Goal: Task Accomplishment & Management: Complete application form

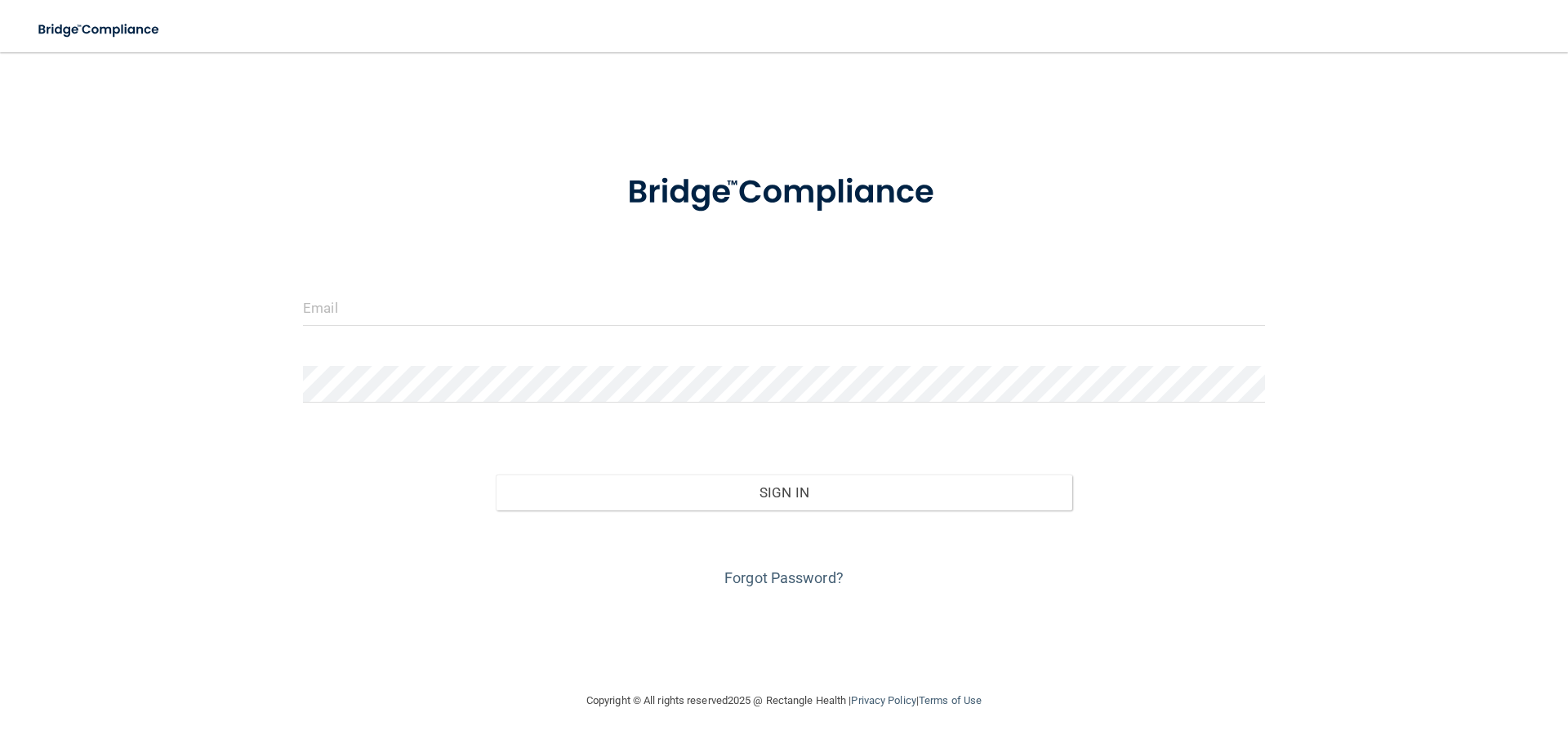
click at [362, 288] on form "Invalid email/password. You don't have permission to access that page. Sign In …" at bounding box center [784, 370] width 962 height 441
click at [358, 296] on input "email" at bounding box center [784, 307] width 962 height 37
type input "[EMAIL_ADDRESS][DOMAIN_NAME]"
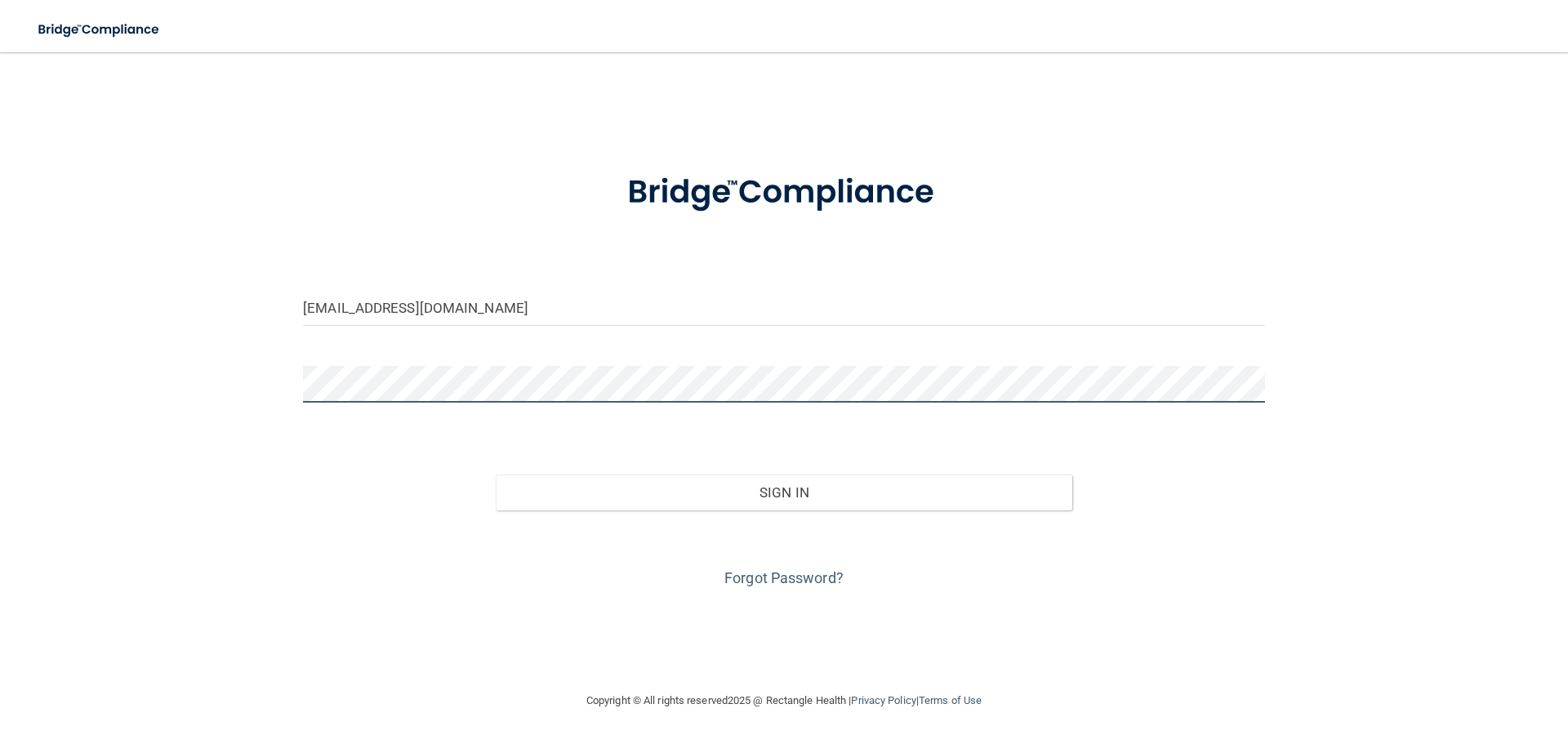
click at [495, 474] on button "Sign In" at bounding box center [784, 493] width 577 height 36
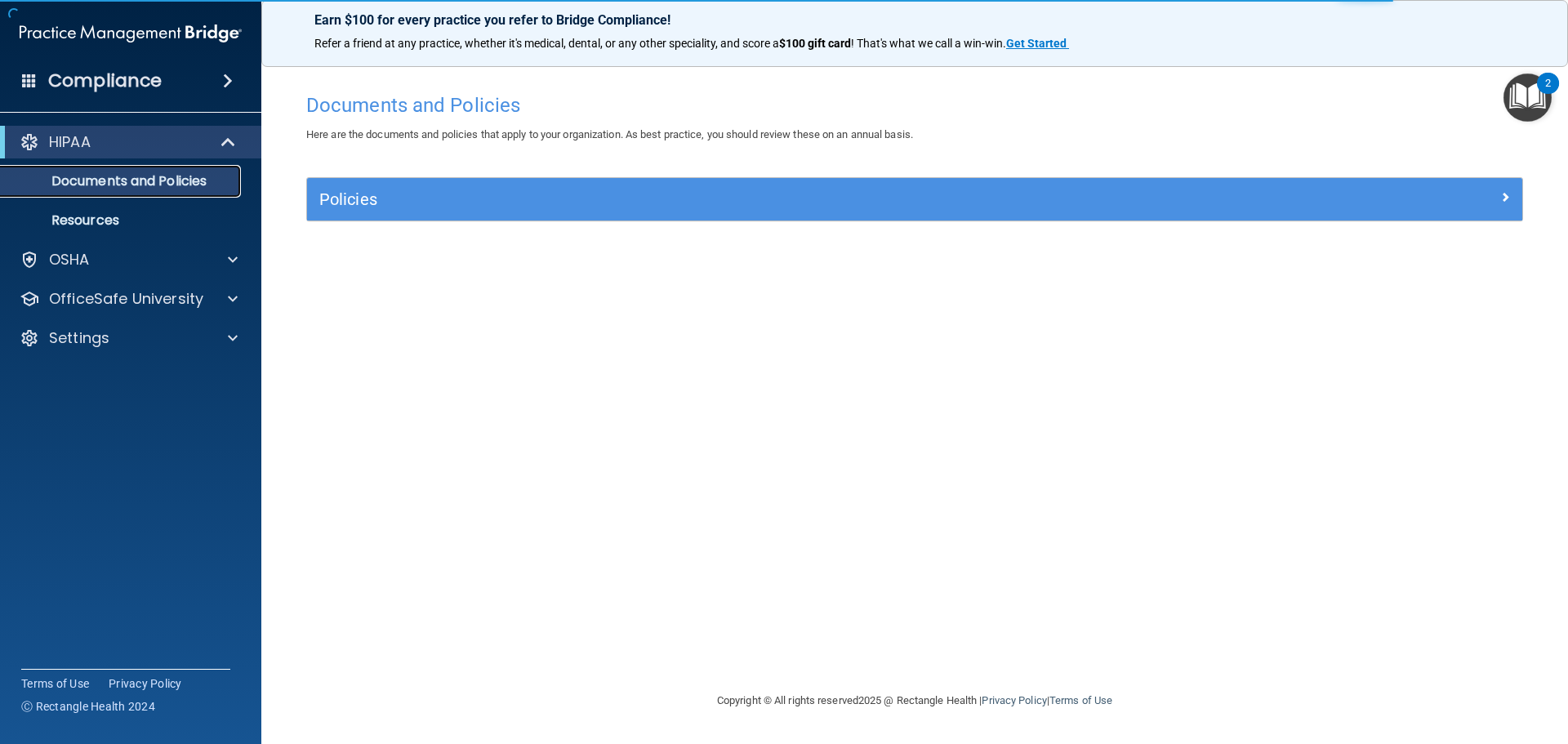
click at [86, 173] on p "Documents and Policies" at bounding box center [121, 181] width 223 height 16
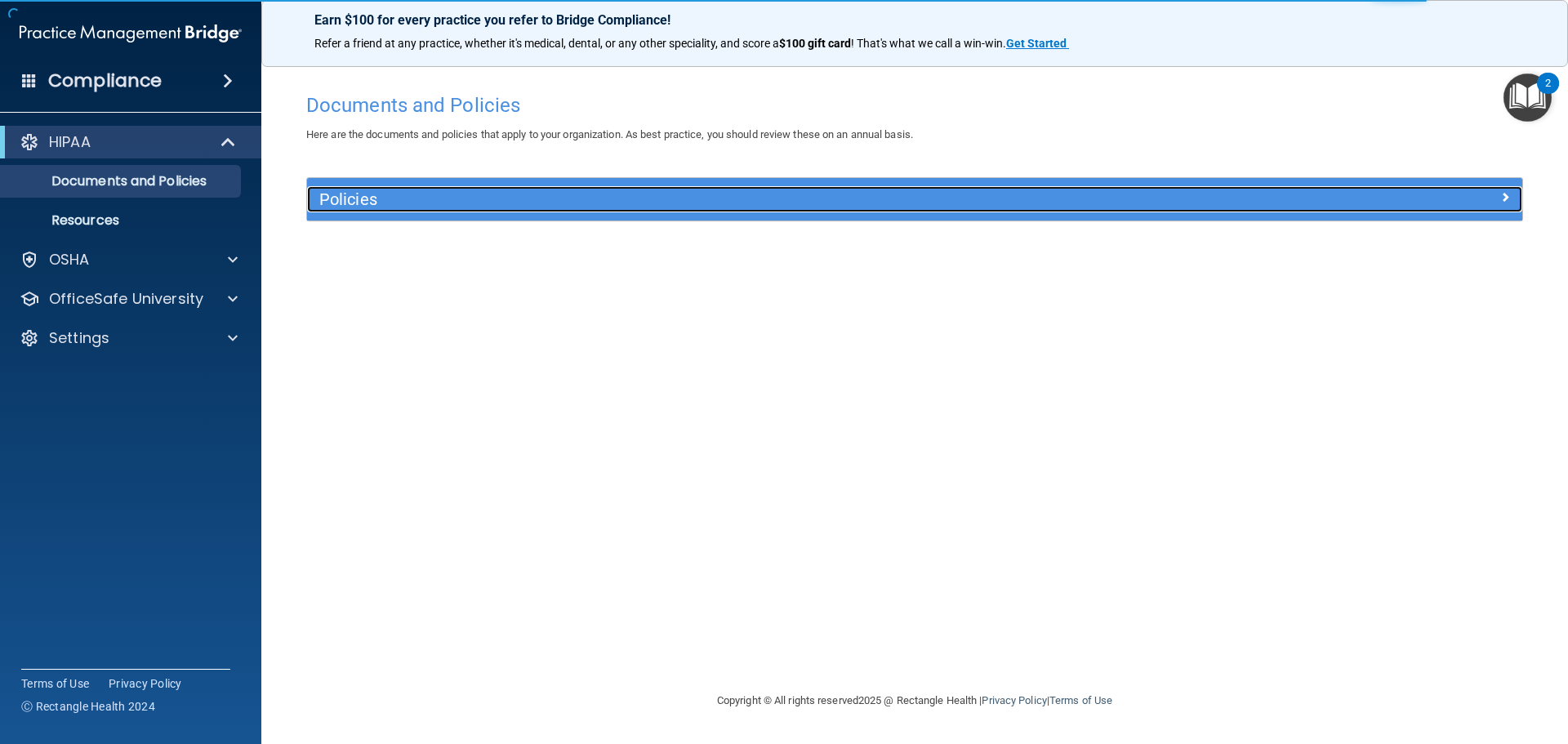
click at [743, 206] on h5 "Policies" at bounding box center [762, 199] width 887 height 18
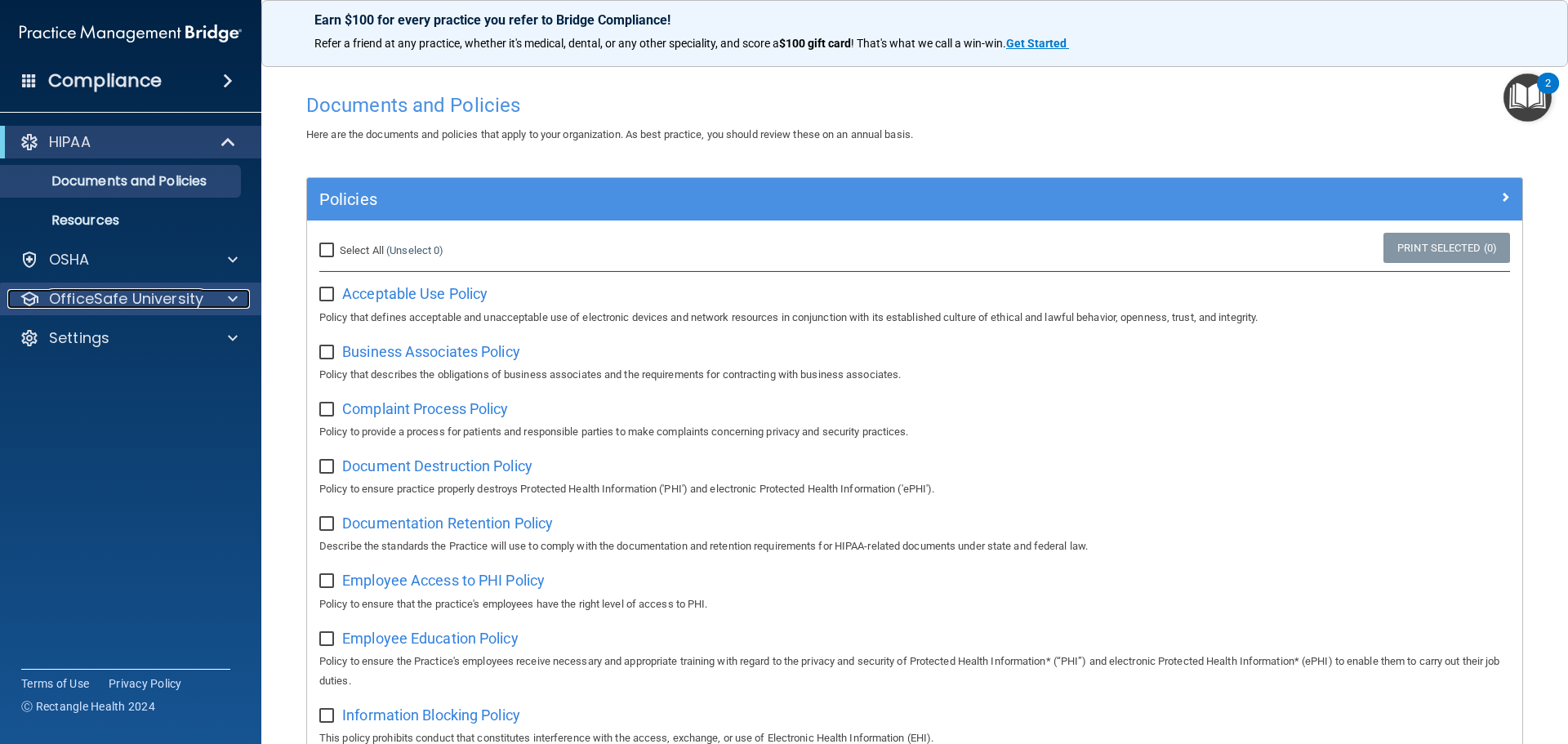
click at [235, 290] on span at bounding box center [232, 299] width 9 height 20
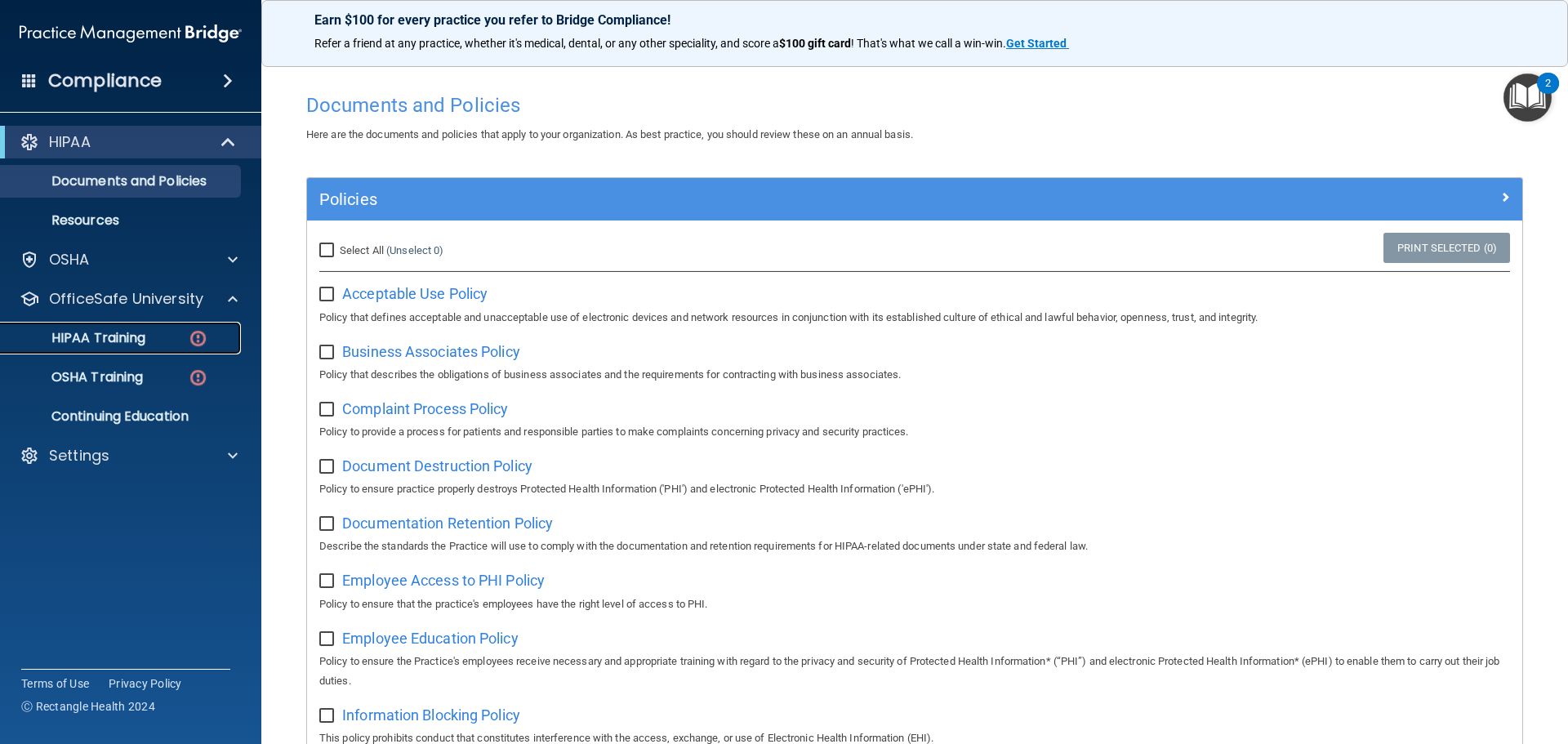
click at [164, 336] on div "HIPAA Training" at bounding box center [121, 338] width 223 height 16
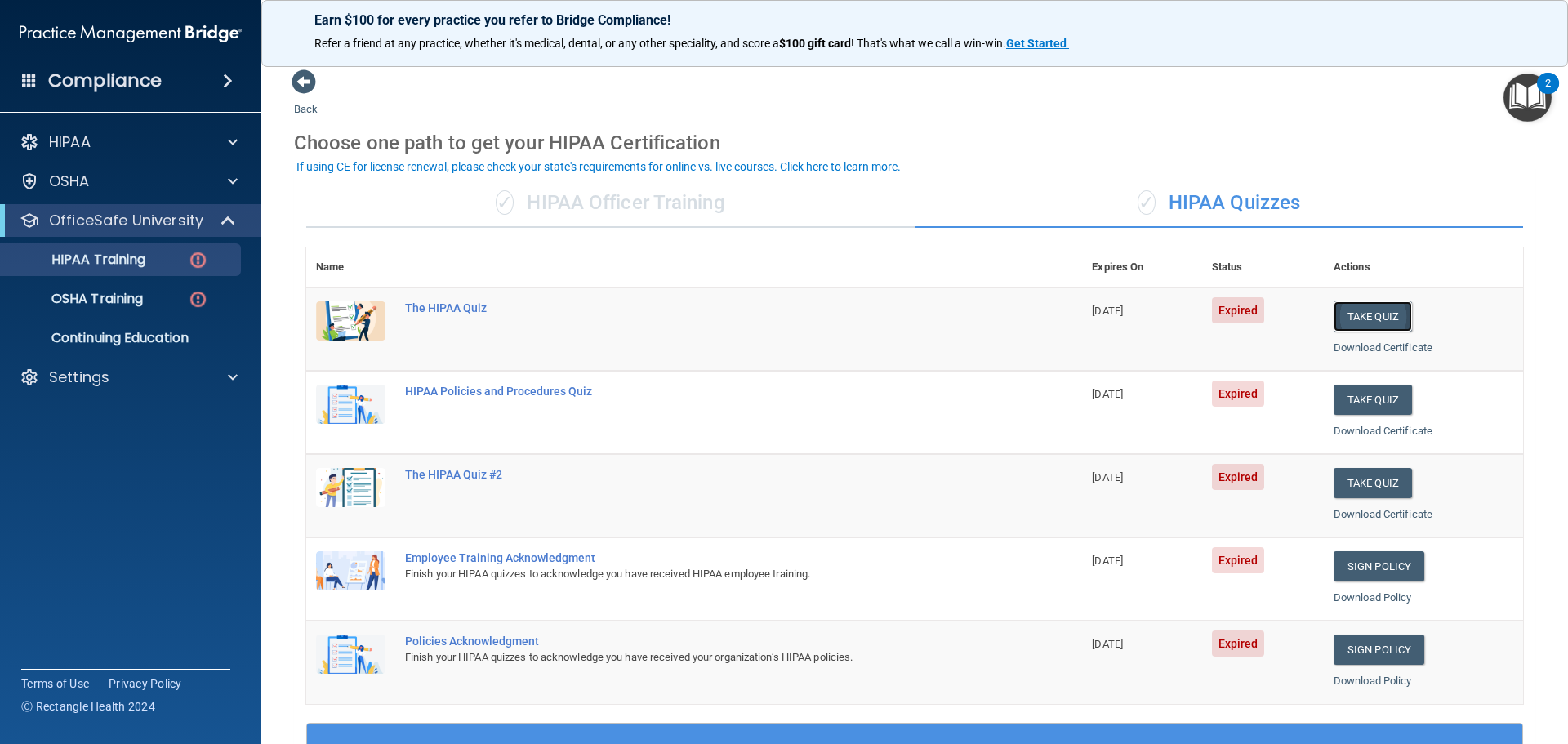
click at [1346, 316] on button "Take Quiz" at bounding box center [1372, 316] width 78 height 30
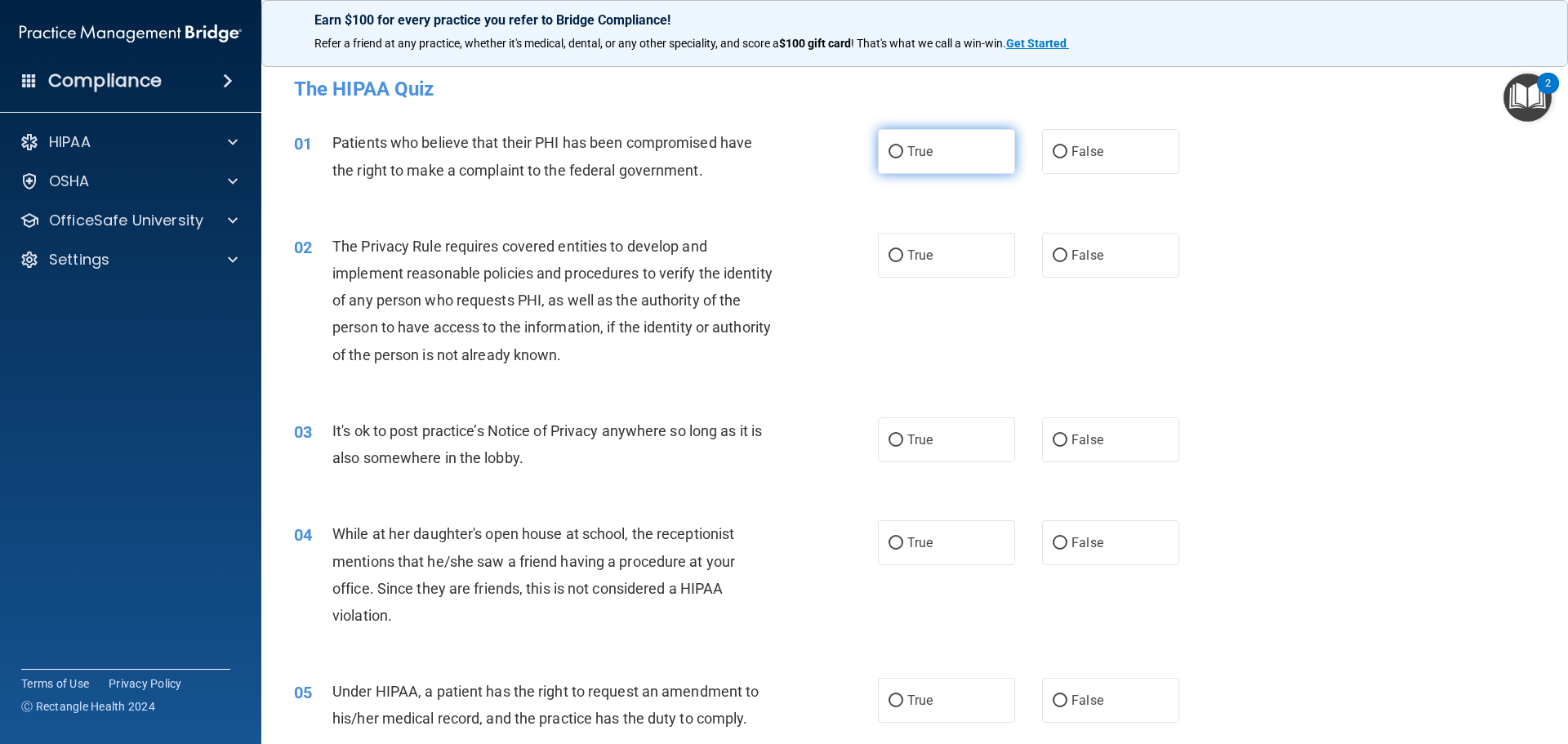
click at [968, 158] on label "True" at bounding box center [946, 152] width 137 height 45
click at [903, 158] on input "True" at bounding box center [895, 152] width 15 height 12
radio input "true"
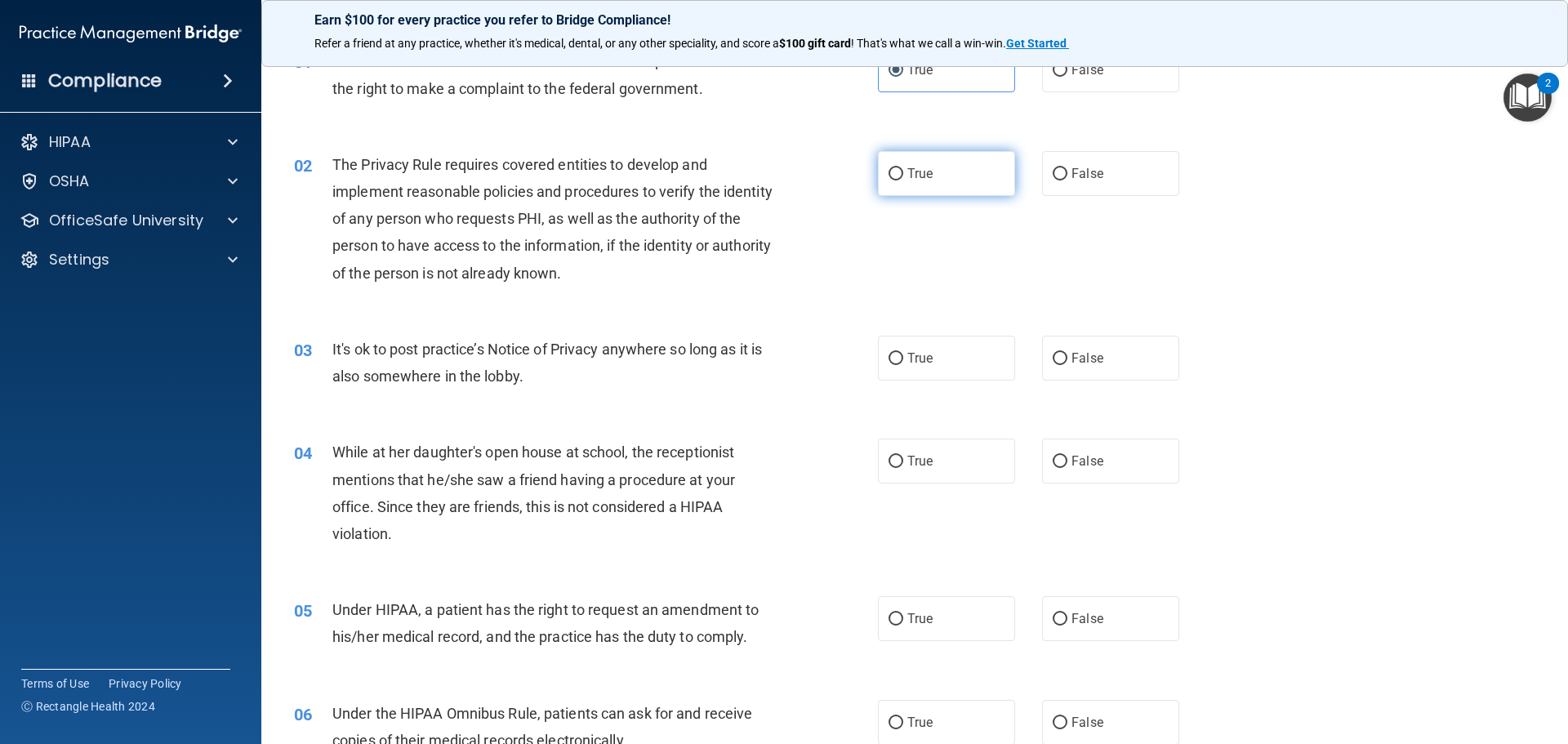
click at [907, 169] on span "True" at bounding box center [919, 173] width 25 height 16
click at [903, 169] on input "True" at bounding box center [895, 174] width 15 height 12
radio input "true"
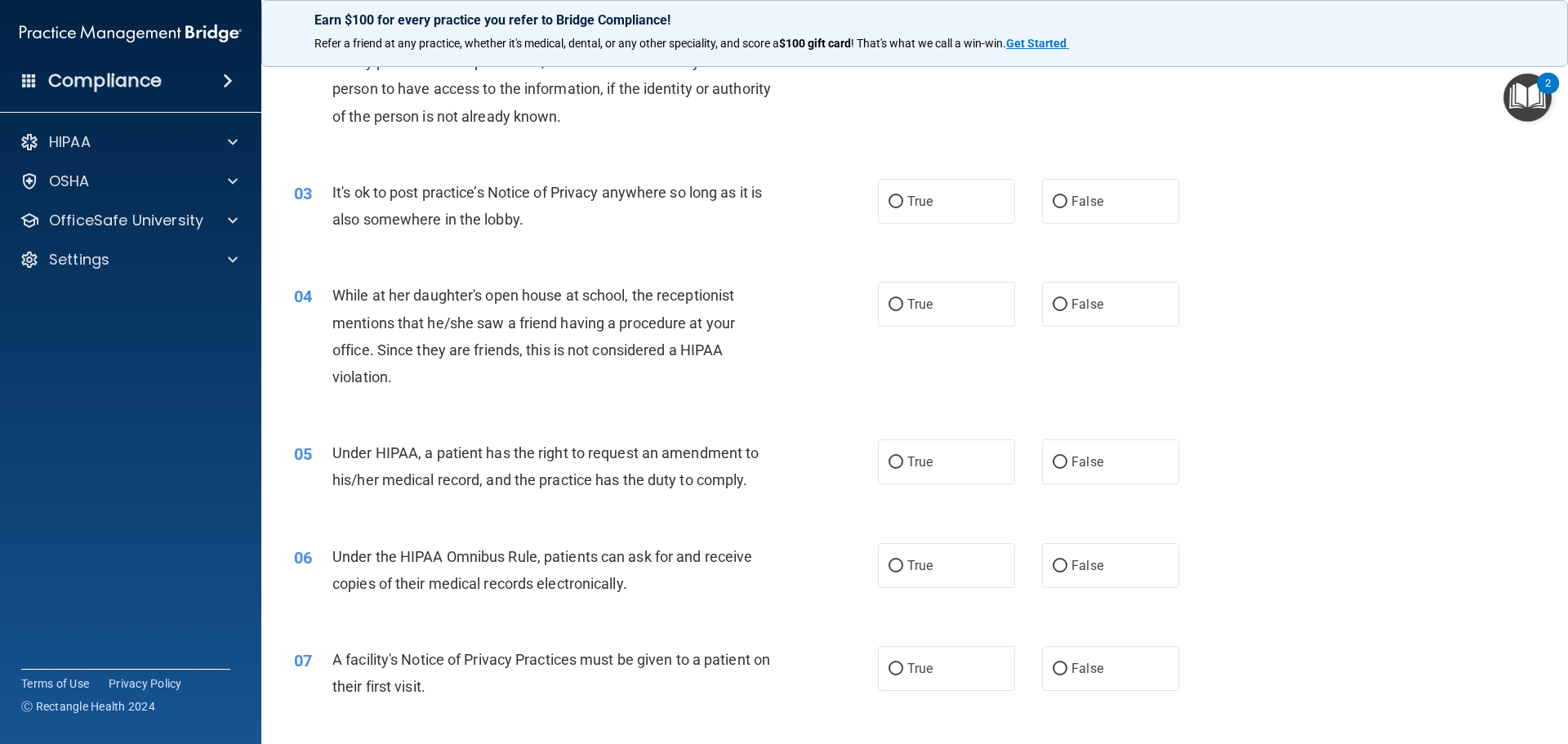
scroll to position [245, 0]
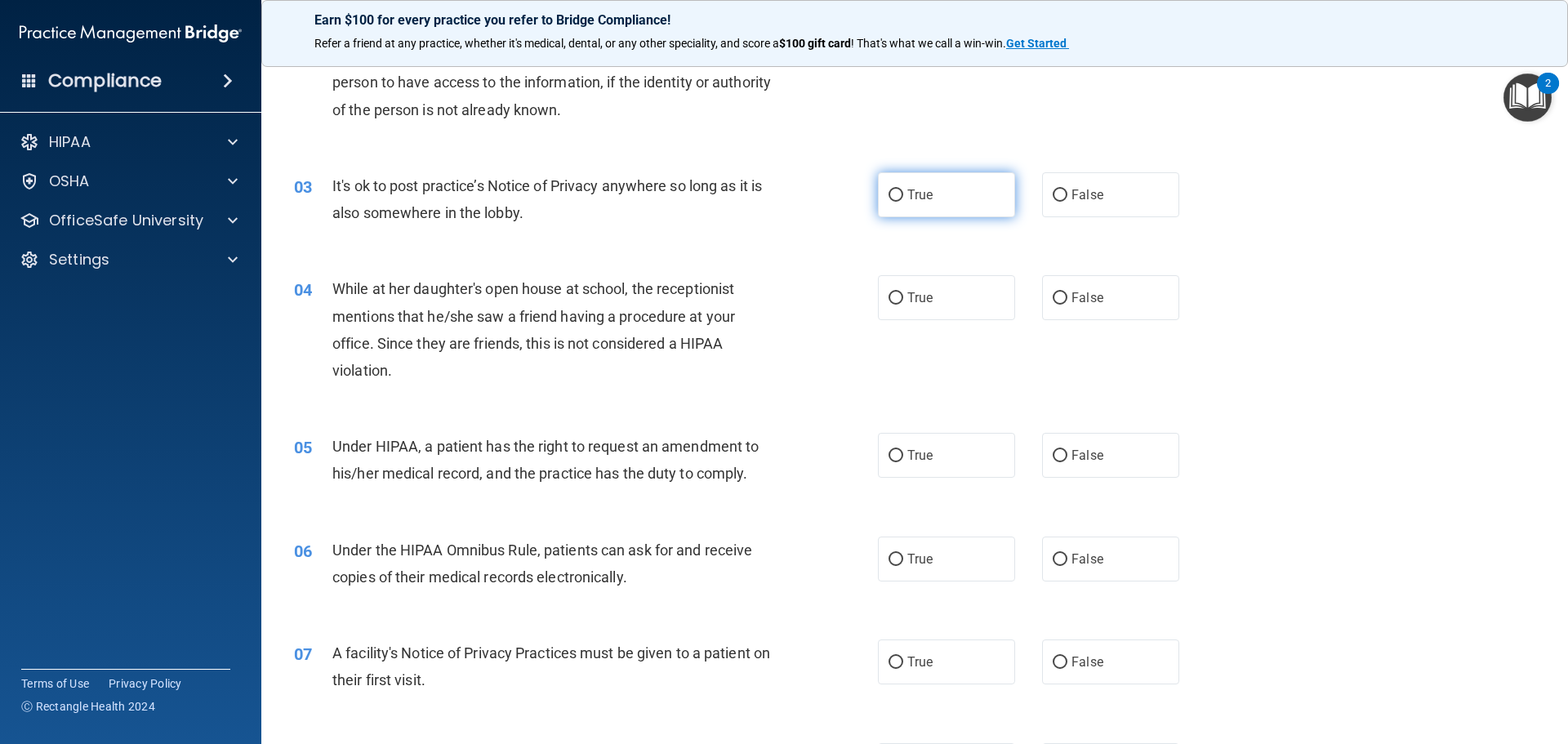
click at [916, 202] on label "True" at bounding box center [946, 195] width 137 height 45
click at [903, 202] on input "True" at bounding box center [895, 195] width 15 height 12
radio input "true"
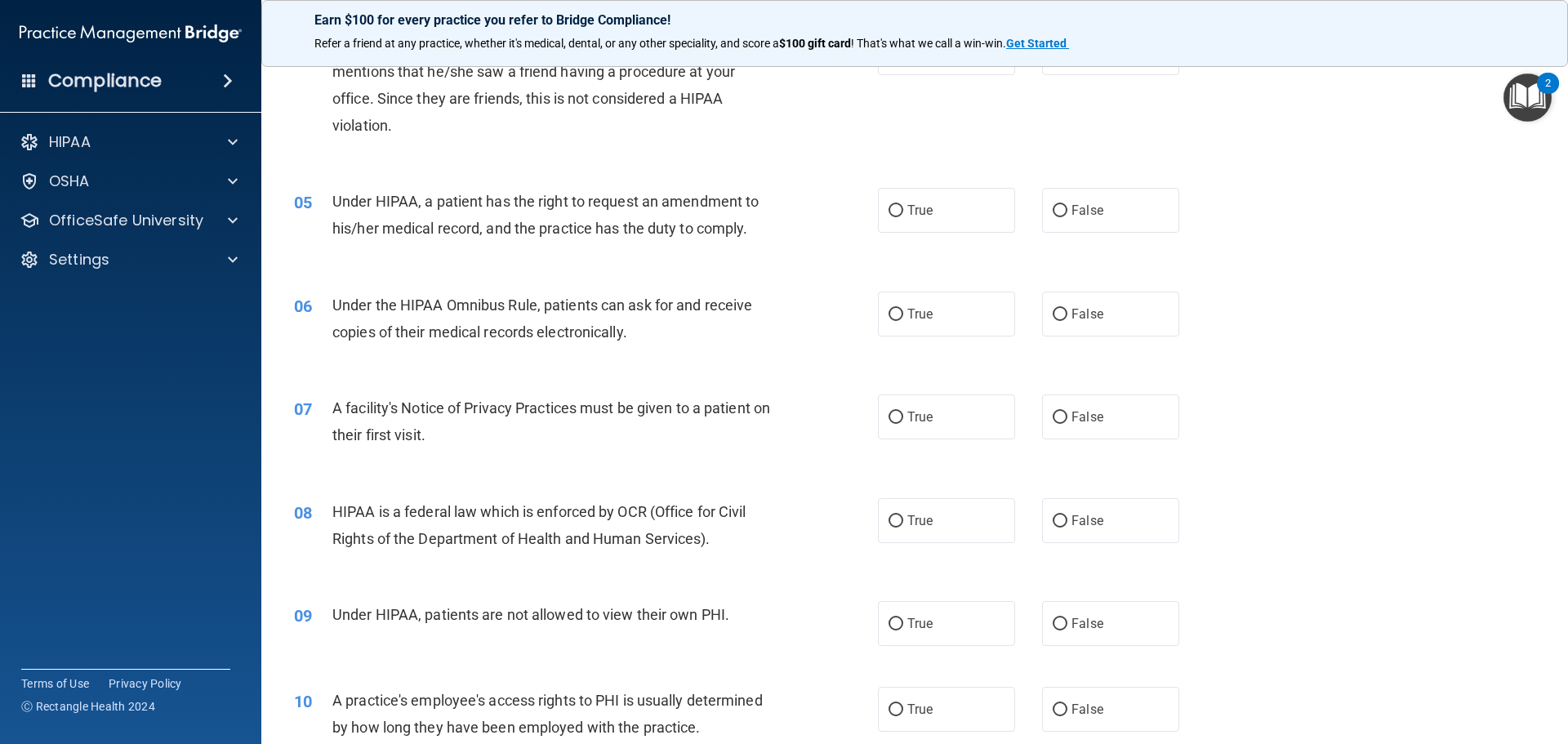
scroll to position [408, 0]
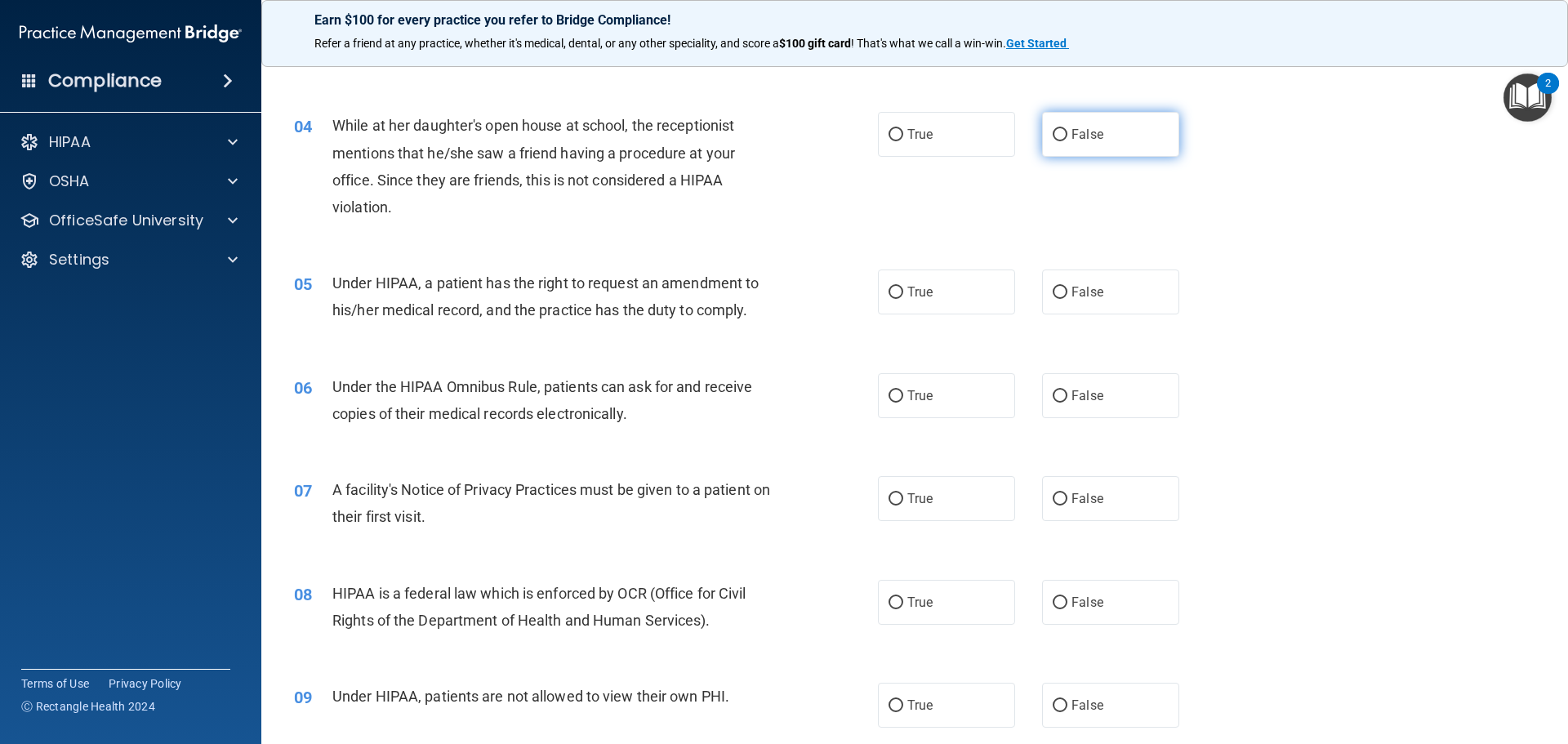
click at [1083, 129] on span "False" at bounding box center [1087, 134] width 32 height 16
click at [1067, 129] on input "False" at bounding box center [1060, 135] width 15 height 12
radio input "true"
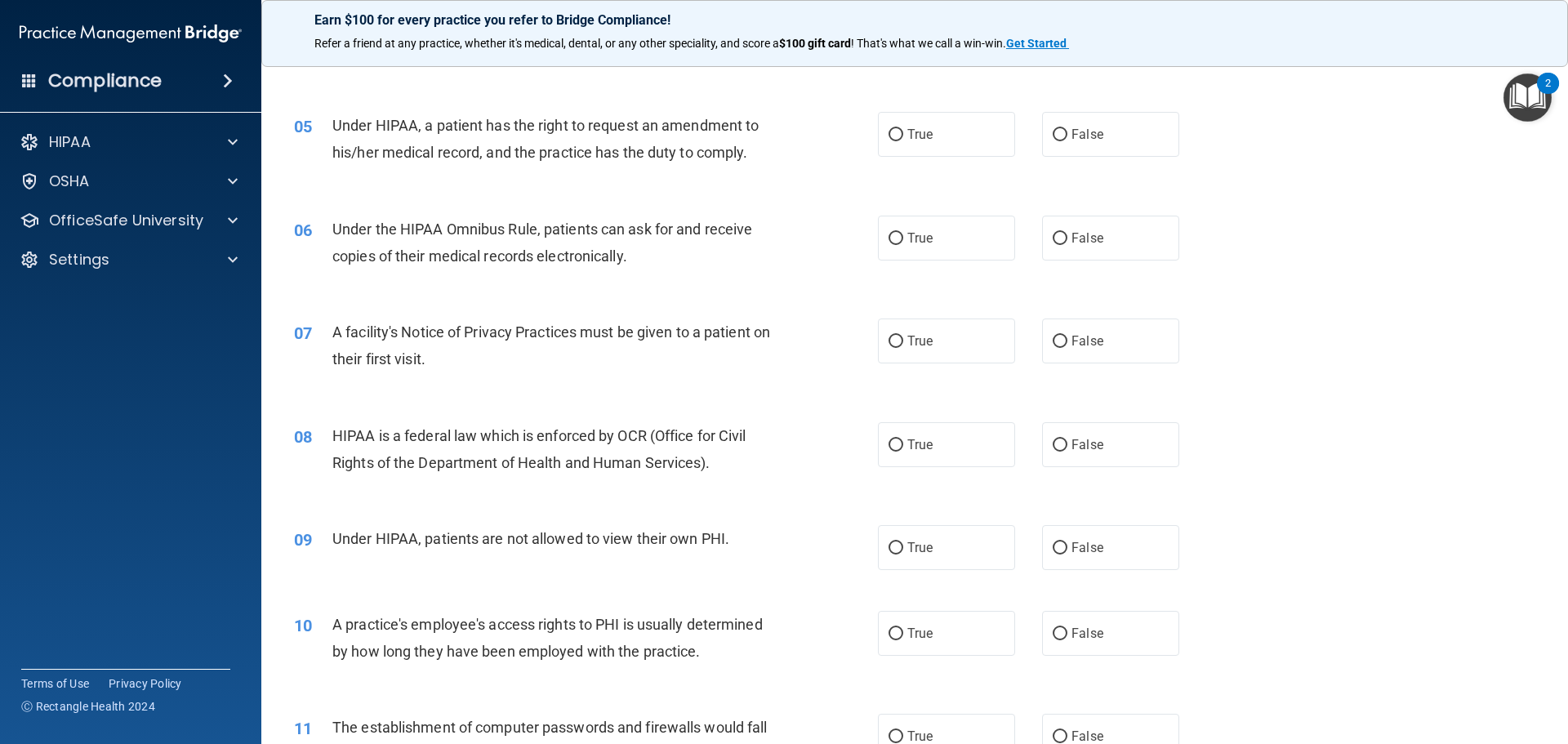
scroll to position [572, 0]
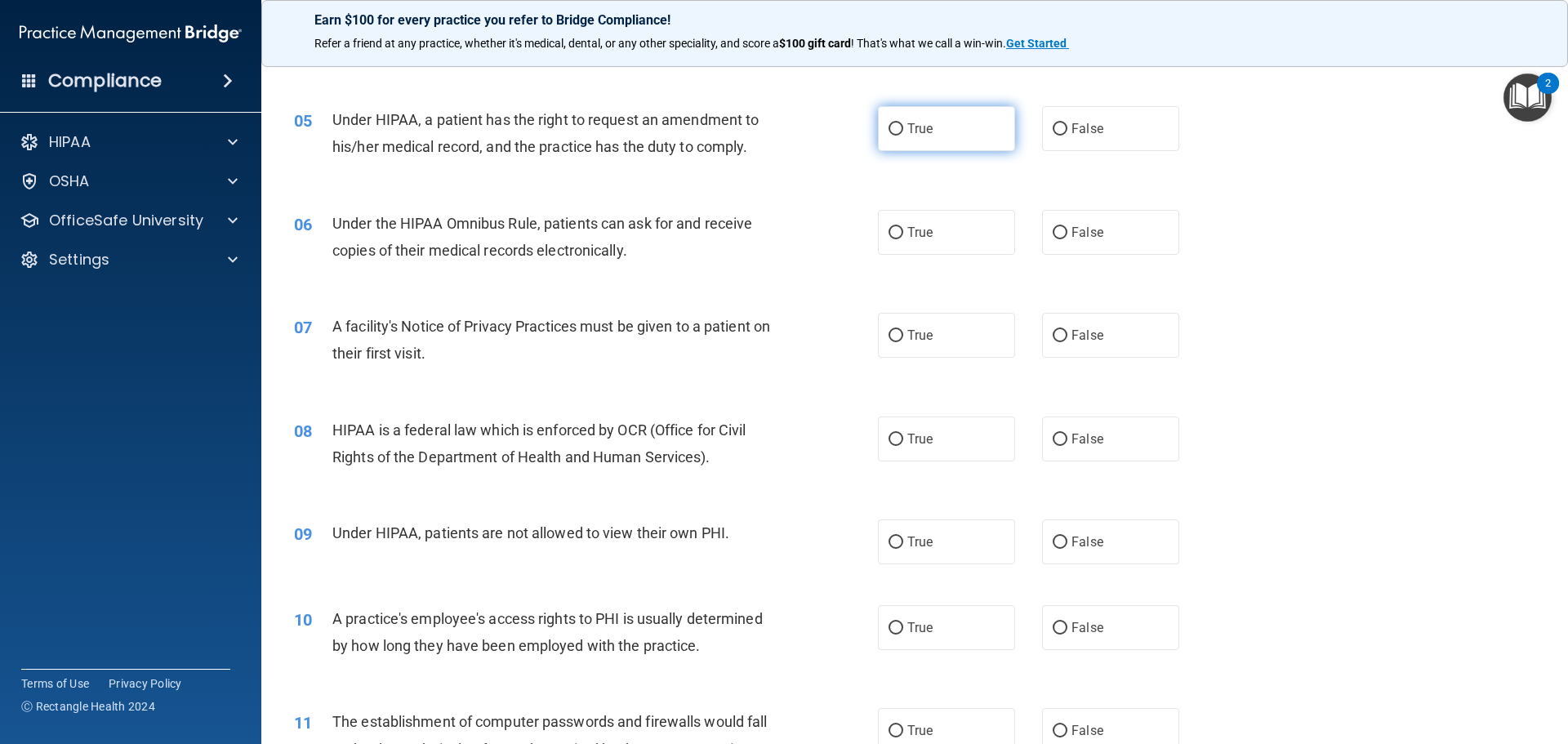
click at [938, 124] on label "True" at bounding box center [946, 128] width 137 height 45
click at [903, 124] on input "True" at bounding box center [895, 129] width 15 height 12
radio input "true"
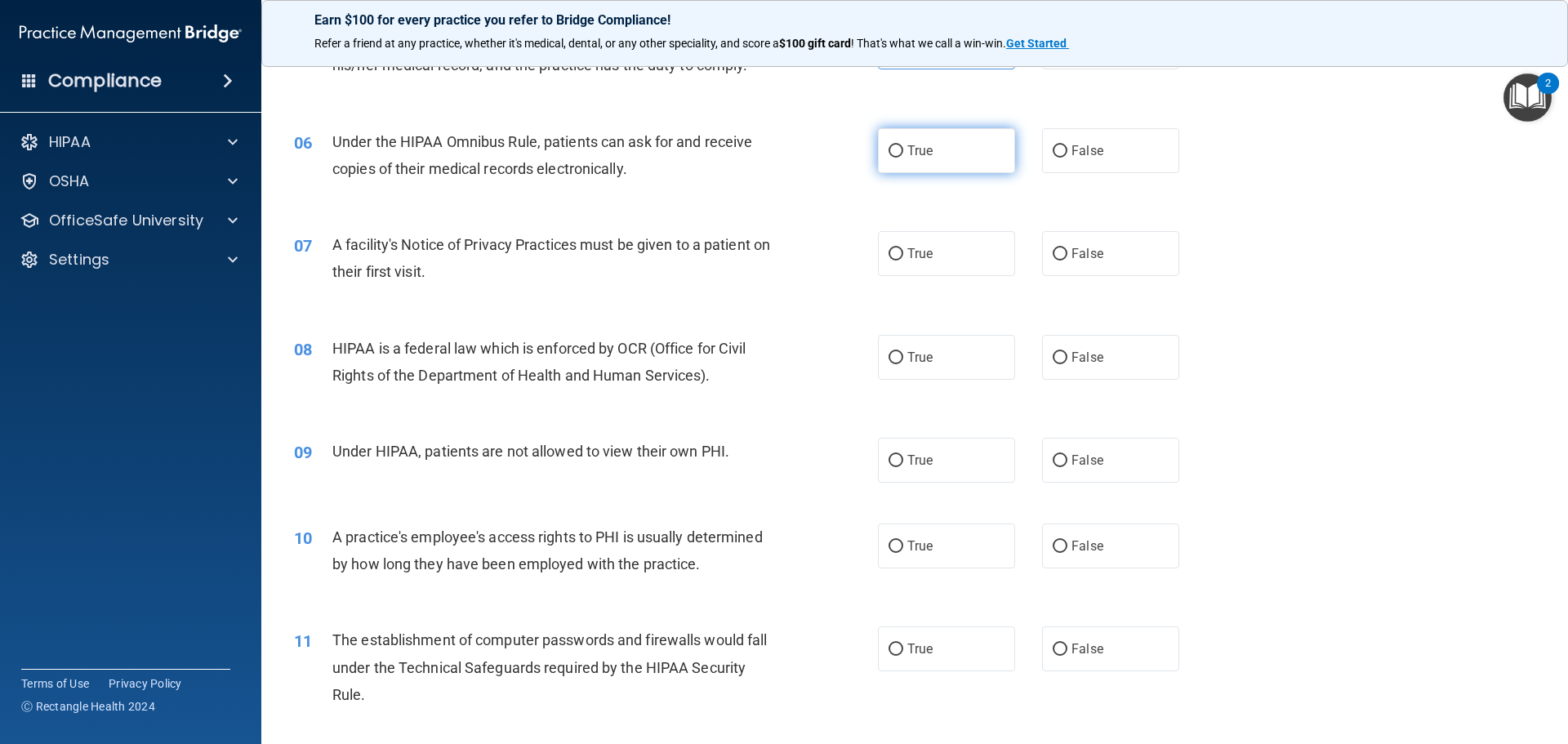
click at [949, 151] on label "True" at bounding box center [946, 151] width 137 height 45
click at [903, 151] on input "True" at bounding box center [895, 152] width 15 height 12
radio input "true"
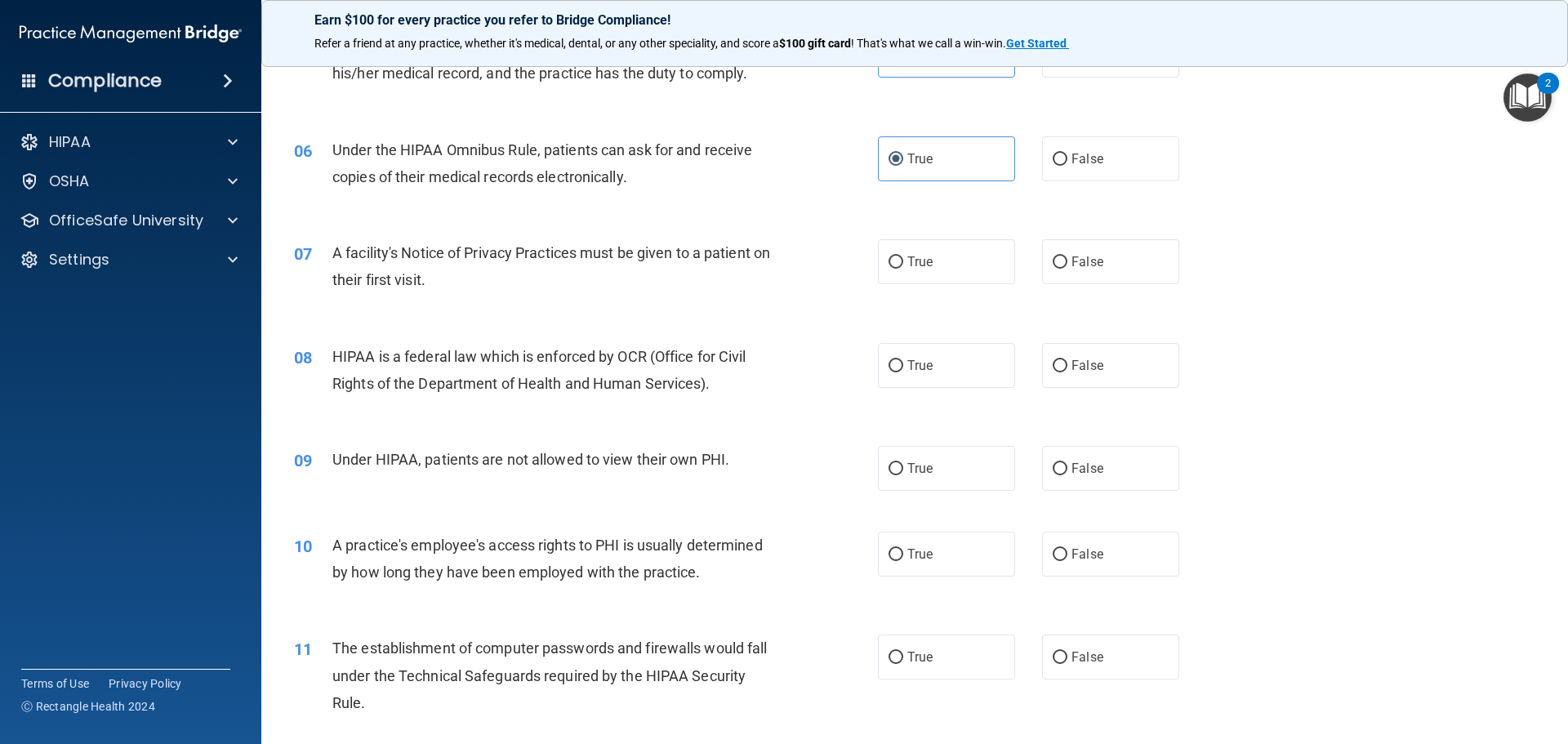
scroll to position [671, 0]
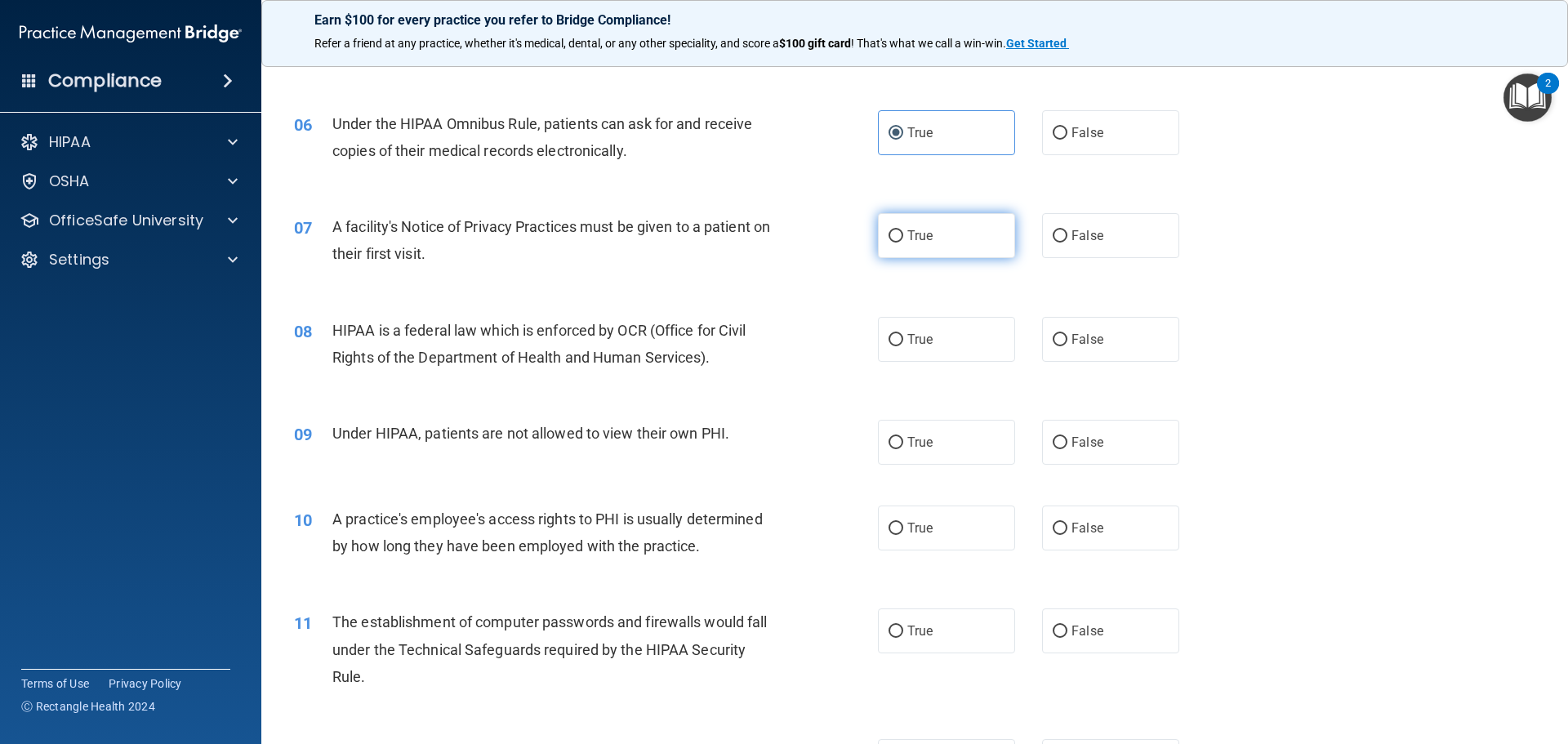
click at [912, 243] on span "True" at bounding box center [919, 235] width 25 height 16
click at [903, 243] on input "True" at bounding box center [895, 236] width 15 height 12
radio input "true"
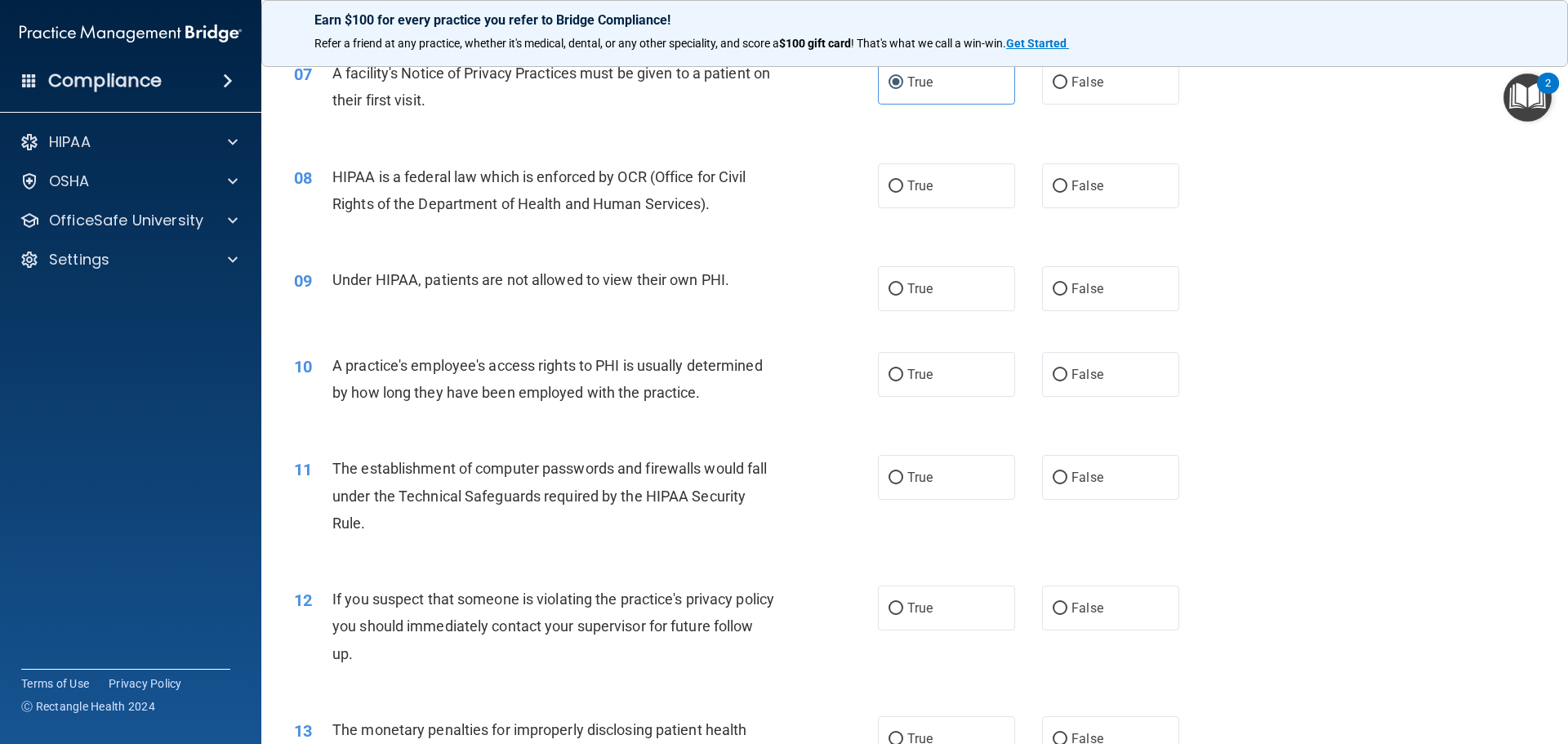
scroll to position [834, 0]
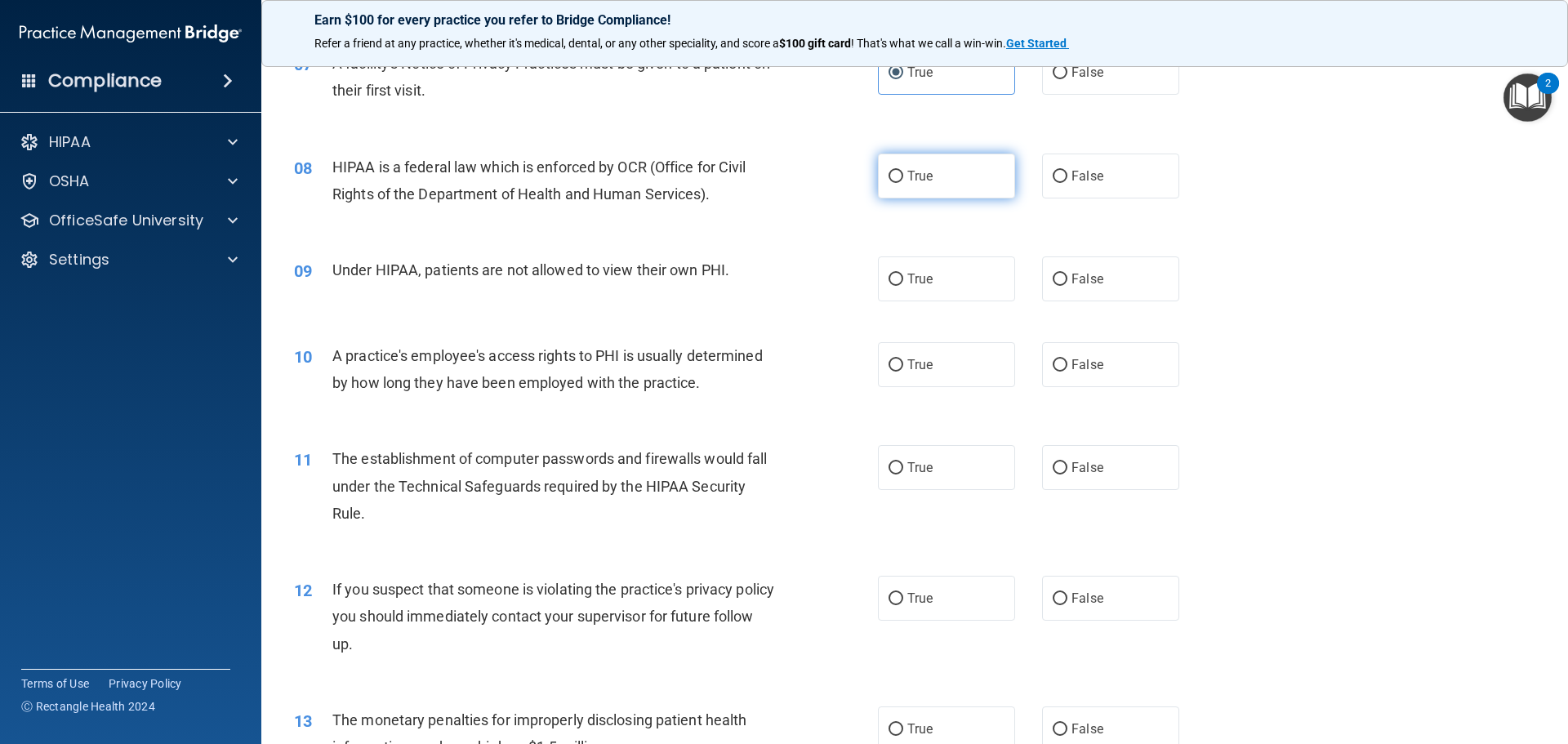
click at [964, 164] on label "True" at bounding box center [946, 176] width 137 height 45
click at [903, 170] on input "True" at bounding box center [895, 177] width 15 height 12
radio input "true"
click at [1078, 175] on span "False" at bounding box center [1087, 176] width 32 height 16
click at [1067, 175] on input "False" at bounding box center [1060, 177] width 15 height 12
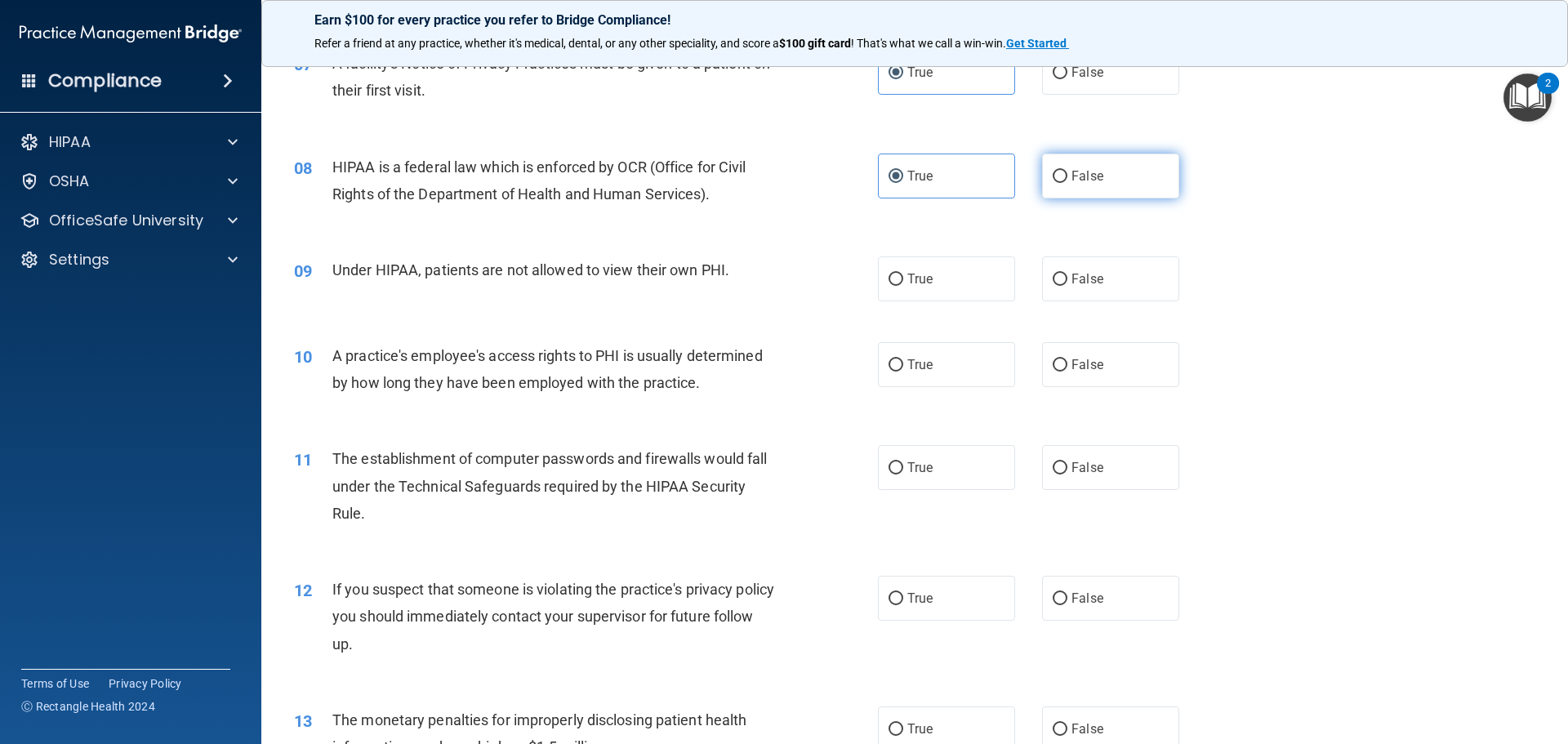
radio input "true"
radio input "false"
click at [1109, 269] on label "False" at bounding box center [1110, 279] width 137 height 45
click at [1067, 274] on input "False" at bounding box center [1060, 280] width 15 height 12
radio input "true"
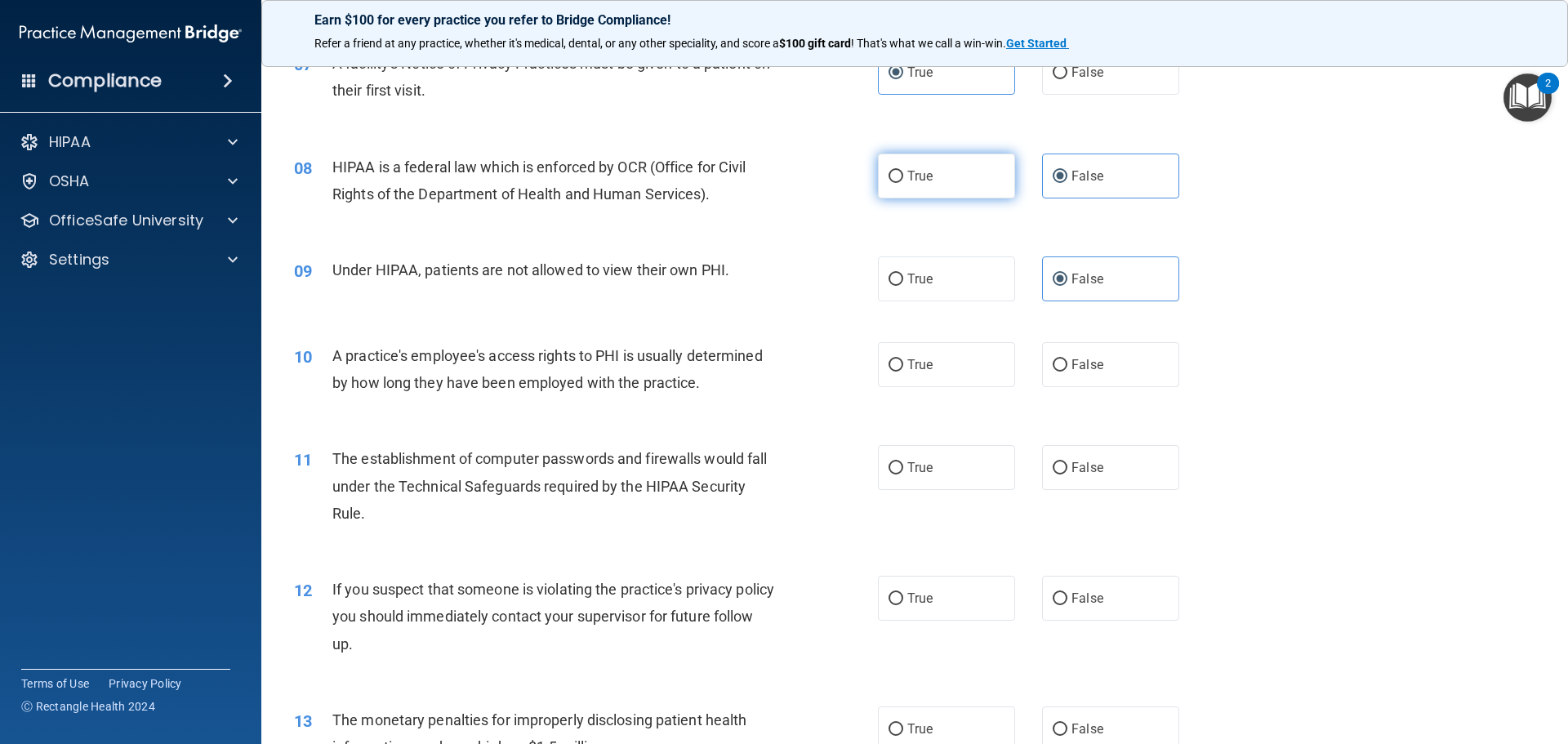
click at [919, 180] on span "True" at bounding box center [919, 176] width 25 height 16
click at [903, 180] on input "True" at bounding box center [895, 177] width 15 height 12
radio input "true"
radio input "false"
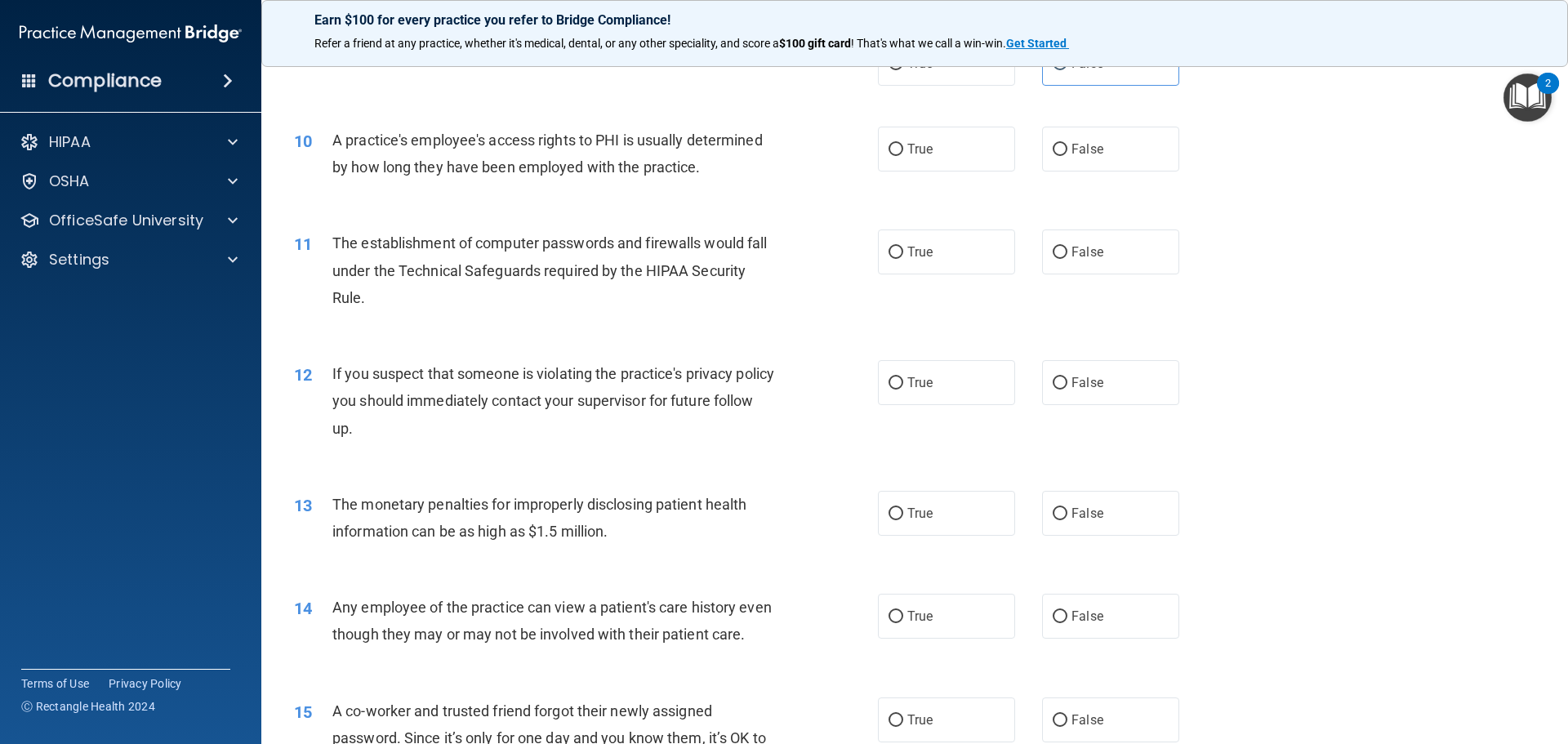
scroll to position [1079, 0]
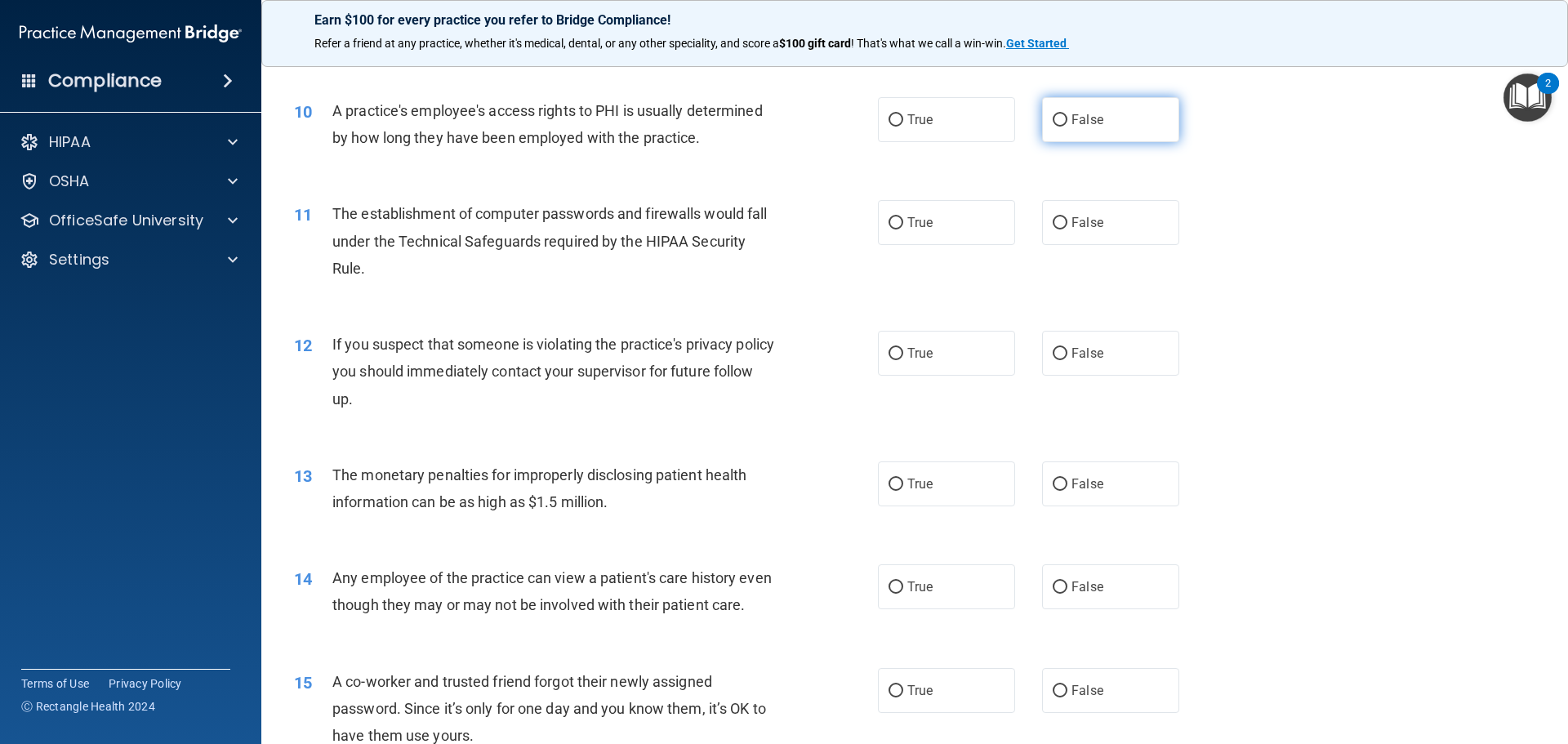
click at [1074, 123] on span "False" at bounding box center [1087, 120] width 32 height 16
click at [1067, 123] on input "False" at bounding box center [1060, 121] width 15 height 12
radio input "true"
click at [908, 219] on span "True" at bounding box center [919, 222] width 25 height 16
click at [903, 219] on input "True" at bounding box center [895, 223] width 15 height 12
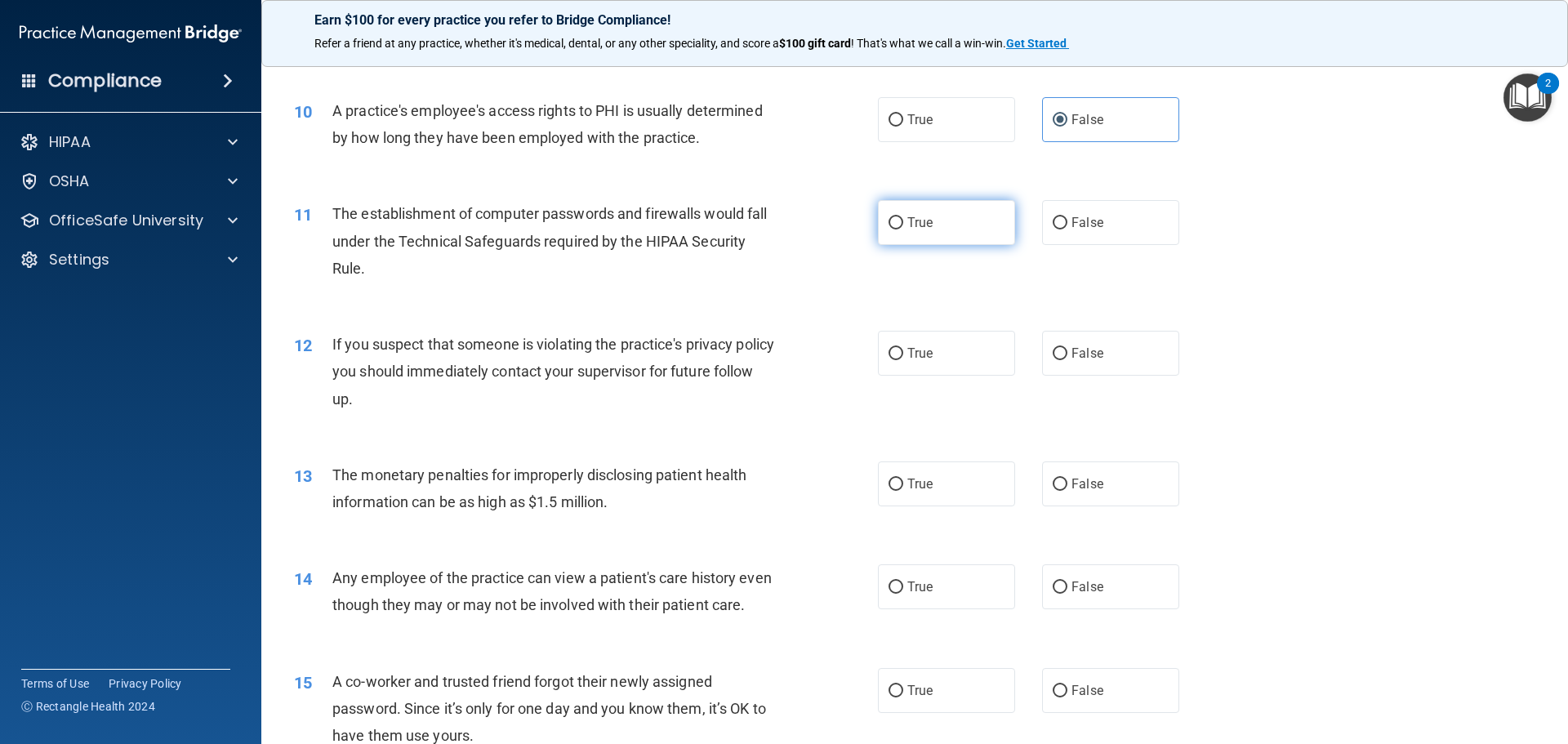
radio input "true"
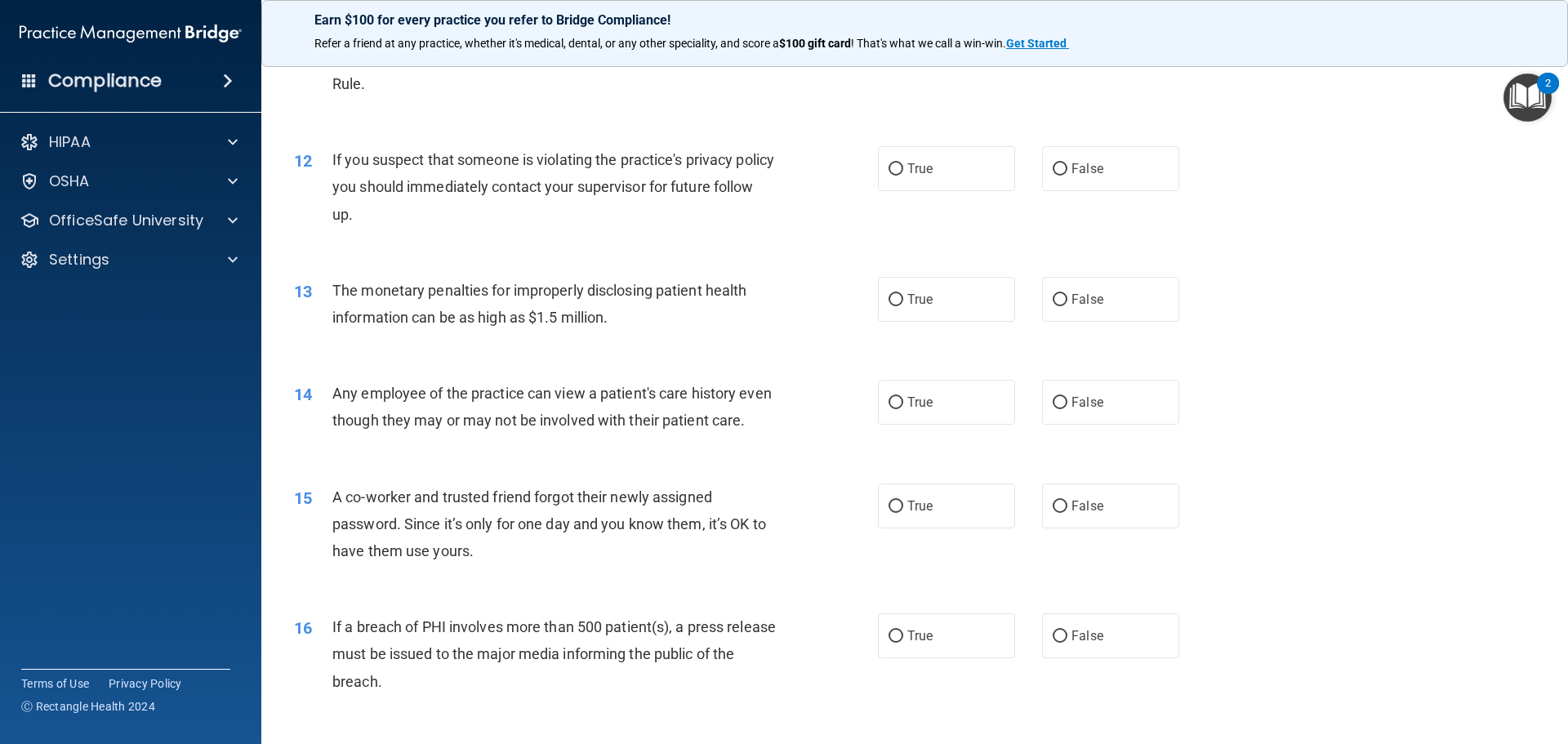
scroll to position [1324, 0]
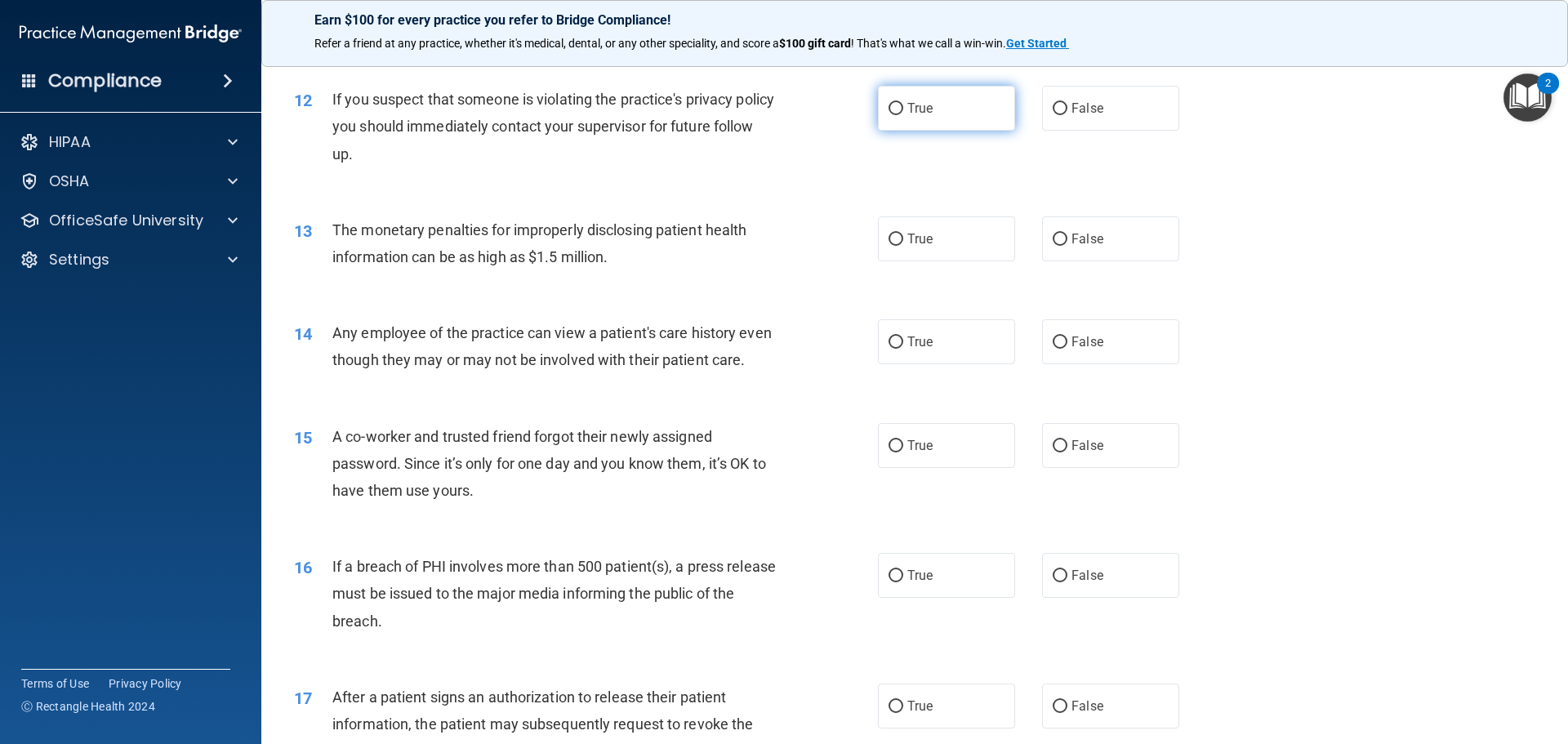
click at [924, 125] on label "True" at bounding box center [946, 108] width 137 height 45
click at [903, 115] on input "True" at bounding box center [895, 108] width 15 height 12
radio input "true"
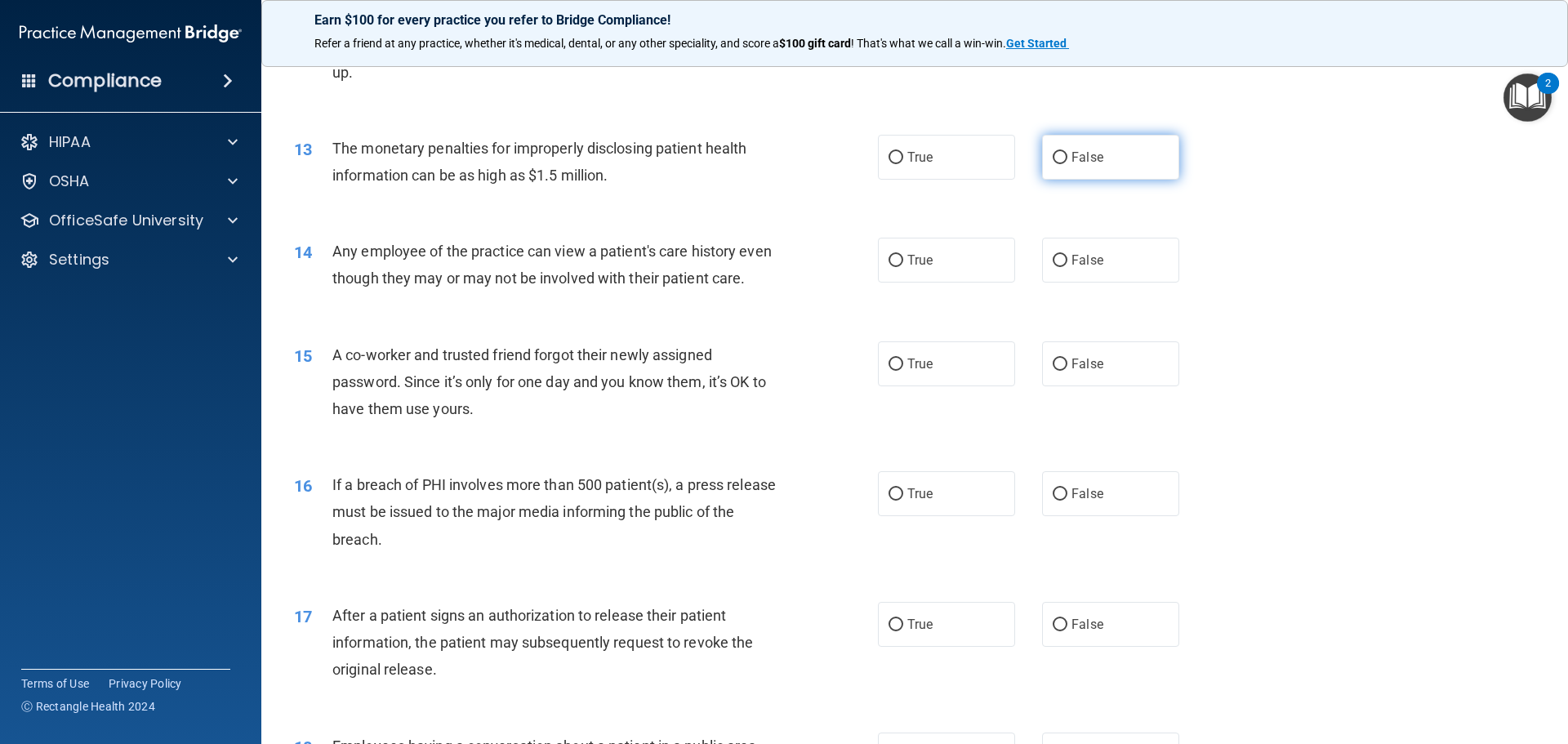
click at [1085, 160] on span "False" at bounding box center [1087, 157] width 32 height 16
click at [1067, 160] on input "False" at bounding box center [1060, 158] width 15 height 12
radio input "true"
click at [948, 256] on label "True" at bounding box center [946, 260] width 137 height 45
click at [903, 256] on input "True" at bounding box center [895, 261] width 15 height 12
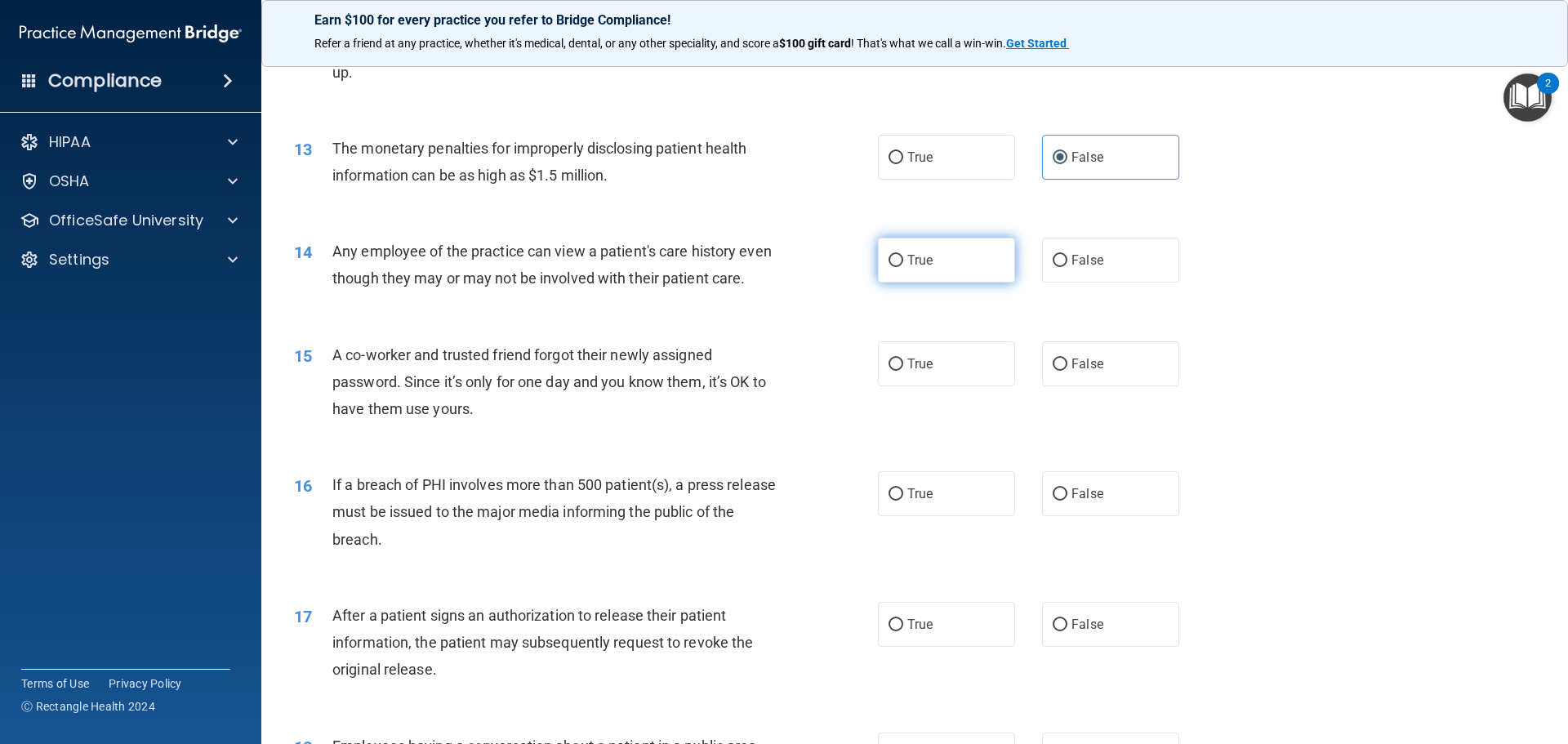
radio input "true"
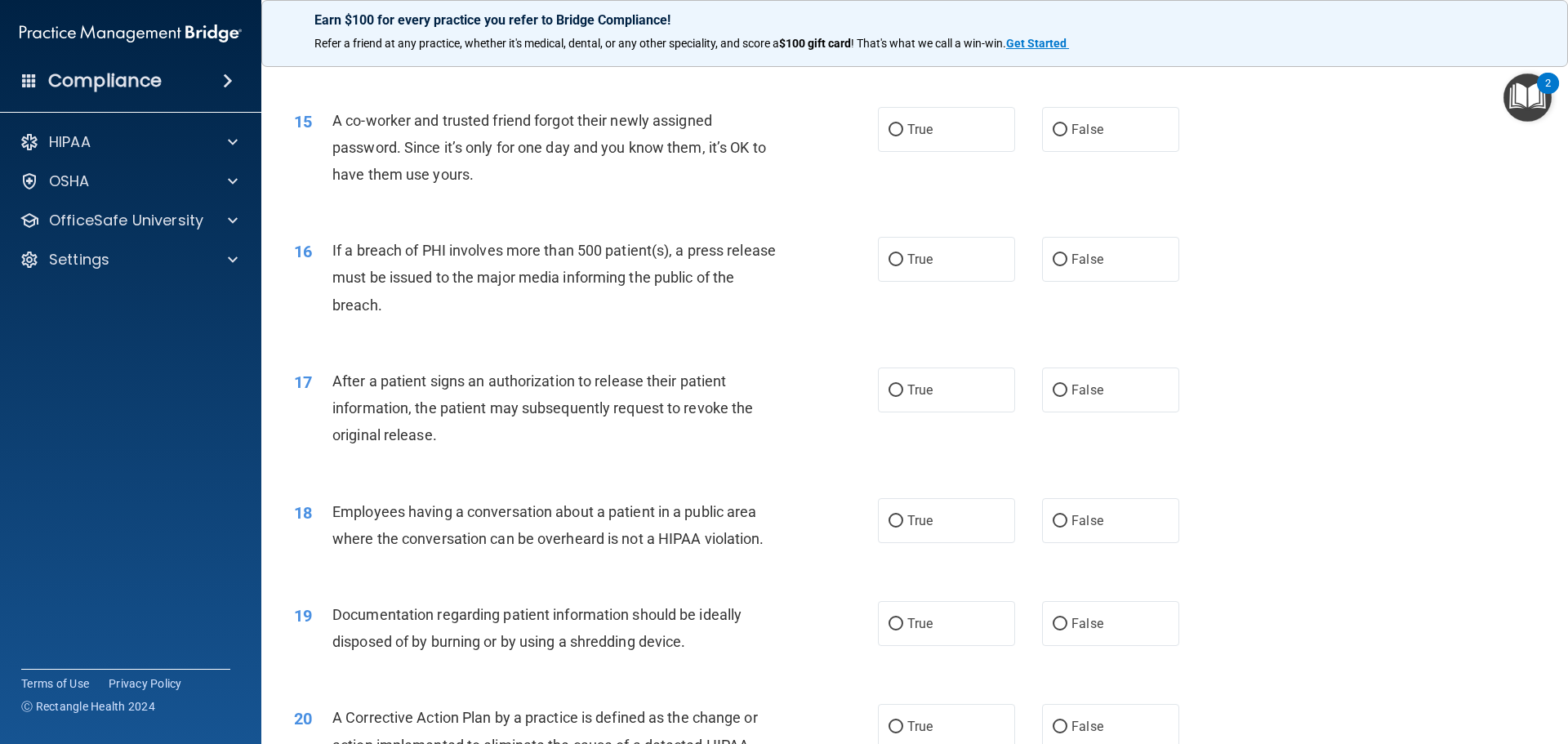
scroll to position [1651, 0]
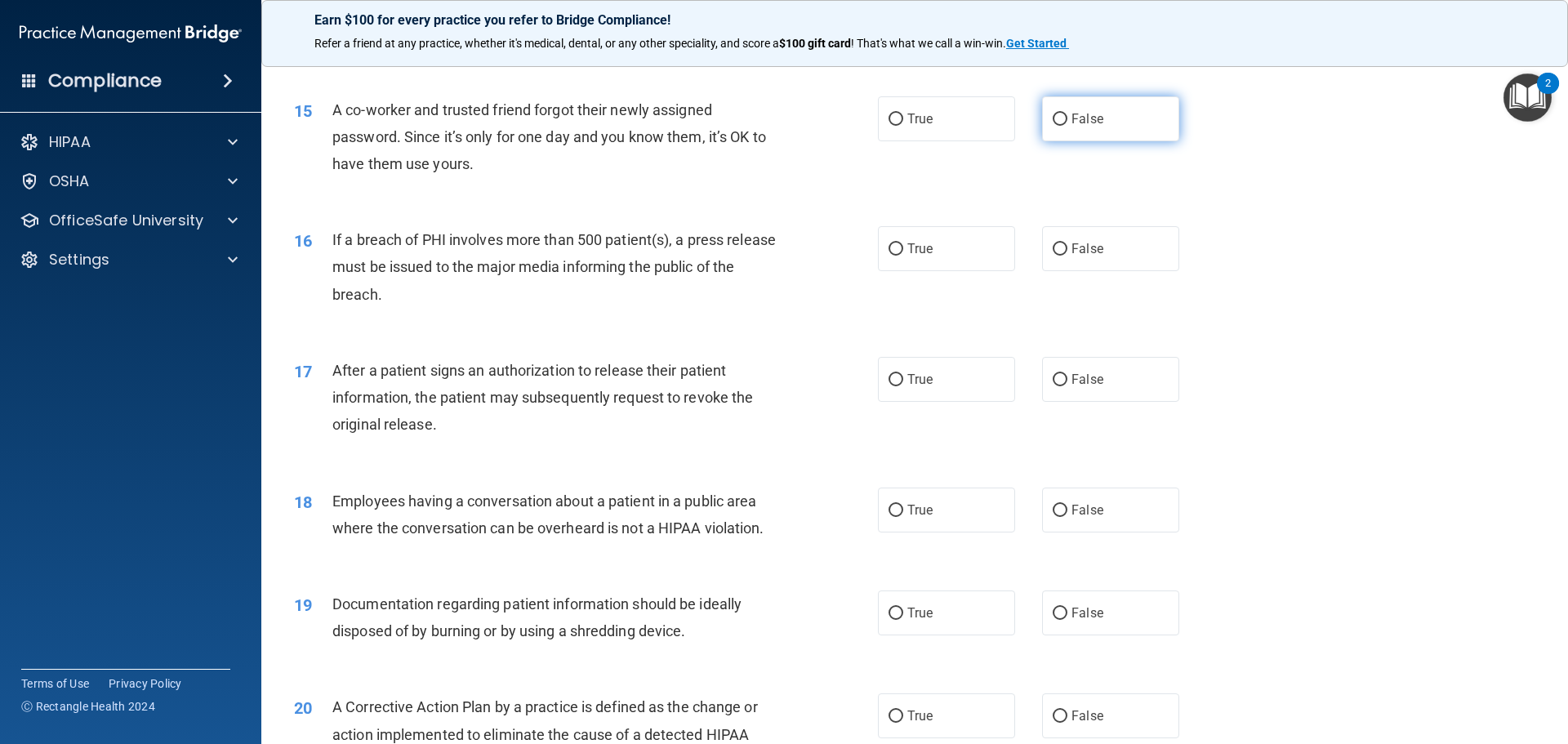
click at [1138, 140] on label "False" at bounding box center [1110, 119] width 137 height 45
click at [1067, 126] on input "False" at bounding box center [1060, 120] width 15 height 12
radio input "true"
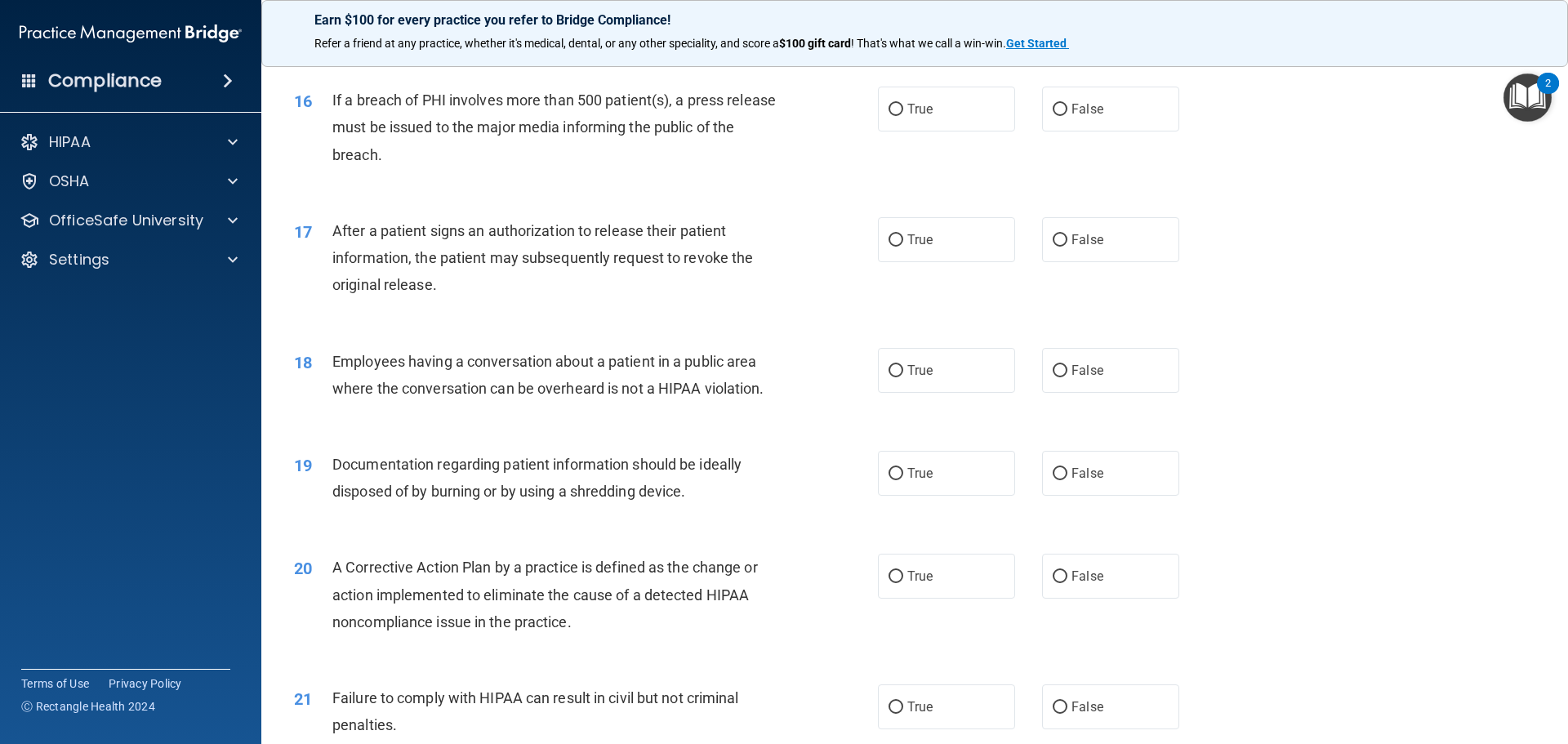
scroll to position [1814, 0]
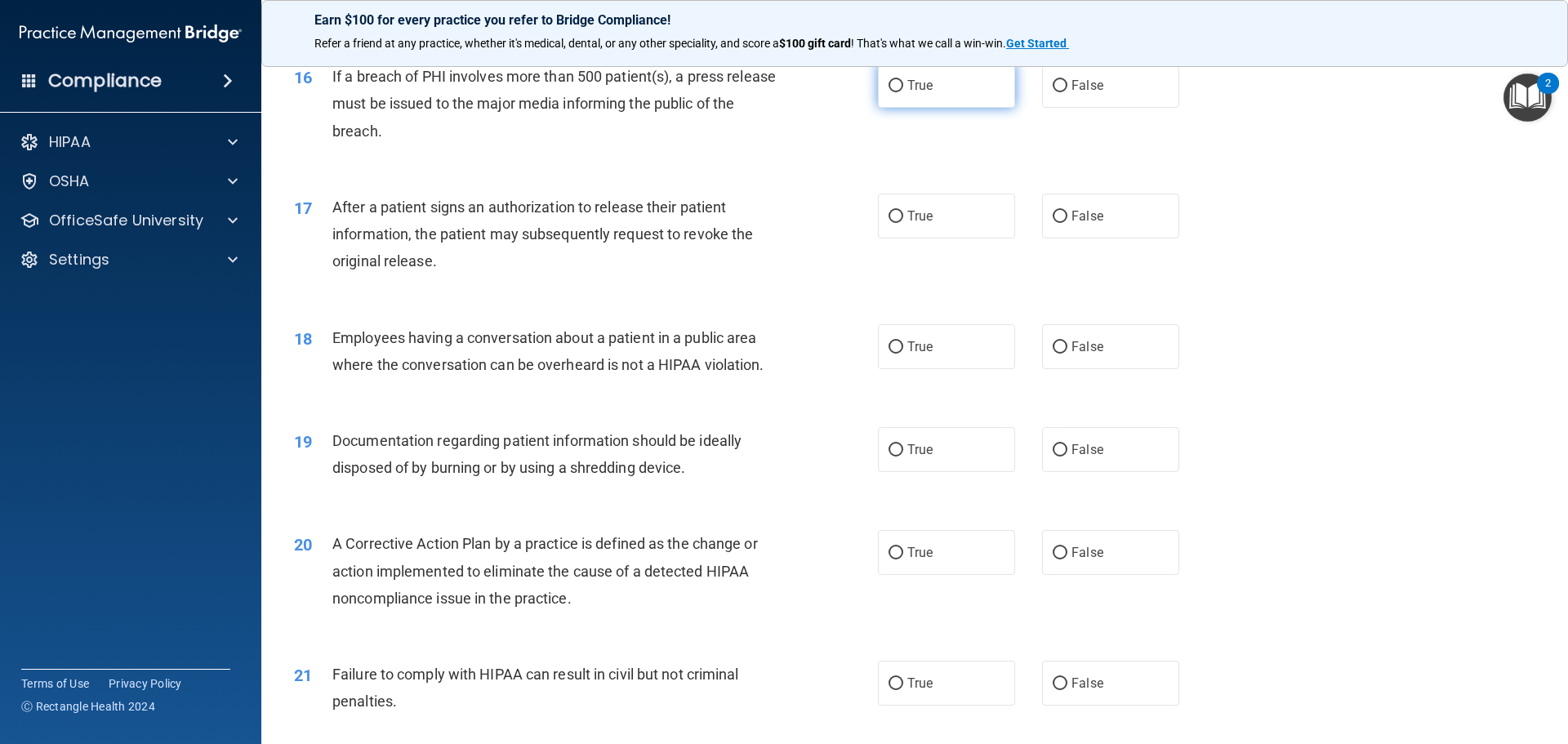
click at [924, 108] on label "True" at bounding box center [946, 85] width 137 height 45
click at [903, 92] on input "True" at bounding box center [895, 86] width 15 height 12
radio input "true"
click at [922, 224] on span "True" at bounding box center [919, 216] width 25 height 16
click at [903, 223] on input "True" at bounding box center [895, 217] width 15 height 12
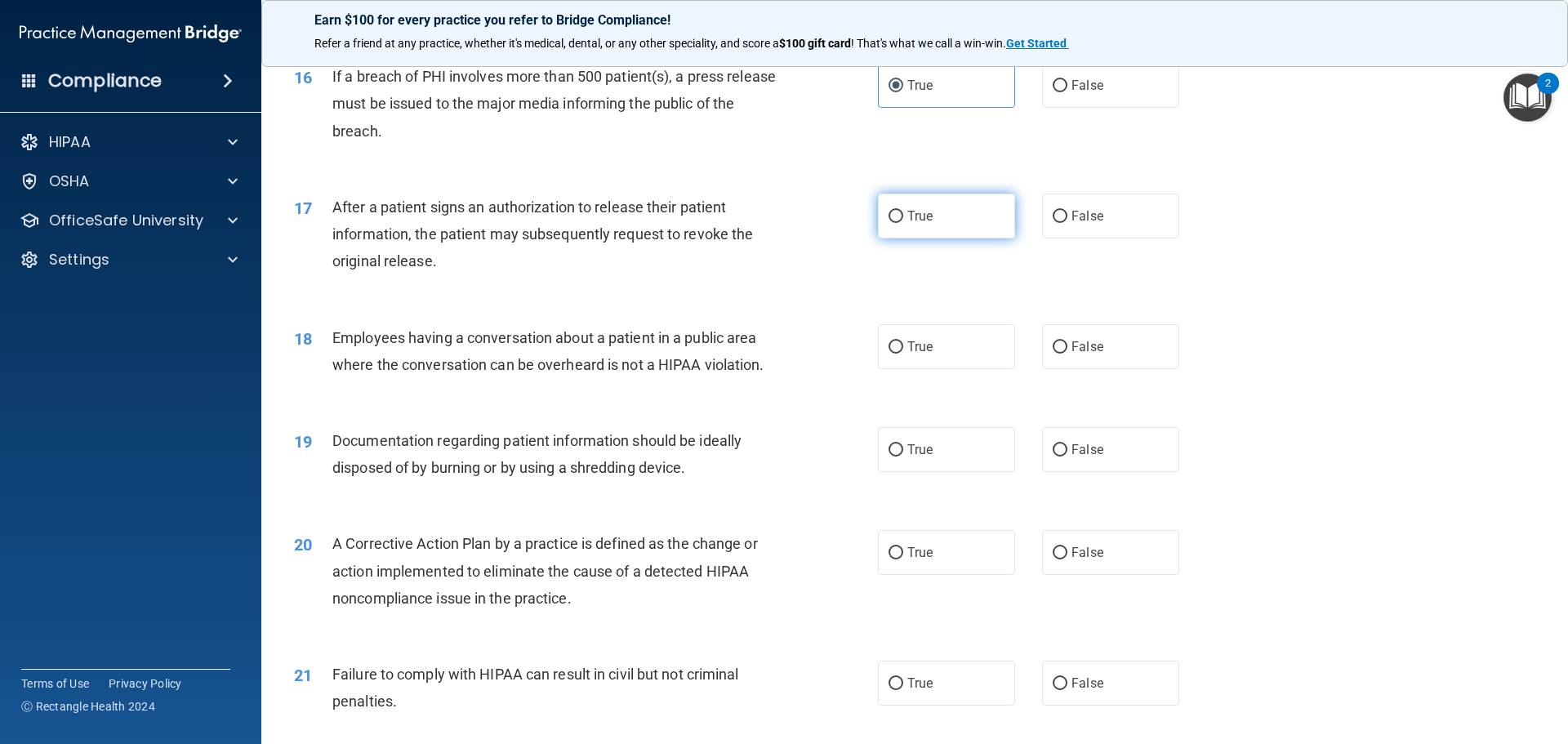
radio input "true"
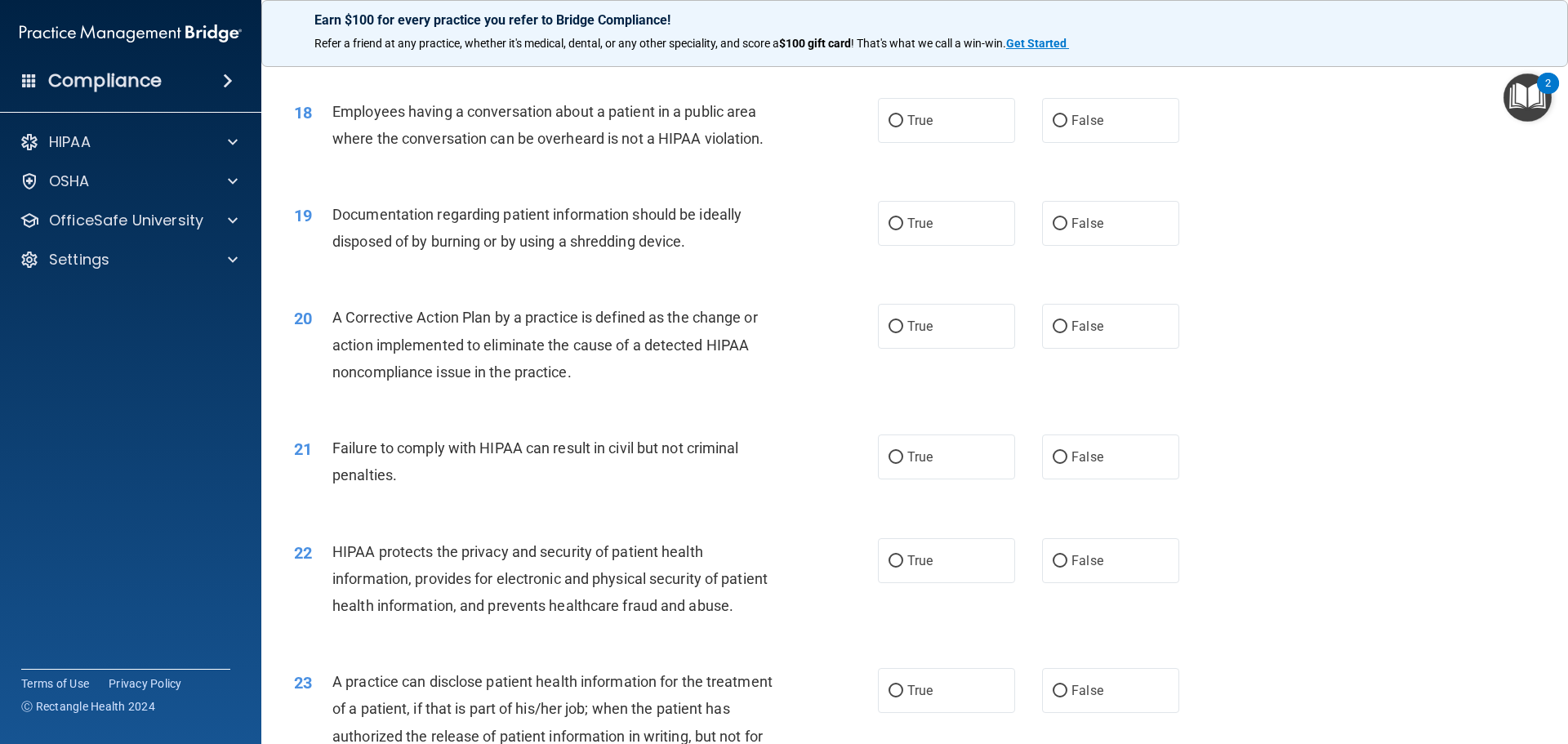
scroll to position [2059, 0]
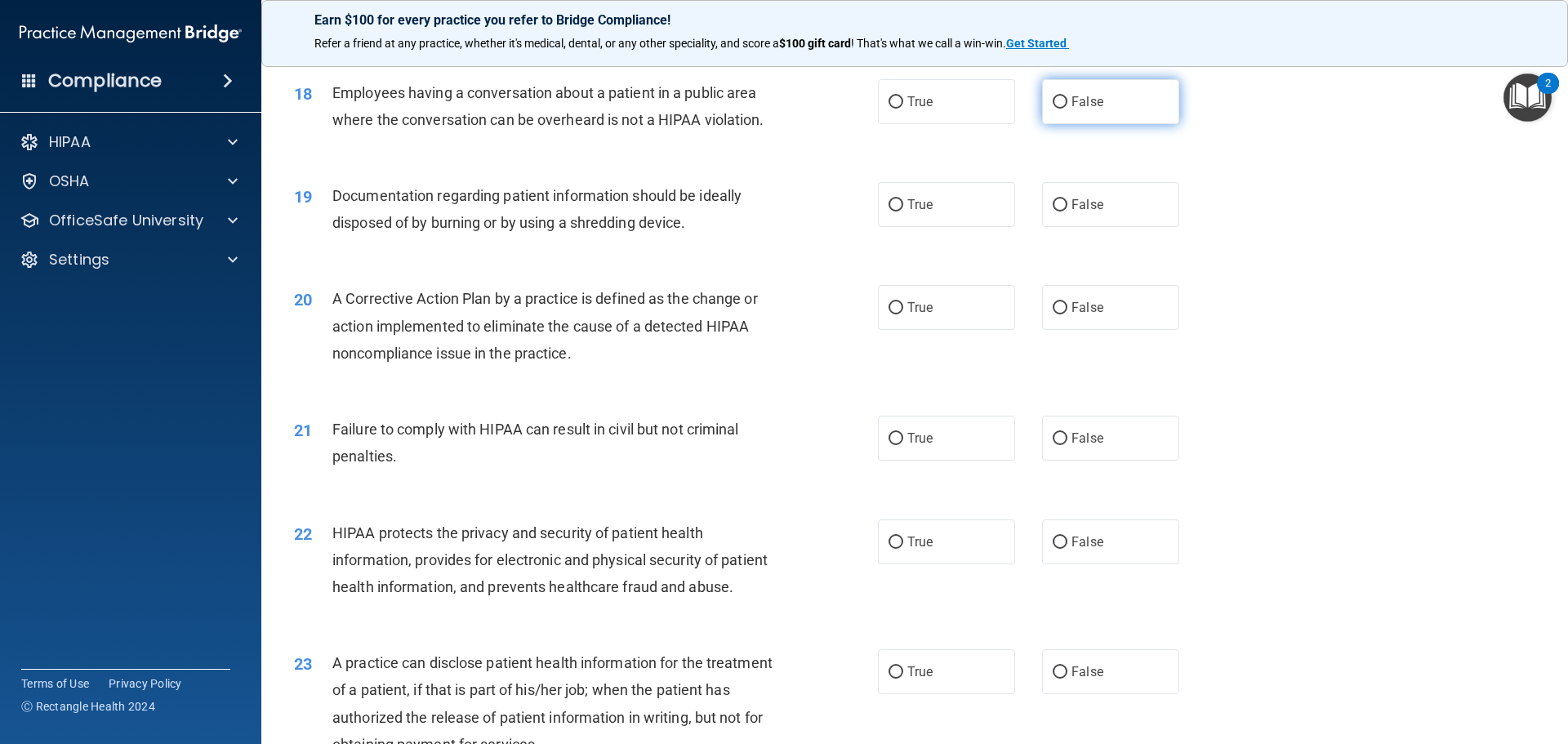
click at [1072, 109] on span "False" at bounding box center [1087, 102] width 32 height 16
click at [1067, 108] on input "False" at bounding box center [1060, 102] width 15 height 12
radio input "true"
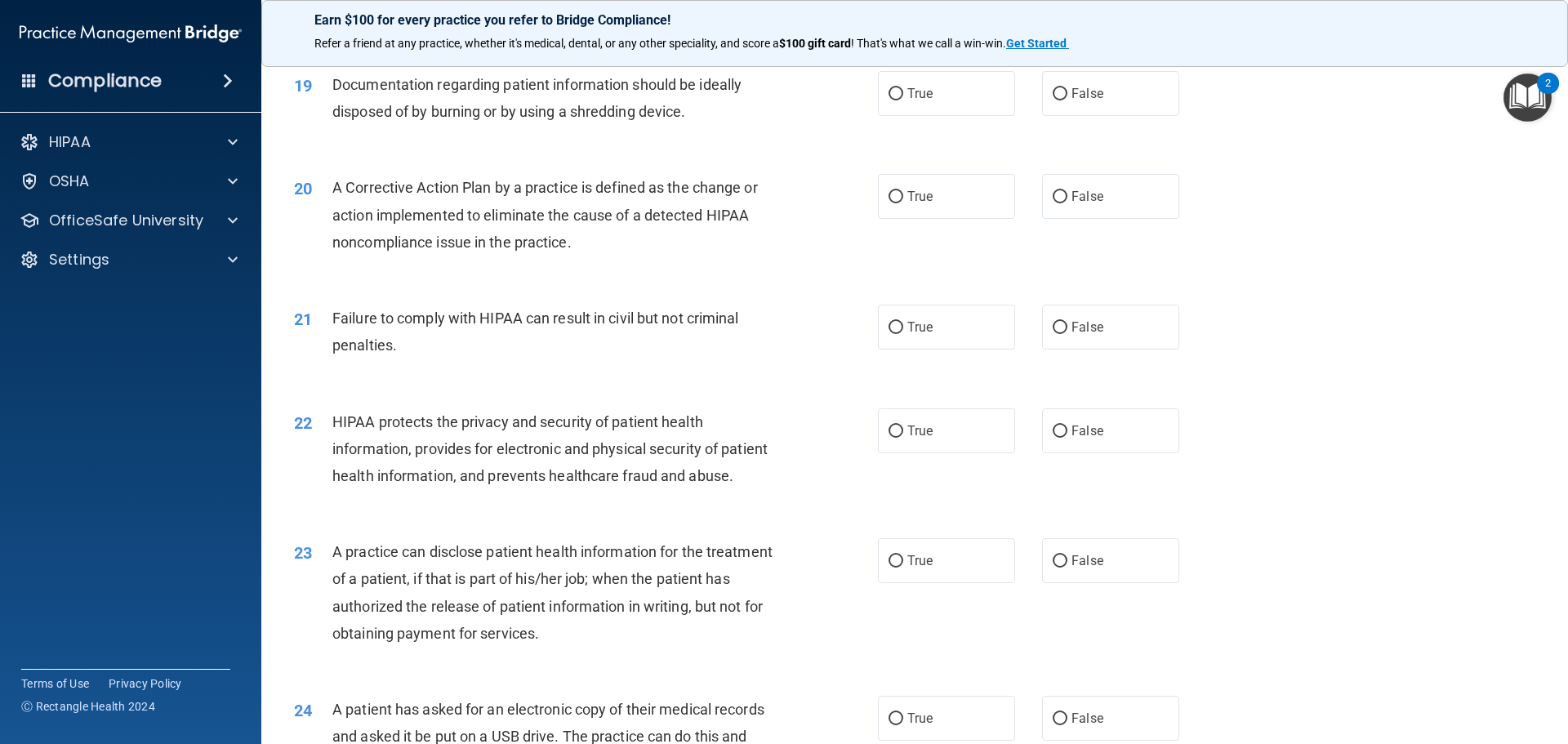
scroll to position [2140, 0]
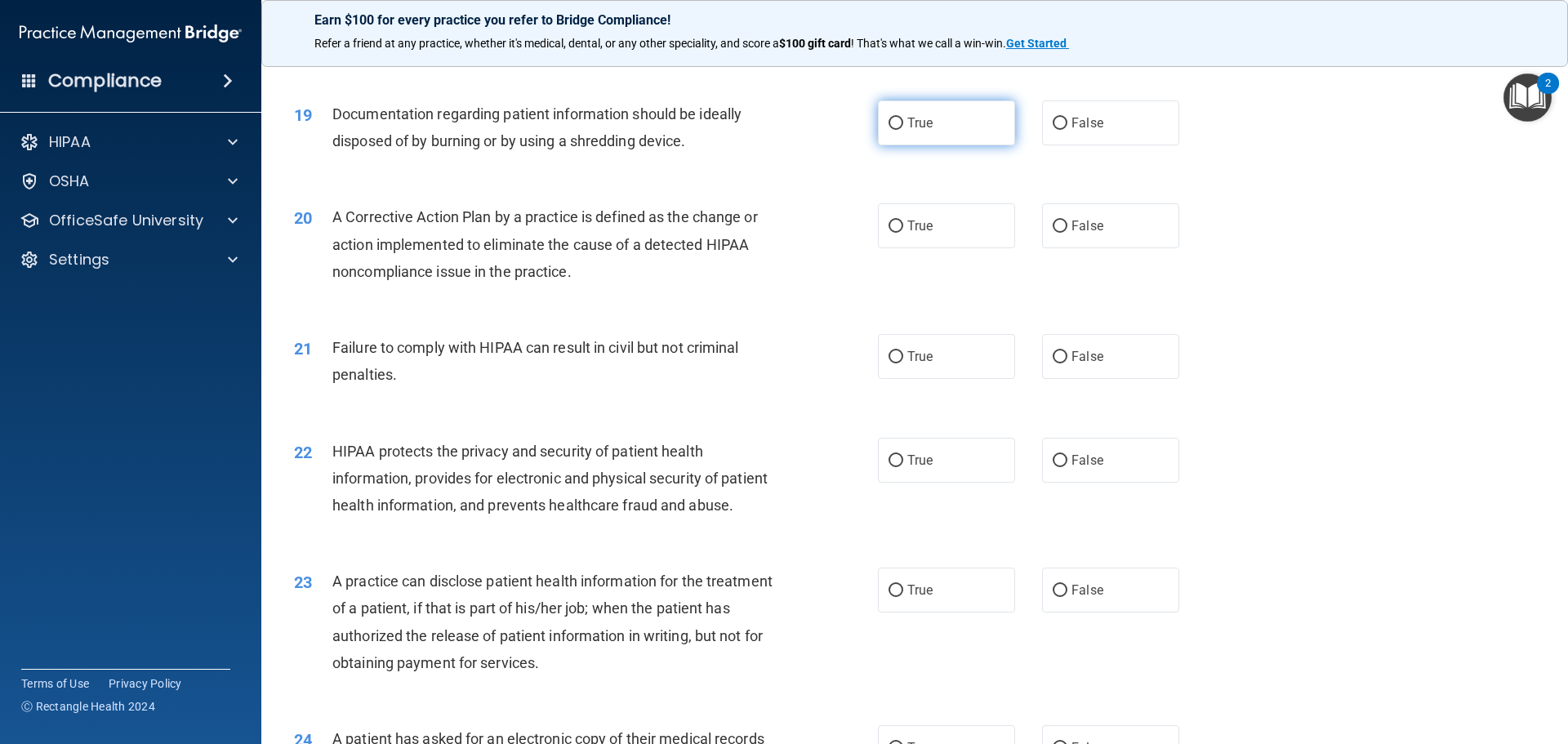
click at [955, 146] on label "True" at bounding box center [946, 123] width 137 height 45
click at [903, 130] on input "True" at bounding box center [895, 123] width 15 height 12
radio input "true"
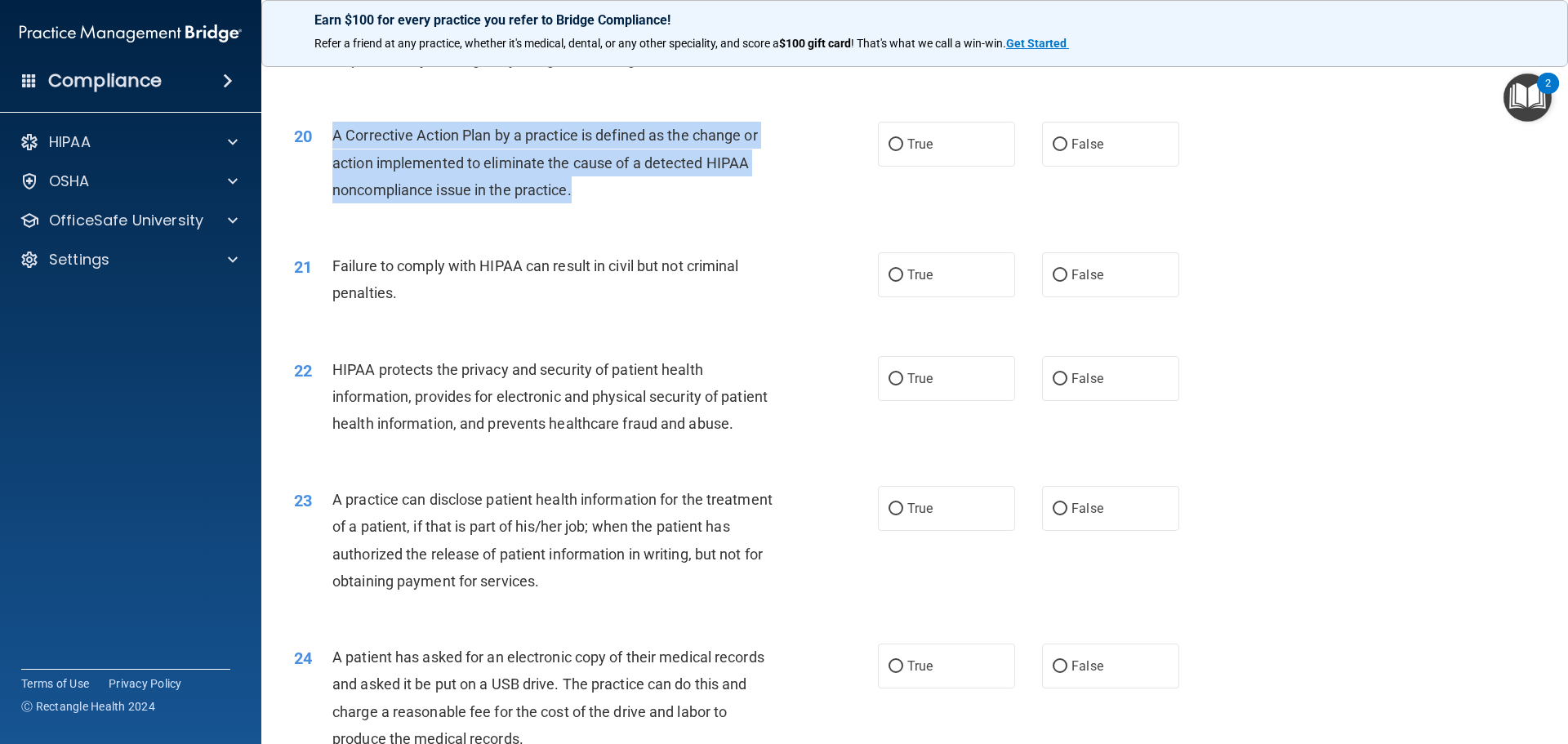
drag, startPoint x: 584, startPoint y: 224, endPoint x: 334, endPoint y: 164, distance: 257.1
click at [334, 164] on div "A Corrective Action Plan by a practice is defined as the change or action imple…" at bounding box center [561, 162] width 457 height 82
copy span "A Corrective Action Plan by a practice is defined as the change or action imple…"
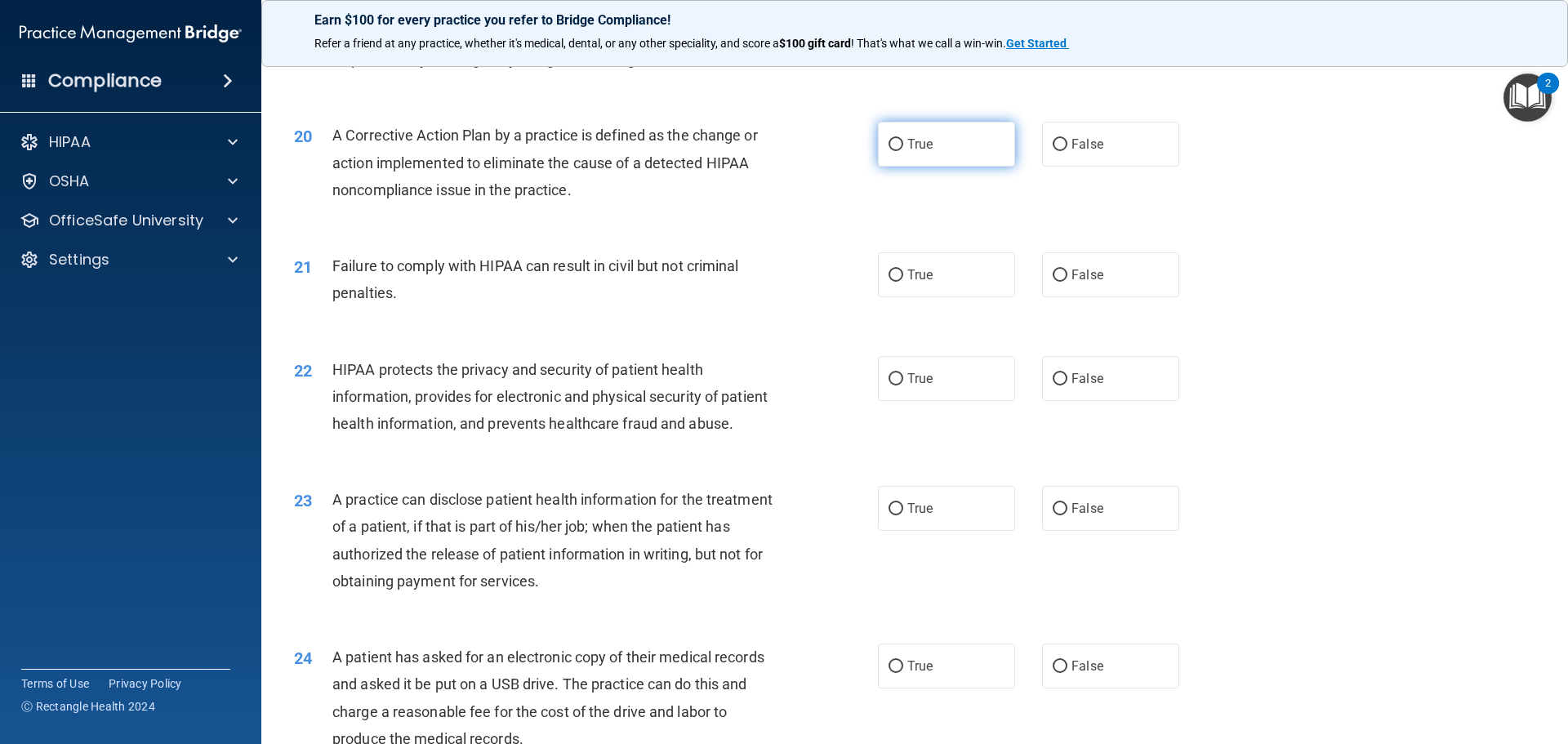
click at [909, 152] on span "True" at bounding box center [919, 144] width 25 height 16
click at [903, 151] on input "True" at bounding box center [895, 145] width 15 height 12
radio input "true"
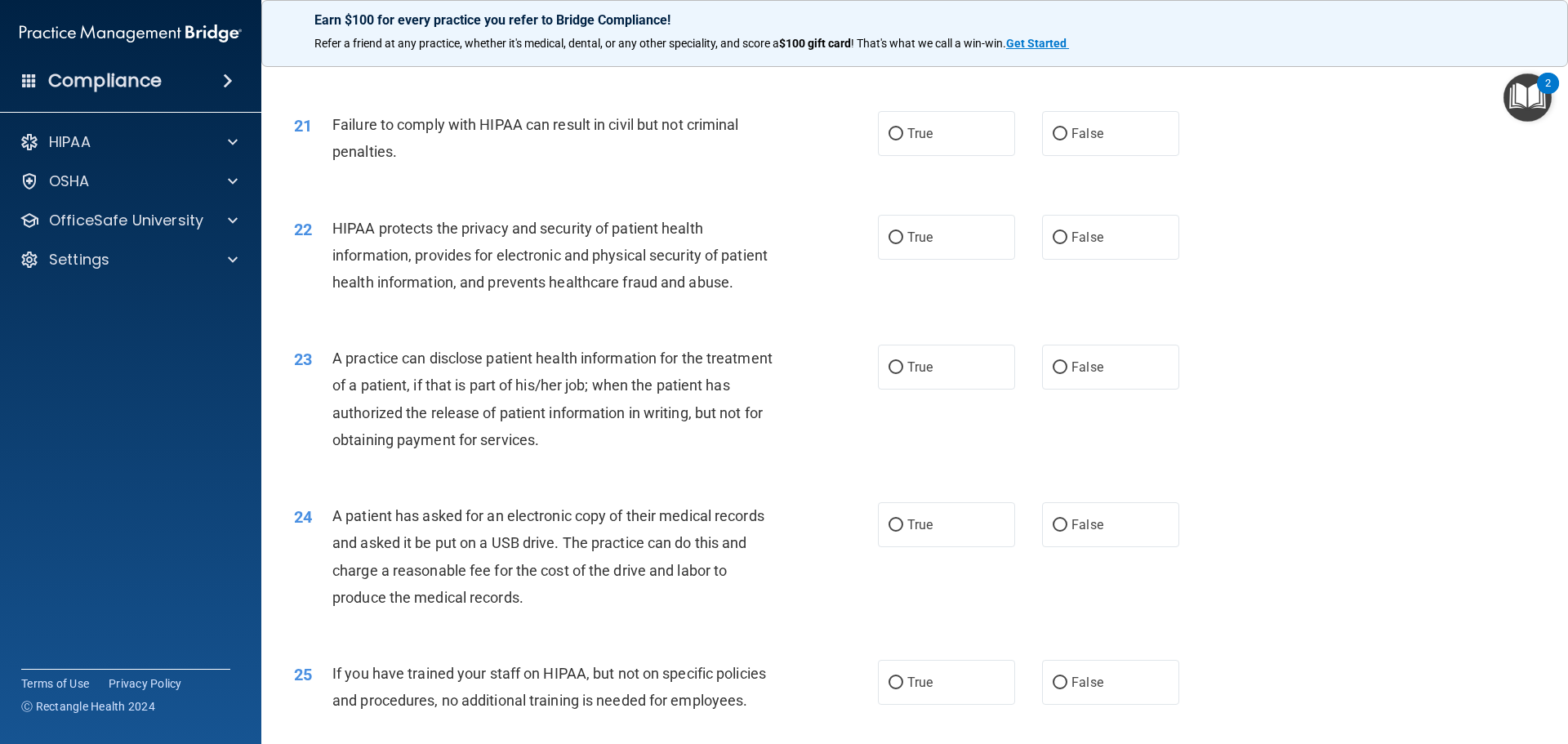
scroll to position [2385, 0]
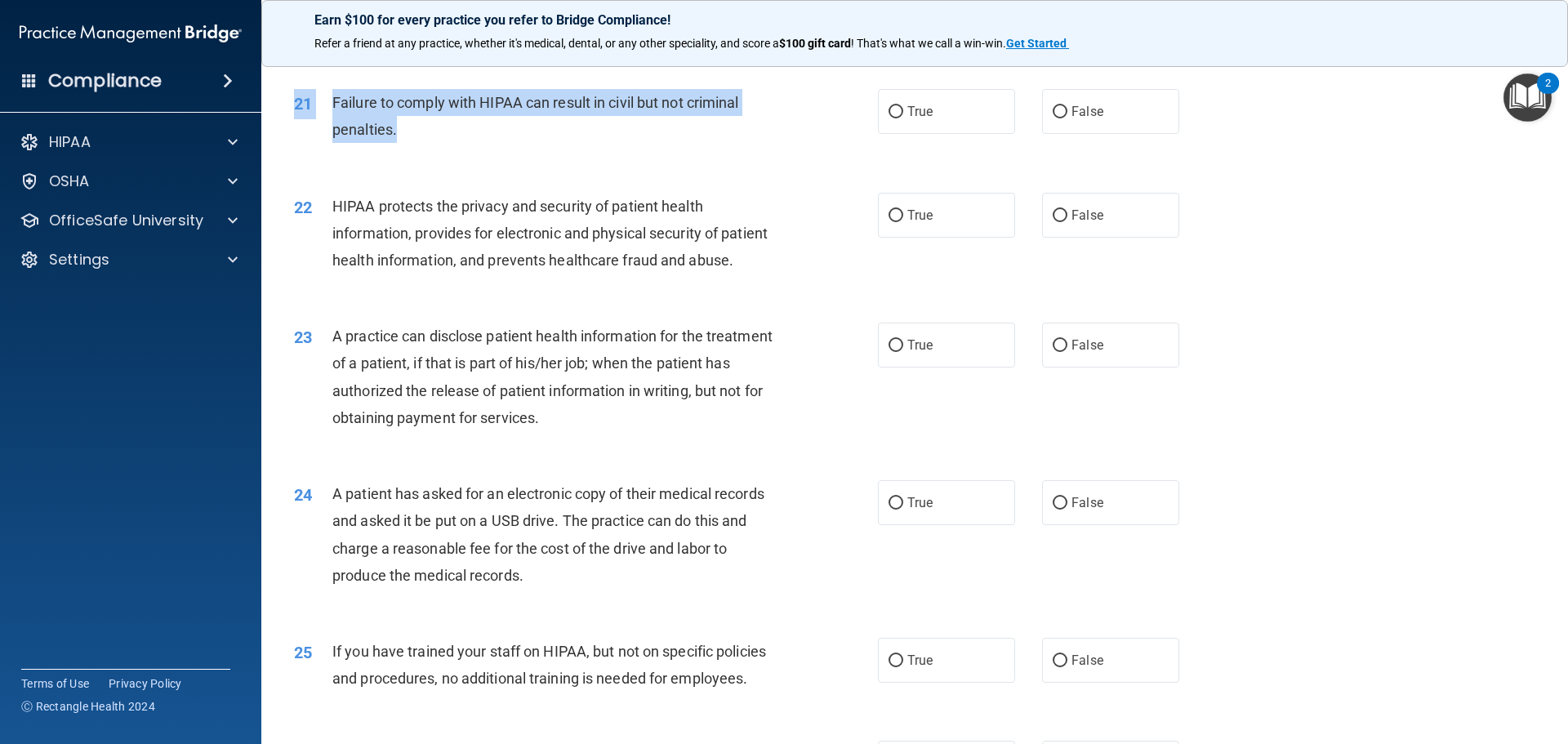
drag, startPoint x: 384, startPoint y: 153, endPoint x: 316, endPoint y: 109, distance: 81.0
click at [316, 109] on div "21 Failure to comply with HIPAA can result in civil but not criminal penalties.…" at bounding box center [914, 120] width 1266 height 102
click at [388, 138] on span "Failure to comply with HIPAA can result in civil but not criminal penalties." at bounding box center [536, 115] width 407 height 44
drag, startPoint x: 370, startPoint y: 159, endPoint x: 331, endPoint y: 130, distance: 48.6
click at [331, 130] on div "21 Failure to comply with HIPAA can result in civil but not criminal penalties." at bounding box center [586, 120] width 633 height 62
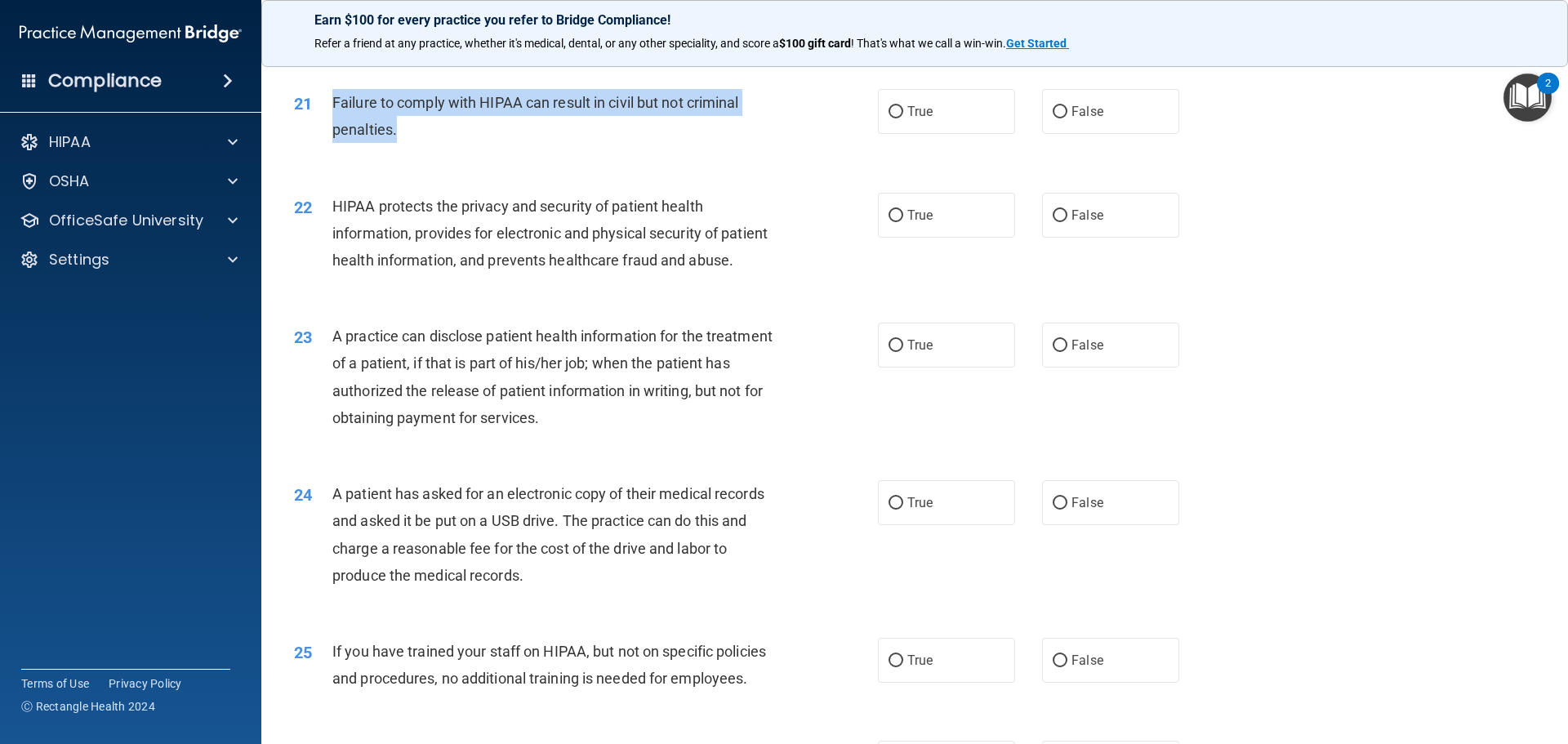
copy div "Failure to comply with HIPAA can result in civil but not criminal penalties."
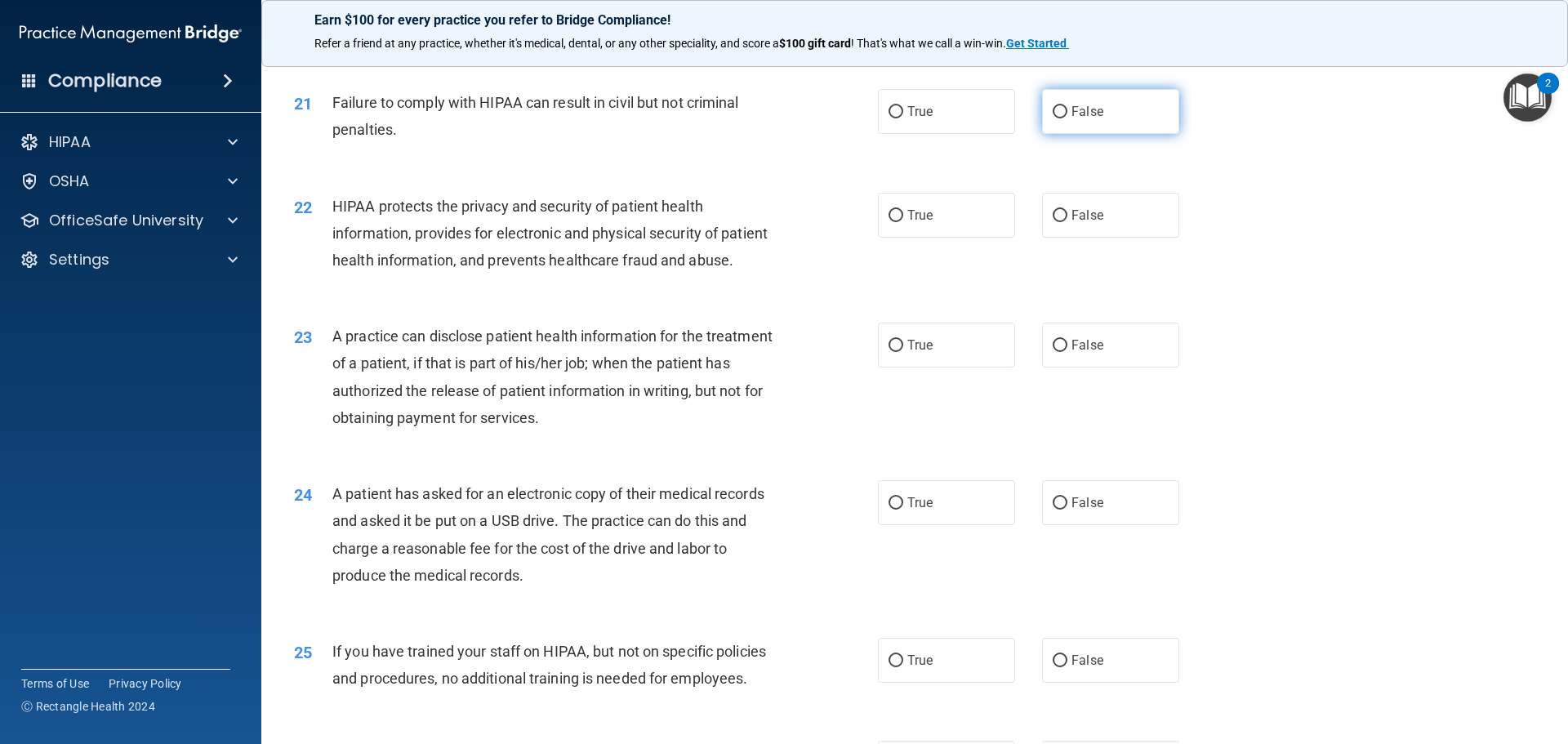
click at [1071, 133] on label "False" at bounding box center [1110, 111] width 137 height 45
click at [1067, 118] on input "False" at bounding box center [1060, 112] width 15 height 12
radio input "true"
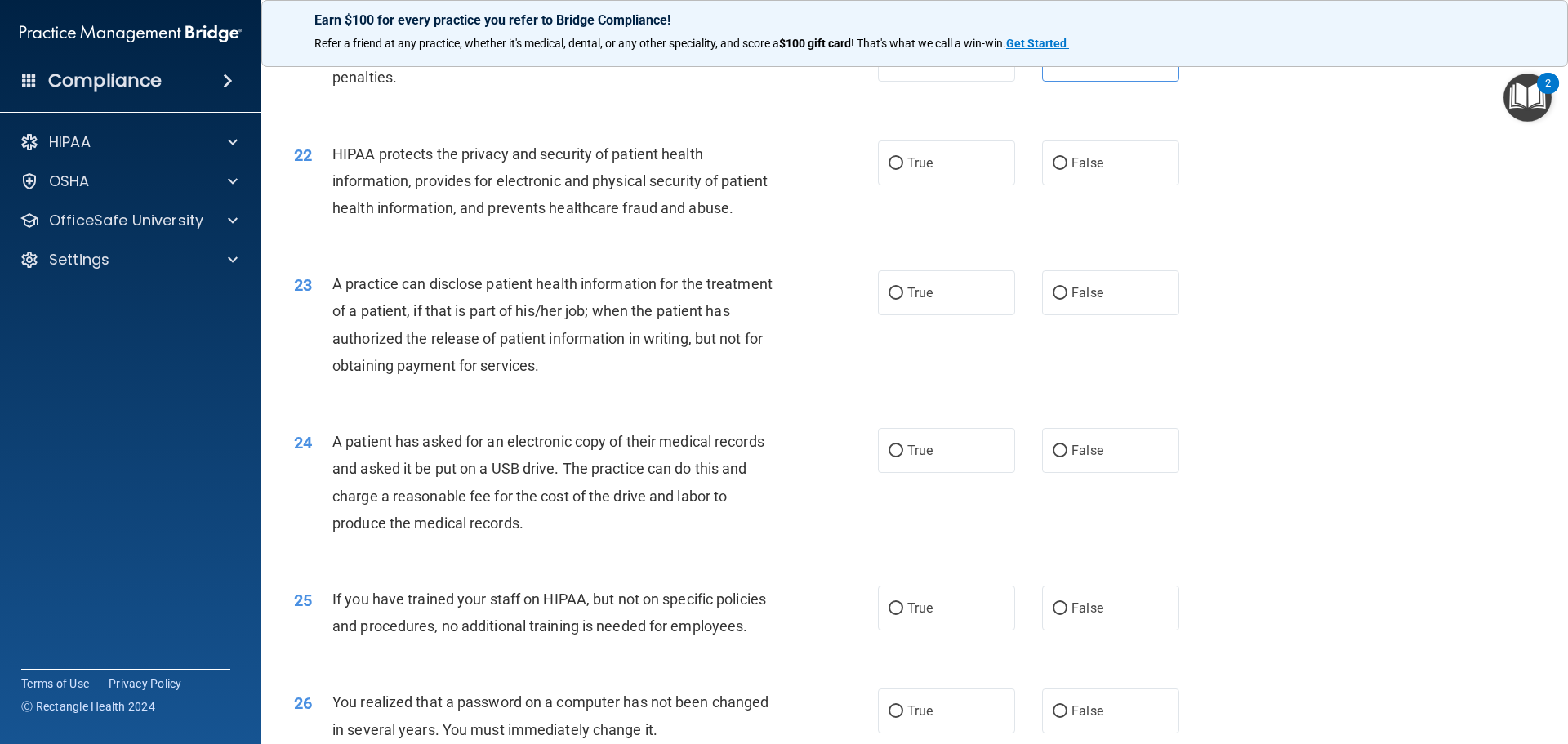
scroll to position [2466, 0]
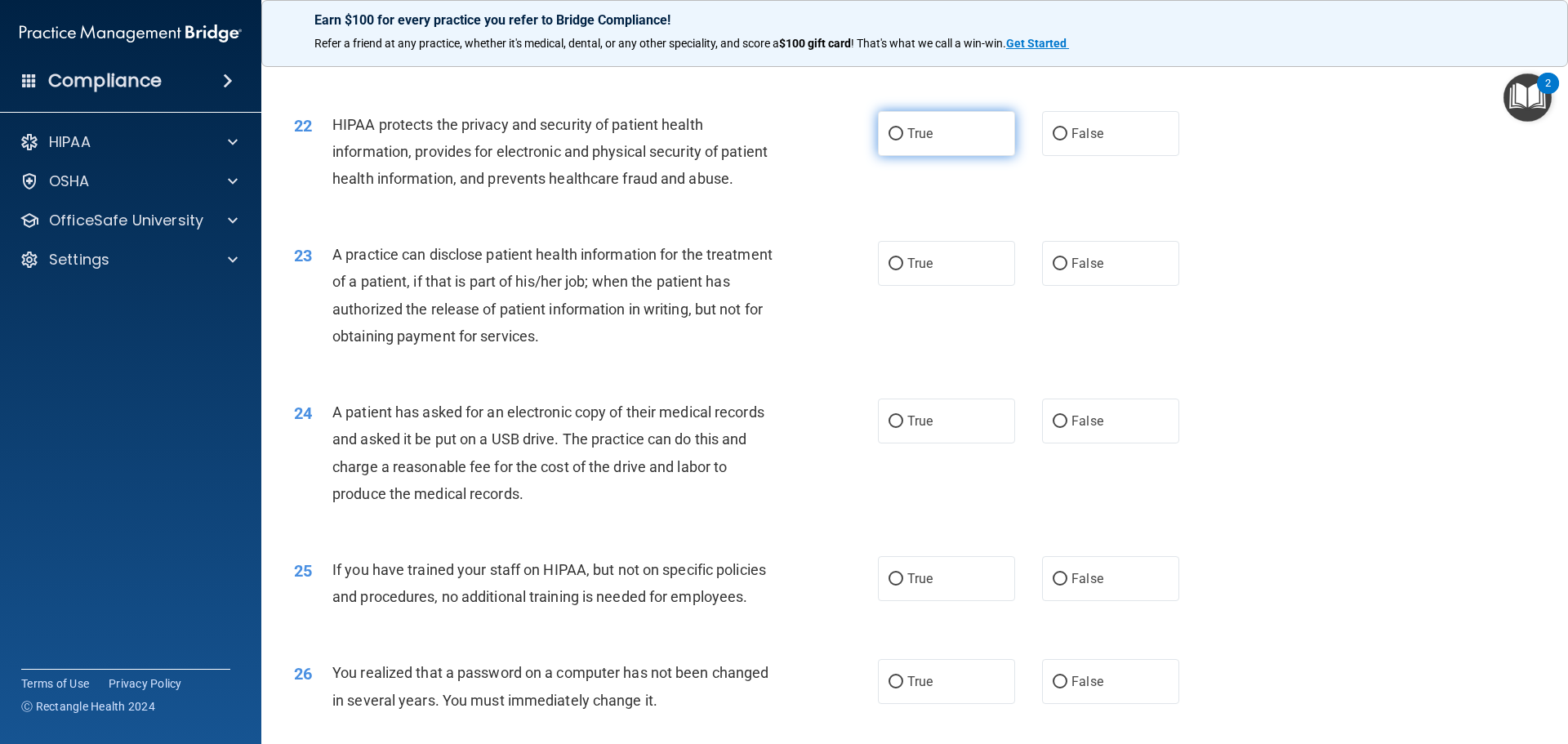
click at [888, 140] on input "True" at bounding box center [895, 134] width 15 height 12
radio input "true"
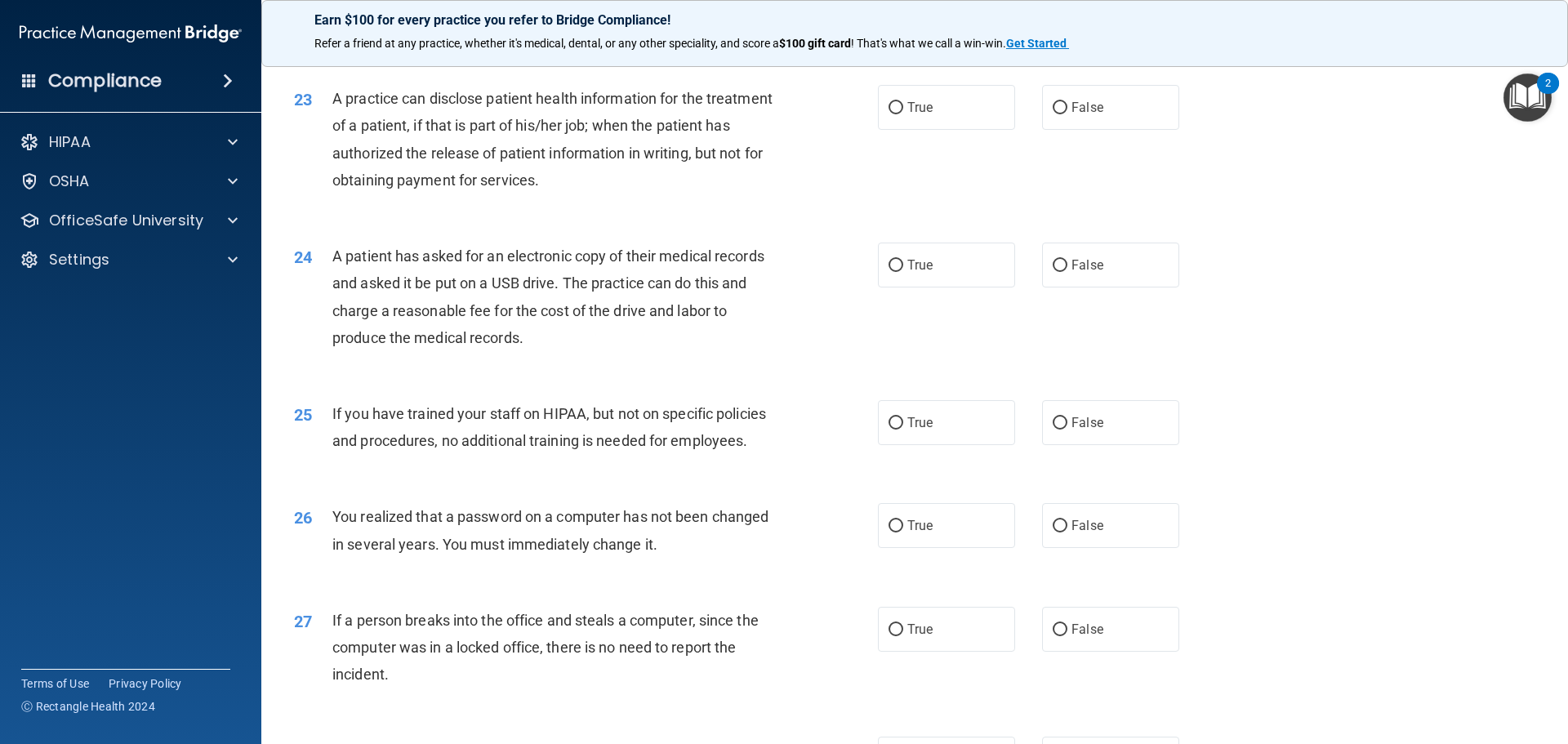
scroll to position [2630, 0]
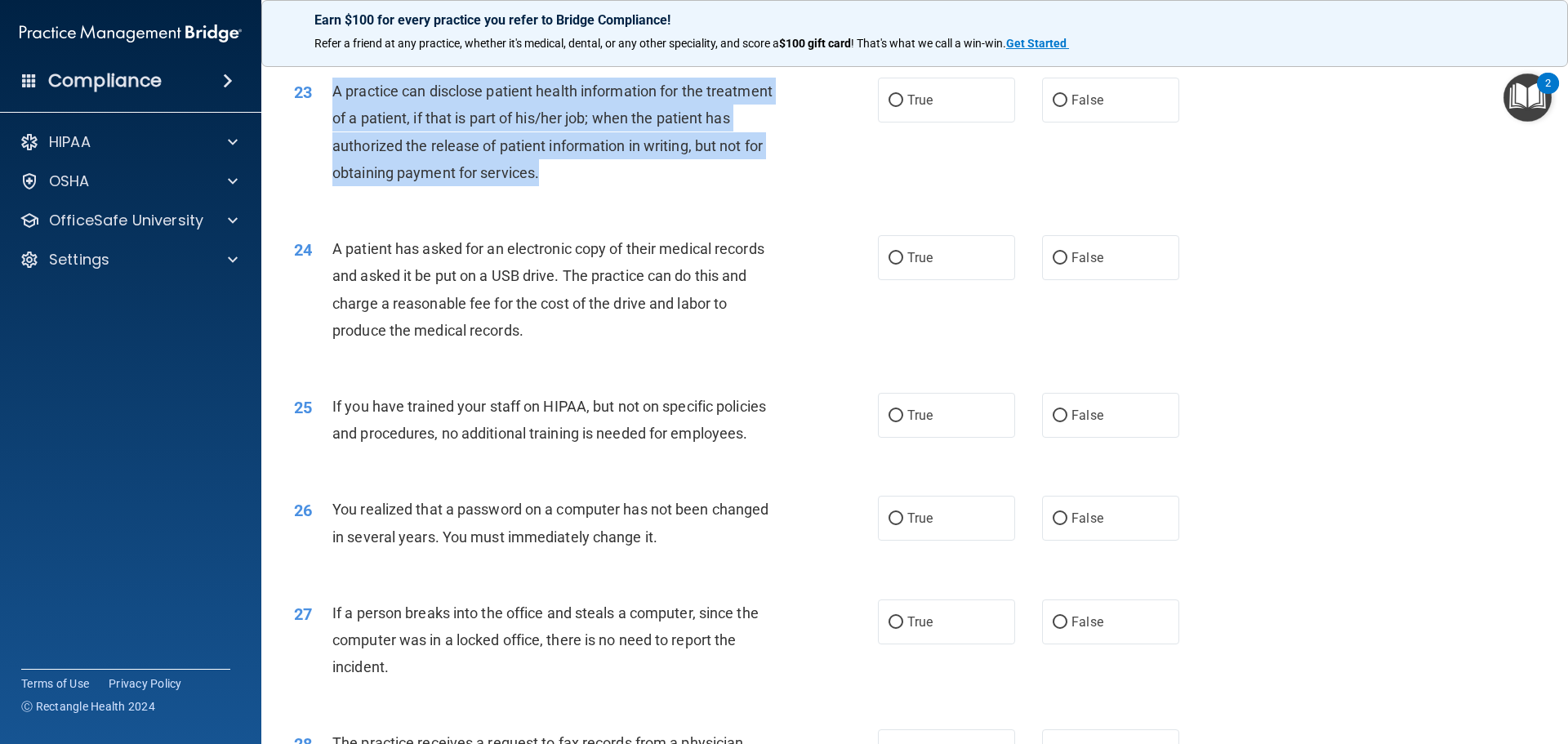
drag, startPoint x: 620, startPoint y: 232, endPoint x: 322, endPoint y: 146, distance: 310.2
click at [322, 146] on div "23 A practice can disclose patient health information for the treatment of a pa…" at bounding box center [586, 136] width 633 height 117
copy div "A practice can disclose patient health information for the treatment of a patie…"
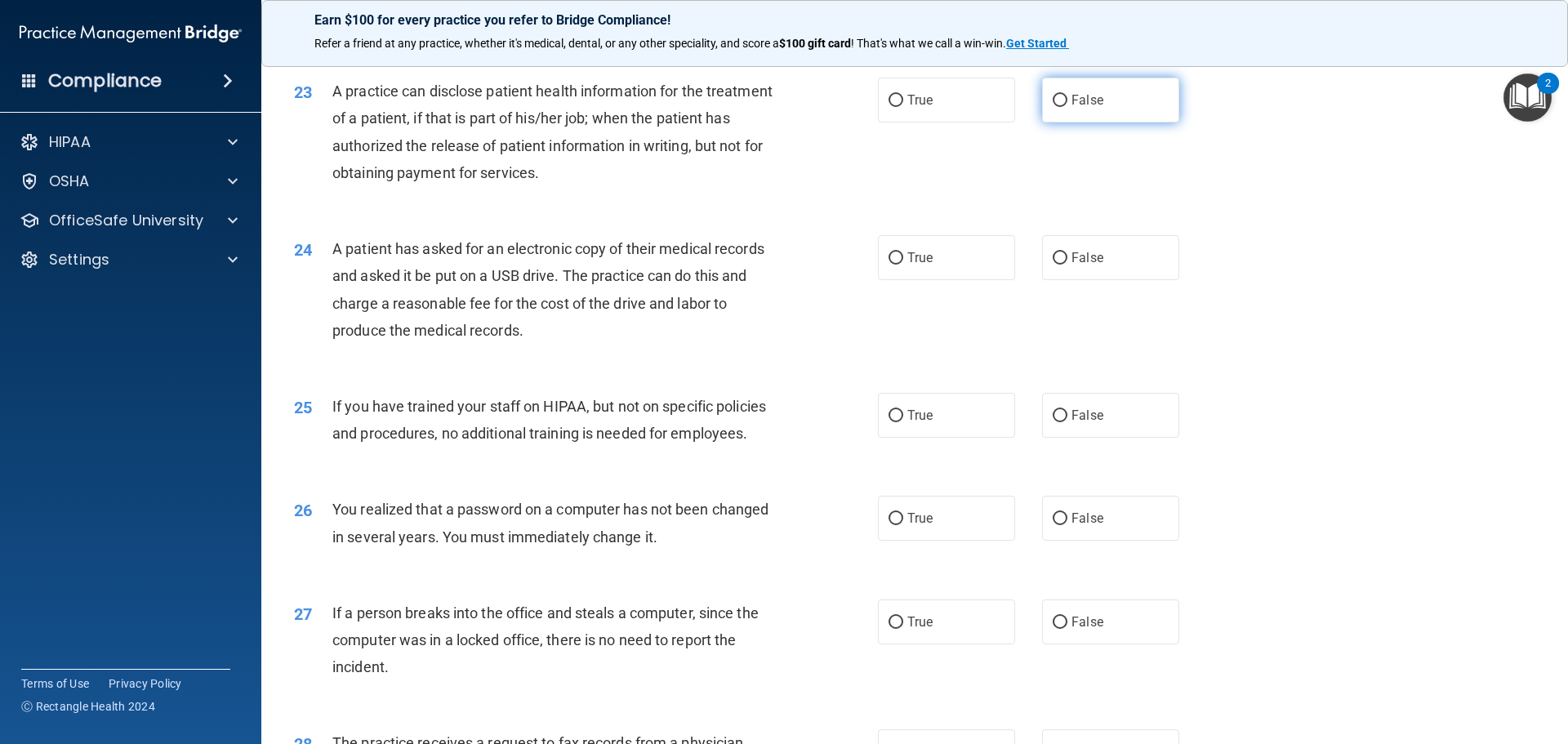
click at [1064, 122] on label "False" at bounding box center [1110, 100] width 137 height 45
click at [1064, 107] on input "False" at bounding box center [1060, 101] width 15 height 12
radio input "true"
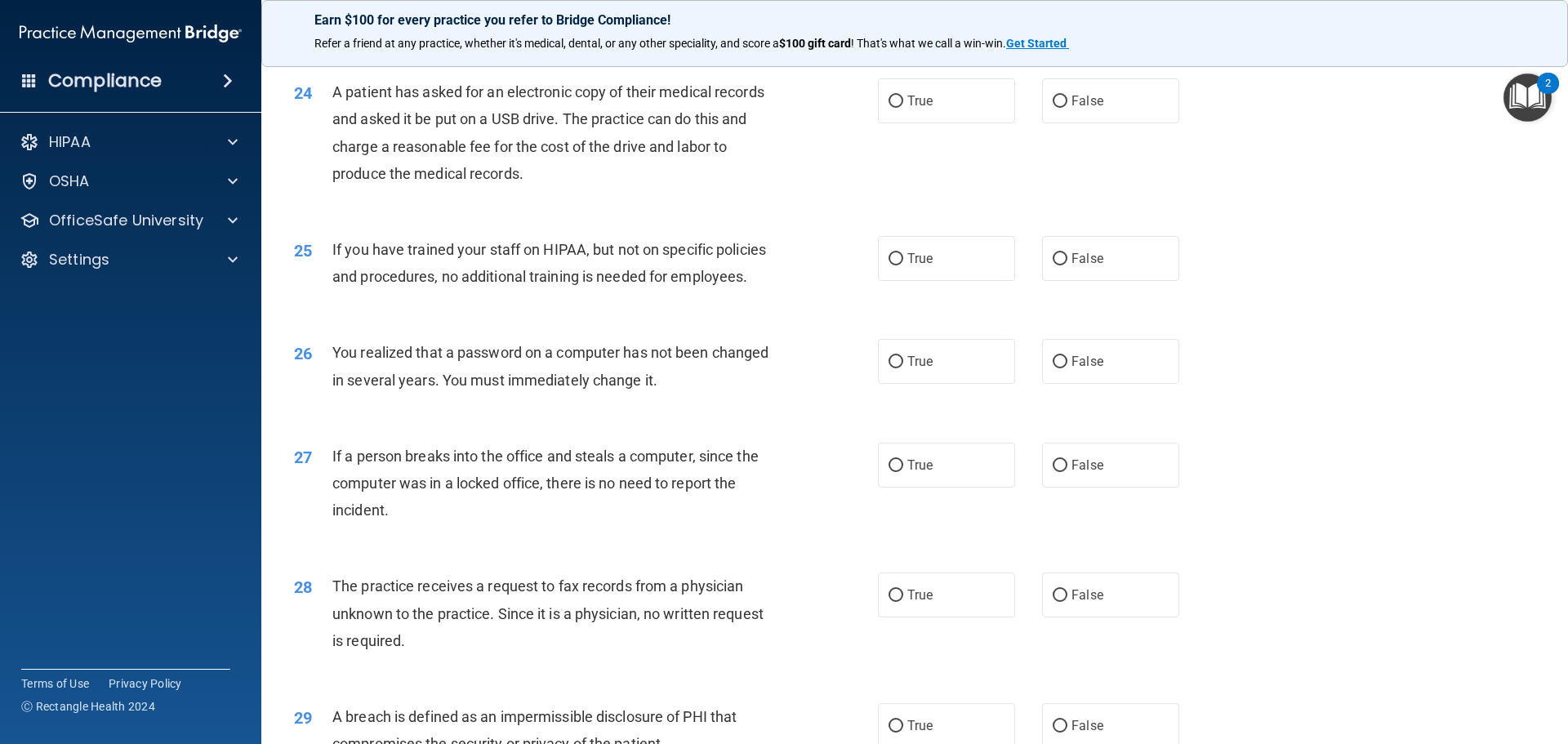
scroll to position [2793, 0]
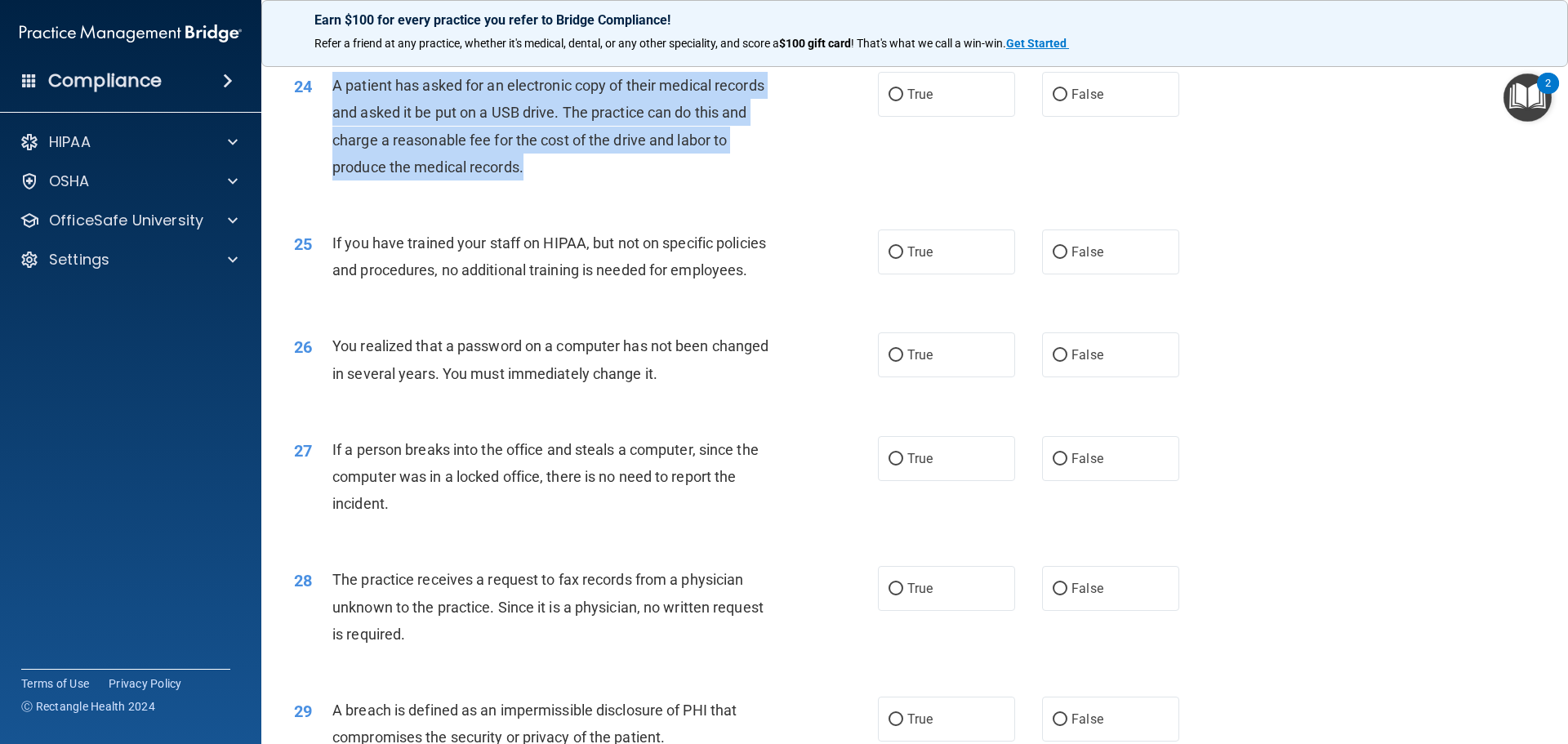
drag, startPoint x: 532, startPoint y: 229, endPoint x: 337, endPoint y: 140, distance: 214.4
click at [337, 140] on div "A patient has asked for an electronic copy of their medical records and asked i…" at bounding box center [561, 126] width 457 height 108
copy span "A patient has asked for an electronic copy of their medical records and asked i…"
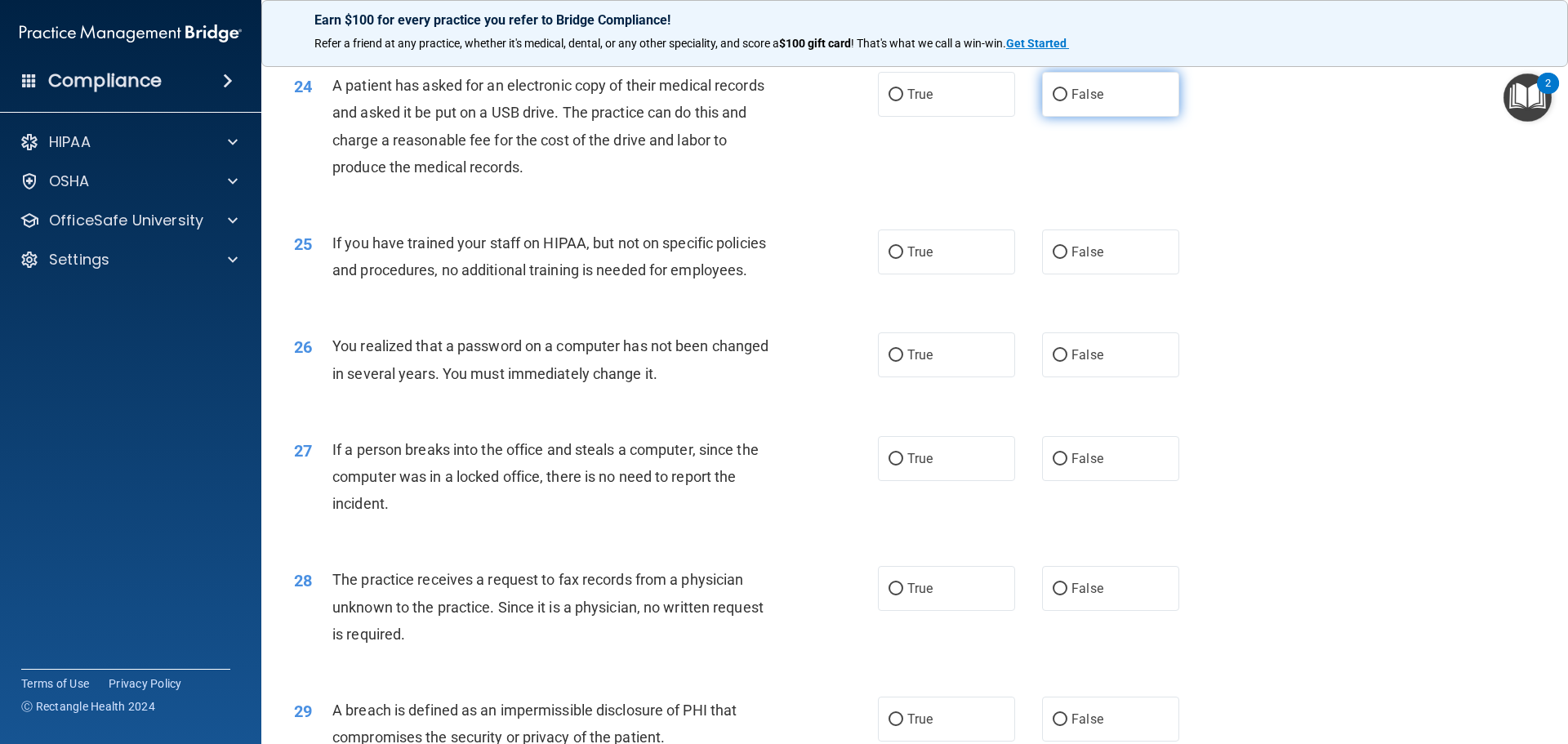
click at [1063, 117] on label "False" at bounding box center [1110, 94] width 137 height 45
click at [1063, 102] on input "False" at bounding box center [1060, 95] width 15 height 12
radio input "true"
click at [952, 117] on label "True" at bounding box center [946, 94] width 137 height 45
click at [903, 102] on input "True" at bounding box center [895, 95] width 15 height 12
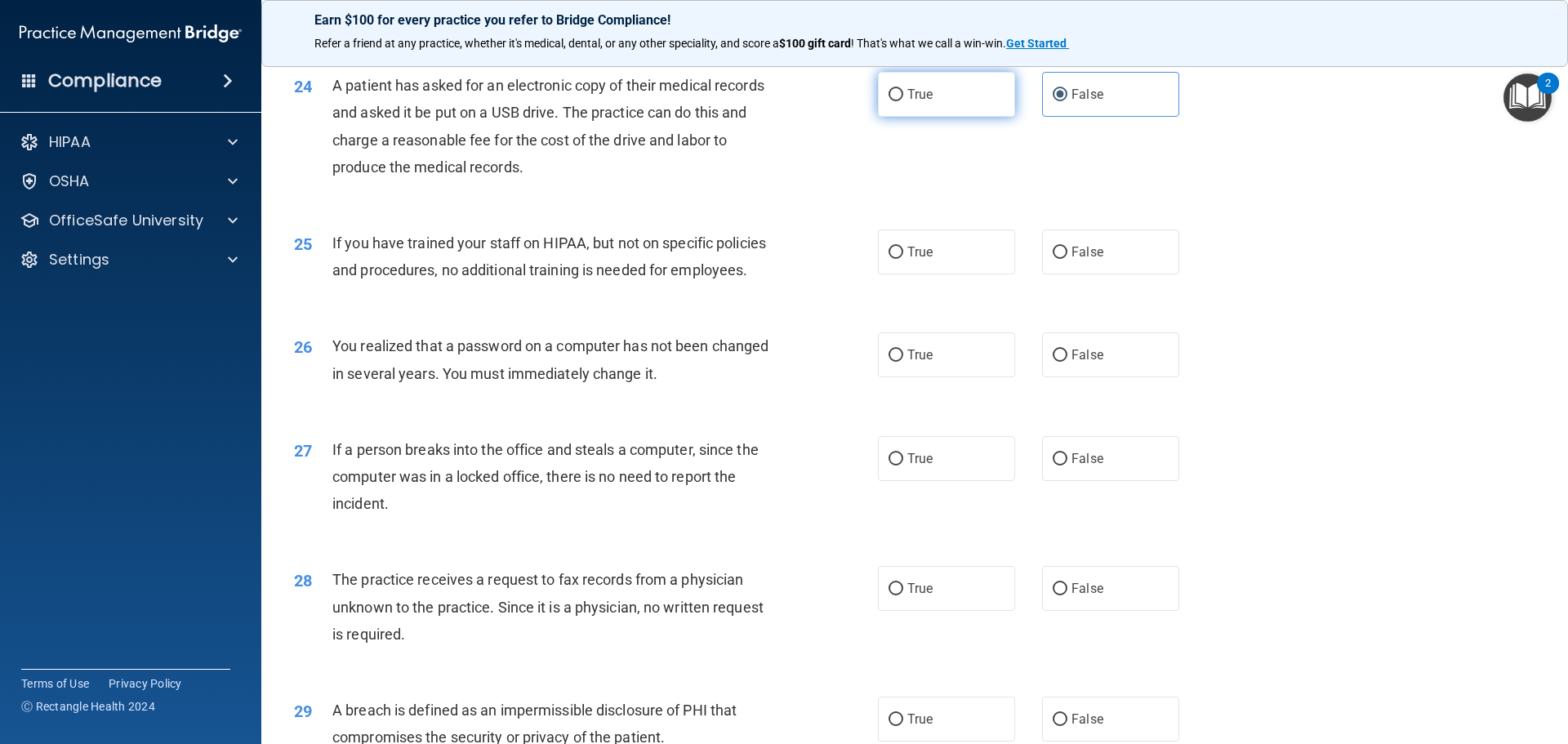
radio input "true"
radio input "false"
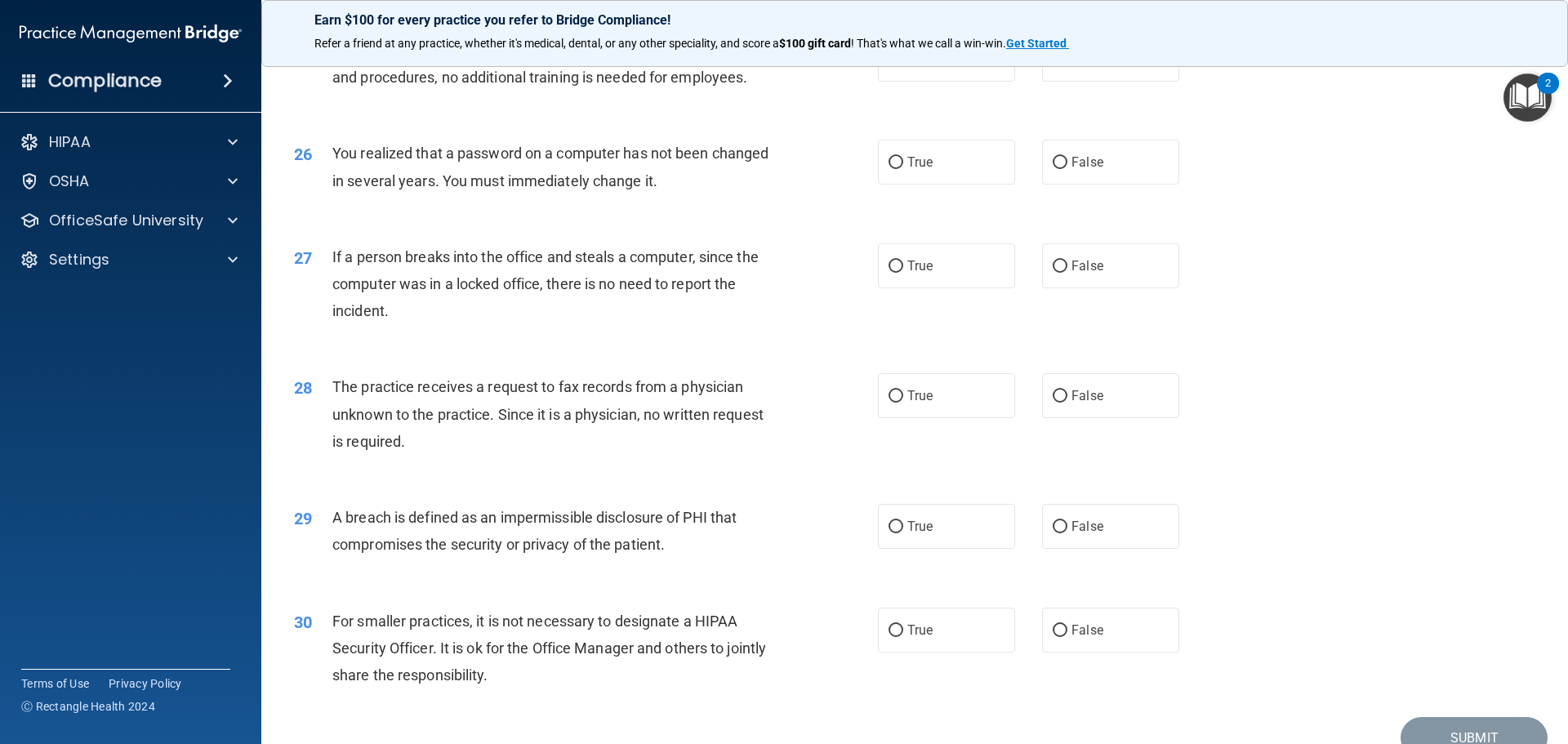
scroll to position [2956, 0]
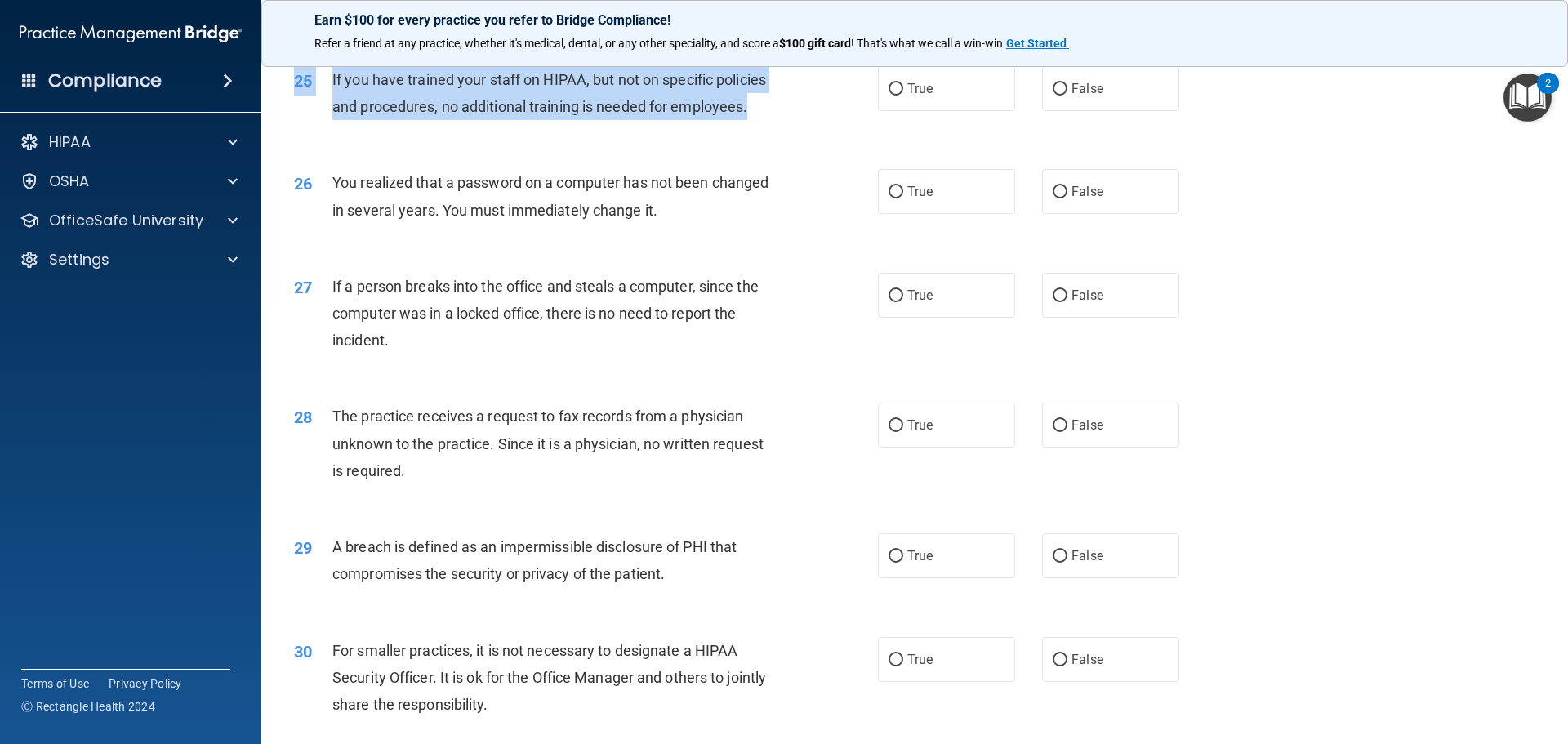
drag, startPoint x: 748, startPoint y: 164, endPoint x: 286, endPoint y: 123, distance: 463.8
click at [286, 123] on div "25 If you have trained your staff on HIPAA, but not on specific policies and pr…" at bounding box center [586, 97] width 633 height 62
click at [432, 120] on div "If you have trained your staff on HIPAA, but not on specific policies and proce…" at bounding box center [561, 93] width 457 height 54
click at [736, 115] on span "If you have trained your staff on HIPAA, but not on specific policies and proce…" at bounding box center [549, 92] width 433 height 44
drag, startPoint x: 744, startPoint y: 163, endPoint x: 332, endPoint y: 125, distance: 413.7
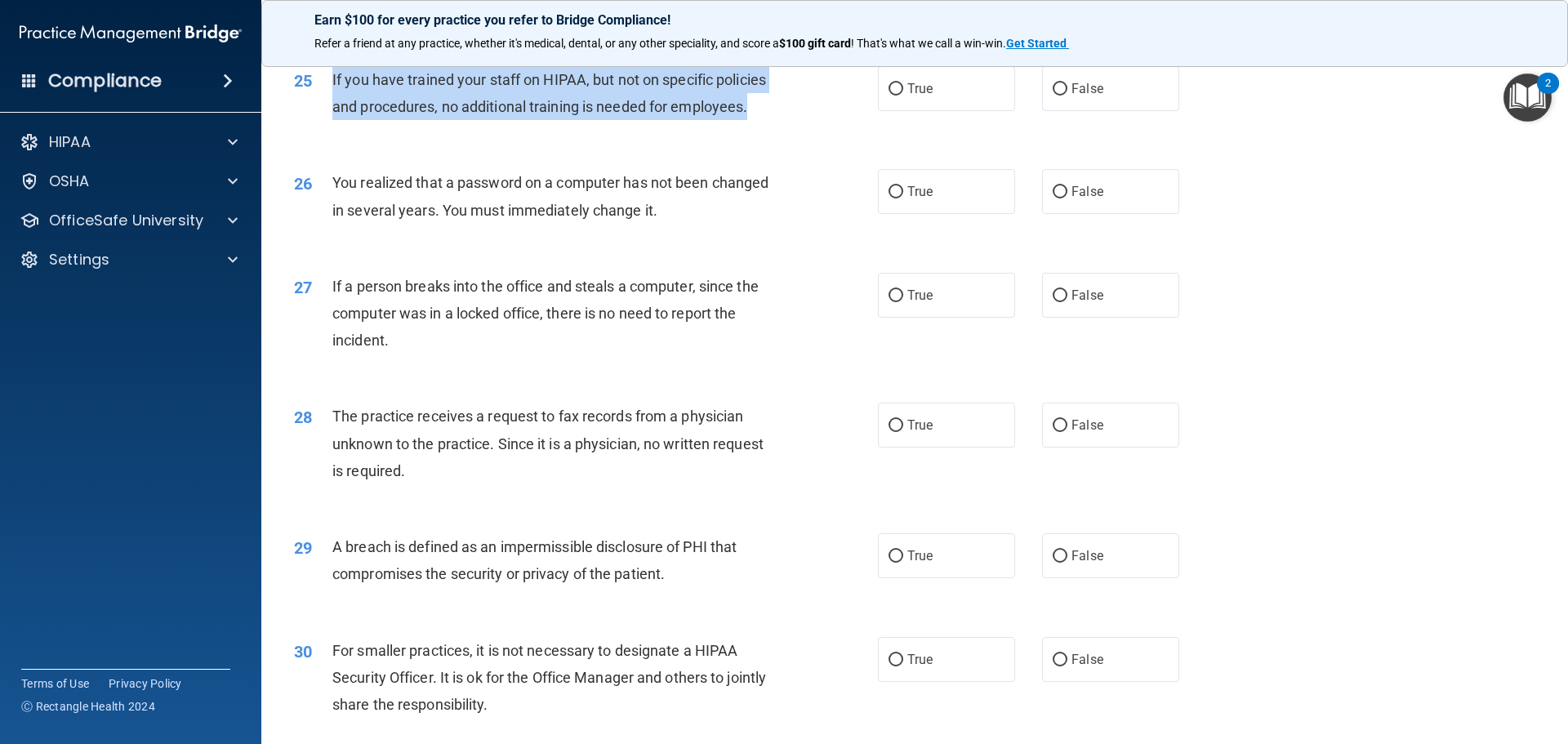
click at [333, 120] on div "If you have trained your staff on HIPAA, but not on specific policies and proce…" at bounding box center [561, 93] width 457 height 54
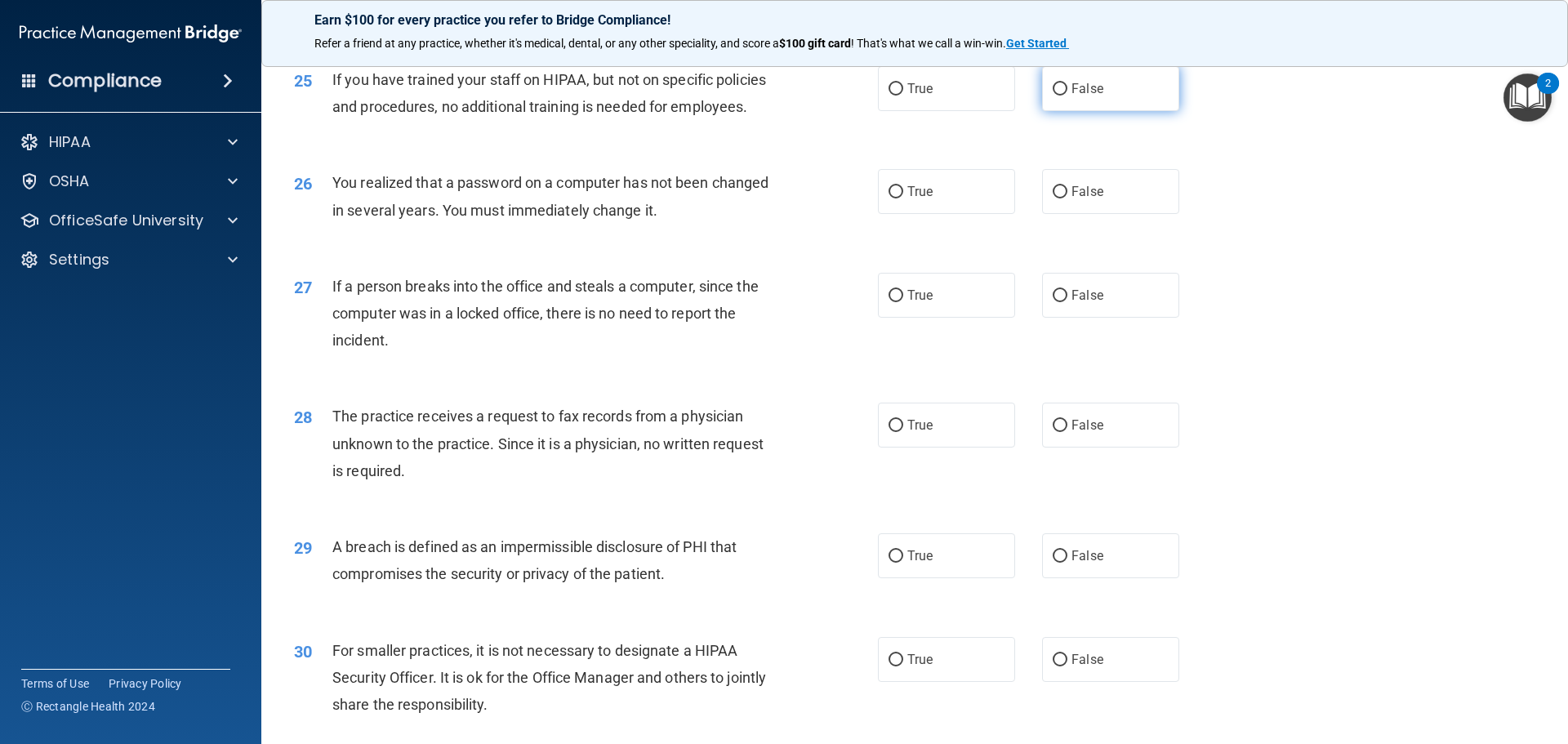
click at [1124, 111] on label "False" at bounding box center [1110, 89] width 137 height 45
click at [1067, 96] on input "False" at bounding box center [1060, 90] width 15 height 12
radio input "true"
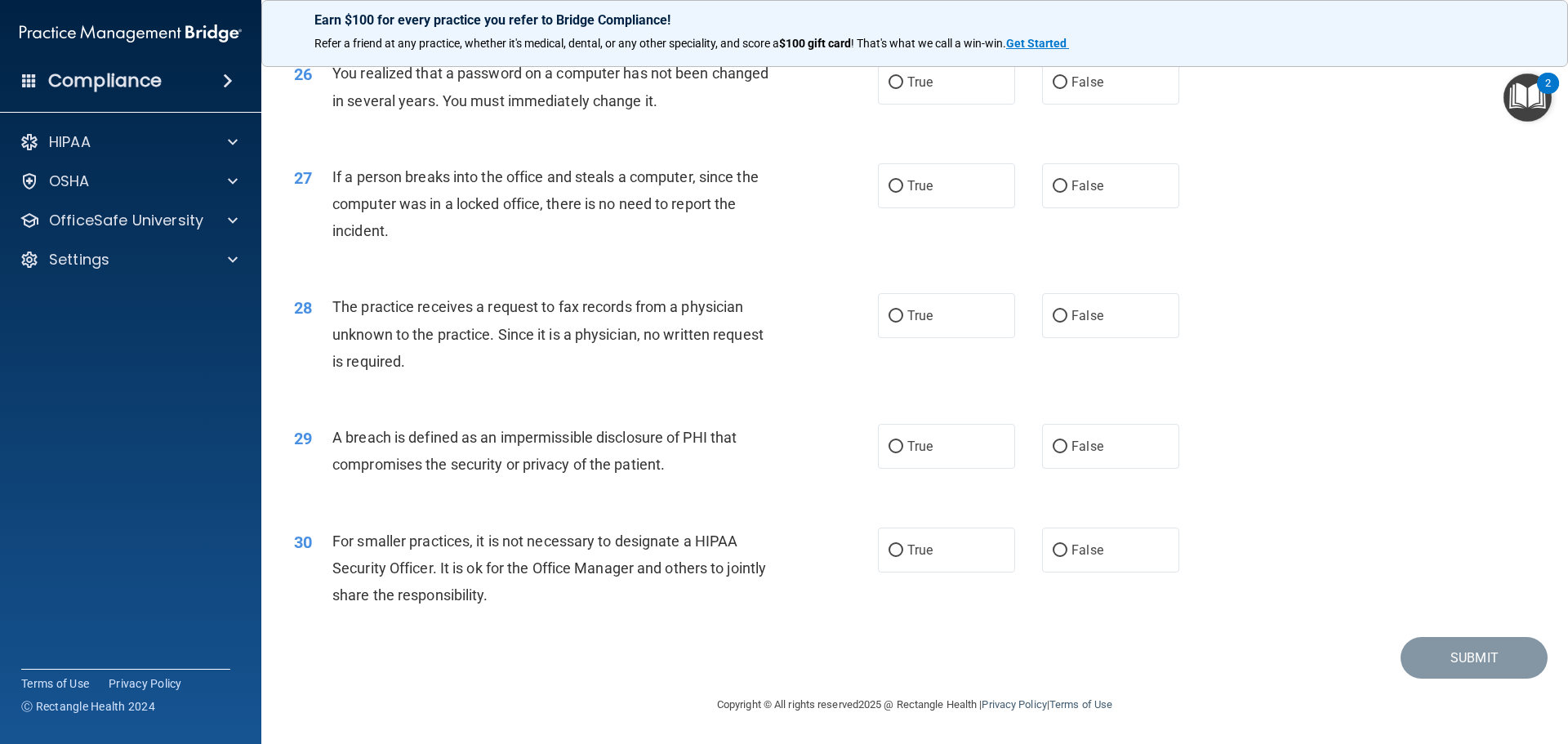
scroll to position [3038, 0]
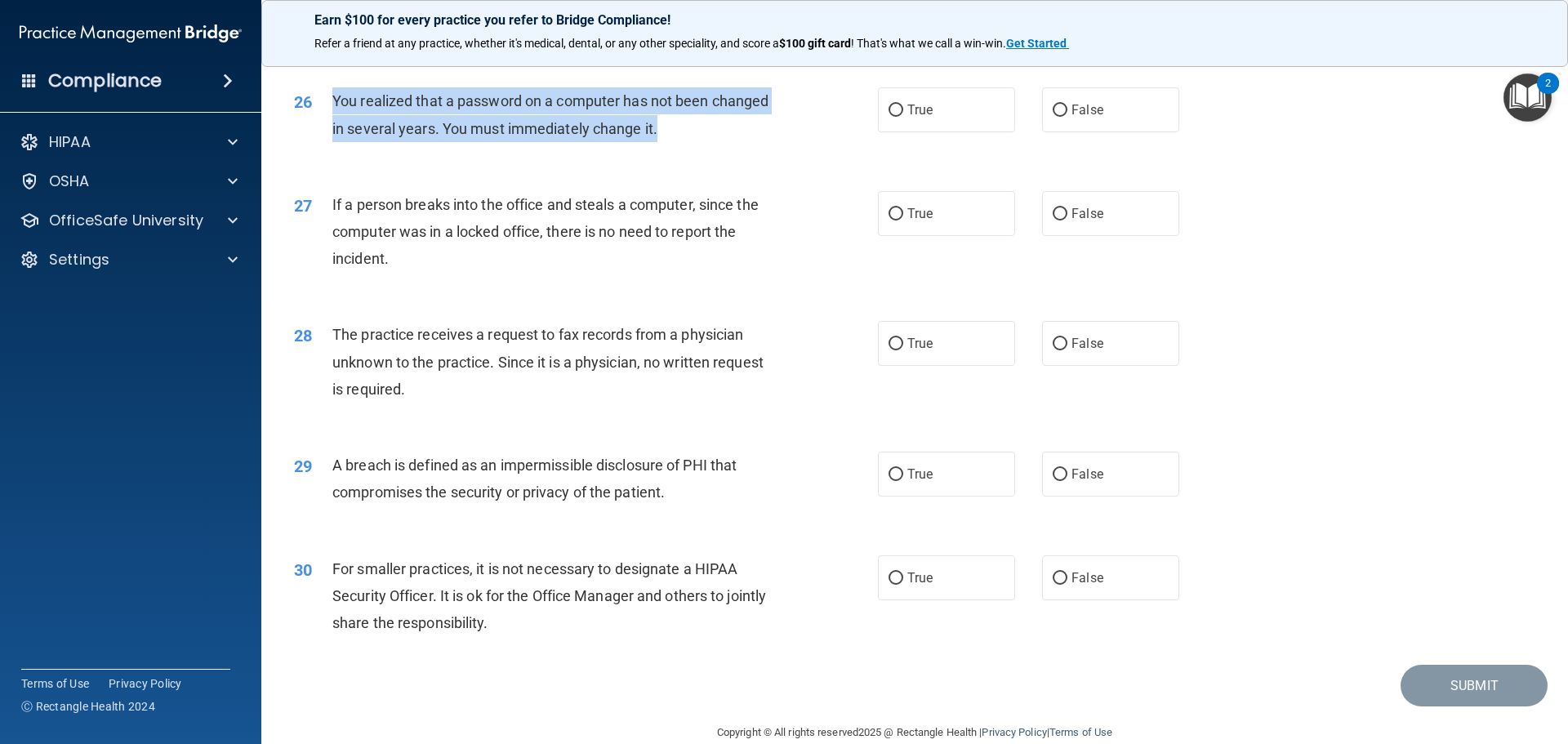
drag, startPoint x: 657, startPoint y: 195, endPoint x: 330, endPoint y: 164, distance: 328.5
click at [330, 149] on div "26 You realized that a password on a computer has not been changed in several y…" at bounding box center [586, 118] width 633 height 62
copy div "You realized that a password on a computer has not been changed in several year…"
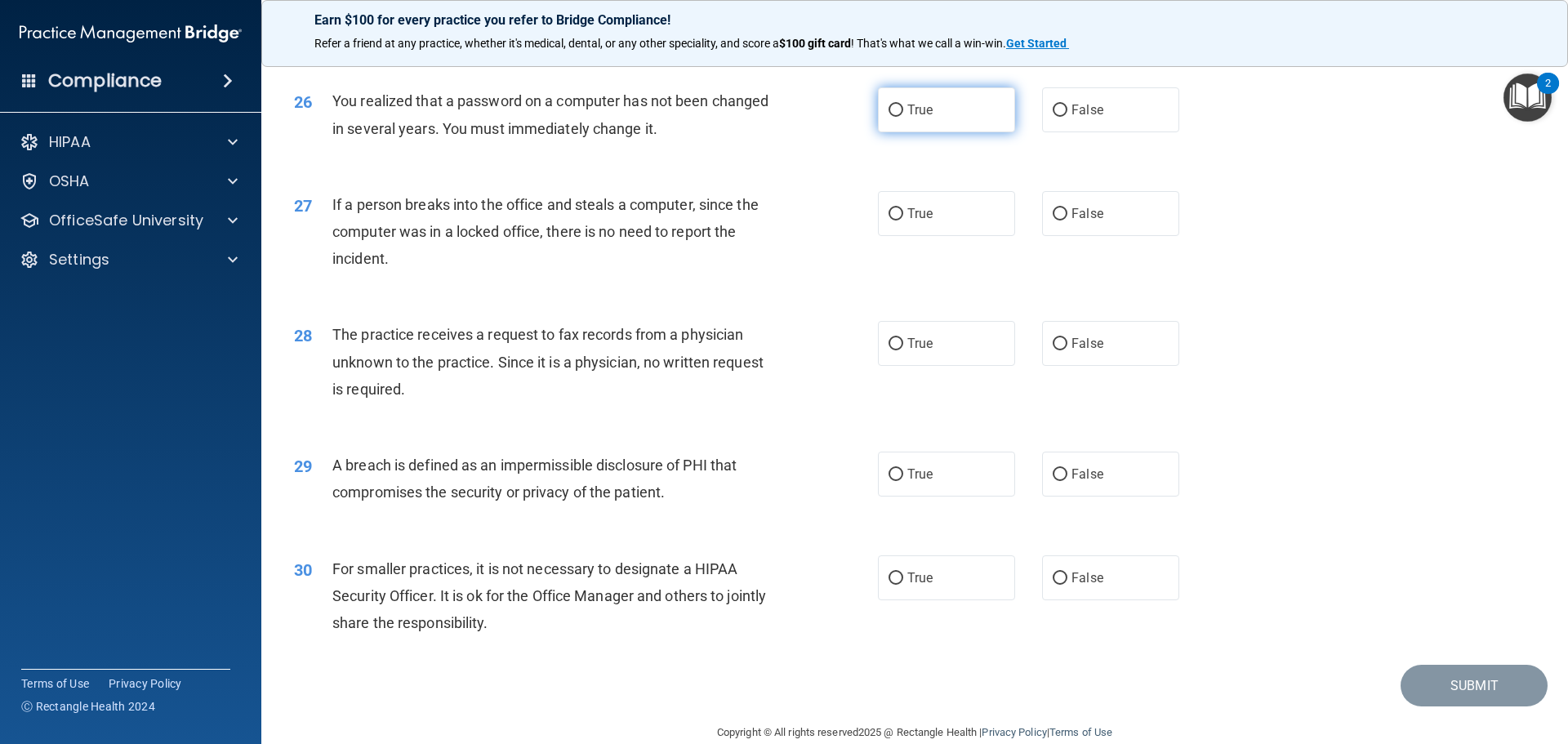
click at [923, 117] on span "True" at bounding box center [919, 109] width 25 height 16
click at [903, 117] on input "True" at bounding box center [895, 110] width 15 height 12
radio input "true"
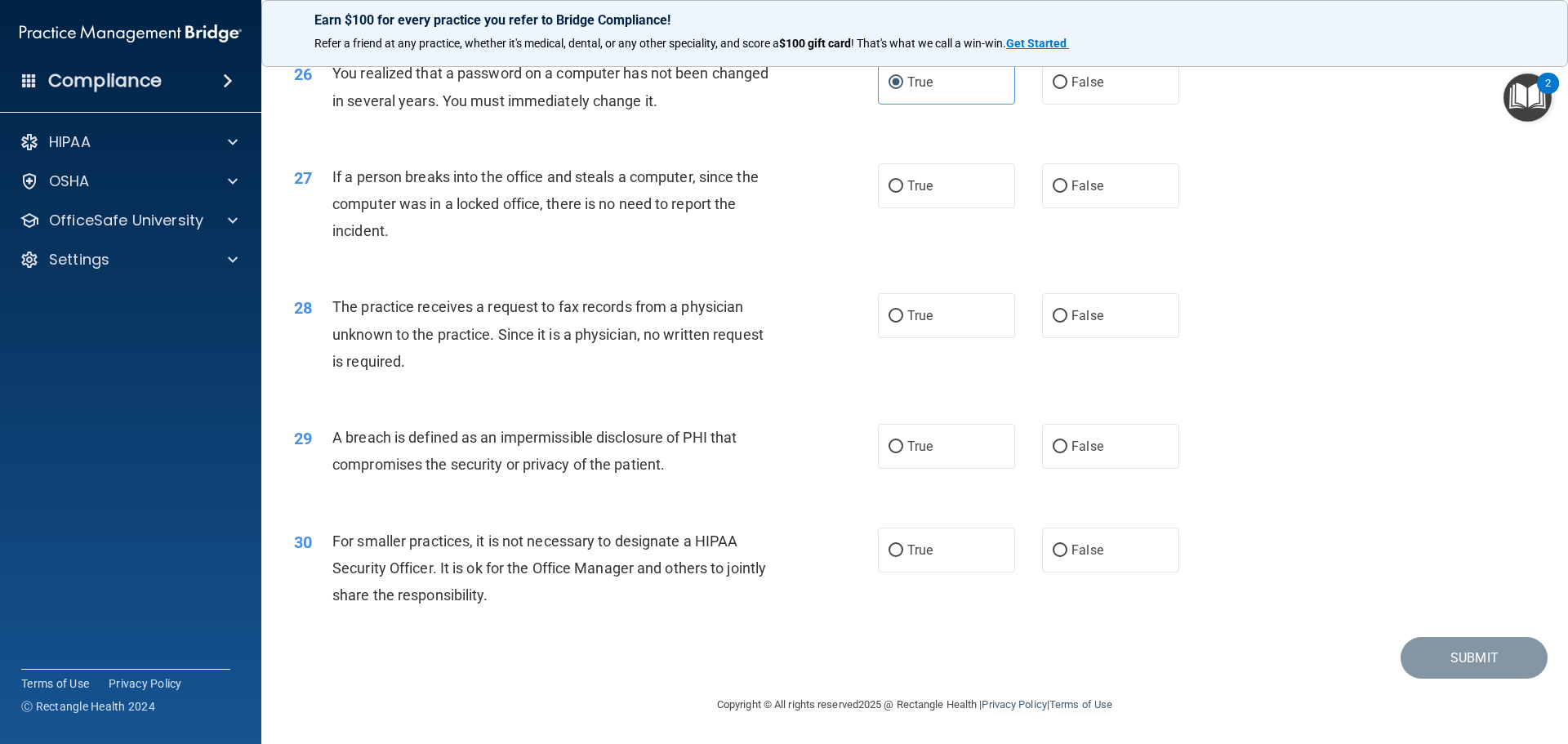
scroll to position [3120, 0]
click at [1108, 183] on label "False" at bounding box center [1110, 186] width 137 height 45
click at [1067, 183] on input "False" at bounding box center [1060, 186] width 15 height 12
radio input "true"
click at [935, 316] on label "True" at bounding box center [946, 315] width 137 height 45
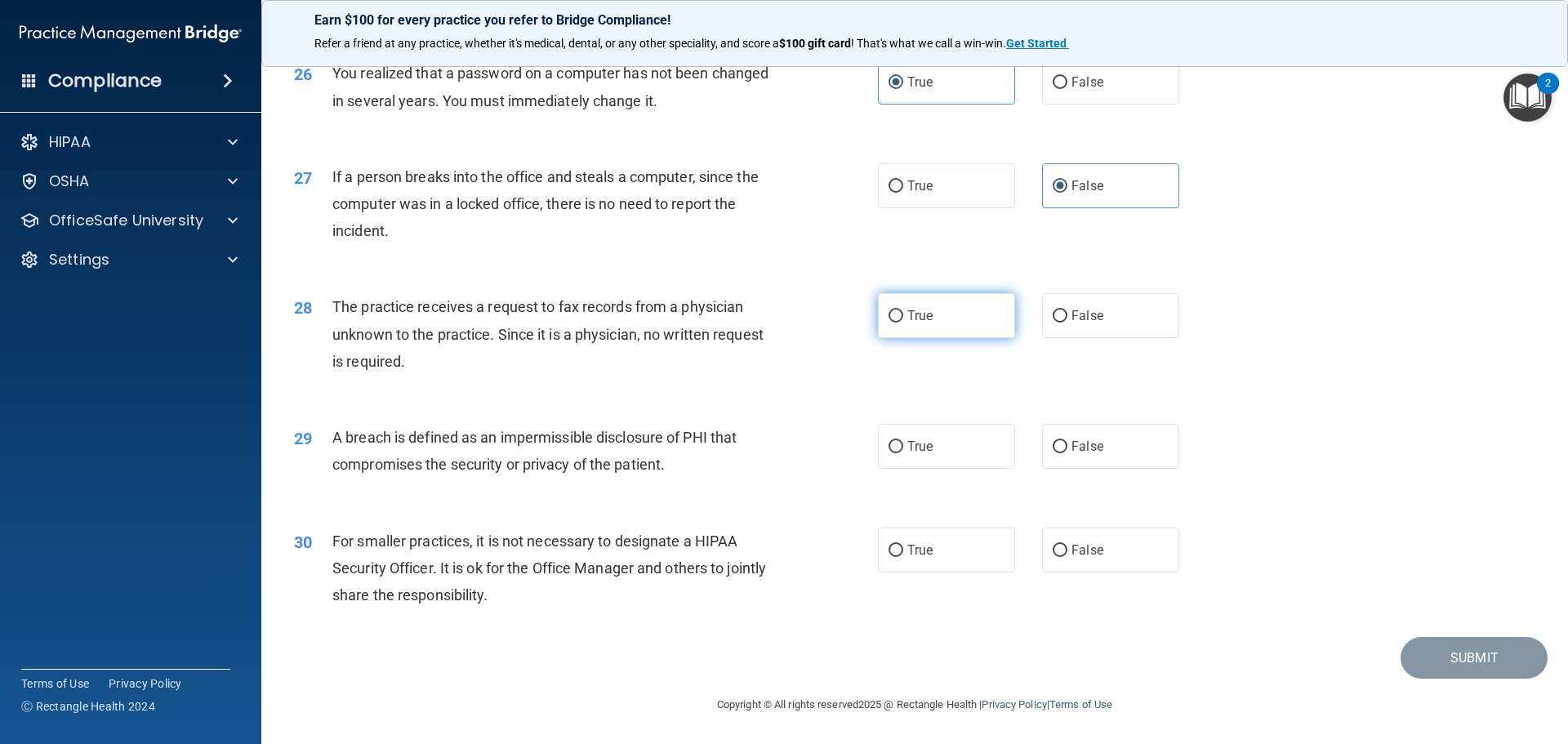
click at [903, 316] on input "True" at bounding box center [895, 316] width 15 height 12
radio input "true"
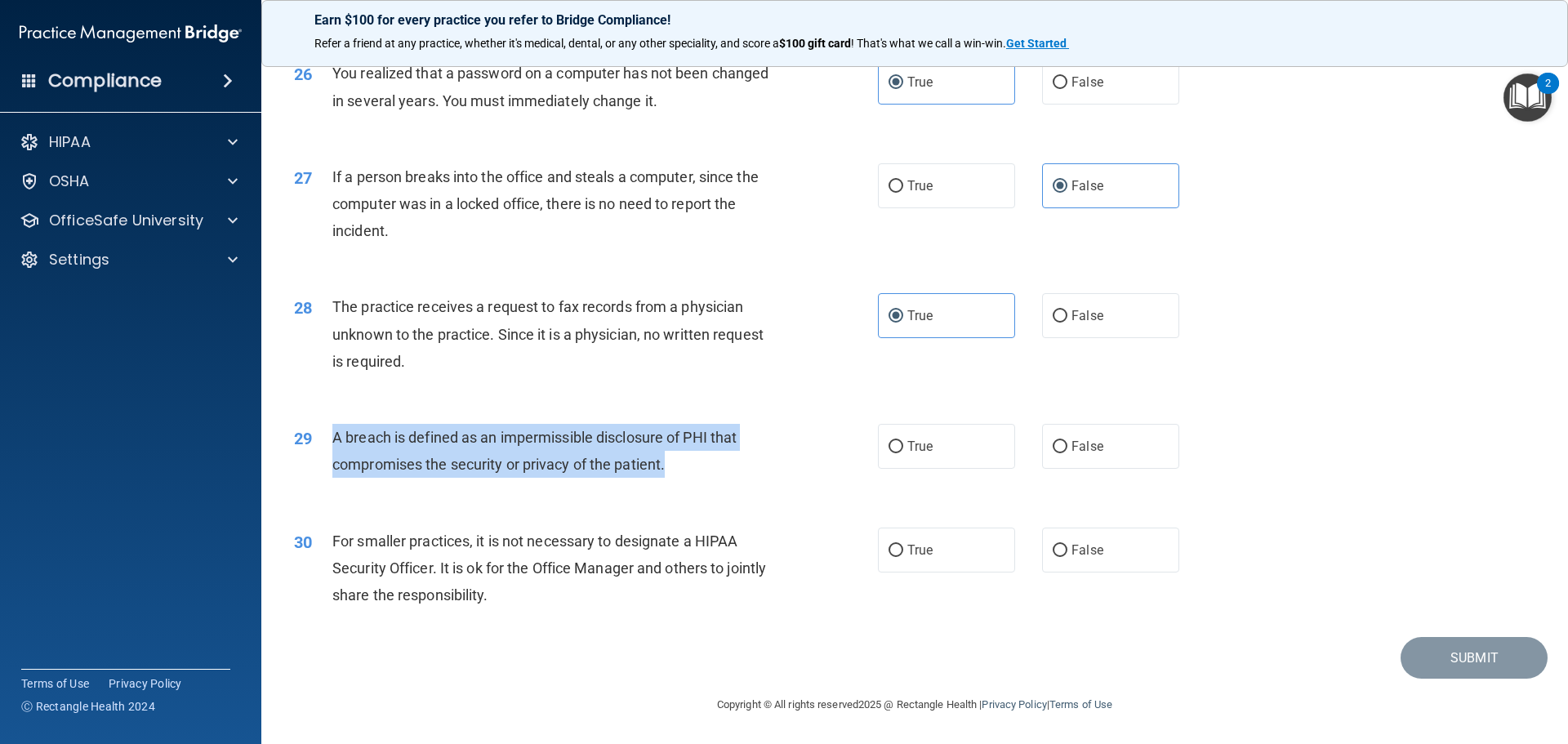
drag, startPoint x: 647, startPoint y: 479, endPoint x: 327, endPoint y: 444, distance: 321.9
click at [327, 444] on div "29 A breach is defined as an impermissible disclosure of PHI that compromises t…" at bounding box center [586, 455] width 633 height 62
copy div "A breach is defined as an impermissible disclosure of PHI that compromises the …"
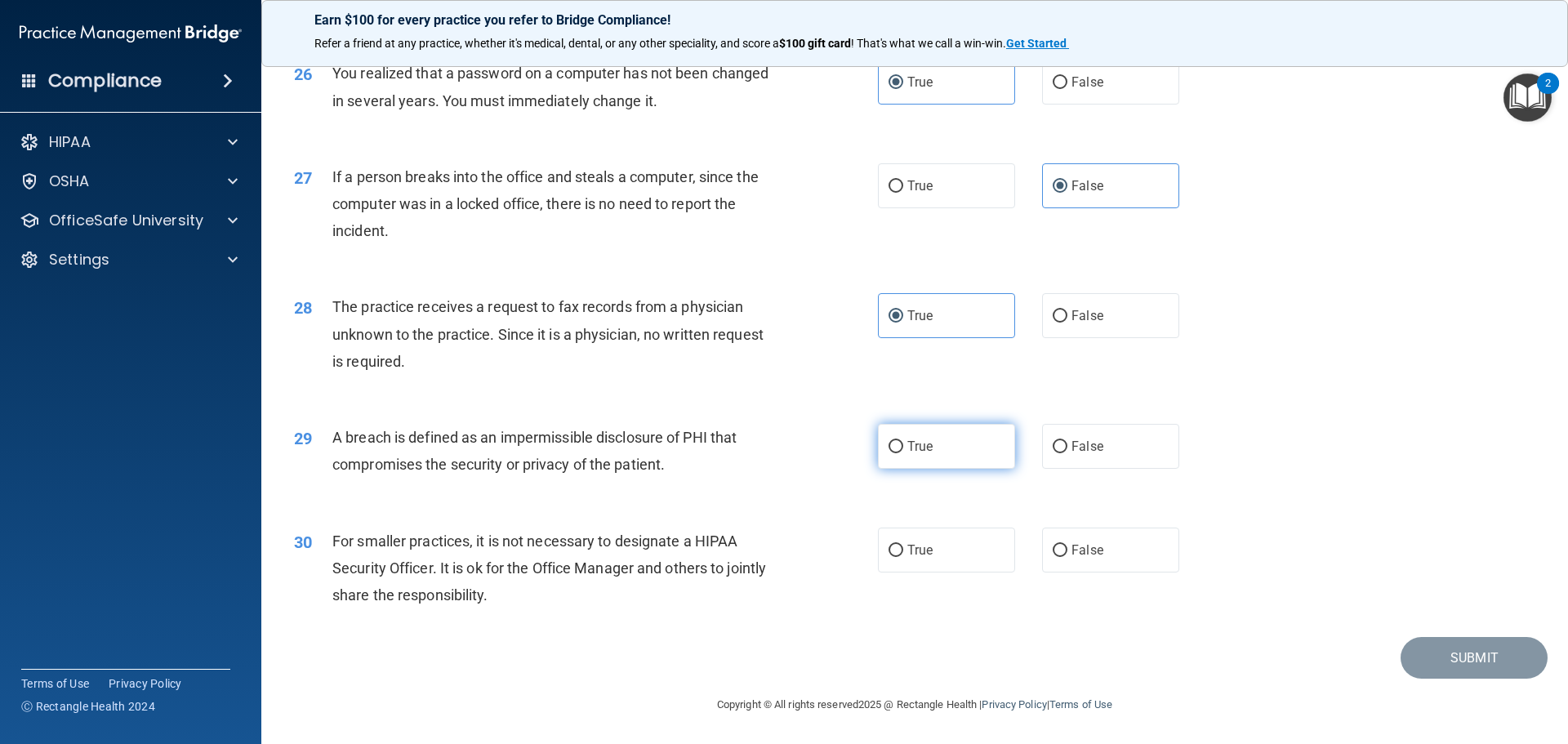
click at [1006, 443] on label "True" at bounding box center [946, 446] width 137 height 45
click at [903, 443] on input "True" at bounding box center [895, 447] width 15 height 12
radio input "true"
click at [755, 602] on div "For smaller practices, it is not necessary to designate a HIPAA Security Office…" at bounding box center [561, 567] width 457 height 82
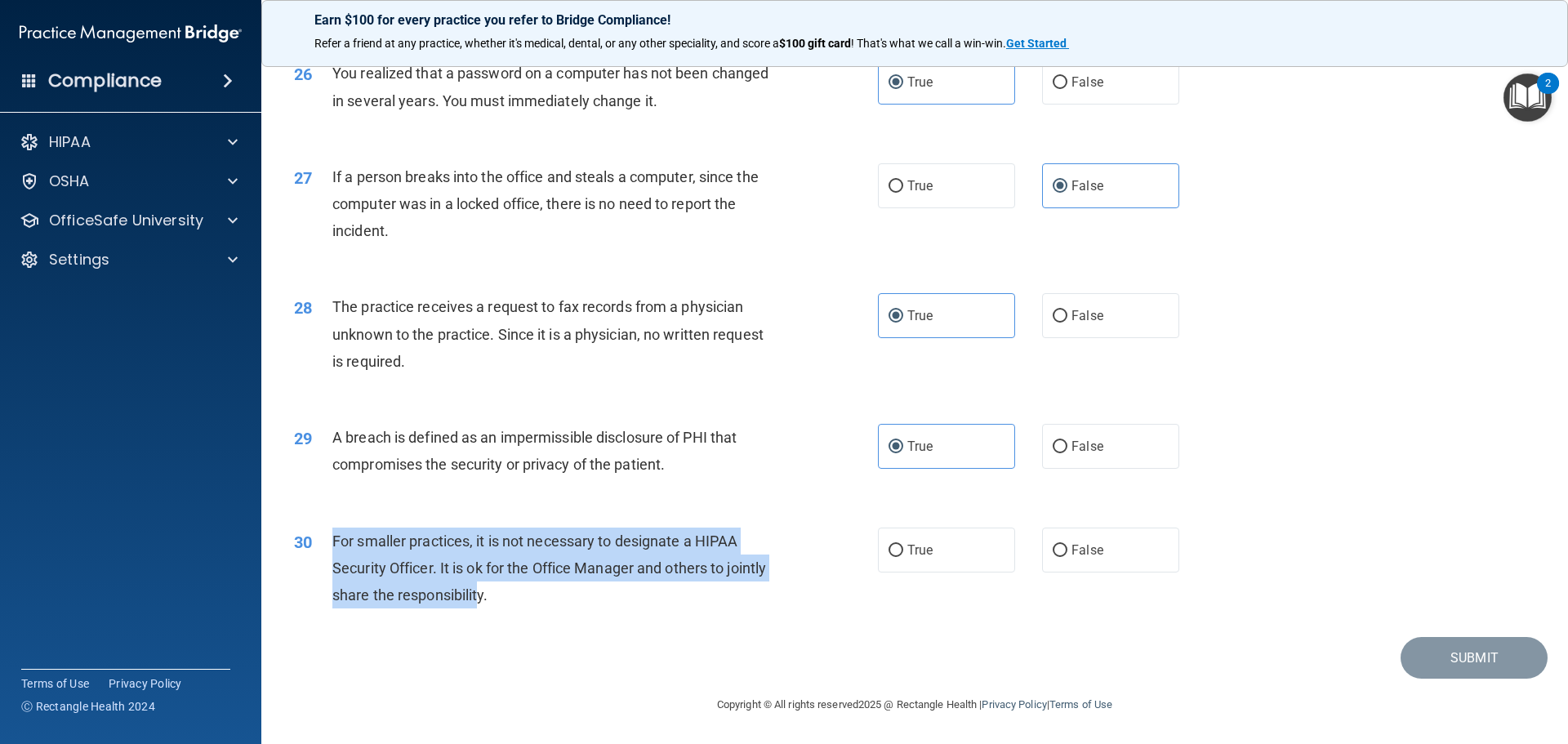
drag, startPoint x: 515, startPoint y: 598, endPoint x: 332, endPoint y: 542, distance: 191.4
click at [333, 542] on span "For smaller practices, it is not necessary to designate a HIPAA Security Office…" at bounding box center [549, 567] width 433 height 71
copy span "For smaller practices, it is not necessary to designate a HIPAA Security Office…"
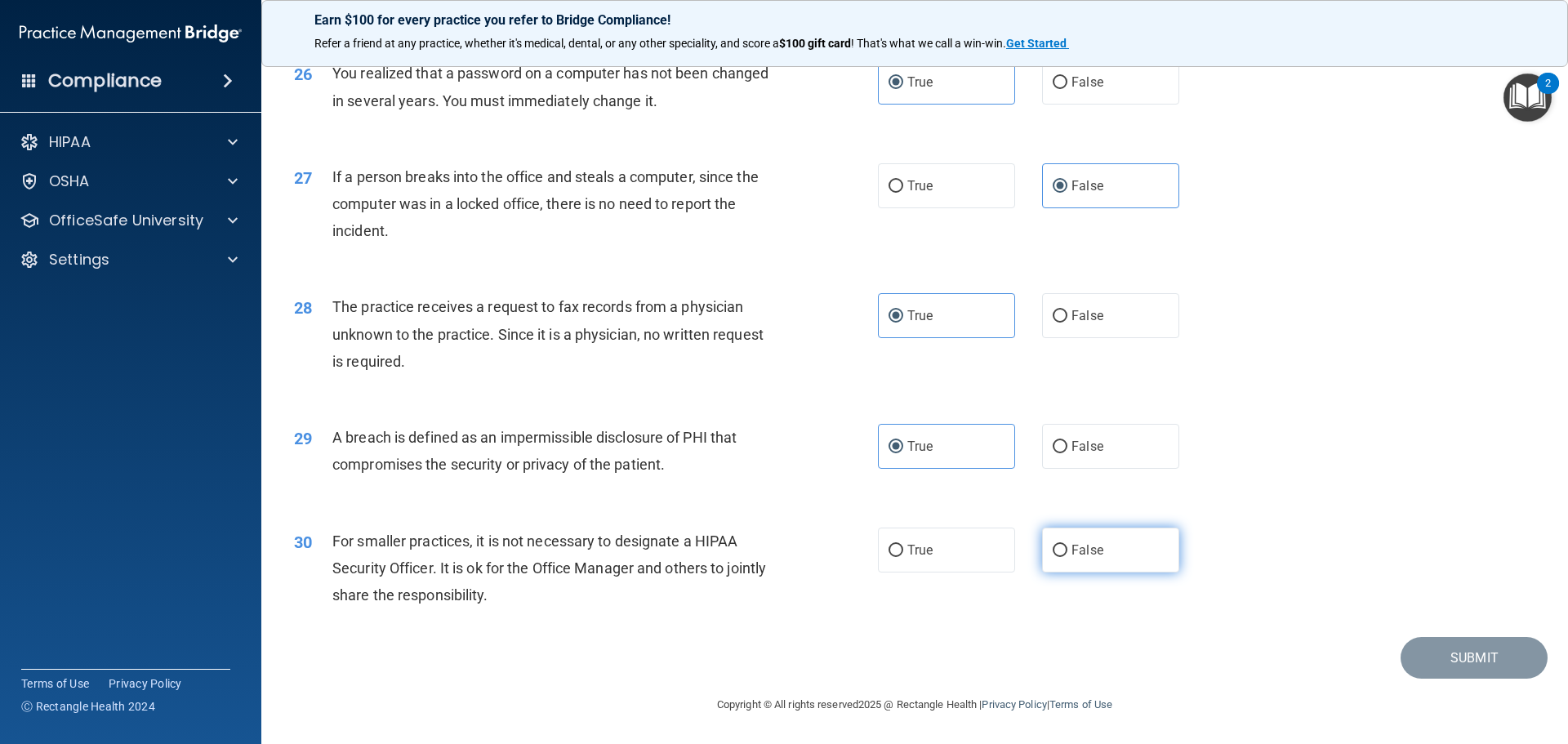
click at [1081, 541] on label "False" at bounding box center [1110, 549] width 137 height 45
click at [1067, 544] on input "False" at bounding box center [1060, 550] width 15 height 12
radio input "true"
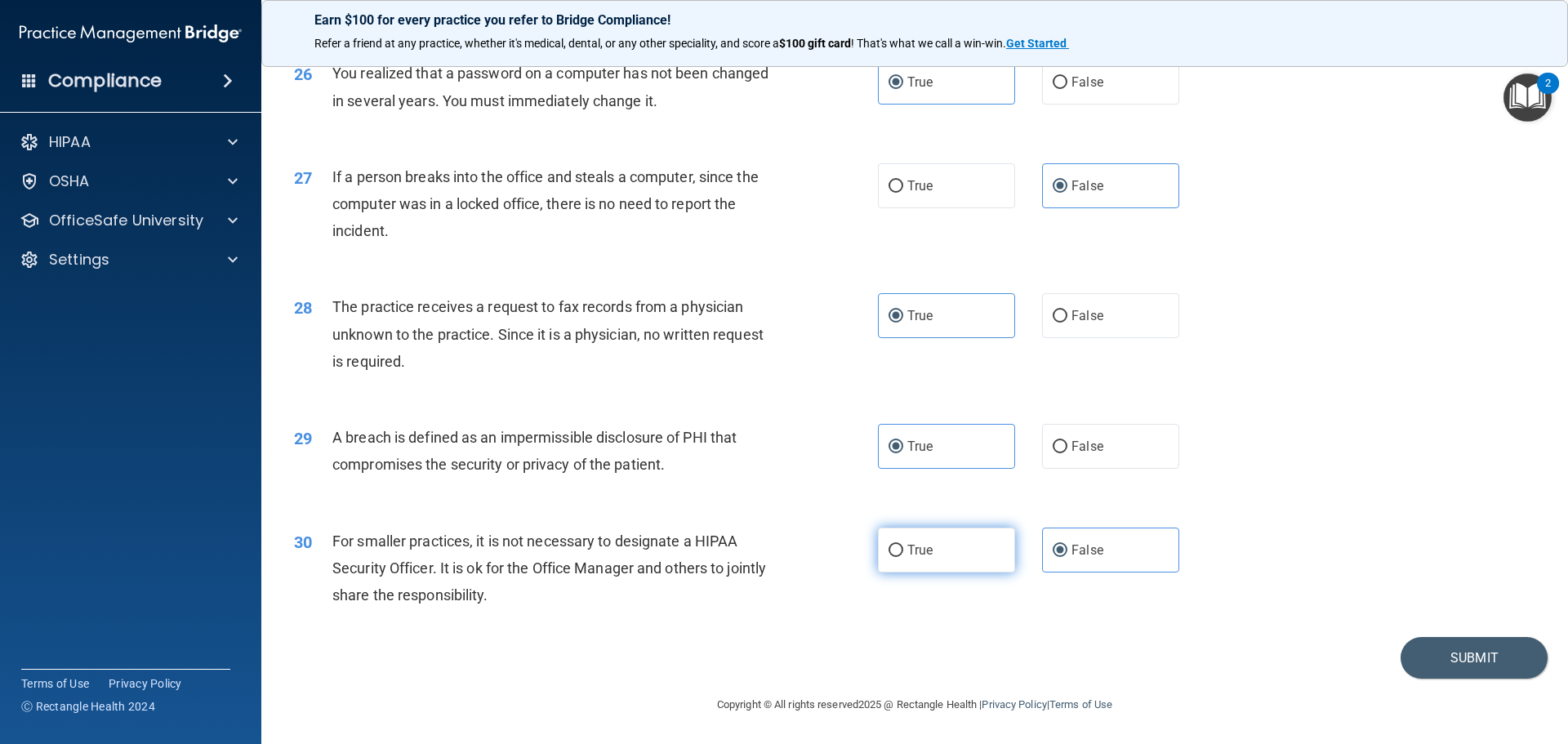
click at [934, 532] on label "True" at bounding box center [946, 549] width 137 height 45
click at [903, 544] on input "True" at bounding box center [895, 550] width 15 height 12
radio input "true"
radio input "false"
click at [1465, 665] on button "Submit" at bounding box center [1474, 657] width 147 height 41
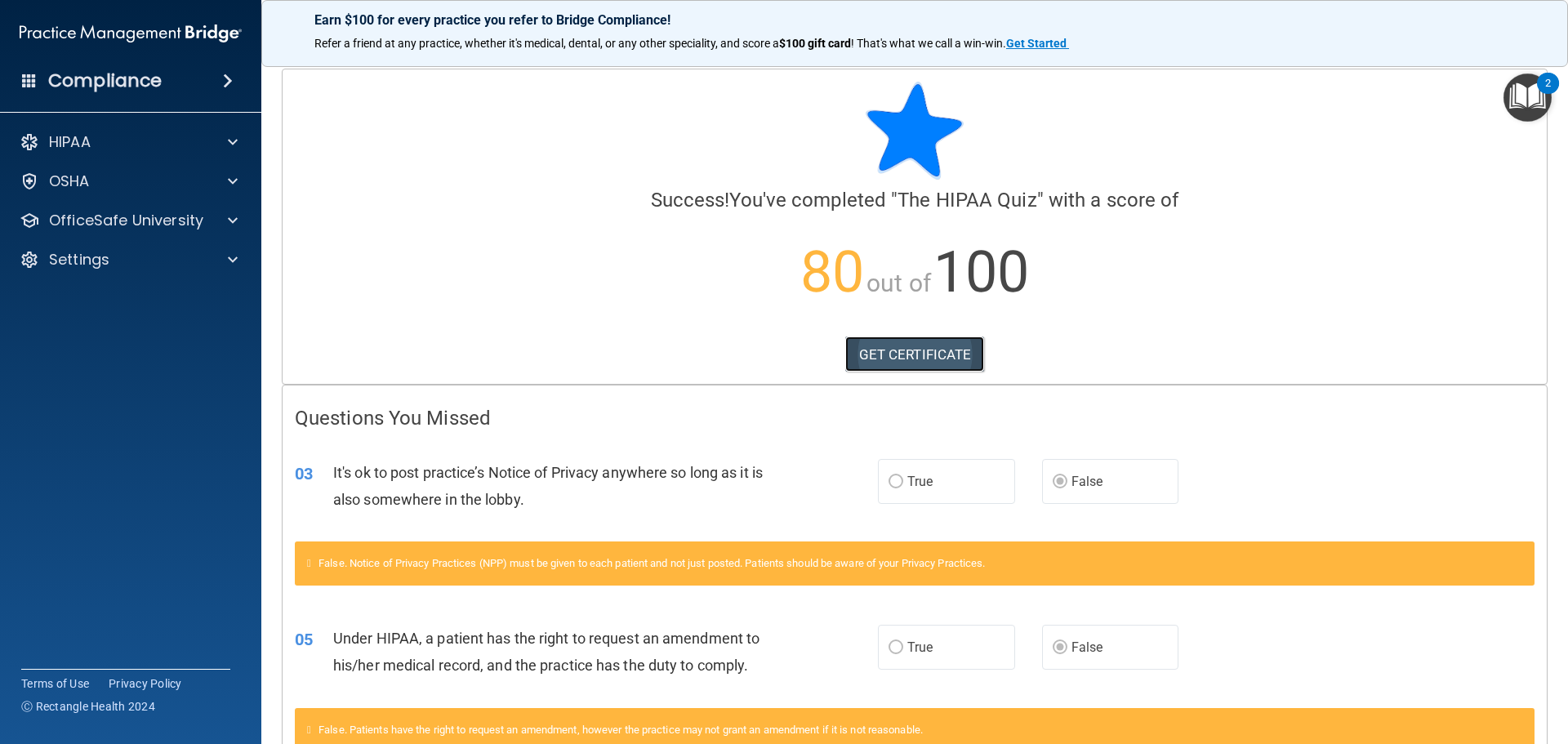
click at [883, 356] on link "GET CERTIFICATE" at bounding box center [915, 355] width 140 height 36
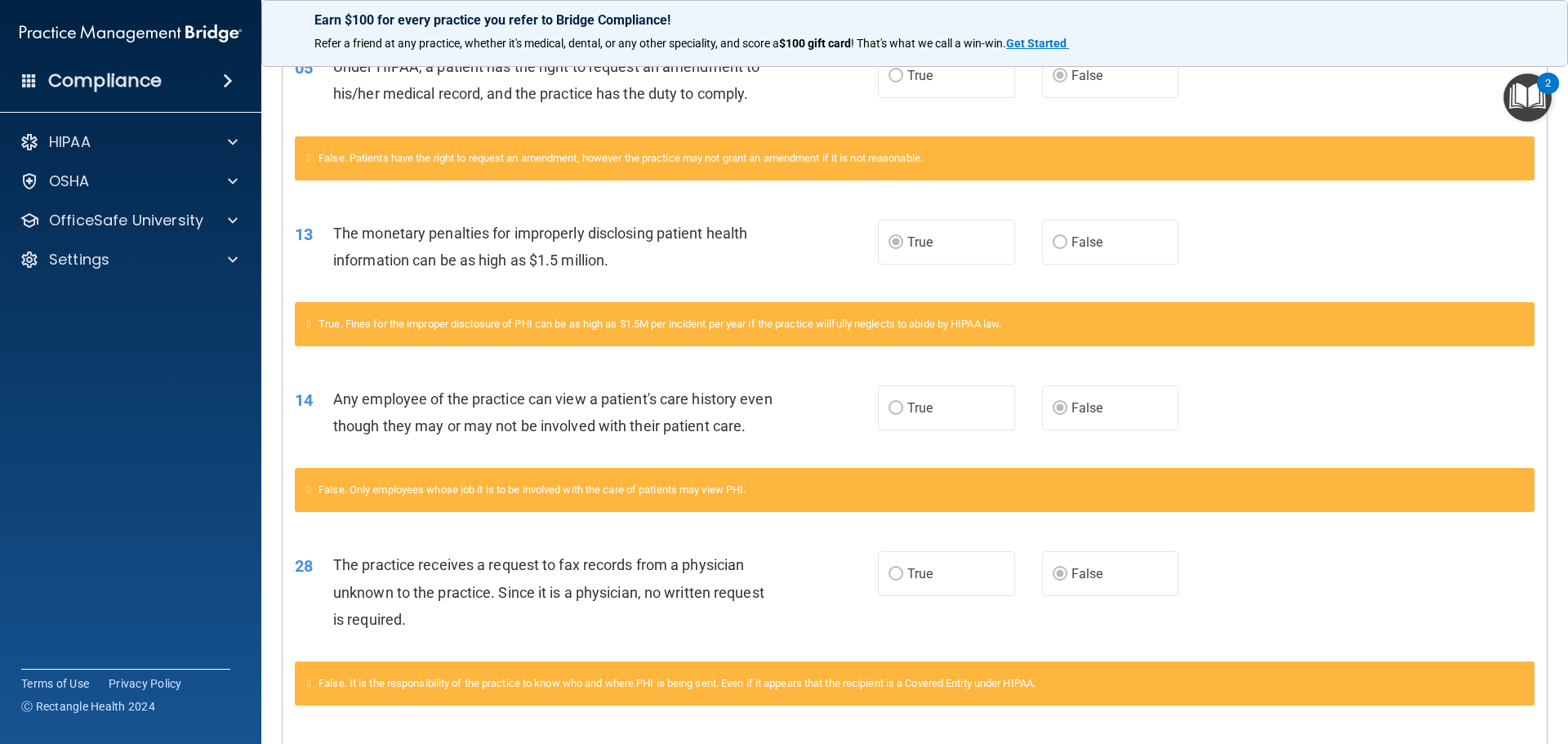
scroll to position [851, 0]
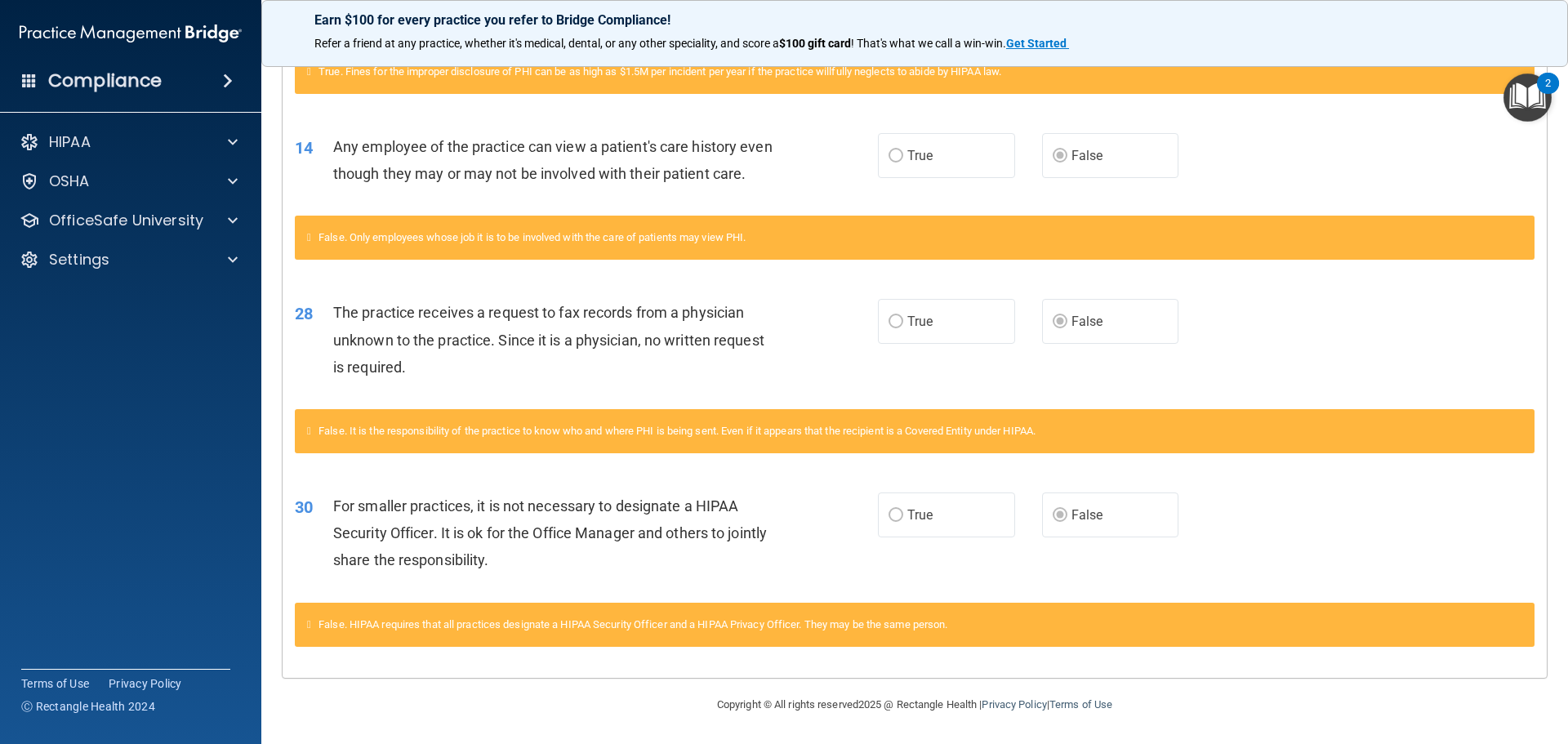
click at [183, 124] on div "HIPAA Documents and Policies Report an Incident Business Associates Emergency P…" at bounding box center [131, 203] width 262 height 170
click at [186, 138] on div "HIPAA" at bounding box center [109, 142] width 202 height 20
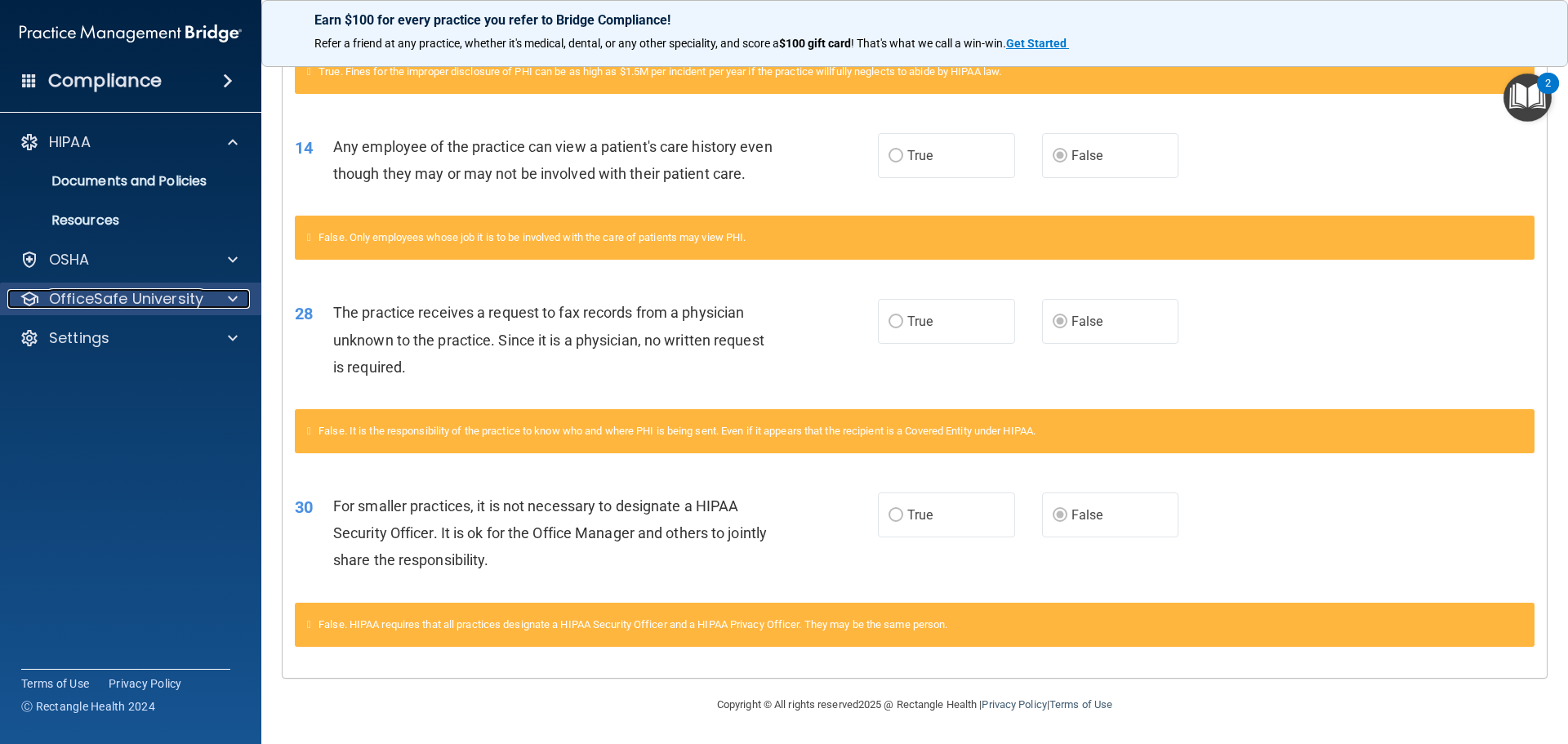
click at [174, 301] on p "OfficeSafe University" at bounding box center [126, 299] width 154 height 20
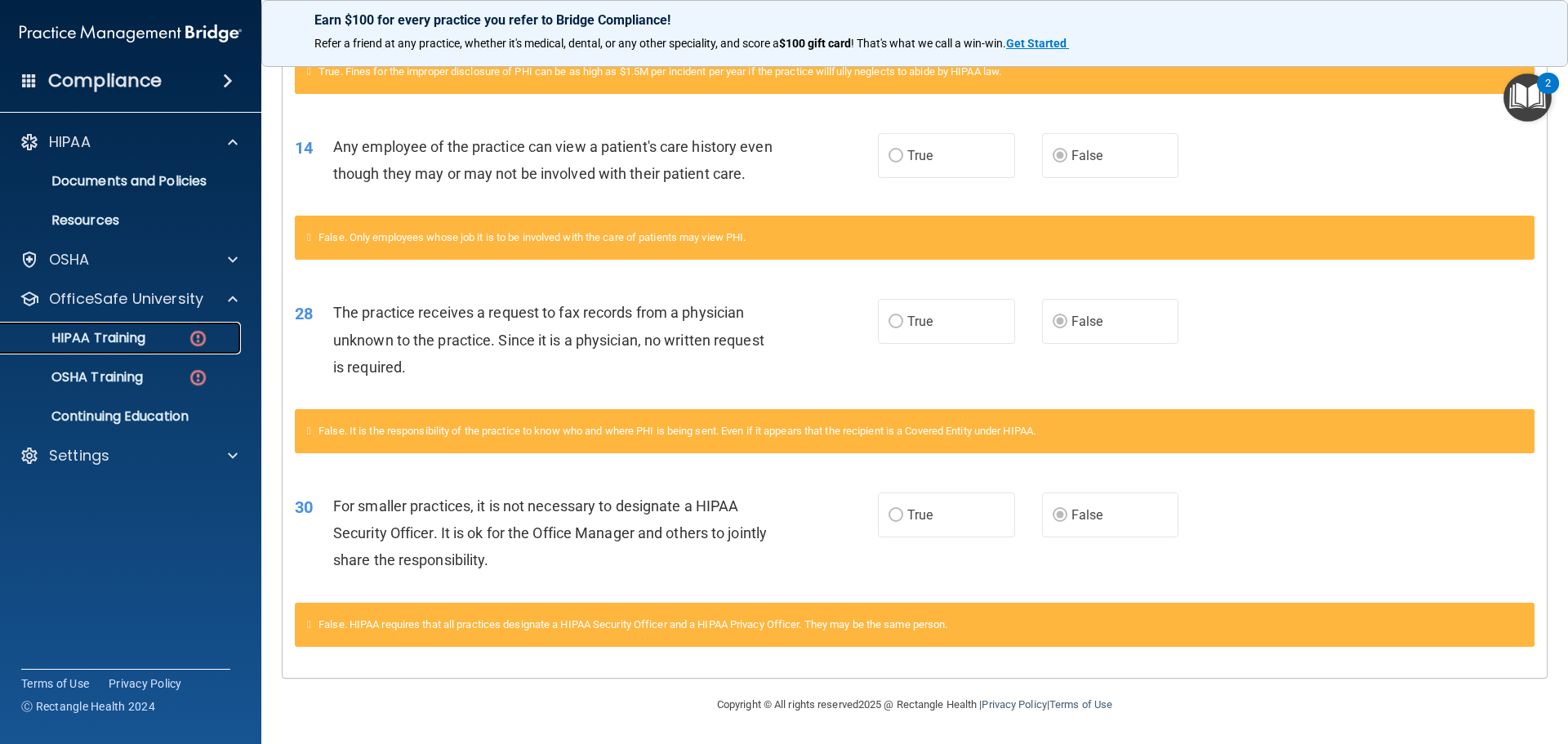
click at [149, 338] on div "HIPAA Training" at bounding box center [121, 338] width 223 height 16
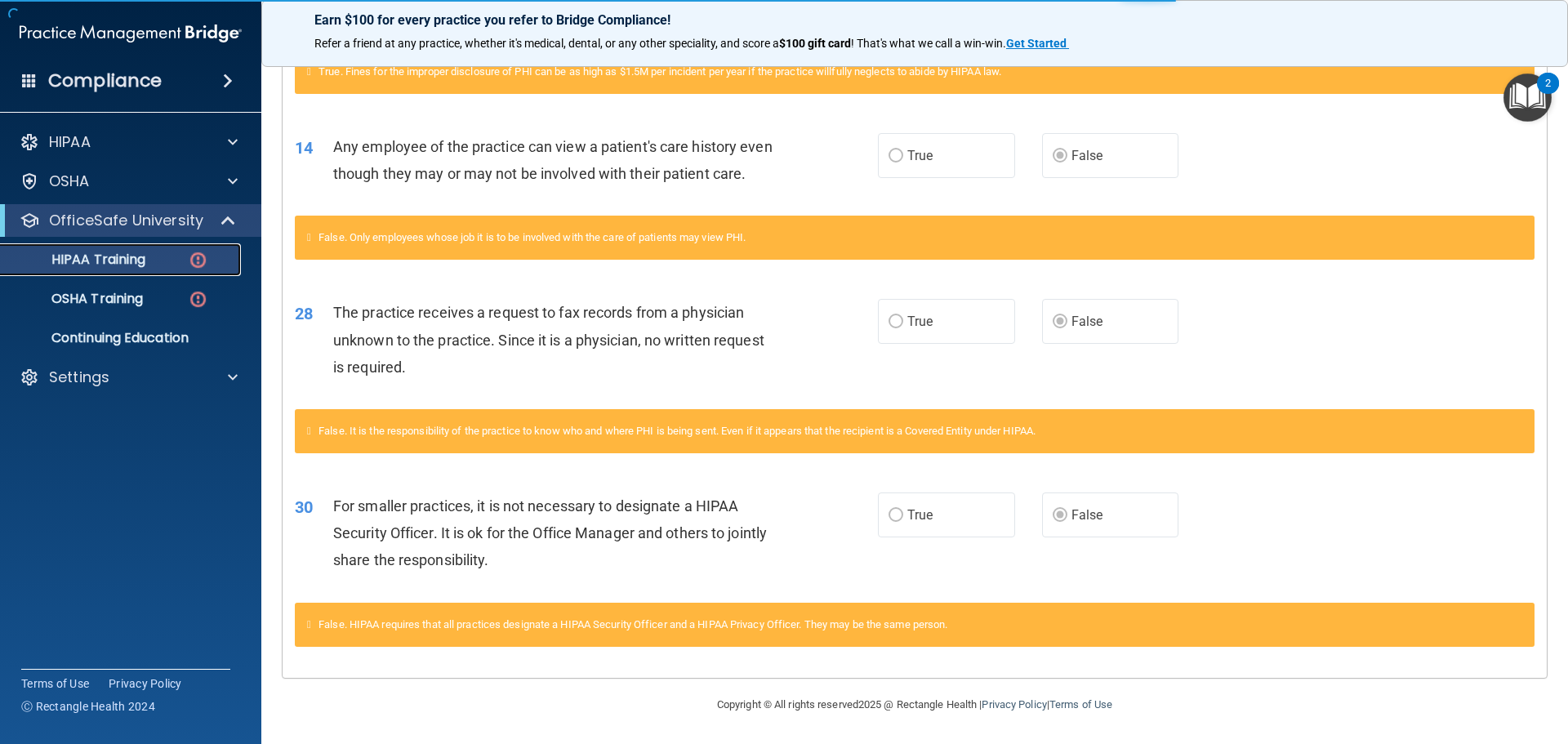
scroll to position [486, 0]
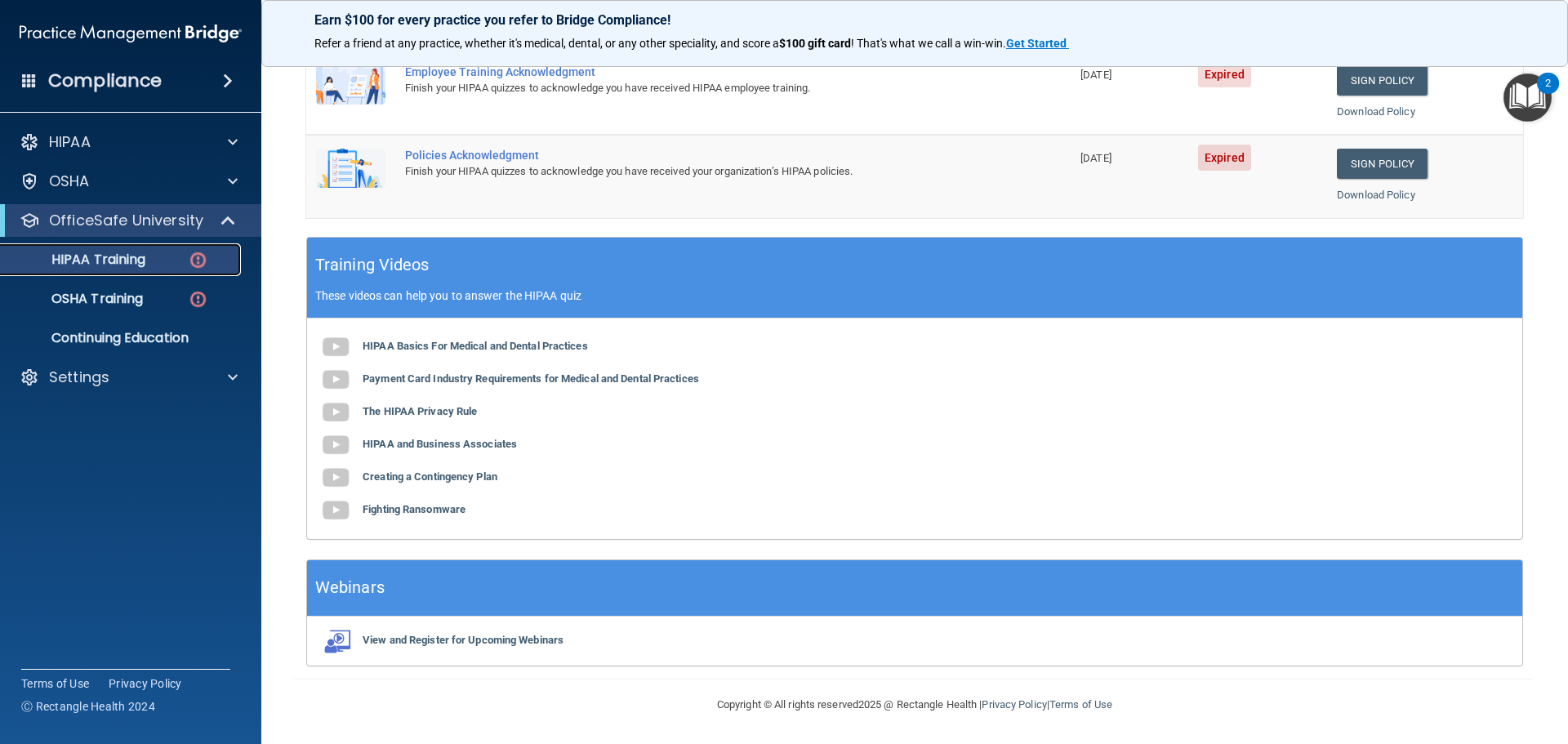
click at [109, 259] on p "HIPAA Training" at bounding box center [78, 259] width 134 height 16
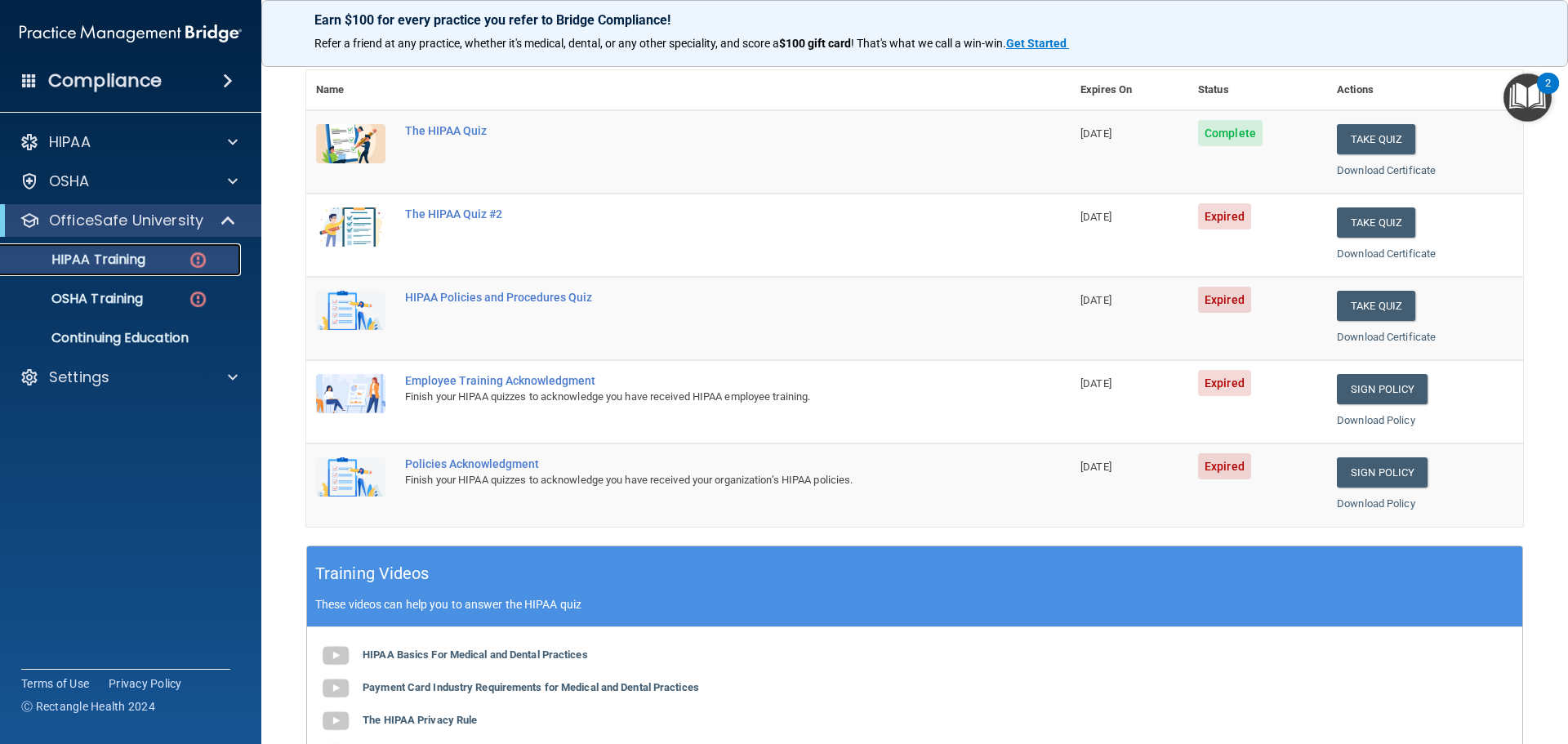
scroll to position [0, 0]
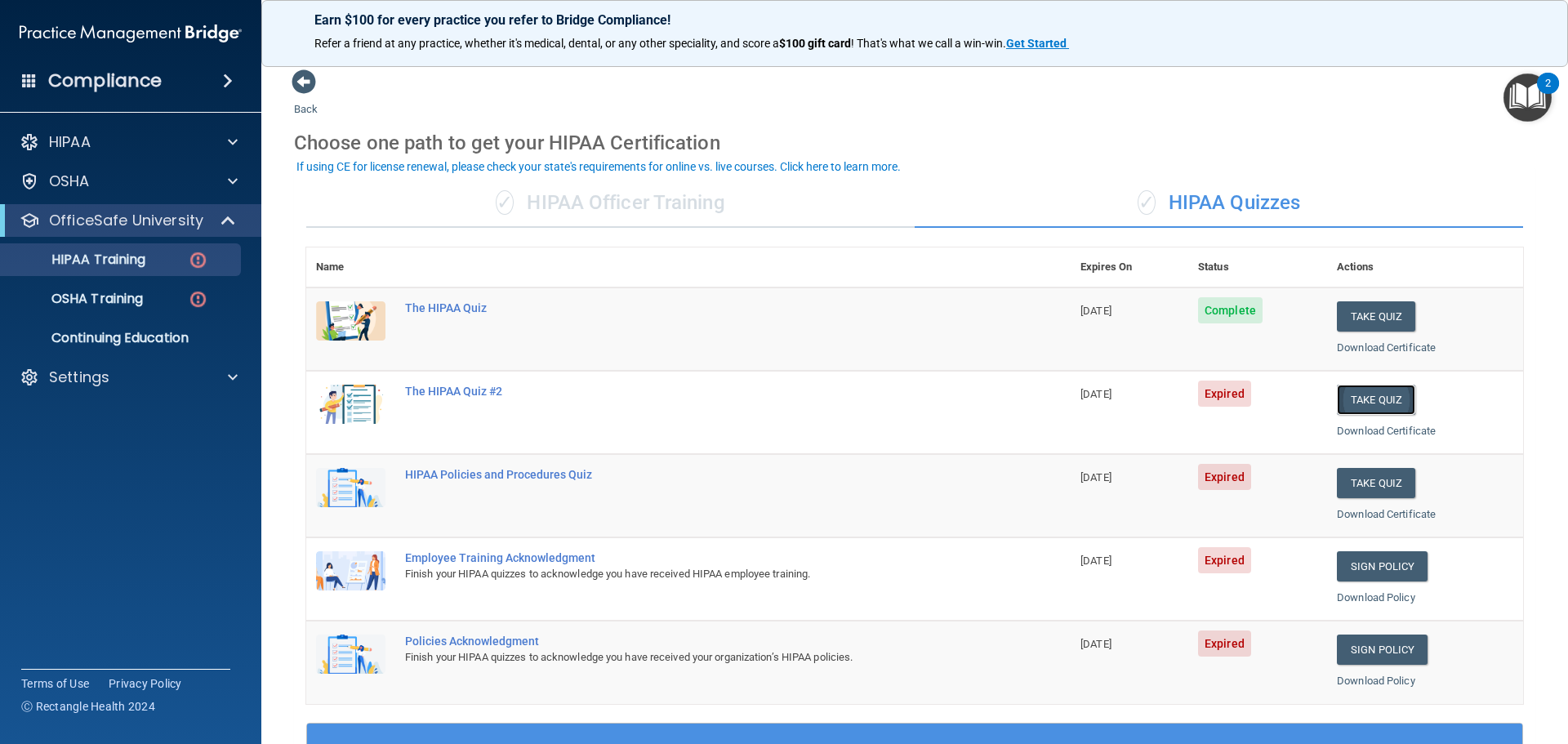
click at [1351, 402] on button "Take Quiz" at bounding box center [1376, 399] width 78 height 30
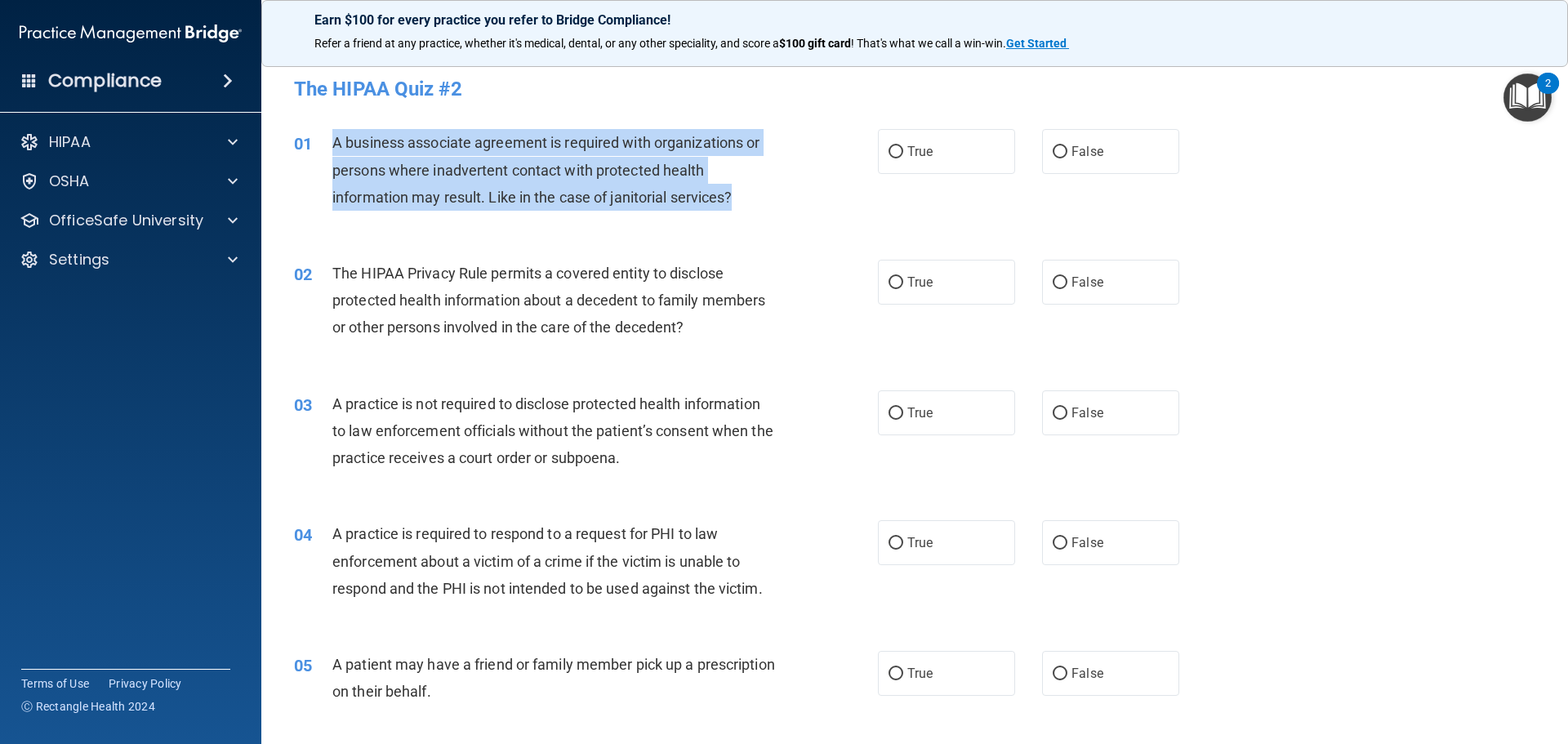
drag, startPoint x: 684, startPoint y: 195, endPoint x: 328, endPoint y: 144, distance: 359.6
click at [328, 144] on div "01 A business associate agreement is required with organizations or persons whe…" at bounding box center [586, 174] width 633 height 90
copy div "A business associate agreement is required with organizations or persons where …"
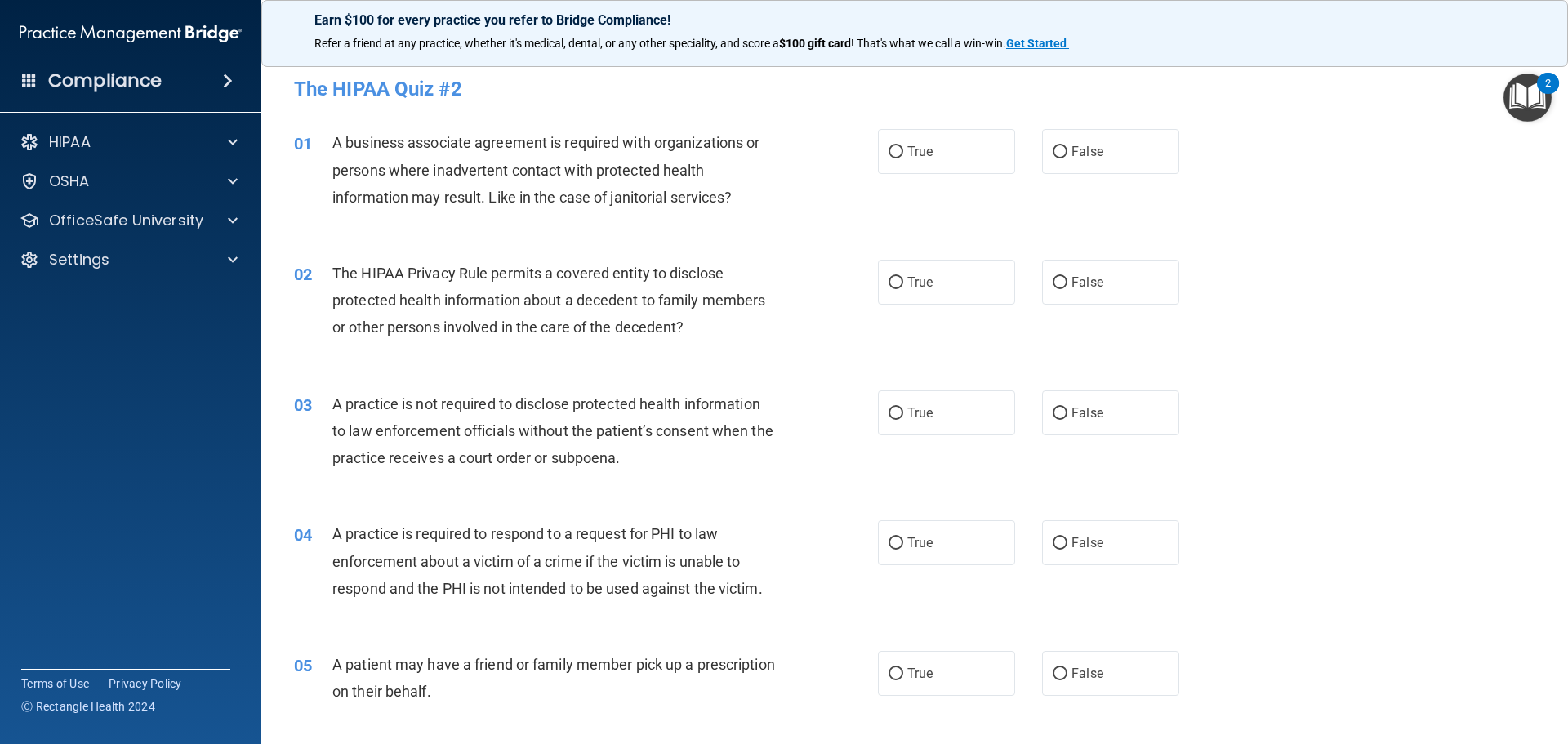
click at [1222, 241] on div "02 The HIPAA Privacy Rule permits a covered entity to disclose protected health…" at bounding box center [914, 305] width 1266 height 131
click at [922, 163] on label "True" at bounding box center [946, 152] width 137 height 45
click at [903, 158] on input "True" at bounding box center [895, 152] width 15 height 12
radio input "true"
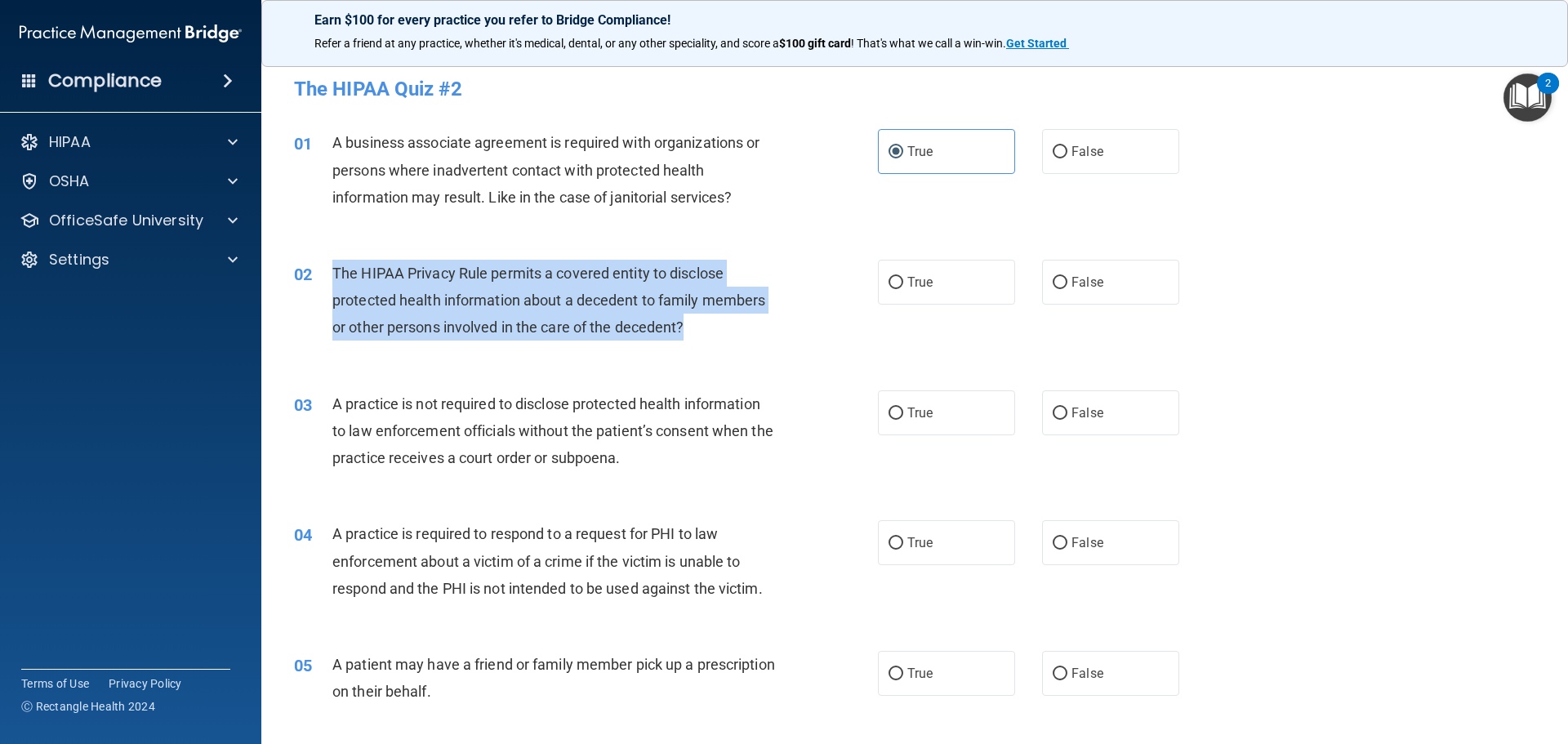
drag, startPoint x: 716, startPoint y: 342, endPoint x: 333, endPoint y: 272, distance: 389.3
click at [333, 272] on div "02 The HIPAA Privacy Rule permits a covered entity to disclose protected health…" at bounding box center [586, 304] width 633 height 90
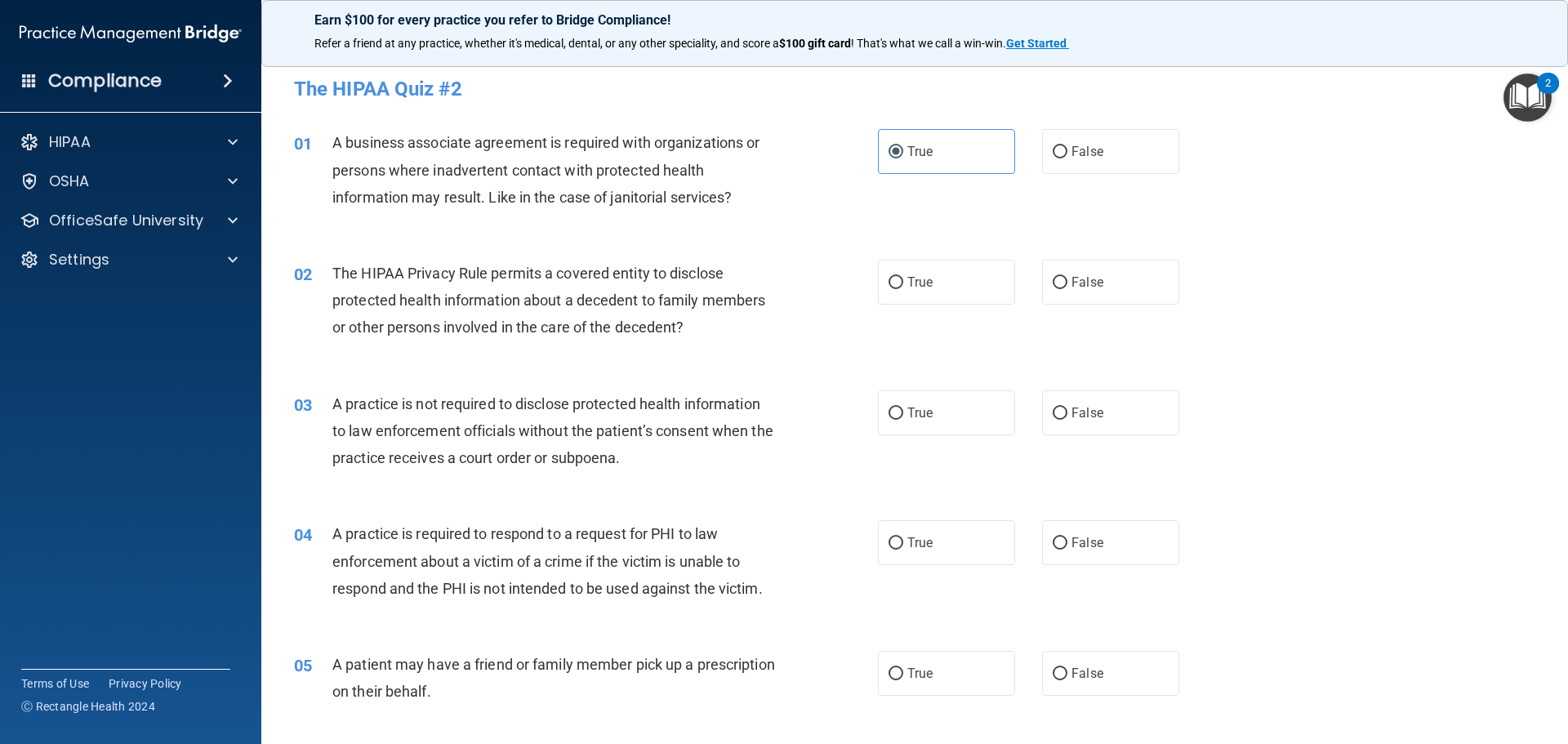
click at [762, 351] on div "02 The HIPAA Privacy Rule permits a covered entity to disclose protected health…" at bounding box center [914, 305] width 1266 height 131
click at [912, 304] on label "True" at bounding box center [946, 282] width 137 height 45
click at [903, 289] on input "True" at bounding box center [895, 282] width 15 height 12
radio input "true"
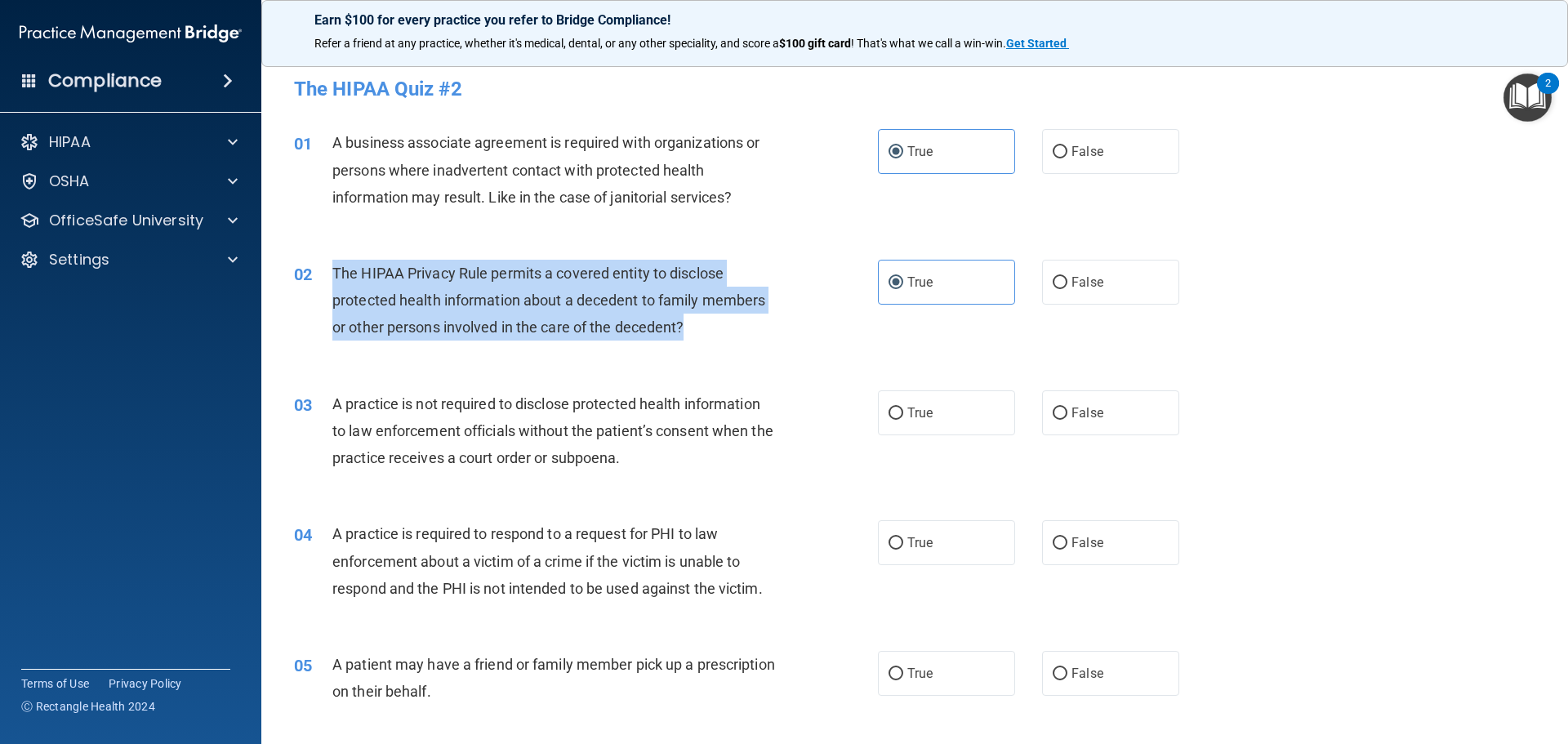
drag, startPoint x: 713, startPoint y: 332, endPoint x: 332, endPoint y: 267, distance: 386.5
click at [333, 267] on div "The HIPAA Privacy Rule permits a covered entity to disclose protected health in…" at bounding box center [561, 300] width 457 height 82
copy span "The HIPAA Privacy Rule permits a covered entity to disclose protected health in…"
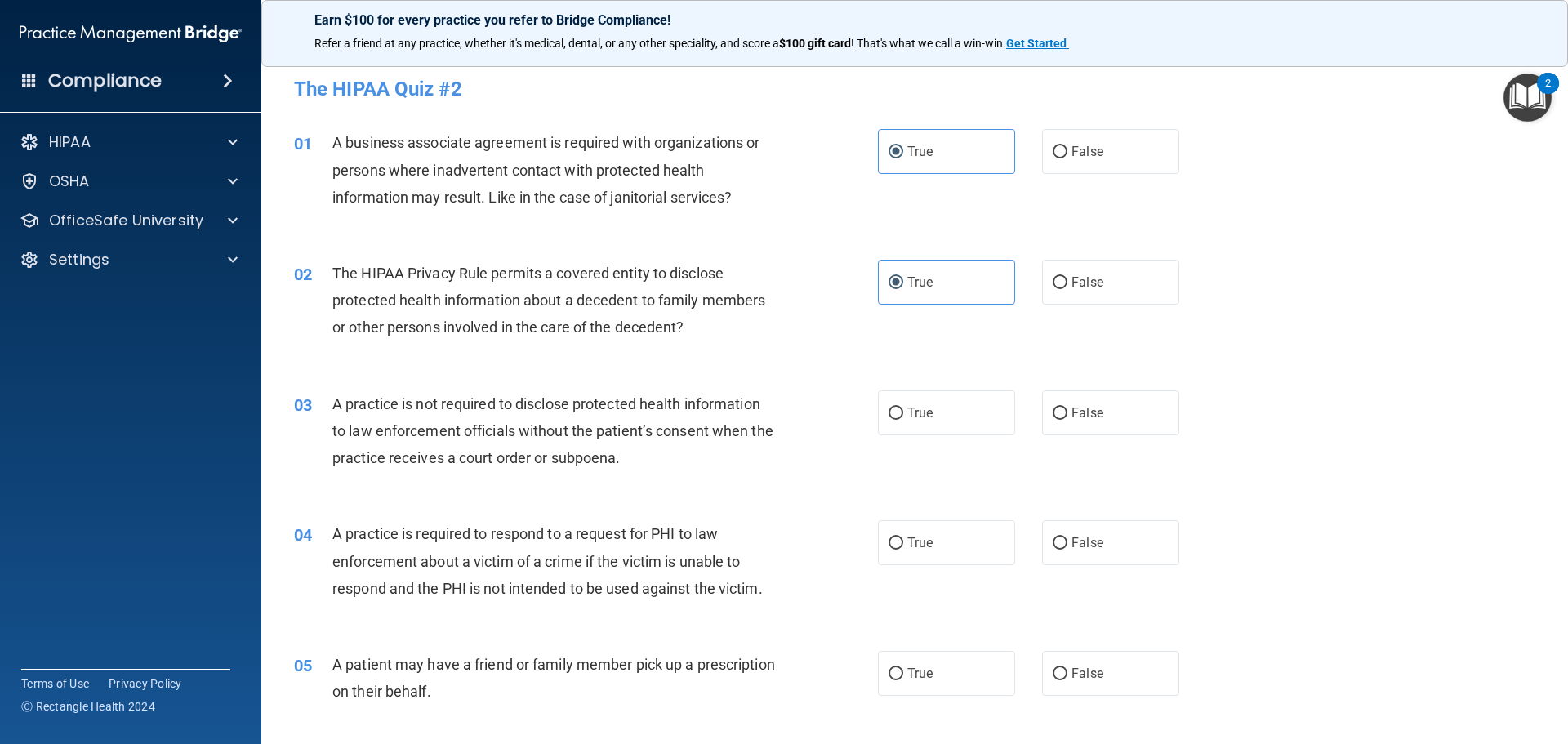
click at [653, 458] on div "A practice is not required to disclose protected health information to law enfo…" at bounding box center [561, 431] width 457 height 82
click at [1072, 418] on span "False" at bounding box center [1087, 412] width 32 height 16
click at [1067, 418] on input "False" at bounding box center [1060, 413] width 15 height 12
radio input "true"
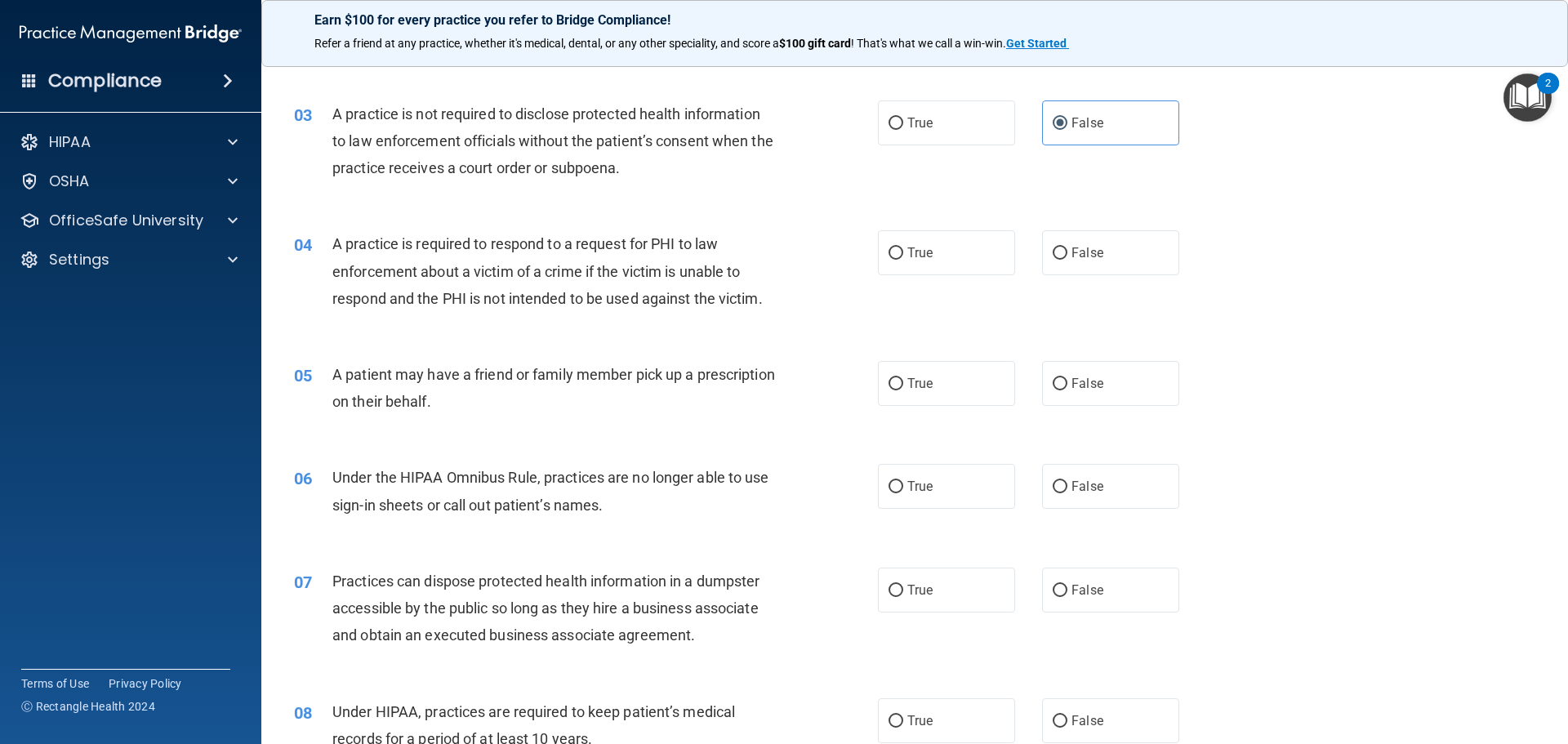
scroll to position [326, 0]
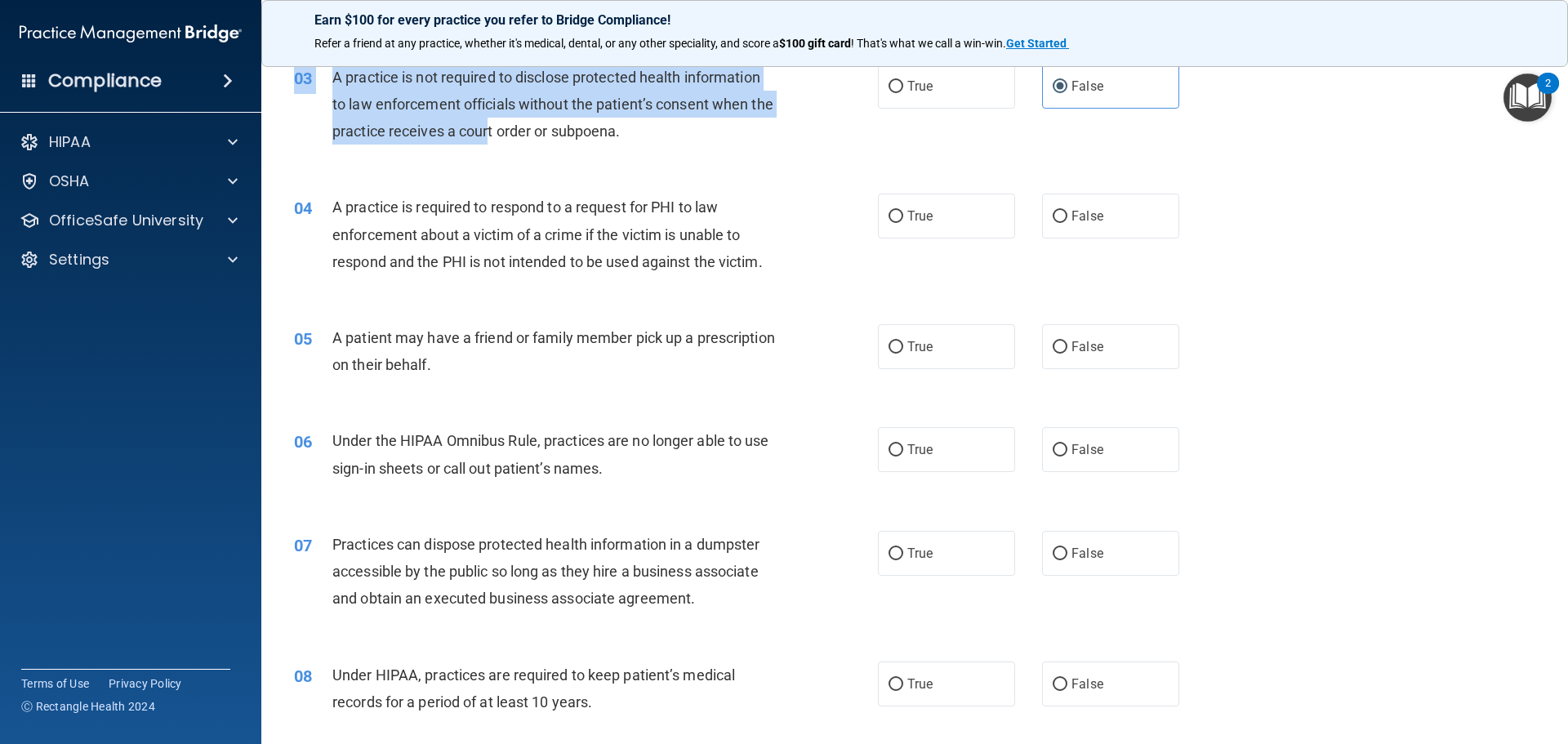
drag, startPoint x: 635, startPoint y: 142, endPoint x: 573, endPoint y: 133, distance: 62.6
click at [517, 124] on div "03 A practice is not required to disclose protected health information to law e…" at bounding box center [914, 108] width 1266 height 131
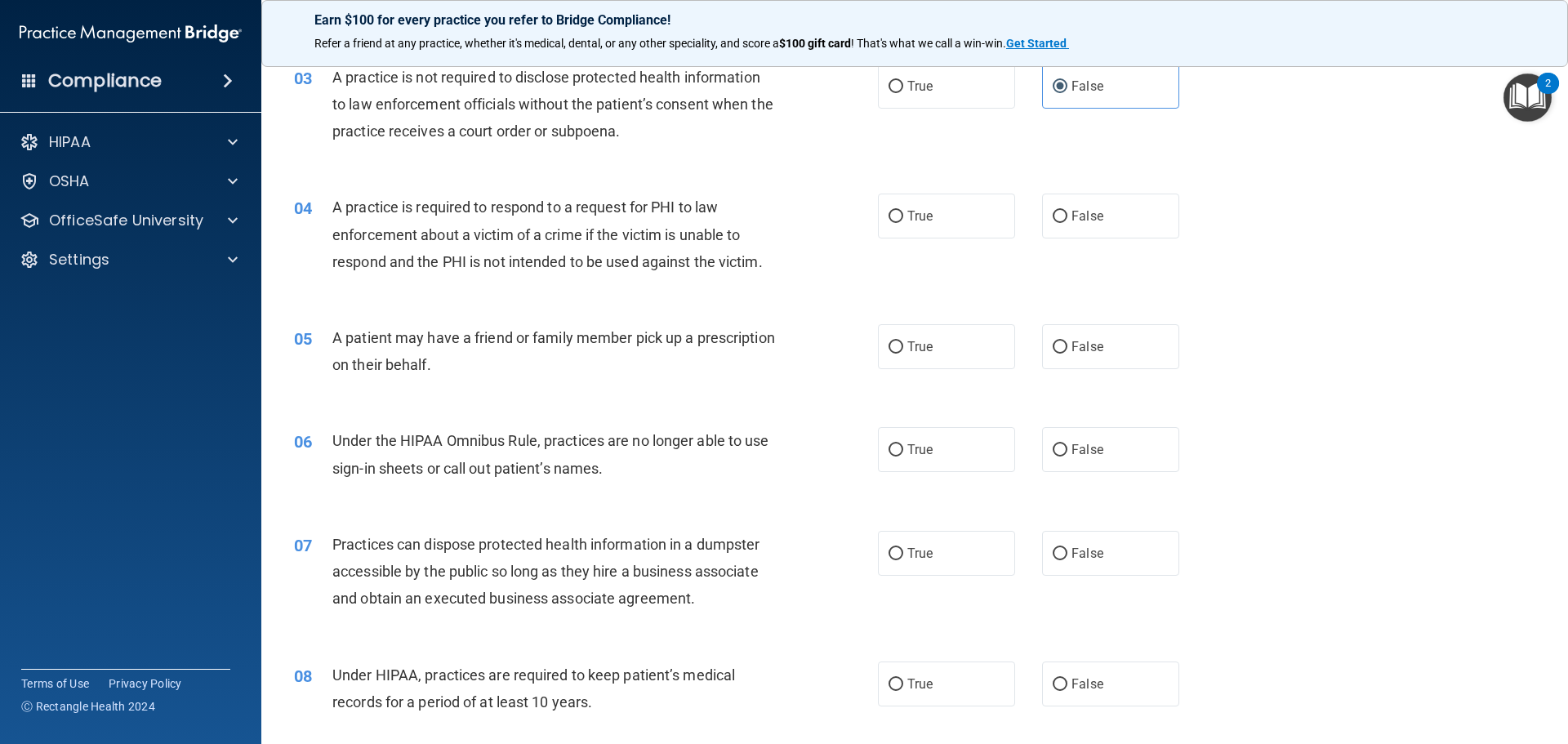
click at [636, 140] on div "A practice is not required to disclose protected health information to law enfo…" at bounding box center [561, 104] width 457 height 82
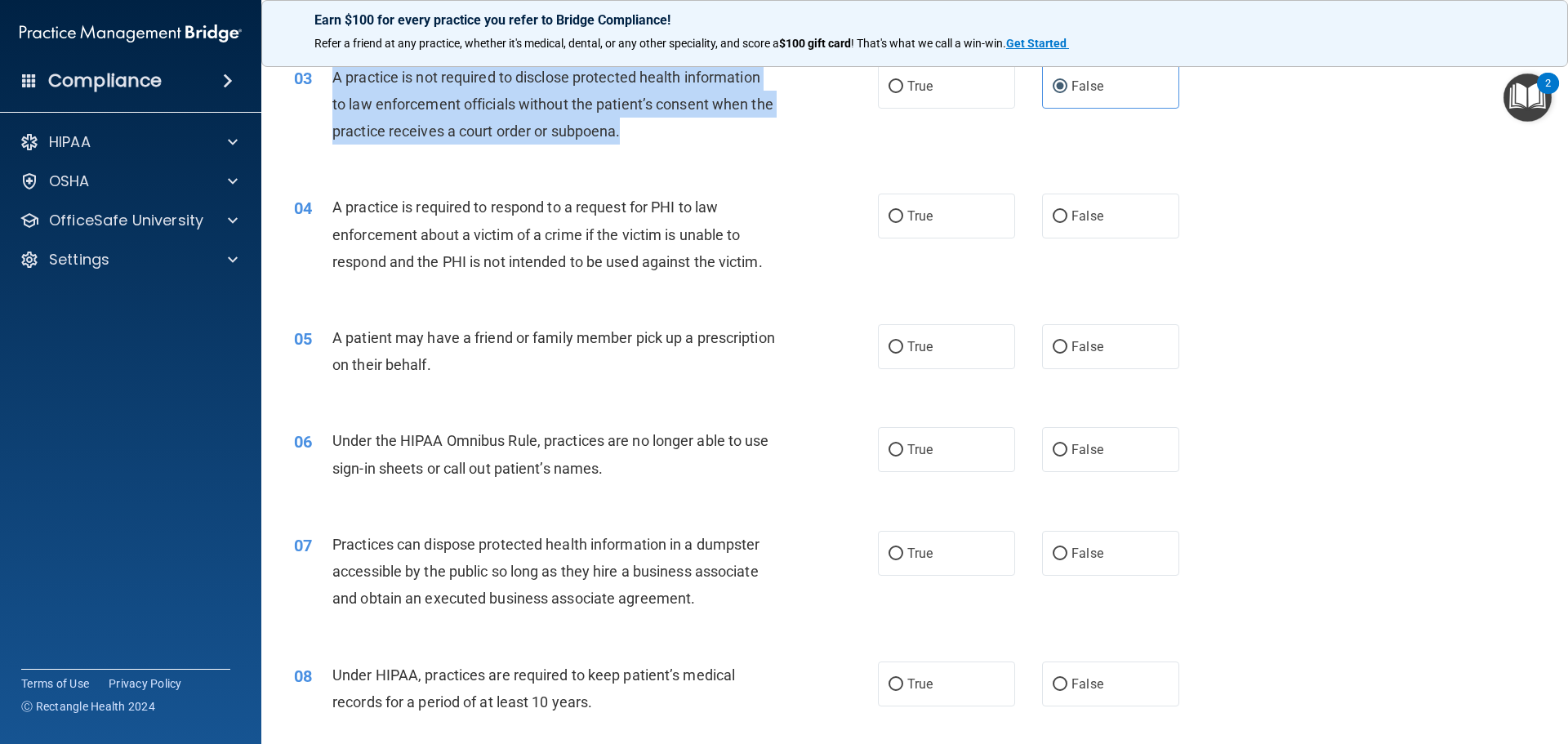
drag, startPoint x: 334, startPoint y: 82, endPoint x: 696, endPoint y: 128, distance: 364.9
click at [696, 128] on div "A practice is not required to disclose protected health information to law enfo…" at bounding box center [561, 104] width 457 height 82
copy span "A practice is not required to disclose protected health information to law enfo…"
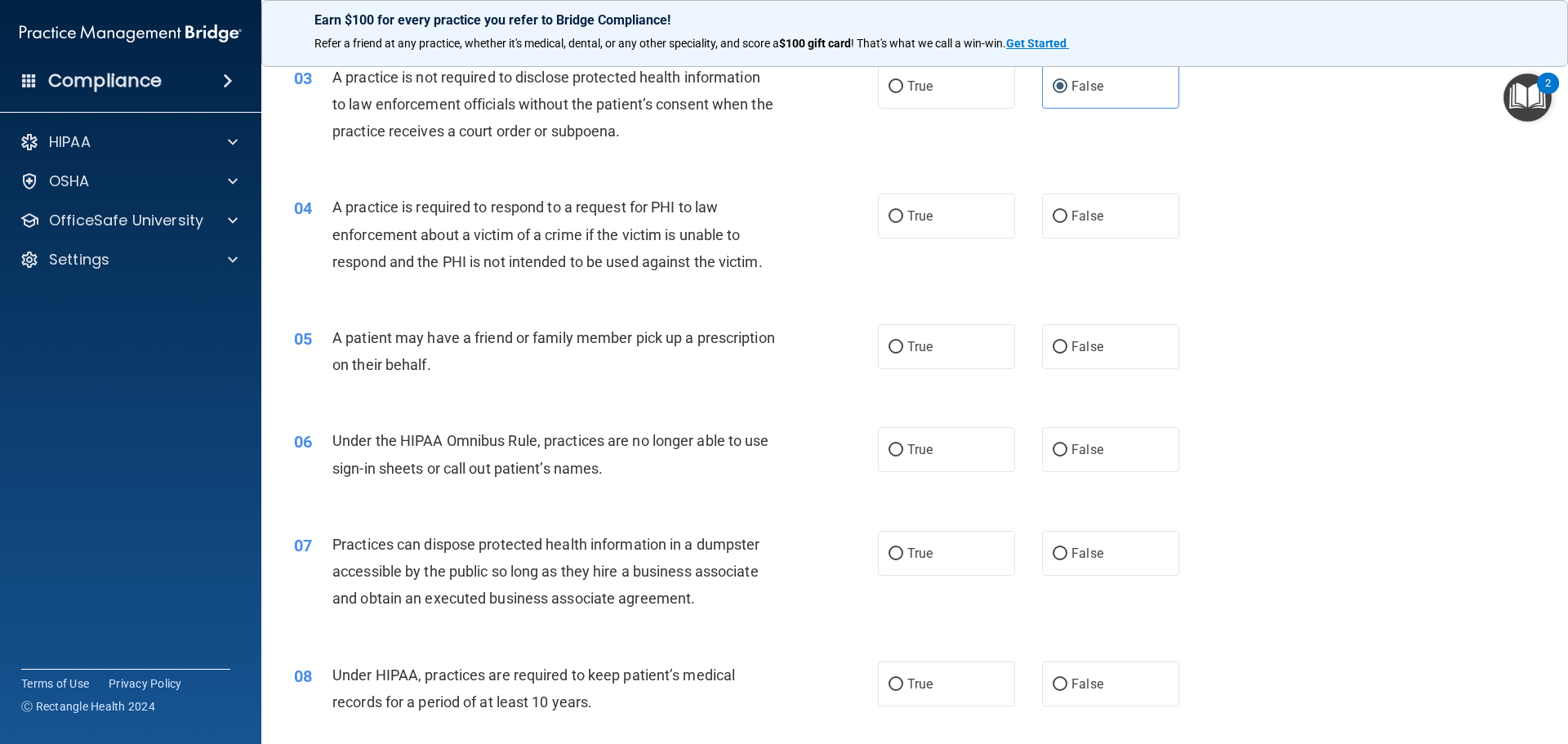
click at [796, 331] on div "05 A patient may have a friend or family member pick up a prescription on their…" at bounding box center [586, 355] width 633 height 62
click at [907, 213] on span "True" at bounding box center [919, 216] width 25 height 16
click at [903, 213] on input "True" at bounding box center [895, 217] width 15 height 12
radio input "true"
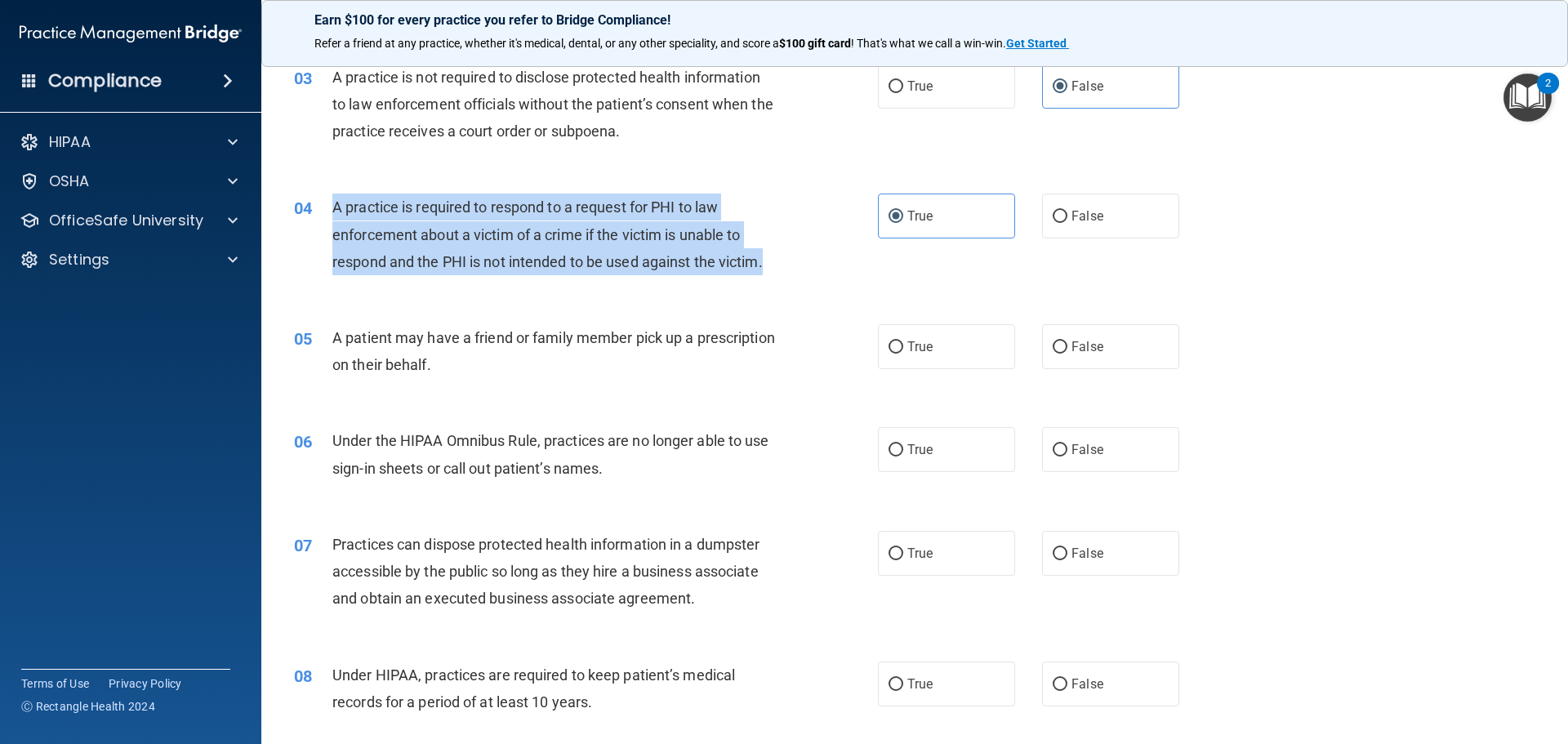
drag, startPoint x: 787, startPoint y: 257, endPoint x: 321, endPoint y: 208, distance: 468.6
click at [321, 208] on div "04 A practice is required to respond to a request for PHI to law enforcement ab…" at bounding box center [586, 239] width 633 height 90
click at [834, 276] on div "04 A practice is required to respond to a request for PHI to law enforcement ab…" at bounding box center [586, 239] width 633 height 90
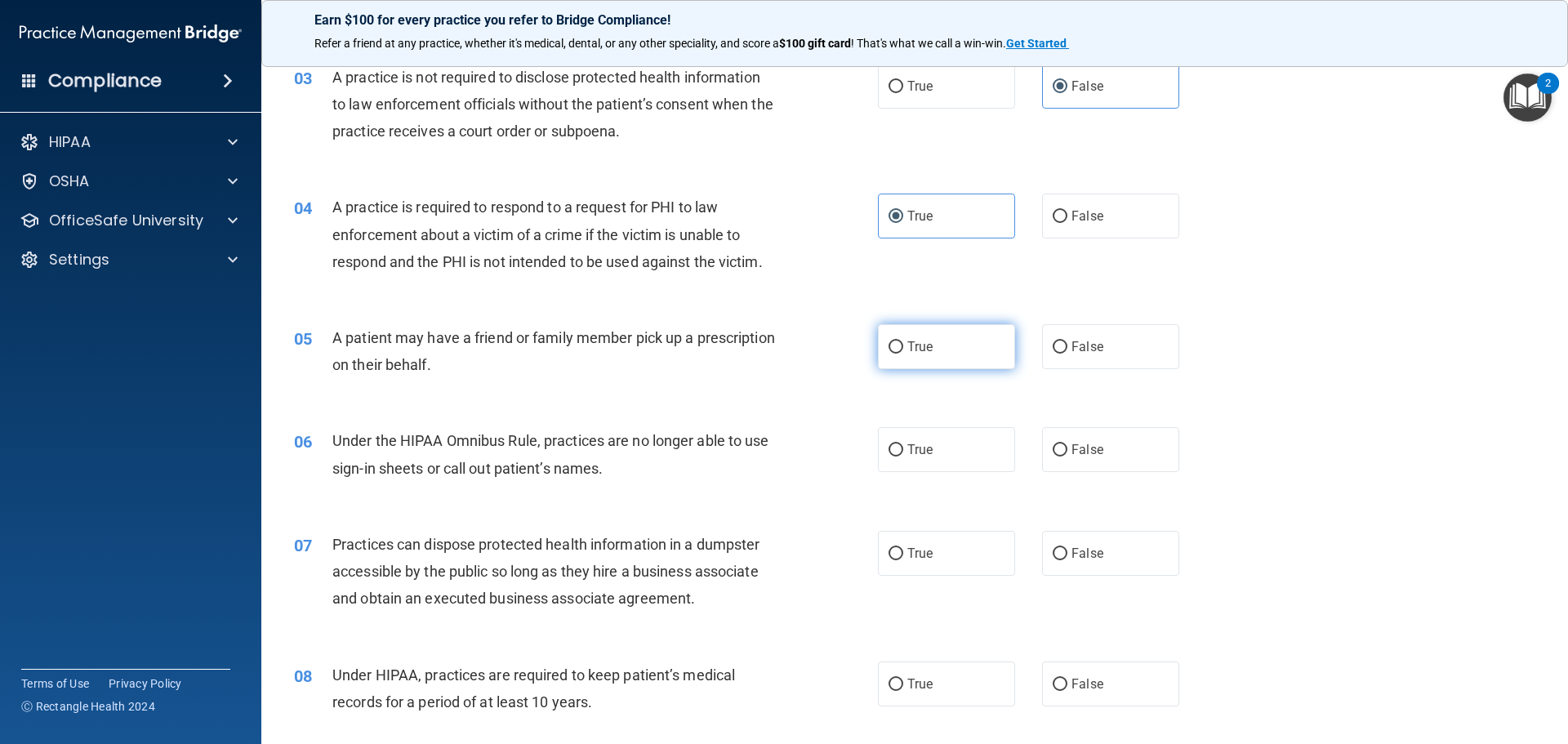
click at [886, 358] on label "True" at bounding box center [946, 346] width 137 height 45
click at [888, 353] on input "True" at bounding box center [895, 347] width 15 height 12
radio input "true"
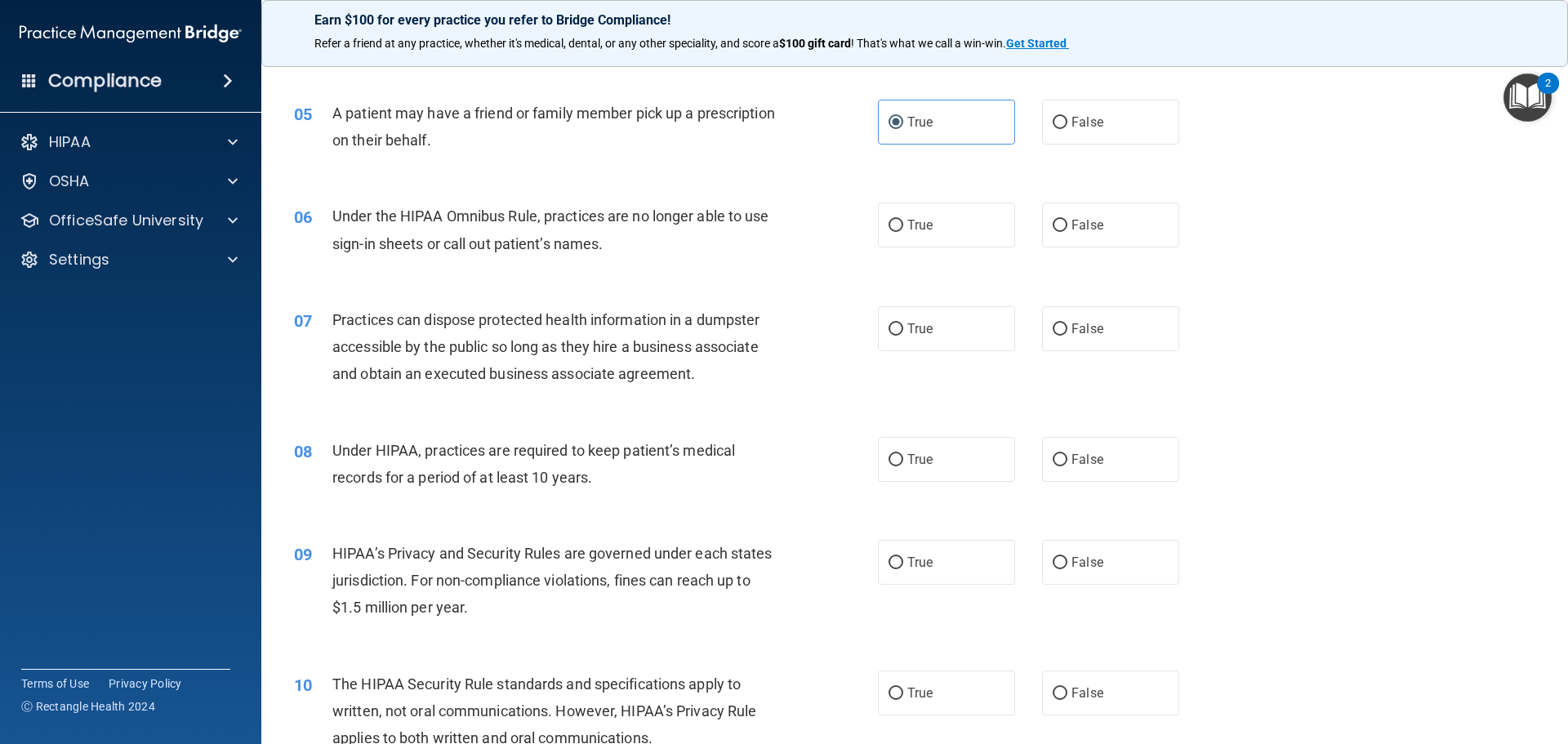
scroll to position [572, 0]
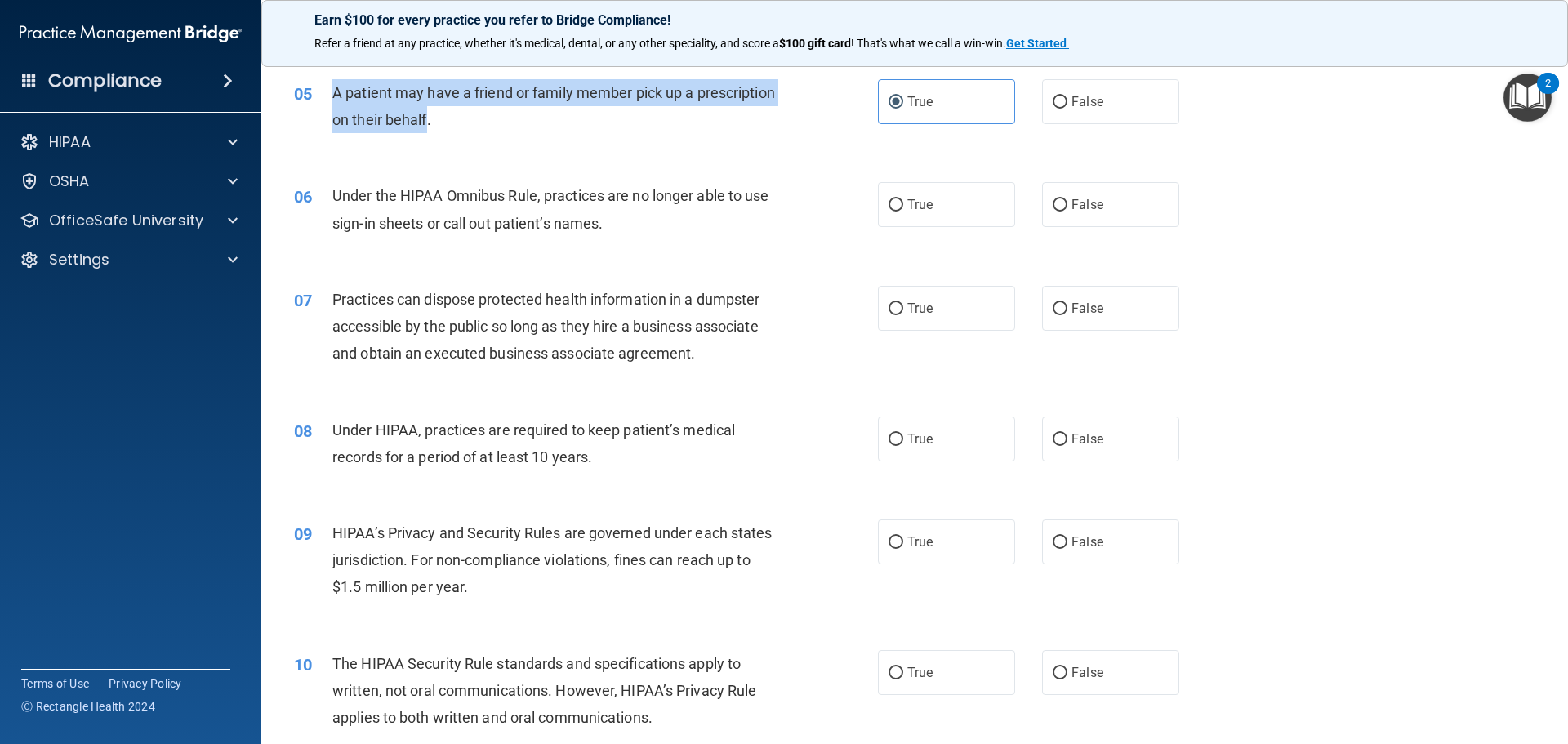
drag, startPoint x: 509, startPoint y: 122, endPoint x: 328, endPoint y: 93, distance: 183.3
click at [328, 93] on div "05 A patient may have a friend or family member pick up a prescription on their…" at bounding box center [586, 110] width 633 height 62
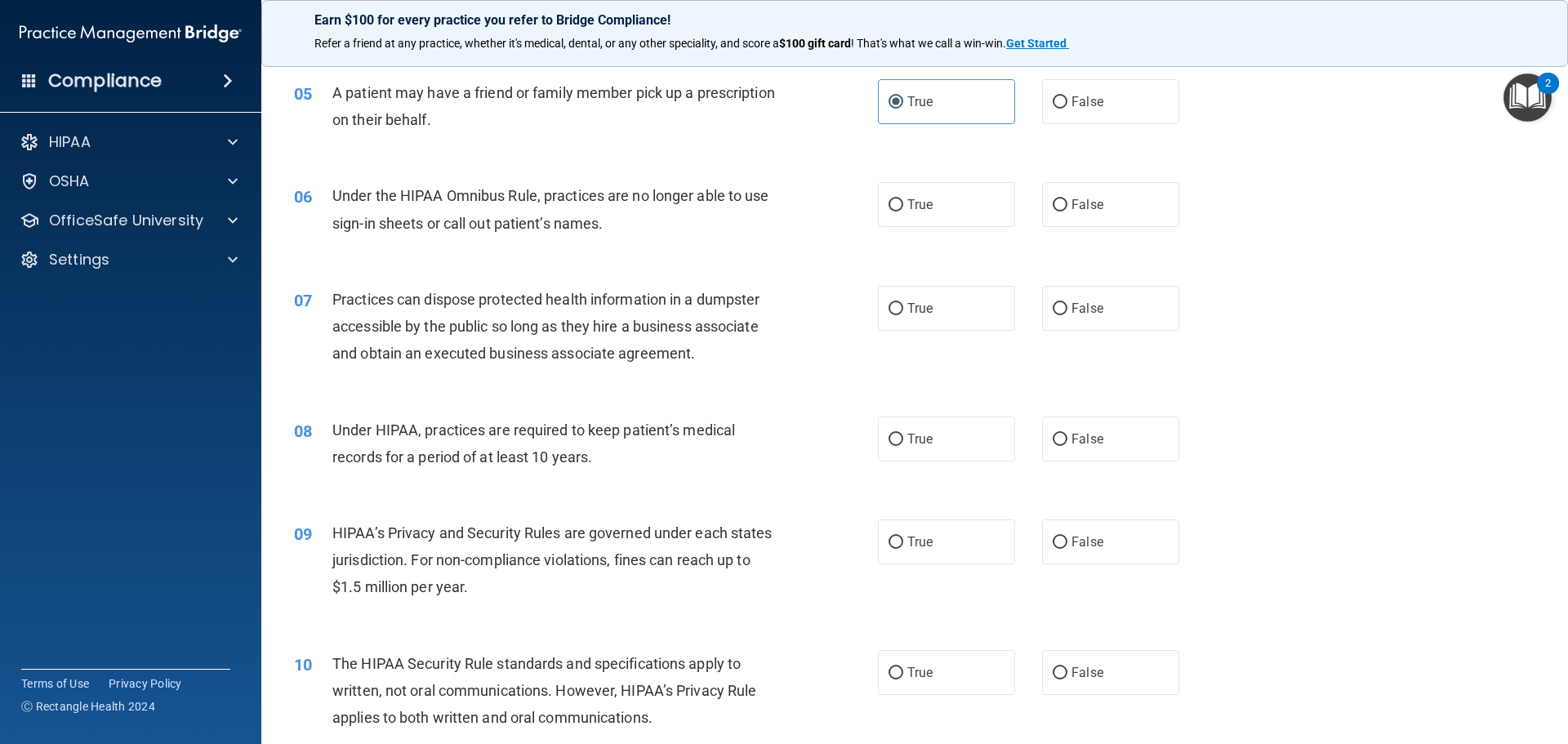
click at [836, 270] on div "07 Practices can dispose protected health information in a dumpster accessible …" at bounding box center [914, 331] width 1266 height 131
click at [916, 207] on span "True" at bounding box center [919, 204] width 25 height 16
click at [903, 207] on input "True" at bounding box center [895, 205] width 15 height 12
radio input "true"
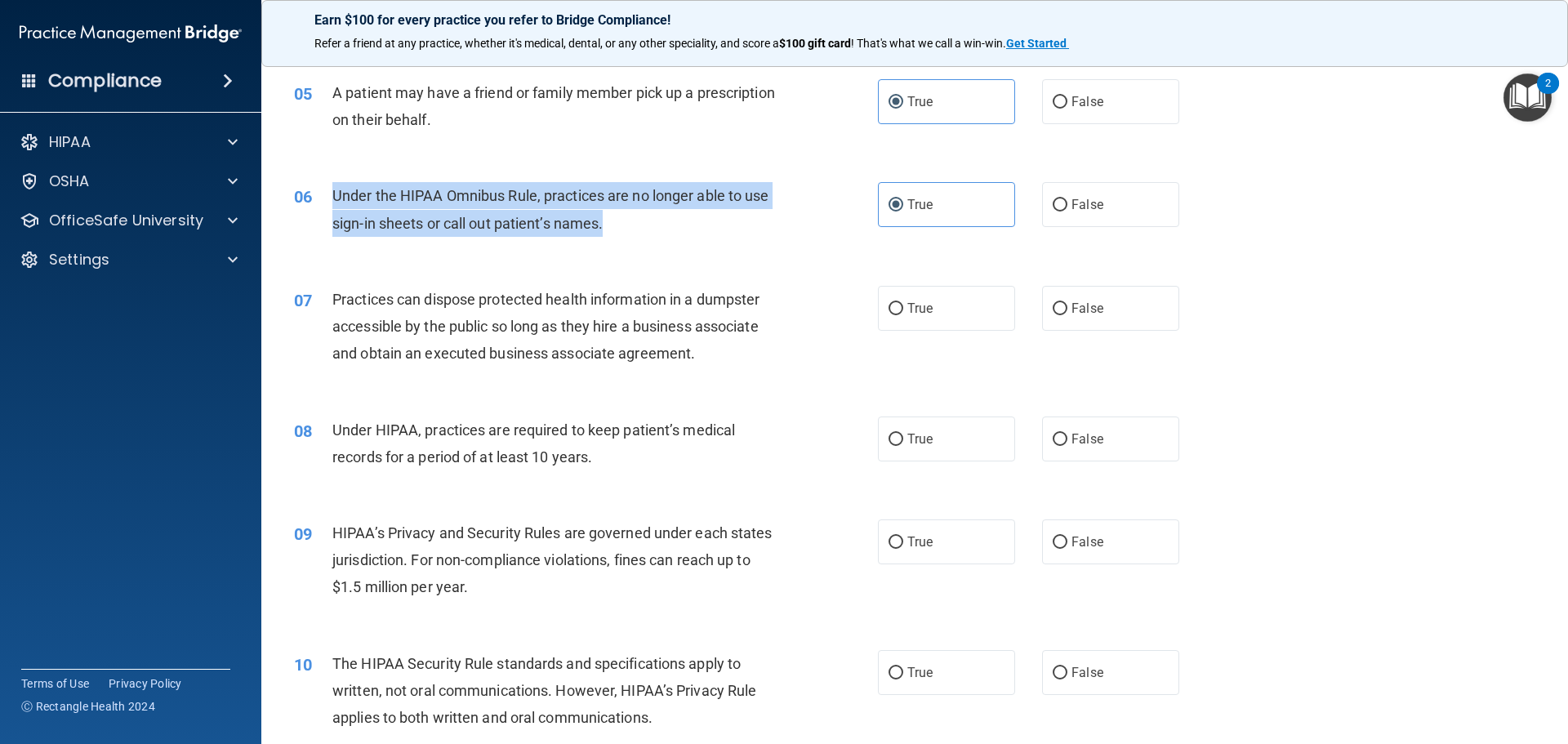
drag, startPoint x: 600, startPoint y: 235, endPoint x: 332, endPoint y: 189, distance: 271.9
click at [333, 189] on div "Under the HIPAA Omnibus Rule, practices are no longer able to use sign-in sheet…" at bounding box center [561, 208] width 457 height 54
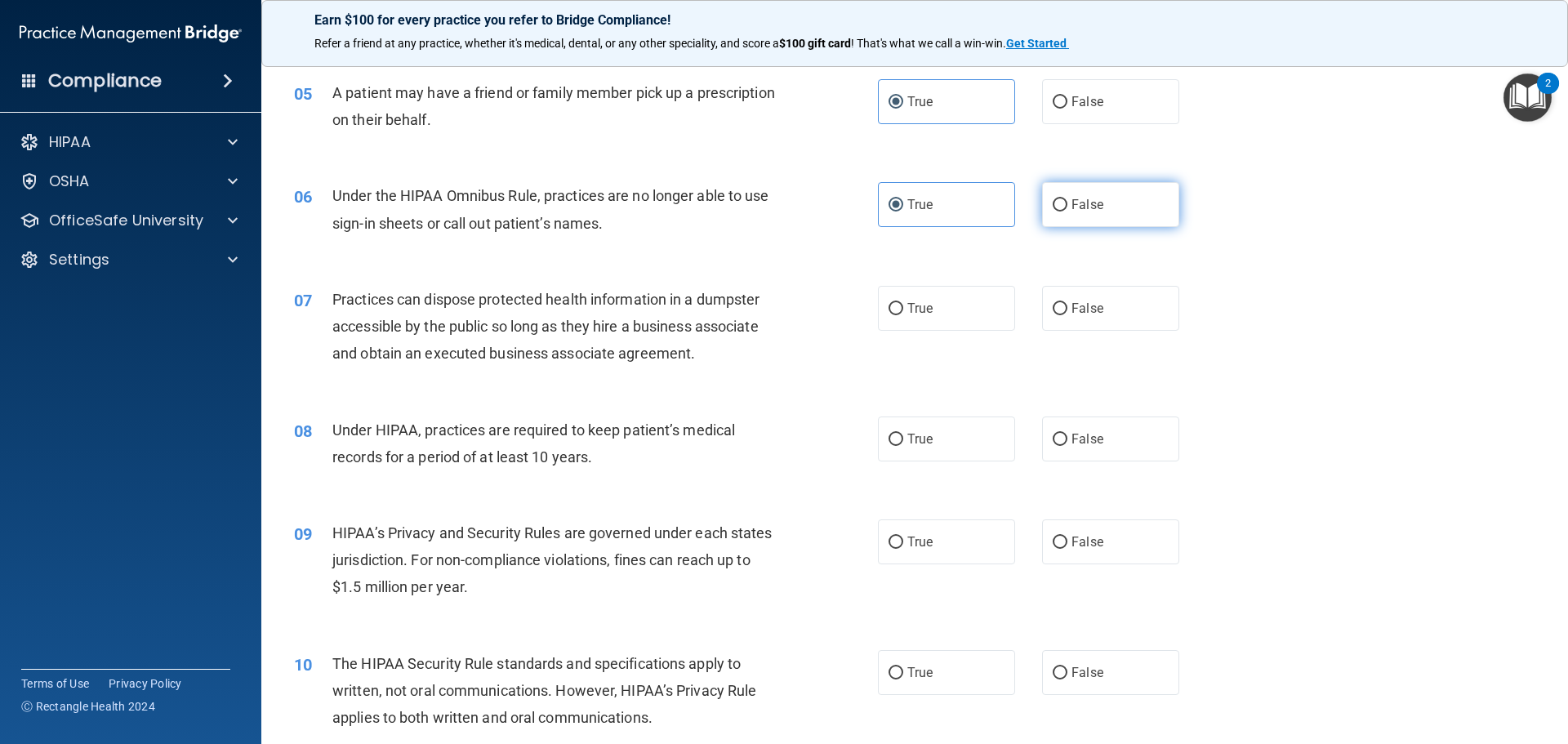
click at [1099, 202] on label "False" at bounding box center [1110, 204] width 137 height 45
click at [1067, 202] on input "False" at bounding box center [1060, 205] width 15 height 12
radio input "true"
radio input "false"
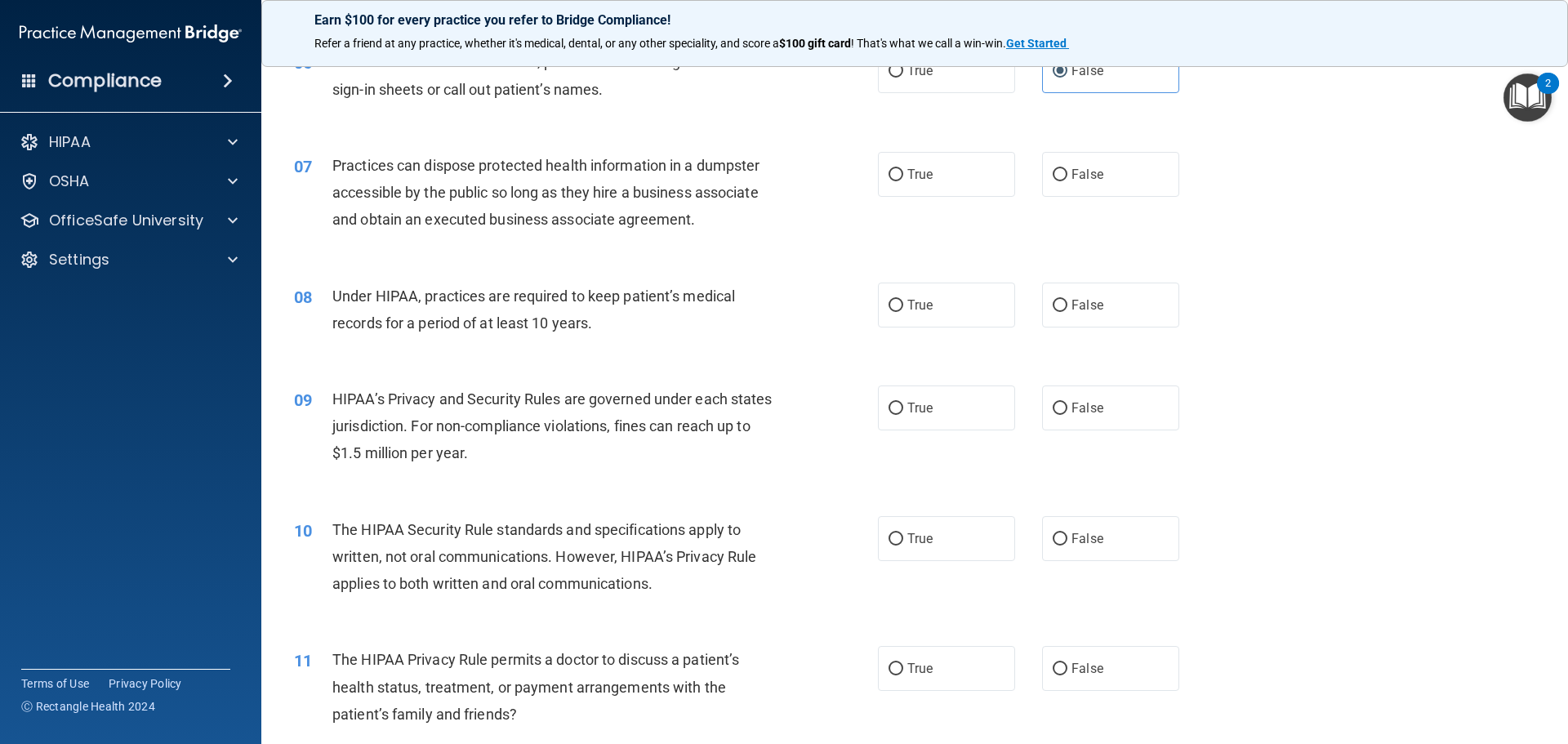
scroll to position [735, 0]
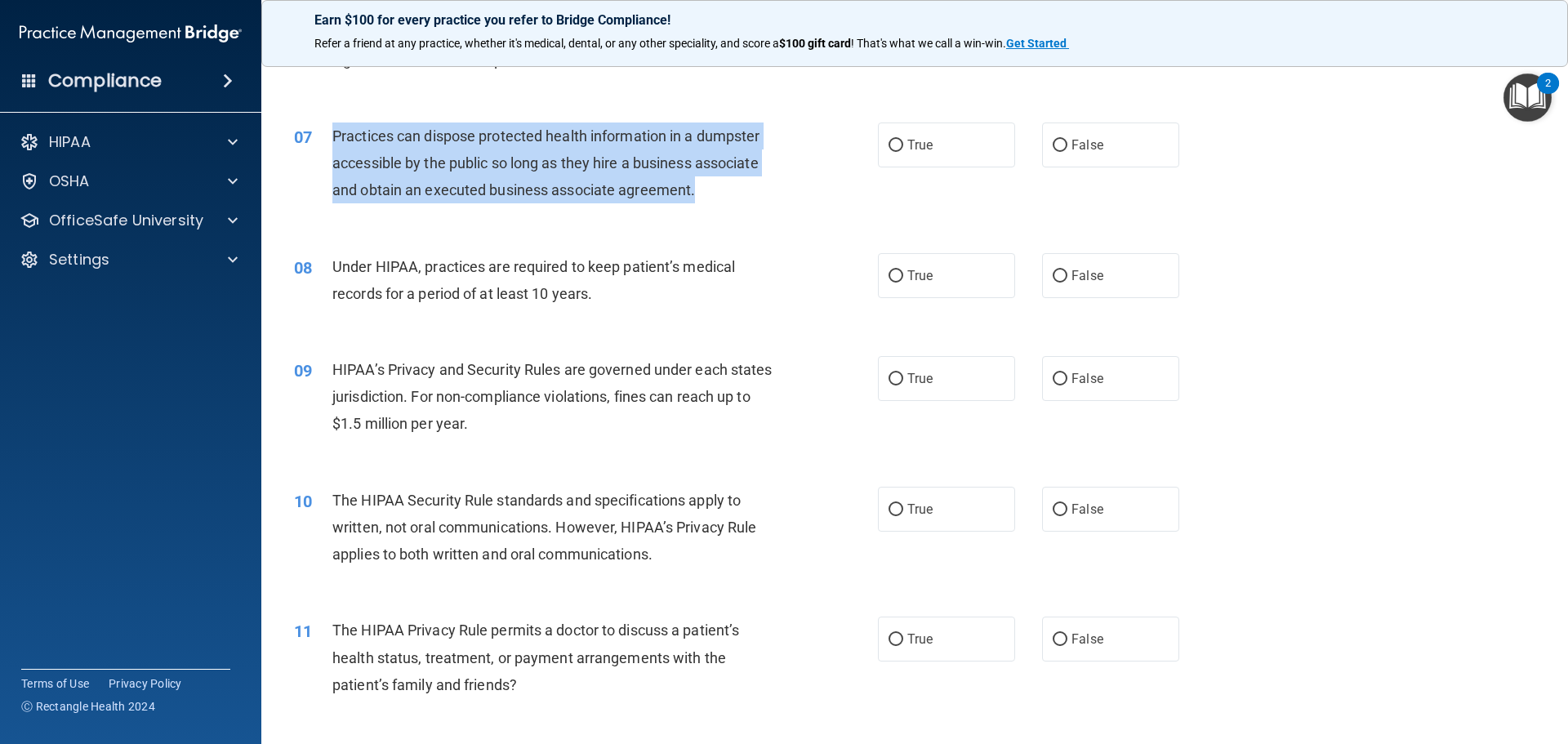
drag, startPoint x: 685, startPoint y: 196, endPoint x: 326, endPoint y: 131, distance: 364.8
click at [326, 131] on div "07 Practices can dispose protected health information in a dumpster accessible …" at bounding box center [586, 167] width 633 height 90
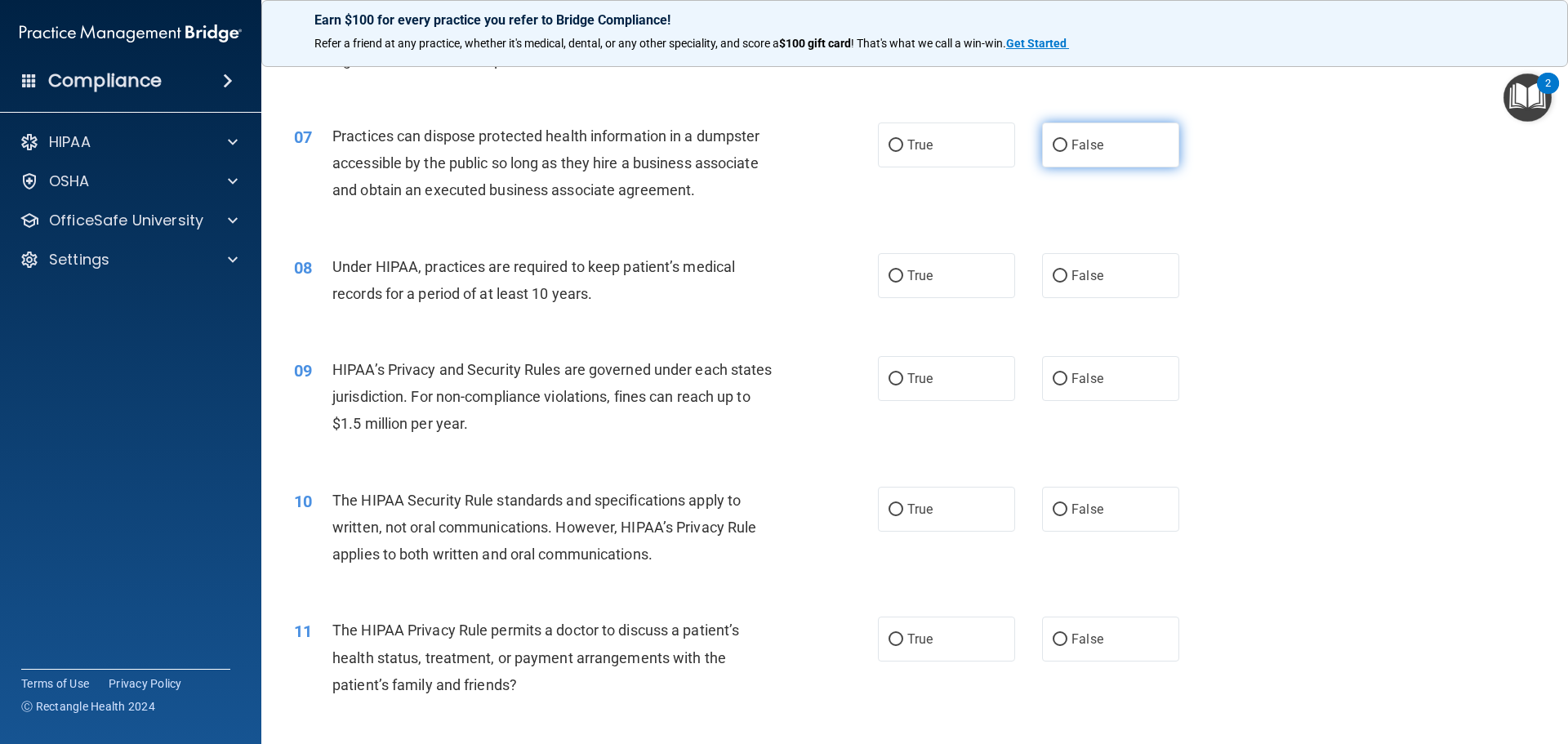
click at [1072, 142] on span "False" at bounding box center [1087, 145] width 32 height 16
click at [1067, 142] on input "False" at bounding box center [1060, 146] width 15 height 12
radio input "true"
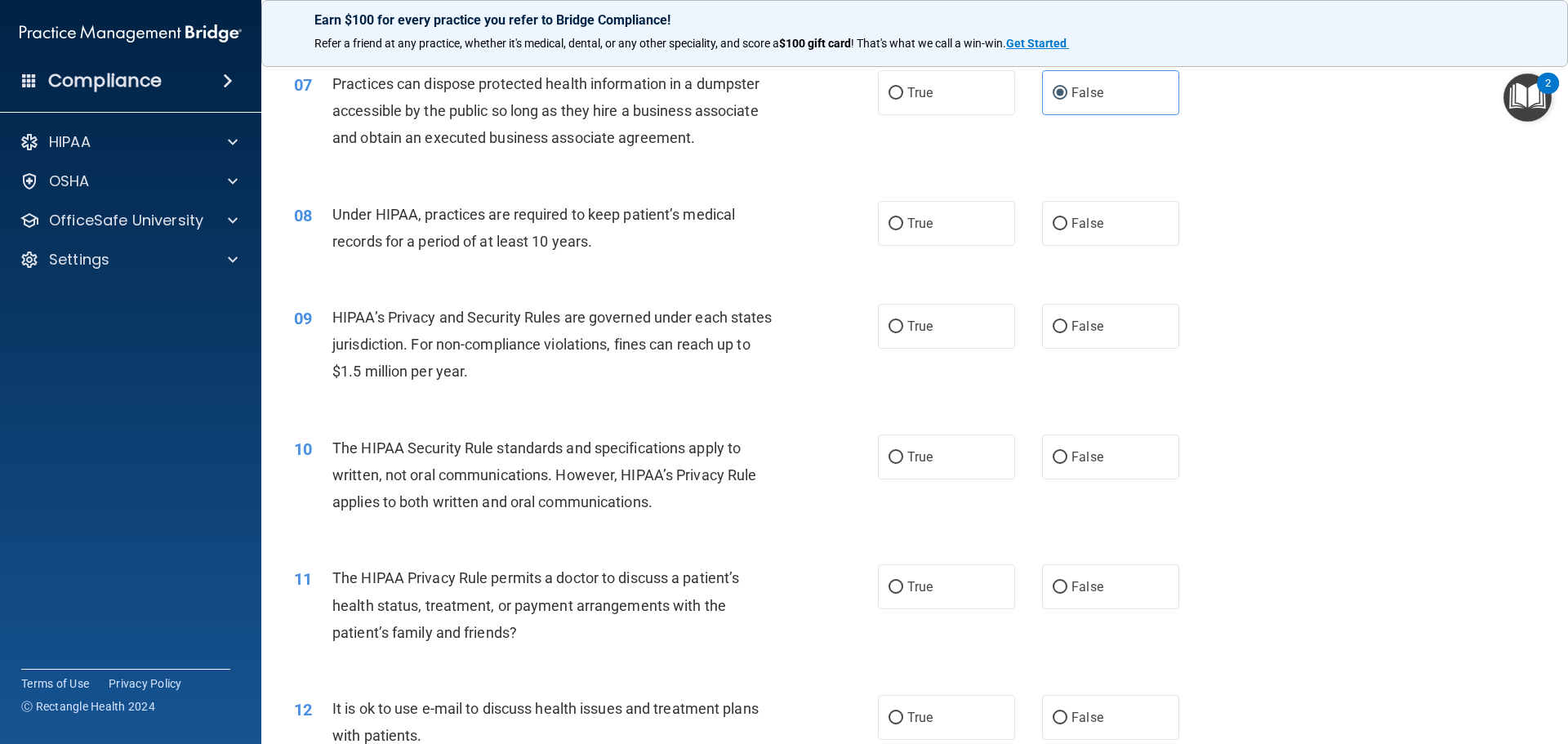
scroll to position [816, 0]
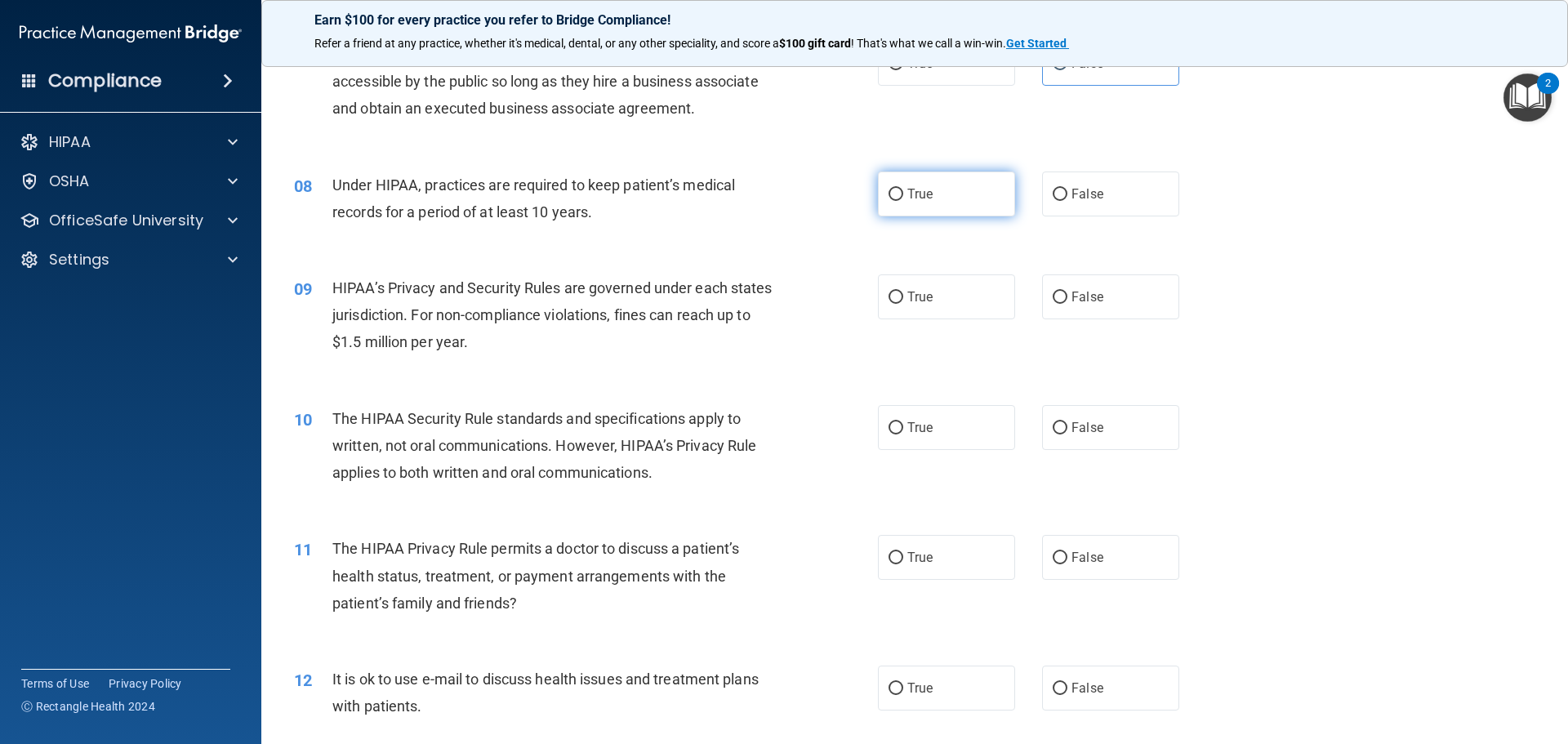
drag, startPoint x: 949, startPoint y: 207, endPoint x: 889, endPoint y: 206, distance: 60.0
click at [949, 207] on label "True" at bounding box center [946, 194] width 137 height 45
click at [903, 201] on input "True" at bounding box center [895, 195] width 15 height 12
radio input "true"
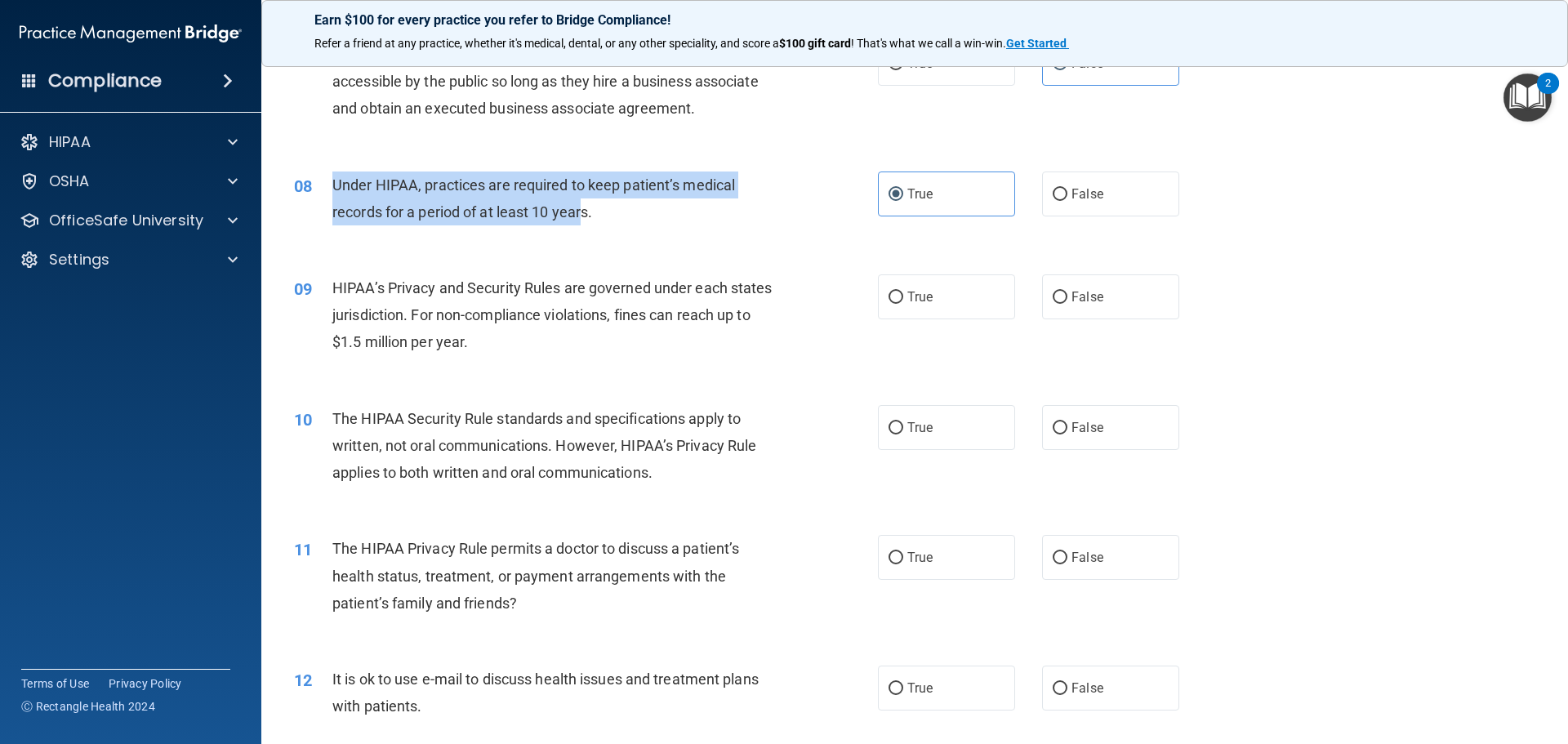
drag, startPoint x: 583, startPoint y: 214, endPoint x: 330, endPoint y: 183, distance: 254.9
click at [330, 183] on div "08 Under HIPAA, practices are required to keep patient’s medical records for a …" at bounding box center [586, 202] width 633 height 62
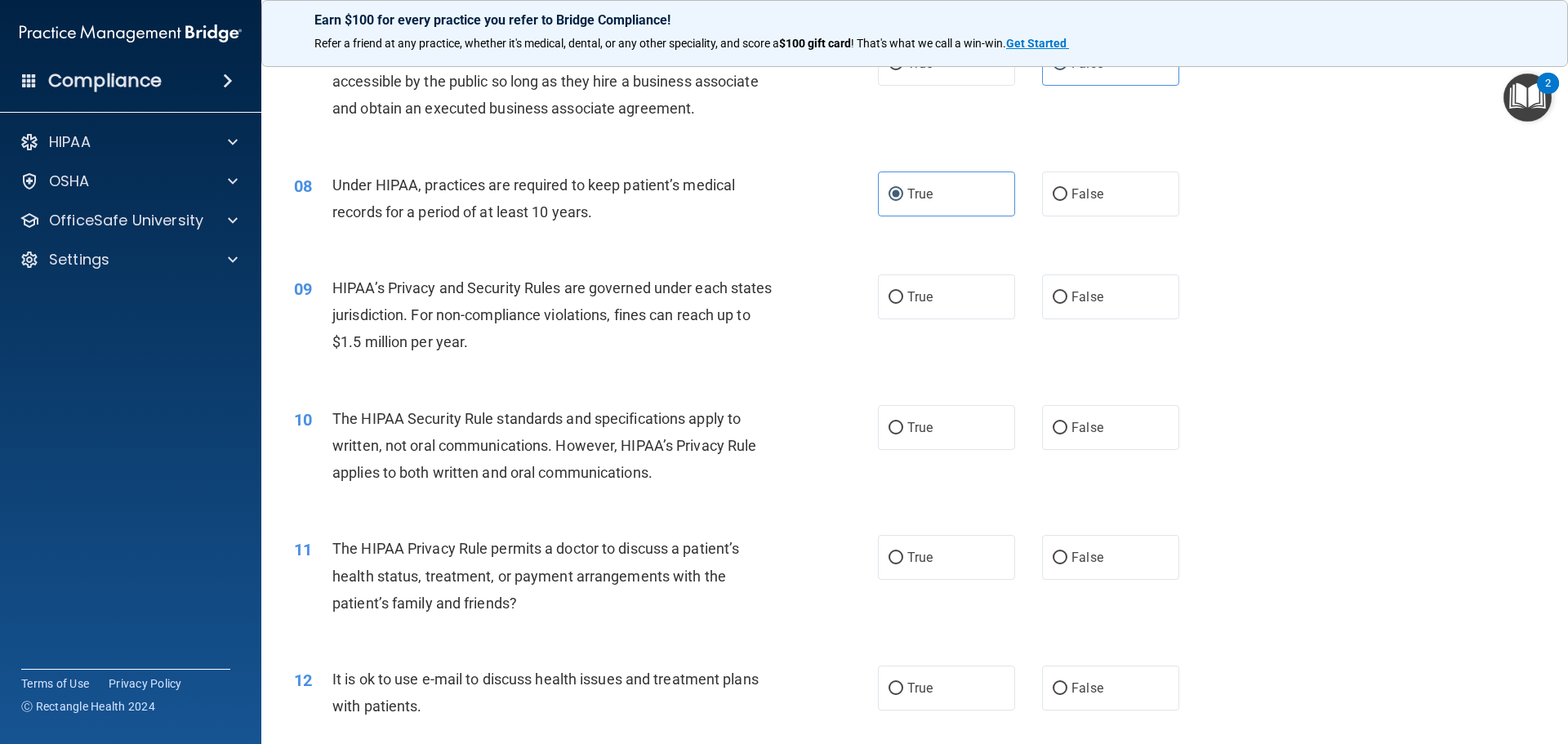
click at [638, 208] on div "Under HIPAA, practices are required to keep patient’s medical records for a per…" at bounding box center [561, 198] width 457 height 54
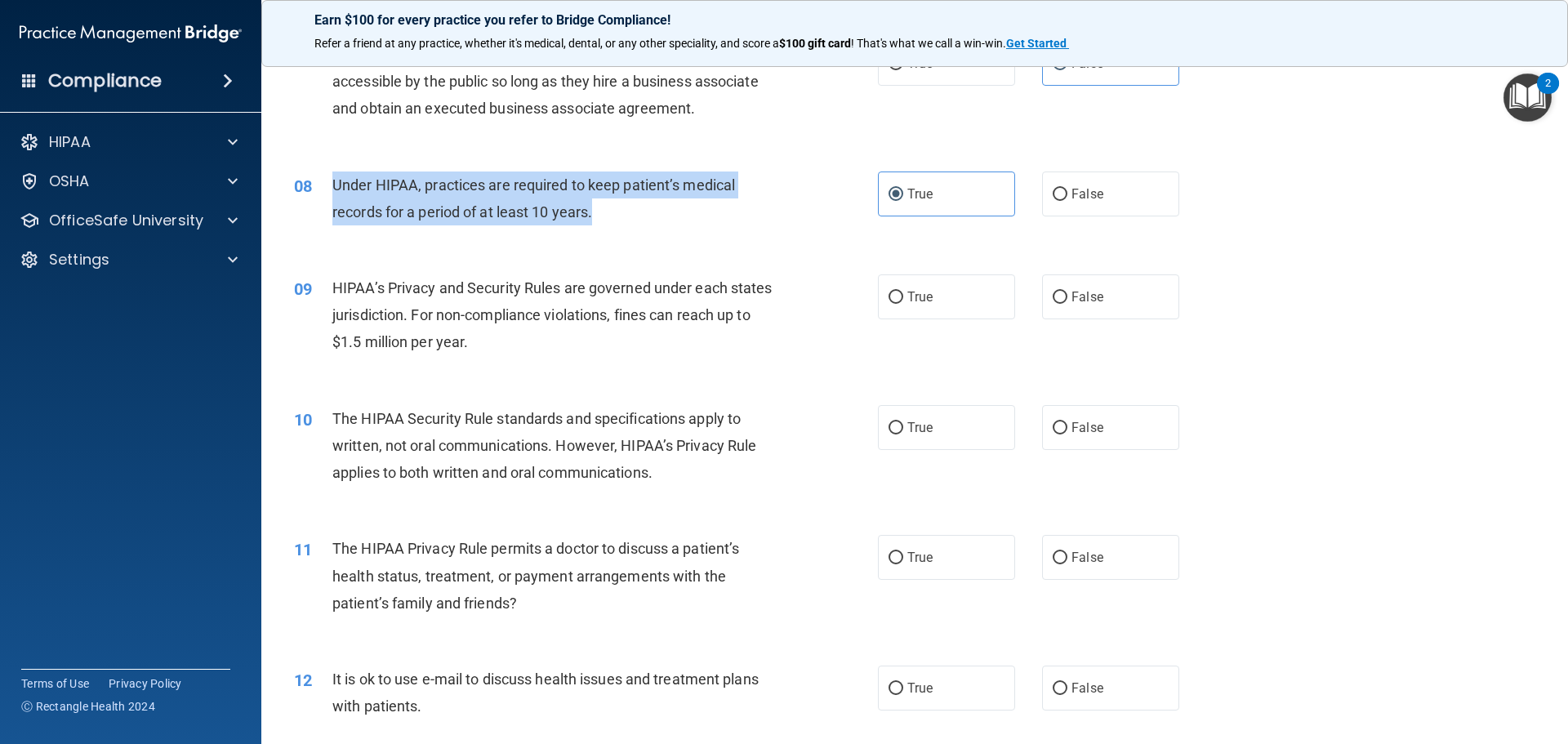
drag, startPoint x: 603, startPoint y: 215, endPoint x: 331, endPoint y: 181, distance: 274.1
click at [331, 181] on div "08 Under HIPAA, practices are required to keep patient’s medical records for a …" at bounding box center [586, 202] width 633 height 62
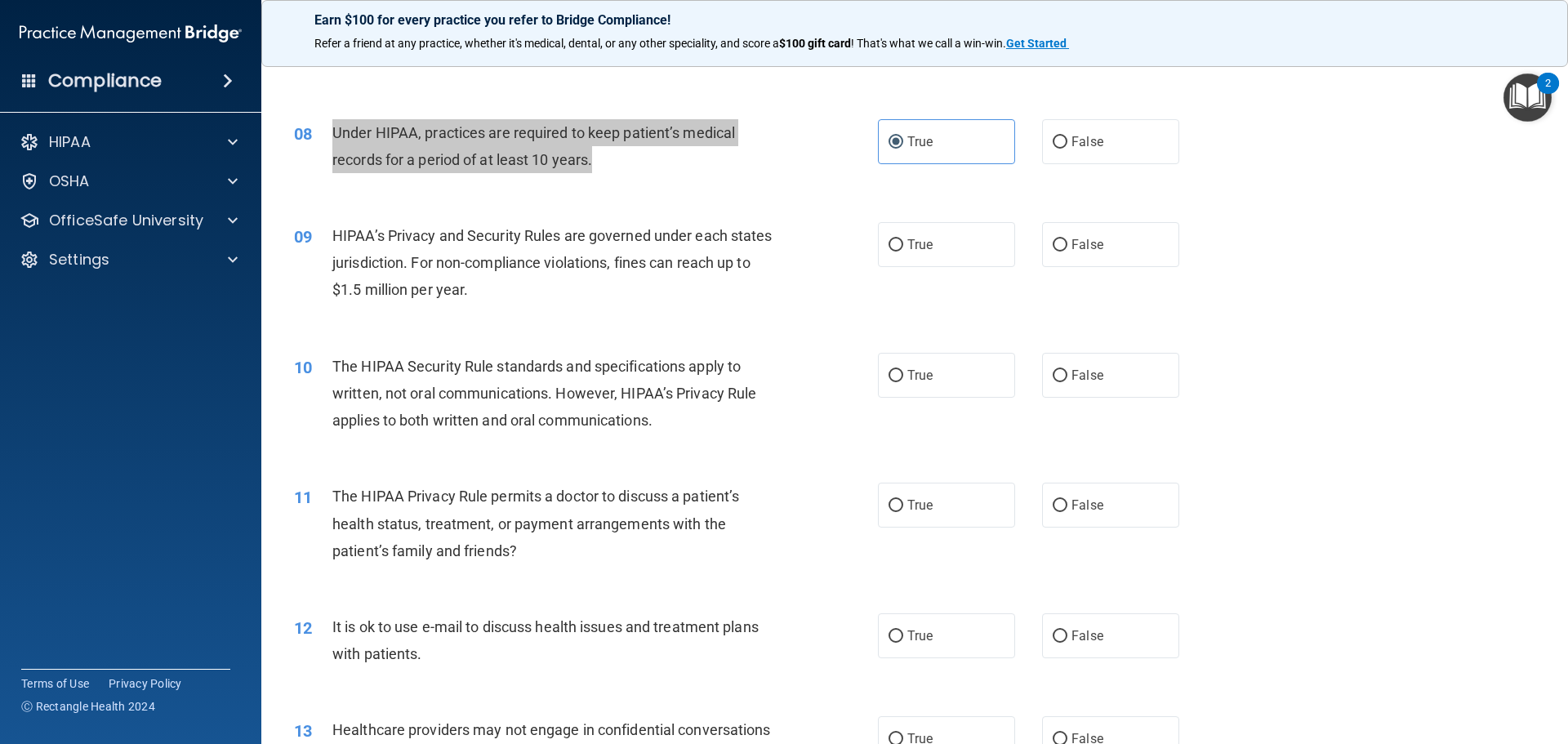
scroll to position [898, 0]
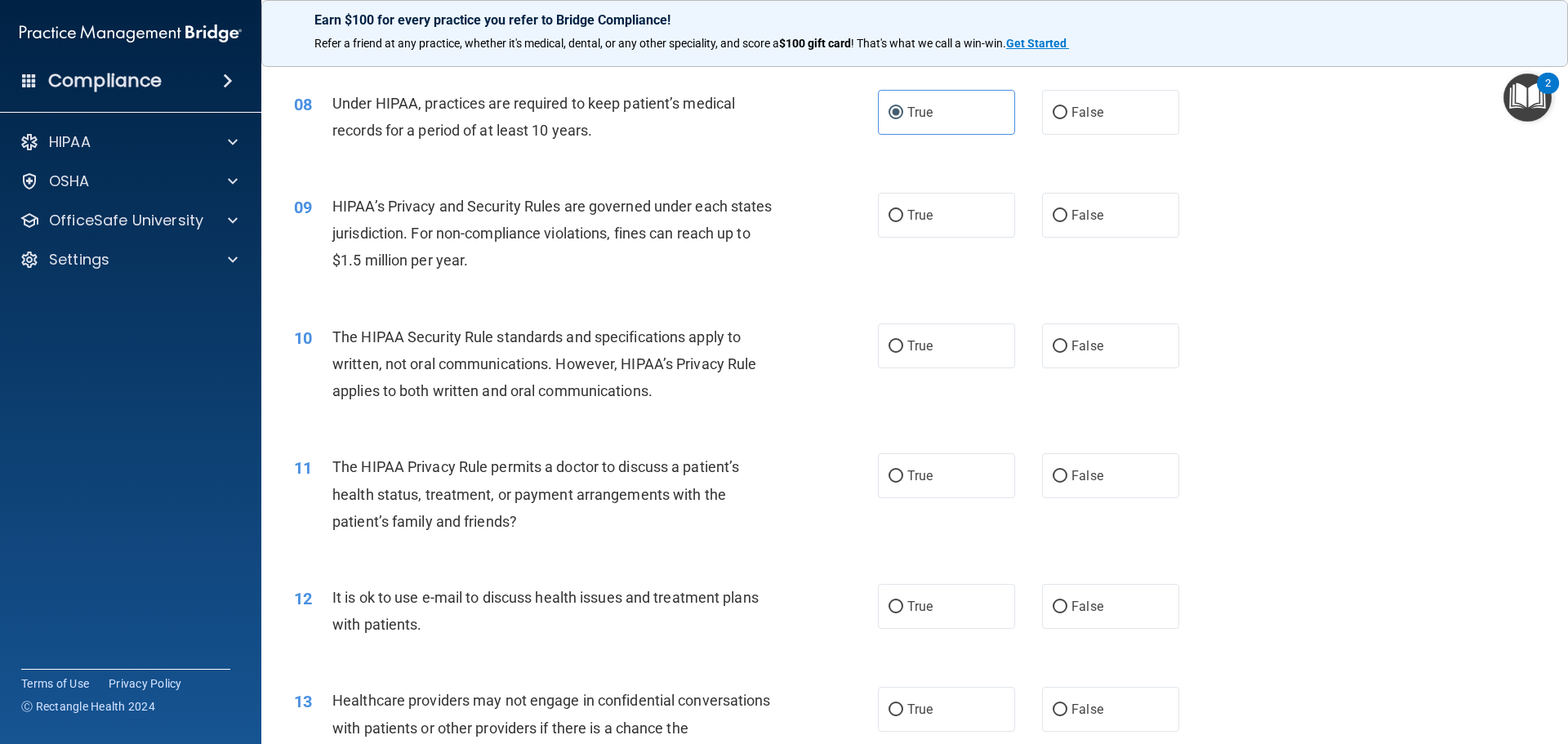
click at [727, 299] on div "09 HIPAA’s Privacy and Security Rules are governed under each states jurisdicti…" at bounding box center [914, 238] width 1266 height 131
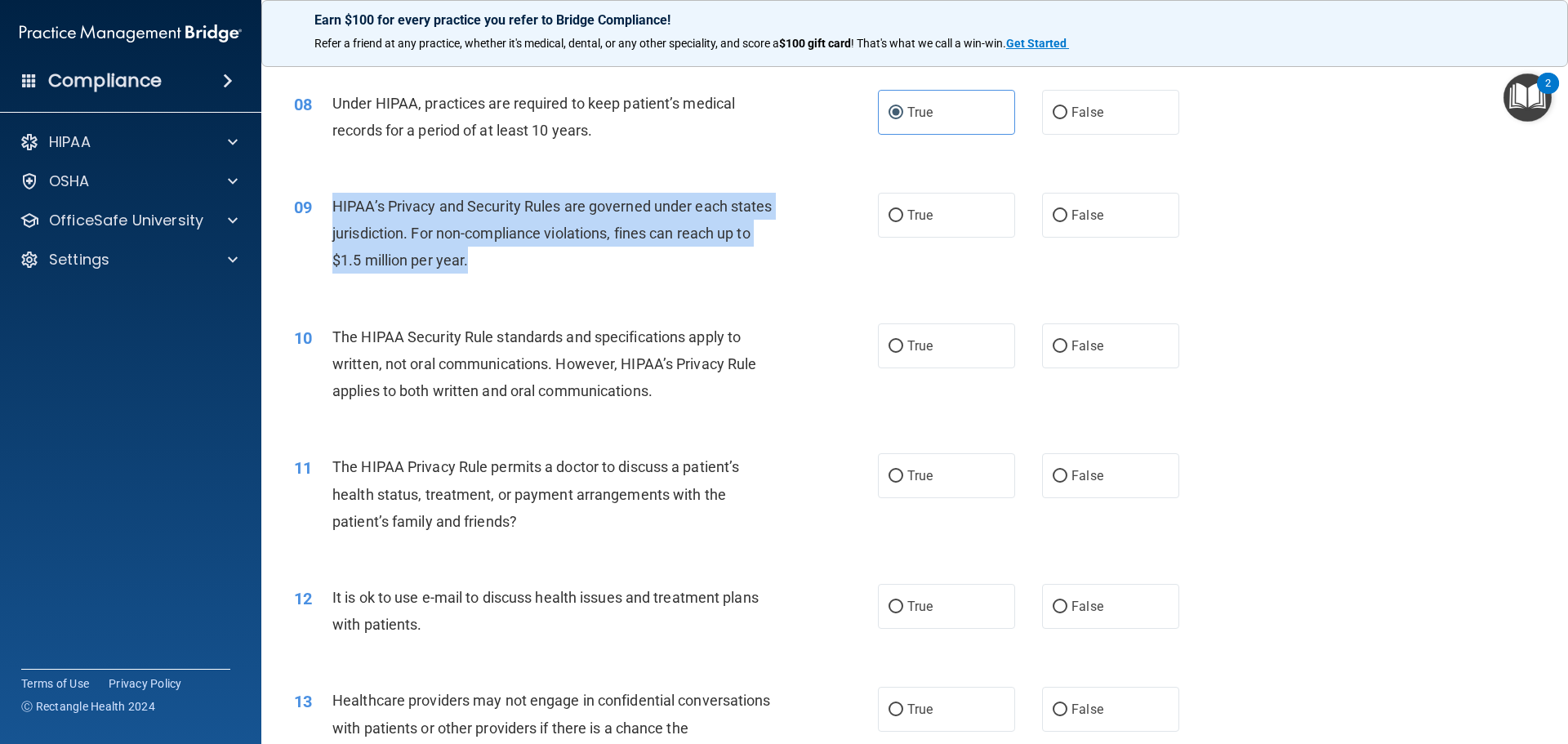
drag, startPoint x: 516, startPoint y: 258, endPoint x: 329, endPoint y: 202, distance: 195.2
click at [329, 202] on div "09 HIPAA’s Privacy and Security Rules are governed under each states jurisdicti…" at bounding box center [586, 238] width 633 height 90
click at [893, 214] on input "True" at bounding box center [895, 216] width 15 height 12
radio input "true"
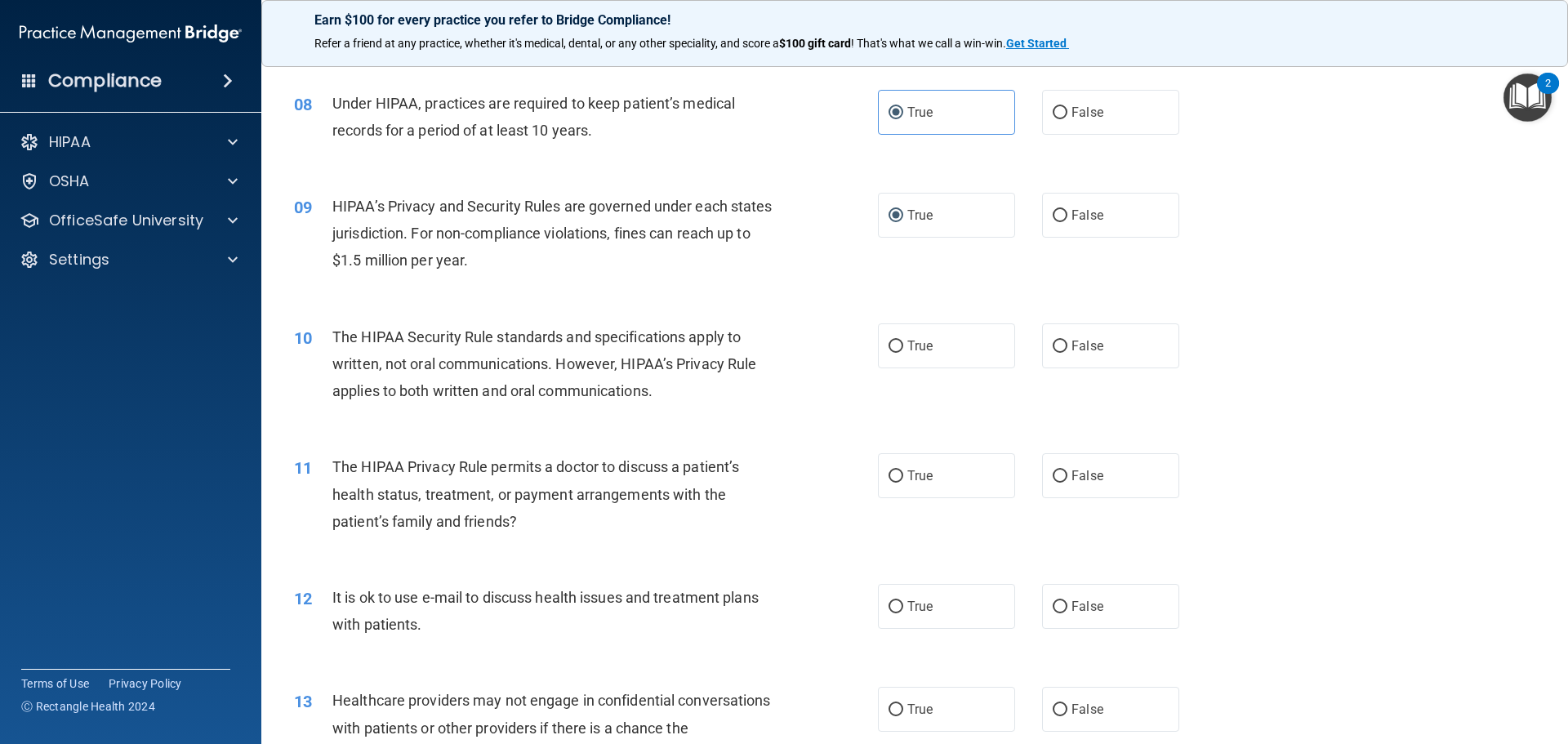
click at [655, 321] on div "10 The HIPAA Security Rule standards and specifications apply to written, not o…" at bounding box center [914, 369] width 1266 height 131
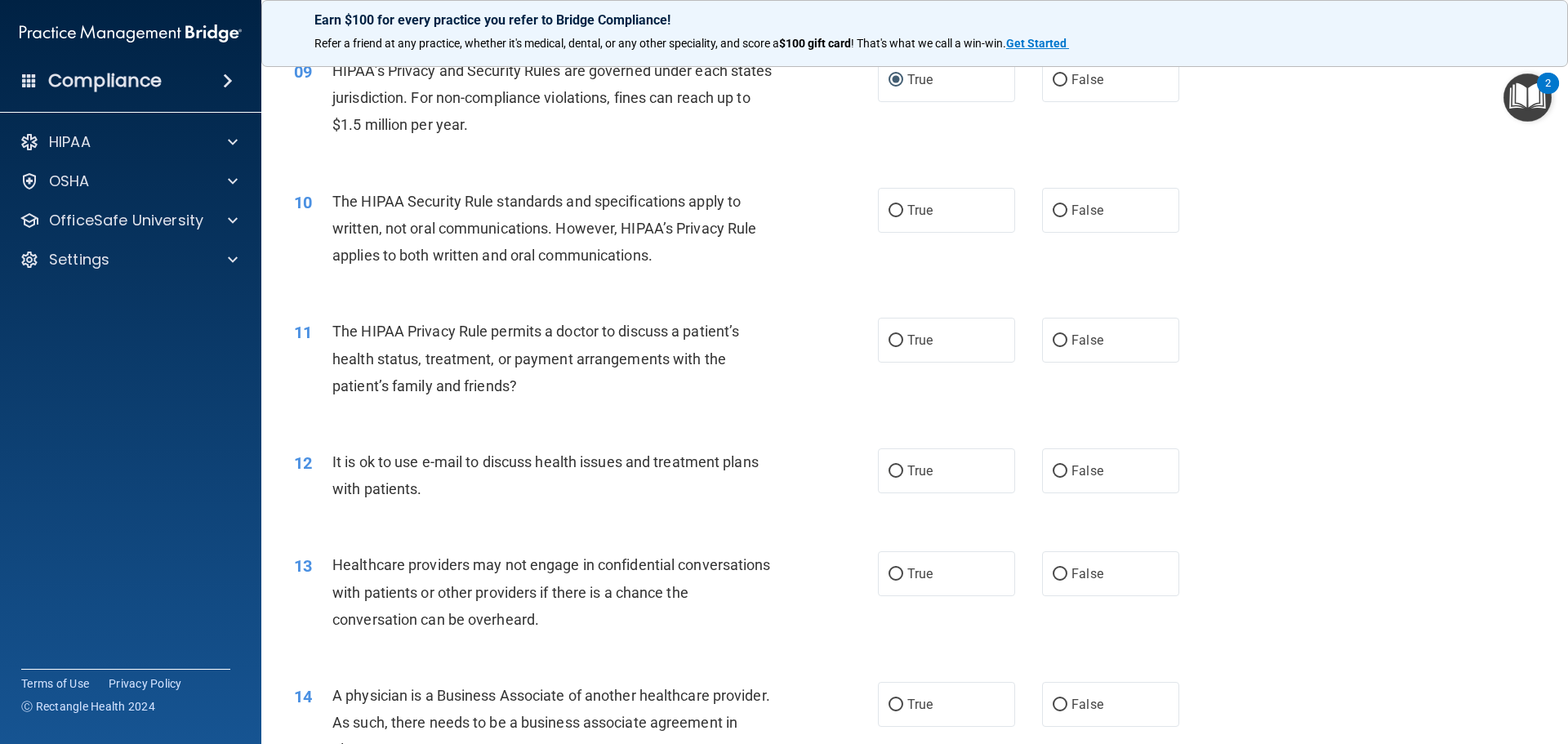
scroll to position [1061, 0]
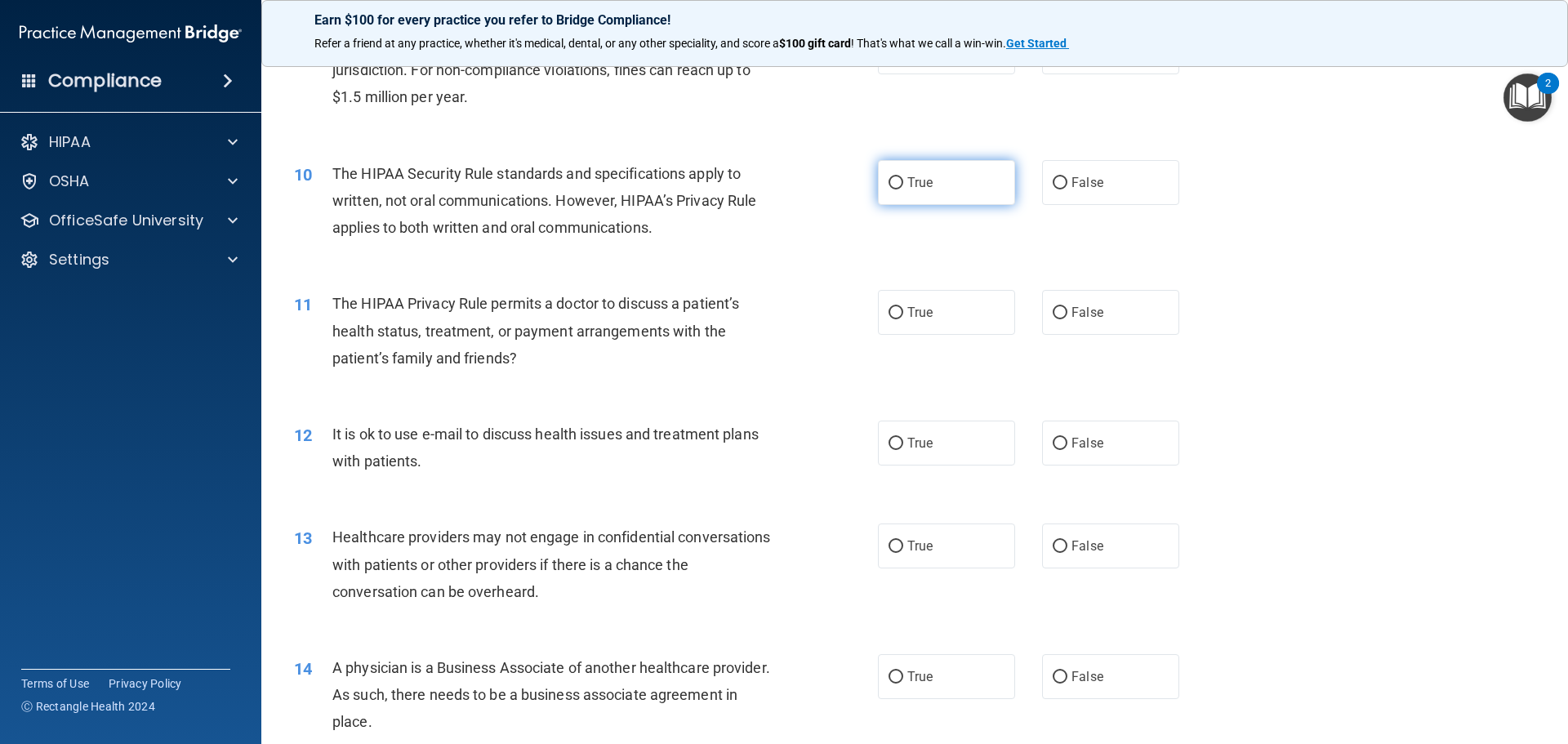
click at [888, 181] on input "True" at bounding box center [895, 183] width 15 height 12
radio input "true"
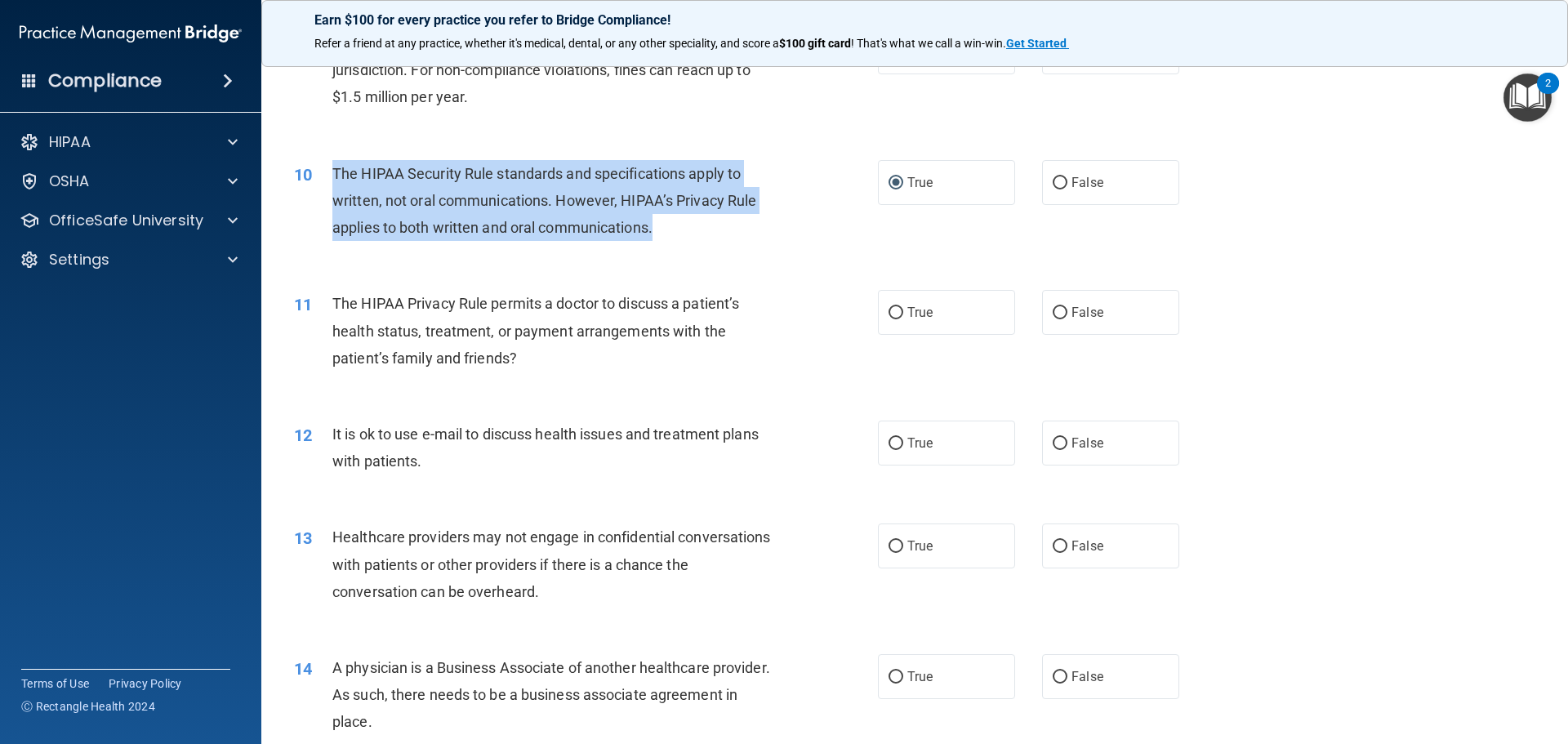
drag, startPoint x: 631, startPoint y: 232, endPoint x: 327, endPoint y: 177, distance: 308.9
click at [327, 177] on div "10 The HIPAA Security Rule standards and specifications apply to written, not o…" at bounding box center [586, 205] width 633 height 90
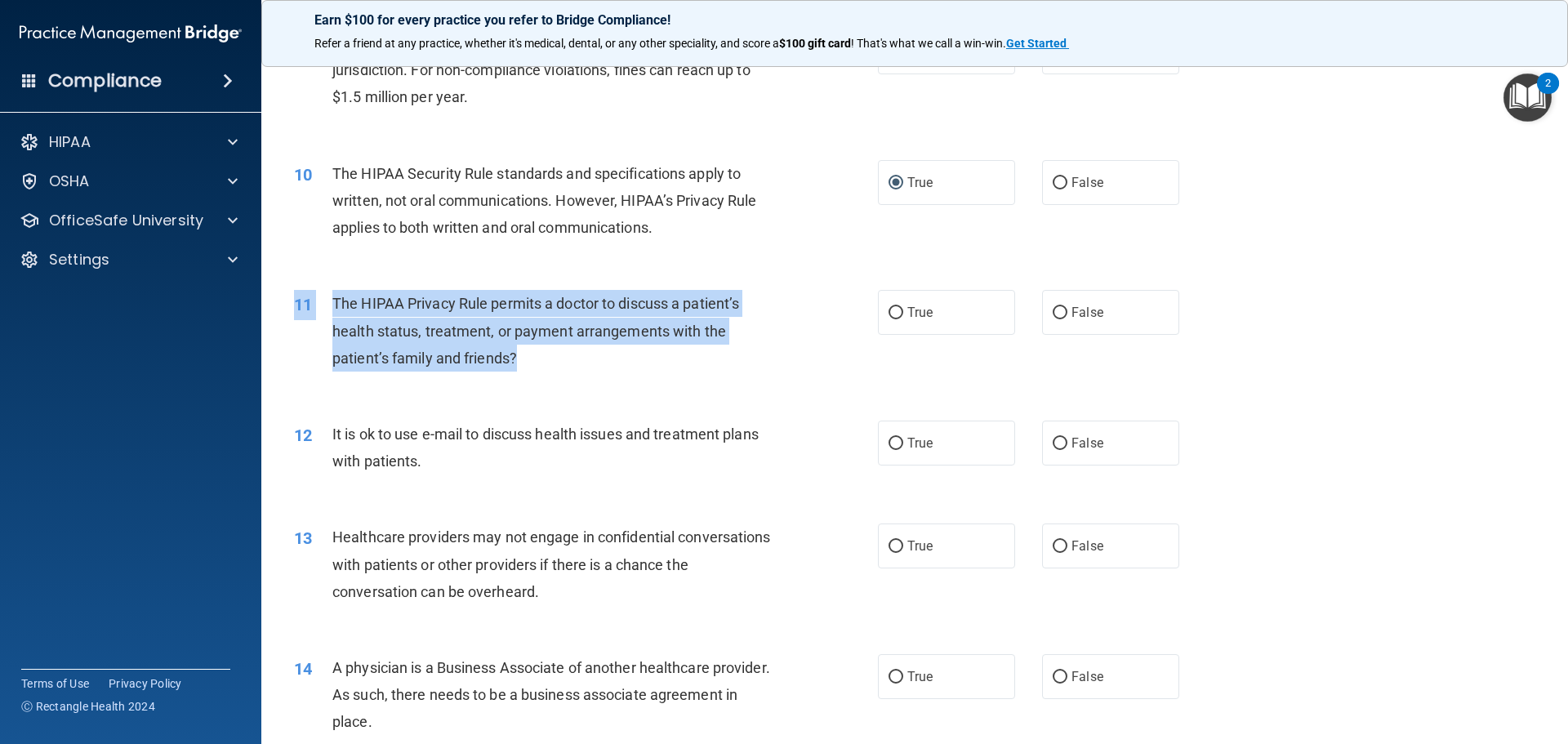
drag, startPoint x: 555, startPoint y: 371, endPoint x: 339, endPoint y: 282, distance: 233.6
click at [339, 282] on div "11 The HIPAA Privacy Rule permits a doctor to discuss a patient’s health status…" at bounding box center [914, 335] width 1266 height 131
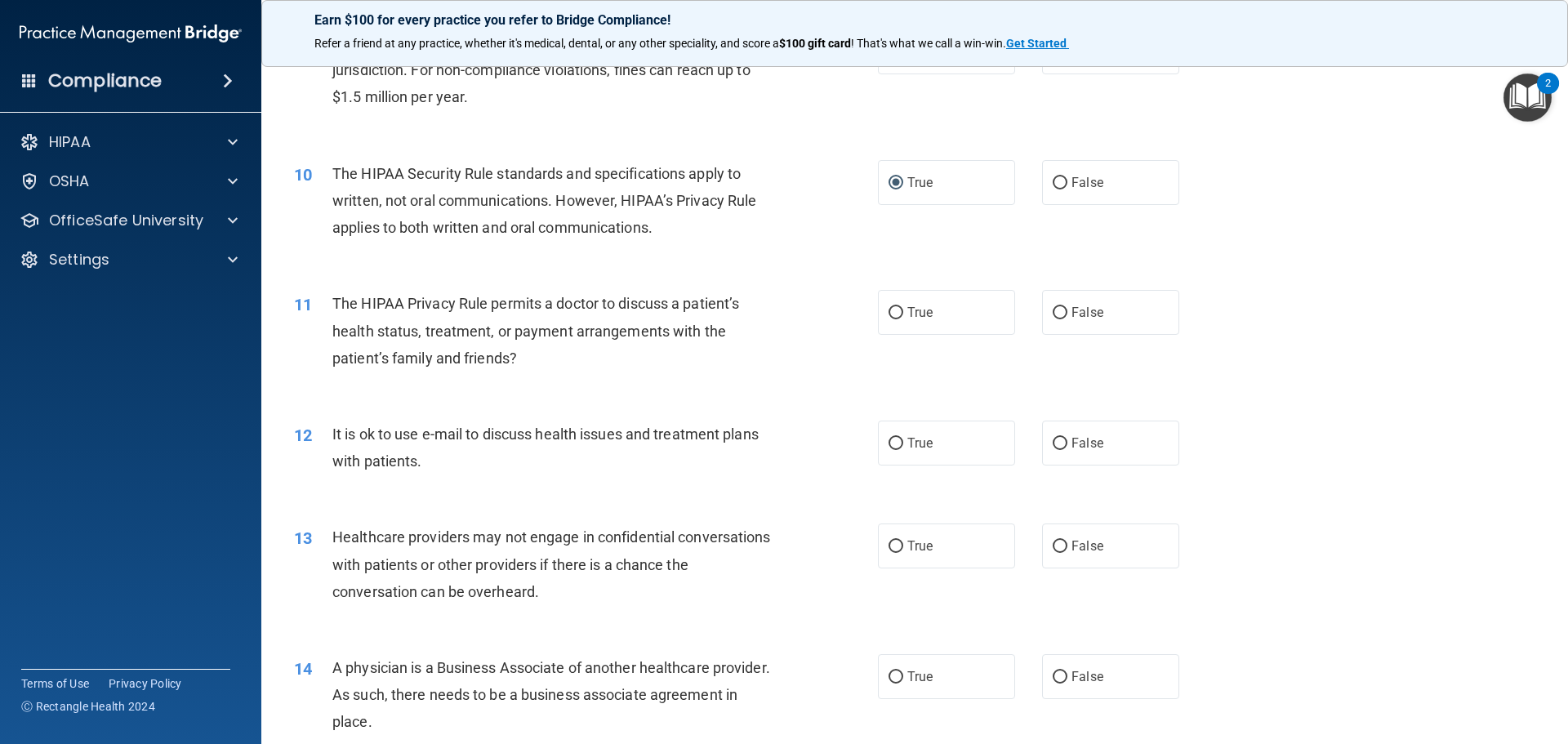
click at [342, 290] on div "11 The HIPAA Privacy Rule permits a doctor to discuss a patient’s health status…" at bounding box center [914, 335] width 1266 height 131
click at [483, 339] on div "The HIPAA Privacy Rule permits a doctor to discuss a patient’s health status, t…" at bounding box center [561, 330] width 457 height 82
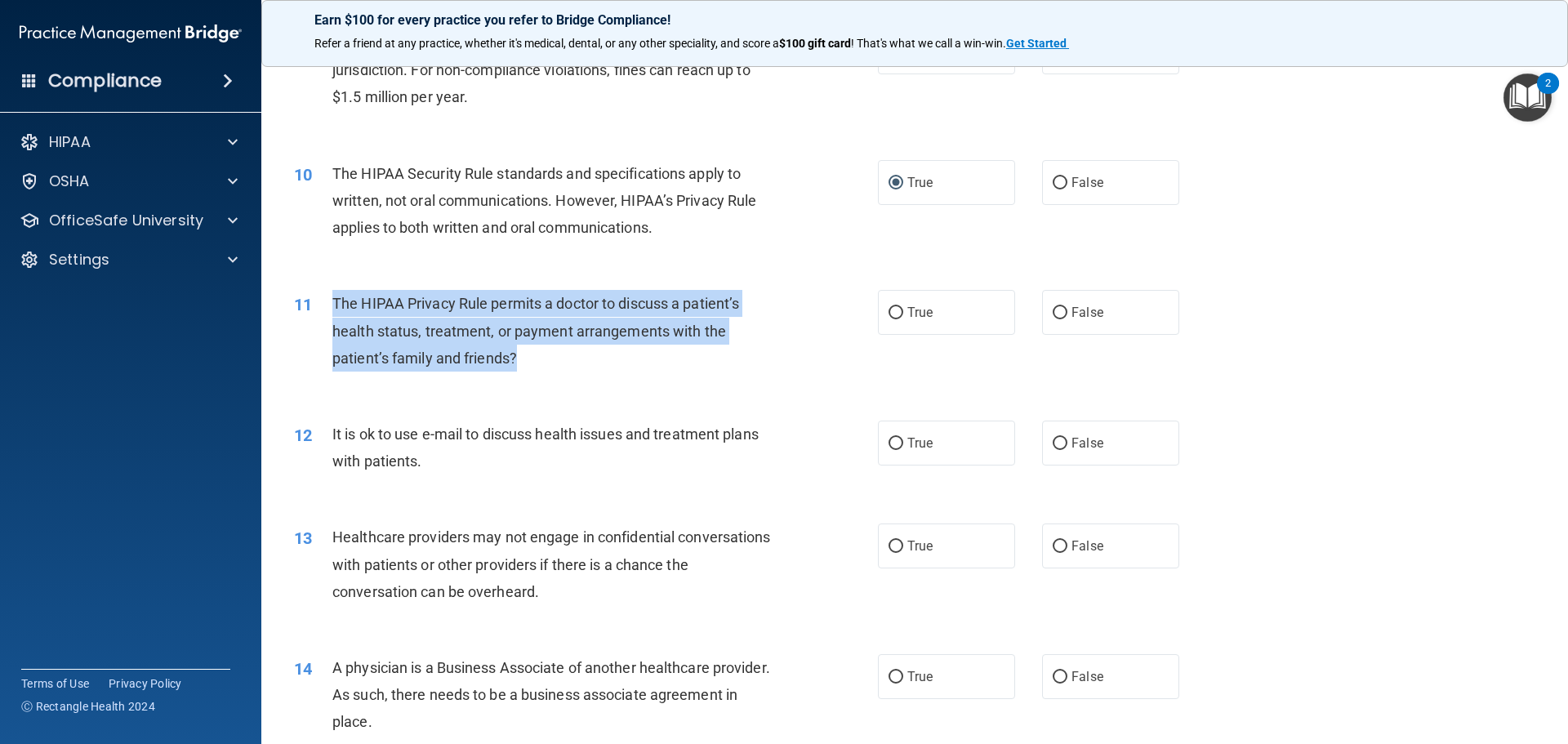
drag, startPoint x: 333, startPoint y: 303, endPoint x: 551, endPoint y: 363, distance: 226.1
click at [551, 363] on div "The HIPAA Privacy Rule permits a doctor to discuss a patient’s health status, t…" at bounding box center [561, 330] width 457 height 82
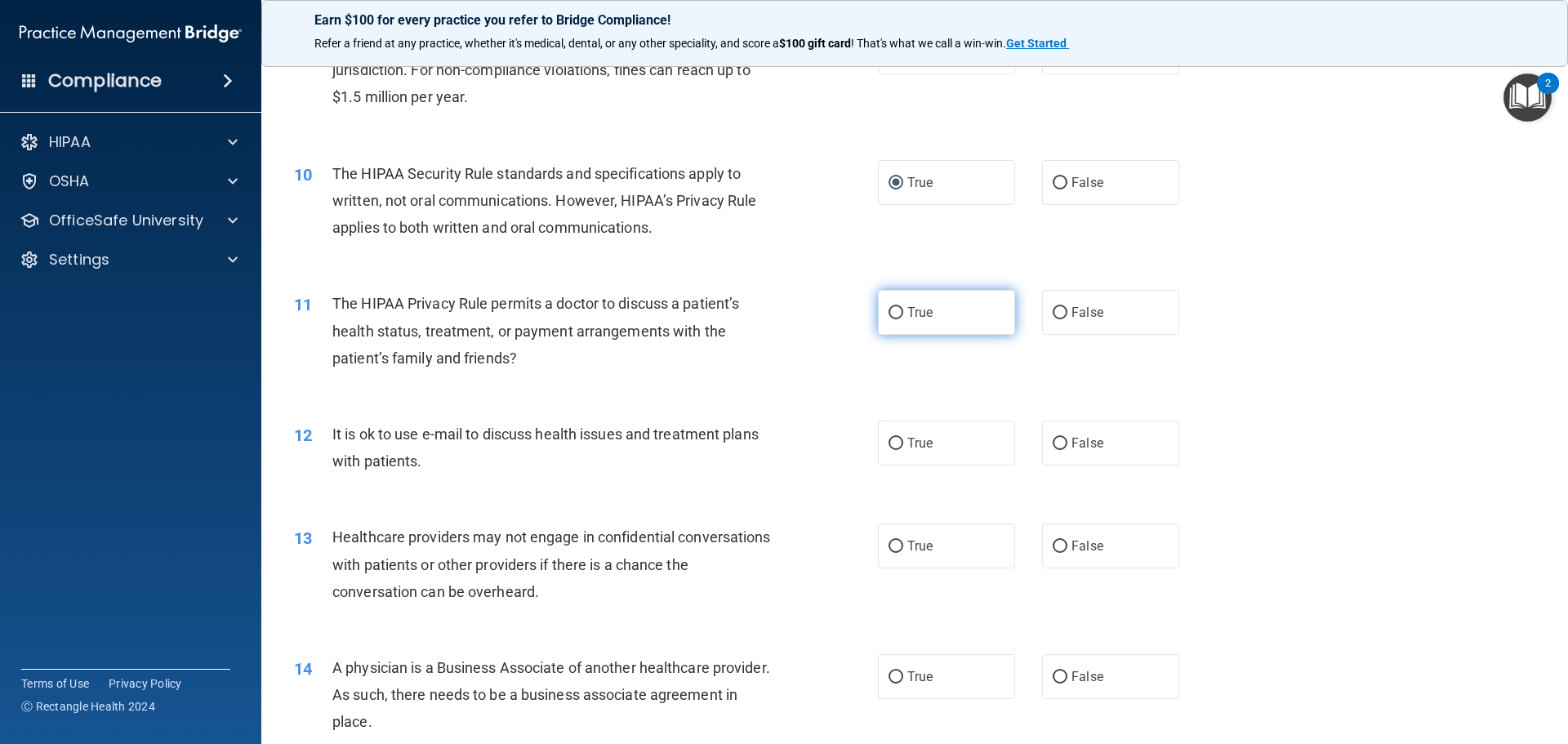
click at [932, 306] on label "True" at bounding box center [946, 312] width 137 height 45
click at [903, 307] on input "True" at bounding box center [895, 313] width 15 height 12
radio input "true"
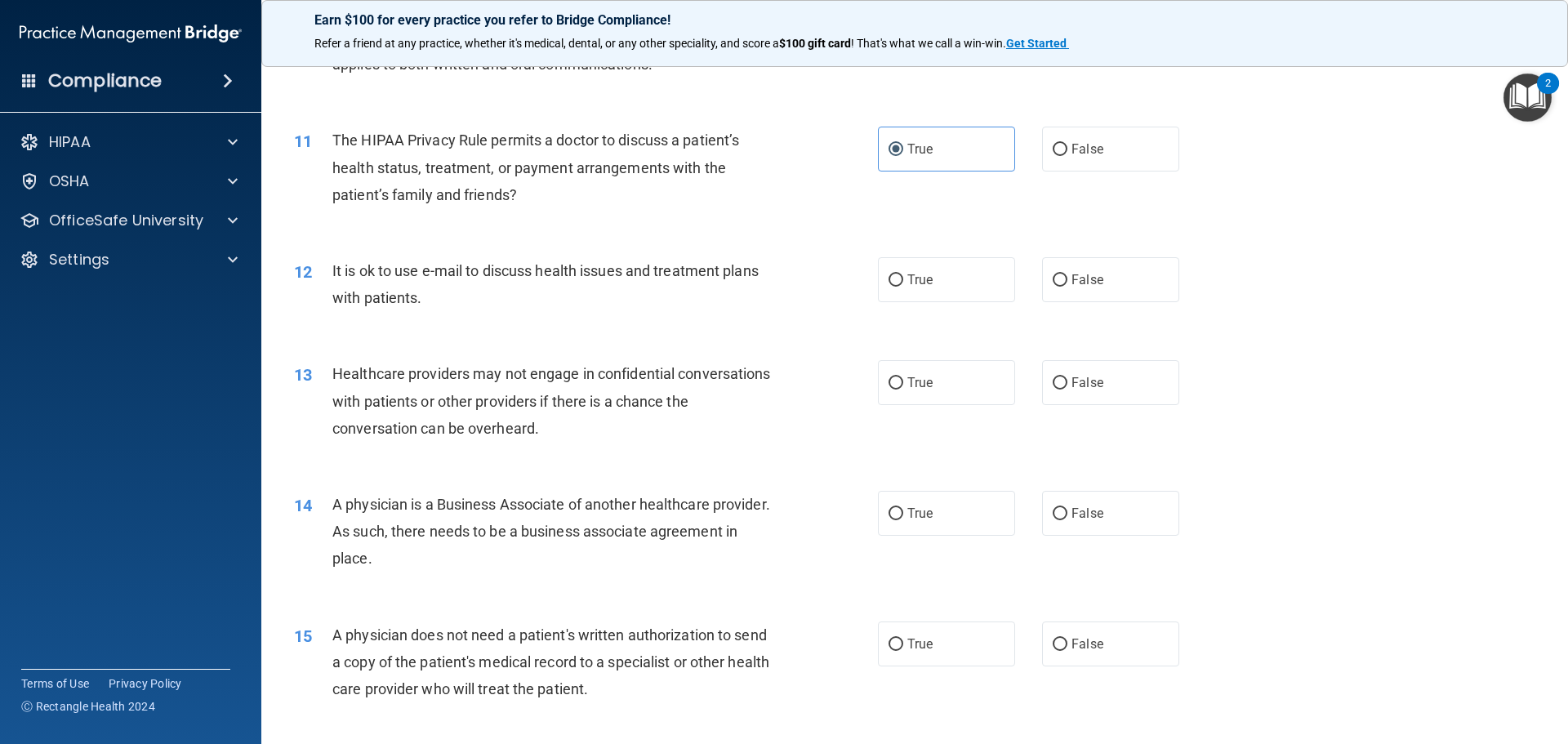
scroll to position [1306, 0]
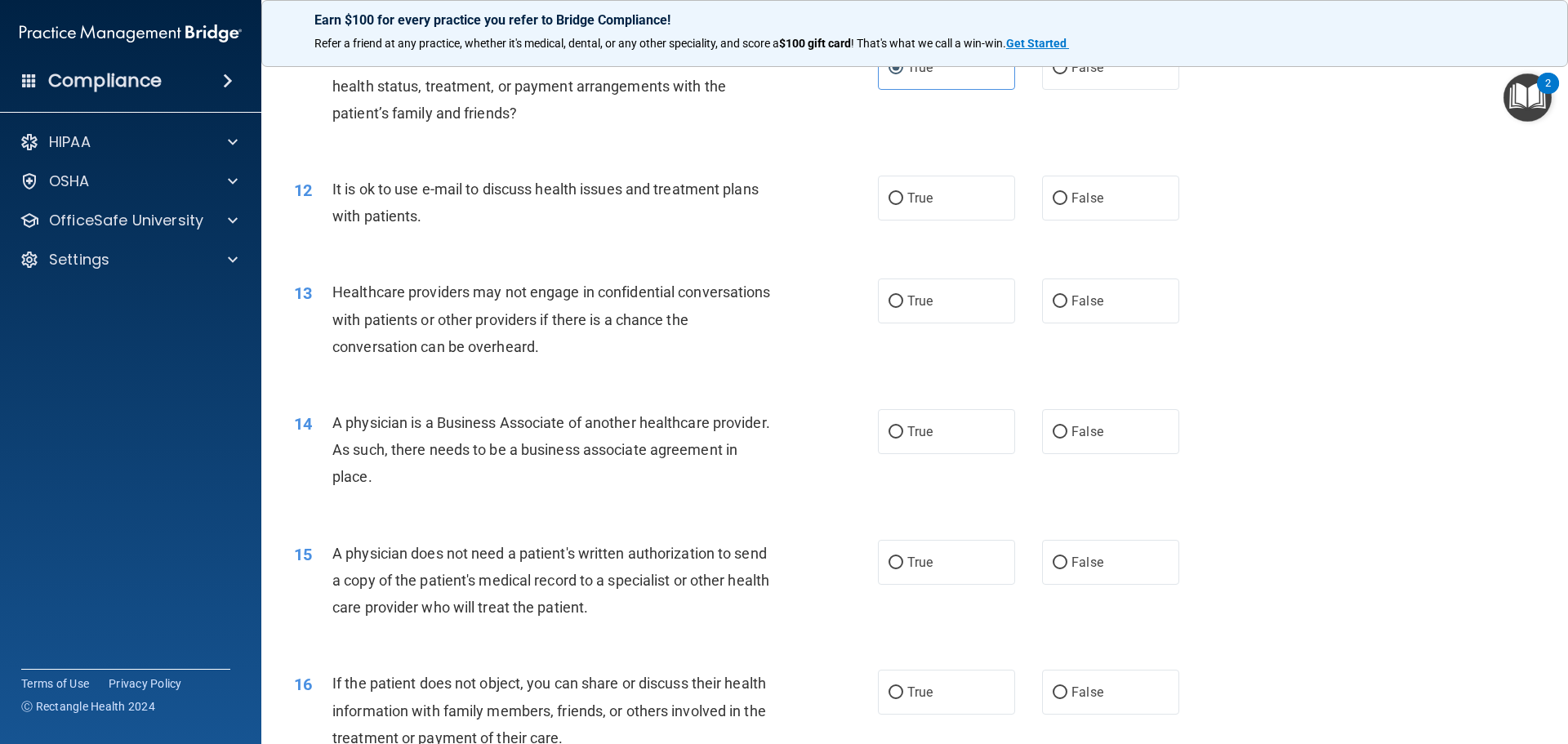
click at [393, 223] on span "It is ok to use e-mail to discuss health issues and treatment plans with patien…" at bounding box center [545, 202] width 426 height 44
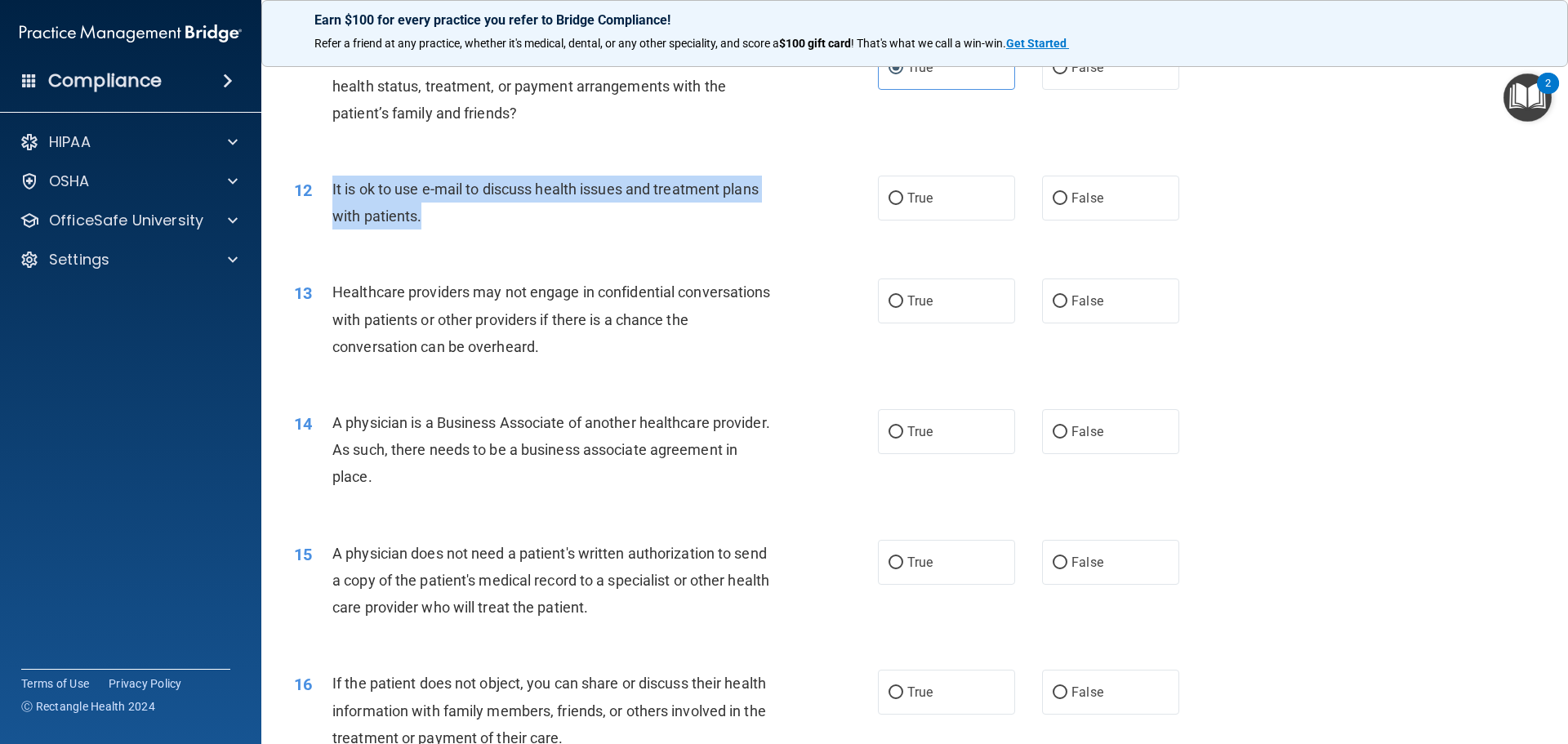
drag, startPoint x: 428, startPoint y: 220, endPoint x: 333, endPoint y: 190, distance: 99.6
click at [333, 190] on div "It is ok to use e-mail to discuss health issues and treatment plans with patien…" at bounding box center [561, 202] width 457 height 54
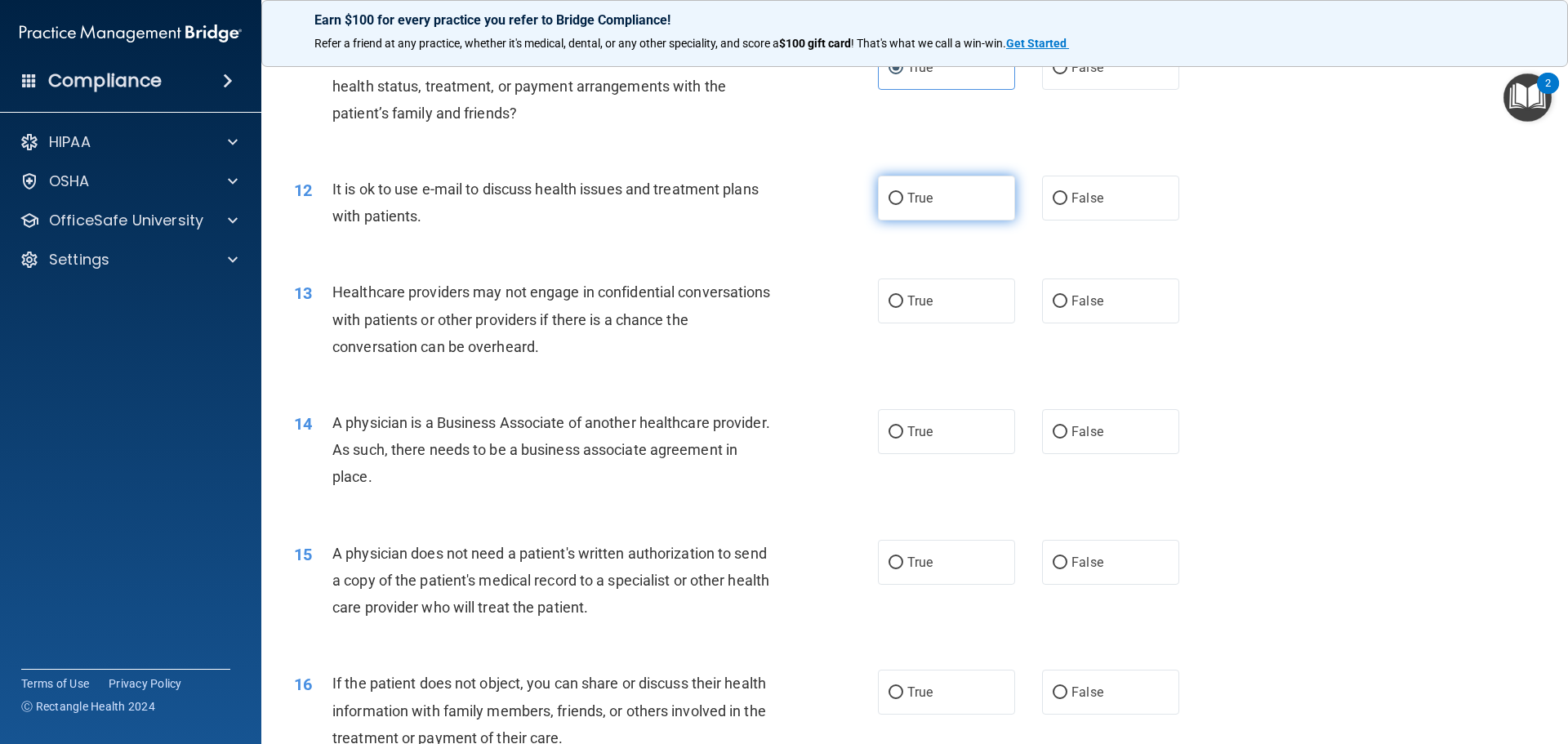
click at [910, 214] on label "True" at bounding box center [946, 198] width 137 height 45
click at [903, 205] on input "True" at bounding box center [895, 199] width 15 height 12
radio input "true"
click at [813, 251] on div "12 It is ok to use e-mail to discuss health issues and treatment plans with pat…" at bounding box center [914, 206] width 1266 height 102
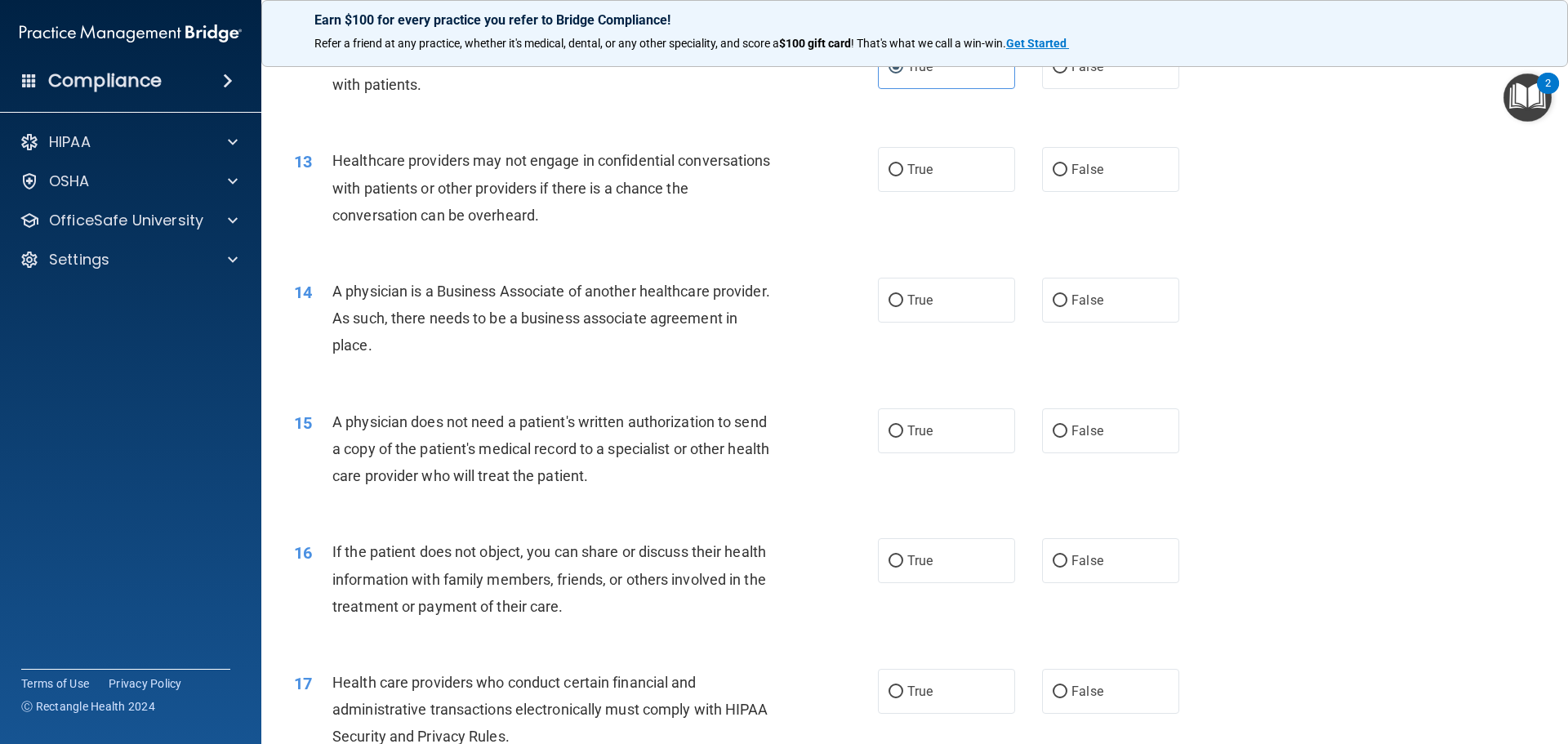
scroll to position [1469, 0]
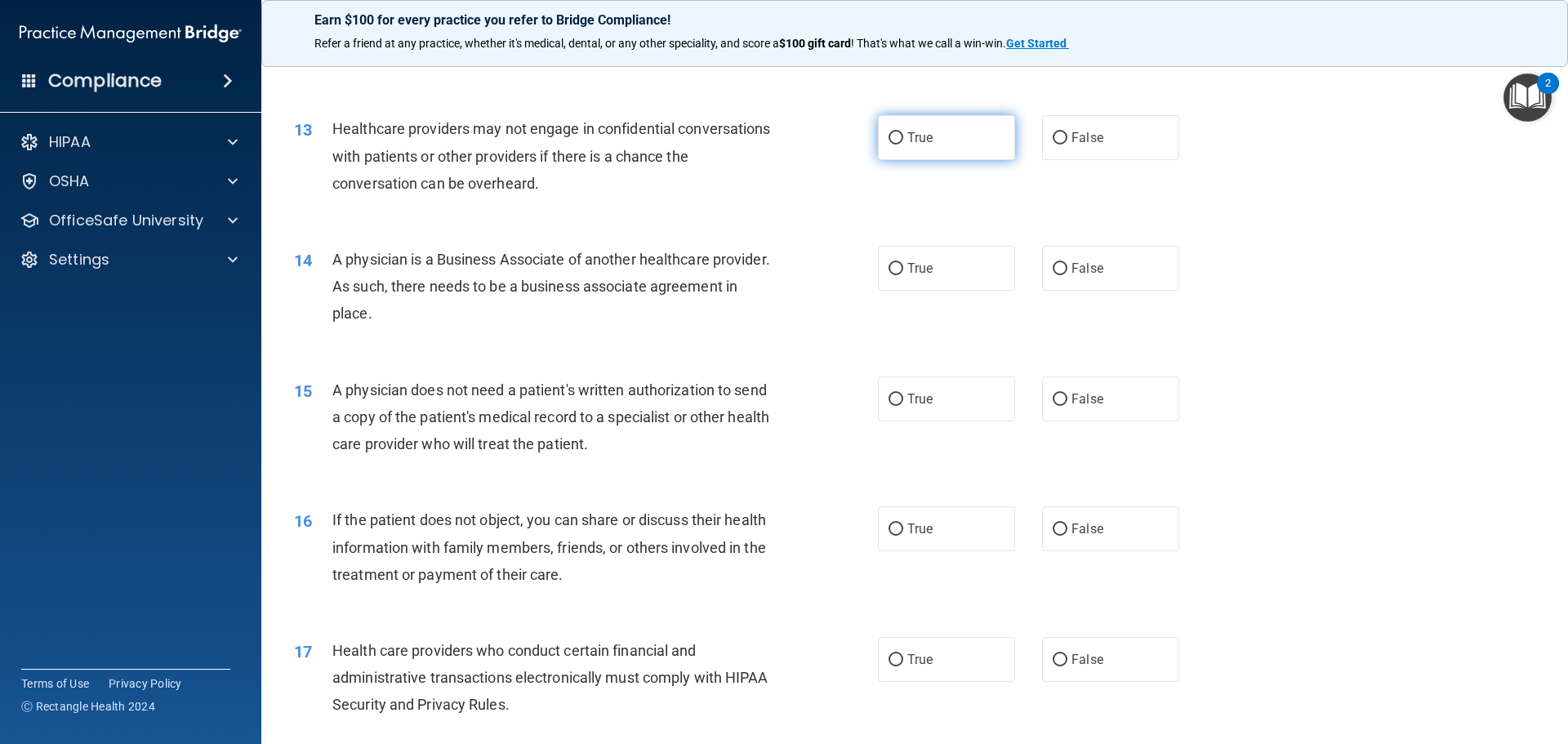
click at [890, 158] on label "True" at bounding box center [946, 138] width 137 height 45
click at [890, 145] on input "True" at bounding box center [895, 139] width 15 height 12
radio input "true"
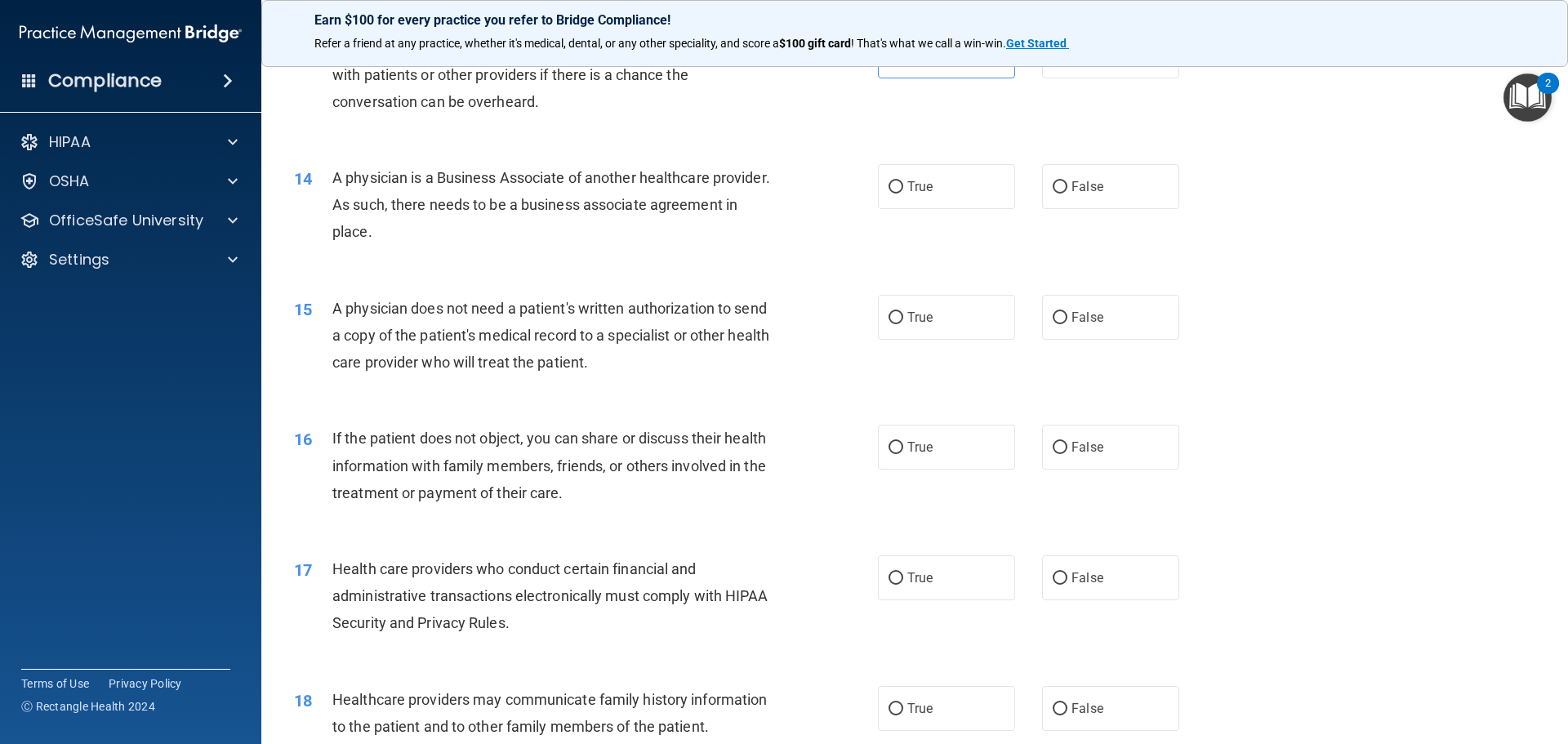
drag, startPoint x: 466, startPoint y: 226, endPoint x: 323, endPoint y: 180, distance: 150.2
click at [323, 180] on div "14 A physician is a Business Associate of another healthcare provider. As such,…" at bounding box center [586, 209] width 633 height 90
click at [812, 254] on div "14 A physician is a Business Associate of another healthcare provider. As such,…" at bounding box center [914, 209] width 1266 height 131
click at [933, 203] on label "True" at bounding box center [946, 187] width 137 height 45
click at [903, 194] on input "True" at bounding box center [895, 187] width 15 height 12
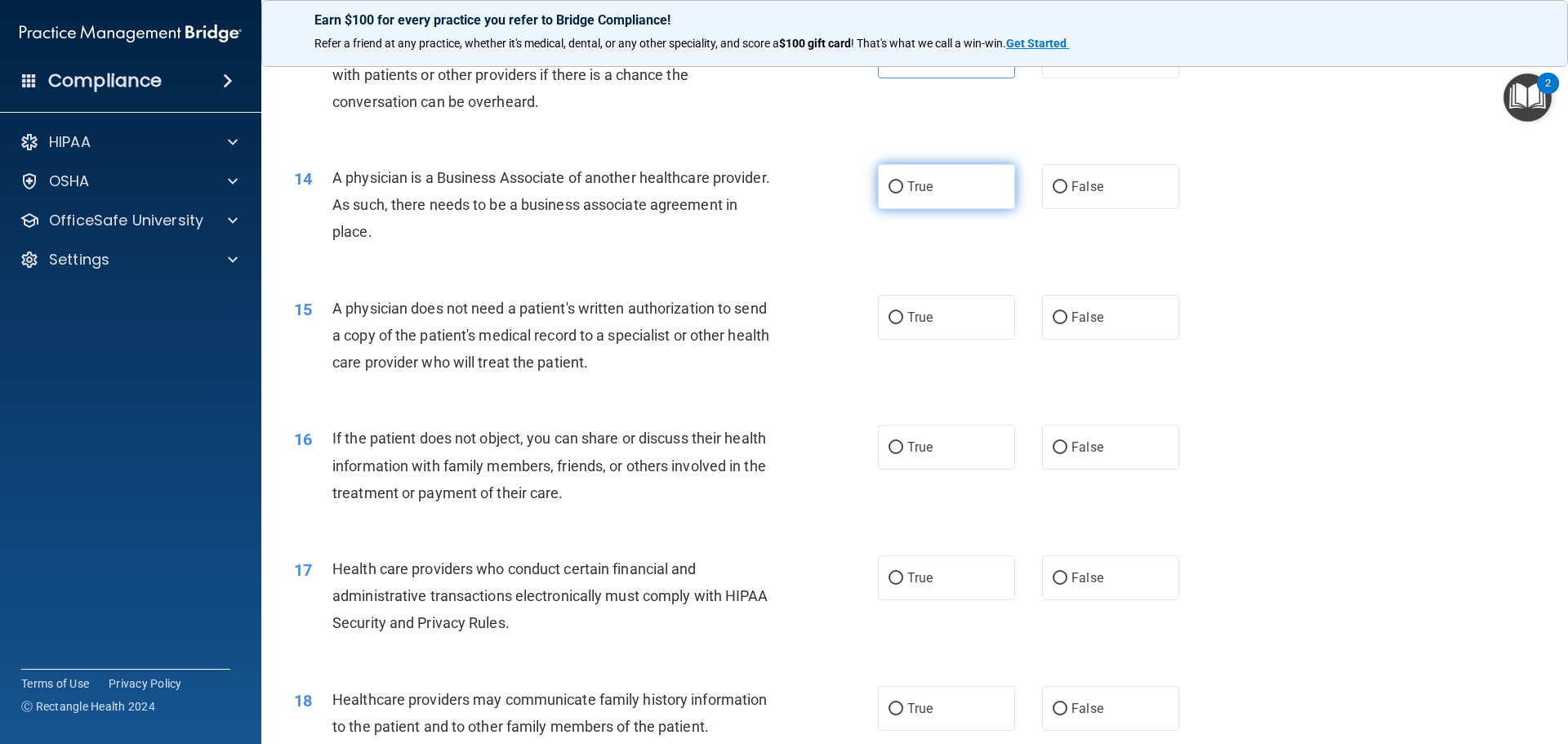
radio input "true"
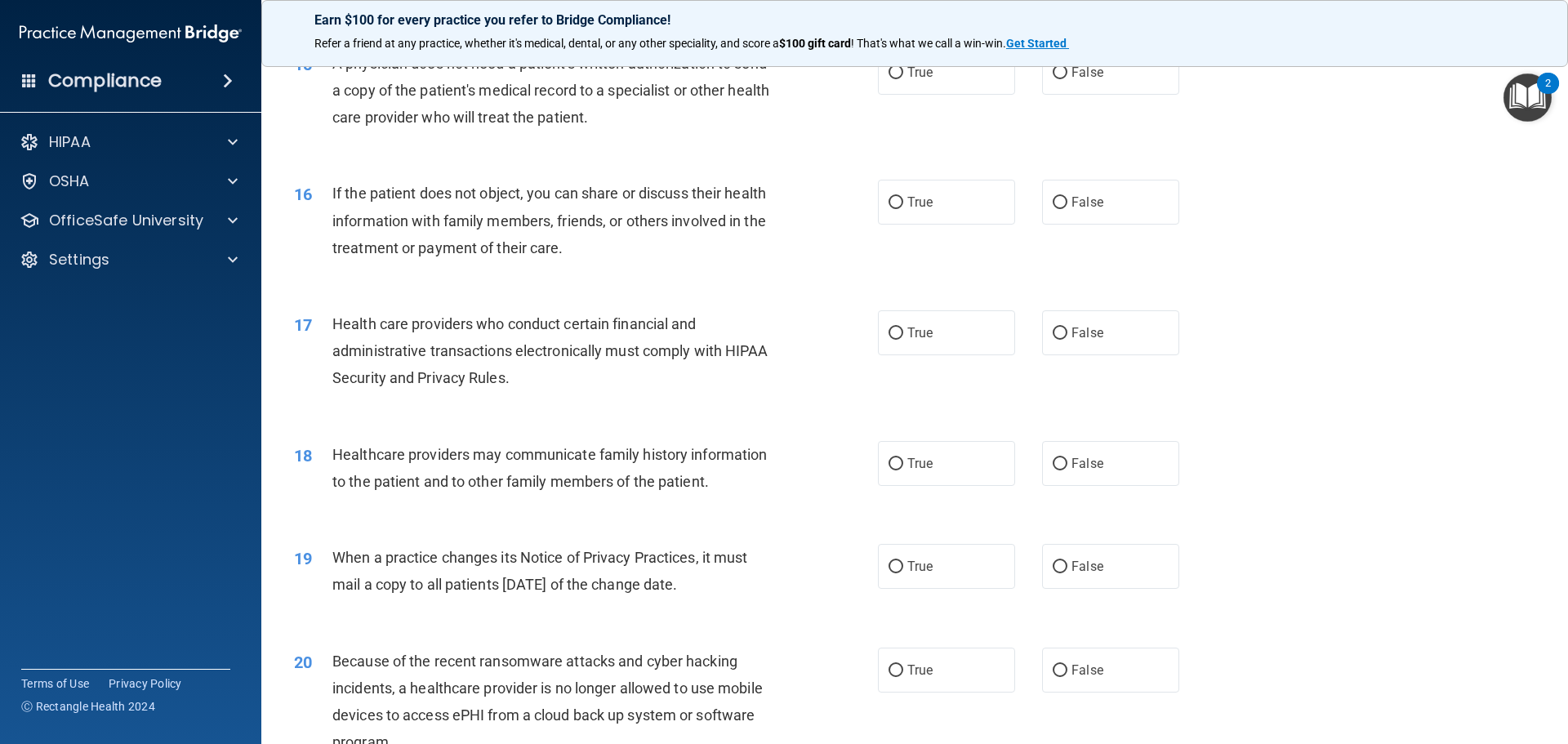
scroll to position [1714, 0]
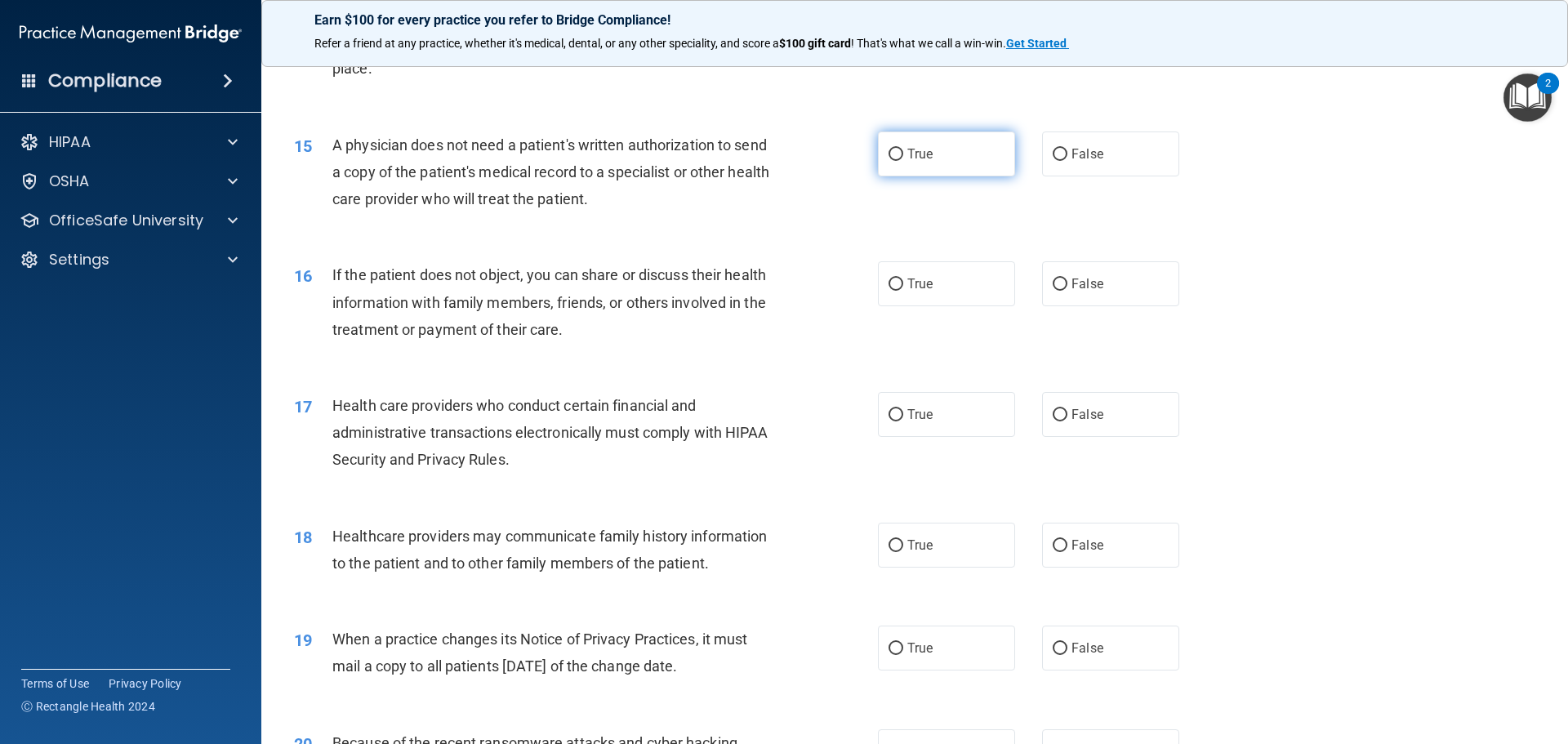
click at [917, 158] on span "True" at bounding box center [919, 154] width 25 height 16
click at [903, 158] on input "True" at bounding box center [895, 155] width 15 height 12
radio input "true"
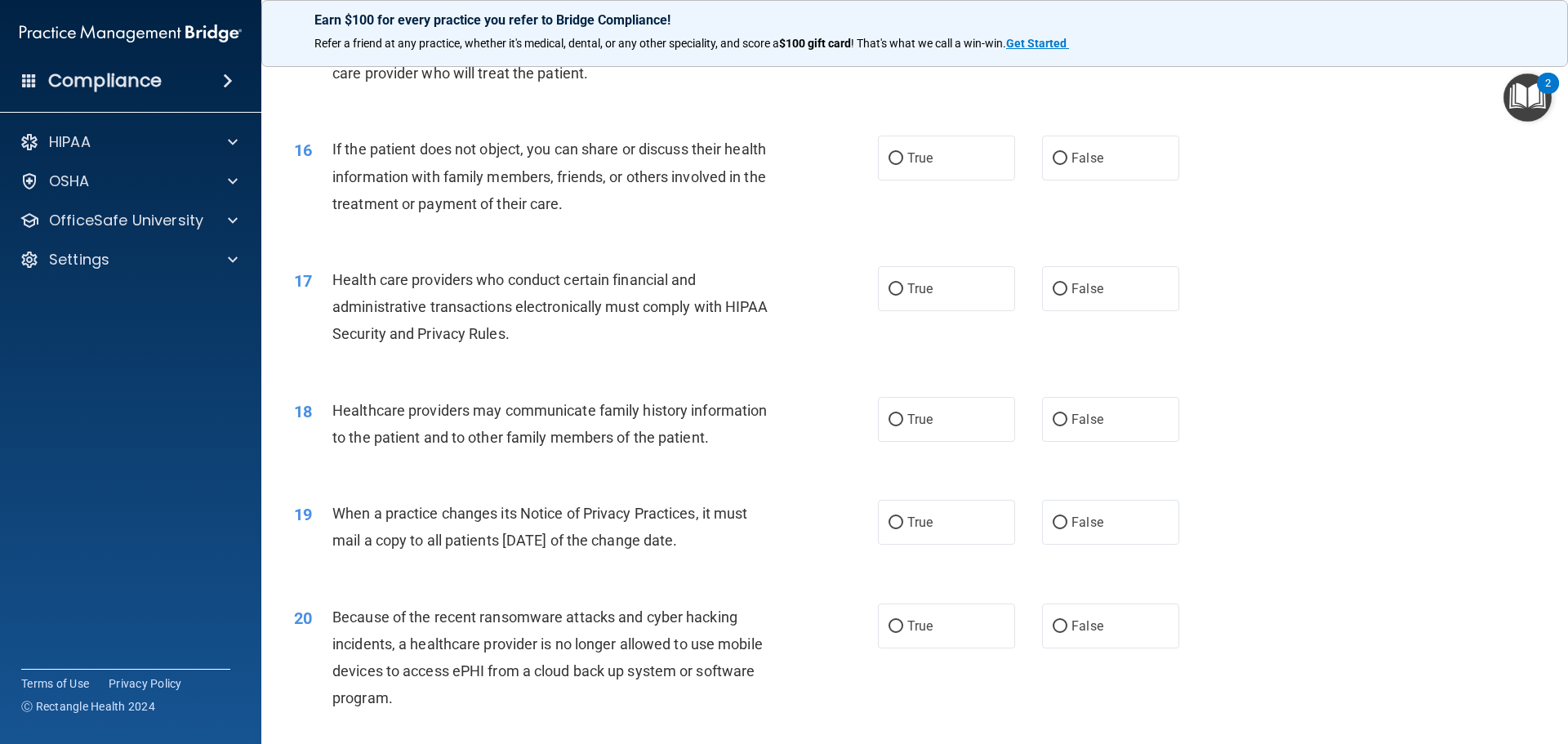
scroll to position [1877, 0]
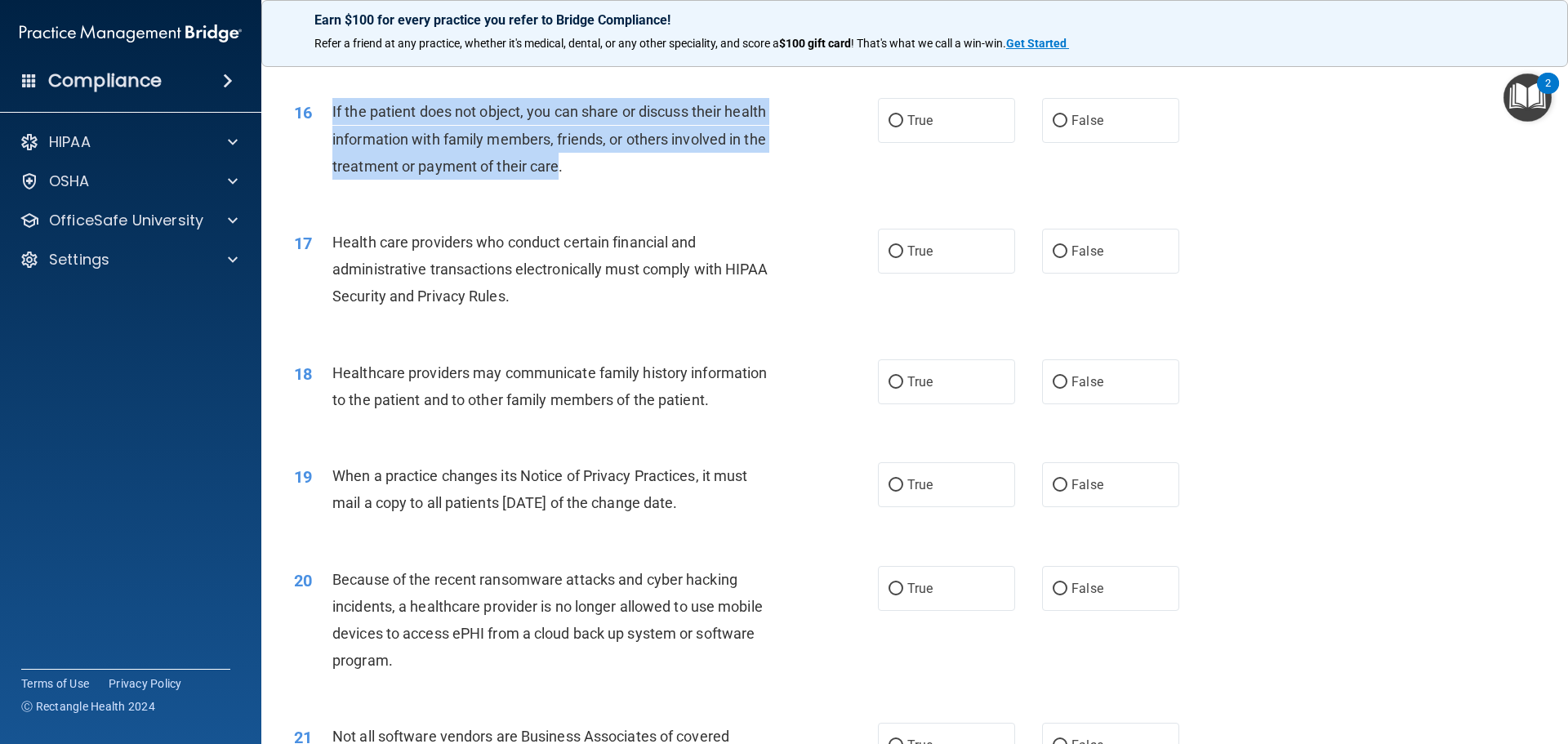
drag, startPoint x: 557, startPoint y: 166, endPoint x: 331, endPoint y: 112, distance: 232.4
click at [331, 112] on div "16 If the patient does not object, you can share or discuss their health inform…" at bounding box center [586, 143] width 633 height 90
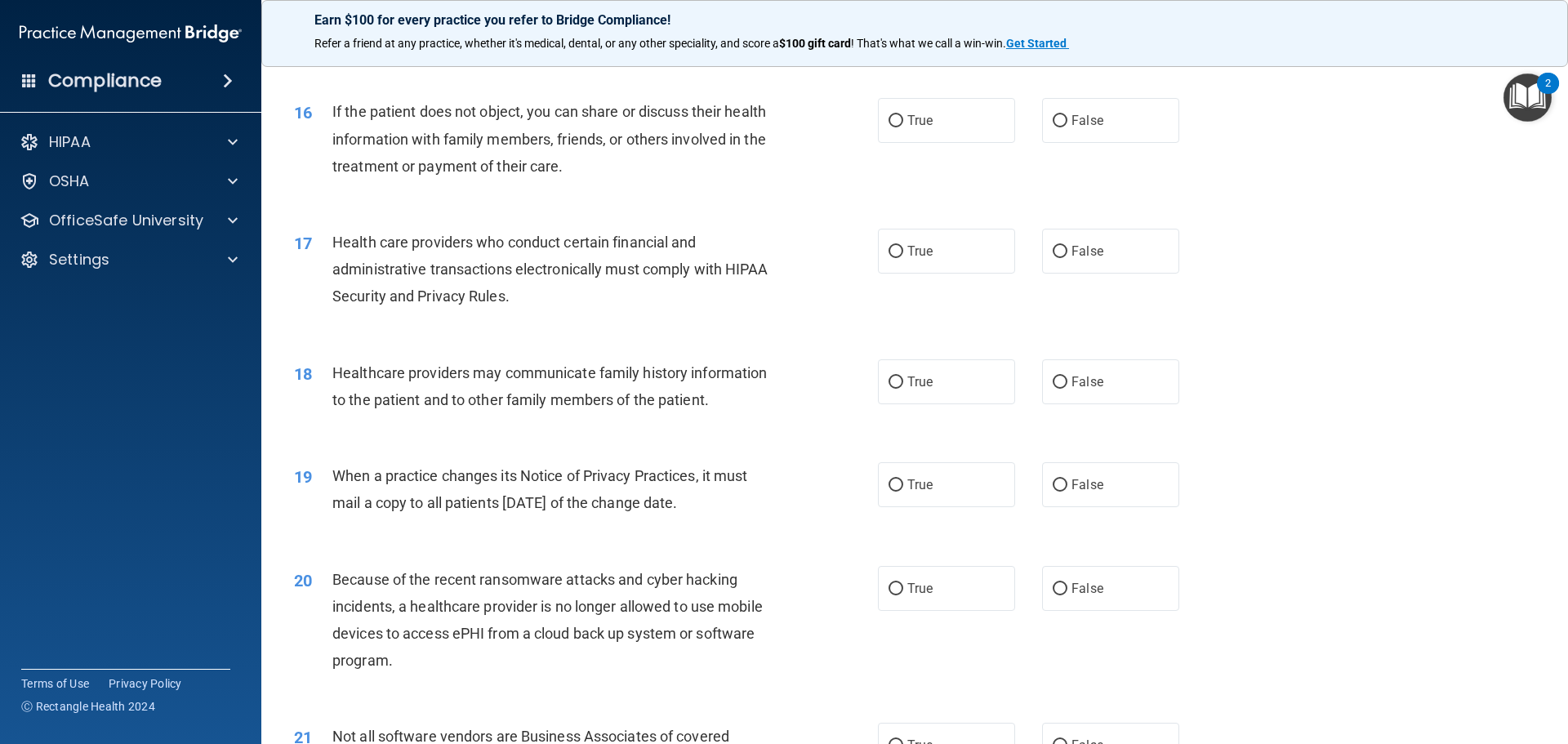
click at [835, 209] on div "17 Health care providers who conduct certain financial and administrative trans…" at bounding box center [914, 274] width 1266 height 131
click at [955, 126] on label "True" at bounding box center [946, 121] width 137 height 45
click at [903, 126] on input "True" at bounding box center [895, 121] width 15 height 12
radio input "true"
click at [918, 264] on label "True" at bounding box center [946, 251] width 137 height 45
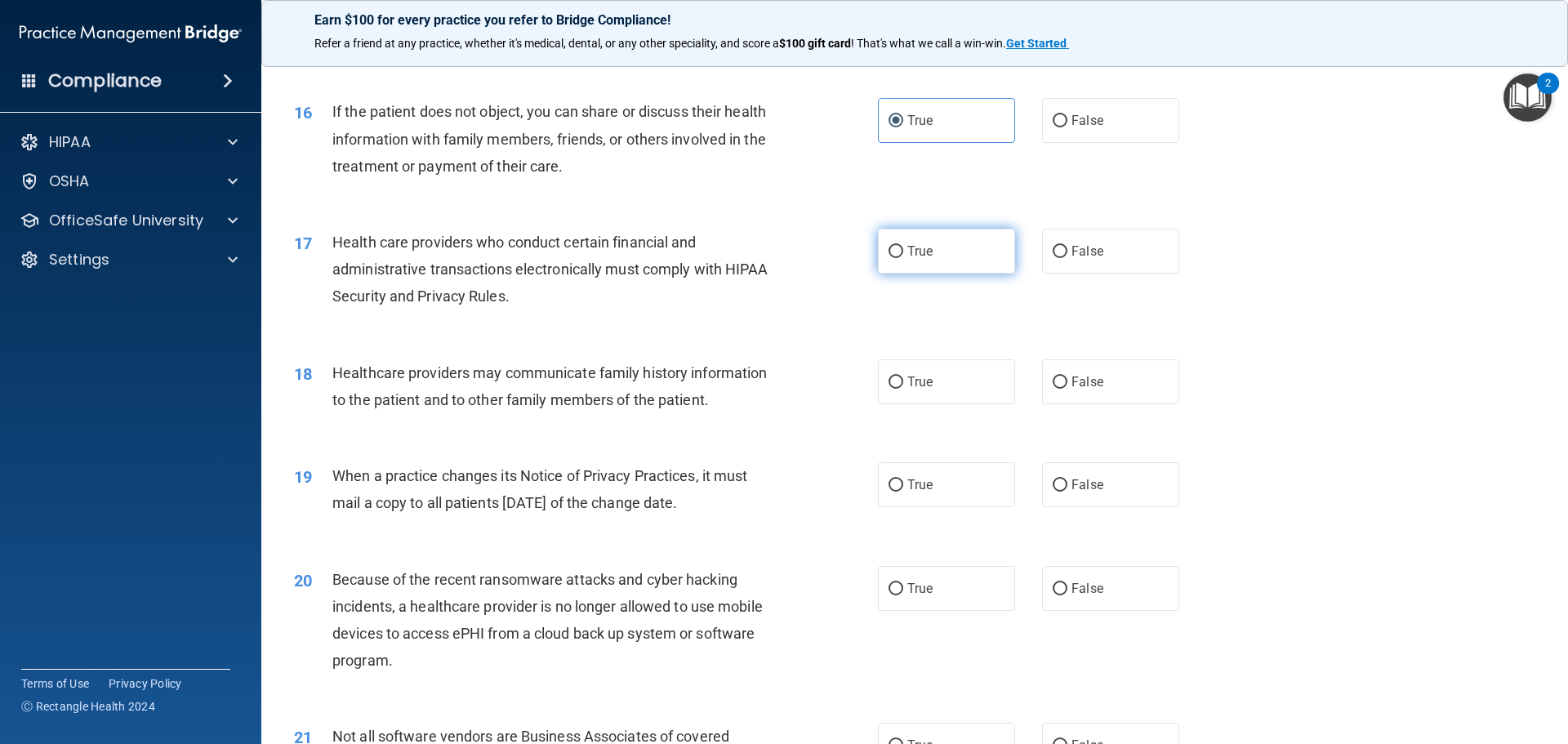
click at [903, 258] on input "True" at bounding box center [895, 251] width 15 height 12
radio input "true"
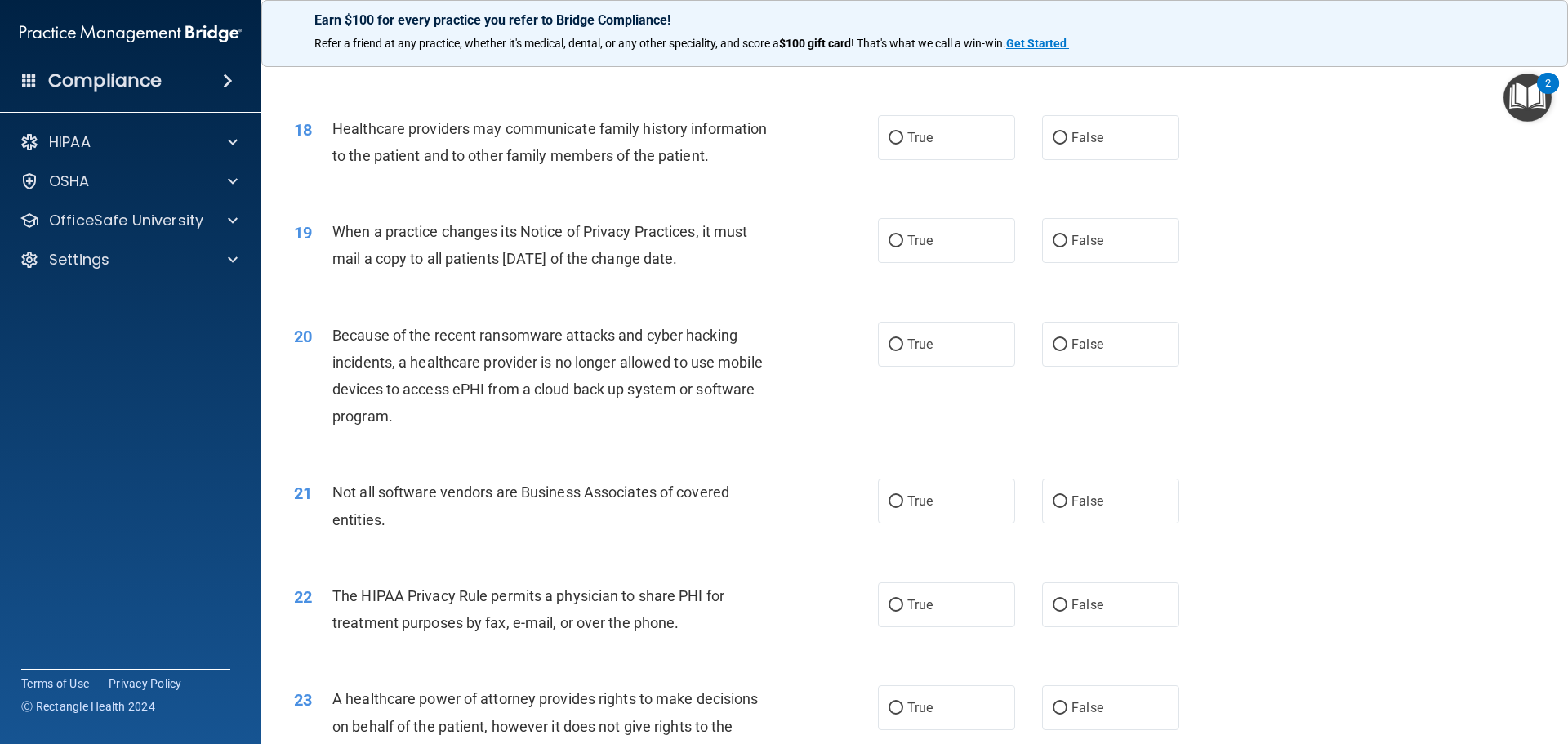
scroll to position [2122, 0]
click at [1088, 143] on span "False" at bounding box center [1087, 137] width 32 height 16
click at [1067, 143] on input "False" at bounding box center [1060, 138] width 15 height 12
radio input "true"
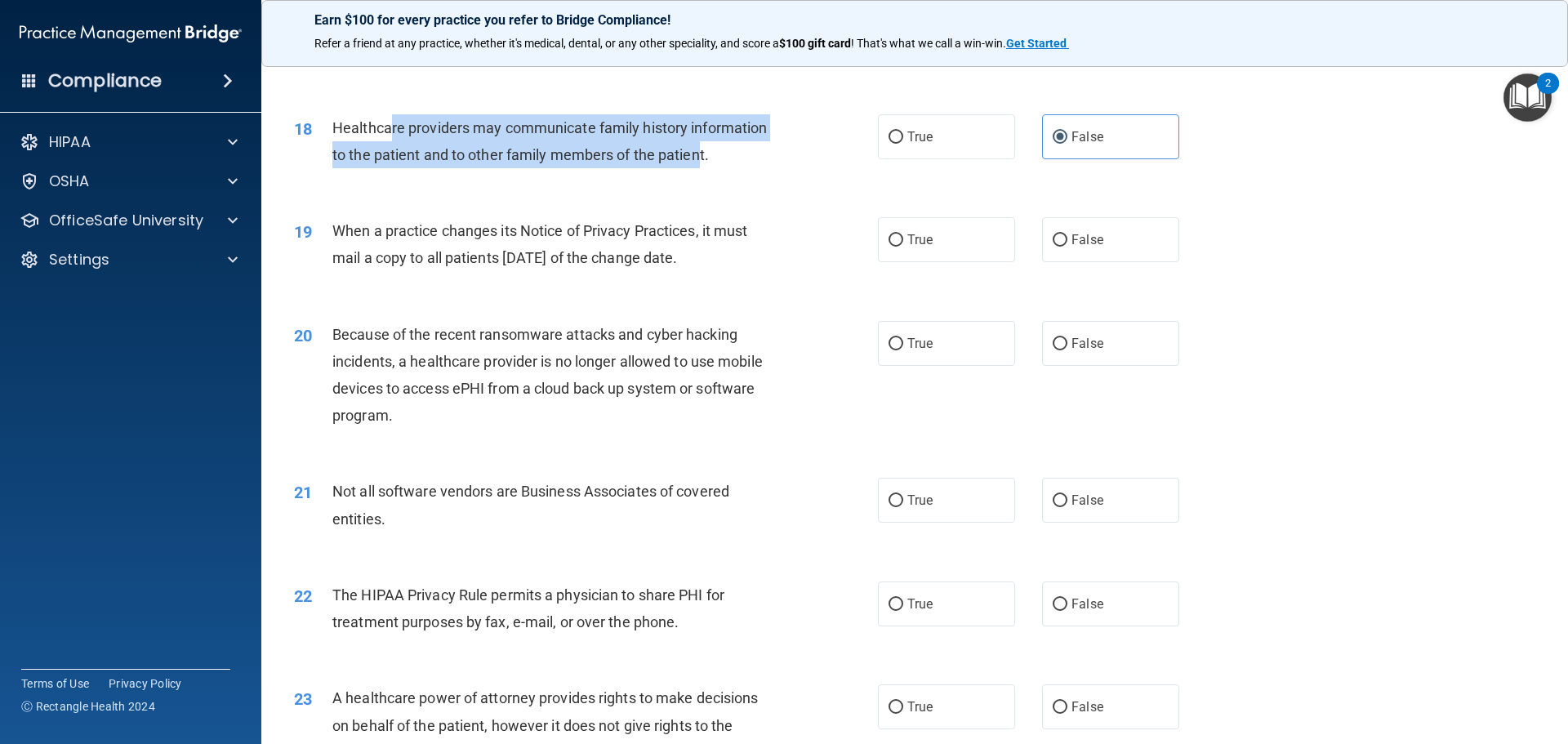
drag, startPoint x: 692, startPoint y: 163, endPoint x: 401, endPoint y: 134, distance: 292.4
click at [391, 132] on span "Healthcare providers may communicate family history information to the patient …" at bounding box center [550, 140] width 434 height 44
drag, startPoint x: 704, startPoint y: 163, endPoint x: 328, endPoint y: 121, distance: 378.3
click at [328, 121] on div "18 Healthcare providers may communicate family history information to the patie…" at bounding box center [586, 146] width 633 height 62
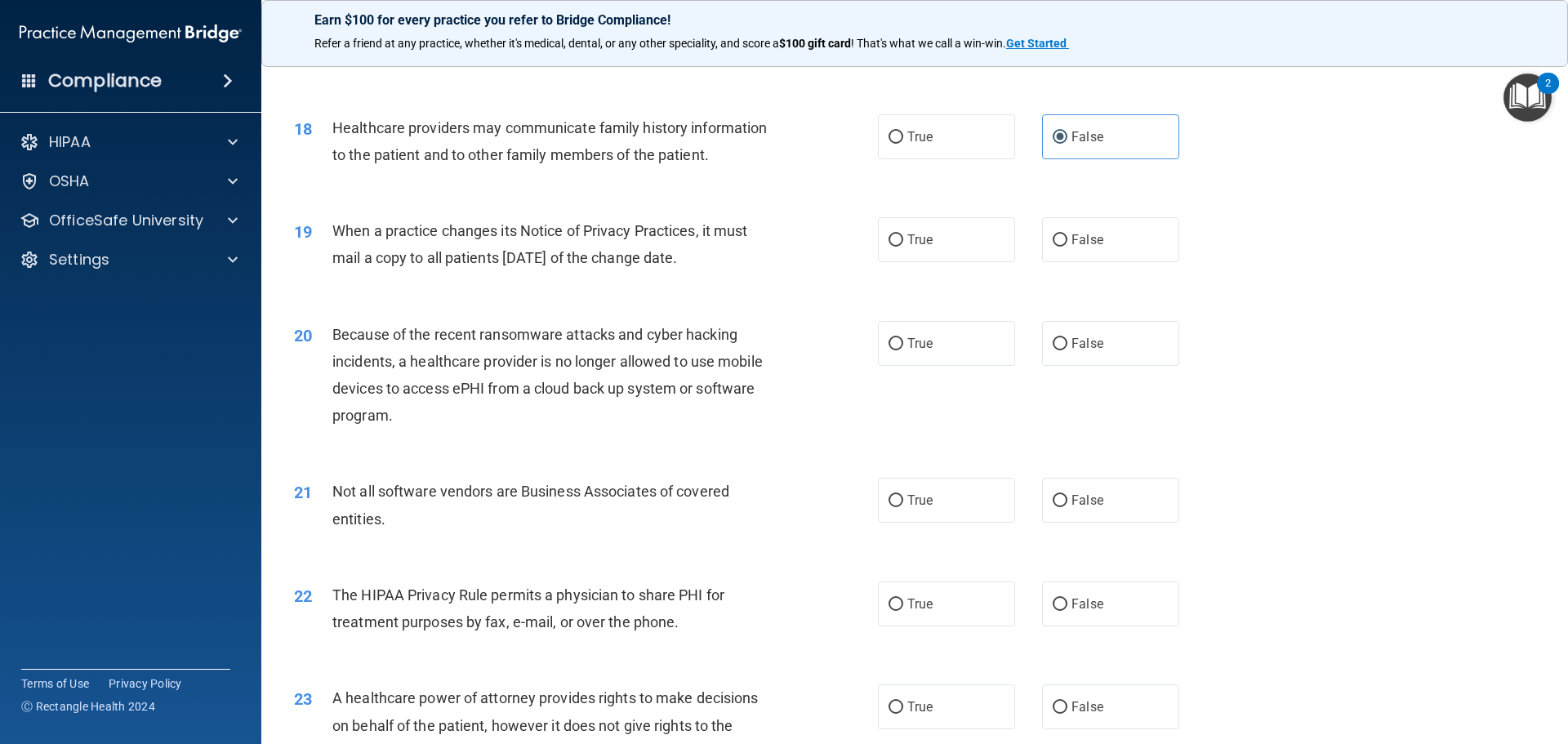
click at [775, 303] on div "20 Because of the recent ransomware attacks and cyber hacking incidents, a heal…" at bounding box center [914, 379] width 1266 height 158
drag, startPoint x: 672, startPoint y: 257, endPoint x: 334, endPoint y: 228, distance: 339.2
click at [334, 228] on span "When a practice changes its Notice of Privacy Practices, it must mail a copy to…" at bounding box center [540, 244] width 415 height 44
click at [719, 417] on div "Because of the recent ransomware attacks and cyber hacking incidents, a healthc…" at bounding box center [561, 375] width 457 height 108
click at [1055, 240] on input "False" at bounding box center [1060, 240] width 15 height 12
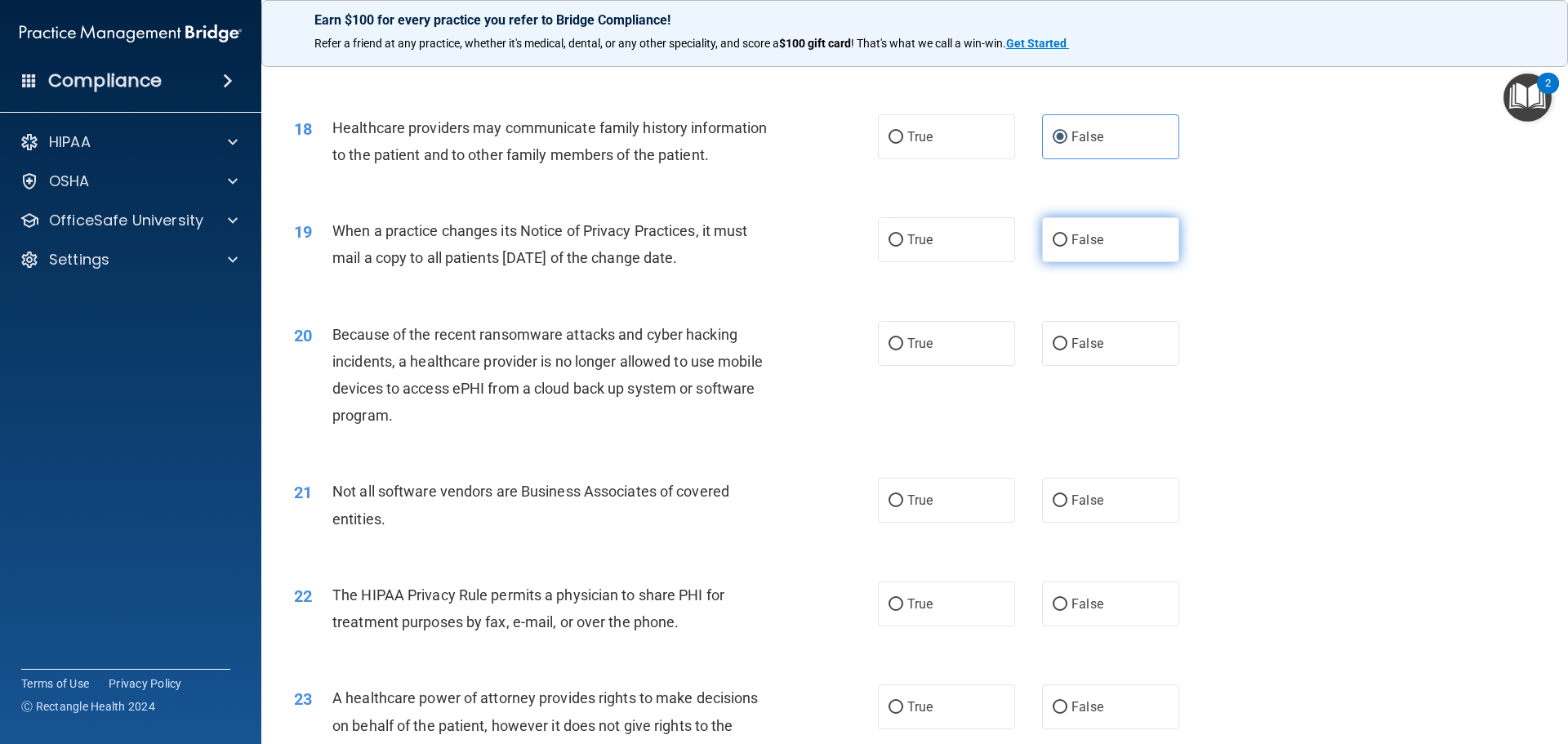
radio input "true"
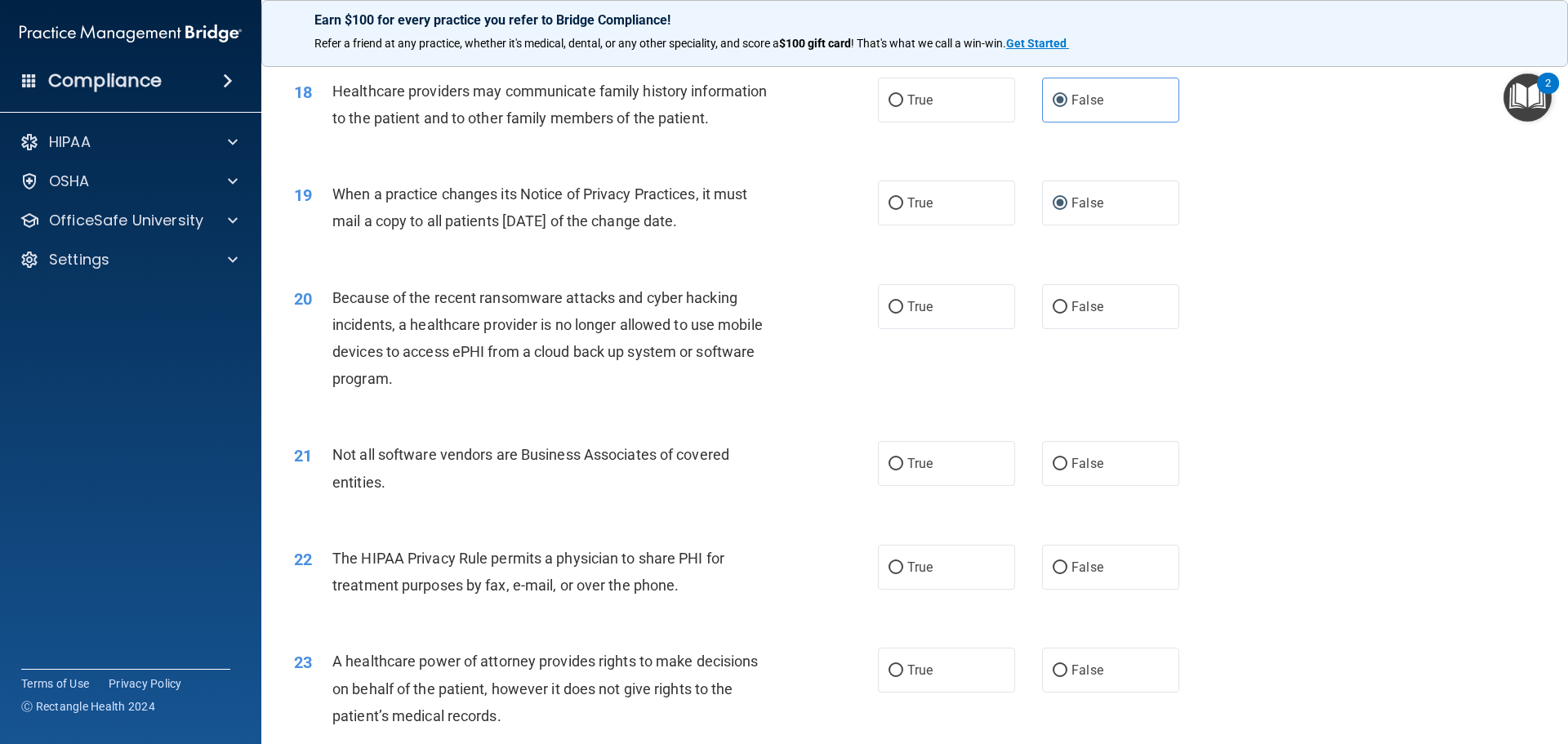
scroll to position [2158, 0]
click at [918, 325] on label "True" at bounding box center [946, 307] width 137 height 45
click at [903, 314] on input "True" at bounding box center [895, 308] width 15 height 12
radio input "true"
click at [1092, 305] on span "False" at bounding box center [1087, 307] width 32 height 16
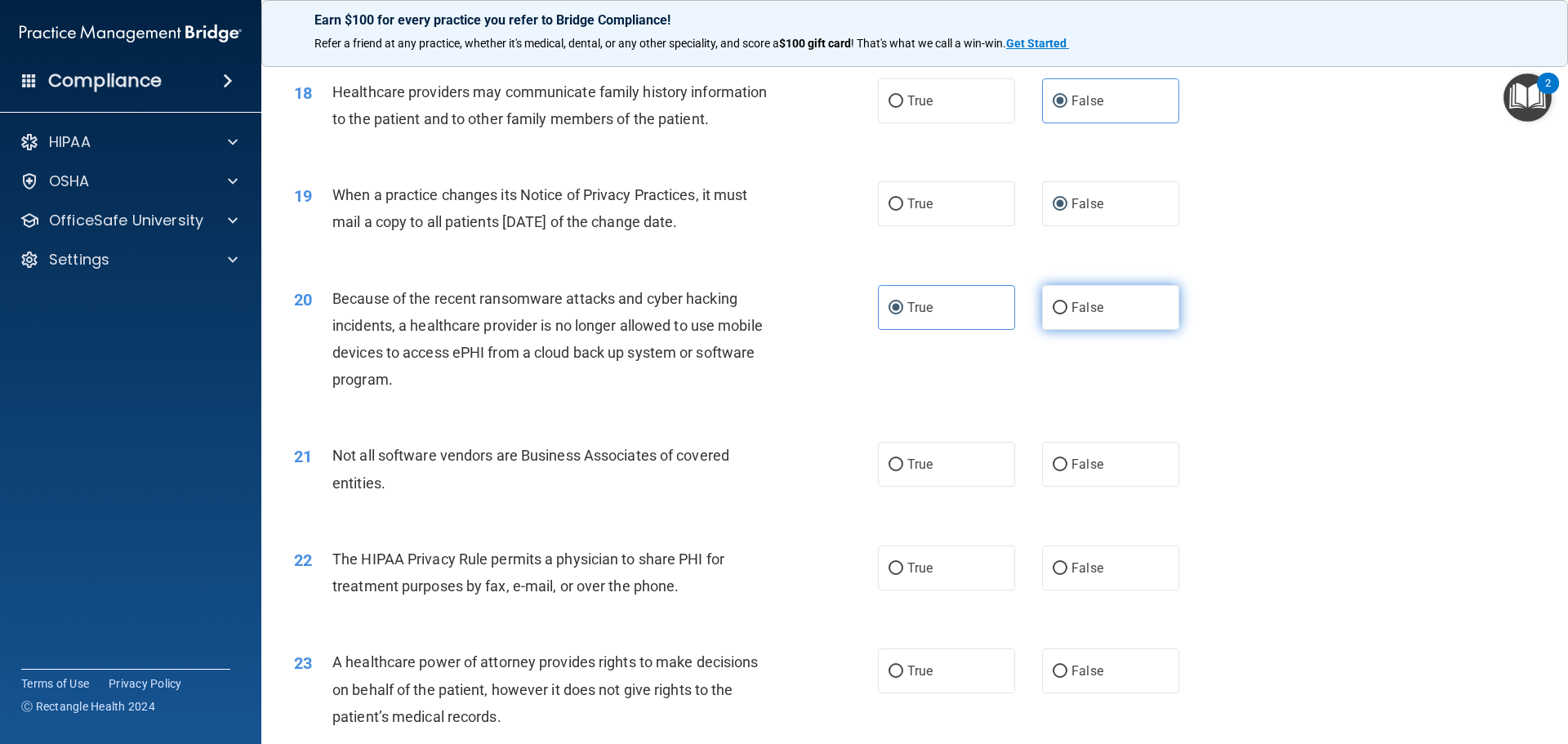
click at [1067, 305] on input "False" at bounding box center [1060, 308] width 15 height 12
radio input "true"
radio input "false"
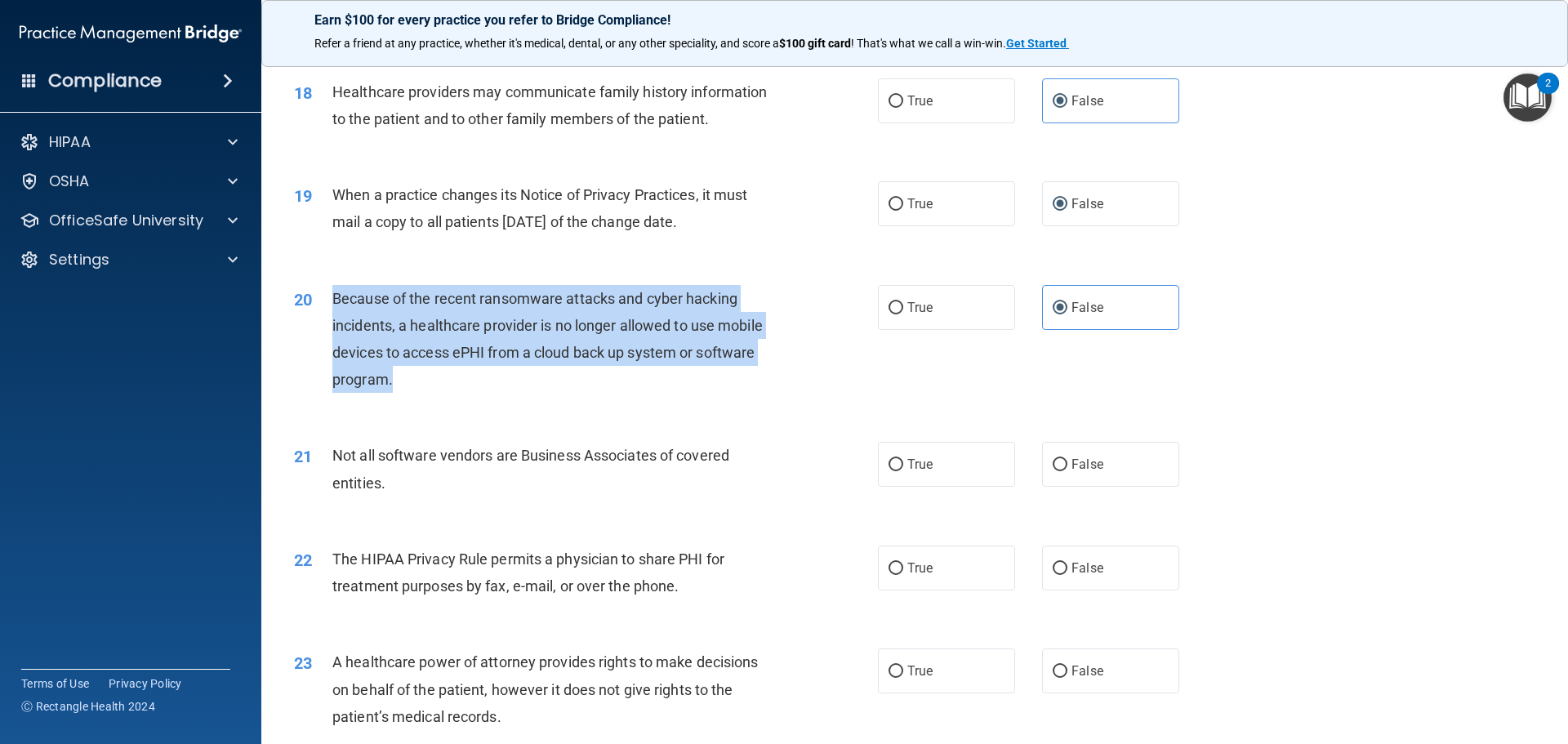
drag, startPoint x: 413, startPoint y: 375, endPoint x: 334, endPoint y: 302, distance: 107.6
click at [334, 302] on div "Because of the recent ransomware attacks and cyber hacking incidents, a healthc…" at bounding box center [561, 339] width 457 height 108
click at [781, 392] on div "Because of the recent ransomware attacks and cyber hacking incidents, a healthc…" at bounding box center [561, 339] width 457 height 108
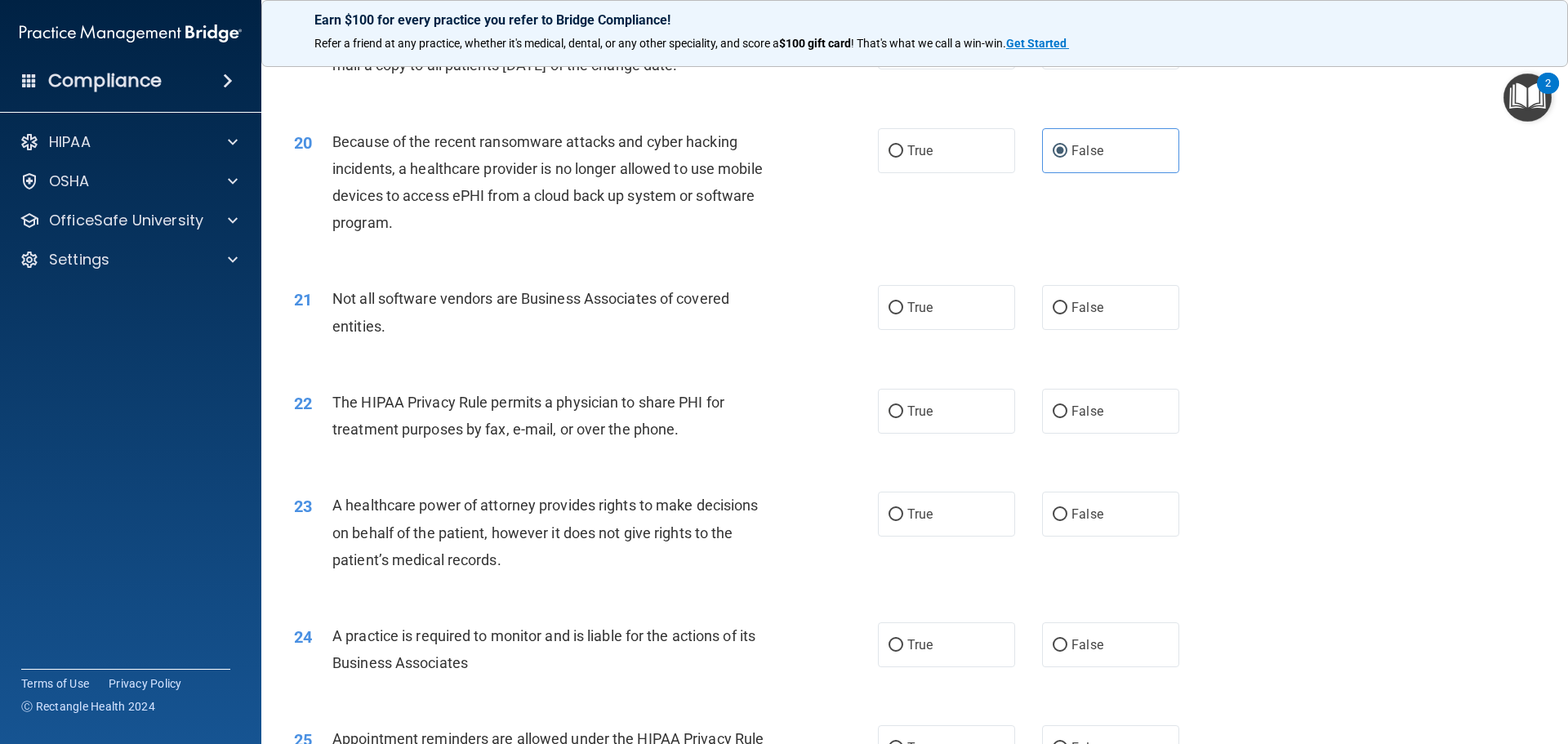
scroll to position [2322, 0]
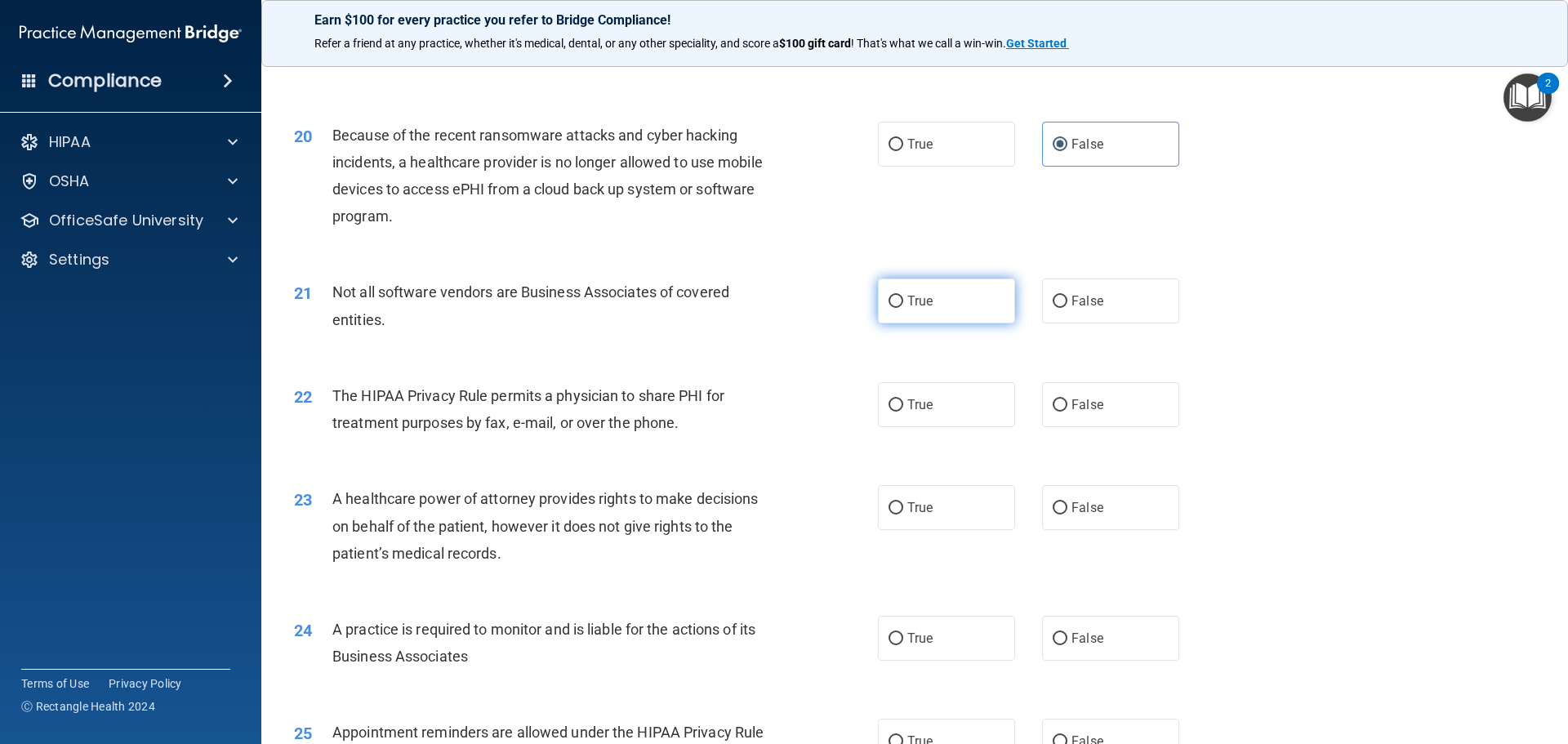
click at [971, 306] on label "True" at bounding box center [946, 301] width 137 height 45
click at [903, 306] on input "True" at bounding box center [895, 301] width 15 height 12
radio input "true"
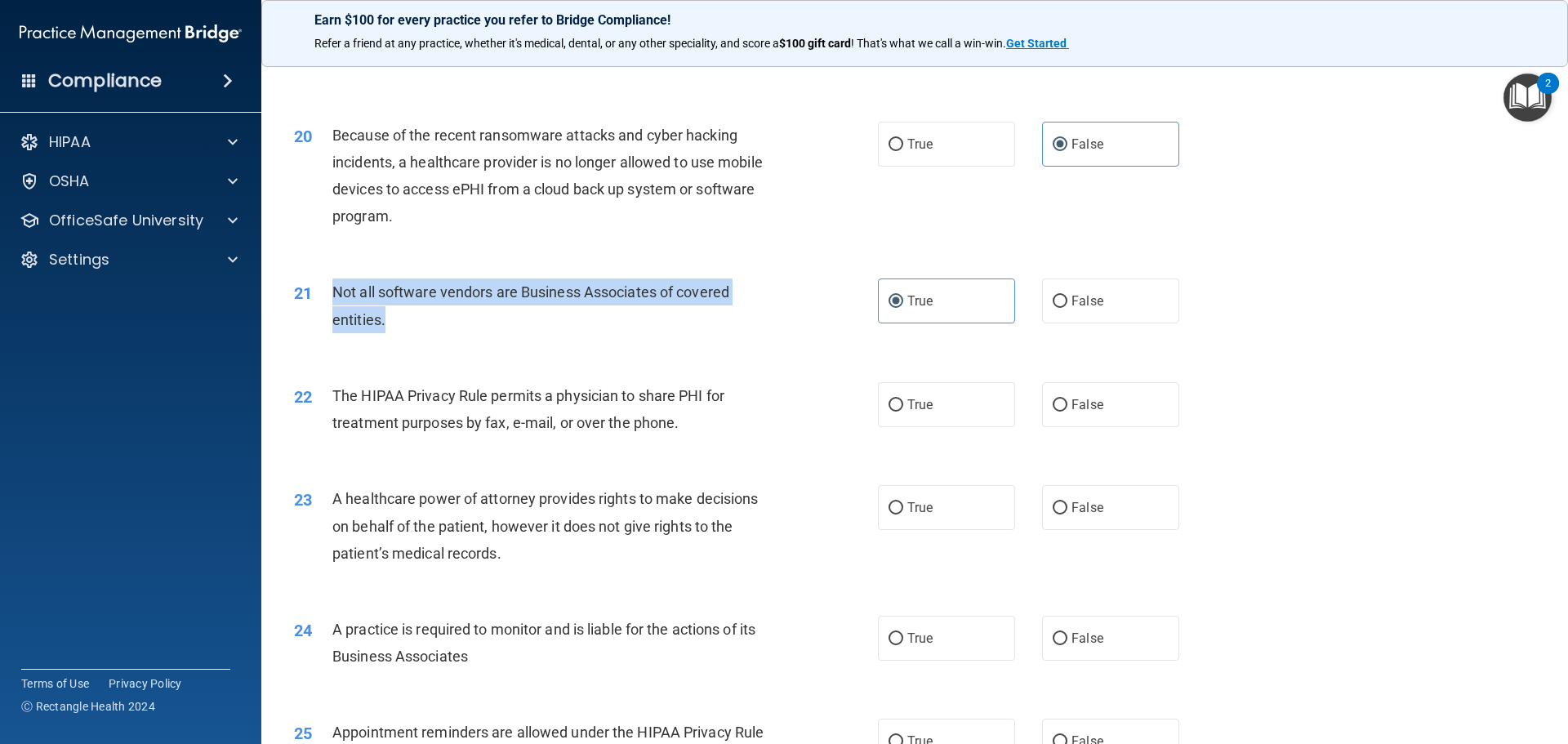
drag, startPoint x: 530, startPoint y: 319, endPoint x: 333, endPoint y: 304, distance: 197.6
click at [333, 304] on div "Not all software vendors are Business Associates of covered entities." at bounding box center [561, 305] width 457 height 54
click at [732, 329] on div "Not all software vendors are Business Associates of covered entities." at bounding box center [561, 305] width 457 height 54
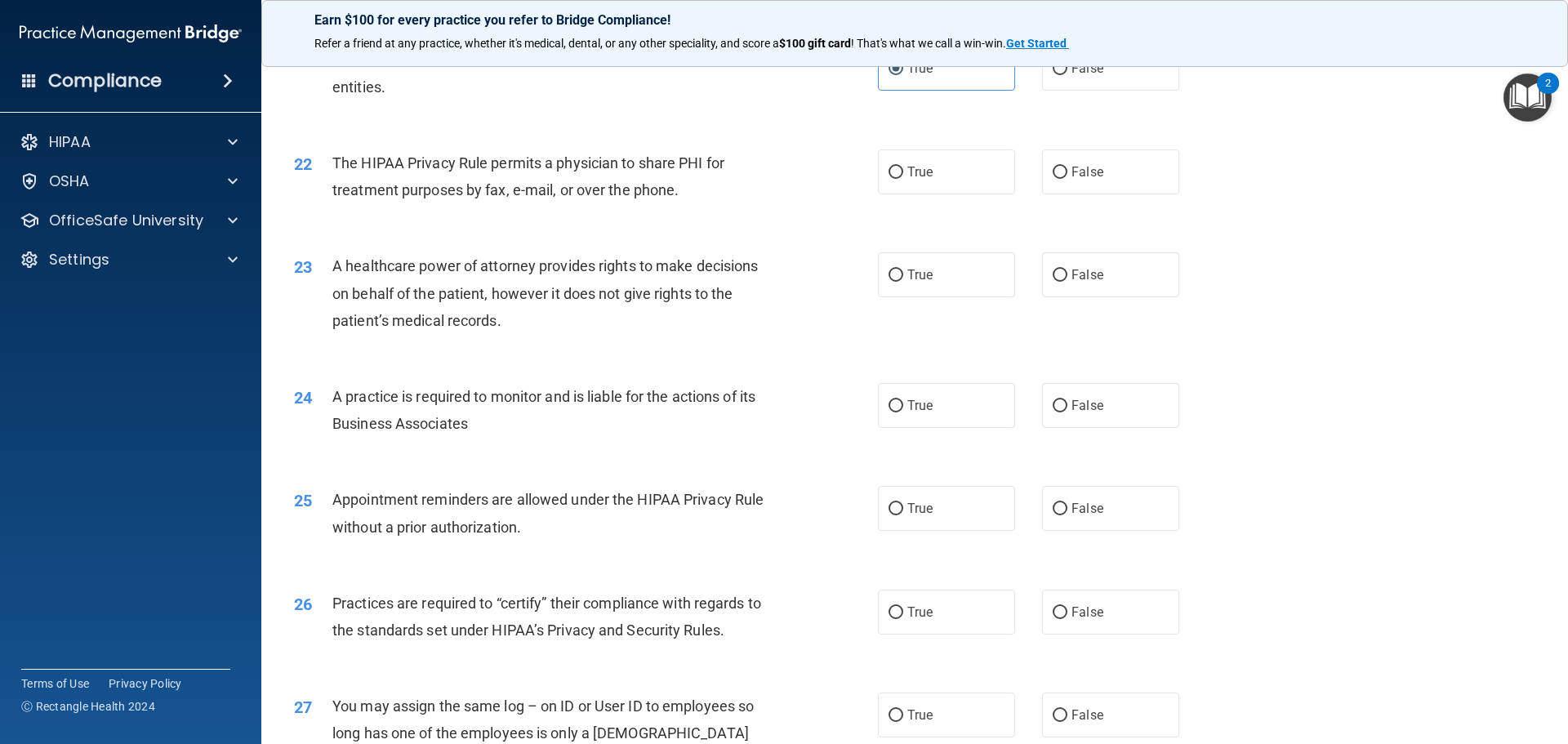
scroll to position [2566, 0]
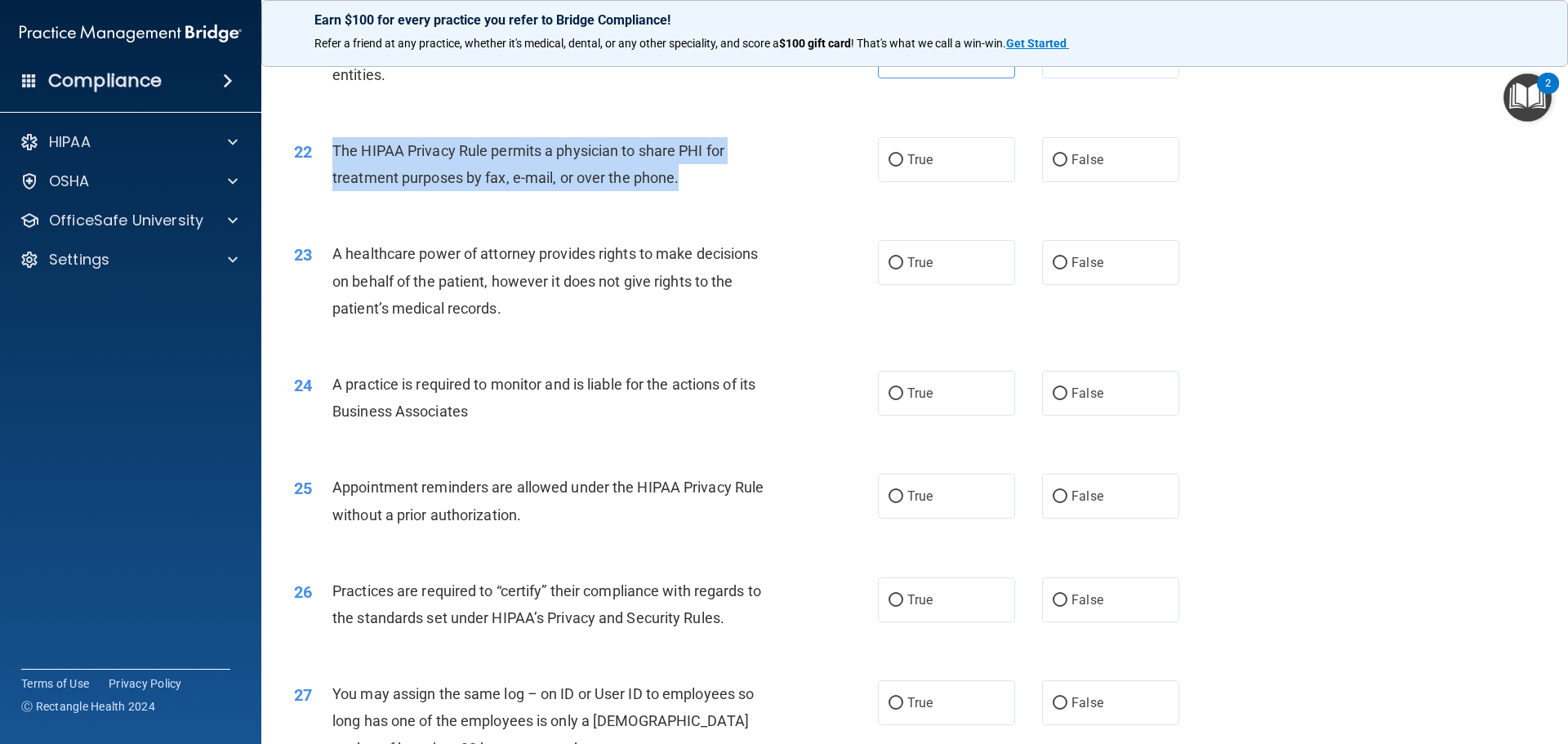
drag, startPoint x: 689, startPoint y: 185, endPoint x: 331, endPoint y: 142, distance: 360.6
click at [331, 142] on div "22 The HIPAA Privacy Rule permits a physician to share PHI for treatment purpos…" at bounding box center [586, 168] width 633 height 62
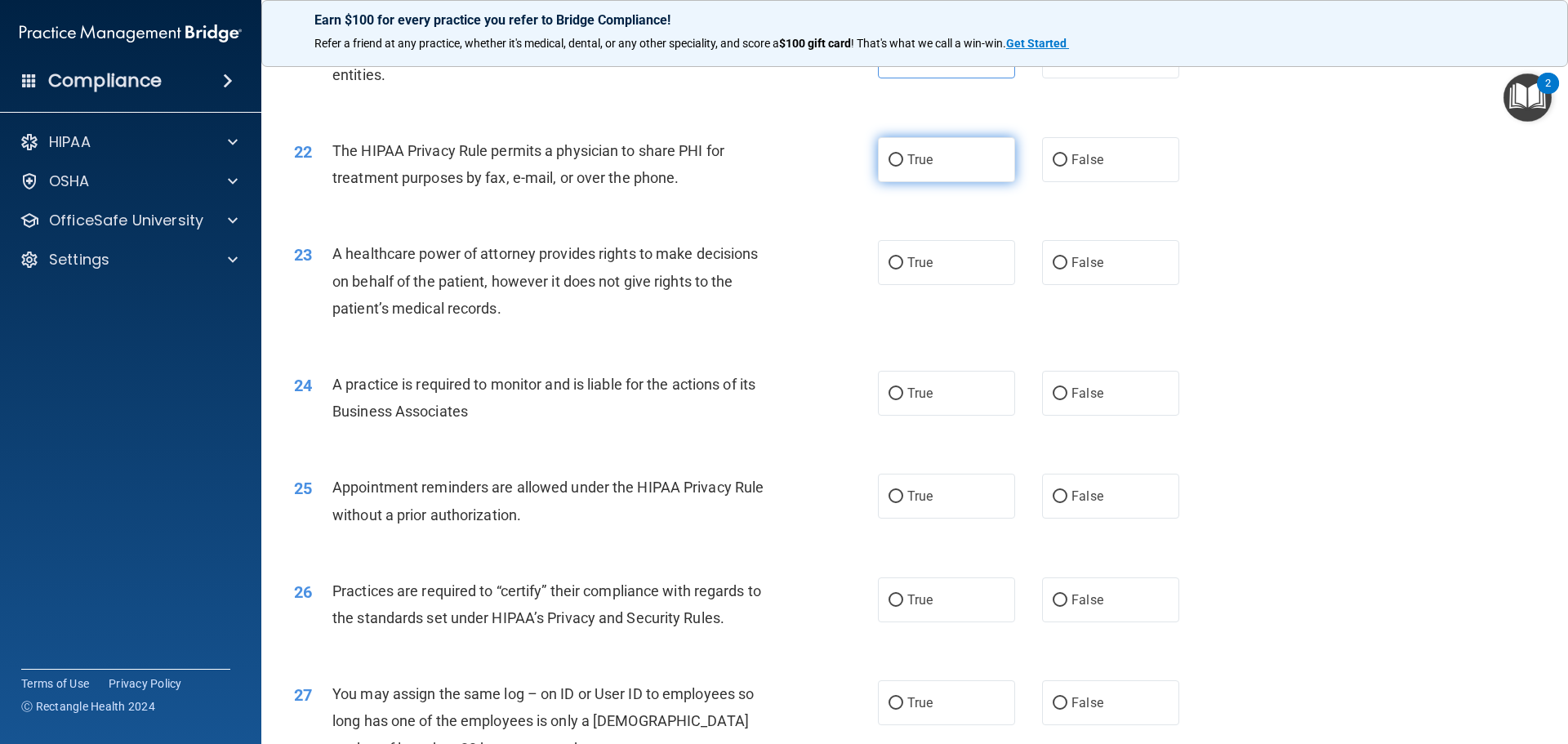
click at [980, 152] on label "True" at bounding box center [946, 159] width 137 height 45
click at [903, 154] on input "True" at bounding box center [895, 160] width 15 height 12
radio input "true"
click at [806, 191] on div "22 The HIPAA Privacy Rule permits a physician to share PHI for treatment purpos…" at bounding box center [586, 168] width 633 height 62
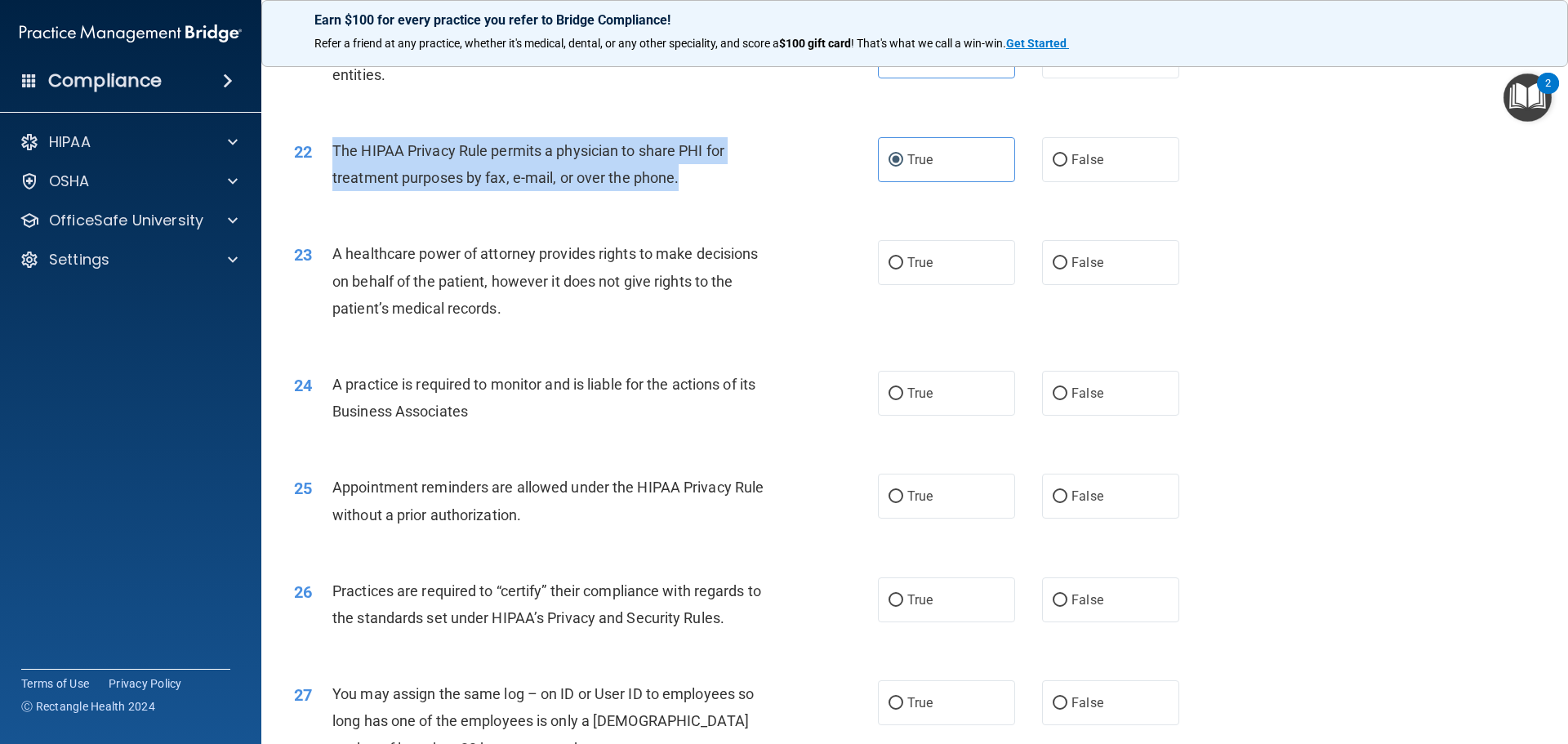
drag, startPoint x: 681, startPoint y: 178, endPoint x: 333, endPoint y: 155, distance: 348.8
click at [333, 155] on div "The HIPAA Privacy Rule permits a physician to share PHI for treatment purposes …" at bounding box center [561, 164] width 457 height 54
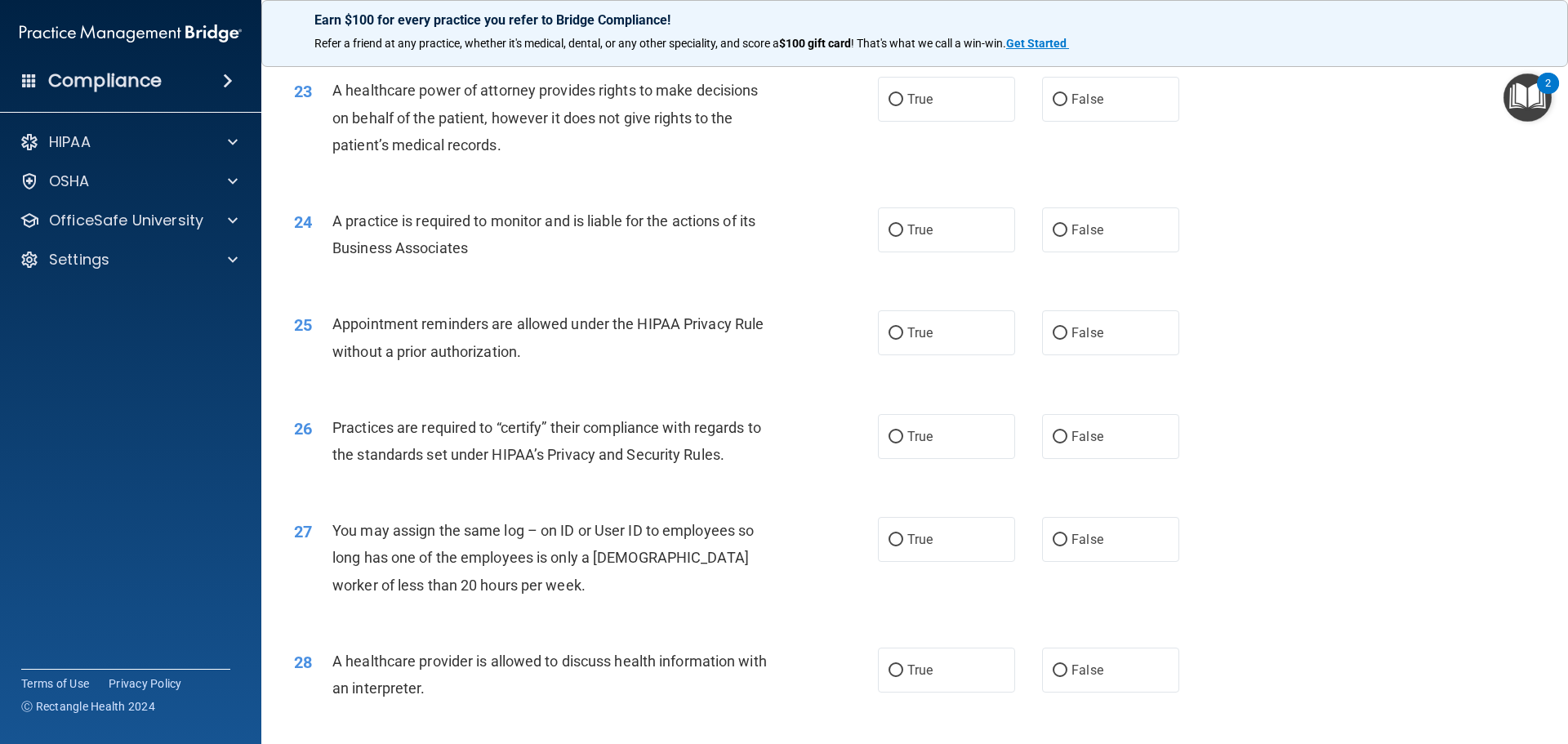
scroll to position [2648, 0]
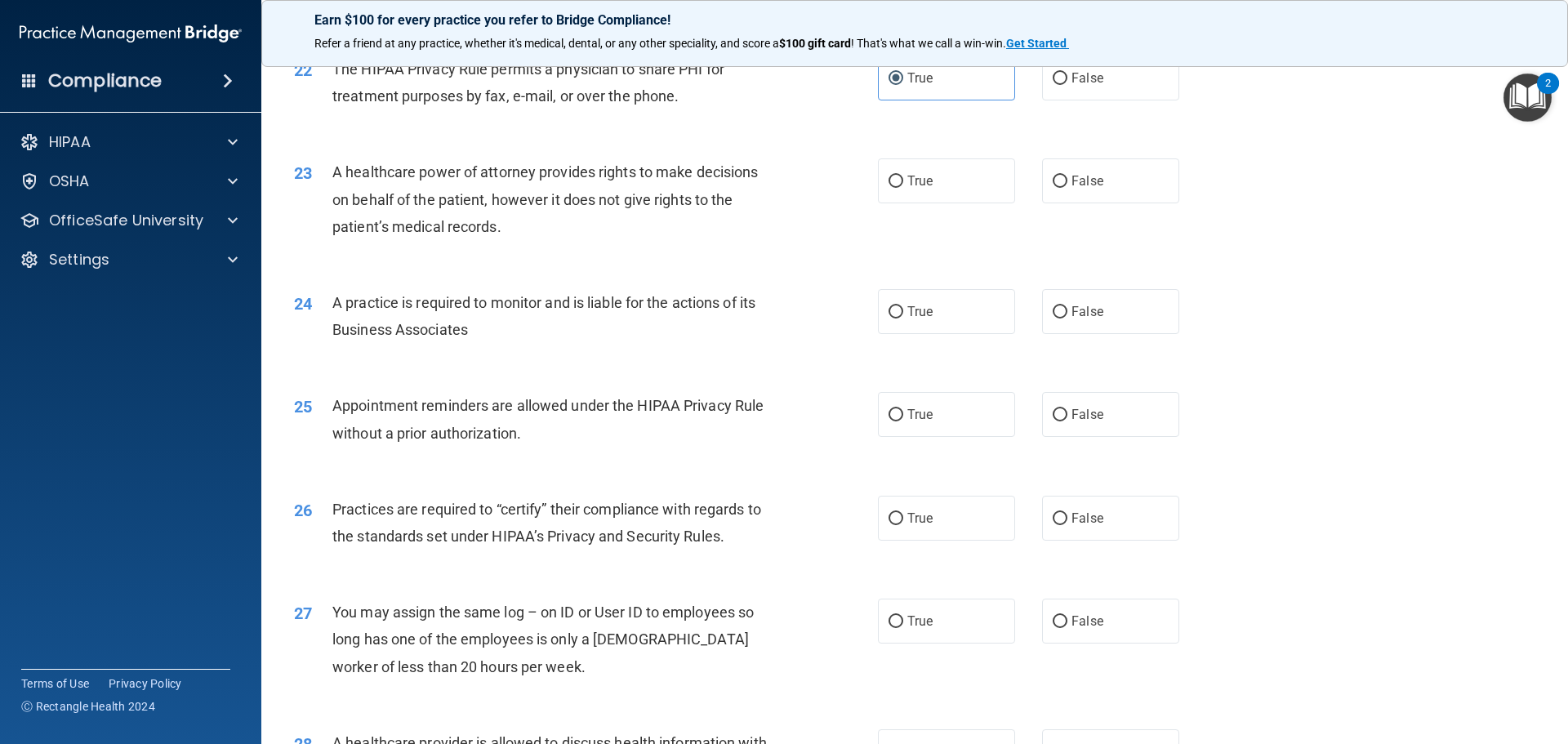
click at [705, 253] on div "23 A healthcare power of attorney provides rights to make decisions on behalf o…" at bounding box center [914, 203] width 1266 height 131
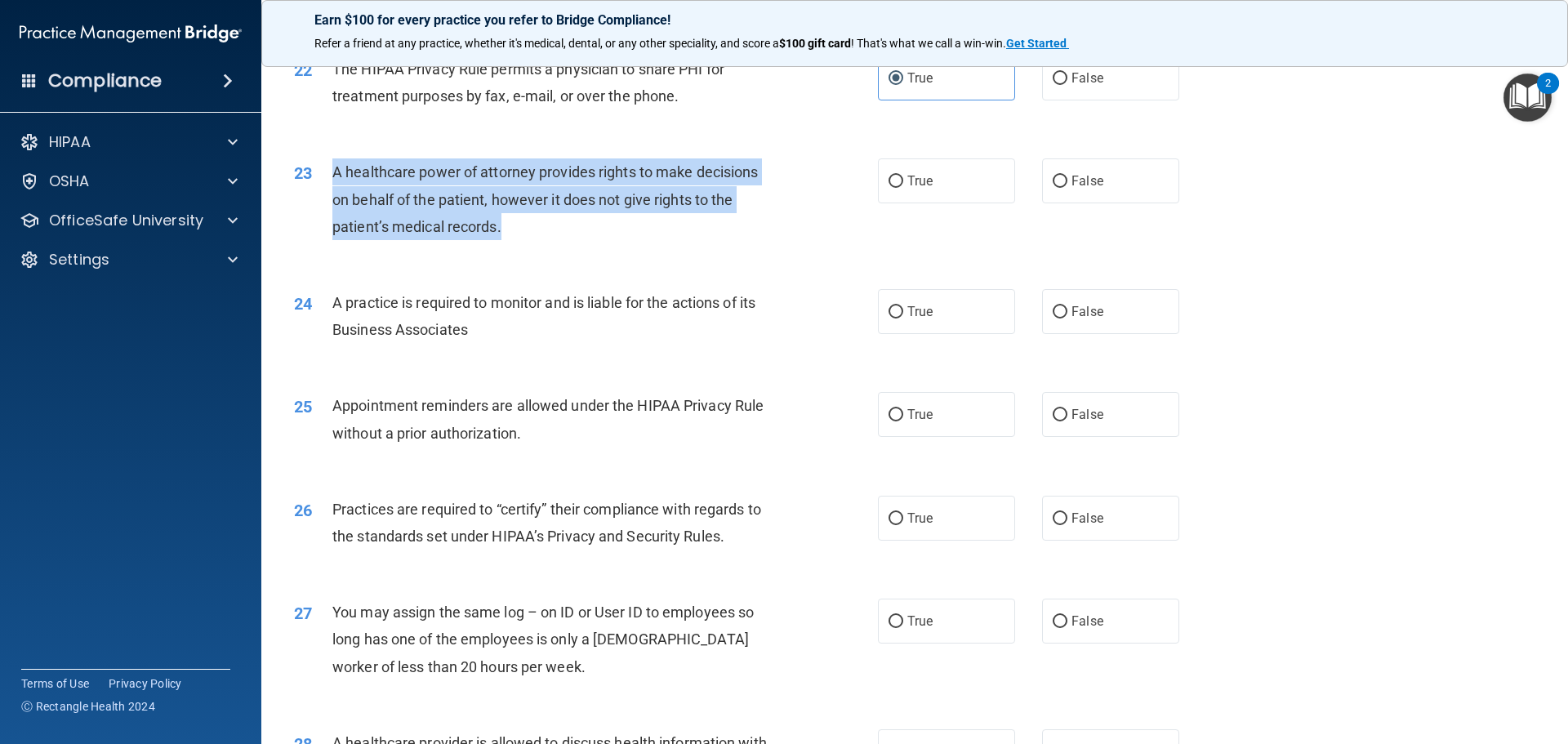
drag, startPoint x: 509, startPoint y: 227, endPoint x: 333, endPoint y: 174, distance: 183.8
click at [333, 174] on div "A healthcare power of attorney provides rights to make decisions on behalf of t…" at bounding box center [561, 199] width 457 height 82
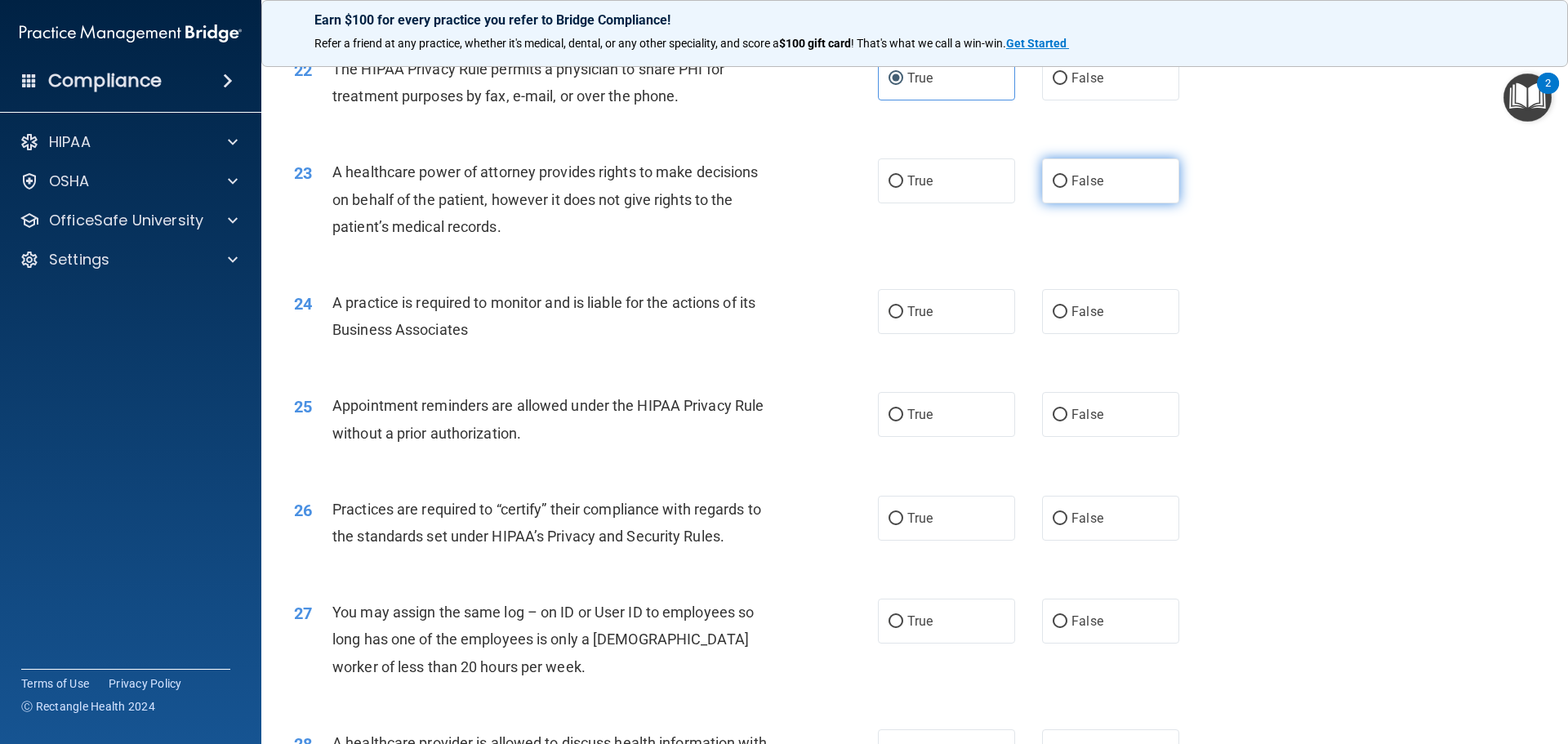
click at [1112, 182] on label "False" at bounding box center [1110, 181] width 137 height 45
click at [1067, 182] on input "False" at bounding box center [1060, 182] width 15 height 12
radio input "true"
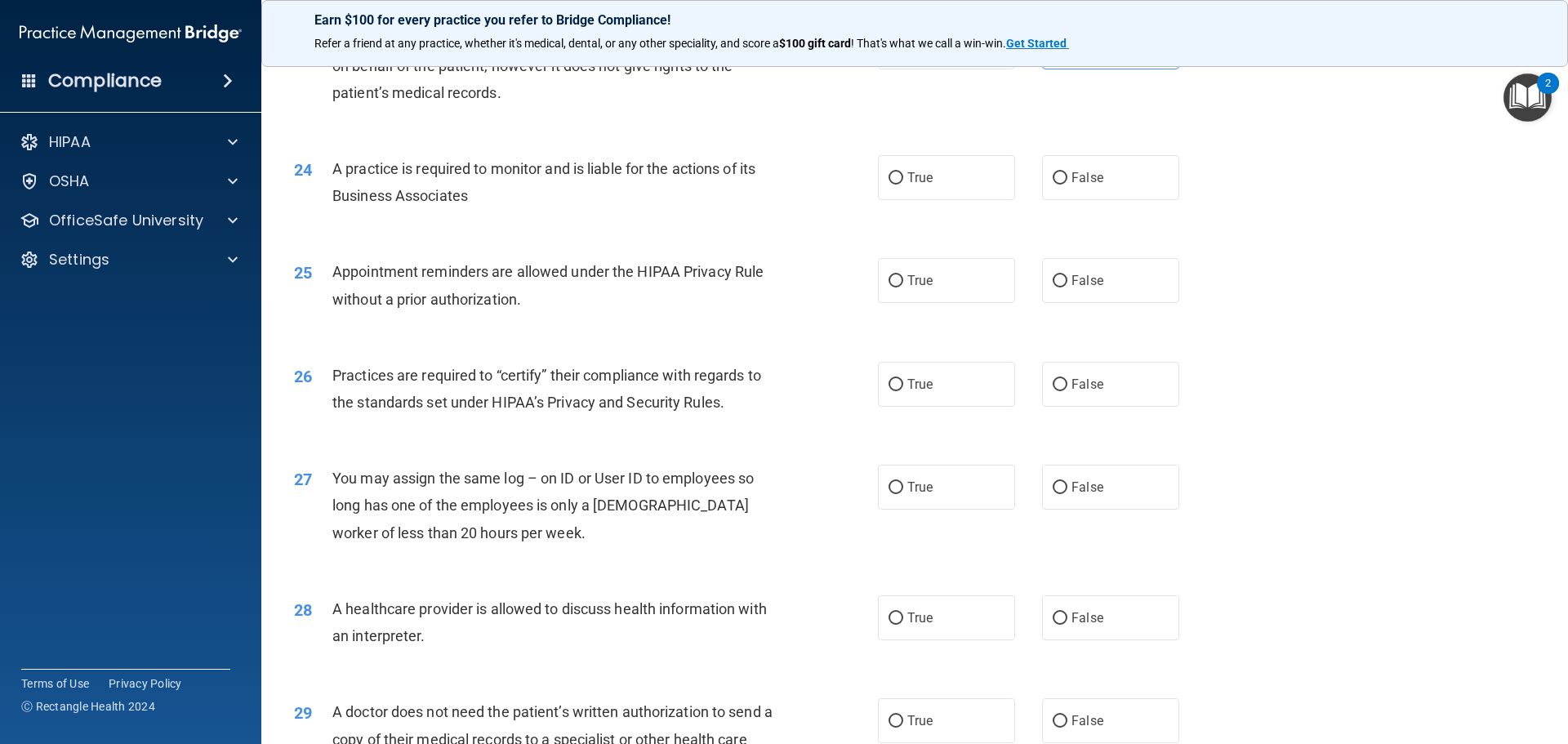
scroll to position [2811, 0]
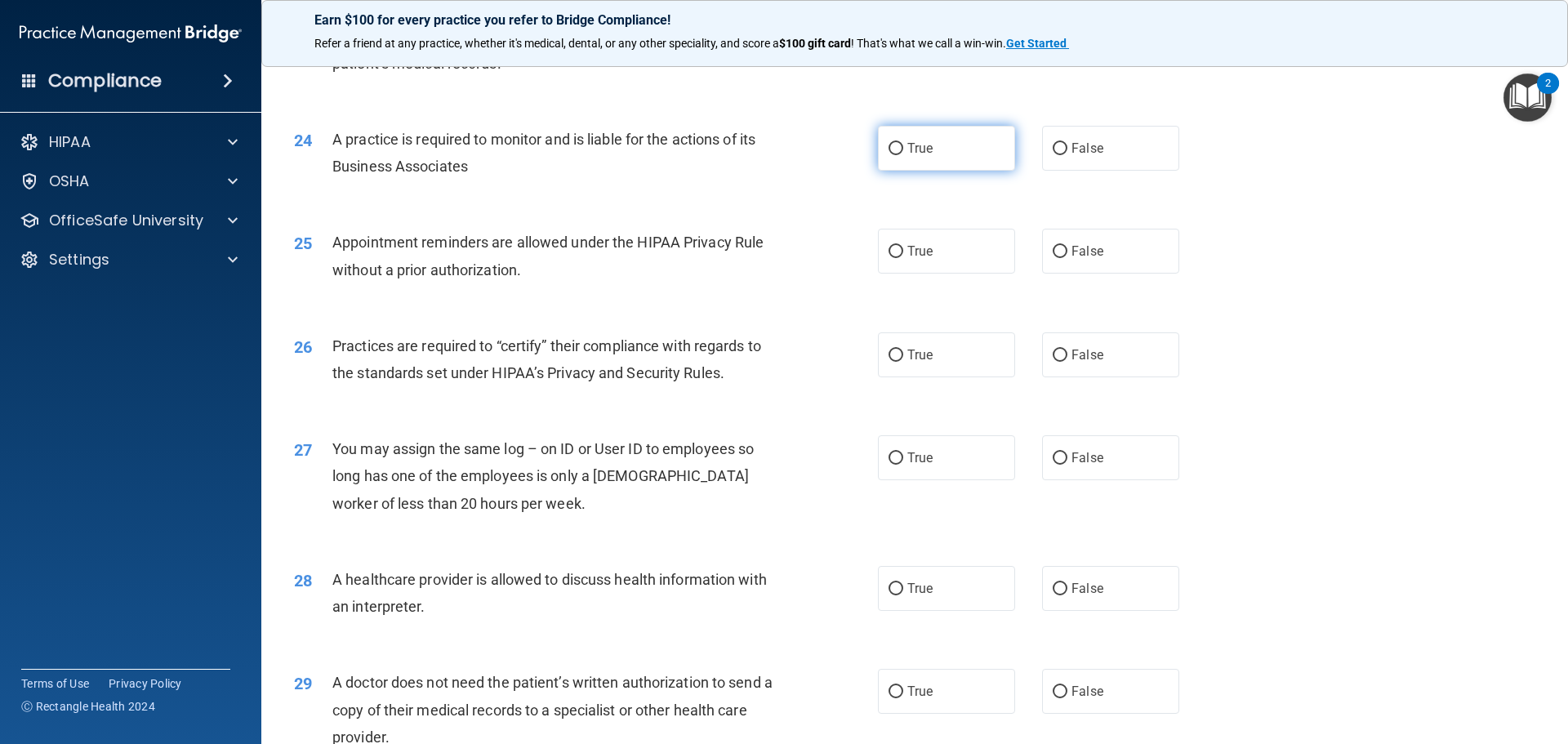
click at [976, 151] on label "True" at bounding box center [946, 148] width 137 height 45
click at [903, 151] on input "True" at bounding box center [895, 149] width 15 height 12
radio input "true"
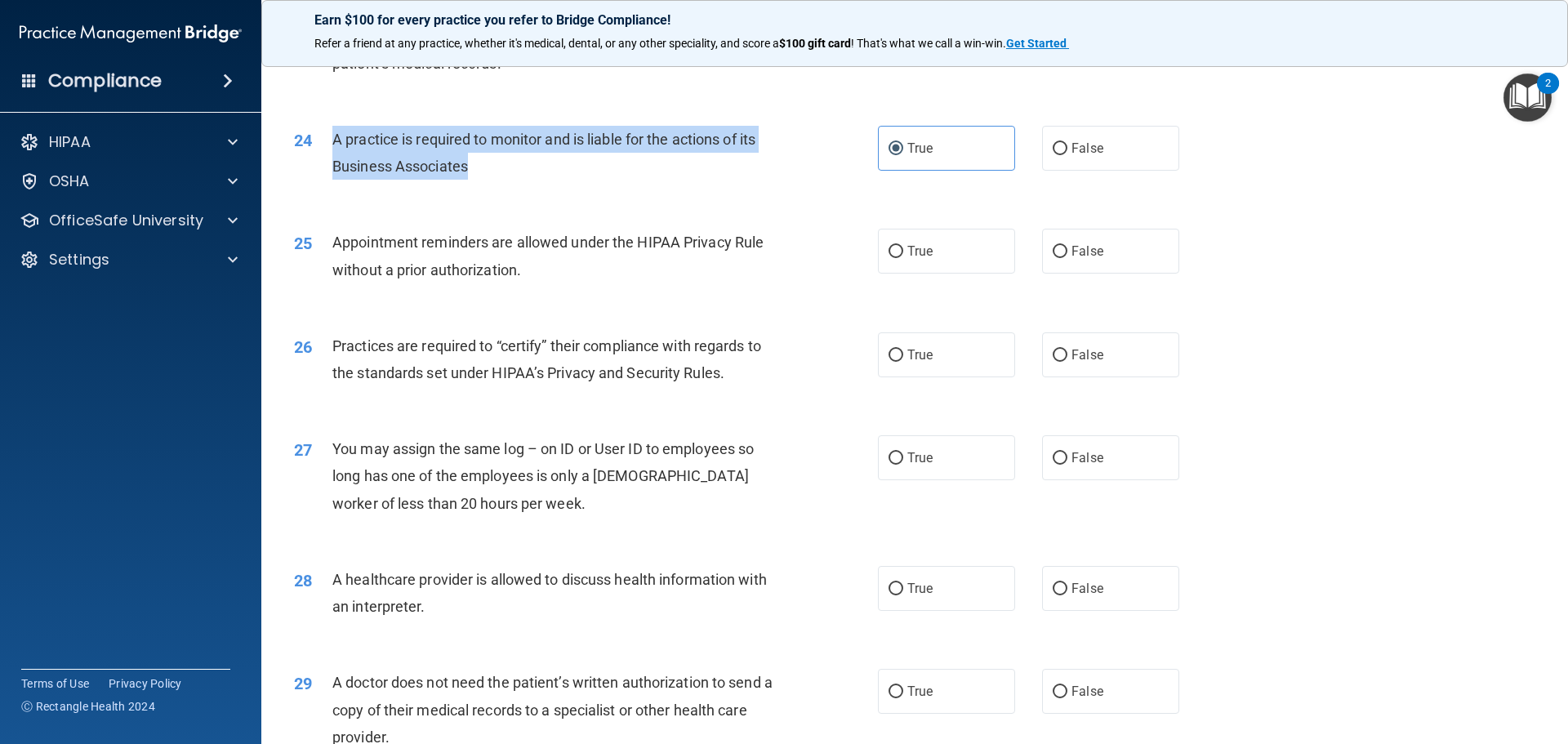
drag, startPoint x: 472, startPoint y: 184, endPoint x: 333, endPoint y: 134, distance: 147.7
click at [333, 134] on div "24 A practice is required to monitor and is liable for the actions of its Busin…" at bounding box center [586, 157] width 633 height 62
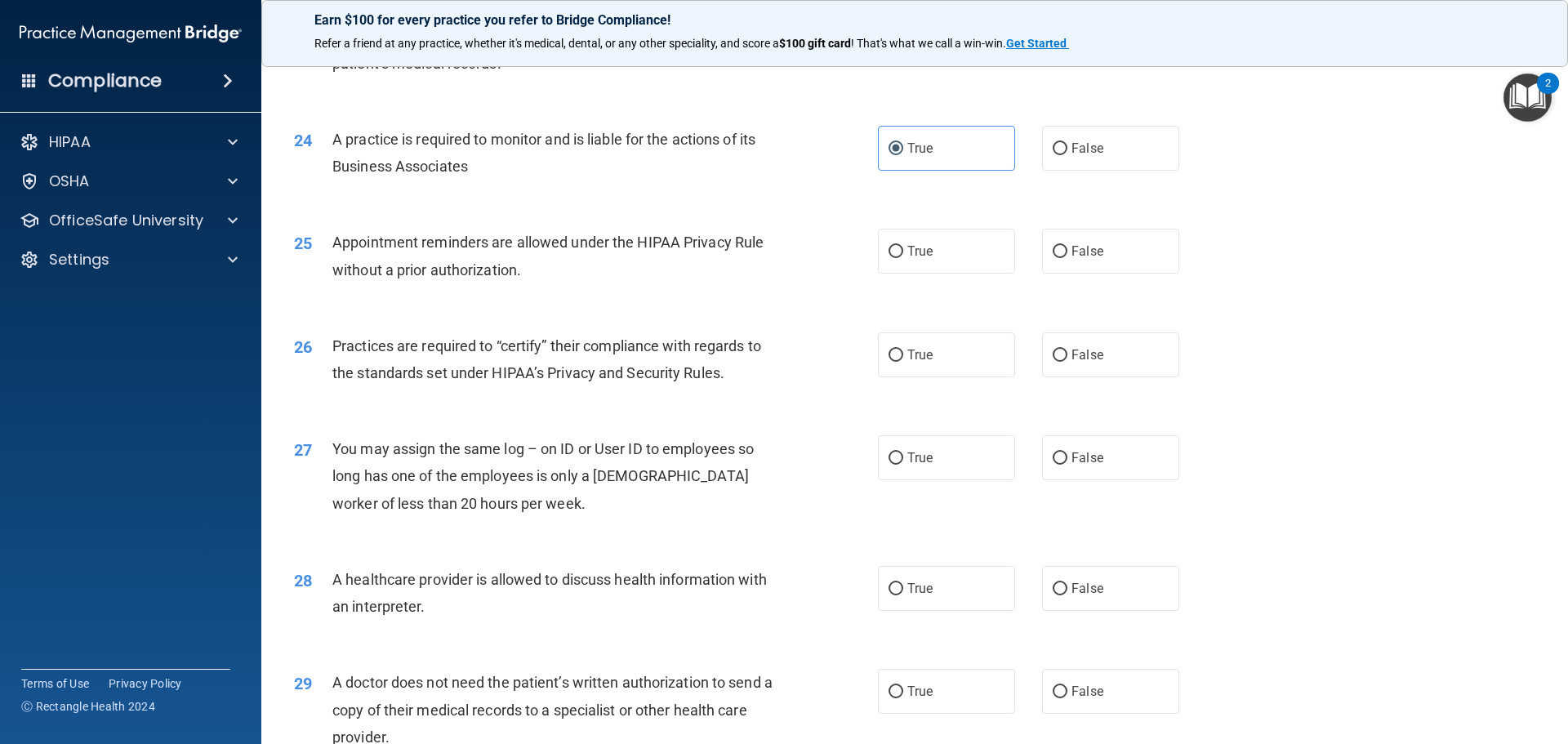
click at [796, 305] on div "25 Appointment reminders are allowed under the HIPAA Privacy Rule without a pri…" at bounding box center [914, 259] width 1266 height 102
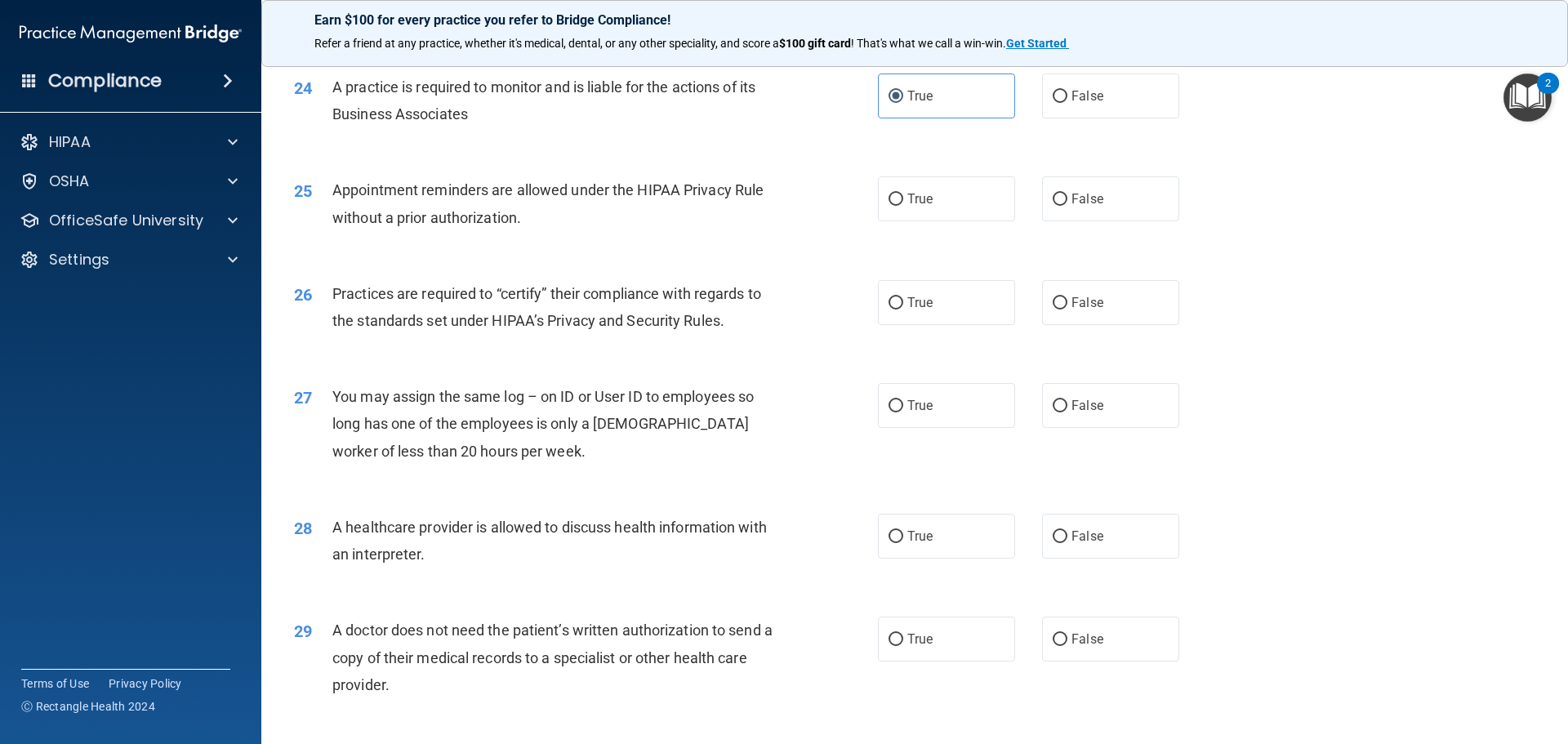
scroll to position [2892, 0]
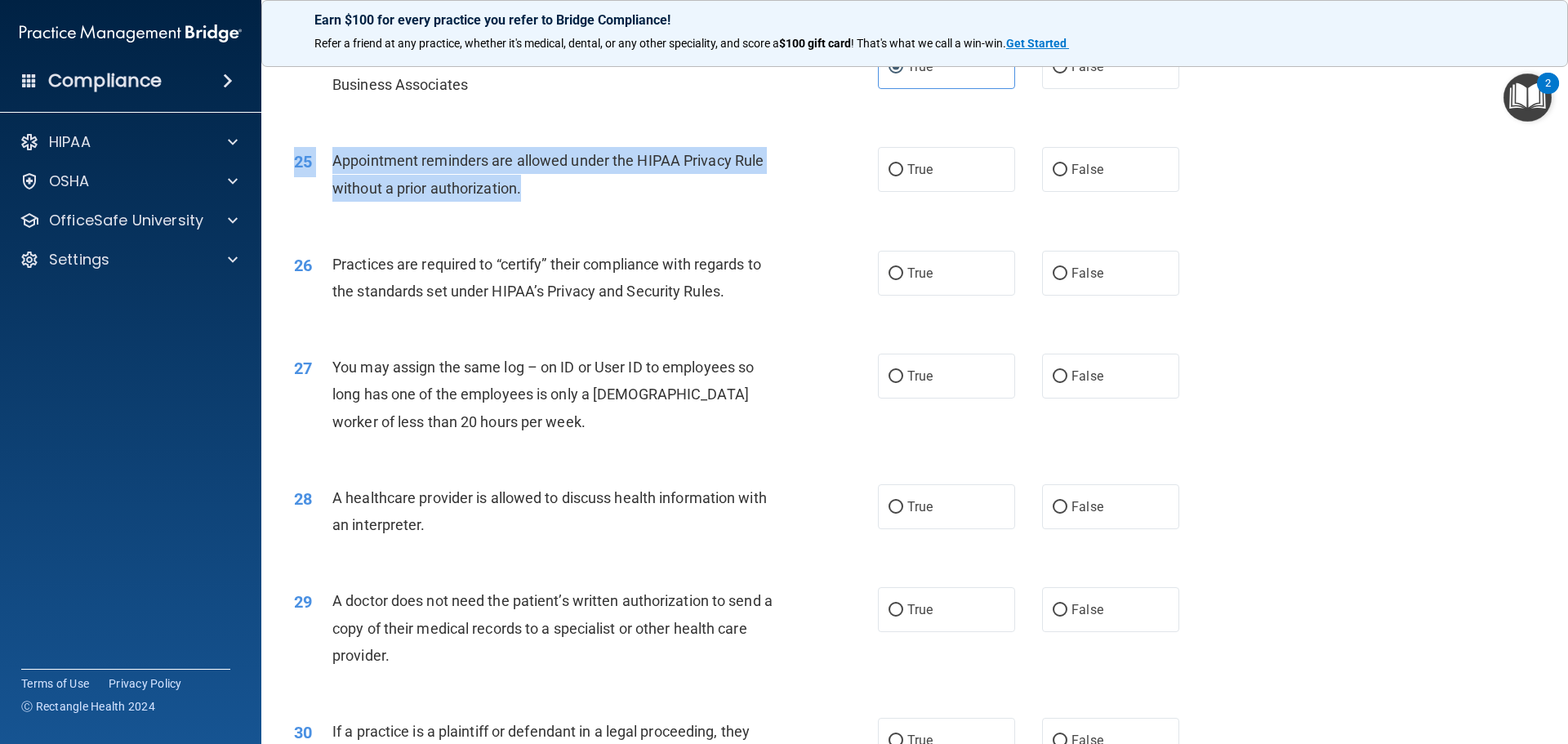
drag, startPoint x: 638, startPoint y: 212, endPoint x: 557, endPoint y: 183, distance: 86.0
click at [541, 188] on div "25 Appointment reminders are allowed under the HIPAA Privacy Rule without a pri…" at bounding box center [914, 177] width 1266 height 102
drag, startPoint x: 562, startPoint y: 181, endPoint x: 811, endPoint y: 177, distance: 249.0
click at [563, 181] on div "Appointment reminders are allowed under the HIPAA Privacy Rule without a prior …" at bounding box center [561, 174] width 457 height 54
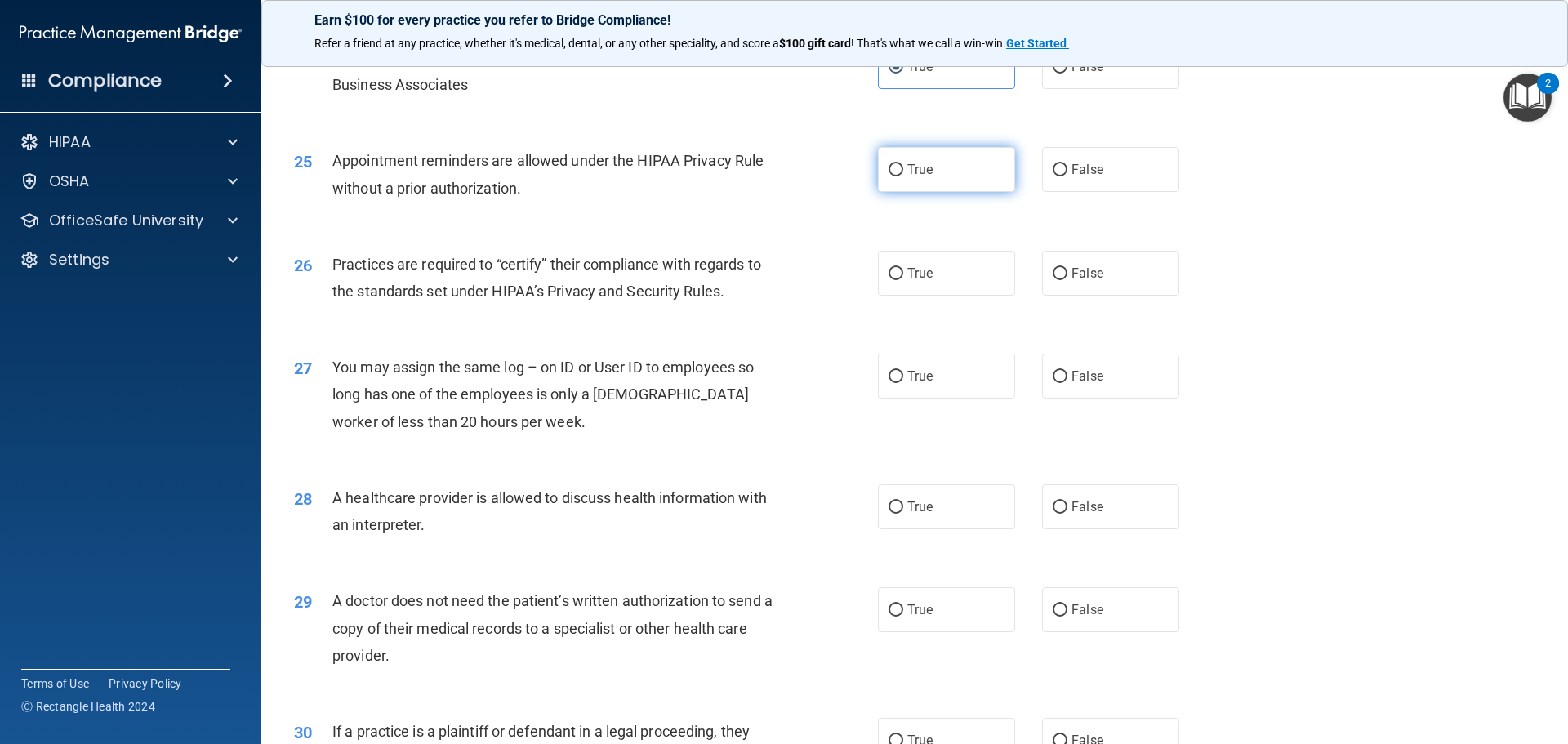
click at [930, 174] on label "True" at bounding box center [946, 170] width 137 height 45
click at [903, 174] on input "True" at bounding box center [895, 170] width 15 height 12
radio input "true"
click at [798, 316] on div "26 Practices are required to “certify” their compliance with regards to the sta…" at bounding box center [914, 281] width 1266 height 102
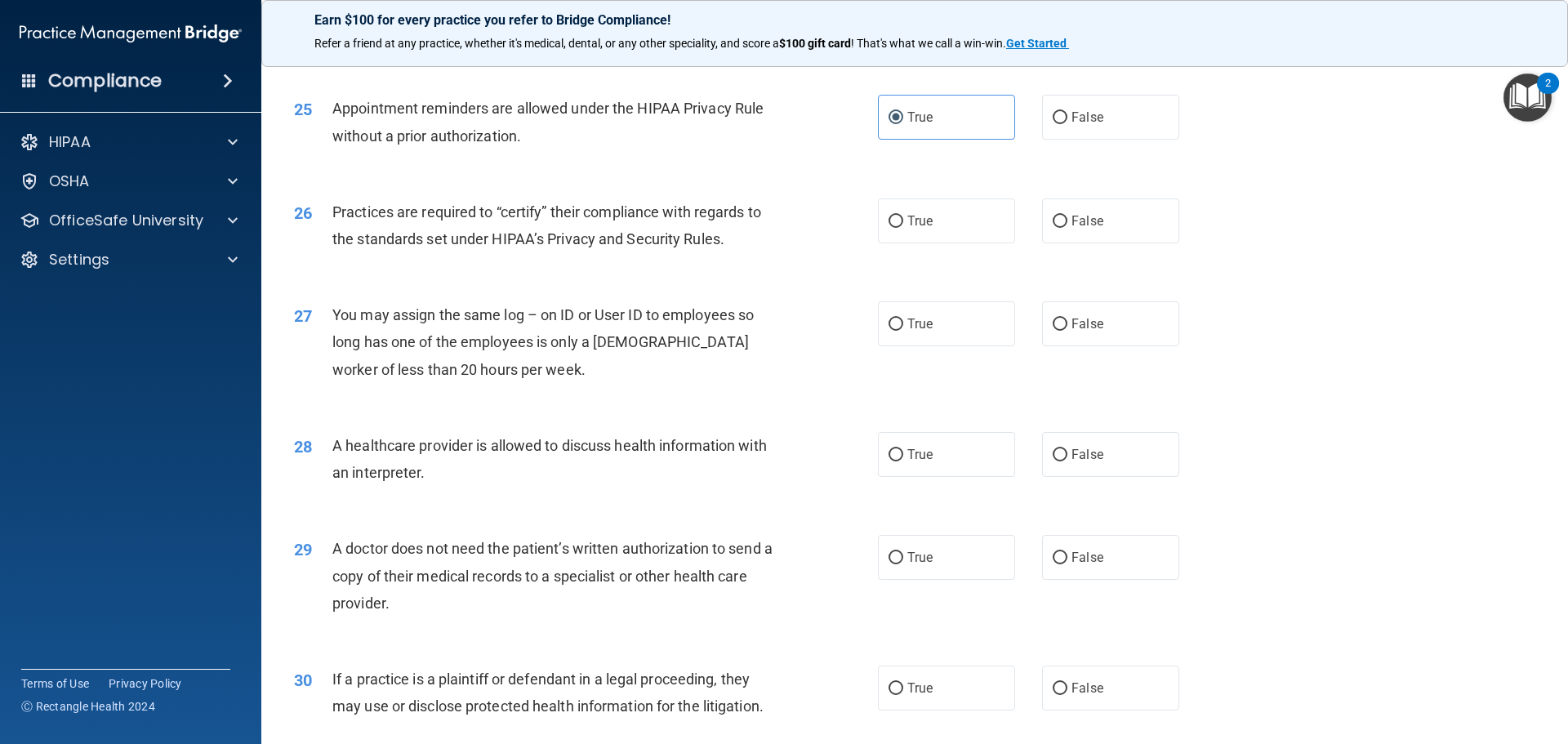
scroll to position [2974, 0]
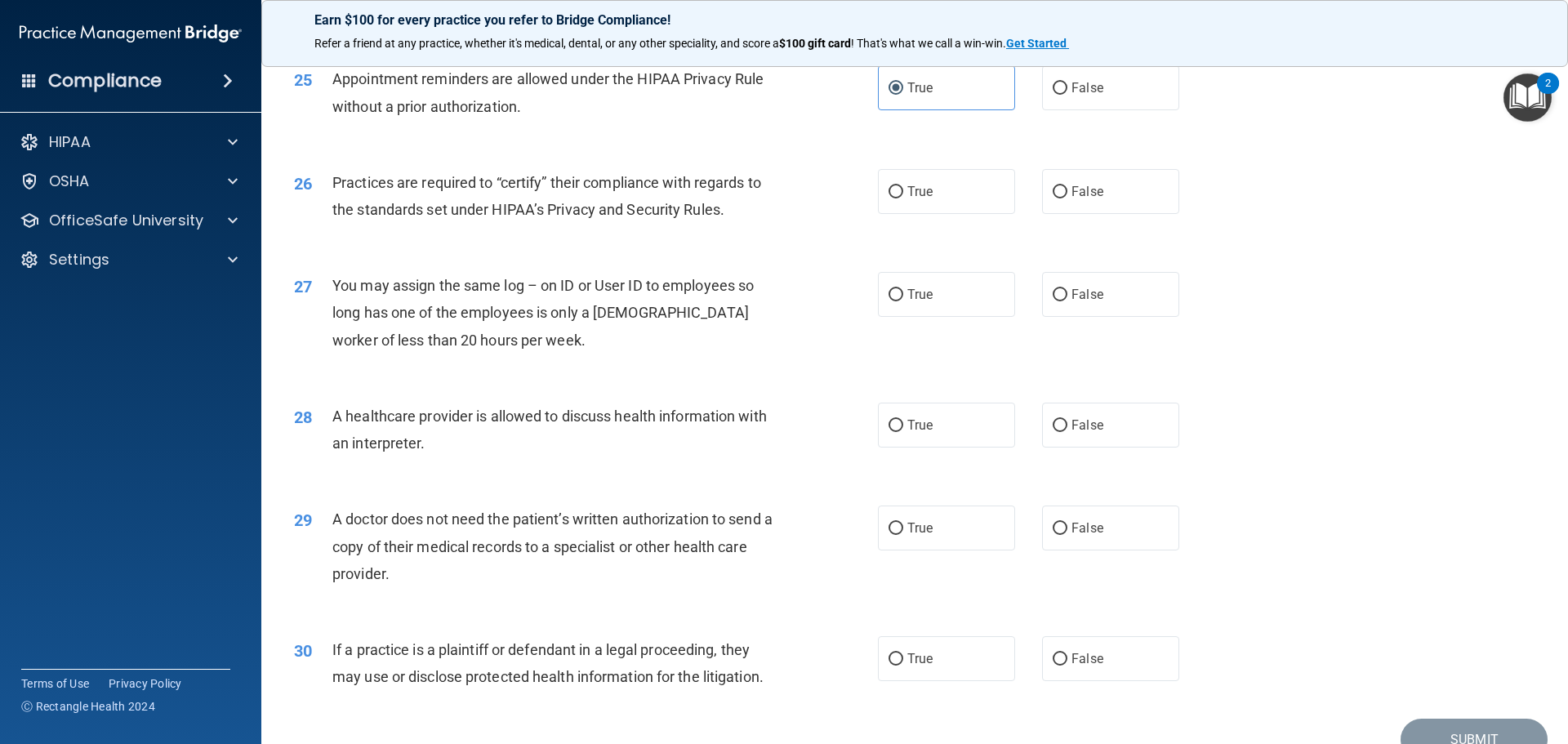
click at [963, 162] on div "26 Practices are required to “certify” their compliance with regards to the sta…" at bounding box center [914, 200] width 1266 height 102
click at [958, 174] on label "True" at bounding box center [946, 191] width 137 height 45
click at [903, 186] on input "True" at bounding box center [895, 192] width 15 height 12
radio input "true"
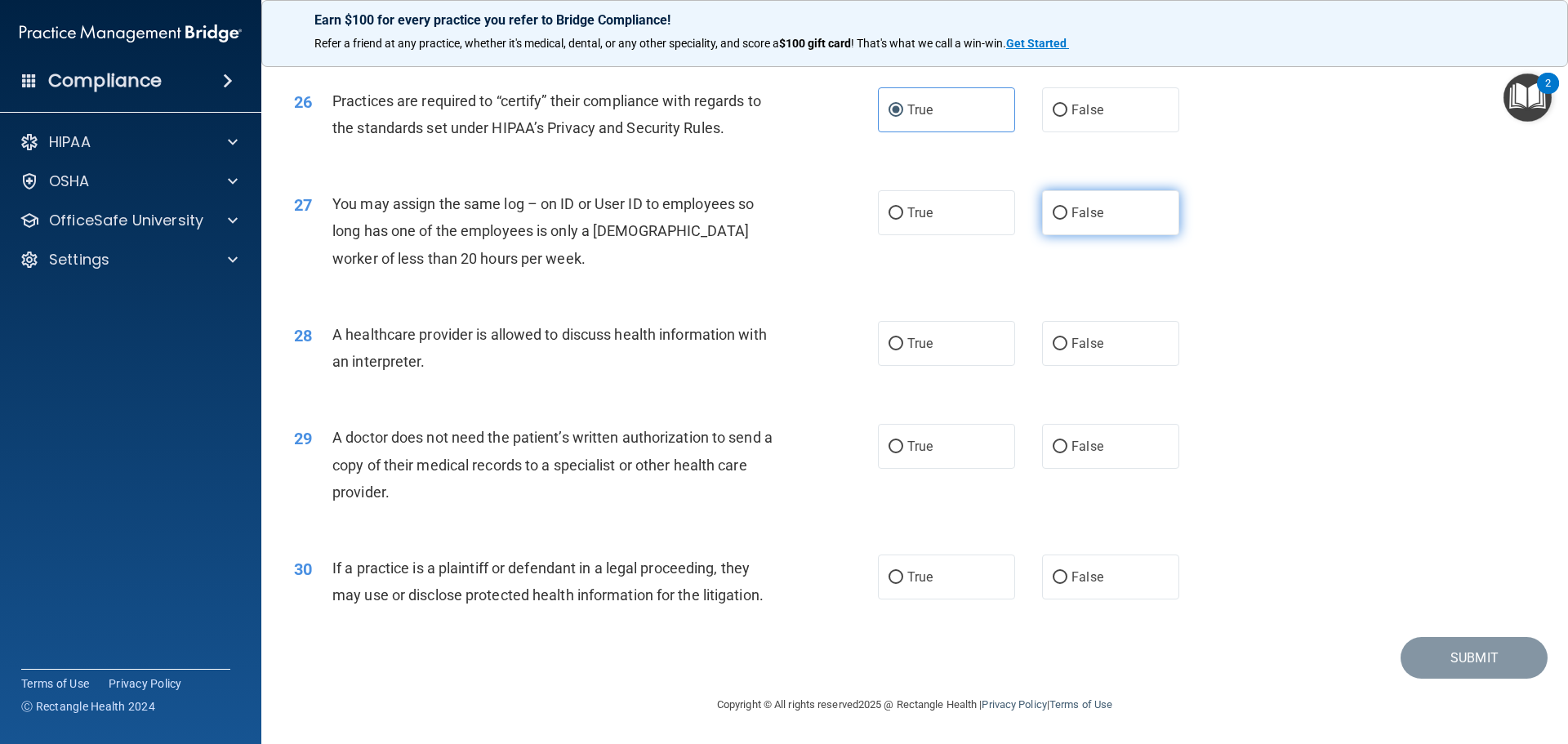
click at [1087, 202] on label "False" at bounding box center [1110, 213] width 137 height 45
click at [1067, 208] on input "False" at bounding box center [1060, 214] width 15 height 12
radio input "true"
click at [1073, 350] on span "False" at bounding box center [1087, 344] width 32 height 16
click at [1067, 350] on input "False" at bounding box center [1060, 344] width 15 height 12
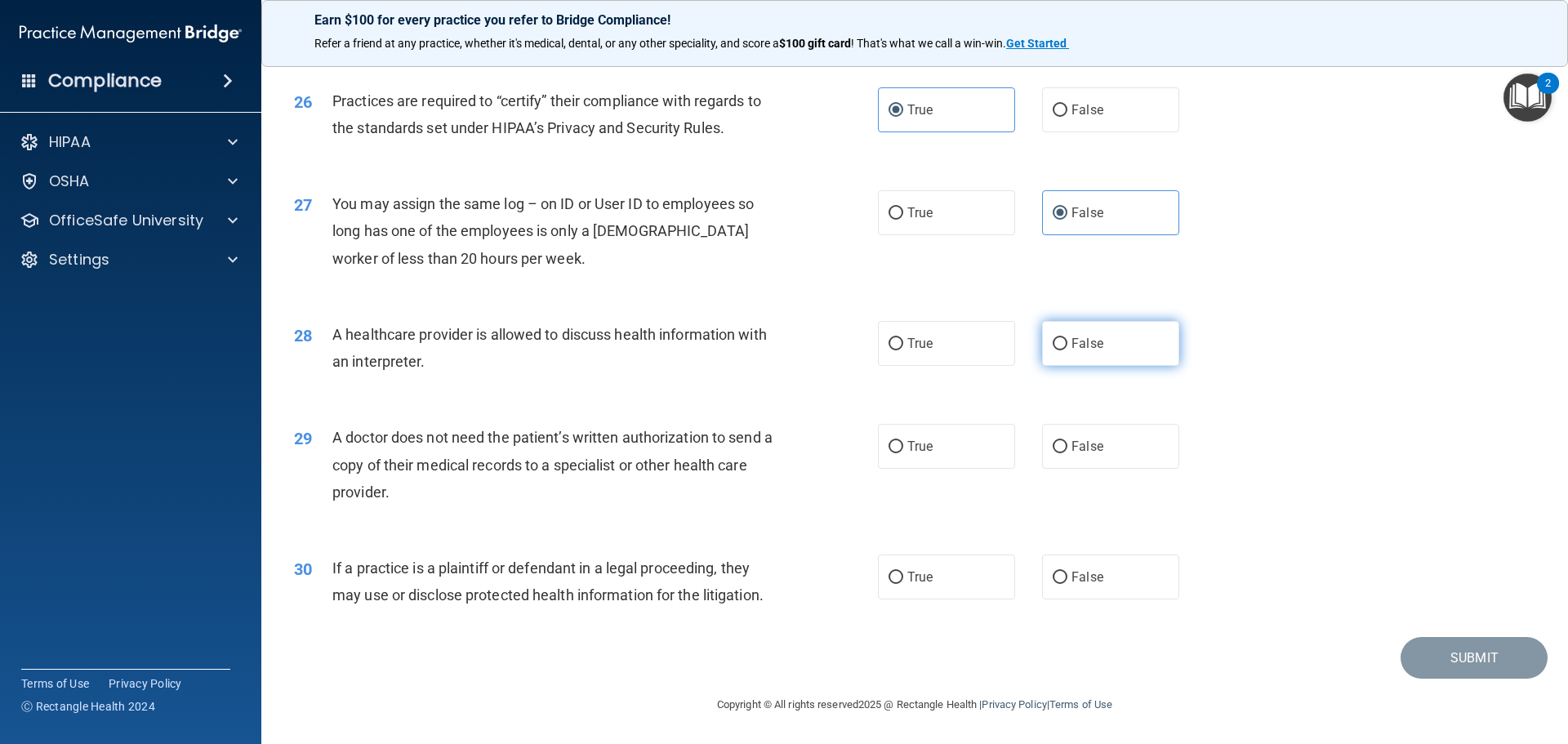
radio input "true"
click at [422, 363] on div "A healthcare provider is allowed to discuss health information with an interpre…" at bounding box center [561, 348] width 457 height 54
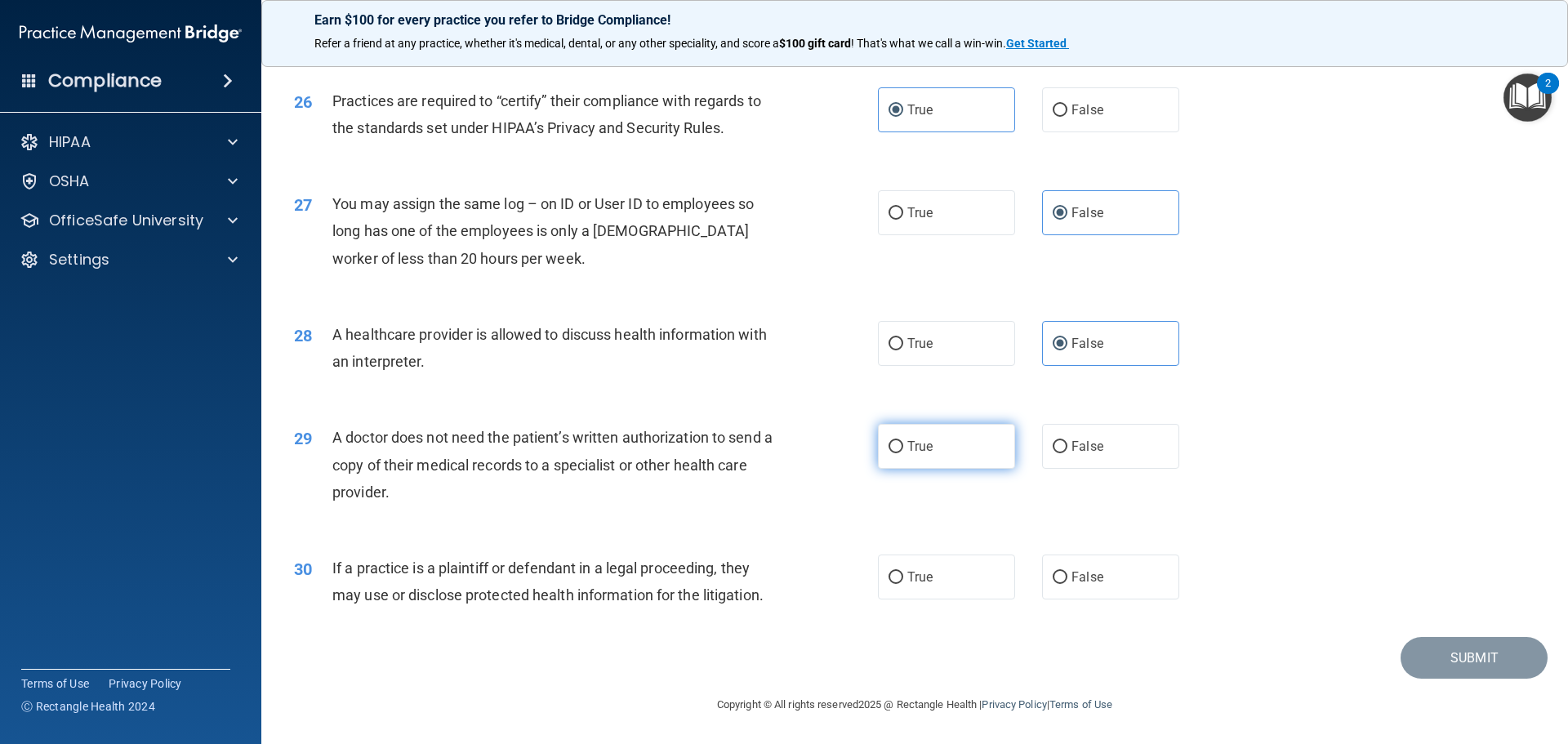
click at [1002, 445] on label "True" at bounding box center [946, 446] width 137 height 45
click at [903, 445] on input "True" at bounding box center [895, 447] width 15 height 12
radio input "true"
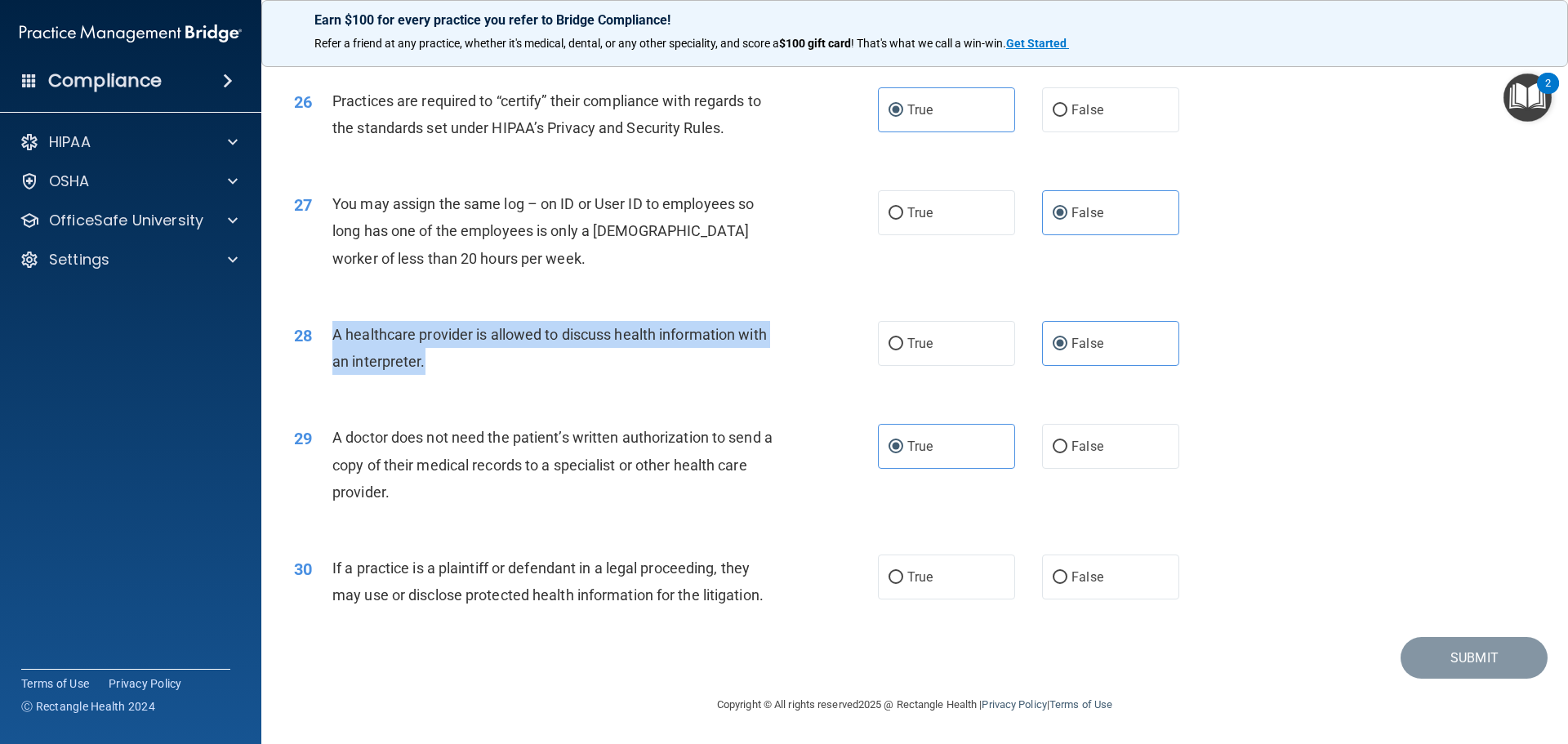
drag, startPoint x: 439, startPoint y: 368, endPoint x: 334, endPoint y: 334, distance: 110.4
click at [334, 334] on div "A healthcare provider is allowed to discuss health information with an interpre…" at bounding box center [561, 348] width 457 height 54
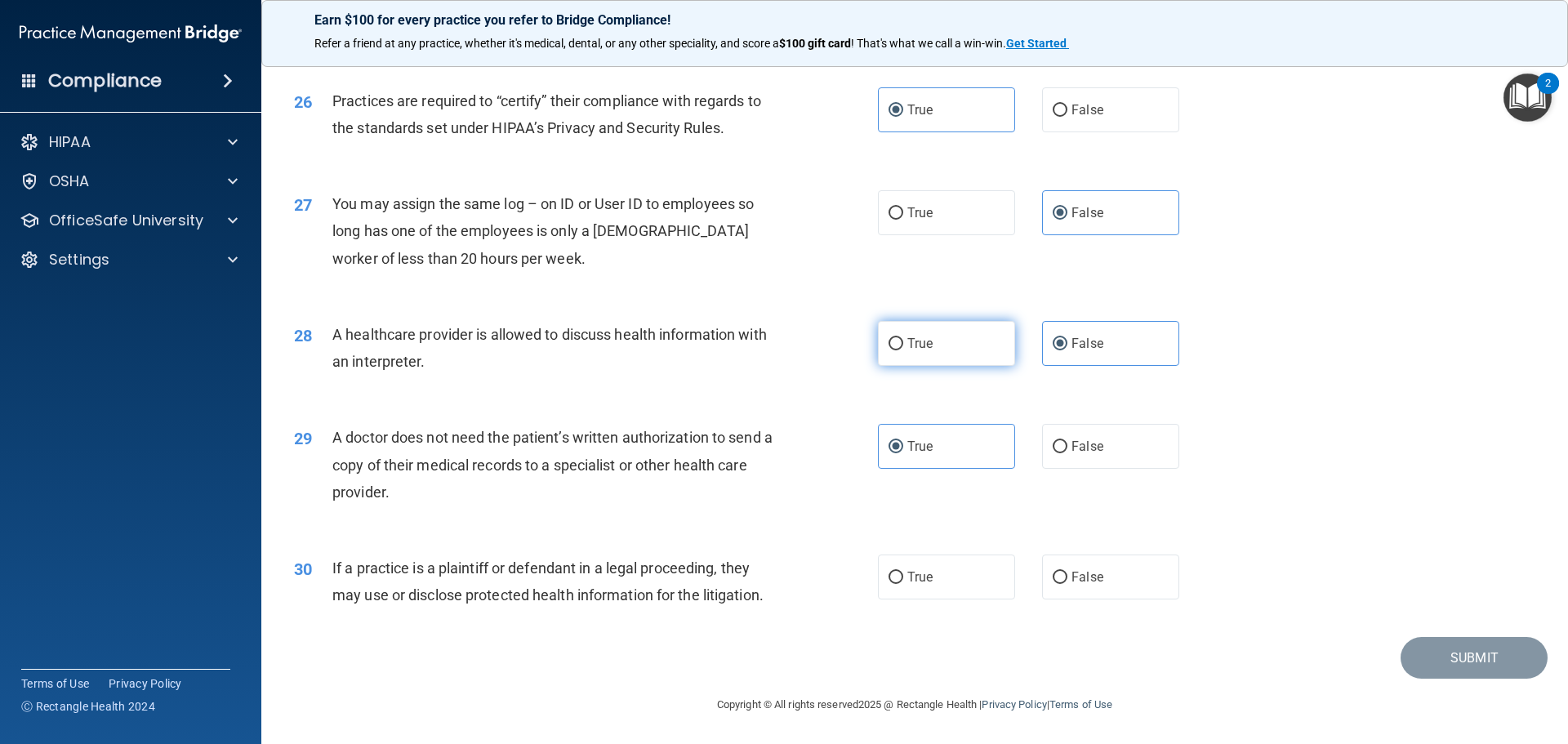
click at [958, 342] on label "True" at bounding box center [946, 344] width 137 height 45
click at [903, 342] on input "True" at bounding box center [895, 344] width 15 height 12
radio input "true"
radio input "false"
click at [635, 645] on div "Submit" at bounding box center [914, 657] width 1266 height 41
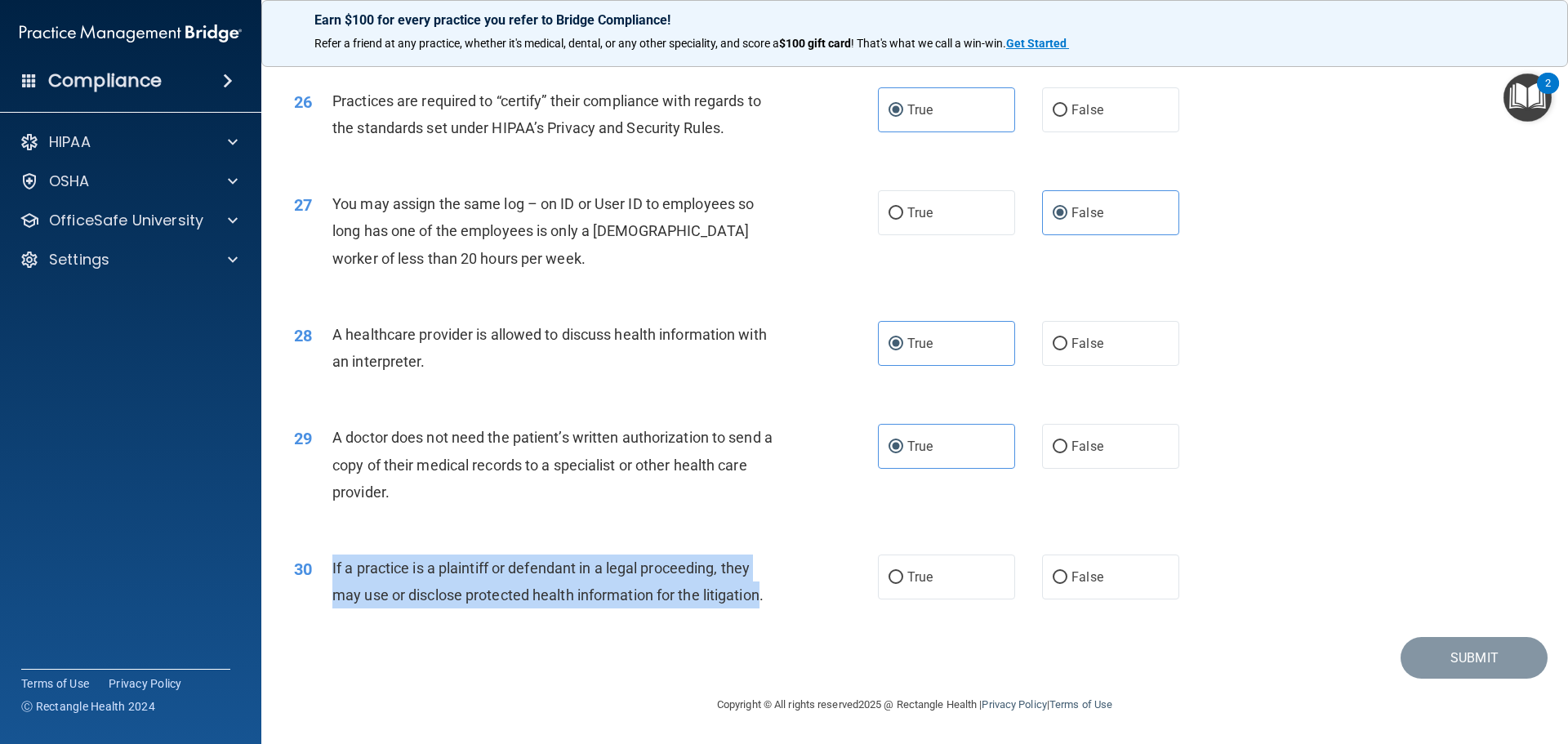
drag, startPoint x: 764, startPoint y: 600, endPoint x: 321, endPoint y: 568, distance: 444.2
click at [321, 568] on div "30 If a practice is a plaintiff or defendant in a legal proceeding, they may us…" at bounding box center [586, 586] width 633 height 62
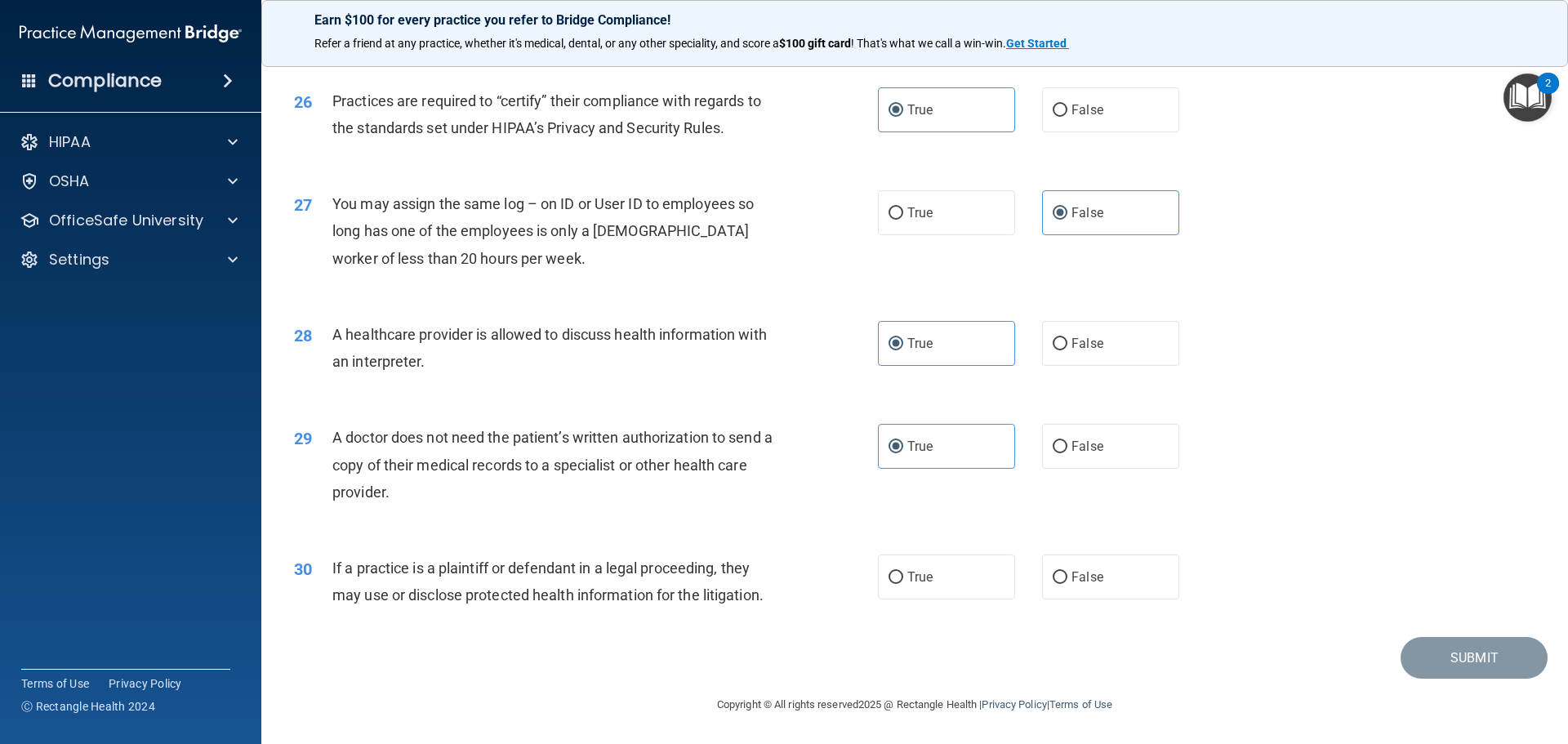
click at [791, 602] on div "30 If a practice is a plaintiff or defendant in a legal proceeding, they may us…" at bounding box center [586, 586] width 633 height 62
click at [919, 574] on span "True" at bounding box center [919, 577] width 25 height 16
click at [903, 574] on input "True" at bounding box center [895, 578] width 15 height 12
radio input "true"
click at [1451, 651] on button "Submit" at bounding box center [1474, 657] width 147 height 41
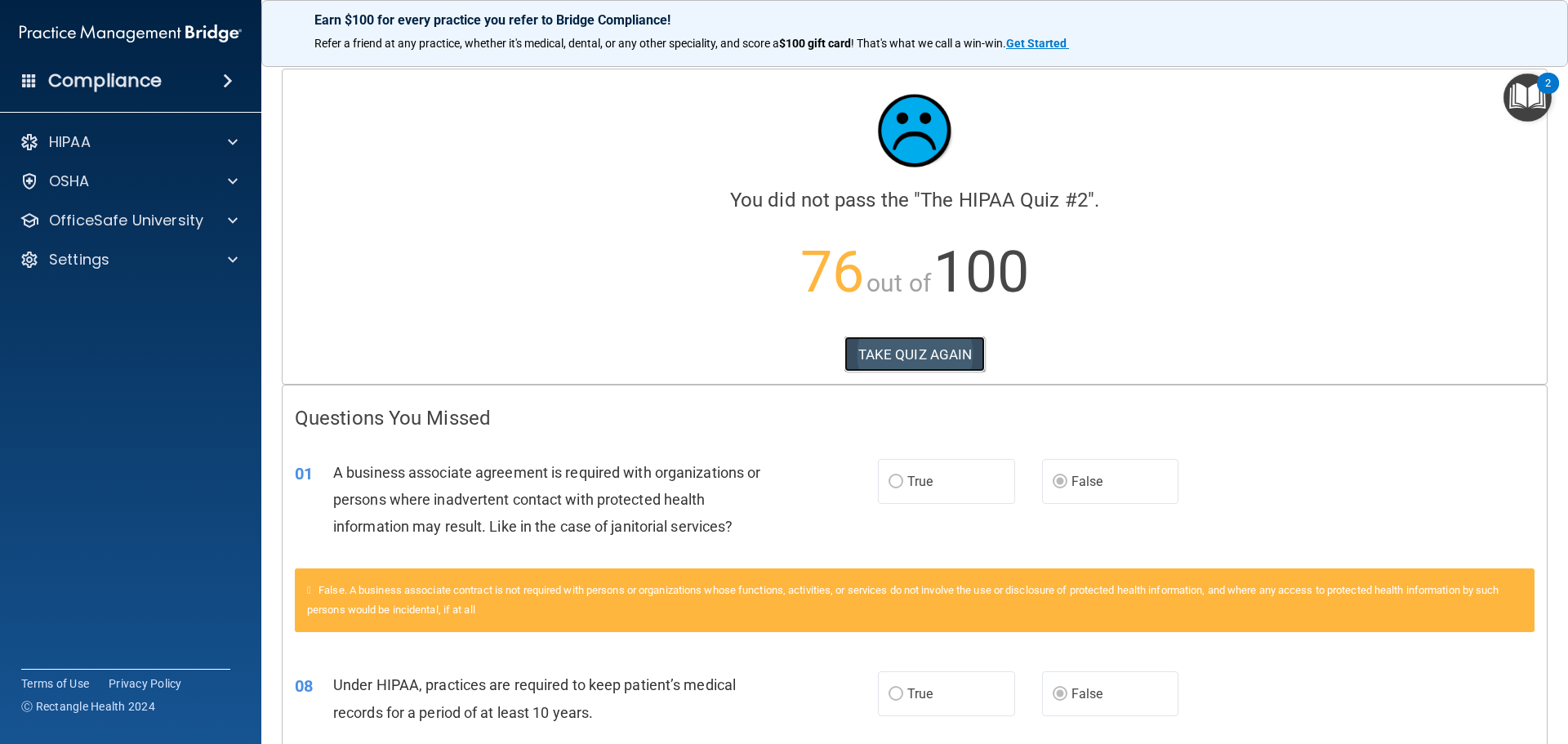
click at [893, 357] on button "TAKE QUIZ AGAIN" at bounding box center [915, 355] width 141 height 36
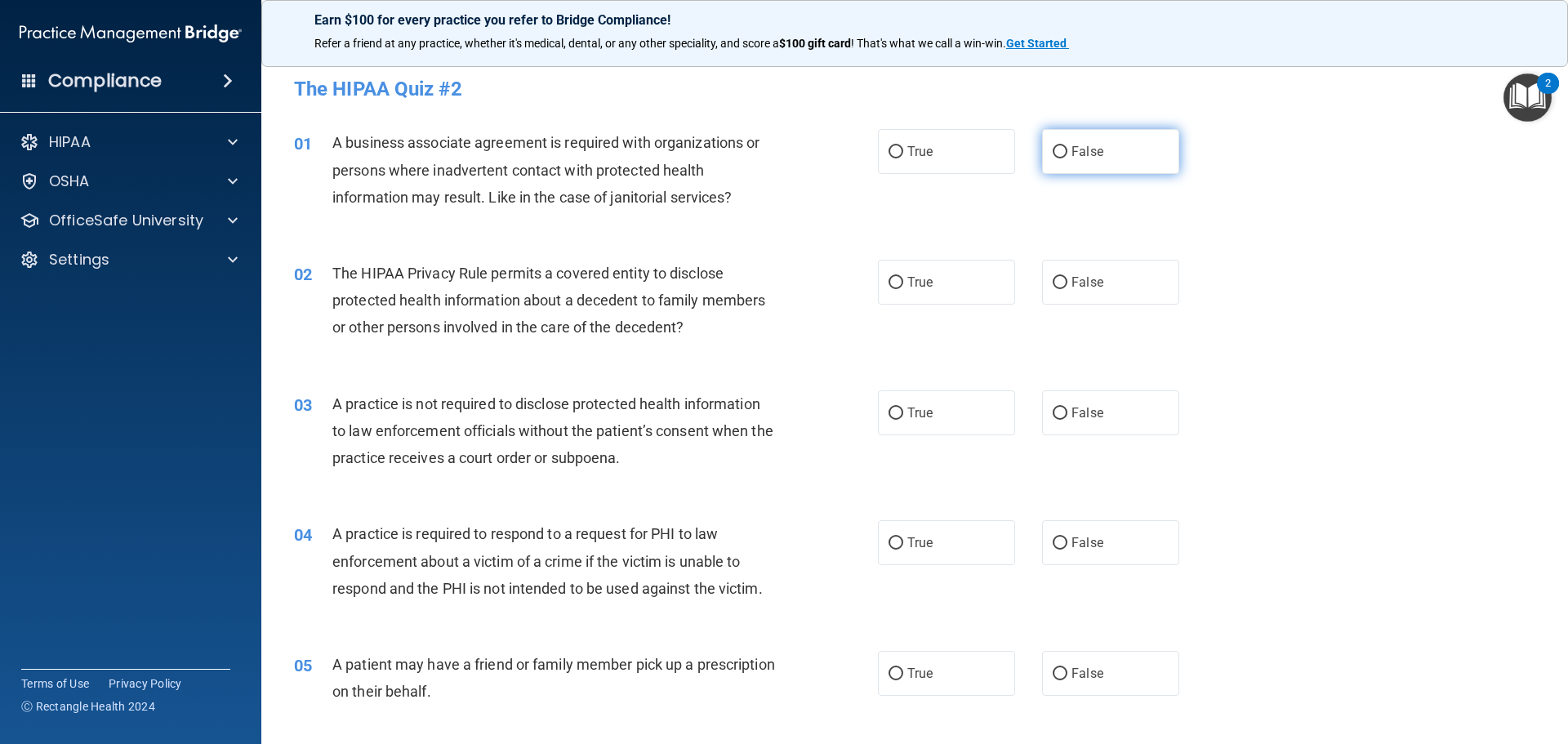
click at [1092, 151] on span "False" at bounding box center [1087, 152] width 32 height 16
click at [1067, 151] on input "False" at bounding box center [1060, 152] width 15 height 12
radio input "true"
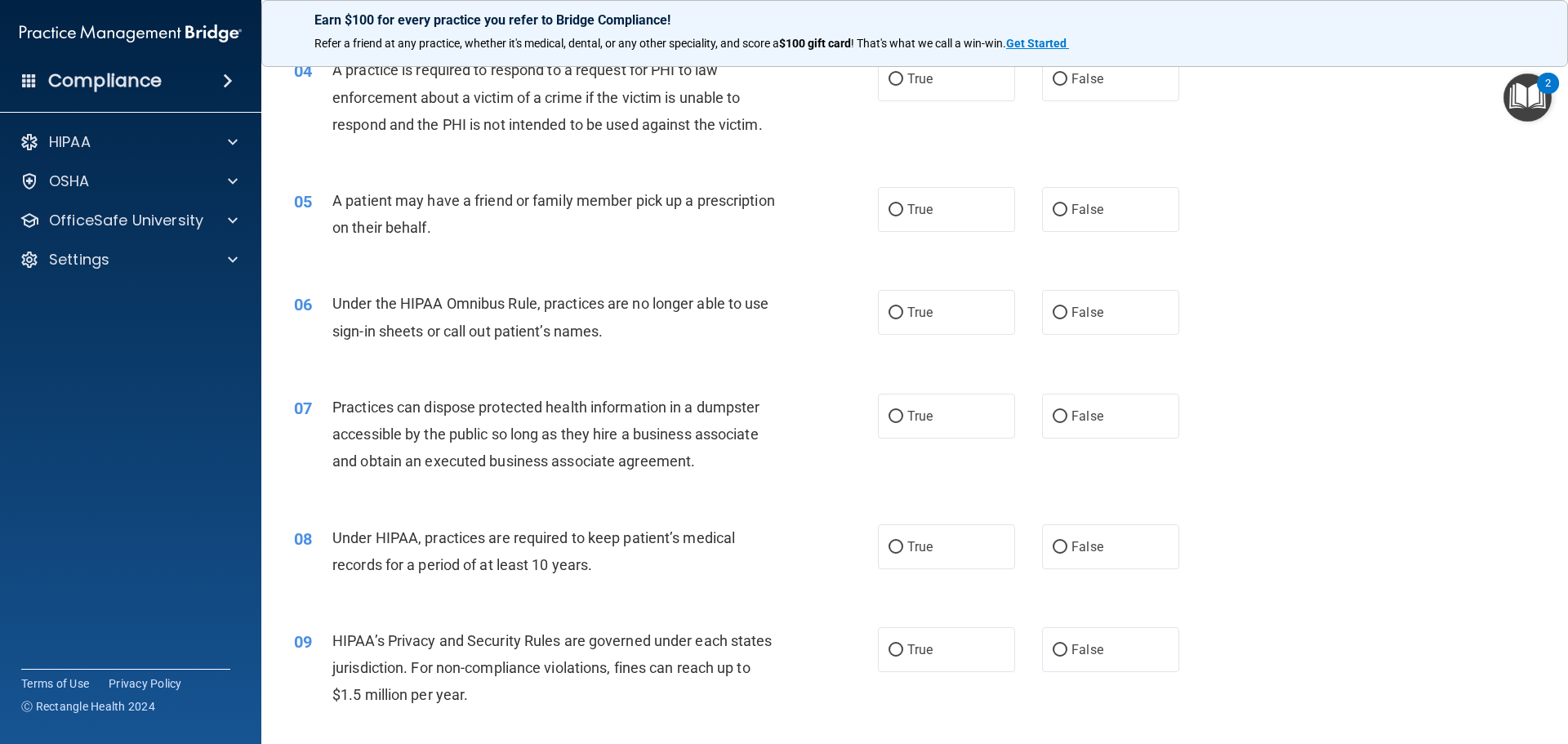
scroll to position [490, 0]
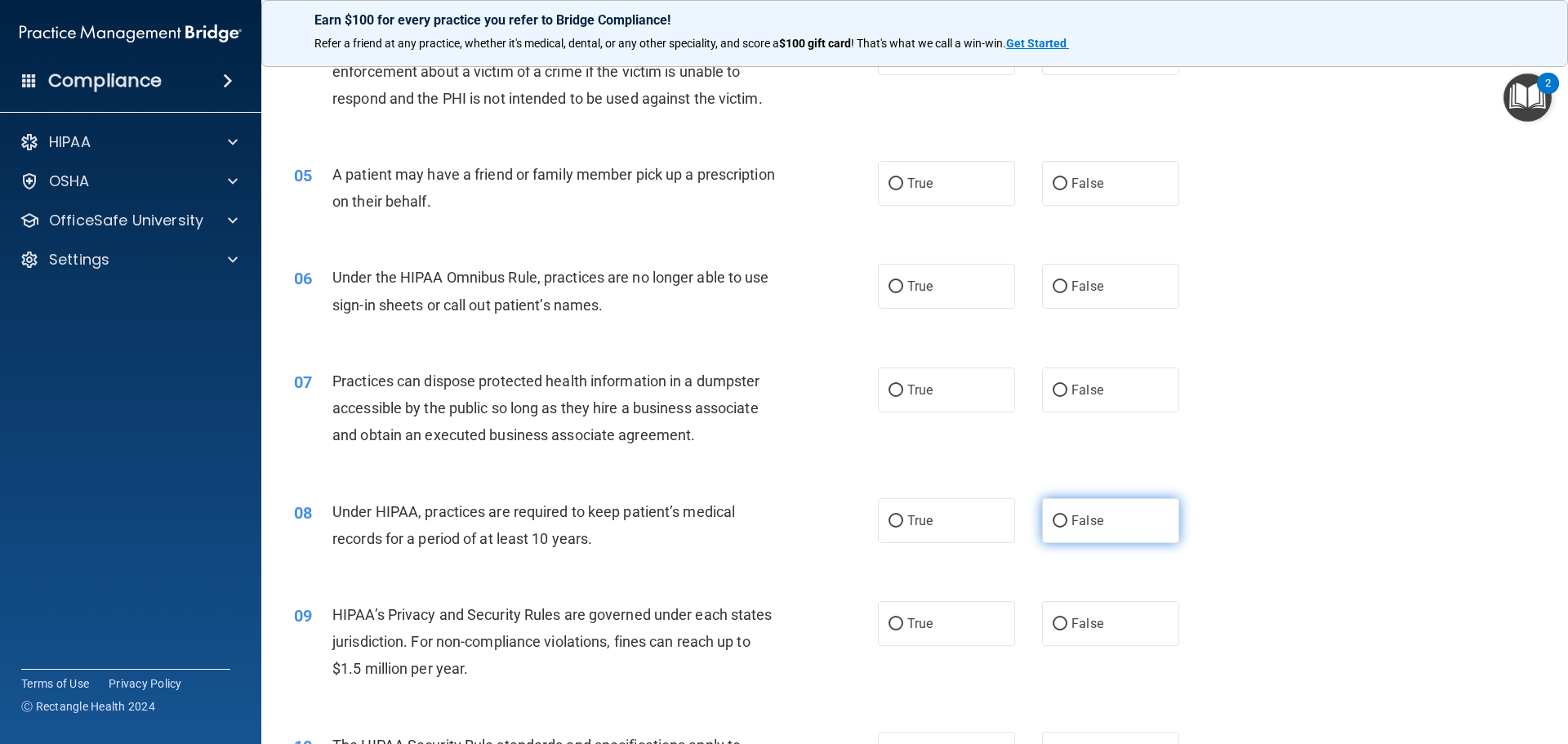
click at [1075, 529] on label "False" at bounding box center [1110, 520] width 137 height 45
click at [1067, 527] on input "False" at bounding box center [1060, 521] width 15 height 12
radio input "true"
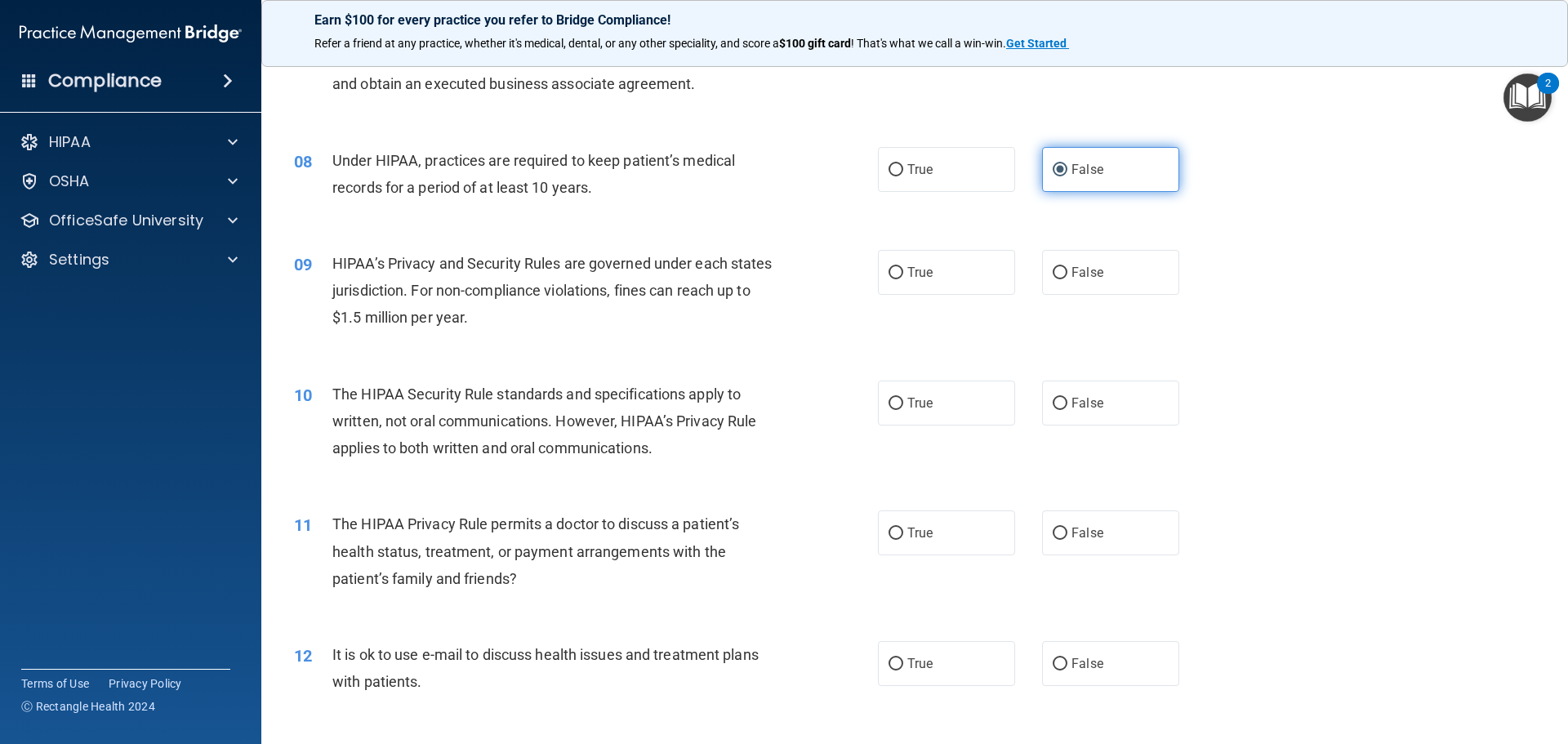
scroll to position [979, 0]
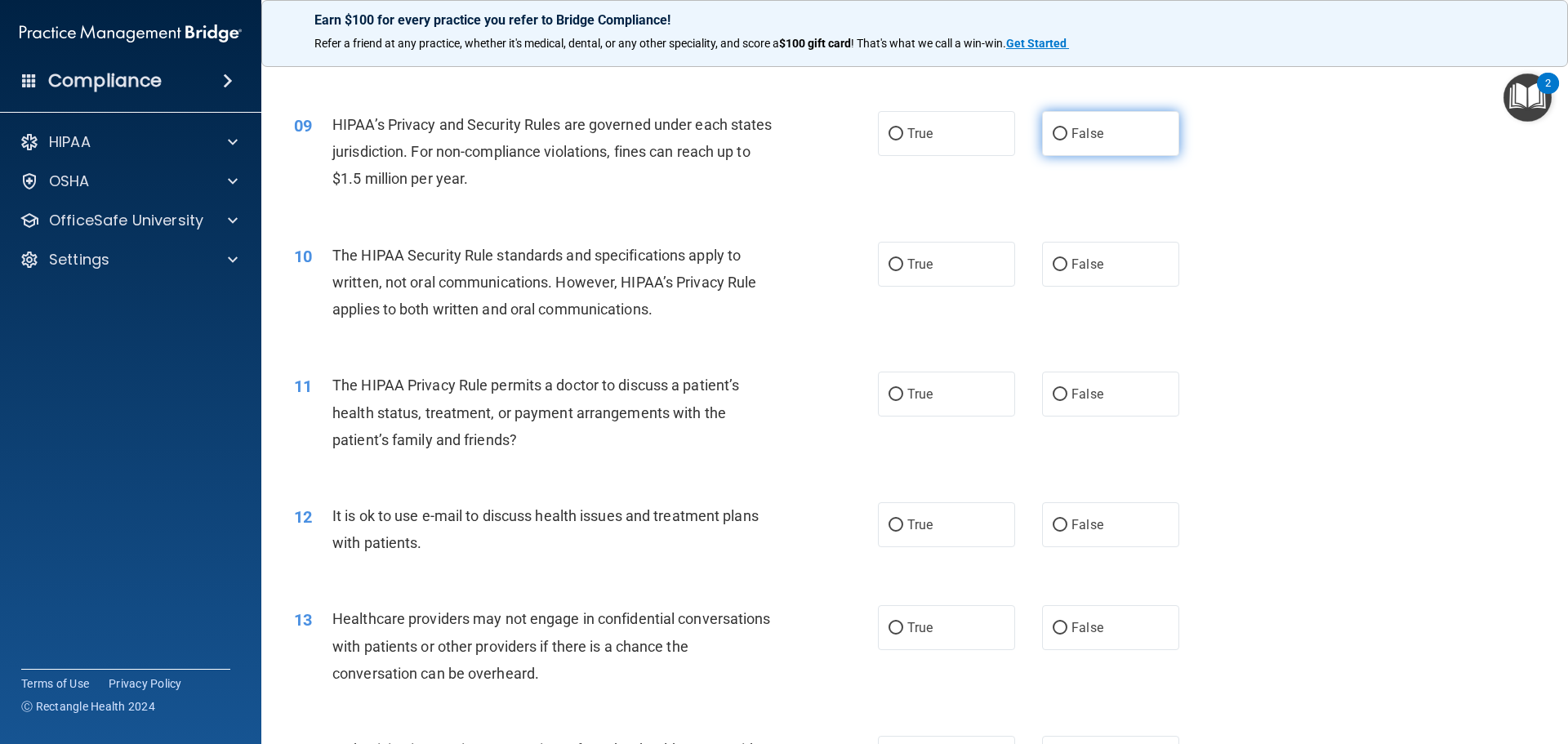
click at [1073, 139] on span "False" at bounding box center [1087, 133] width 32 height 16
click at [1067, 139] on input "False" at bounding box center [1060, 134] width 15 height 12
radio input "true"
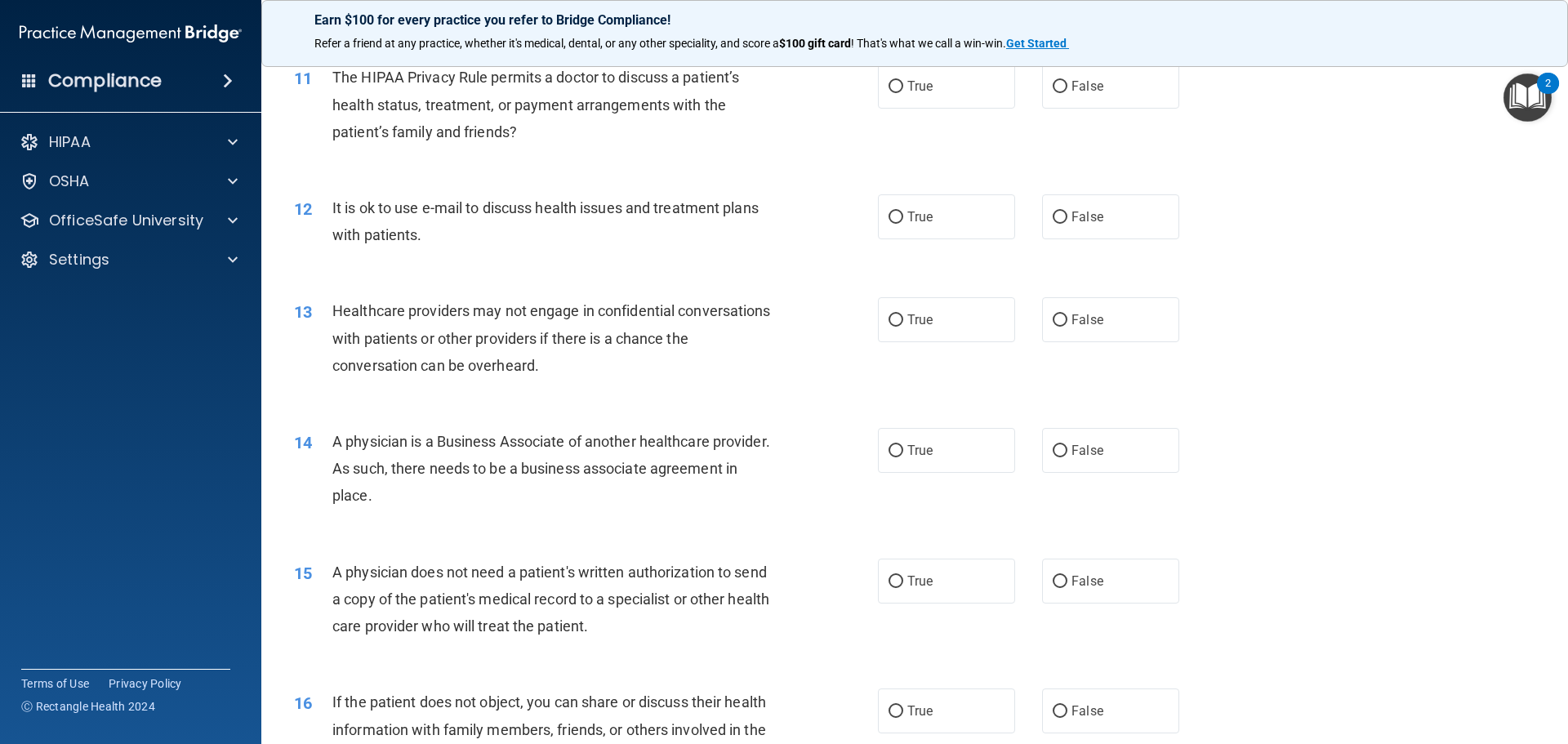
scroll to position [1306, 0]
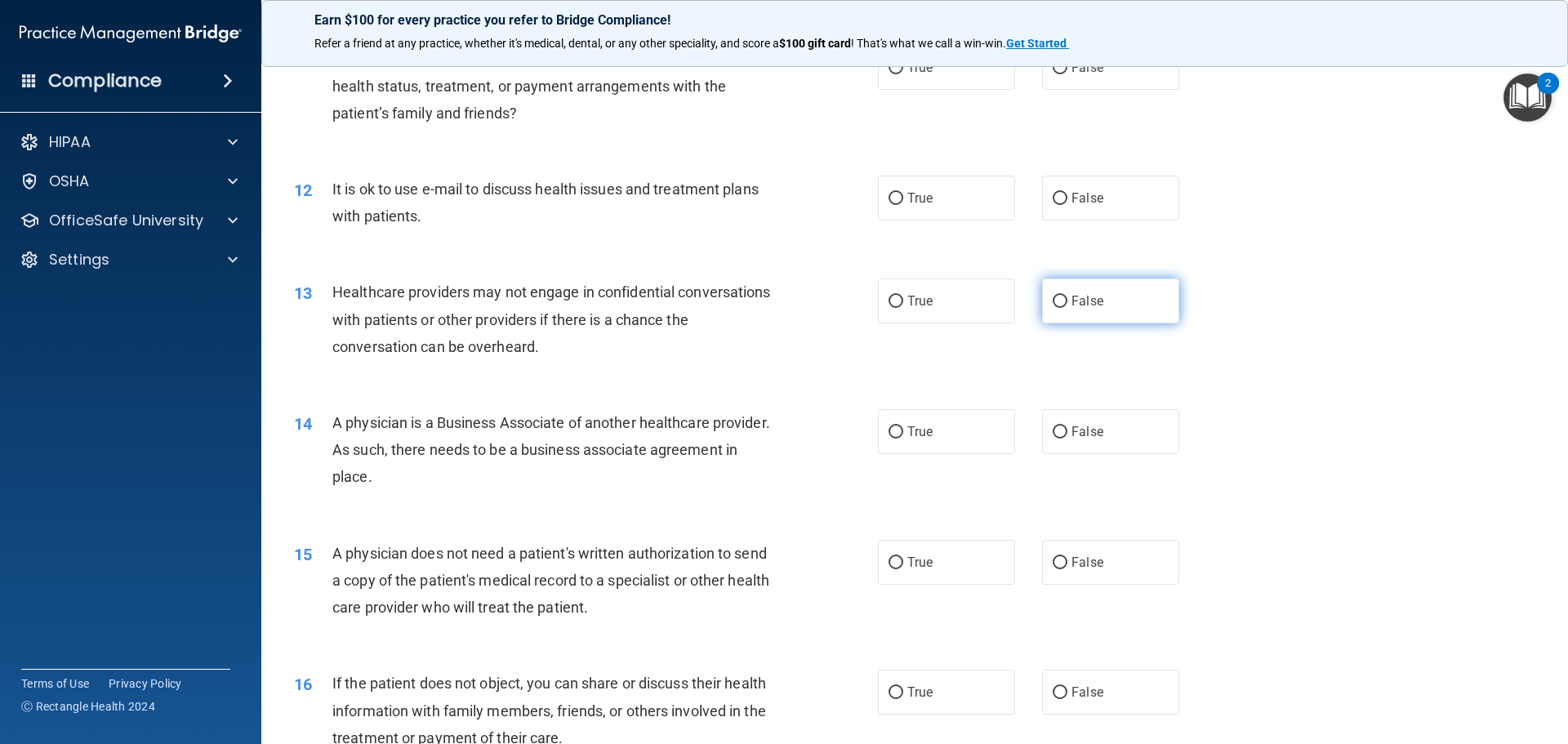
click at [1072, 303] on span "False" at bounding box center [1087, 301] width 32 height 16
click at [1067, 303] on input "False" at bounding box center [1060, 301] width 15 height 12
radio input "true"
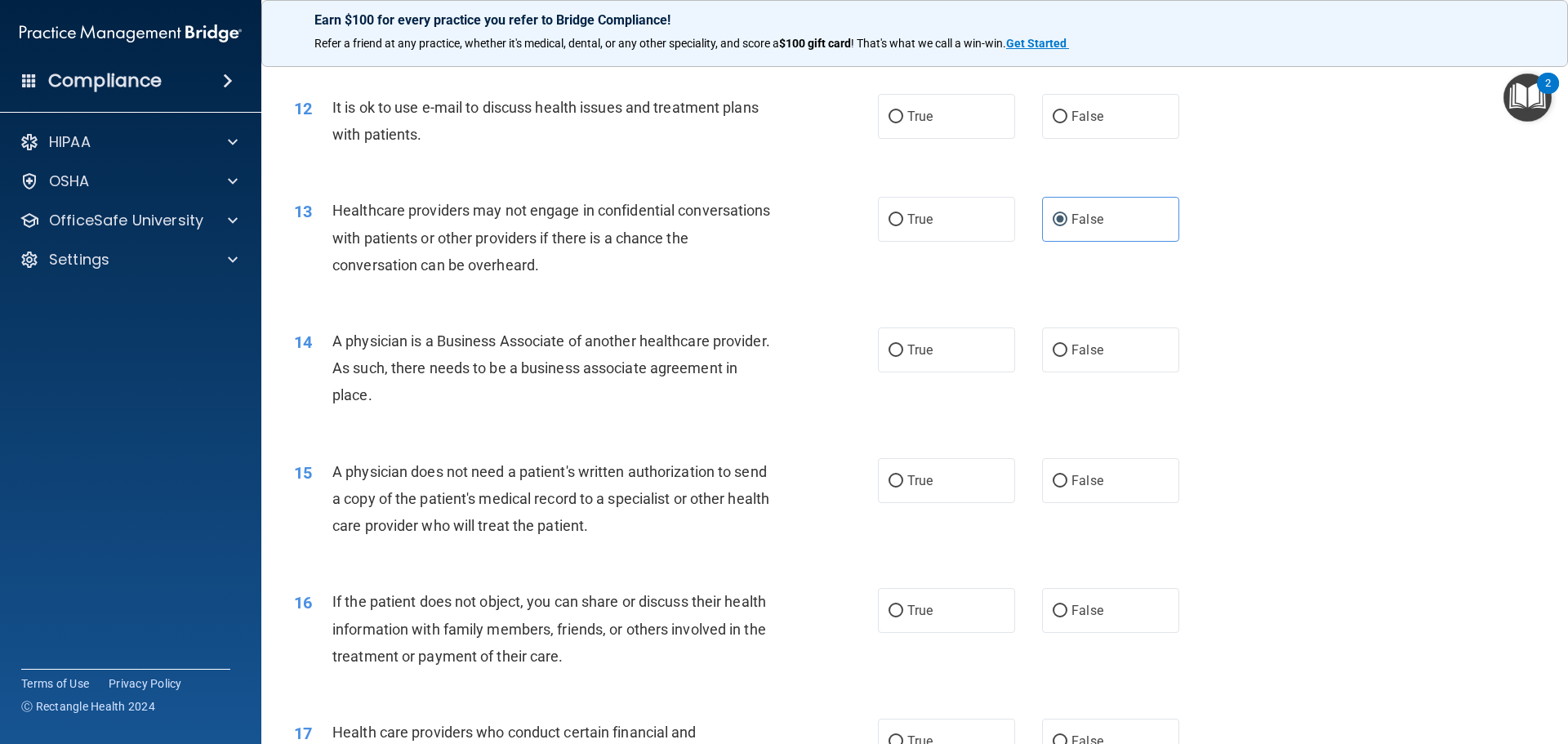
scroll to position [1469, 0]
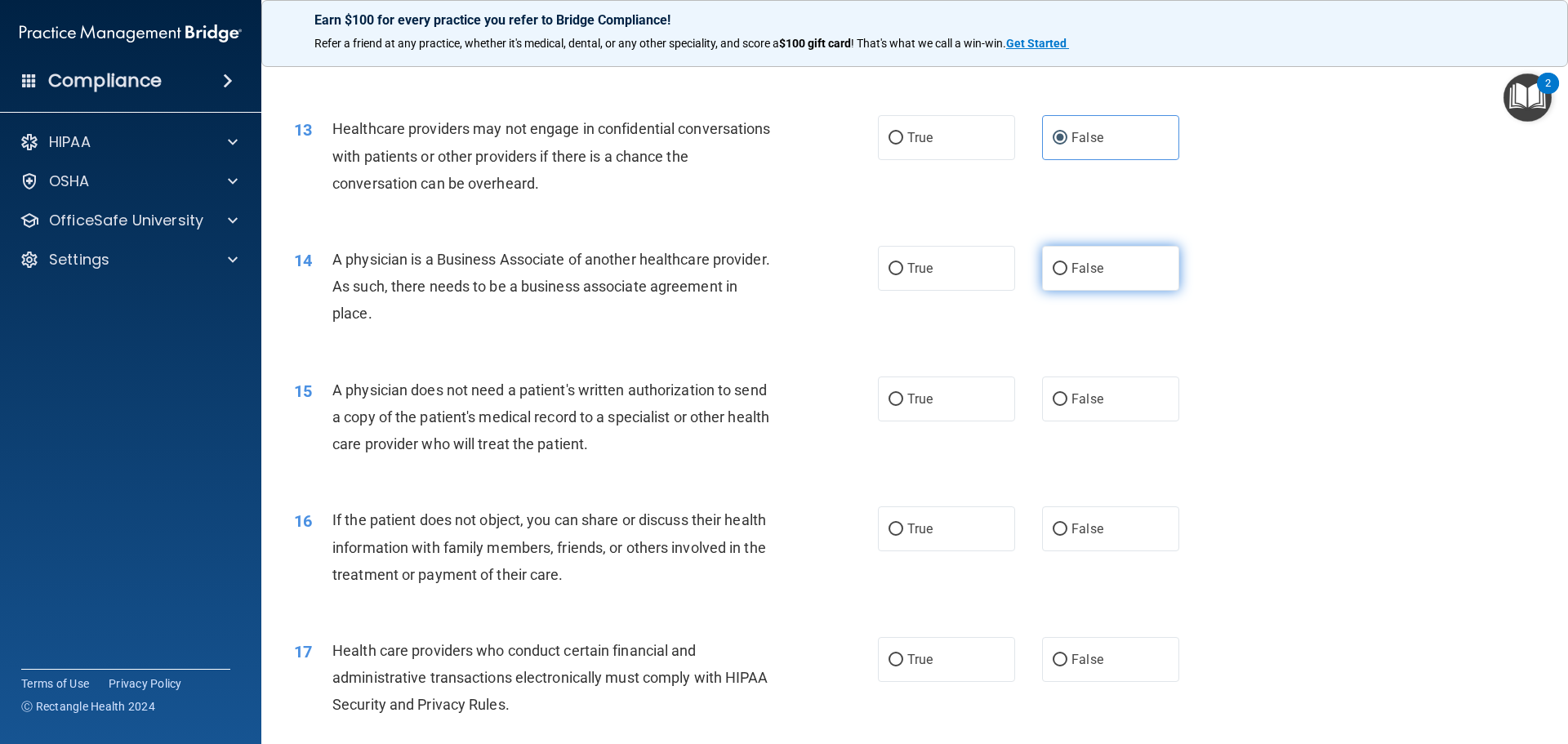
click at [1163, 276] on label "False" at bounding box center [1110, 268] width 137 height 45
click at [1067, 275] on input "False" at bounding box center [1060, 269] width 15 height 12
radio input "true"
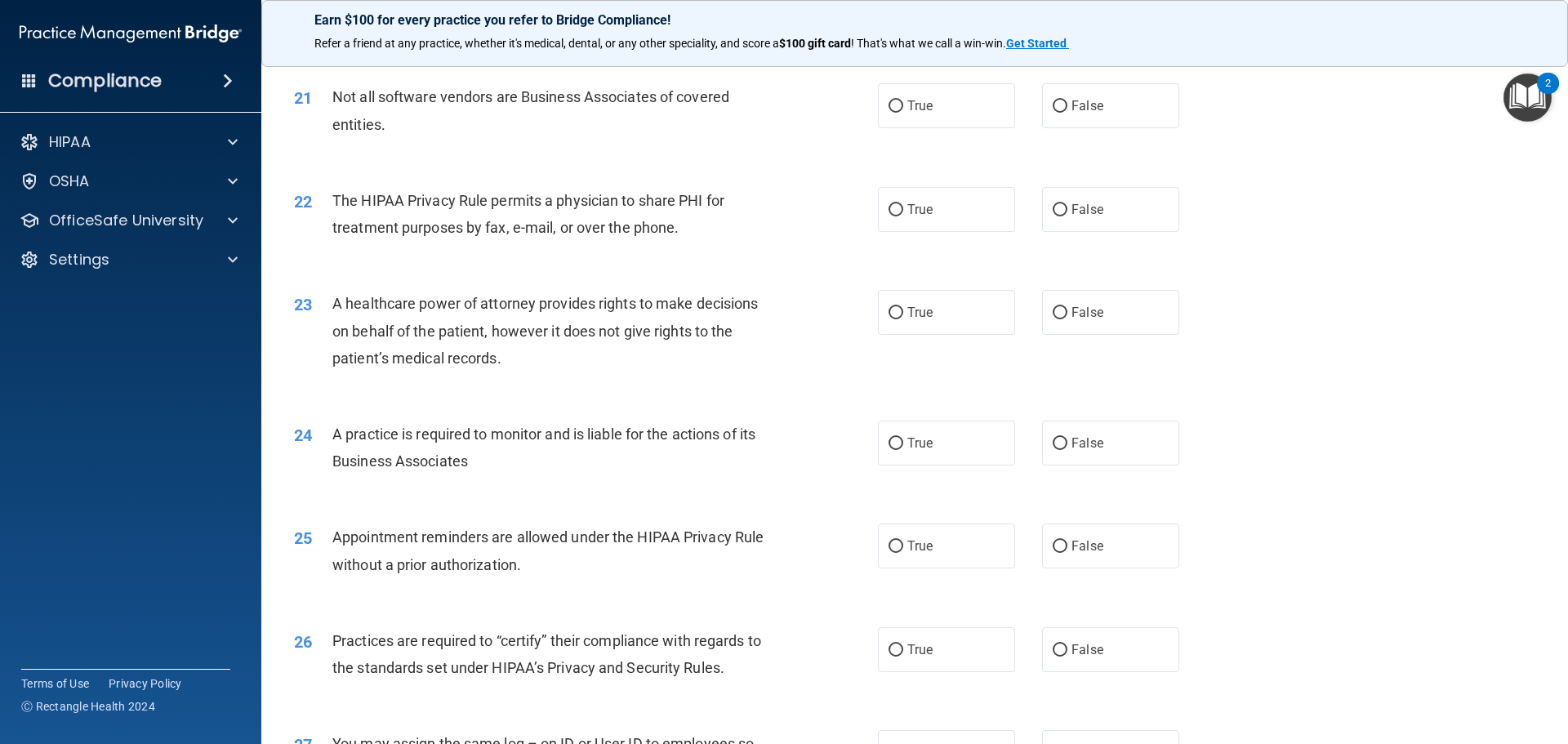
scroll to position [2612, 0]
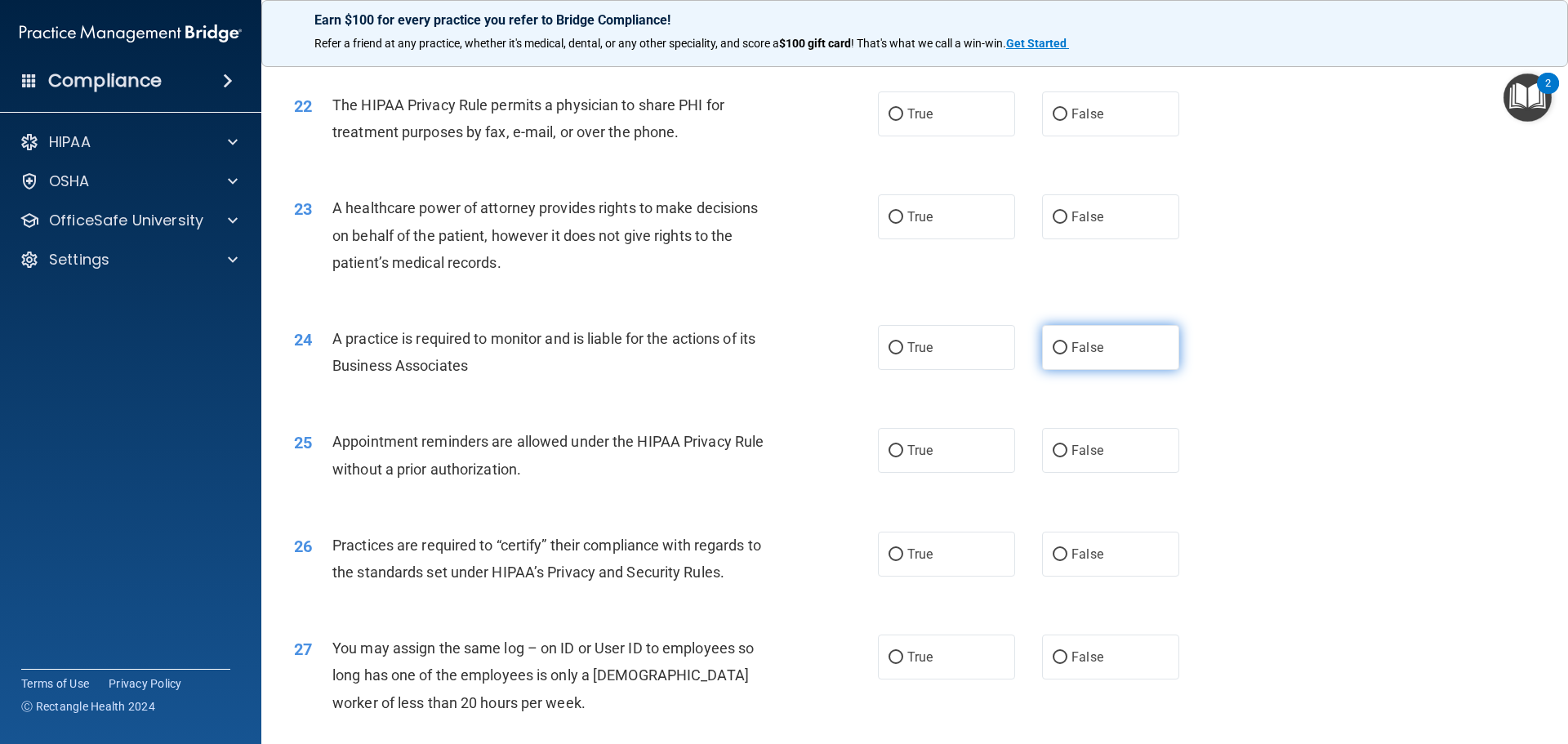
click at [1104, 350] on label "False" at bounding box center [1110, 347] width 137 height 45
click at [1067, 350] on input "False" at bounding box center [1060, 348] width 15 height 12
radio input "true"
click at [1074, 536] on label "False" at bounding box center [1110, 554] width 137 height 45
click at [1067, 549] on input "False" at bounding box center [1060, 555] width 15 height 12
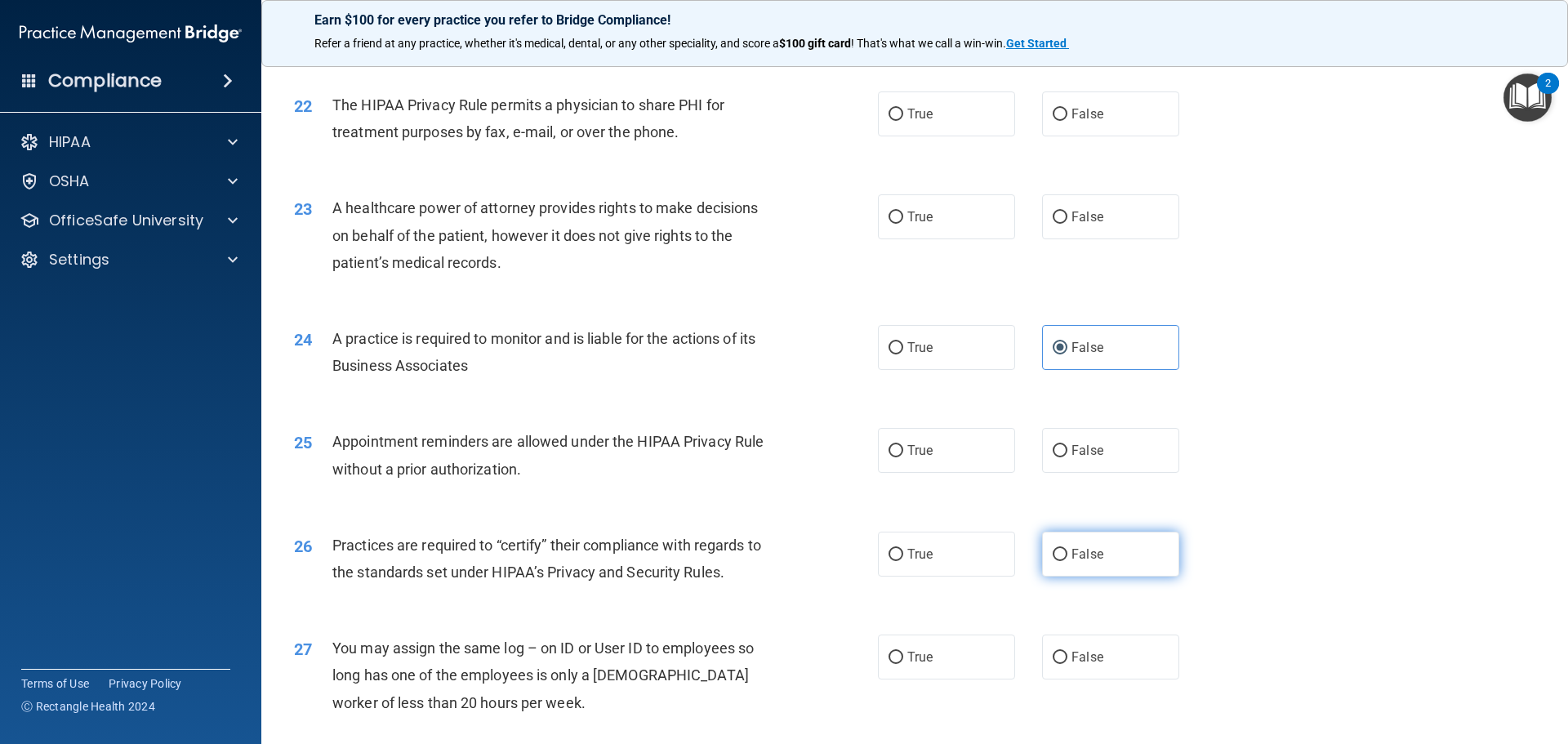
radio input "true"
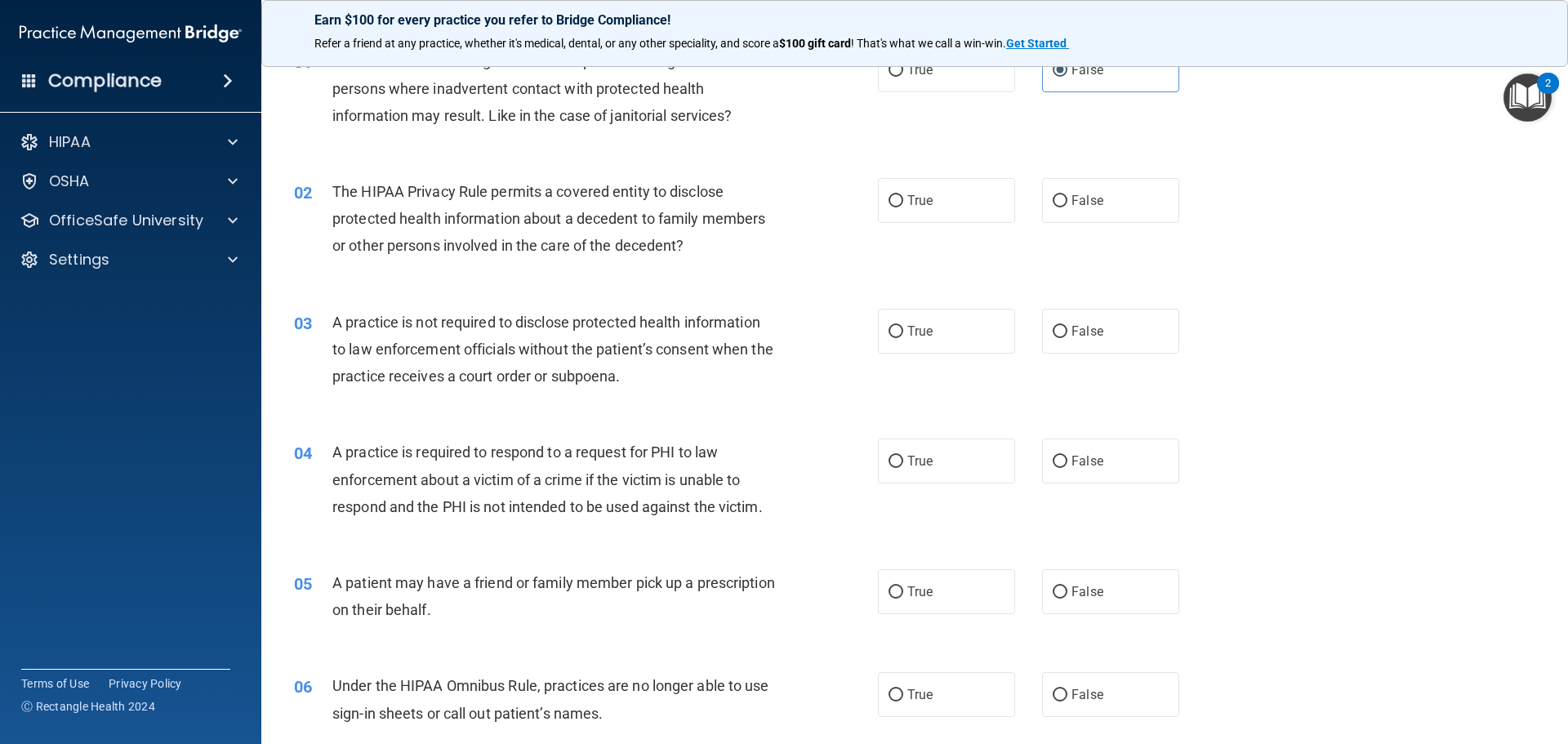
scroll to position [0, 0]
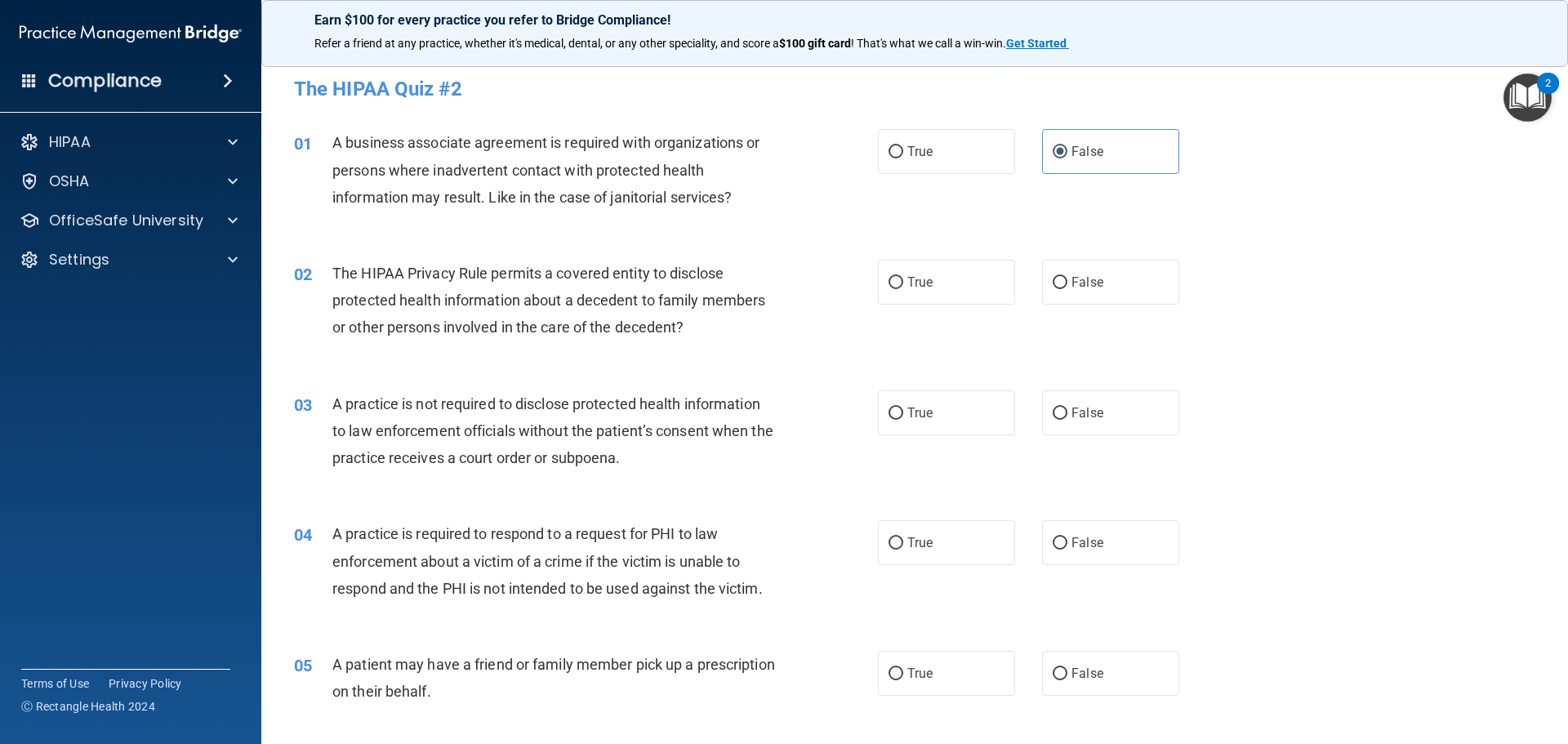
click at [685, 321] on span "The HIPAA Privacy Rule permits a covered entity to disclose protected health in…" at bounding box center [549, 300] width 432 height 71
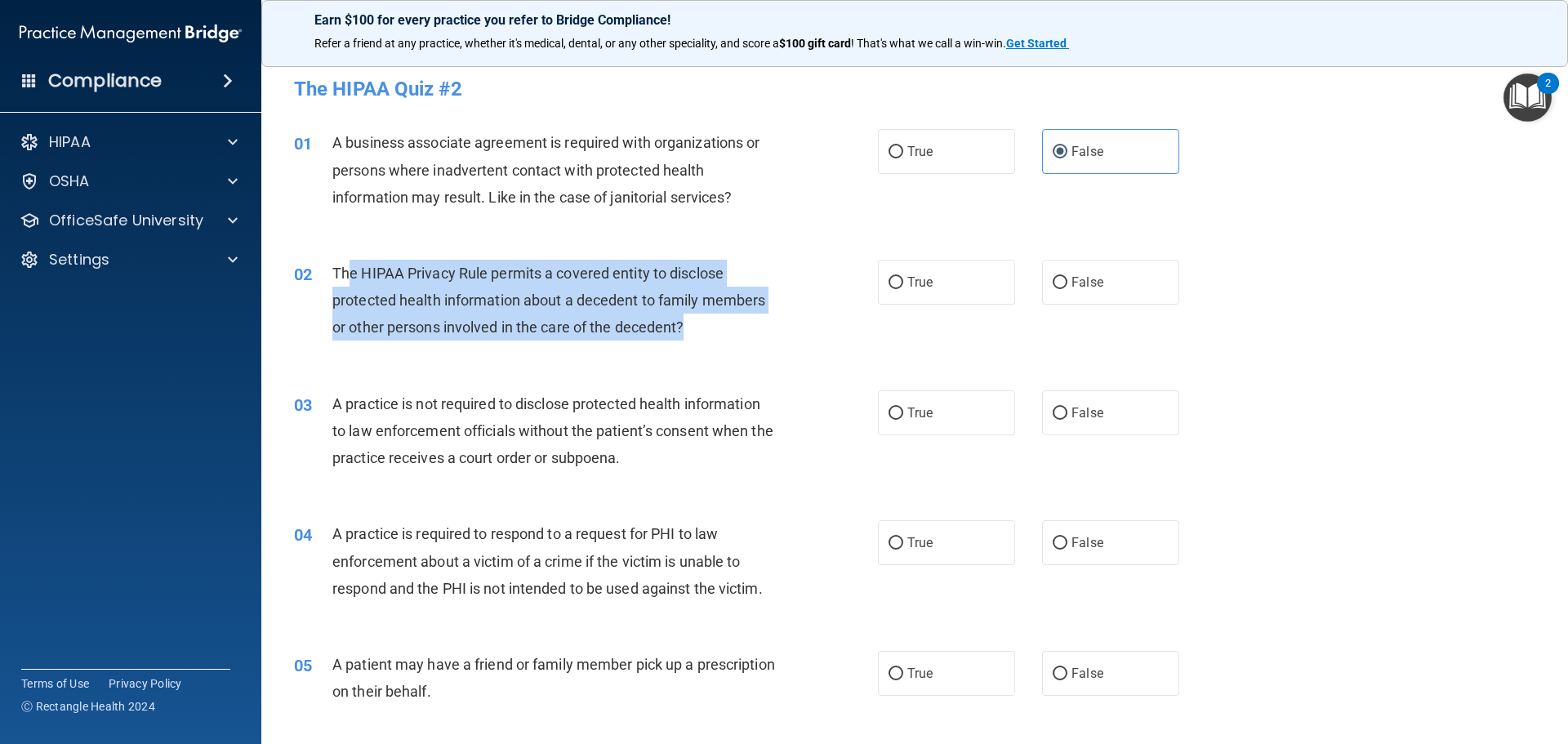
drag, startPoint x: 684, startPoint y: 327, endPoint x: 358, endPoint y: 275, distance: 330.1
click at [352, 275] on span "The HIPAA Privacy Rule permits a covered entity to disclose protected health in…" at bounding box center [549, 300] width 432 height 71
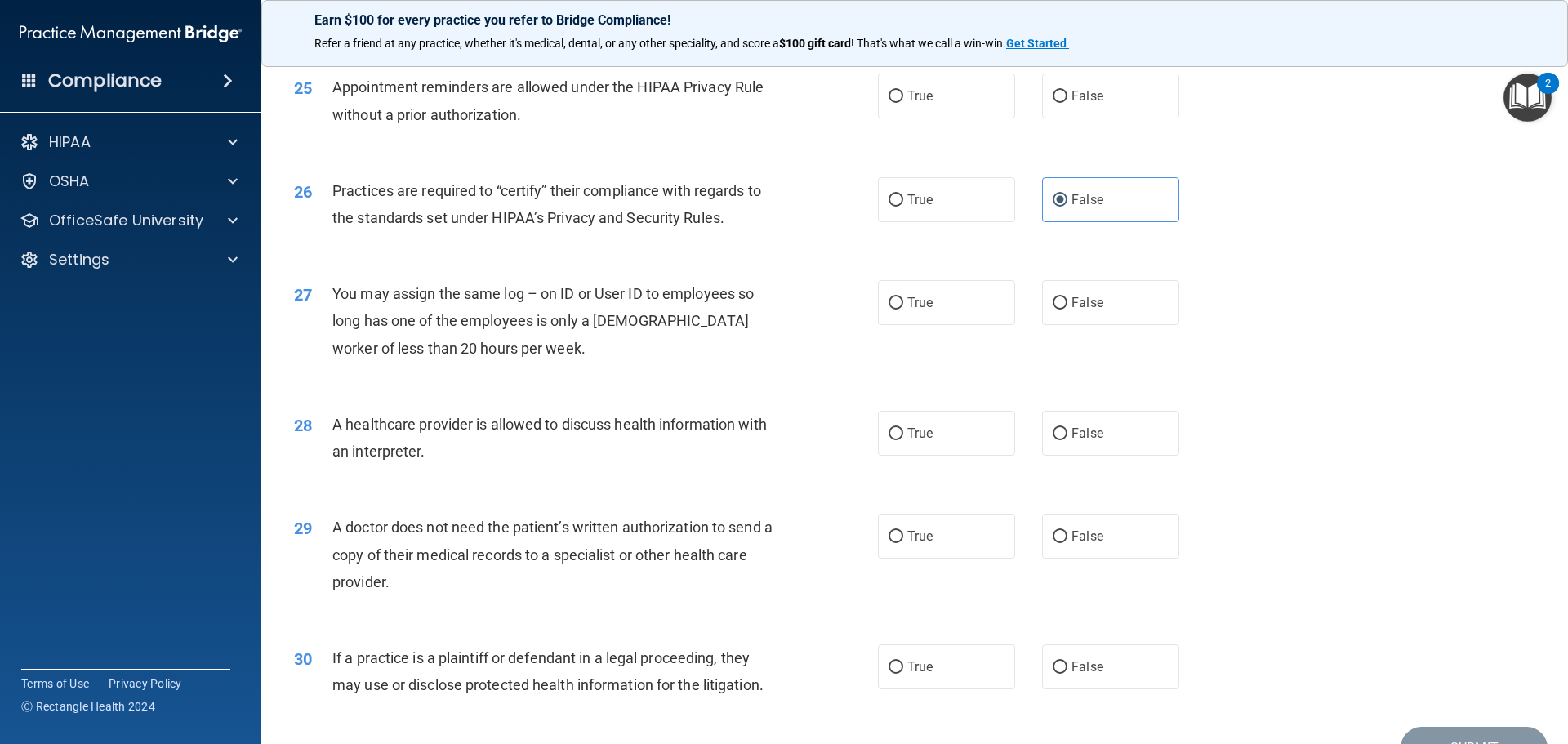
scroll to position [3056, 0]
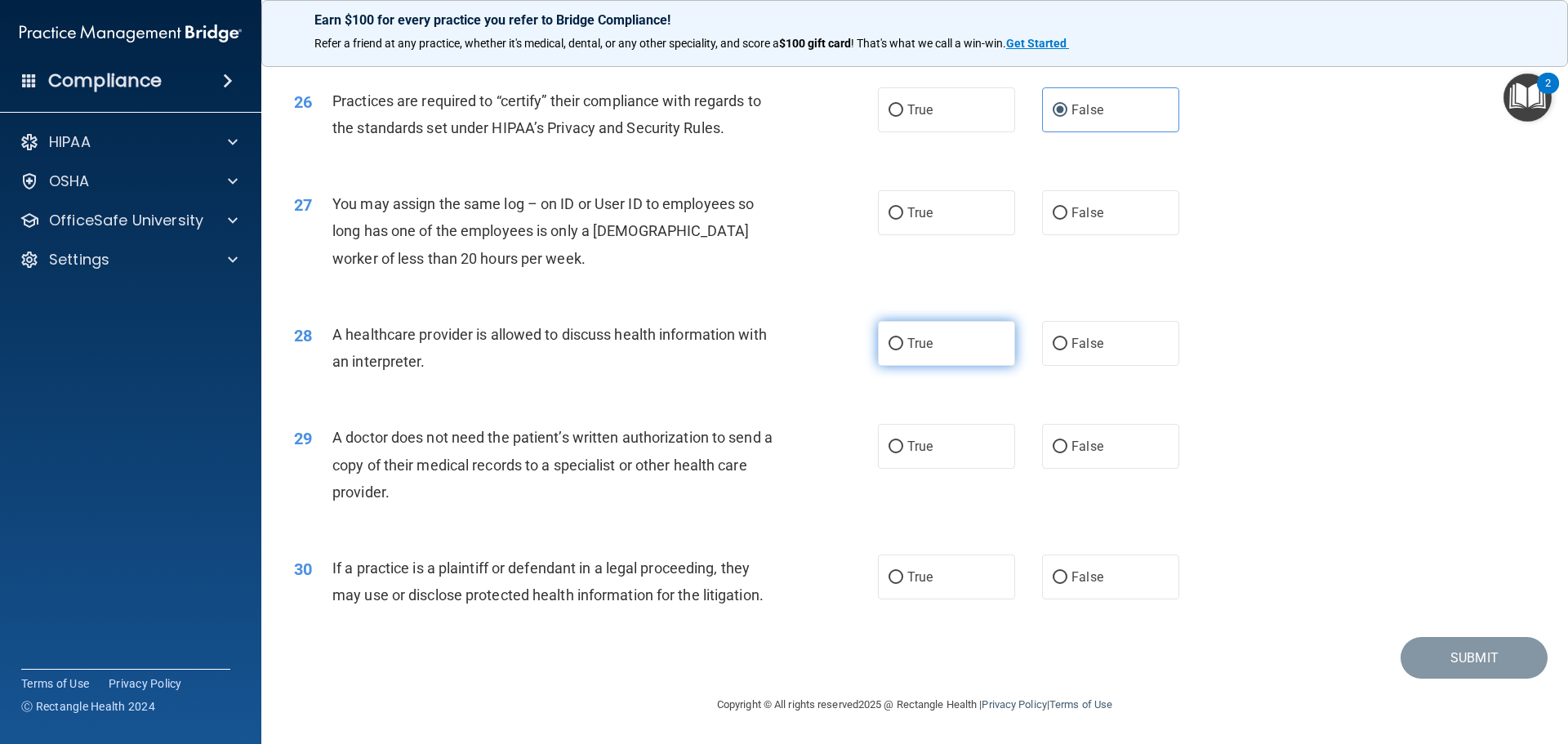
click at [958, 331] on label "True" at bounding box center [946, 344] width 137 height 45
click at [903, 338] on input "True" at bounding box center [895, 344] width 15 height 12
radio input "true"
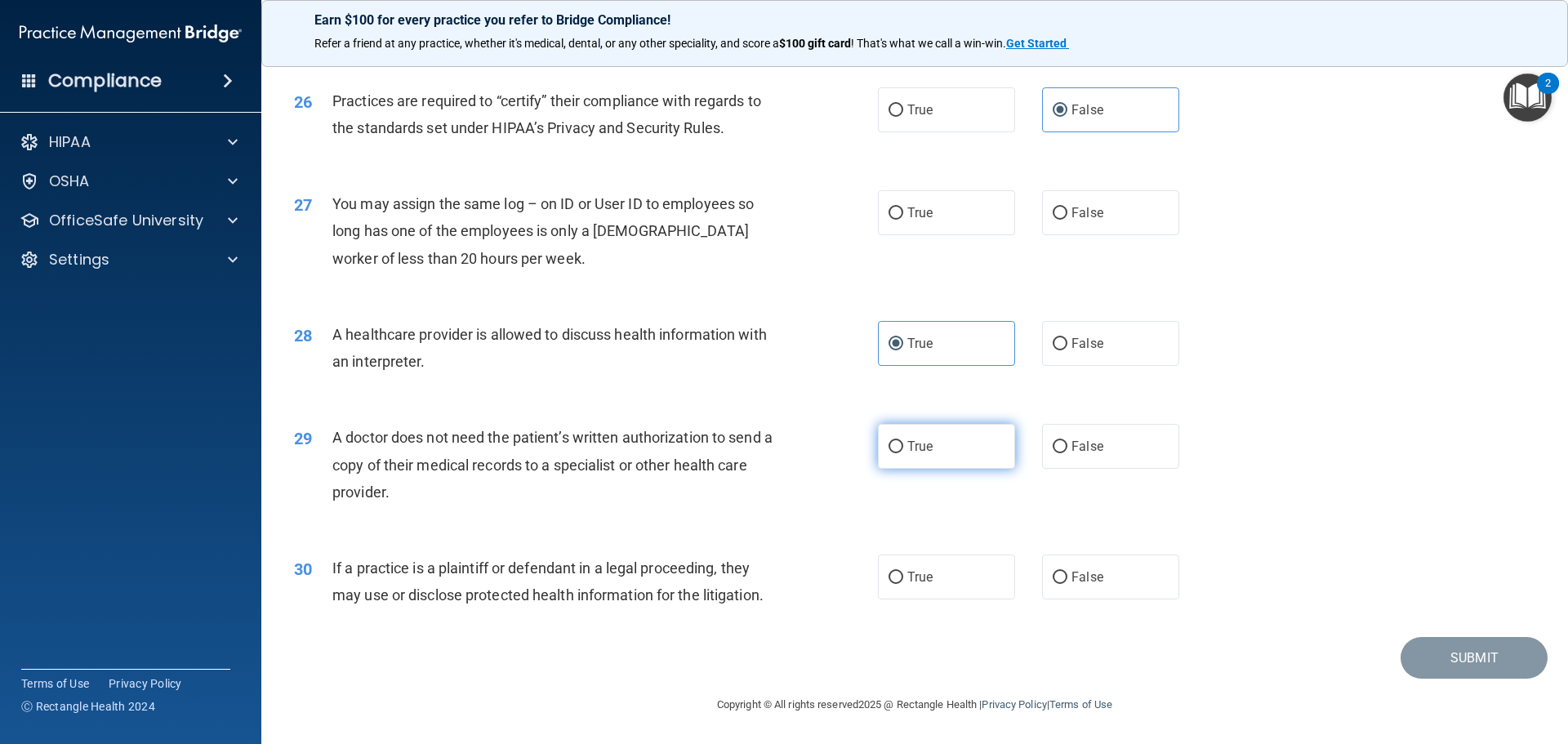
click at [916, 452] on span "True" at bounding box center [919, 446] width 25 height 16
click at [903, 452] on input "True" at bounding box center [895, 447] width 15 height 12
radio input "true"
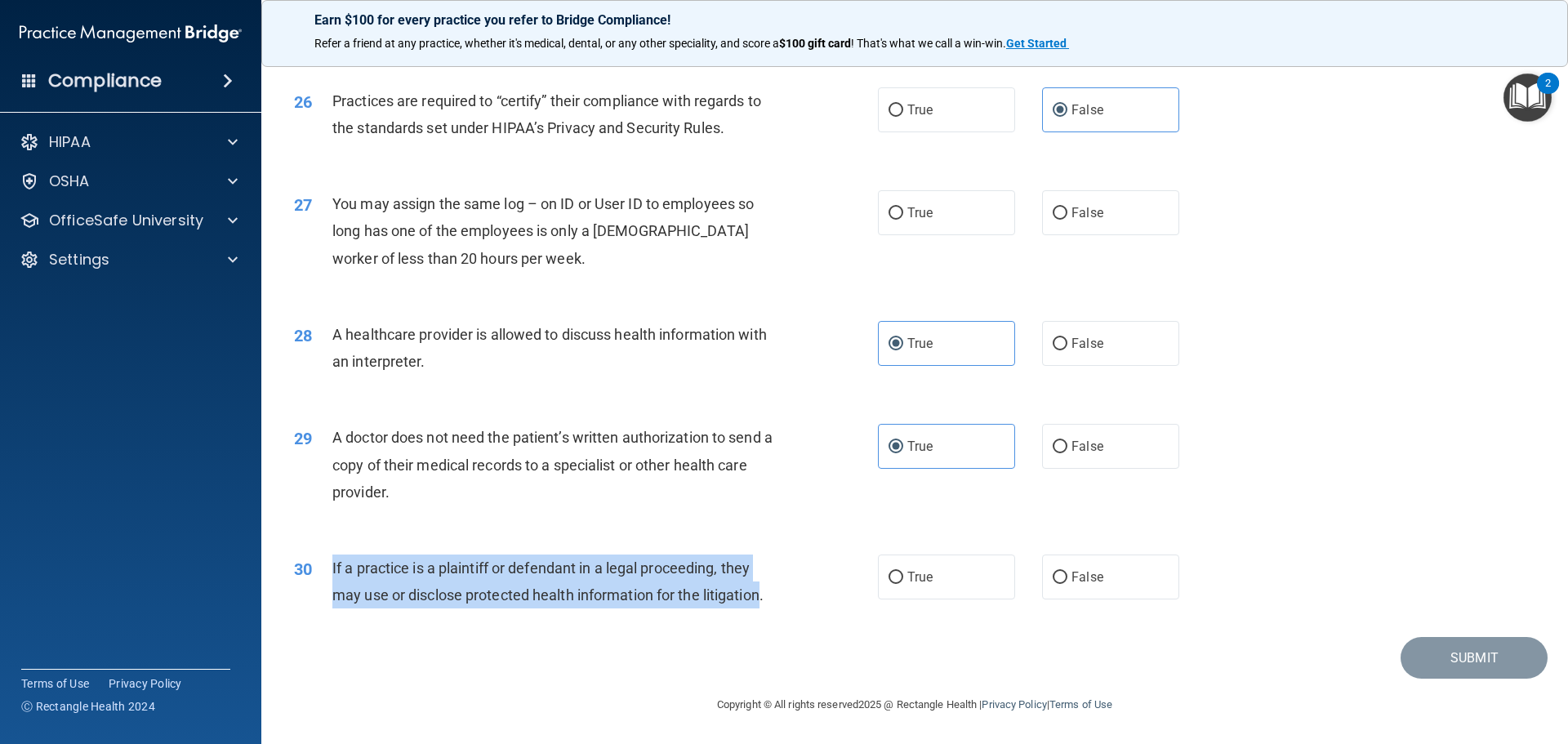
drag, startPoint x: 765, startPoint y: 598, endPoint x: 329, endPoint y: 564, distance: 437.3
click at [329, 564] on div "30 If a practice is a plaintiff or defendant in a legal proceeding, they may us…" at bounding box center [586, 586] width 633 height 62
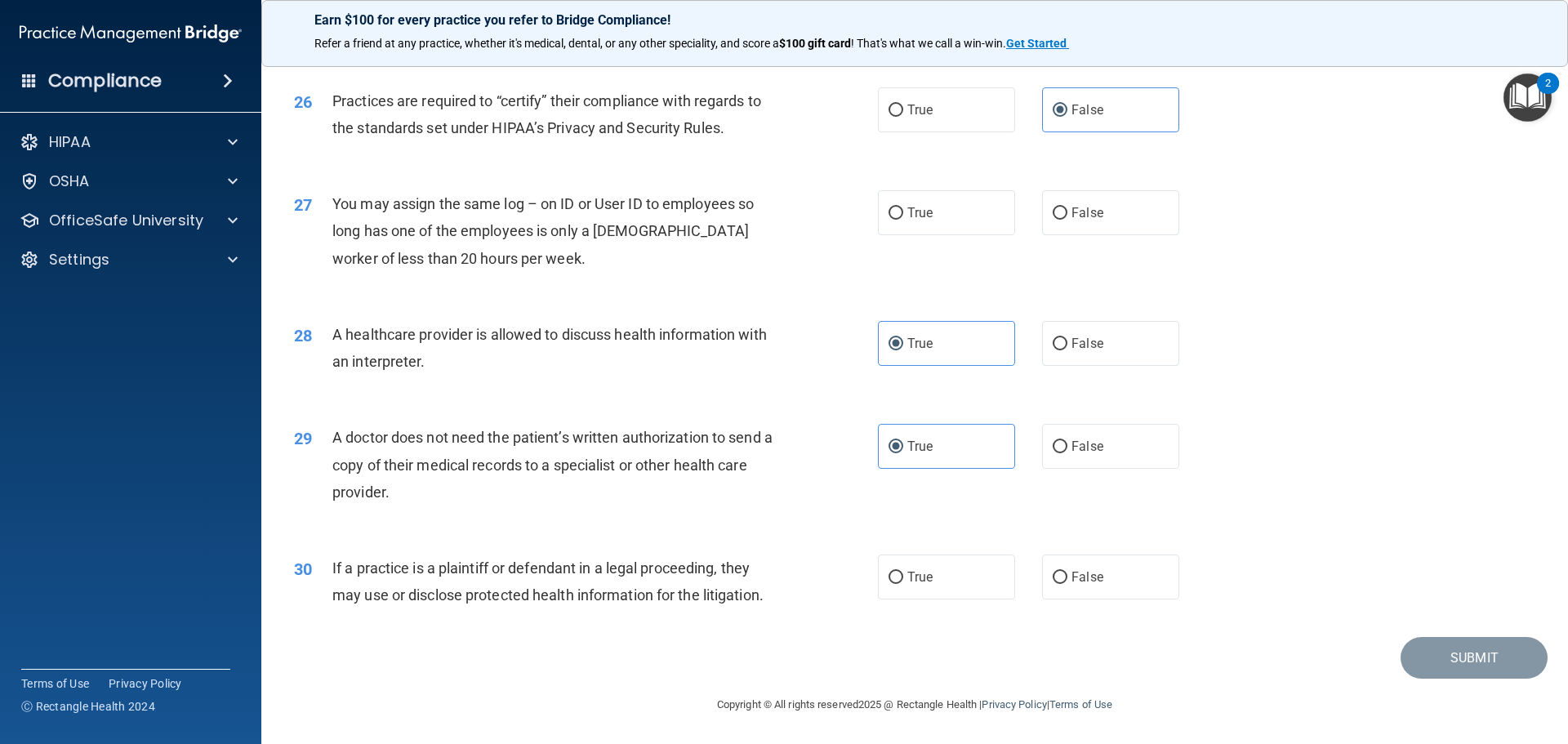
click at [812, 627] on div "30 If a practice is a plaintiff or defendant in a legal proceeding, they may us…" at bounding box center [914, 585] width 1266 height 102
click at [907, 576] on span "True" at bounding box center [919, 577] width 25 height 16
click at [903, 576] on input "True" at bounding box center [895, 578] width 15 height 12
radio input "true"
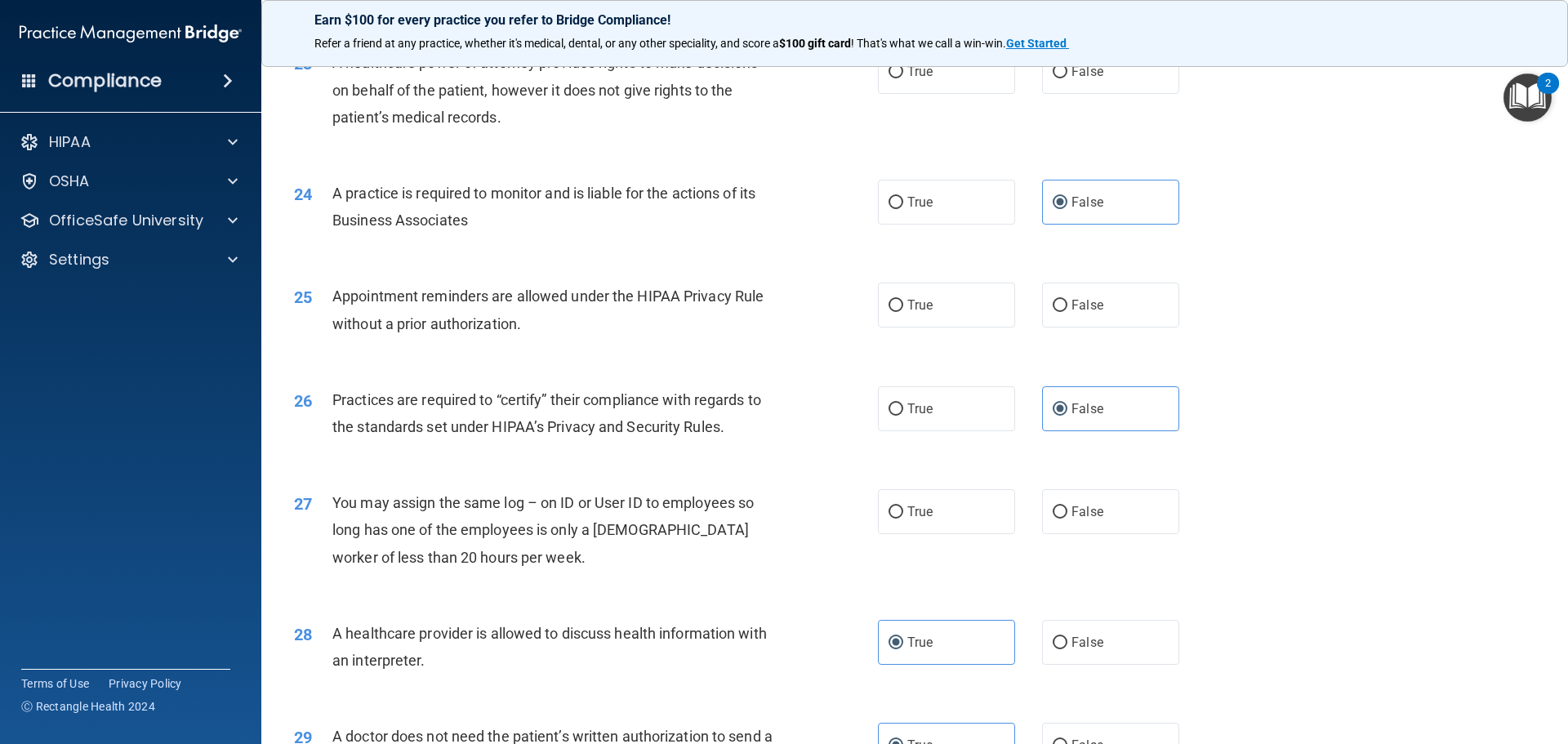
scroll to position [2730, 0]
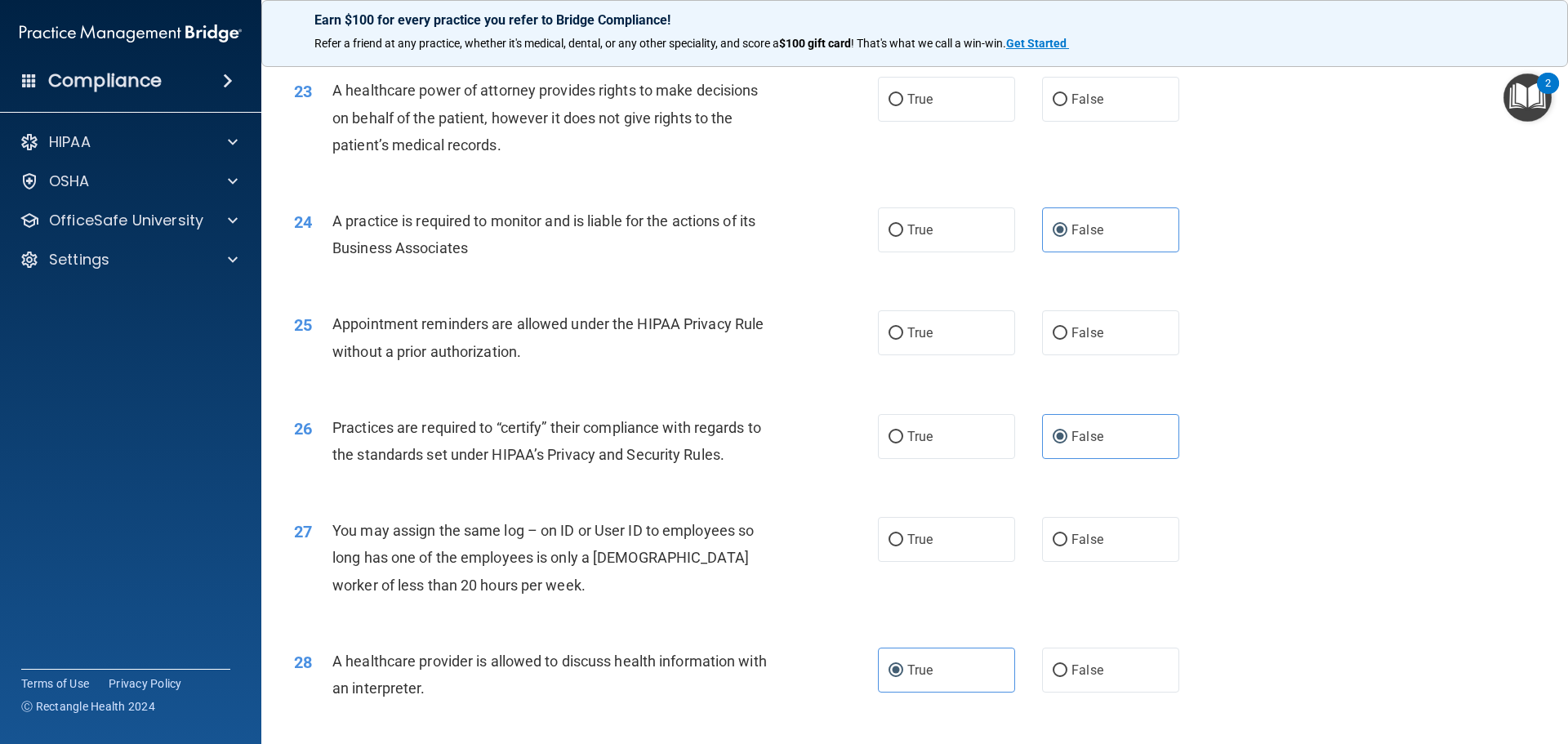
click at [551, 592] on div "You may assign the same log – on ID or User ID to employees so long has one of …" at bounding box center [561, 557] width 457 height 82
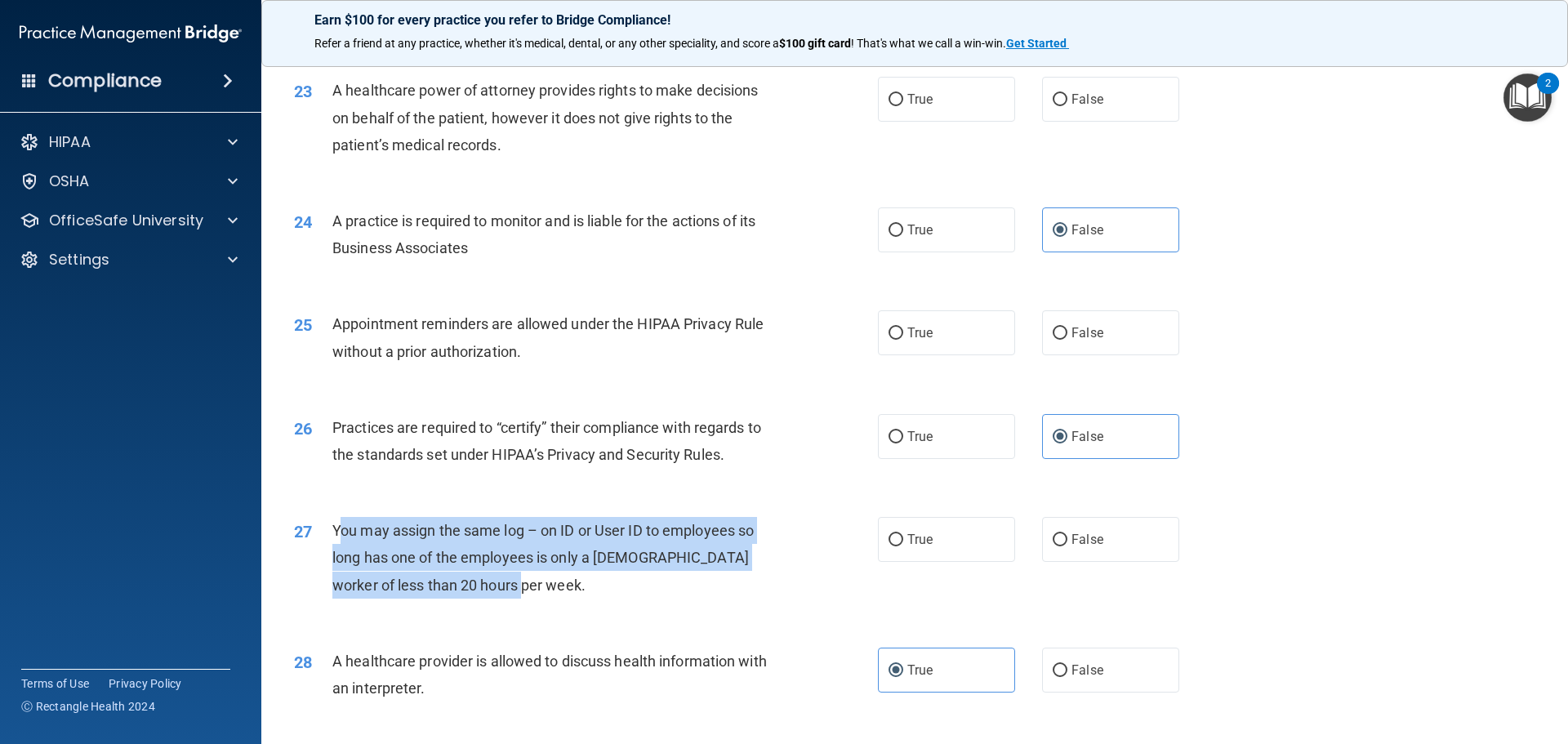
drag, startPoint x: 485, startPoint y: 595, endPoint x: 337, endPoint y: 532, distance: 160.9
click at [337, 532] on div "You may assign the same log – on ID or User ID to employees so long has one of …" at bounding box center [561, 557] width 457 height 82
click at [766, 581] on div "You may assign the same log – on ID or User ID to employees so long has one of …" at bounding box center [561, 557] width 457 height 82
click at [552, 604] on div "27 You may assign the same log – on ID or User ID to employees so long has one …" at bounding box center [586, 561] width 633 height 90
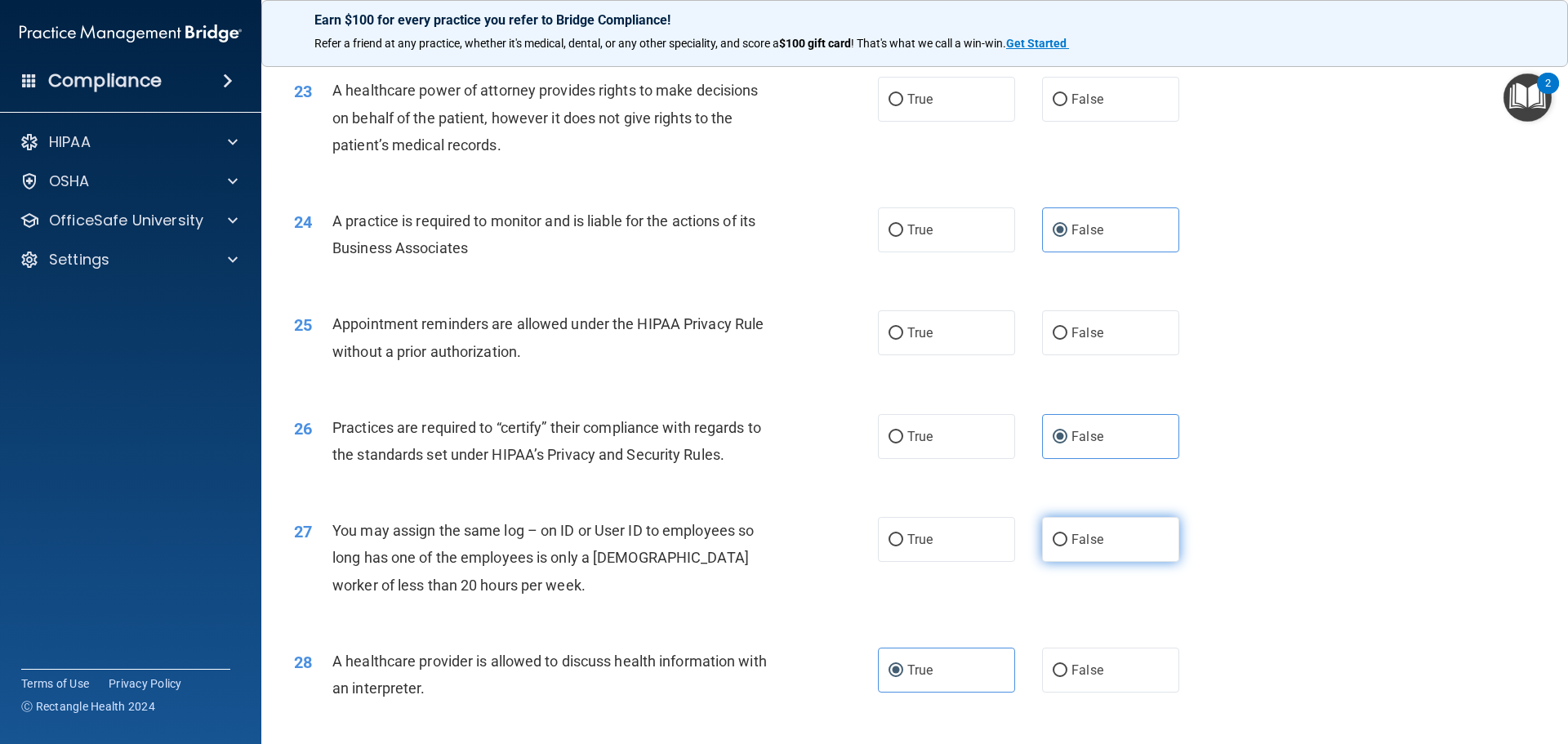
click at [1120, 555] on label "False" at bounding box center [1110, 539] width 137 height 45
click at [1067, 546] on input "False" at bounding box center [1060, 540] width 15 height 12
radio input "true"
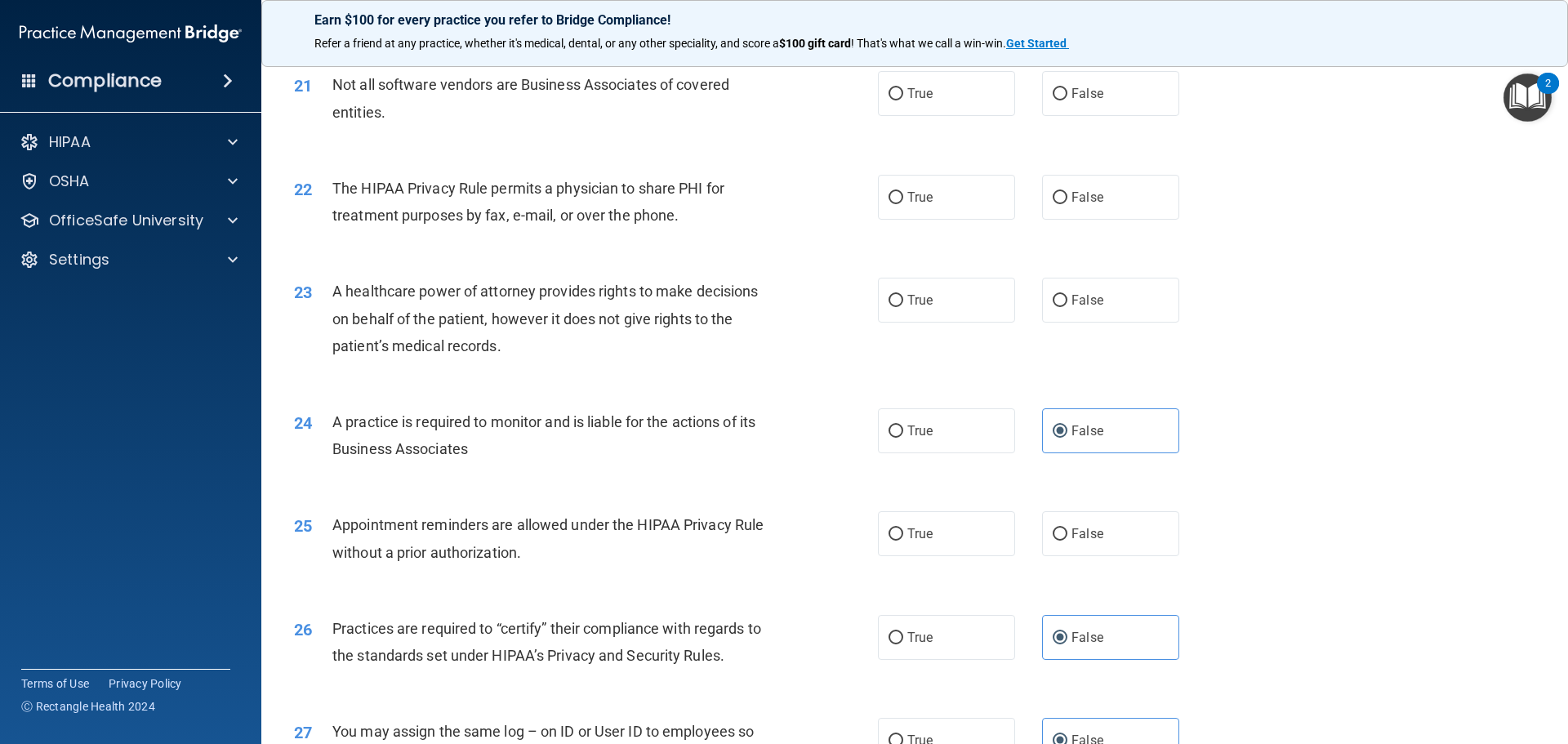
scroll to position [2484, 0]
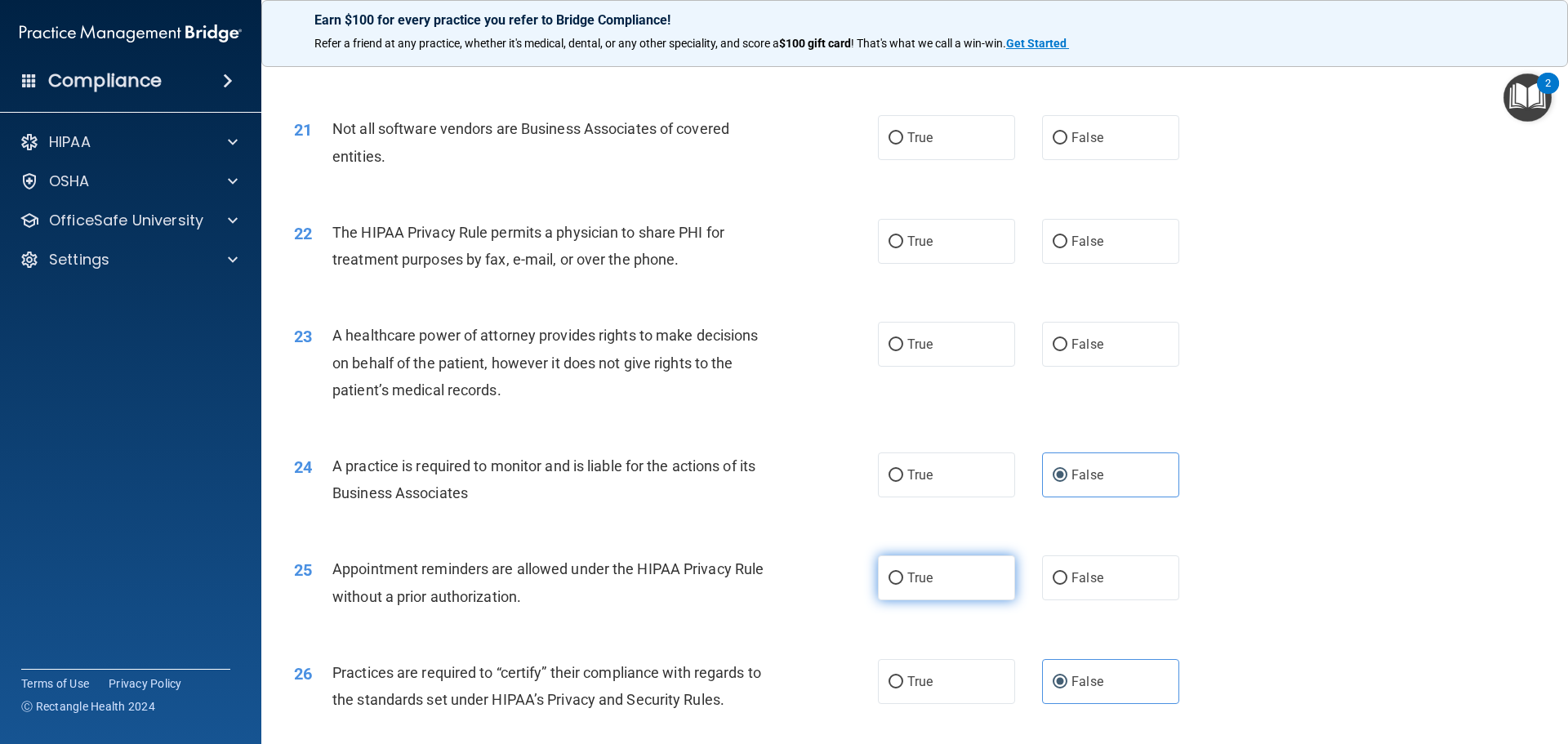
click at [925, 574] on span "True" at bounding box center [919, 578] width 25 height 16
click at [903, 574] on input "True" at bounding box center [895, 578] width 15 height 12
radio input "true"
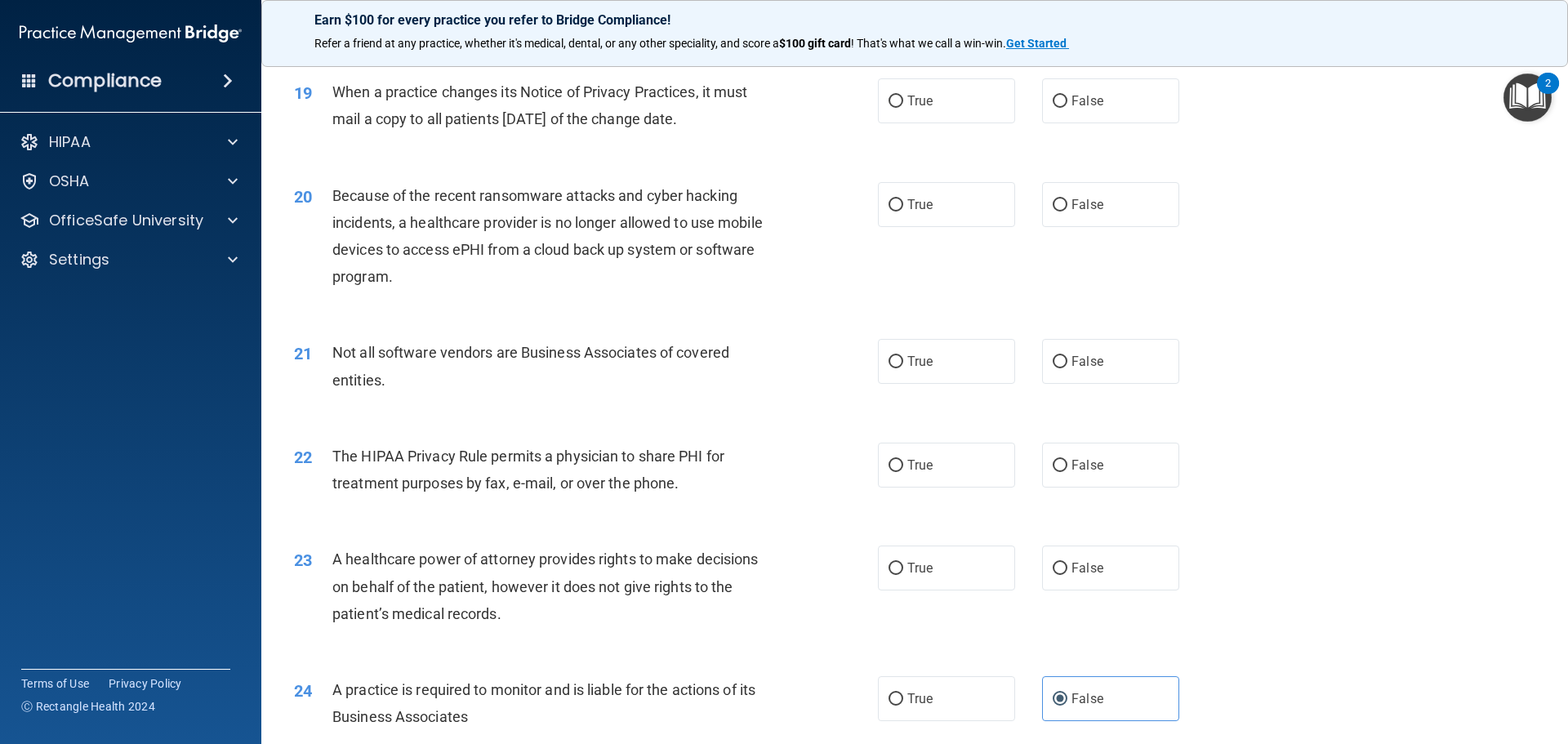
scroll to position [2240, 0]
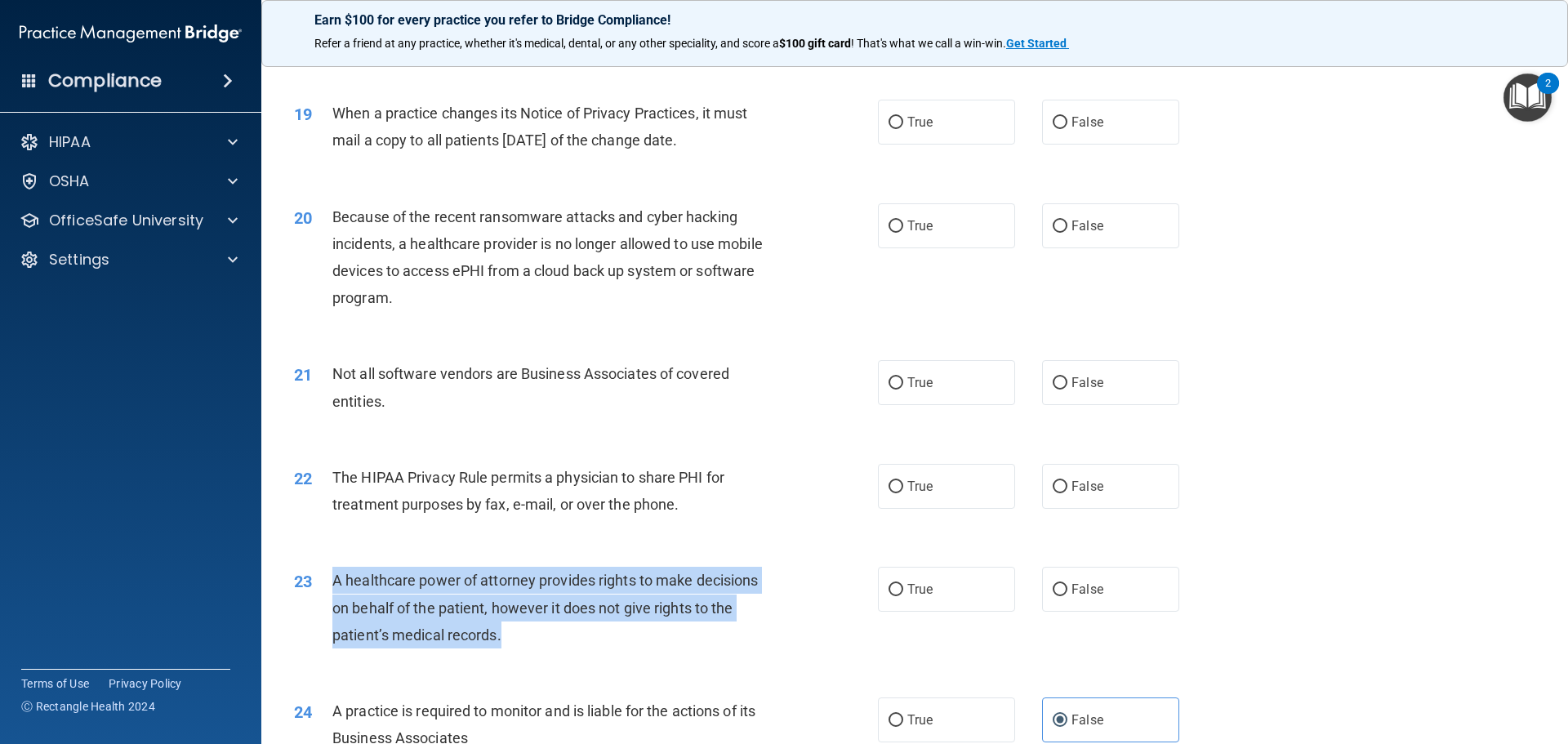
drag, startPoint x: 506, startPoint y: 635, endPoint x: 333, endPoint y: 577, distance: 182.5
click at [333, 577] on div "A healthcare power of attorney provides rights to make decisions on behalf of t…" at bounding box center [561, 607] width 457 height 82
click at [603, 651] on div "23 A healthcare power of attorney provides rights to make decisions on behalf o…" at bounding box center [586, 611] width 633 height 90
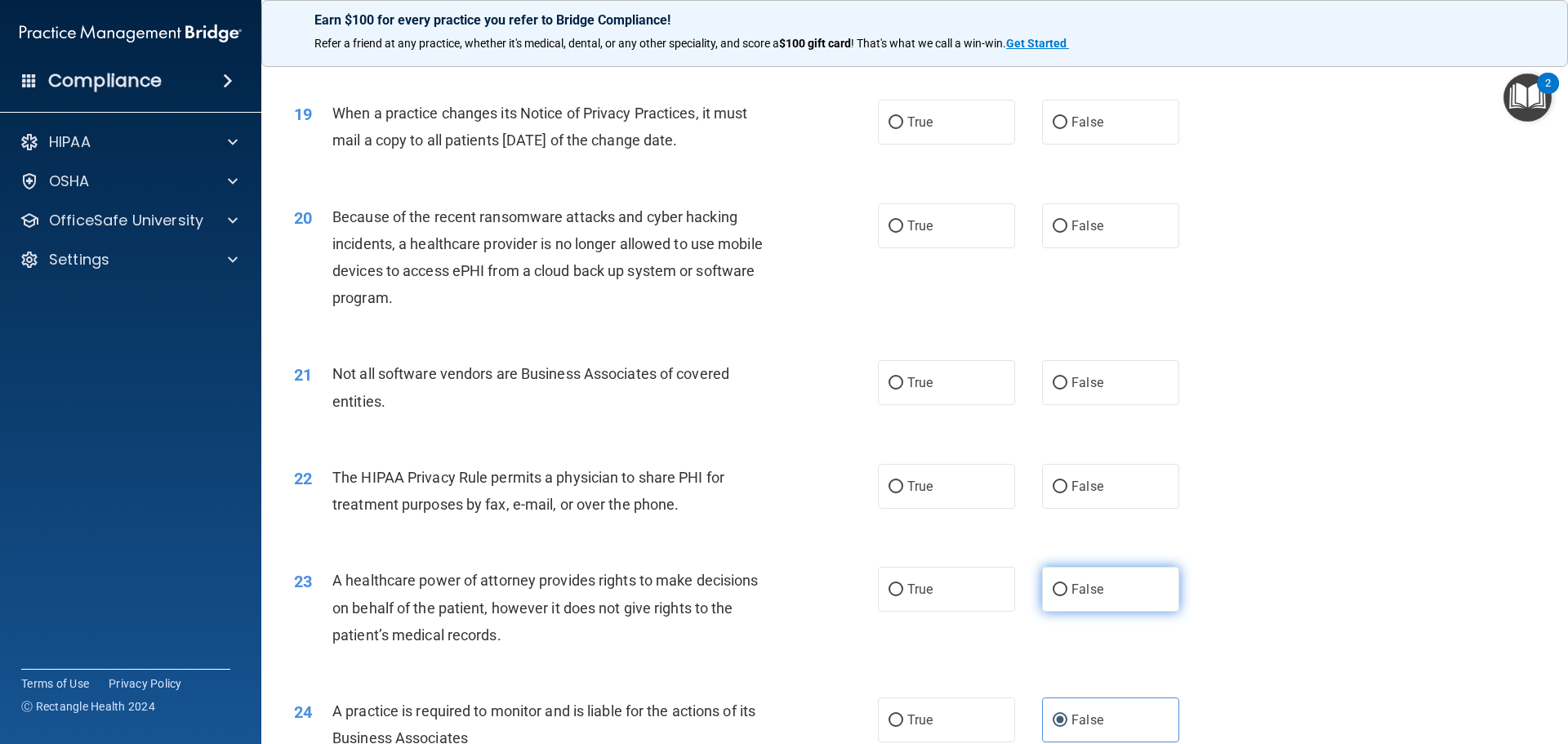
click at [1118, 592] on label "False" at bounding box center [1110, 589] width 137 height 45
click at [1067, 592] on input "False" at bounding box center [1060, 590] width 15 height 12
radio input "true"
click at [727, 501] on div "The HIPAA Privacy Rule permits a physician to share PHI for treatment purposes …" at bounding box center [561, 490] width 457 height 54
click at [997, 487] on label "True" at bounding box center [946, 486] width 137 height 45
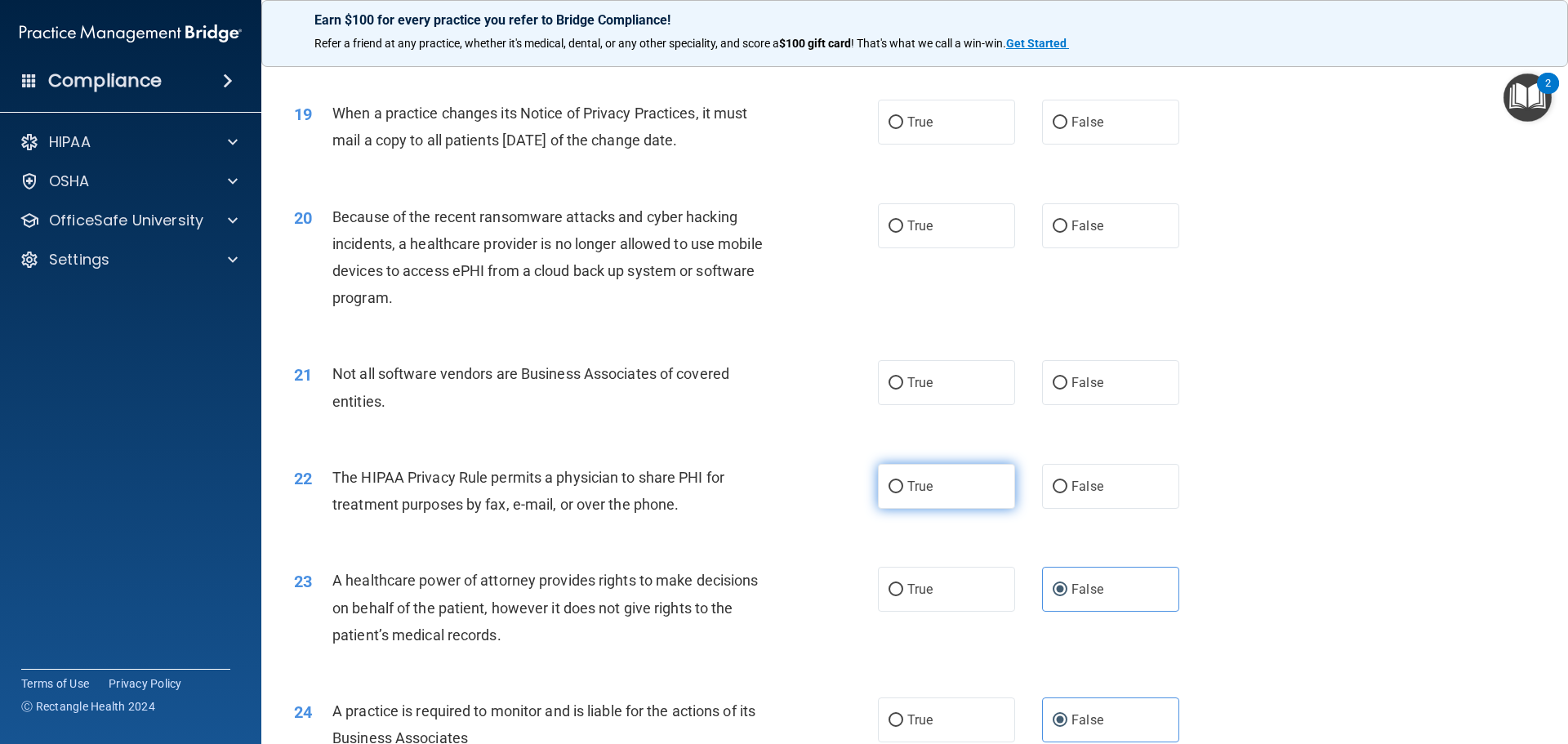
click at [903, 487] on input "True" at bounding box center [895, 487] width 15 height 12
radio input "true"
click at [941, 388] on label "True" at bounding box center [946, 382] width 137 height 45
click at [903, 388] on input "True" at bounding box center [895, 383] width 15 height 12
radio input "true"
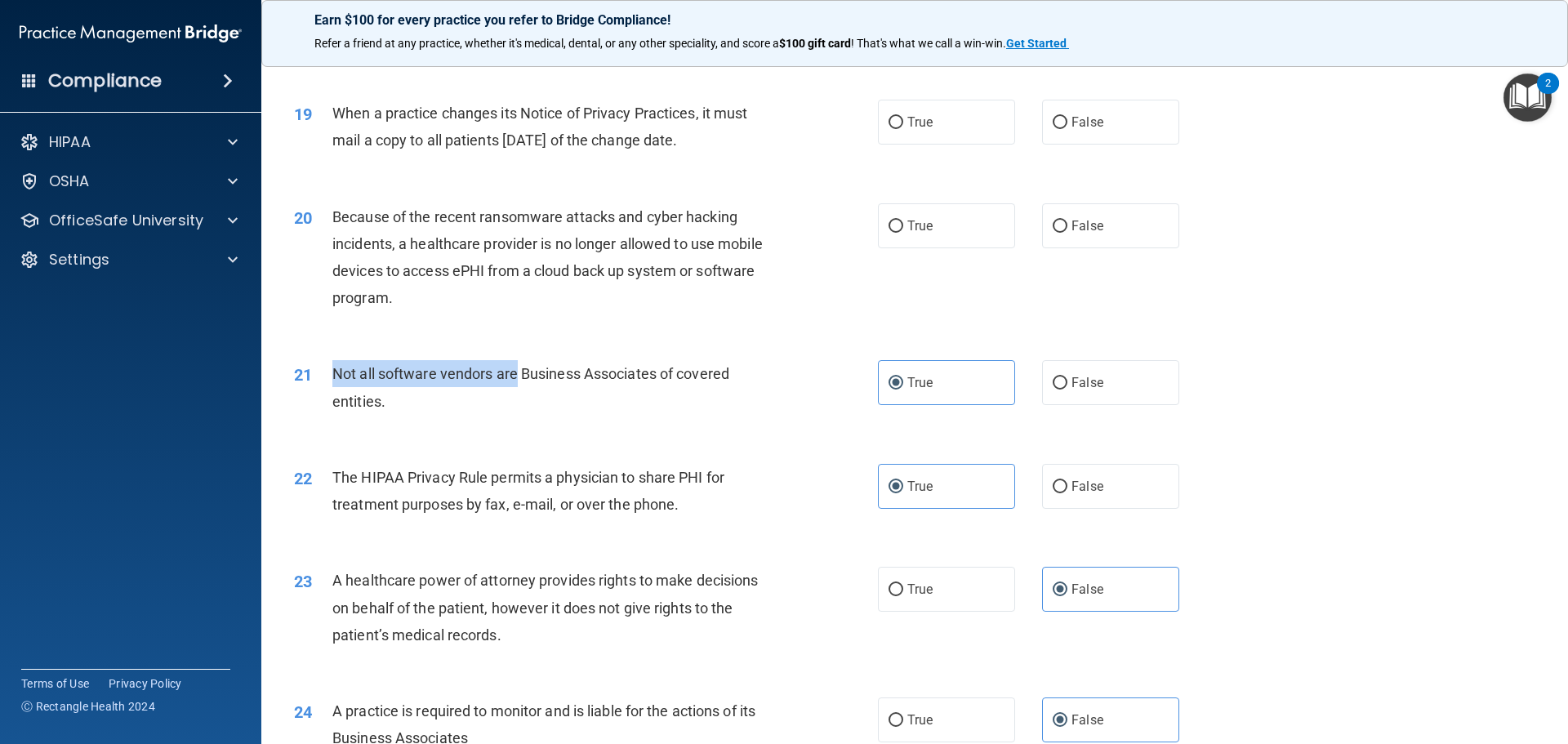
drag, startPoint x: 505, startPoint y: 384, endPoint x: 329, endPoint y: 386, distance: 176.0
click at [329, 385] on div "21 Not all software vendors are Business Associates of covered entities." at bounding box center [586, 391] width 633 height 62
drag, startPoint x: 407, startPoint y: 403, endPoint x: 332, endPoint y: 379, distance: 78.7
click at [333, 379] on div "Not all software vendors are Business Associates of covered entities." at bounding box center [561, 387] width 457 height 54
click at [809, 294] on div "20 Because of the recent ransomware attacks and cyber hacking incidents, a heal…" at bounding box center [586, 262] width 633 height 117
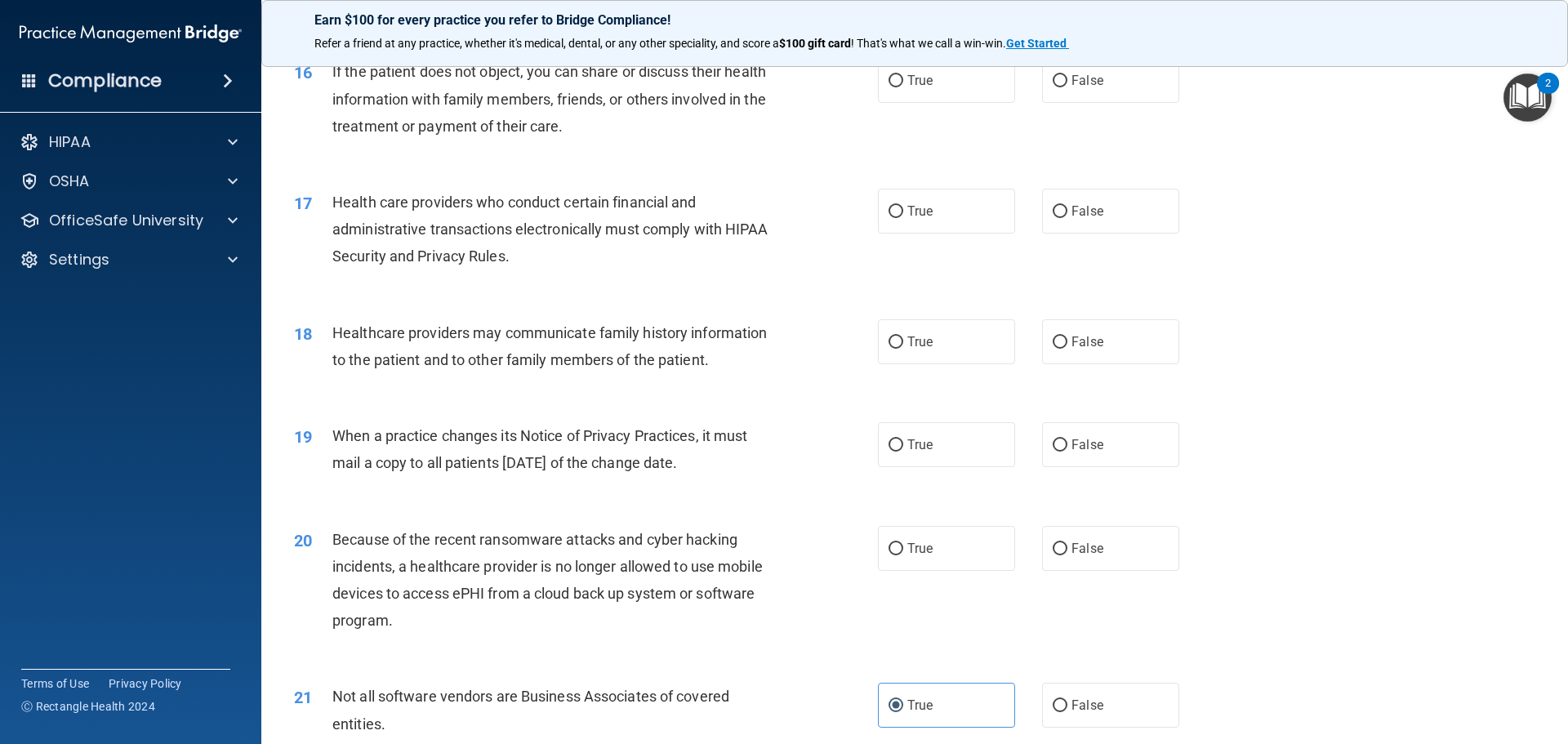
scroll to position [1913, 0]
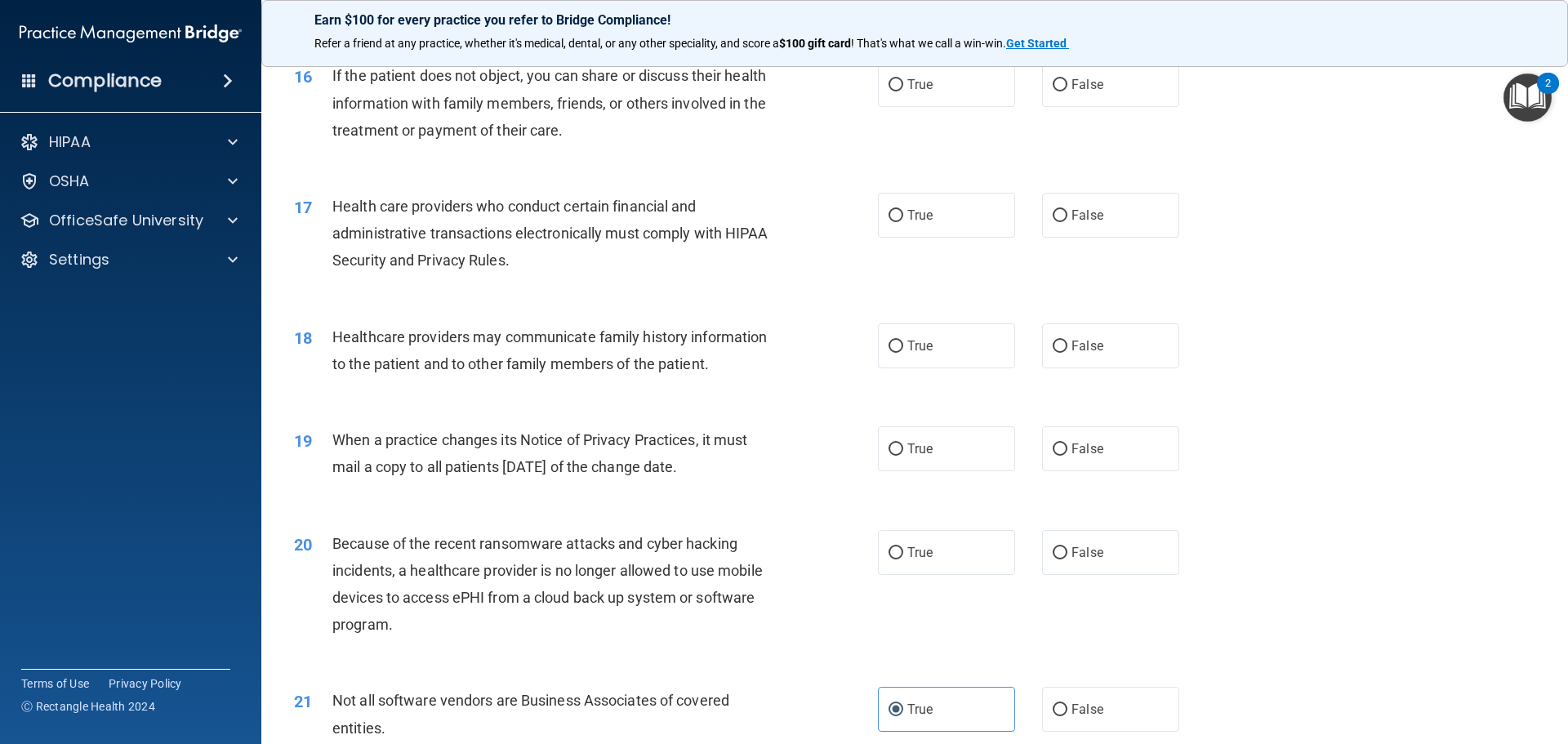
click at [535, 648] on div "20 Because of the recent ransomware attacks and cyber hacking incidents, a heal…" at bounding box center [914, 587] width 1266 height 158
click at [1128, 556] on label "False" at bounding box center [1110, 552] width 137 height 45
click at [1067, 556] on input "False" at bounding box center [1060, 553] width 15 height 12
radio input "true"
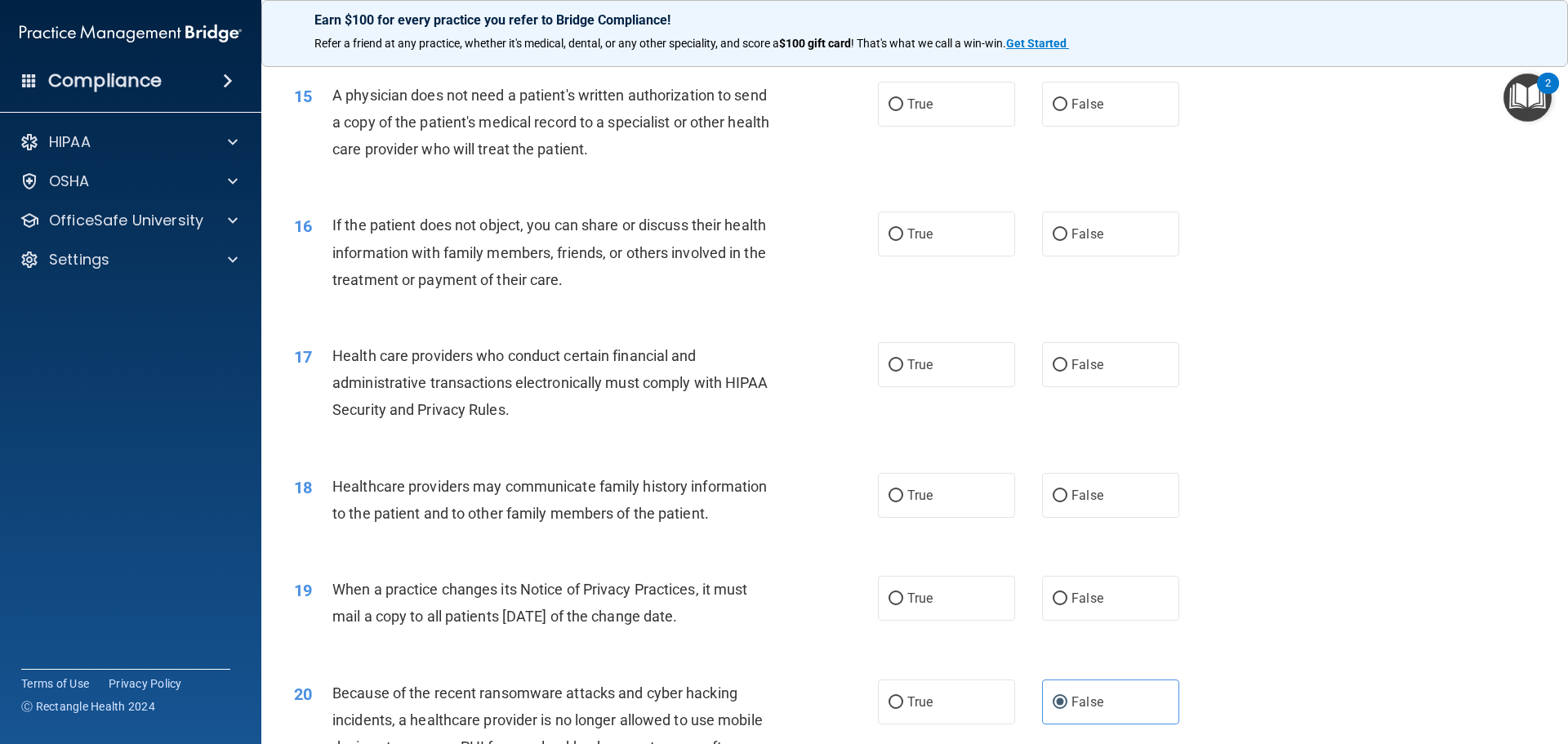
scroll to position [1750, 0]
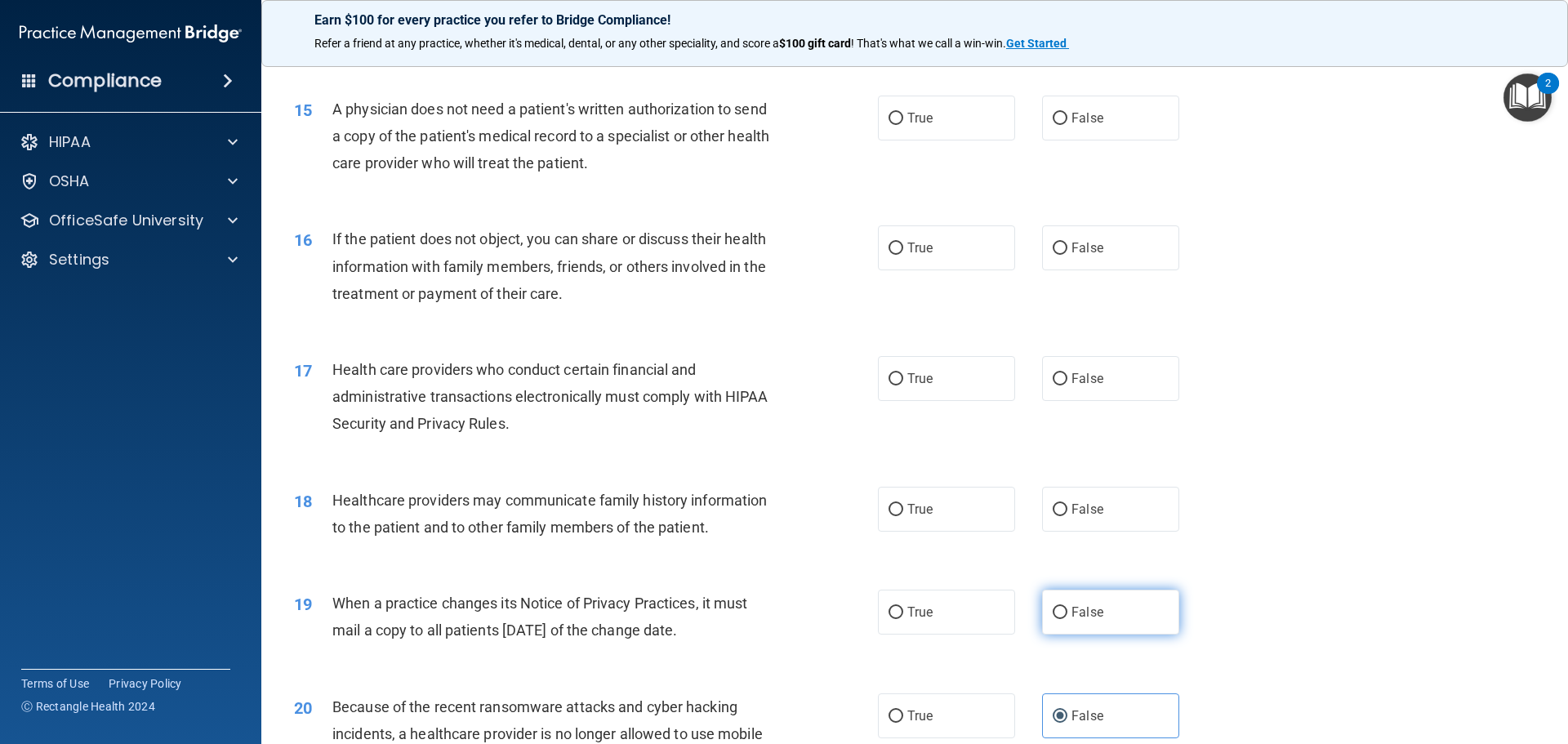
click at [1072, 605] on span "False" at bounding box center [1087, 611] width 32 height 16
click at [1067, 606] on input "False" at bounding box center [1060, 612] width 15 height 12
radio input "true"
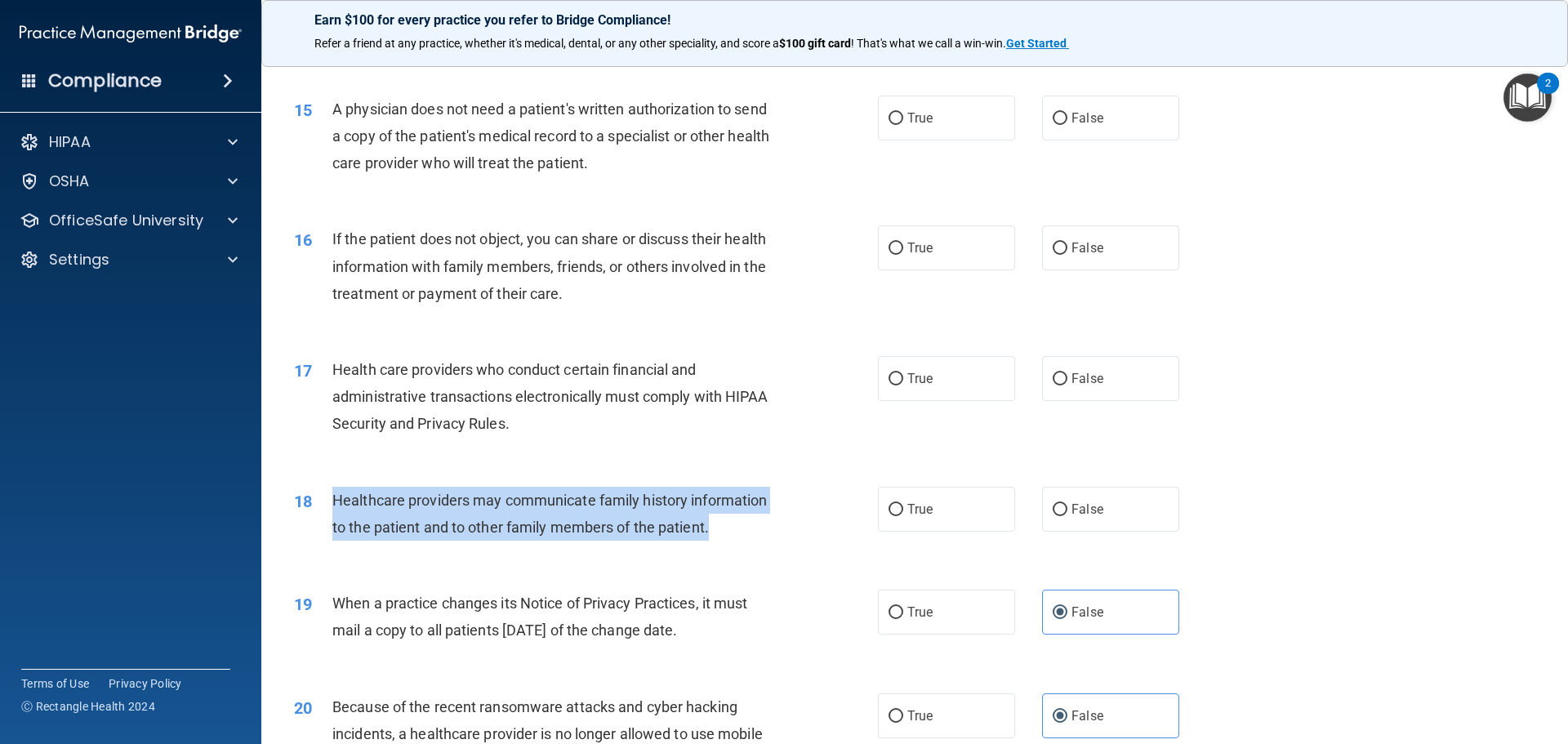
drag, startPoint x: 691, startPoint y: 532, endPoint x: 335, endPoint y: 495, distance: 357.9
click at [335, 495] on div "Healthcare providers may communicate family history information to the patient …" at bounding box center [561, 513] width 457 height 54
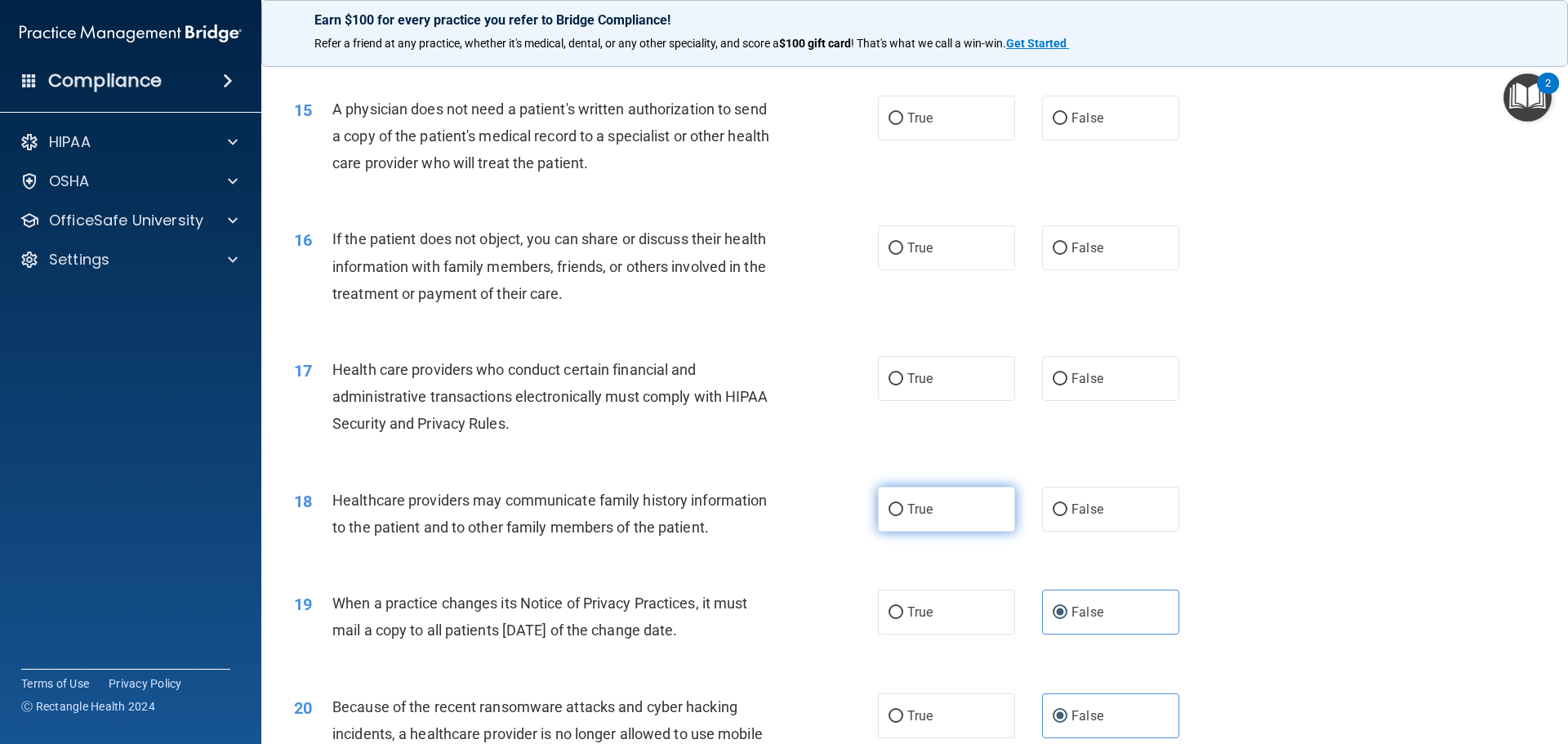
click at [878, 510] on label "True" at bounding box center [946, 509] width 137 height 45
click at [888, 510] on input "True" at bounding box center [895, 510] width 15 height 12
radio input "true"
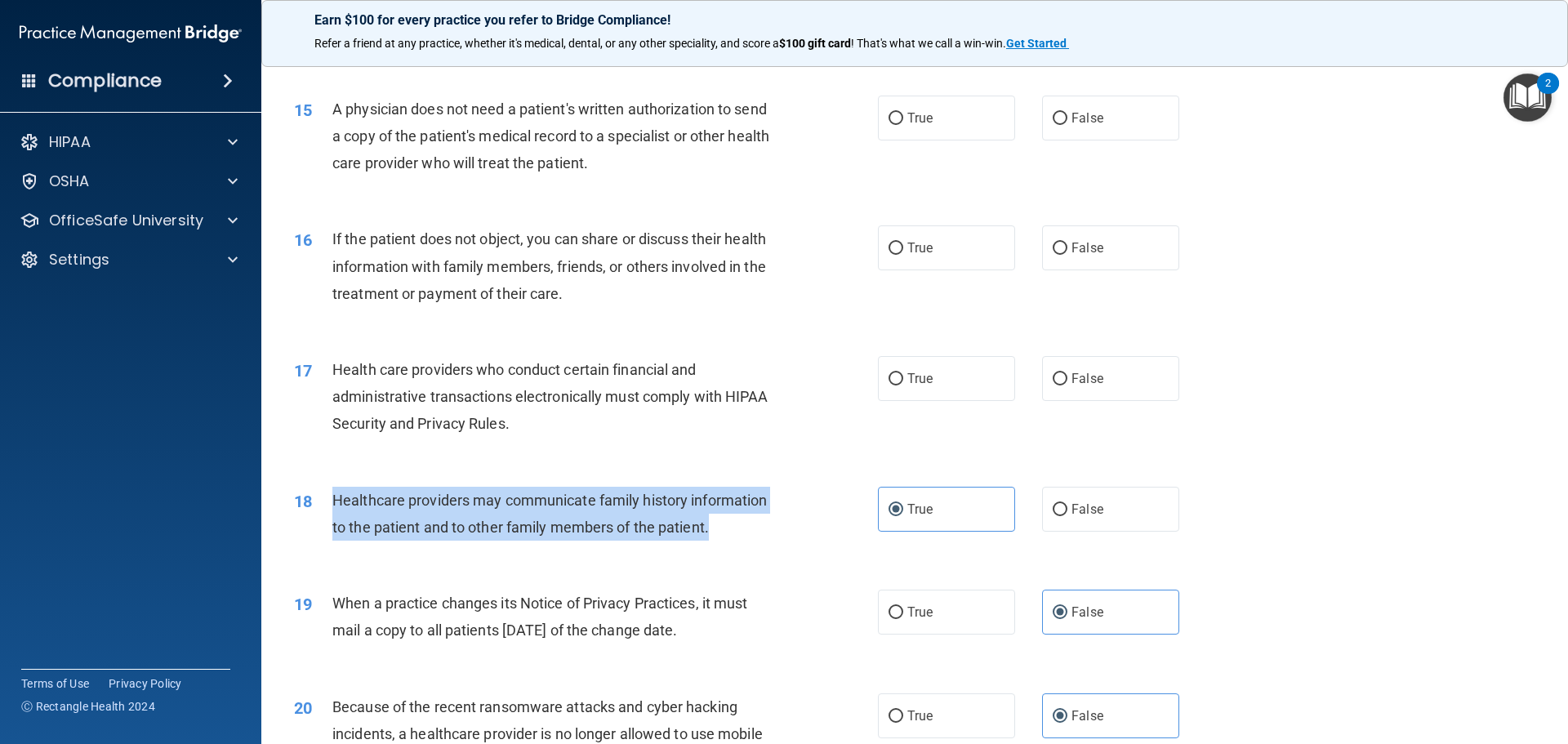
drag, startPoint x: 711, startPoint y: 533, endPoint x: 333, endPoint y: 504, distance: 379.1
click at [333, 504] on div "Healthcare providers may communicate family history information to the patient …" at bounding box center [561, 513] width 457 height 54
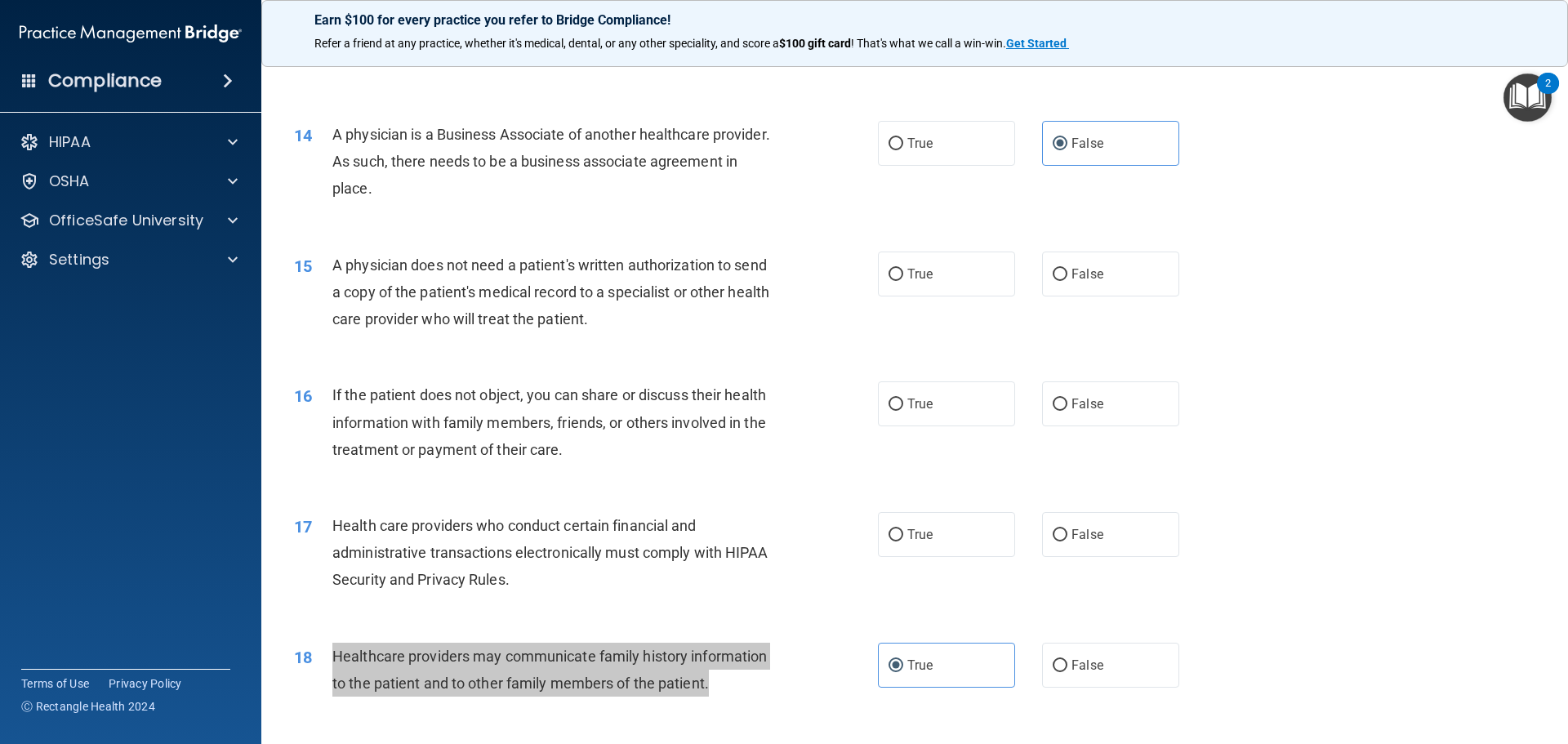
scroll to position [1587, 0]
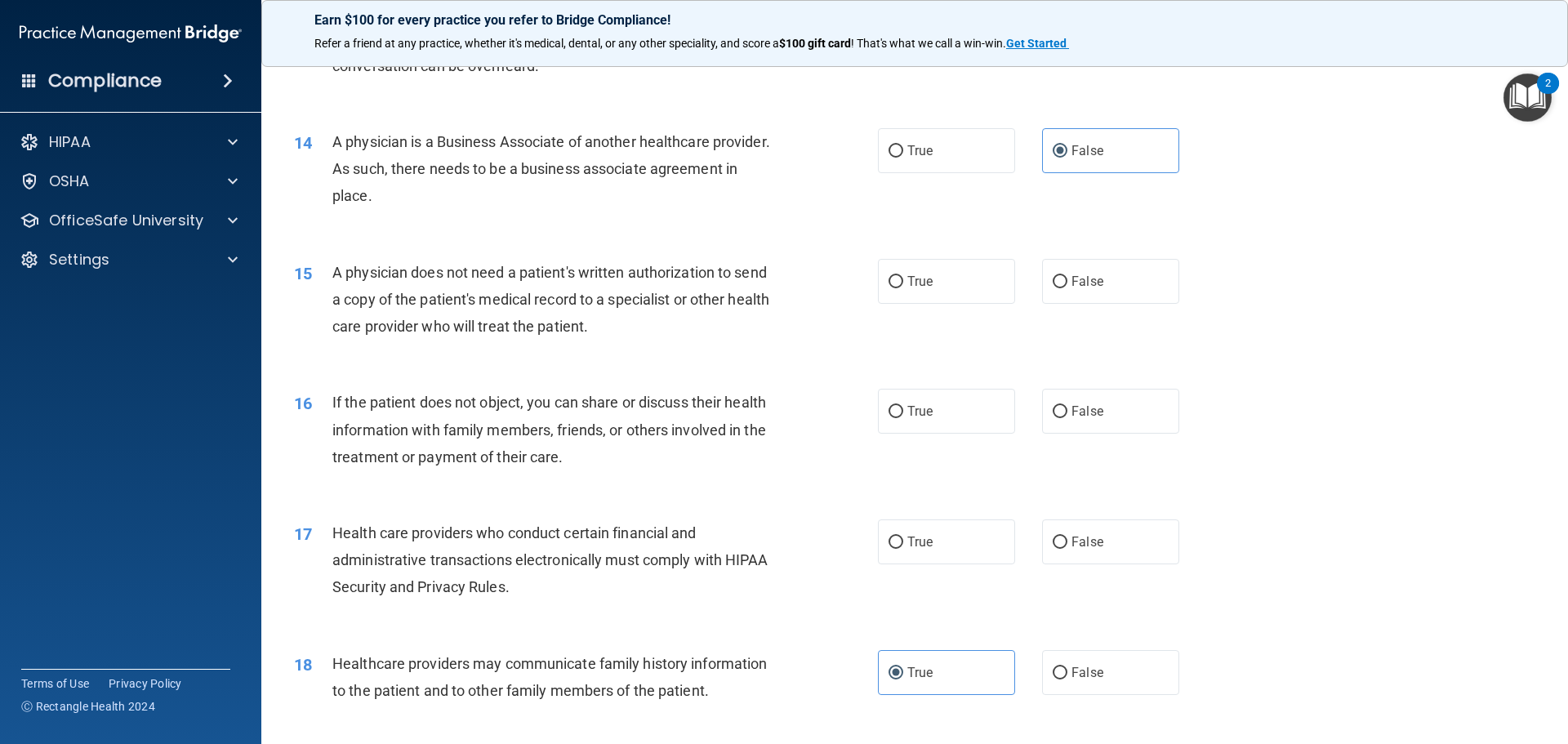
click at [781, 506] on div "17 Health care providers who conduct certain financial and administrative trans…" at bounding box center [914, 564] width 1266 height 131
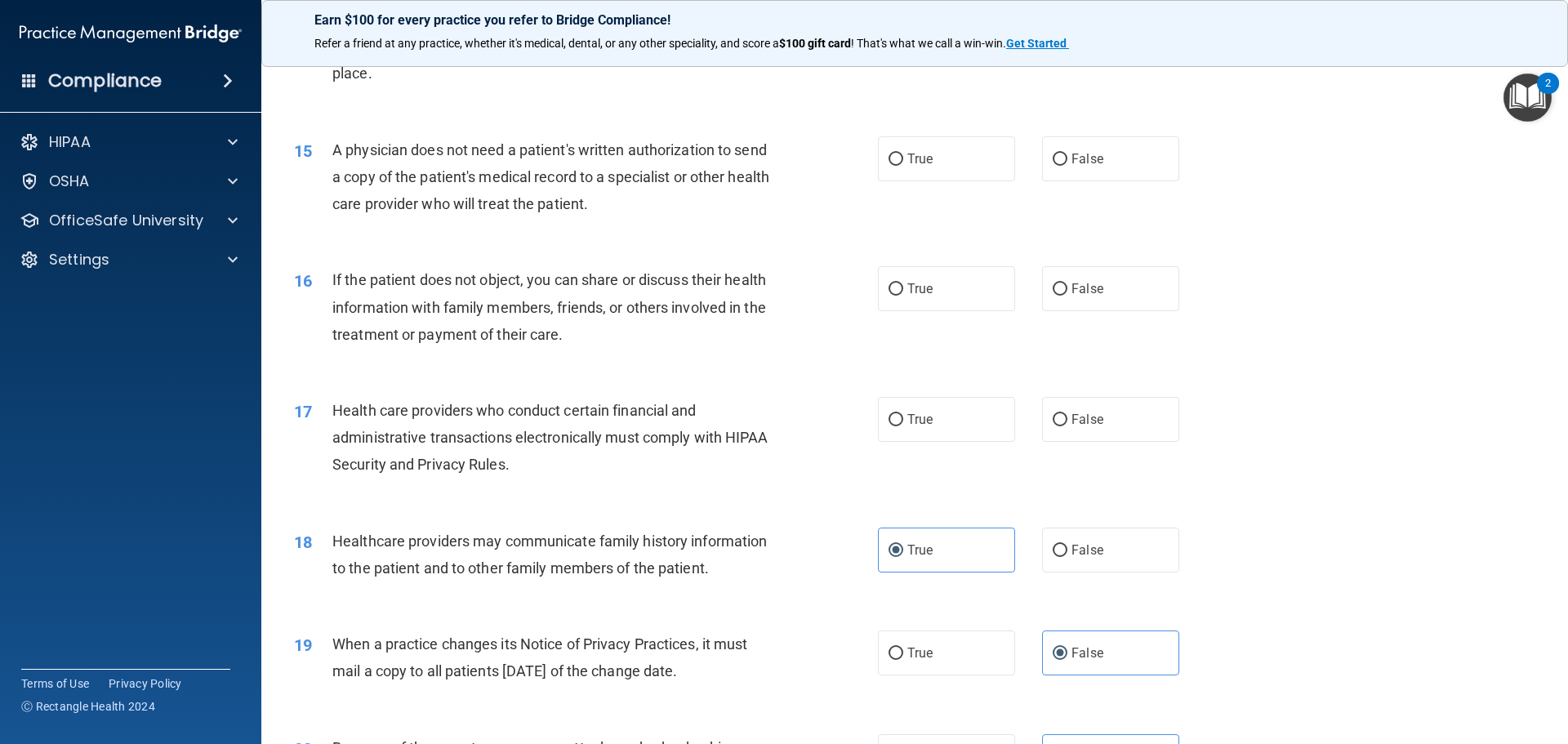
scroll to position [1668, 0]
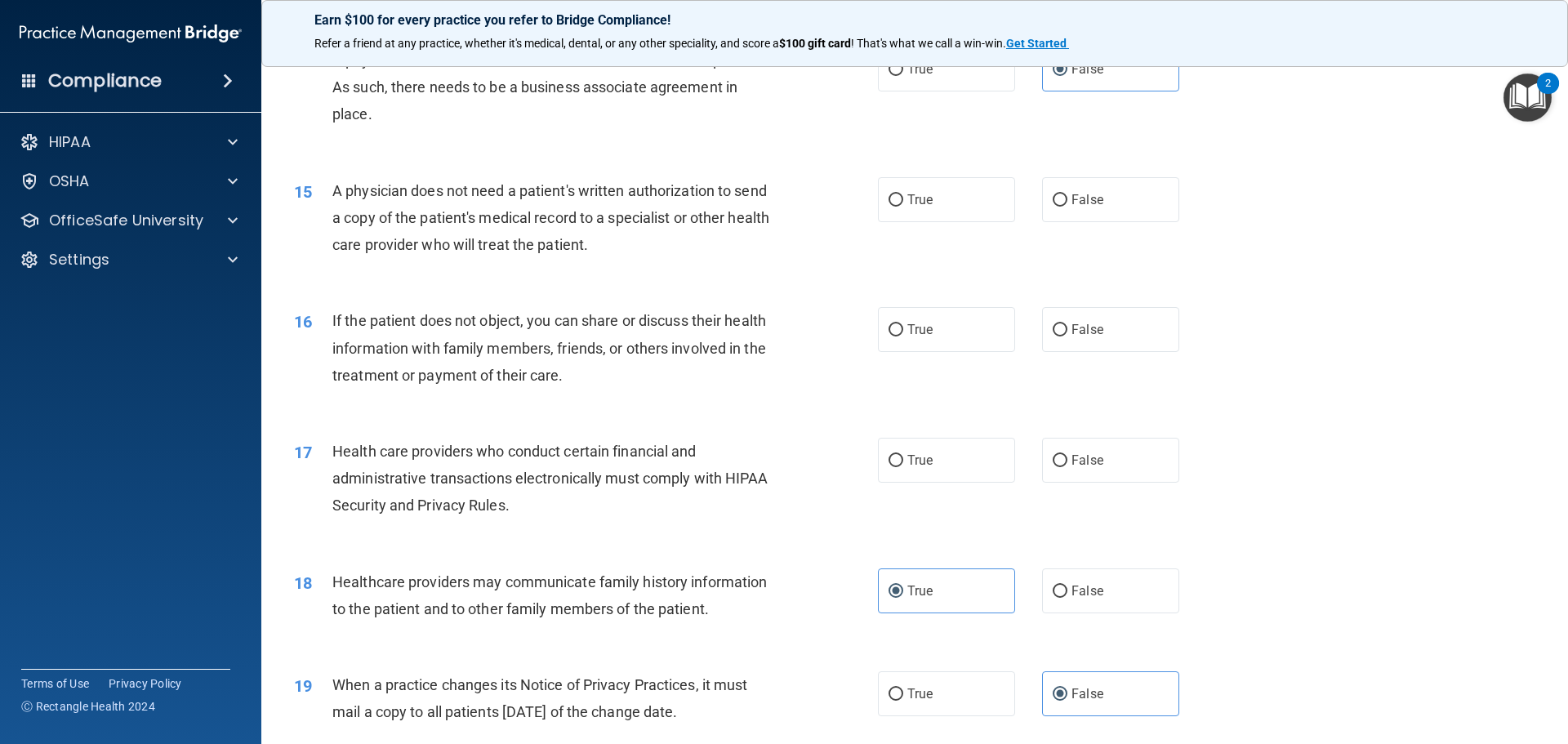
click at [592, 526] on div "17 Health care providers who conduct certain financial and administrative trans…" at bounding box center [586, 482] width 633 height 90
click at [918, 462] on span "True" at bounding box center [919, 460] width 25 height 16
click at [903, 462] on input "True" at bounding box center [895, 461] width 15 height 12
radio input "true"
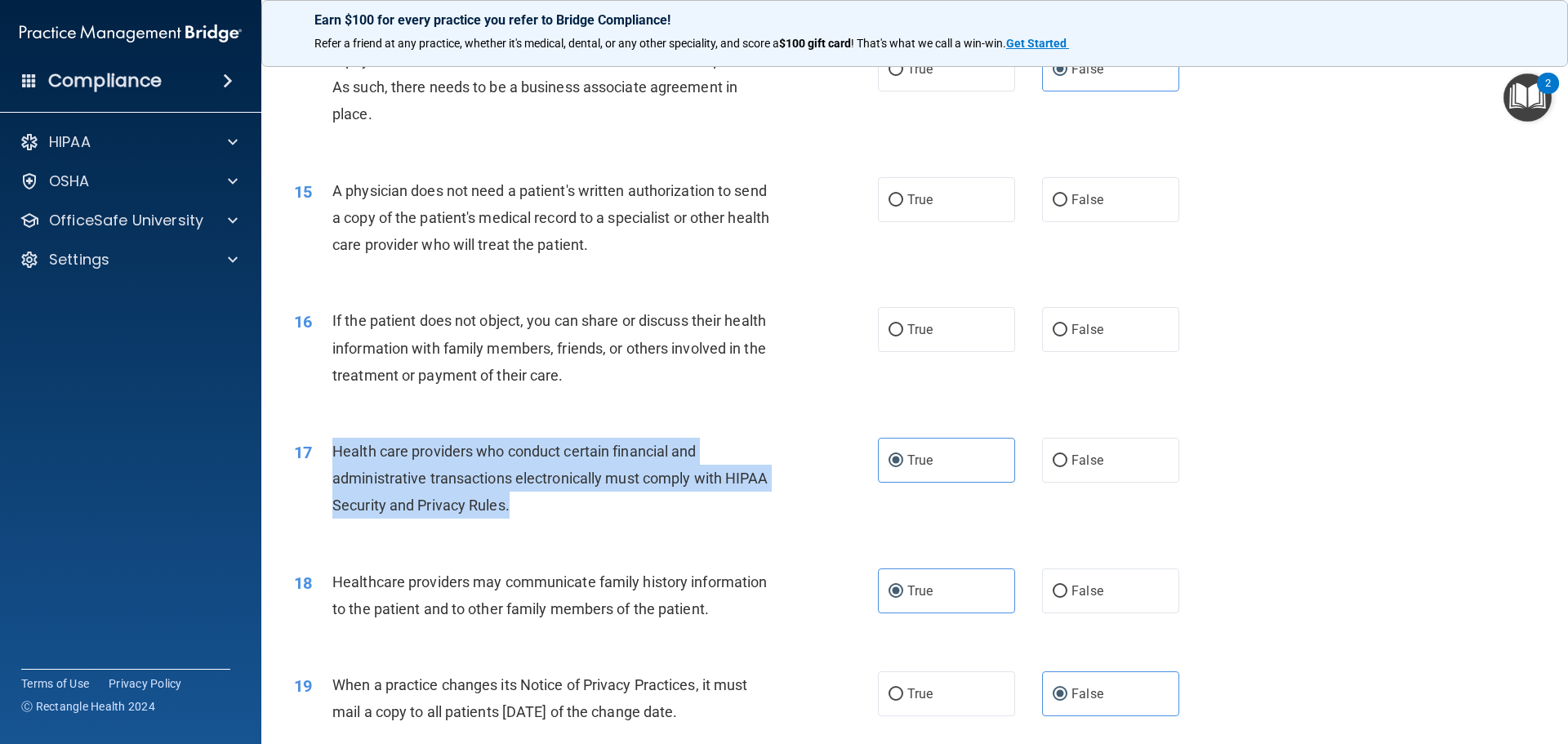
drag, startPoint x: 553, startPoint y: 520, endPoint x: 332, endPoint y: 443, distance: 234.0
click at [332, 443] on div "17 Health care providers who conduct certain financial and administrative trans…" at bounding box center [586, 482] width 633 height 90
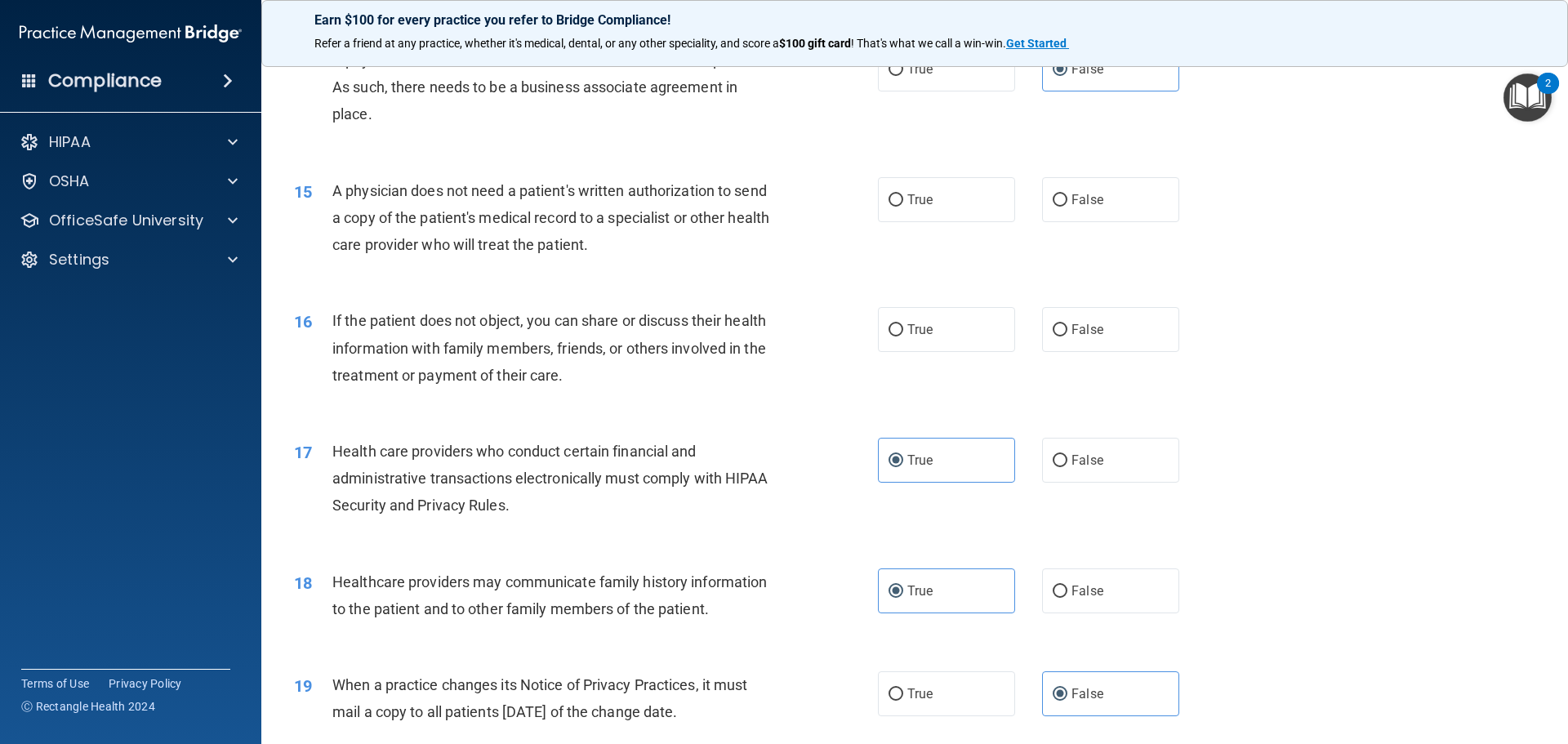
click at [850, 383] on div "16 If the patient does not object, you can share or discuss their health inform…" at bounding box center [586, 351] width 633 height 90
click at [918, 325] on span "True" at bounding box center [919, 329] width 25 height 16
click at [903, 325] on input "True" at bounding box center [895, 330] width 15 height 12
radio input "true"
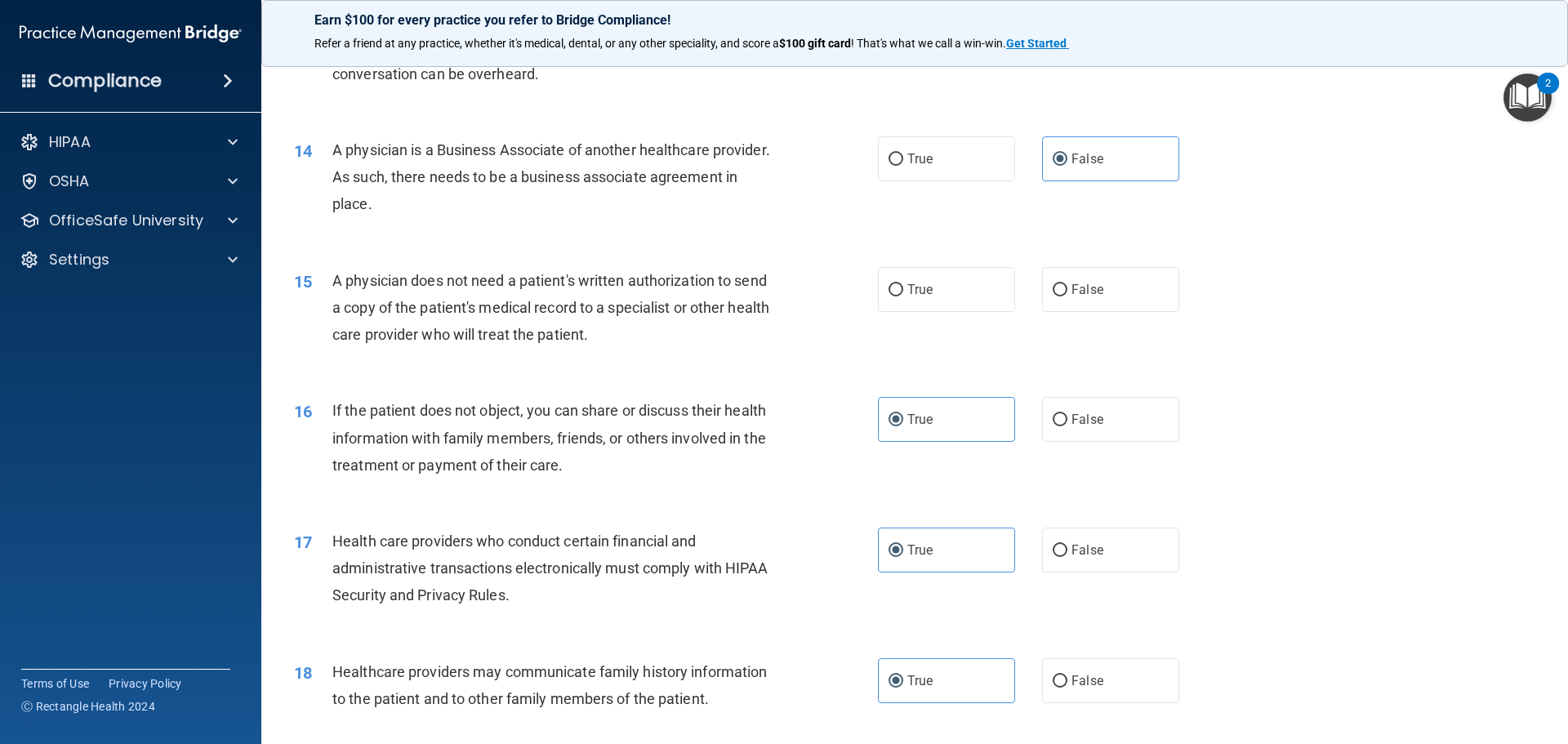
scroll to position [1505, 0]
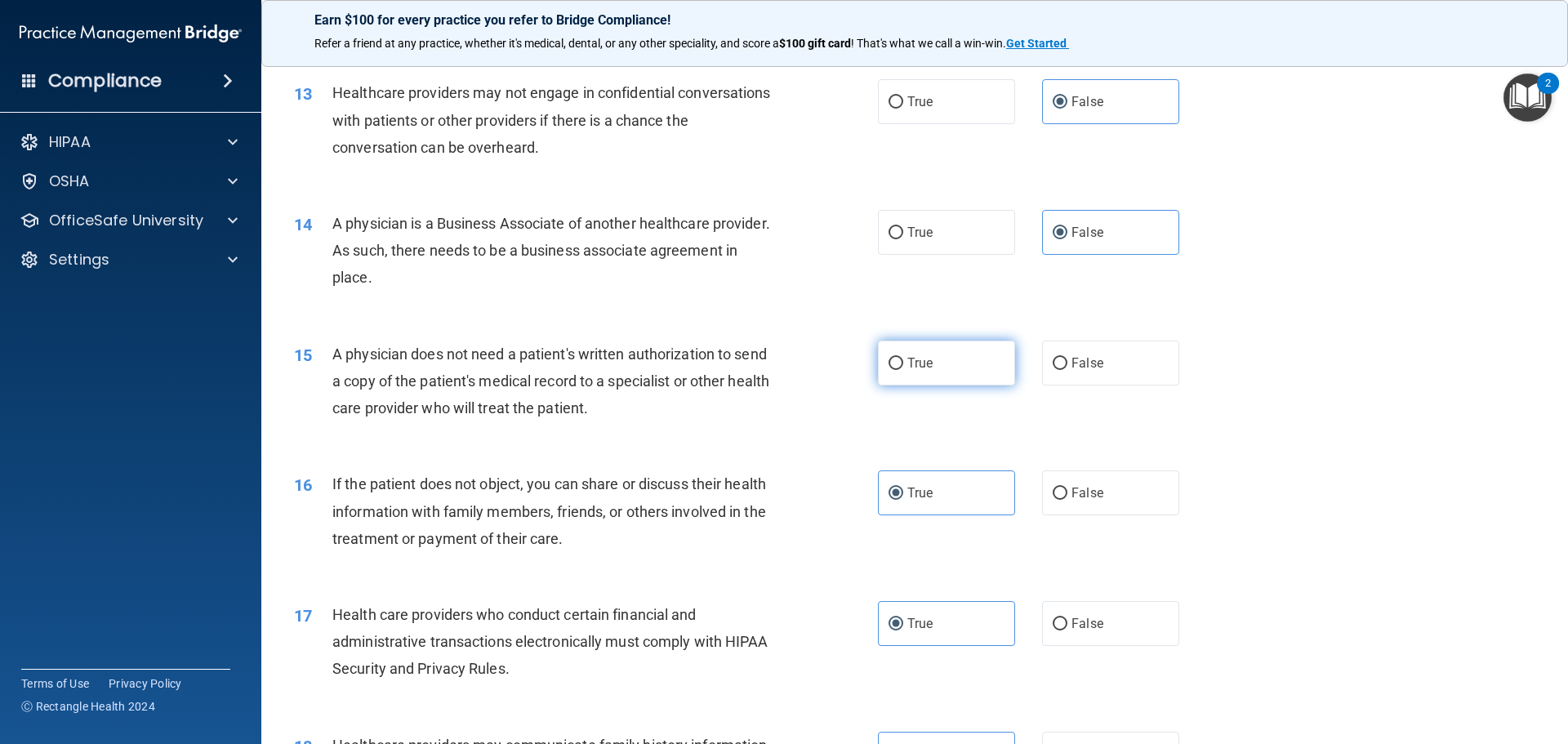
click at [907, 369] on span "True" at bounding box center [919, 363] width 25 height 16
click at [903, 369] on input "True" at bounding box center [895, 363] width 15 height 12
radio input "true"
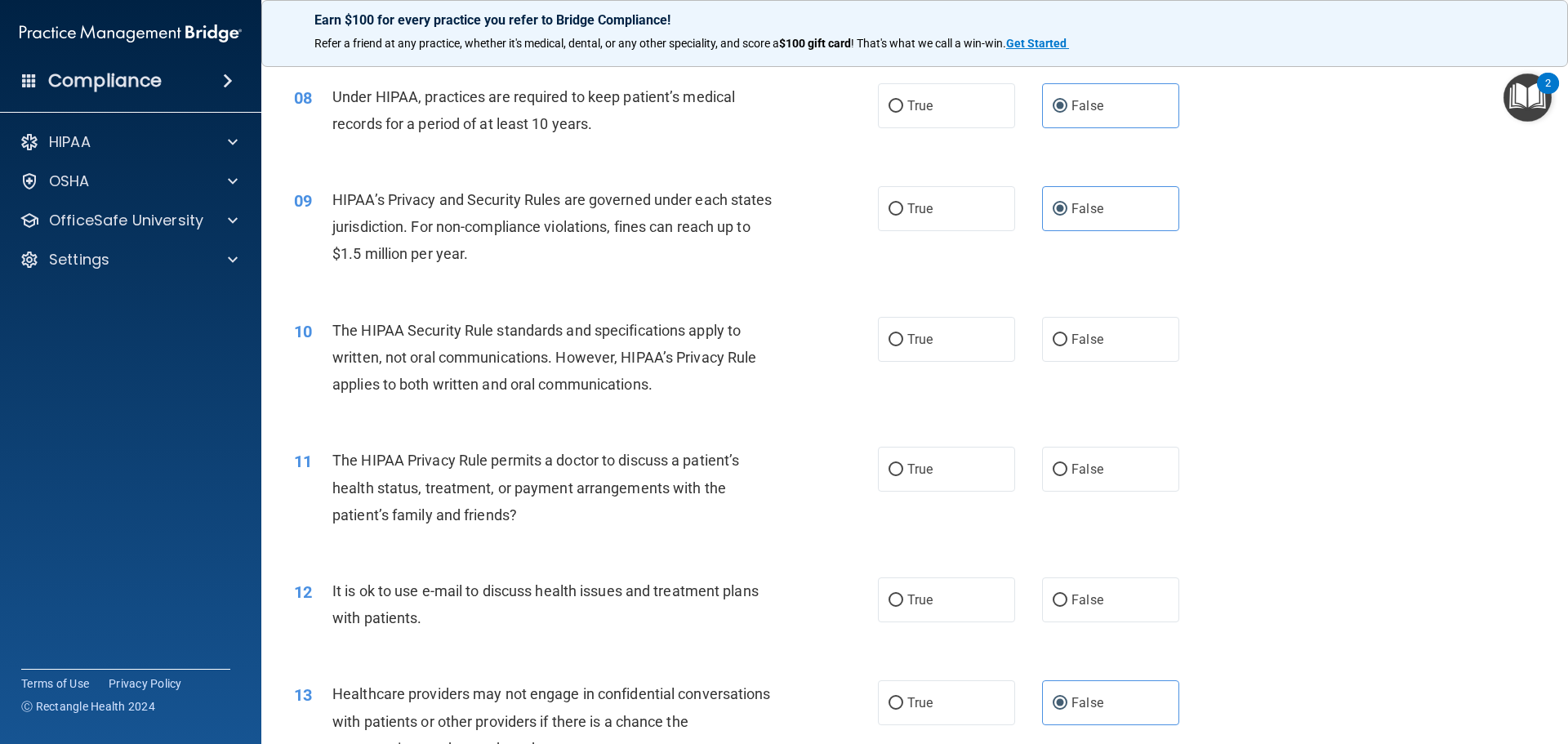
scroll to position [933, 0]
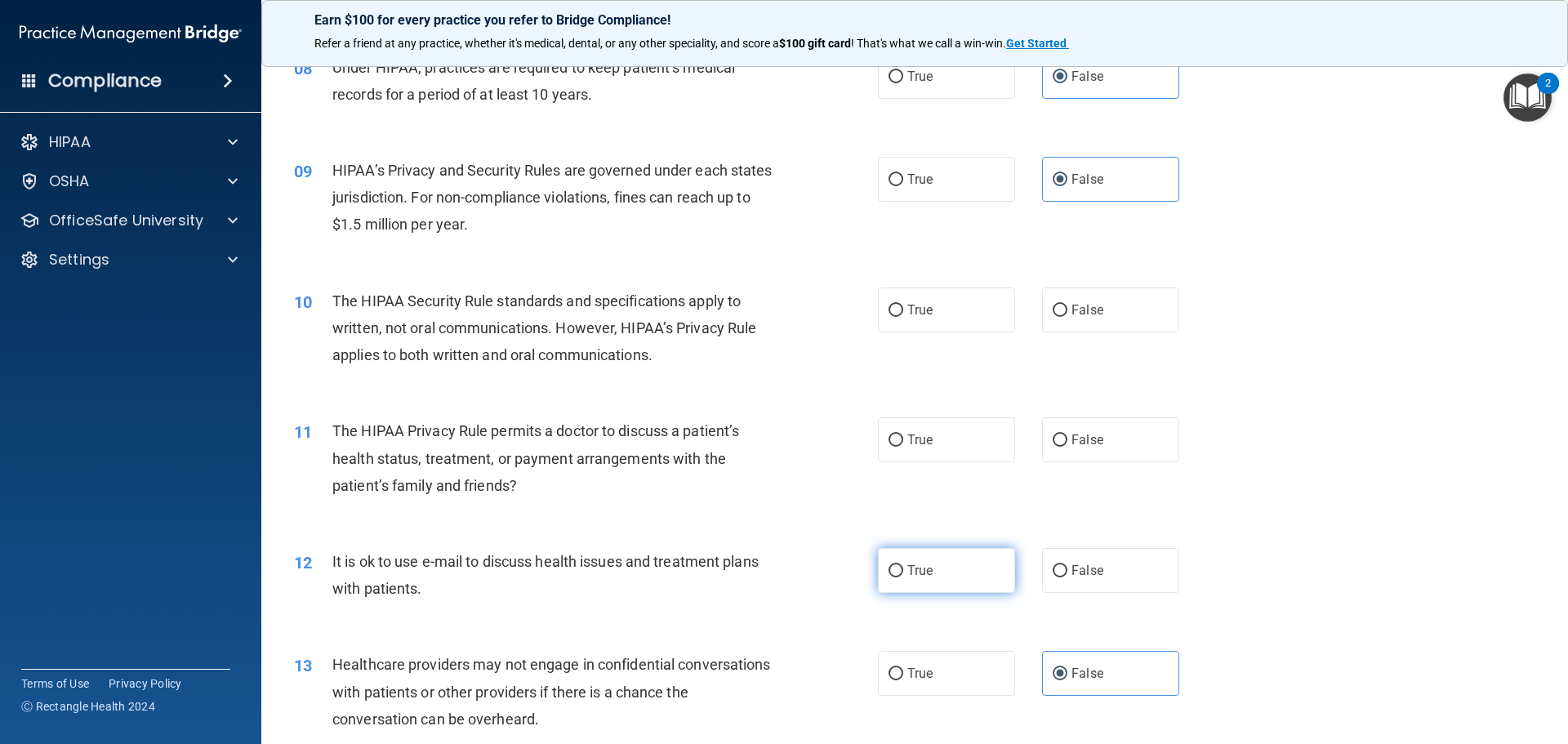
click at [889, 558] on label "True" at bounding box center [946, 570] width 137 height 45
click at [889, 565] on input "True" at bounding box center [895, 571] width 15 height 12
radio input "true"
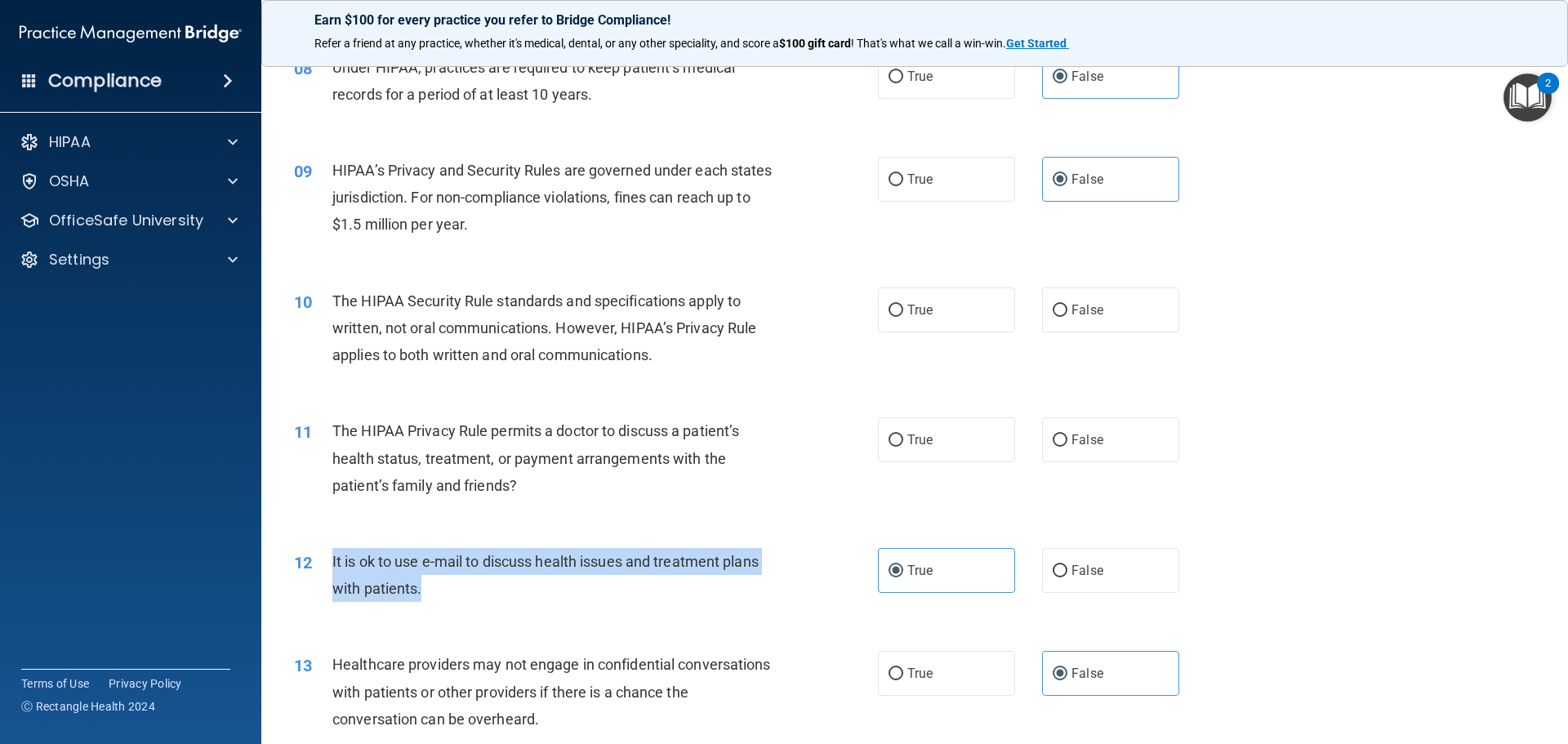
drag, startPoint x: 435, startPoint y: 601, endPoint x: 327, endPoint y: 563, distance: 114.5
click at [327, 563] on div "12 It is ok to use e-mail to discuss health issues and treatment plans with pat…" at bounding box center [586, 579] width 633 height 62
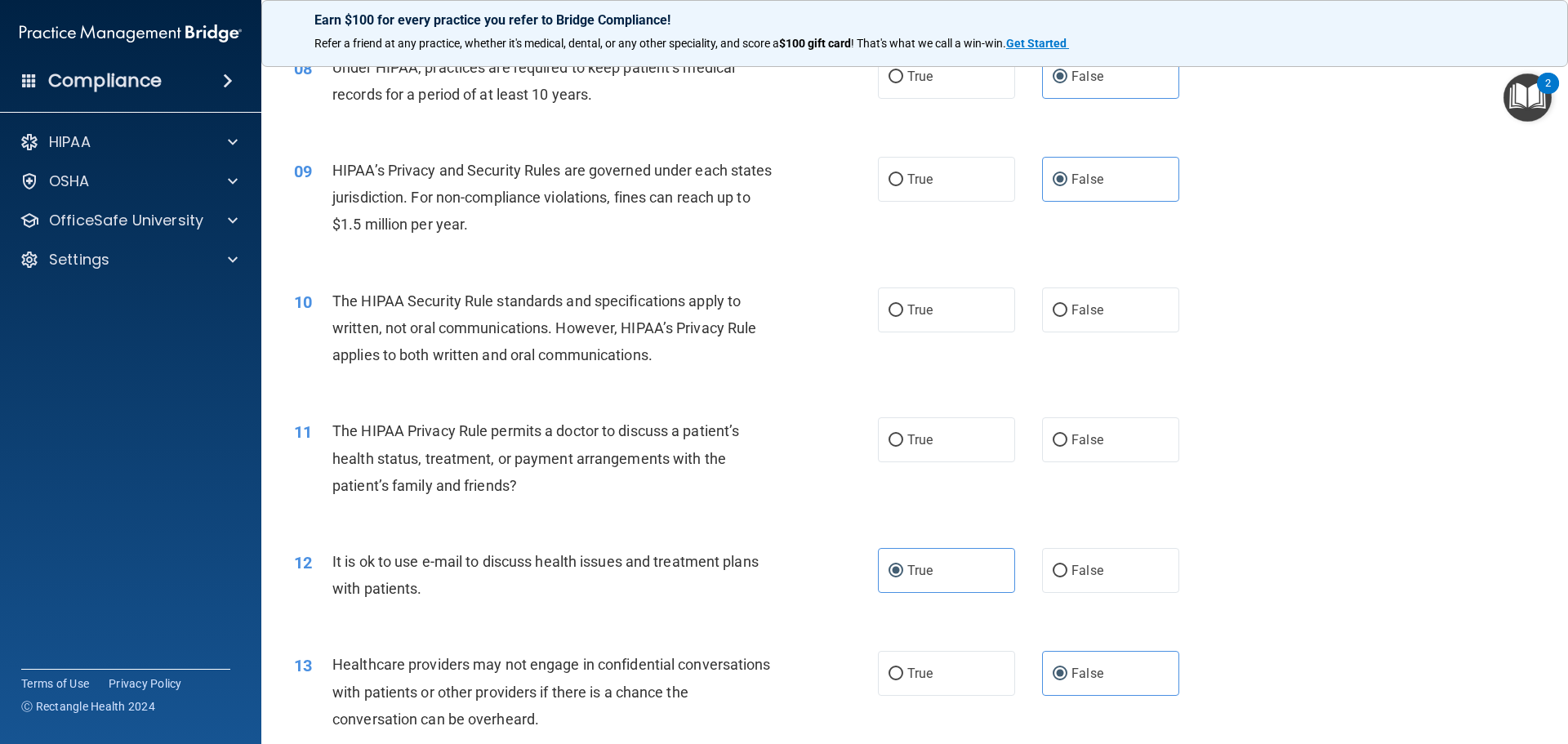
click at [769, 478] on div "The HIPAA Privacy Rule permits a doctor to discuss a patient’s health status, t…" at bounding box center [561, 457] width 457 height 82
click at [939, 441] on label "True" at bounding box center [946, 439] width 137 height 45
click at [903, 441] on input "True" at bounding box center [895, 440] width 15 height 12
radio input "true"
click at [506, 478] on span "The HIPAA Privacy Rule permits a doctor to discuss a patient’s health status, t…" at bounding box center [536, 457] width 407 height 71
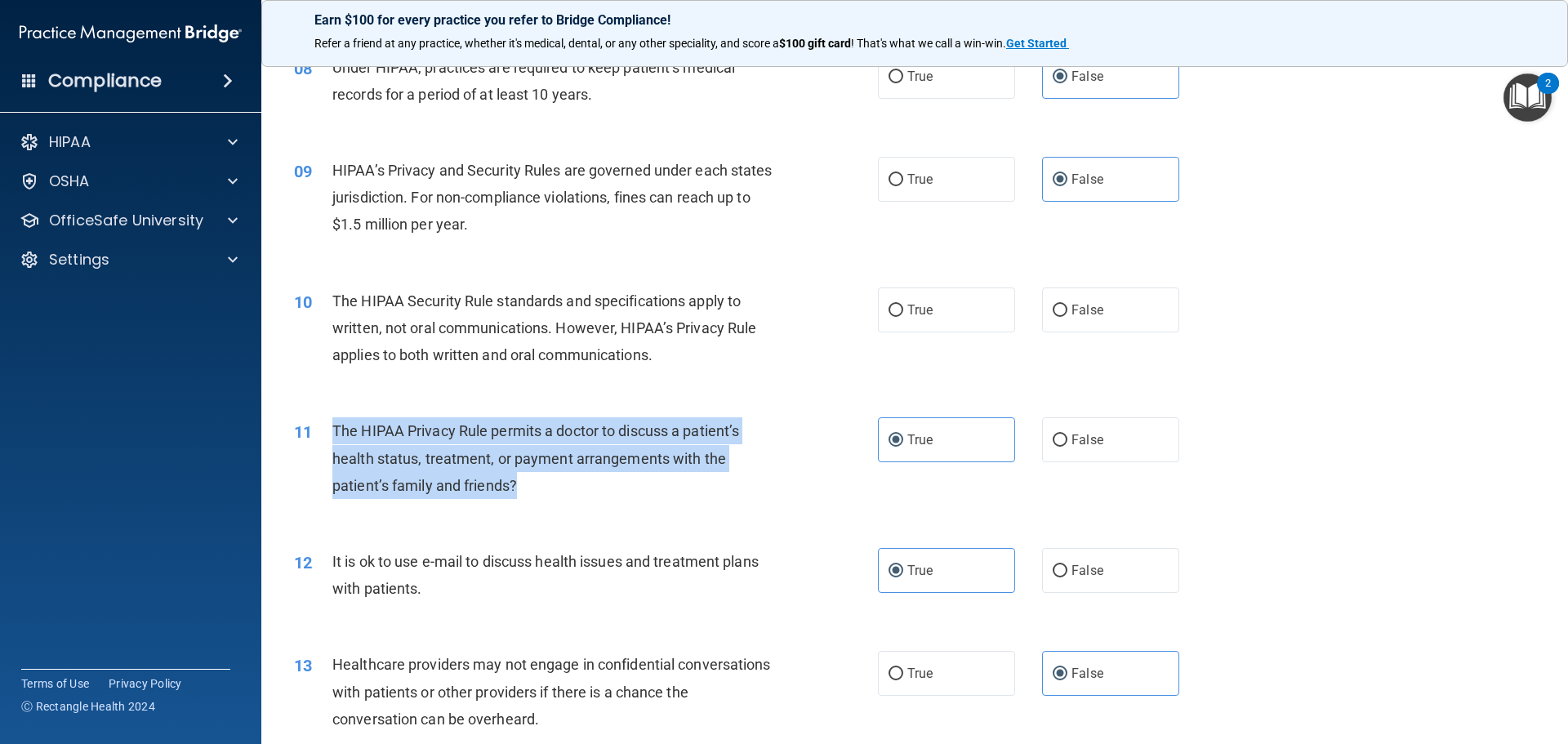
drag, startPoint x: 526, startPoint y: 478, endPoint x: 324, endPoint y: 429, distance: 207.9
click at [324, 429] on div "11 The HIPAA Privacy Rule permits a doctor to discuss a patient’s health status…" at bounding box center [586, 462] width 633 height 90
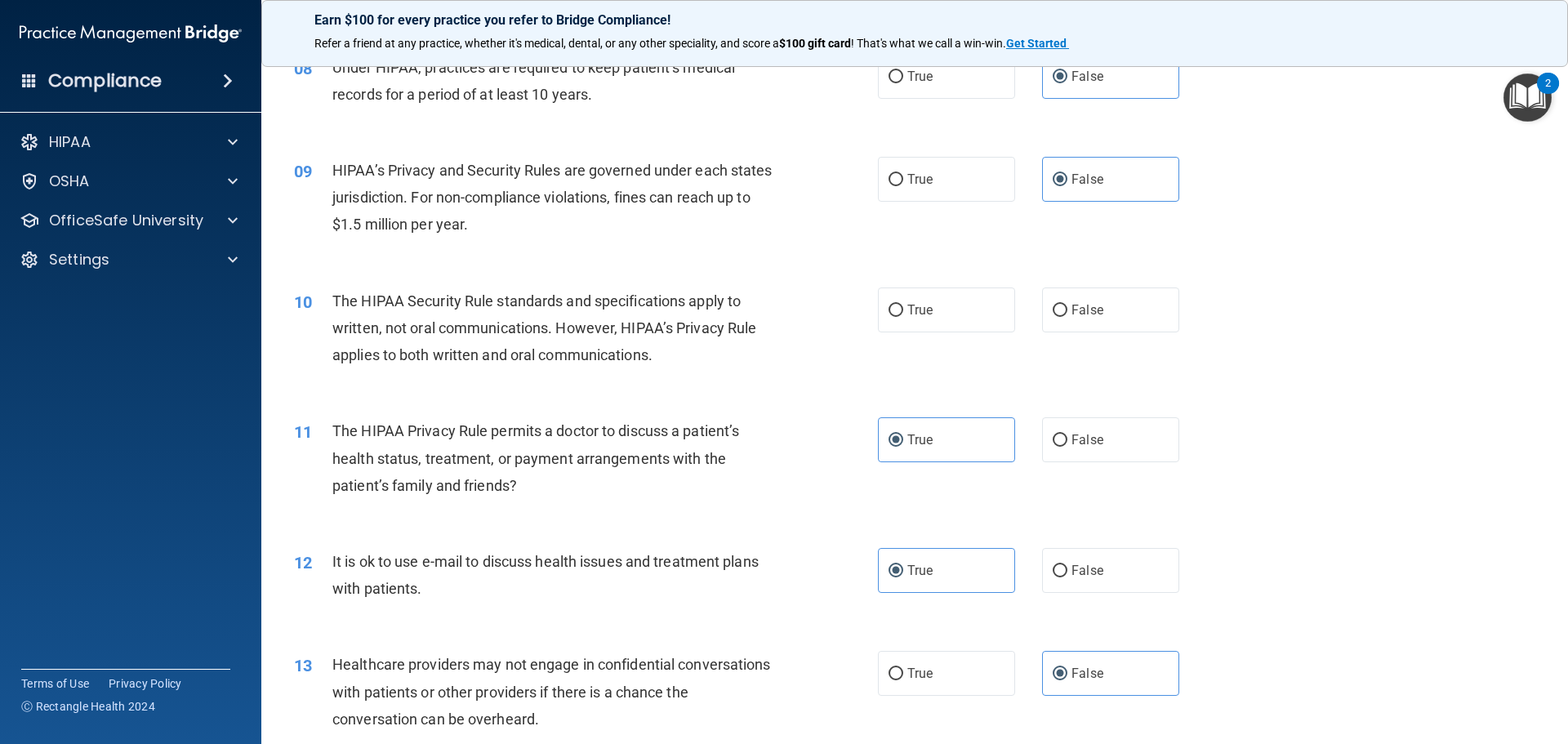
click at [1314, 438] on div "11 The HIPAA Privacy Rule permits a doctor to discuss a patient’s health status…" at bounding box center [914, 462] width 1266 height 131
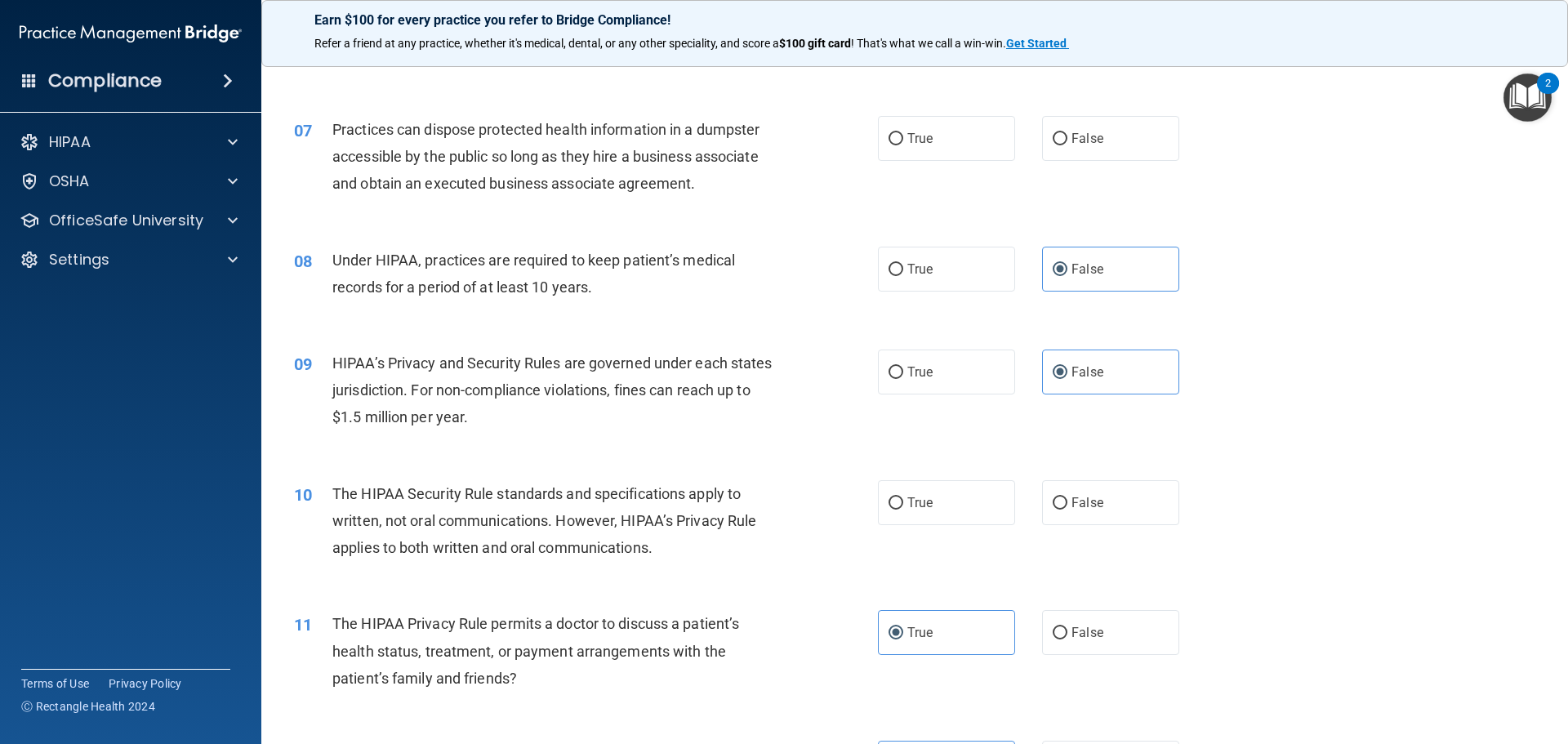
scroll to position [771, 0]
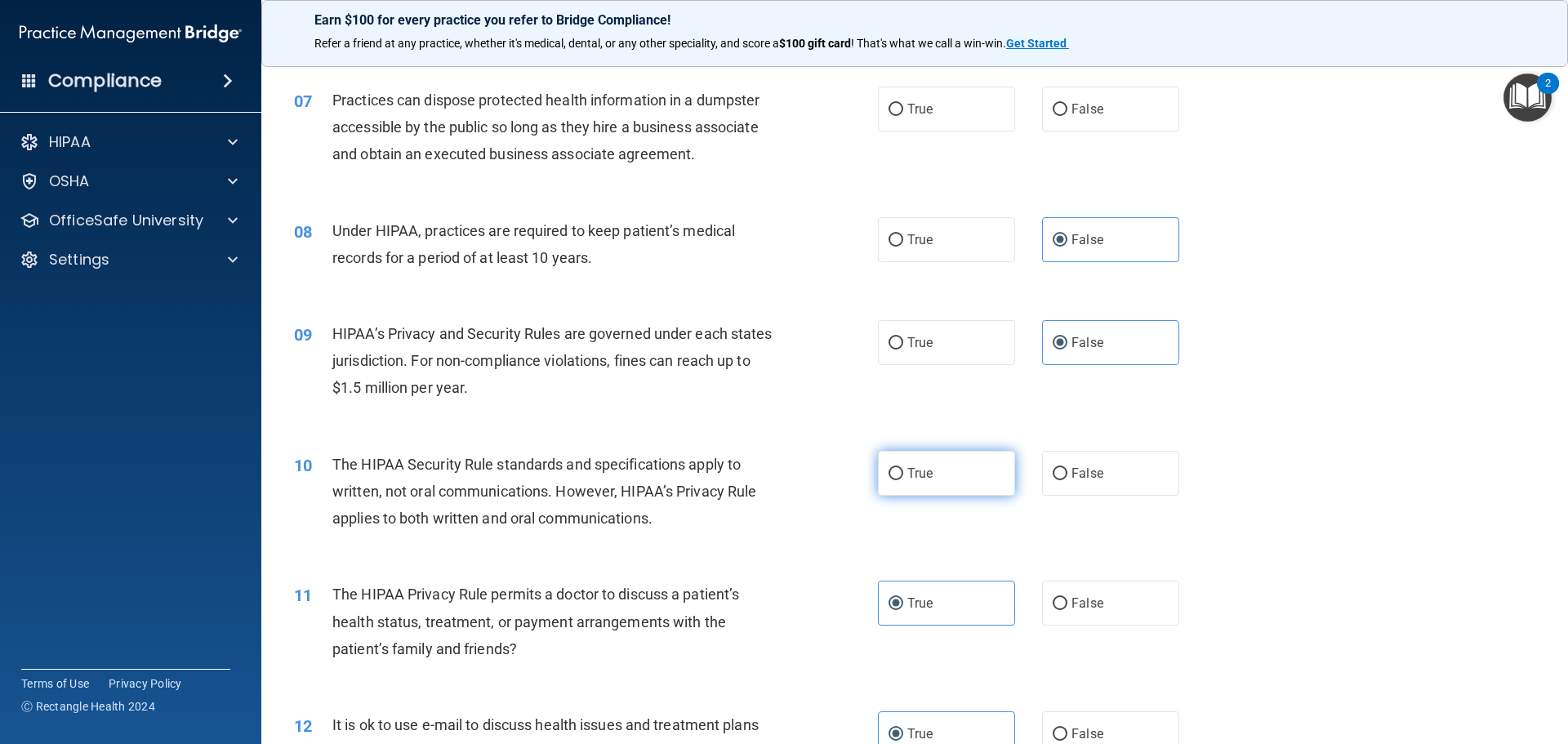
drag, startPoint x: 912, startPoint y: 483, endPoint x: 897, endPoint y: 484, distance: 15.0
click at [912, 483] on label "True" at bounding box center [946, 473] width 137 height 45
click at [903, 480] on input "True" at bounding box center [895, 474] width 15 height 12
radio input "true"
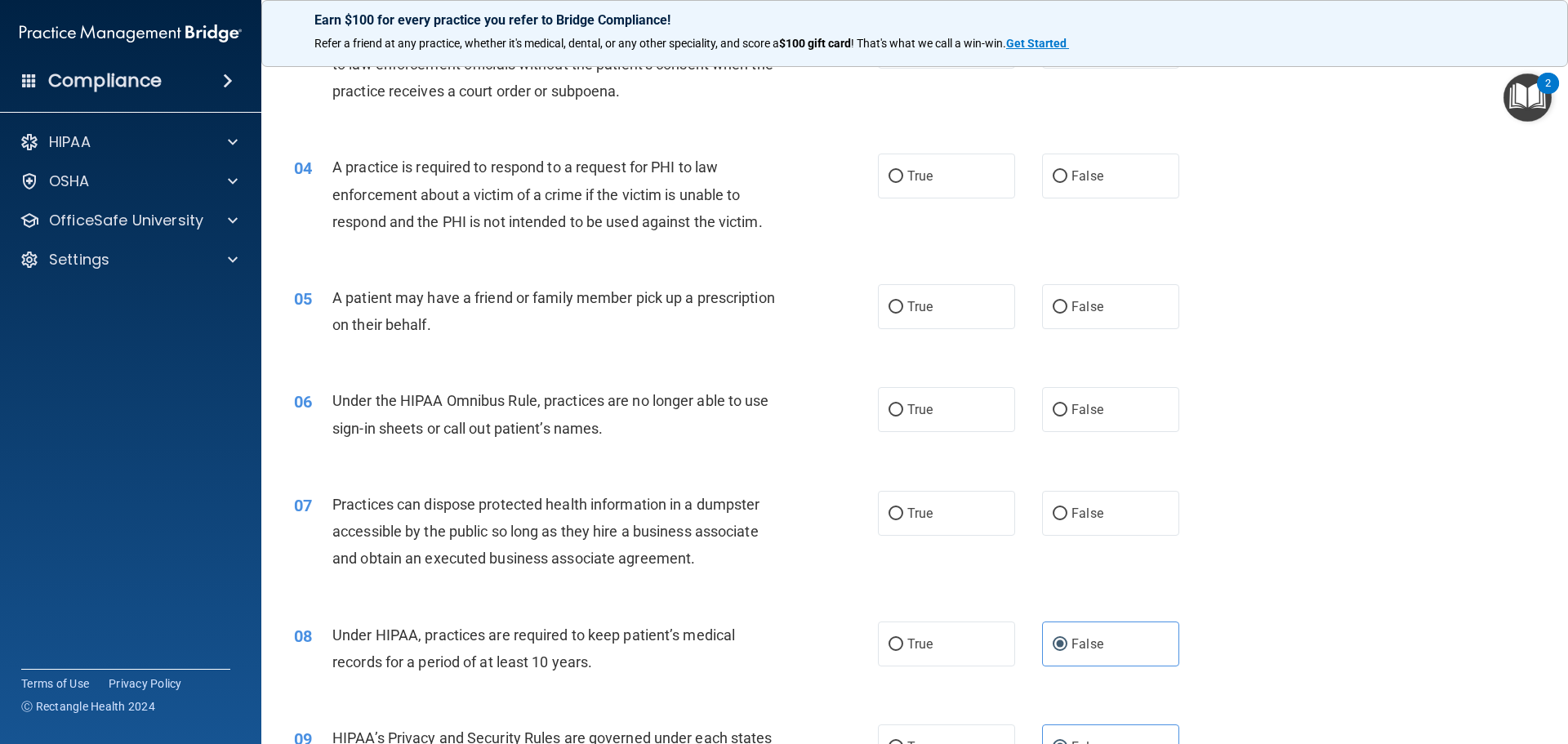
scroll to position [363, 0]
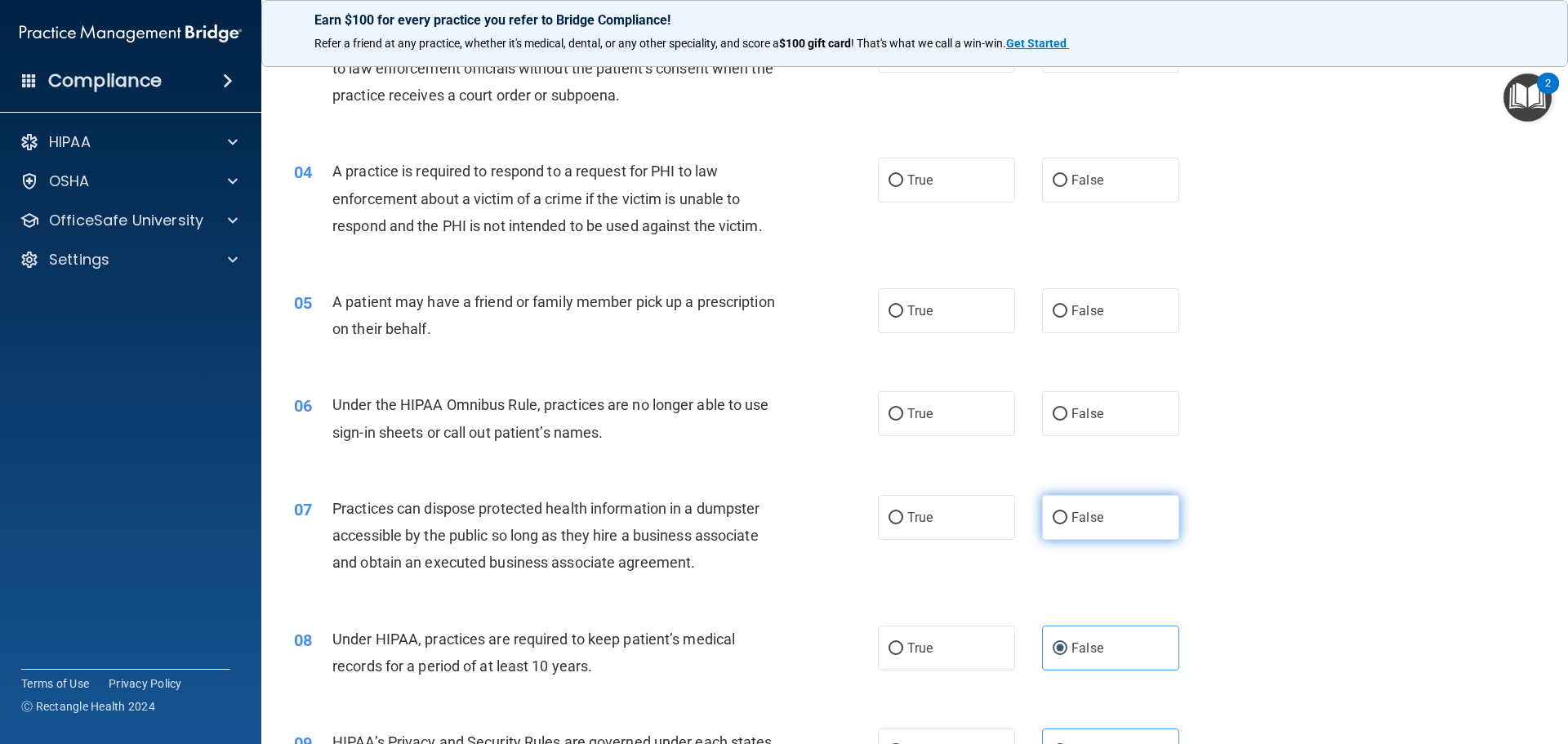
click at [1087, 521] on span "False" at bounding box center [1087, 517] width 32 height 16
click at [1067, 521] on input "False" at bounding box center [1060, 518] width 15 height 12
radio input "true"
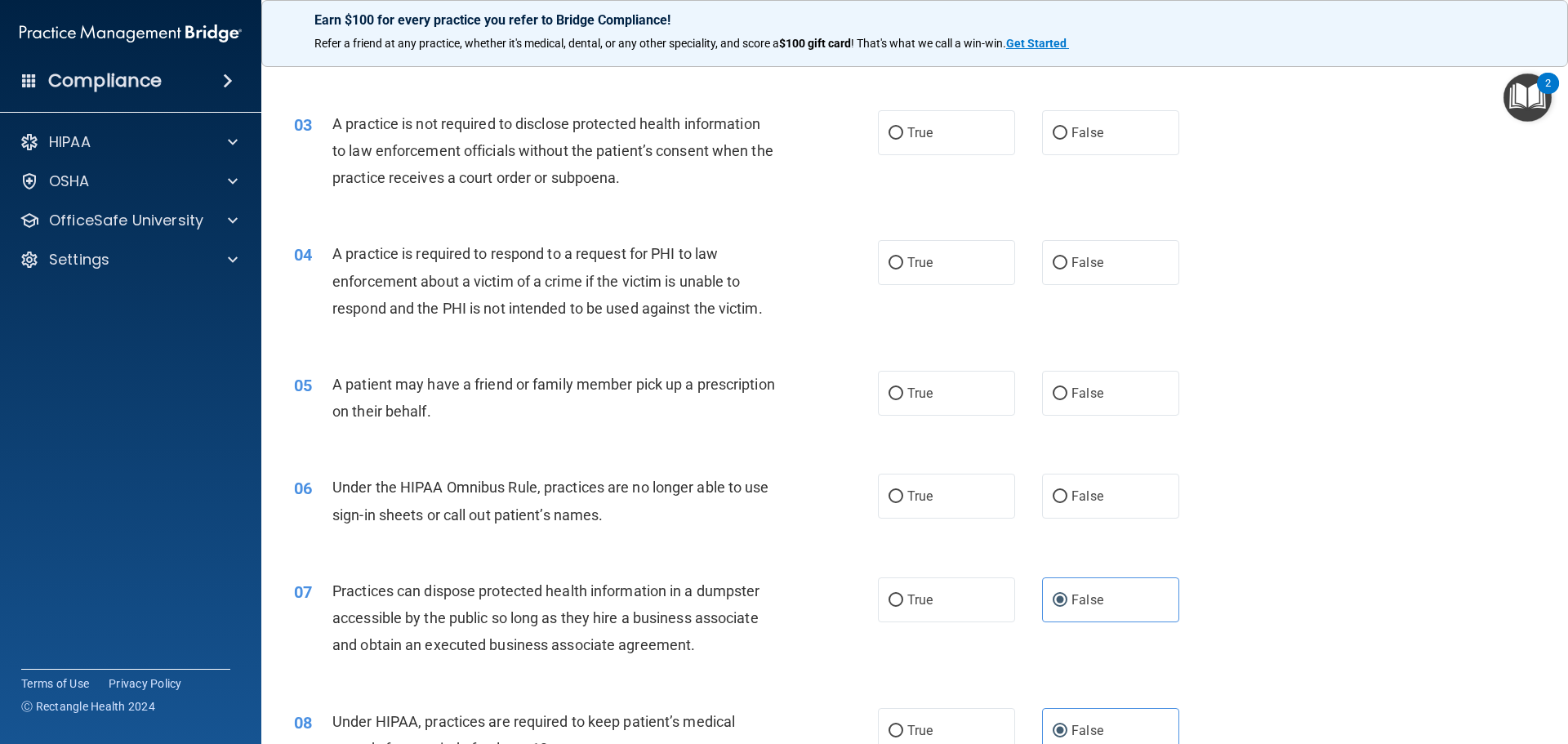
scroll to position [199, 0]
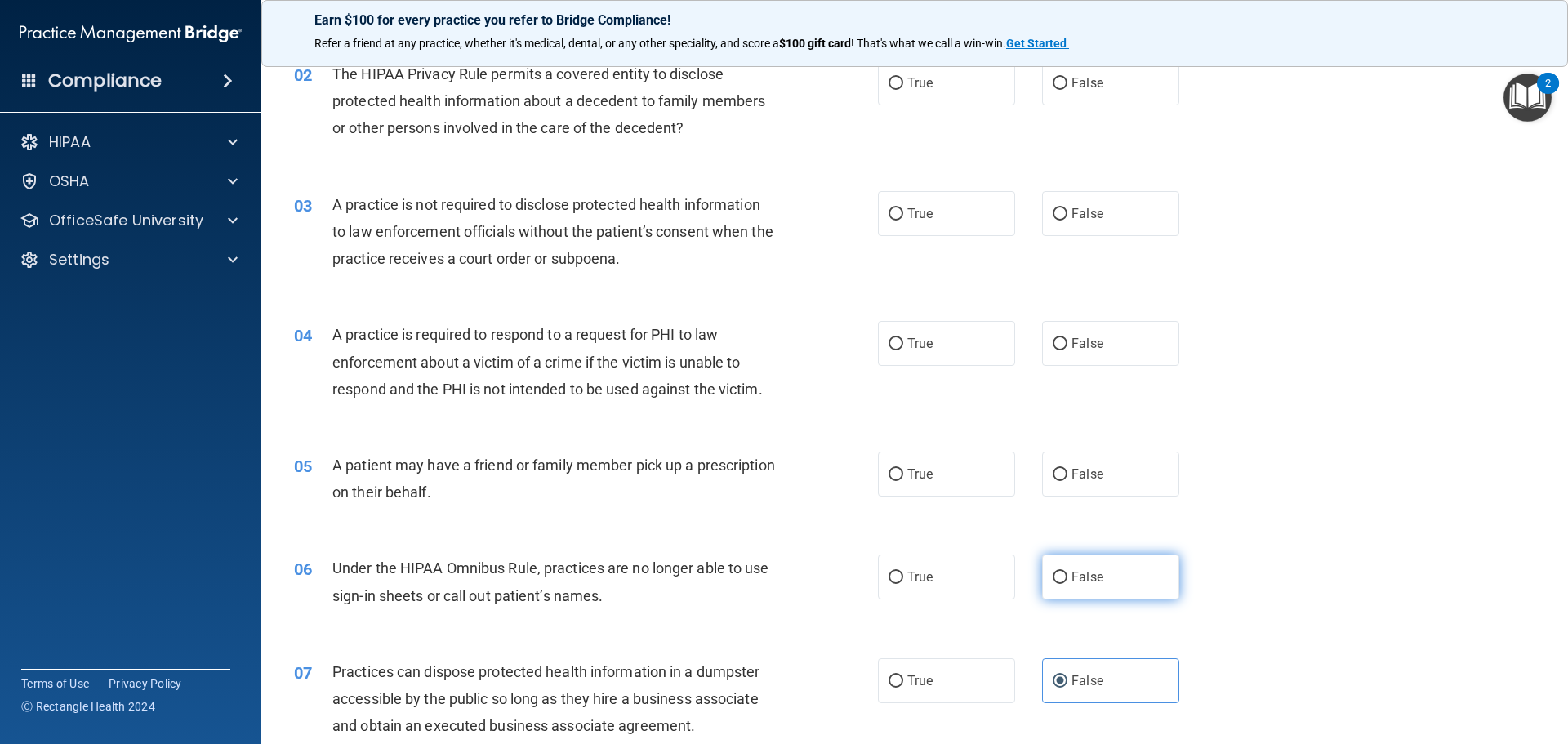
click at [1059, 570] on label "False" at bounding box center [1110, 577] width 137 height 45
click at [1059, 572] on input "False" at bounding box center [1060, 578] width 15 height 12
radio input "true"
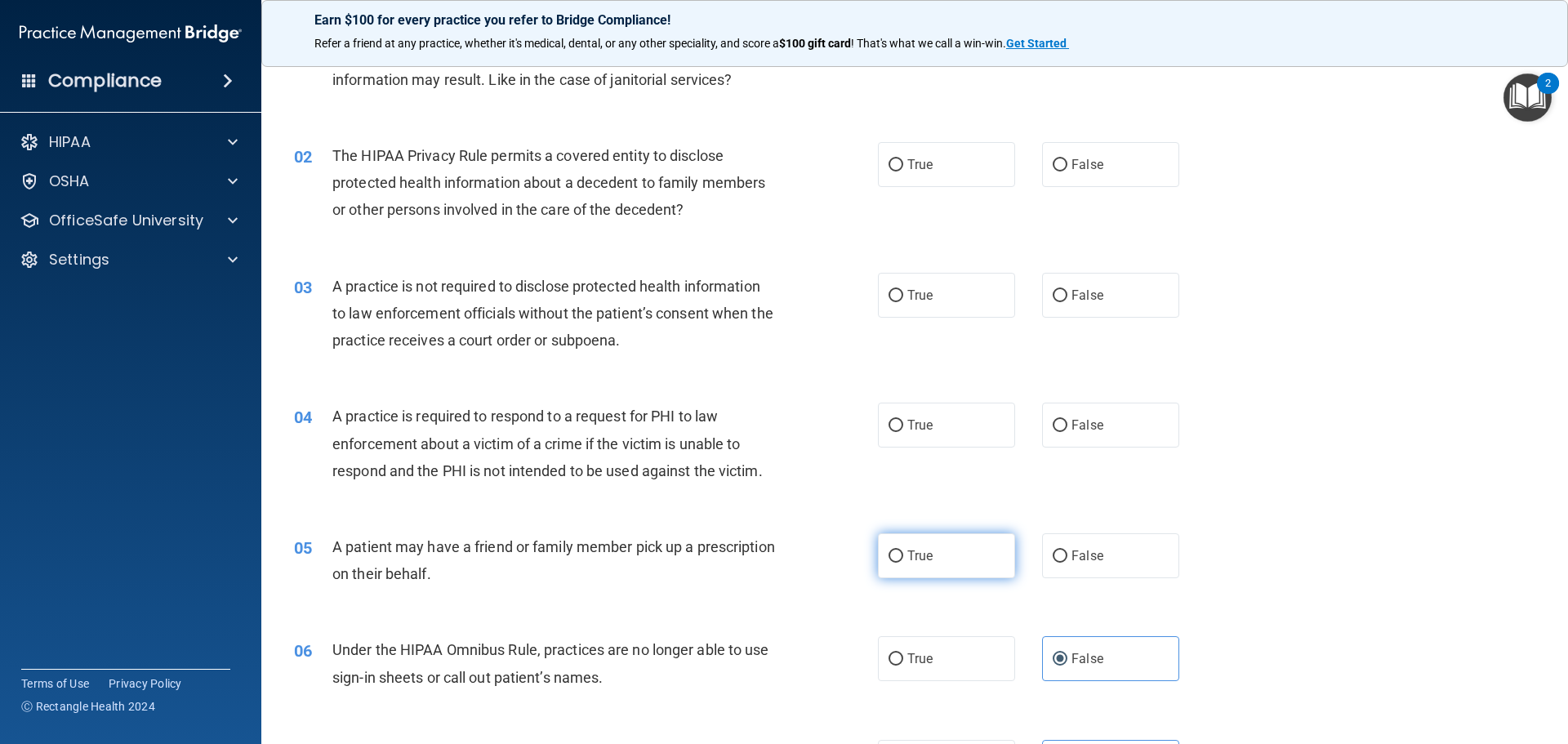
click at [949, 552] on label "True" at bounding box center [946, 555] width 137 height 45
click at [903, 552] on input "True" at bounding box center [895, 556] width 15 height 12
radio input "true"
click at [938, 431] on label "True" at bounding box center [946, 425] width 137 height 45
click at [903, 431] on input "True" at bounding box center [895, 425] width 15 height 12
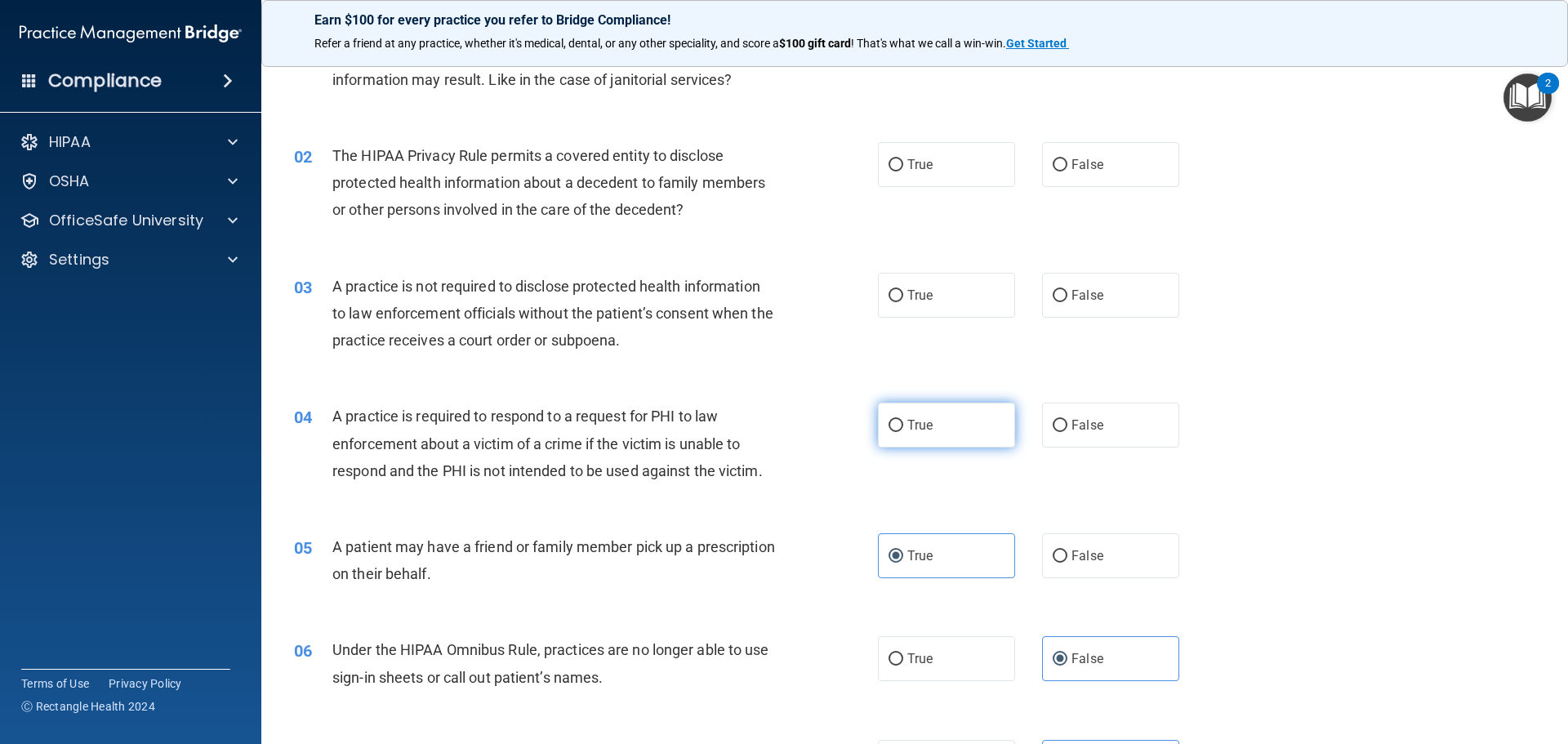
radio input "true"
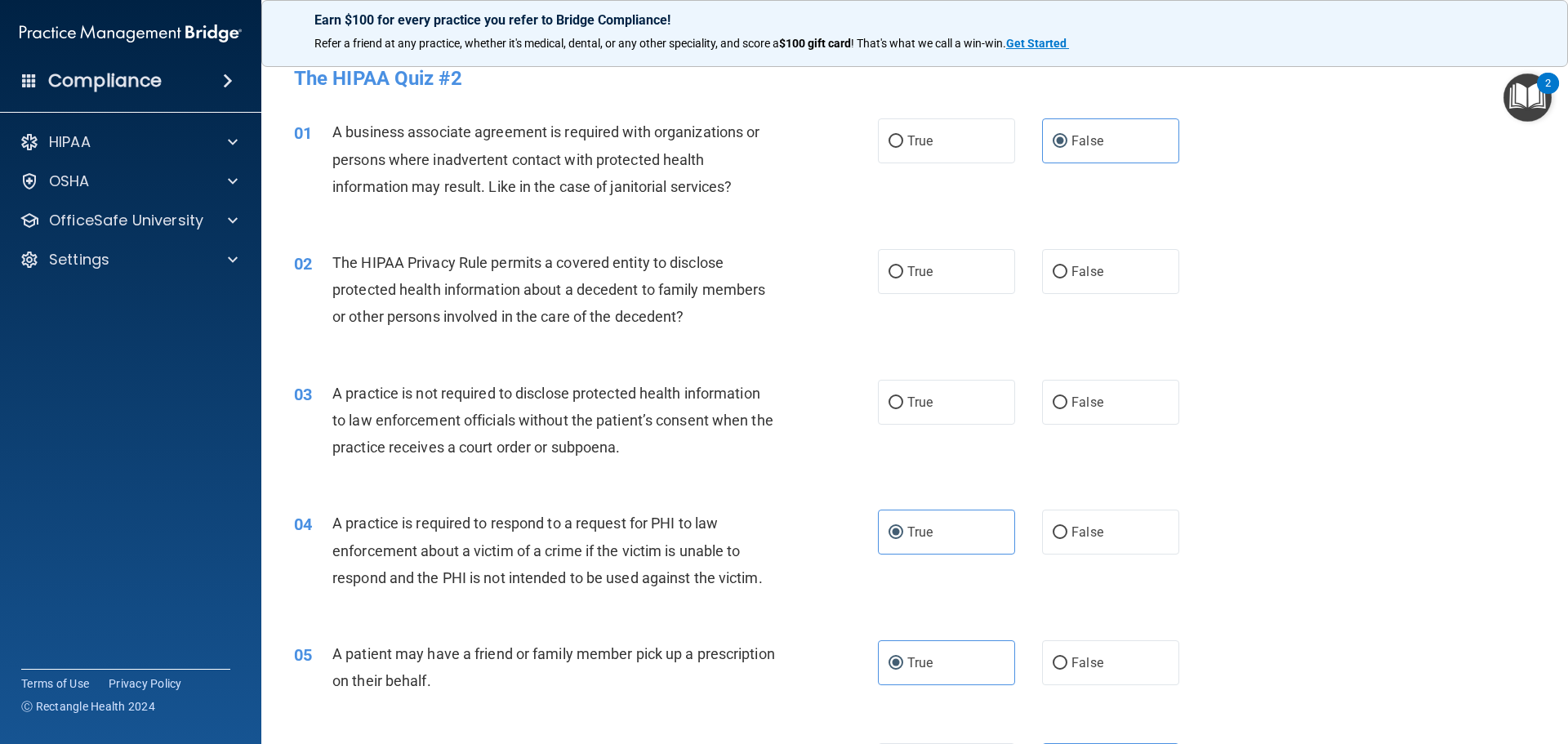
scroll to position [0, 0]
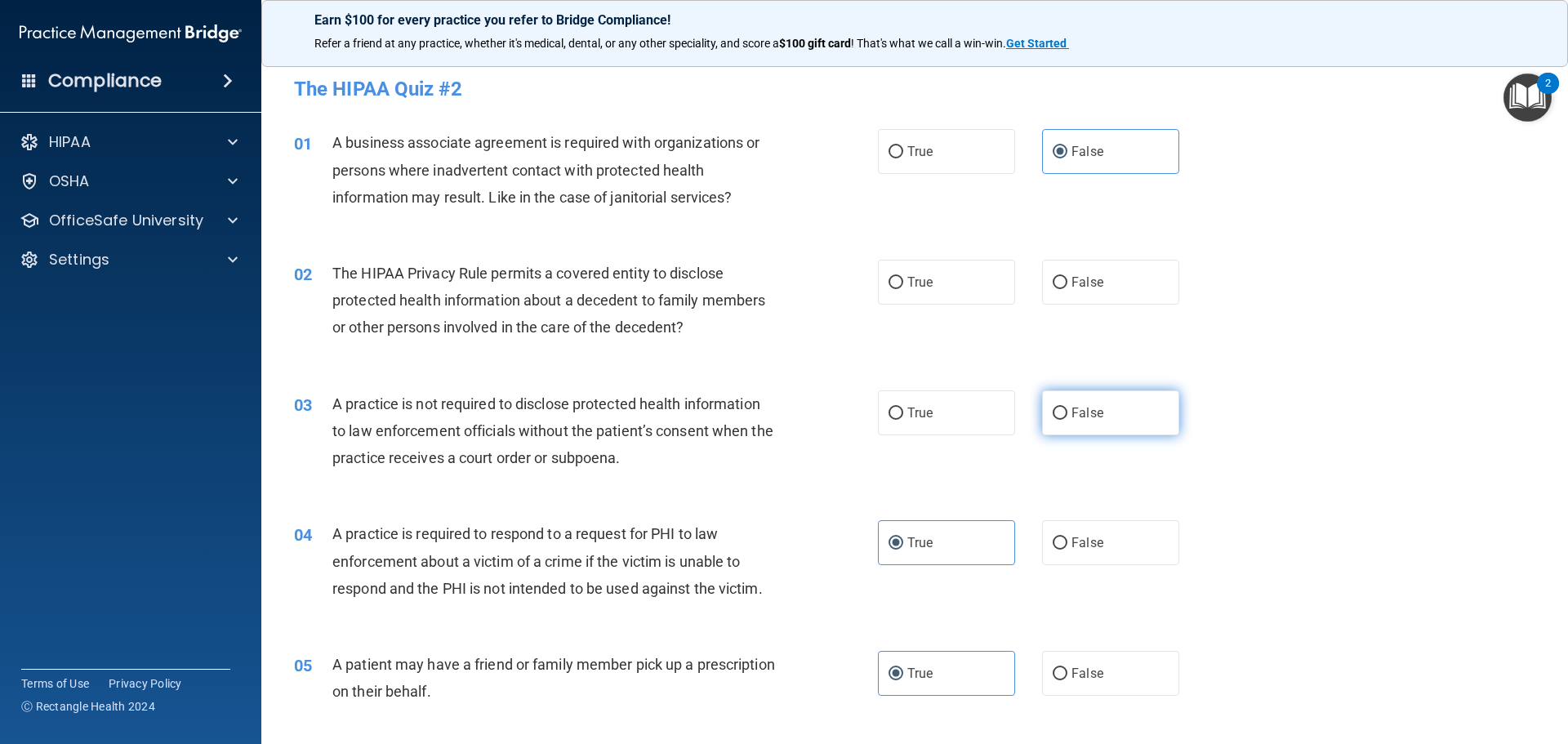
click at [1053, 415] on input "False" at bounding box center [1060, 413] width 15 height 12
radio input "true"
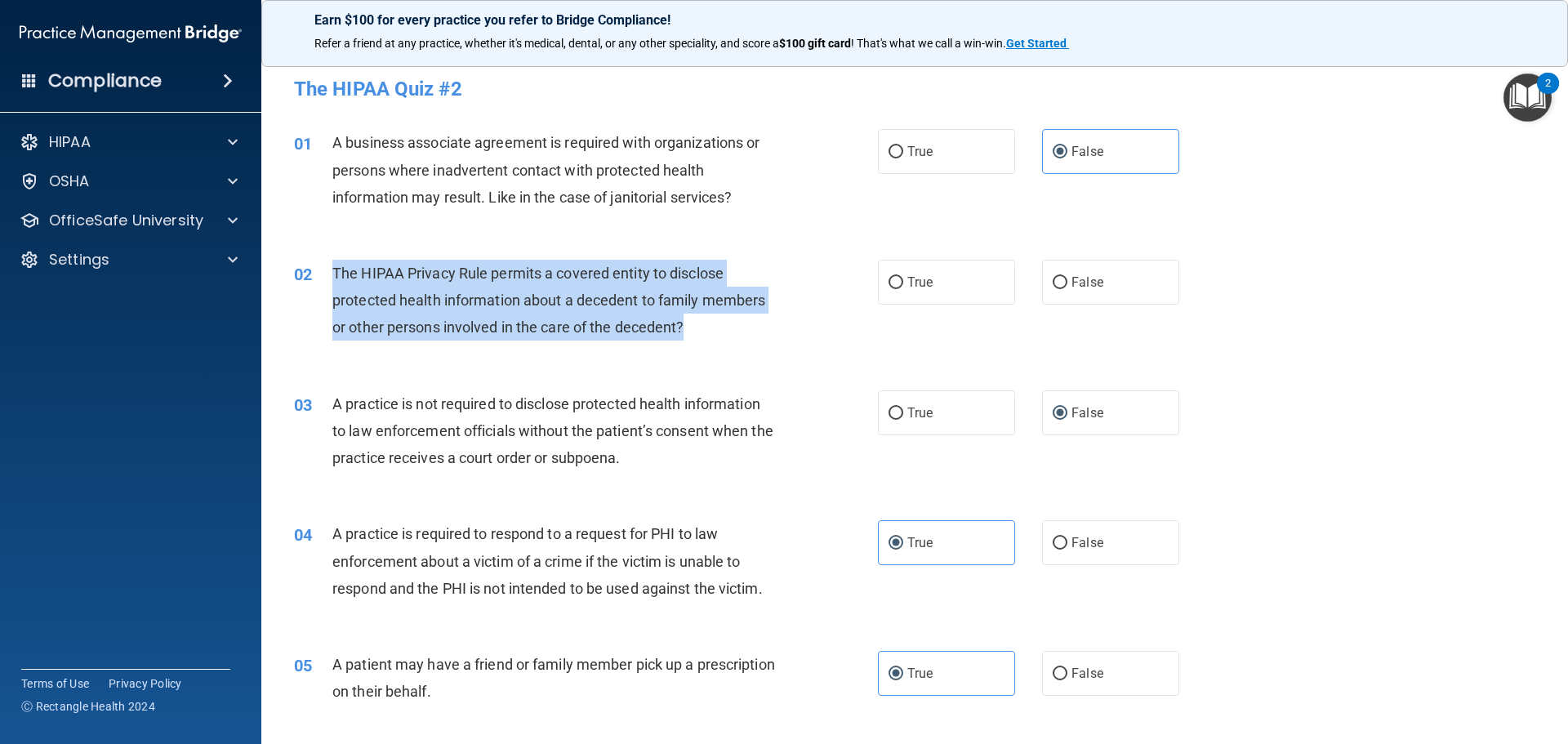
drag, startPoint x: 651, startPoint y: 338, endPoint x: 334, endPoint y: 271, distance: 324.0
click at [334, 271] on div "02 The HIPAA Privacy Rule permits a covered entity to disclose protected health…" at bounding box center [586, 304] width 633 height 90
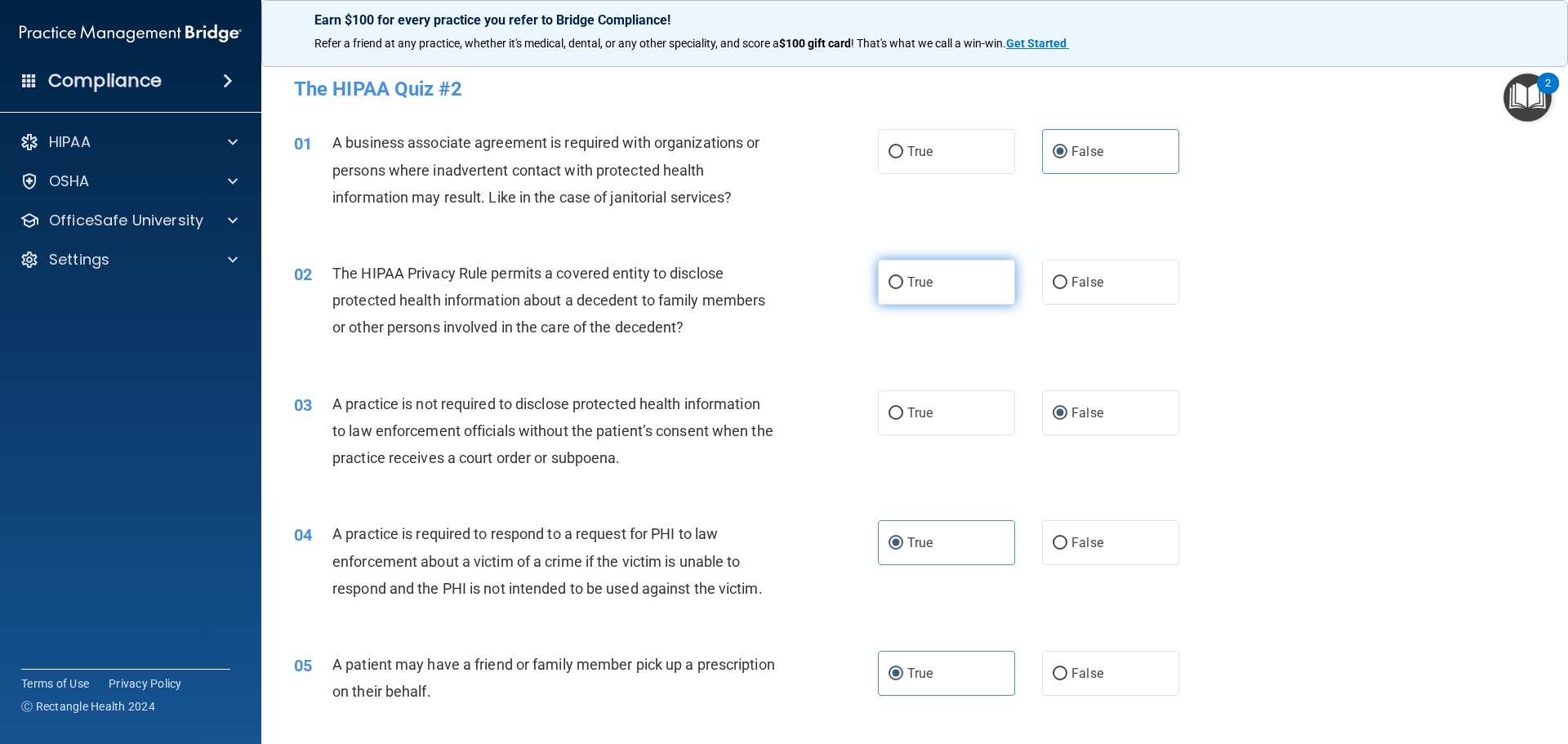
click at [906, 291] on label "True" at bounding box center [946, 282] width 137 height 45
click at [903, 289] on input "True" at bounding box center [895, 282] width 15 height 12
radio input "true"
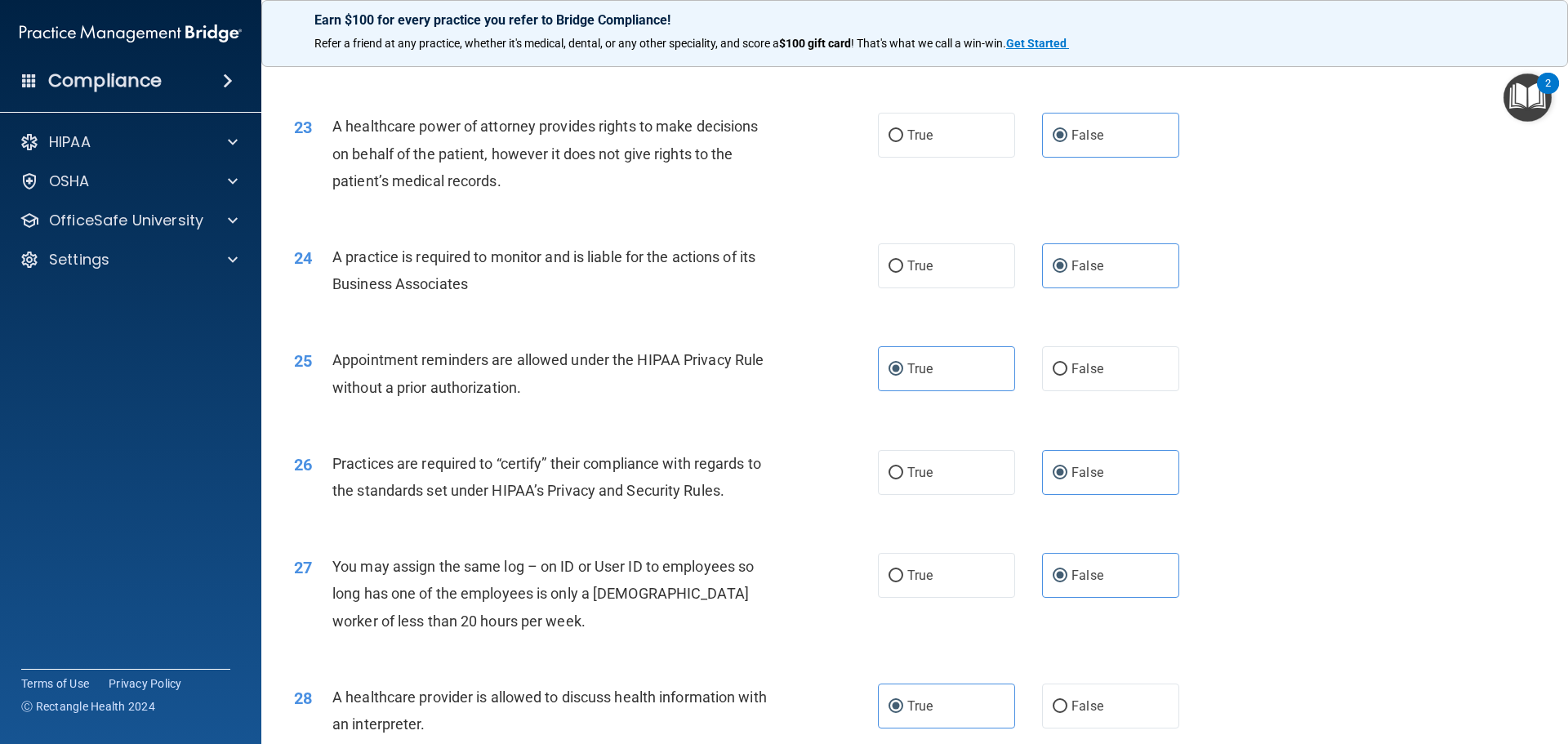
scroll to position [3056, 0]
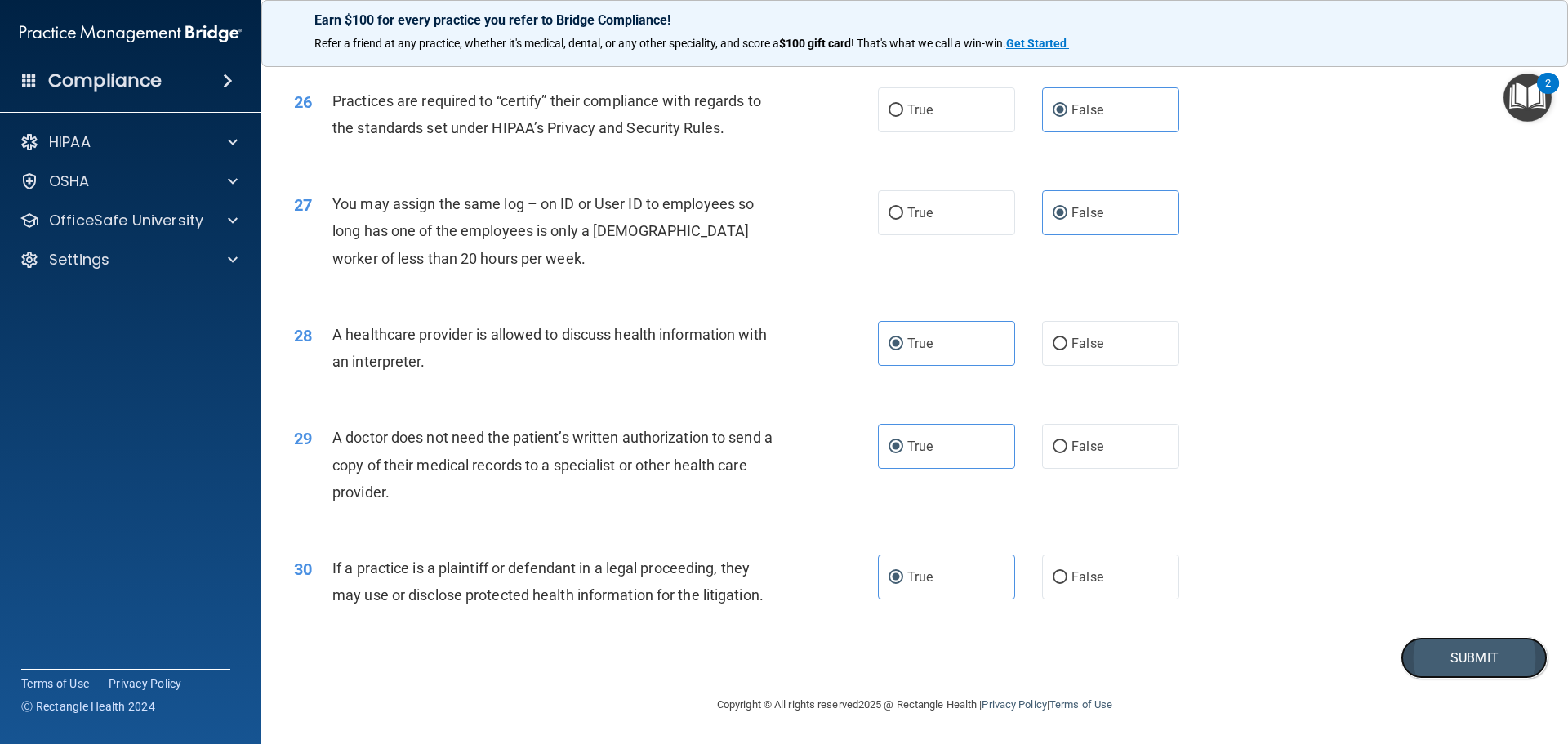
click at [1445, 648] on button "Submit" at bounding box center [1474, 657] width 147 height 41
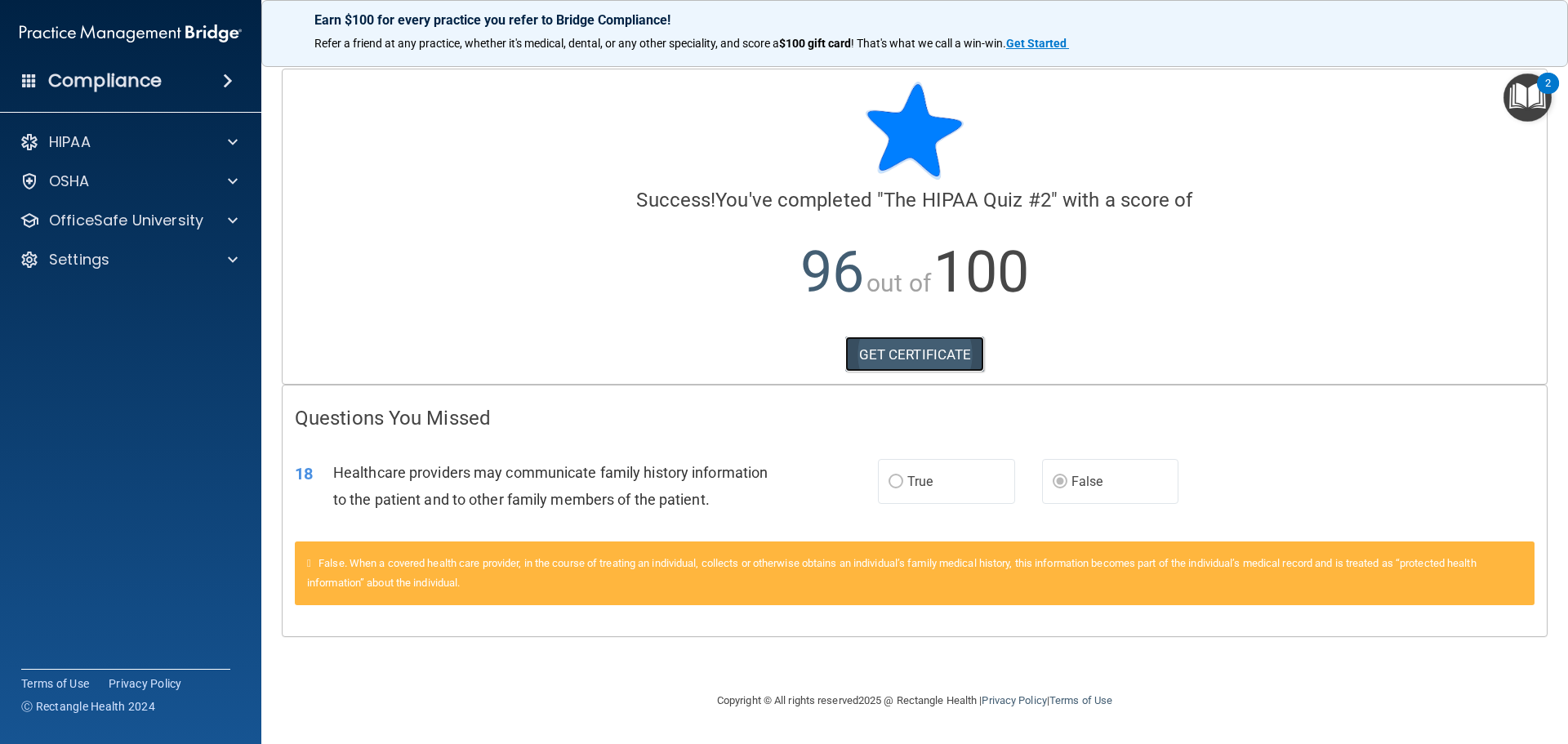
click at [959, 356] on link "GET CERTIFICATE" at bounding box center [915, 355] width 140 height 36
click at [243, 218] on div at bounding box center [230, 220] width 40 height 20
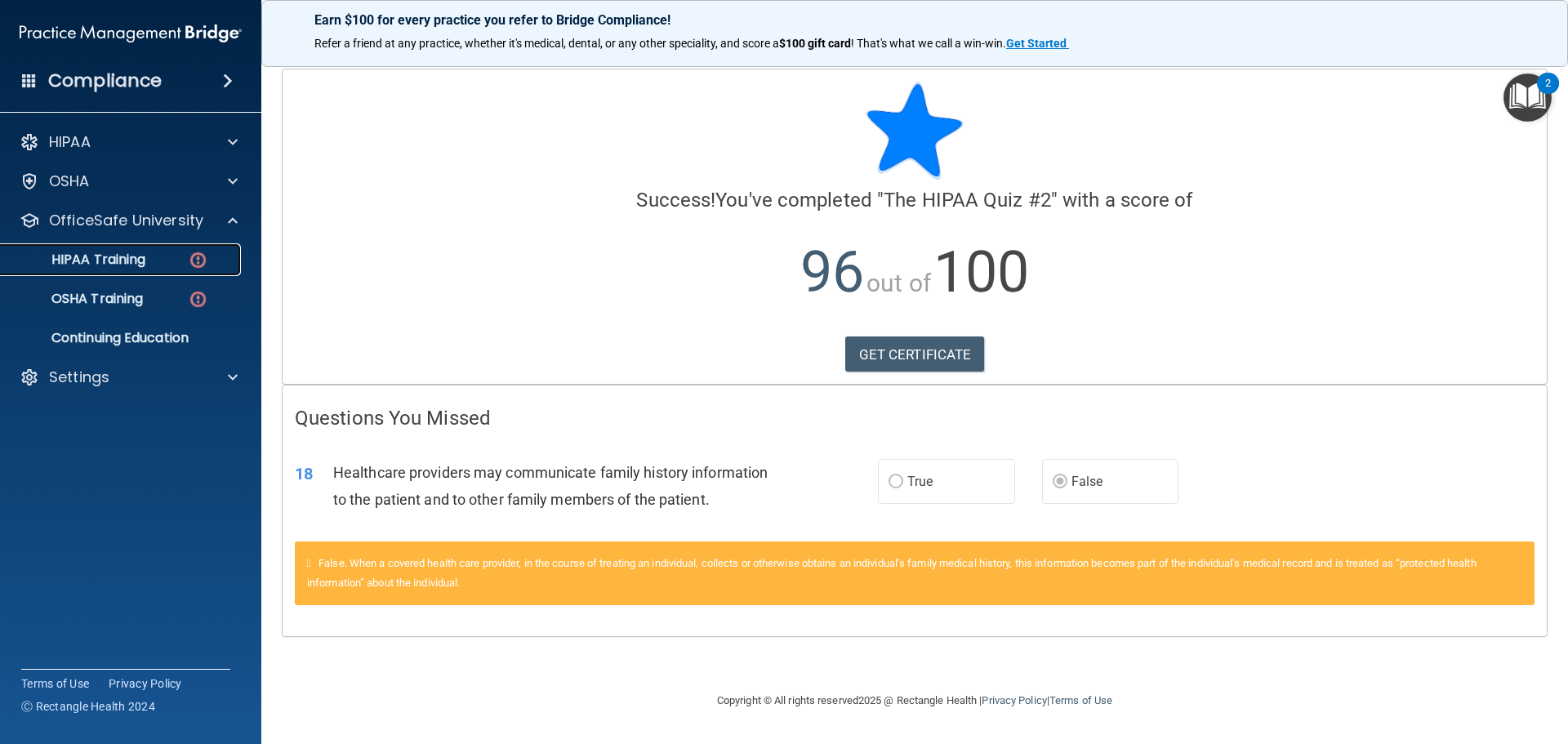
click at [193, 259] on img at bounding box center [198, 260] width 21 height 21
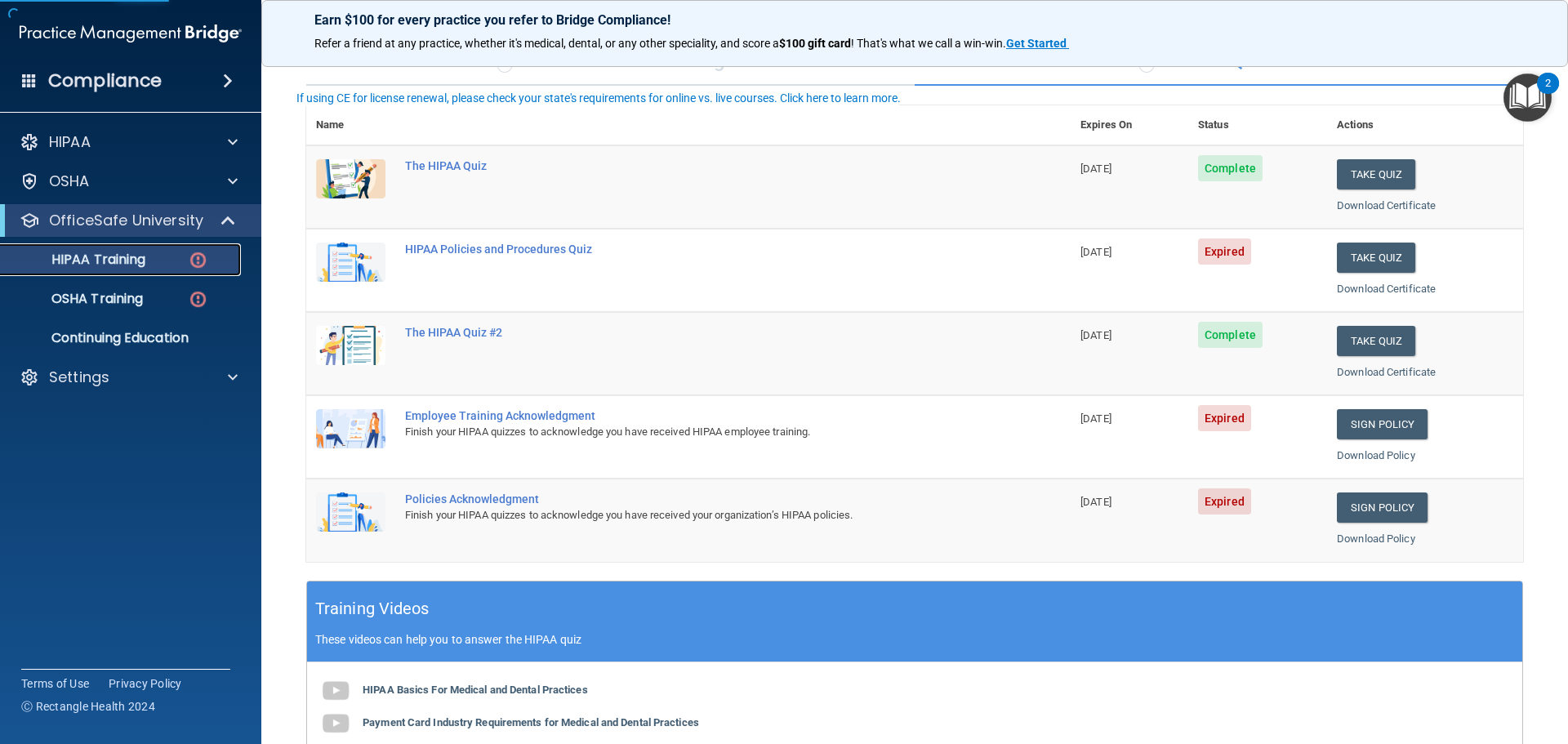
scroll to position [164, 0]
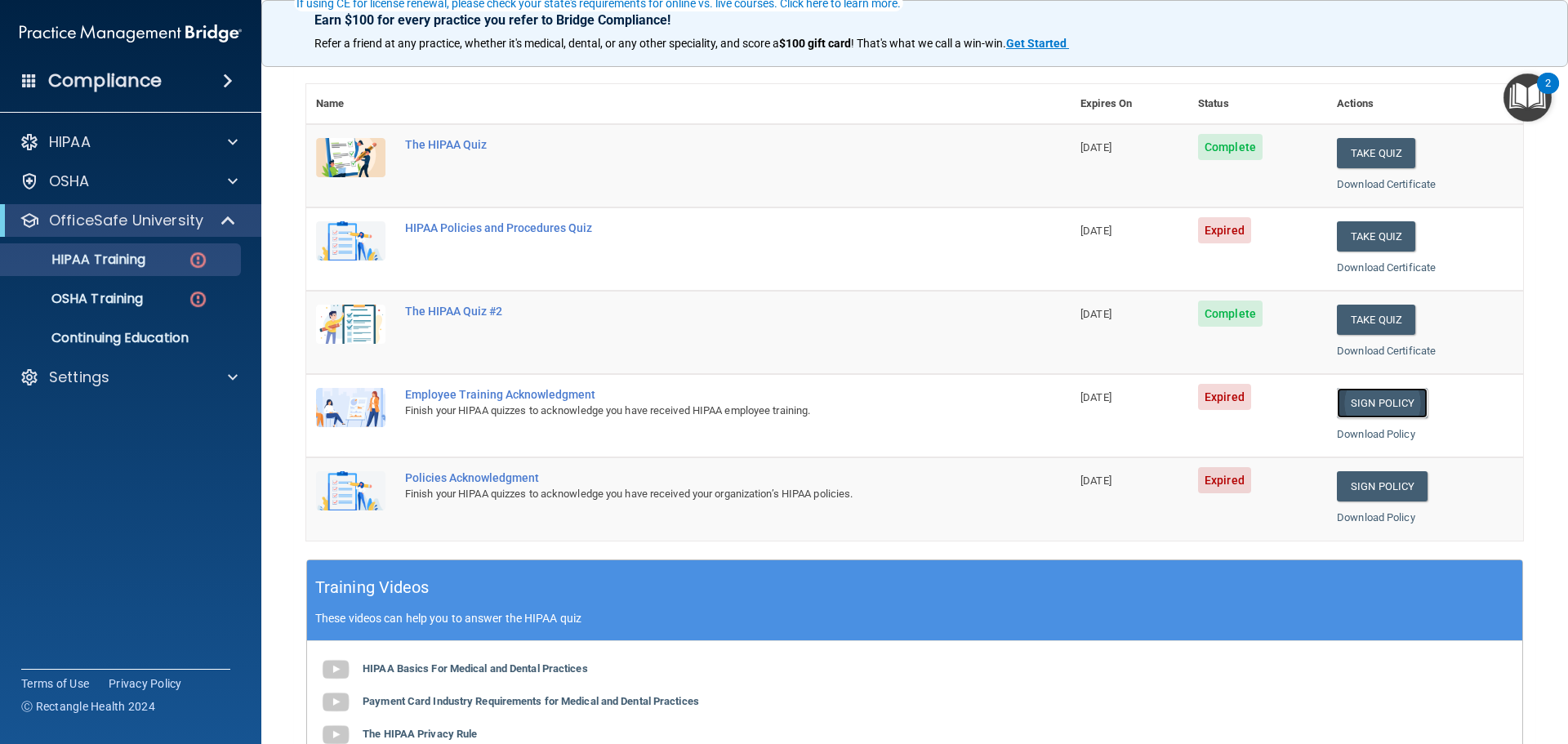
click at [1355, 400] on link "Sign Policy" at bounding box center [1382, 402] width 90 height 30
click at [169, 268] on link "HIPAA Training" at bounding box center [112, 259] width 258 height 33
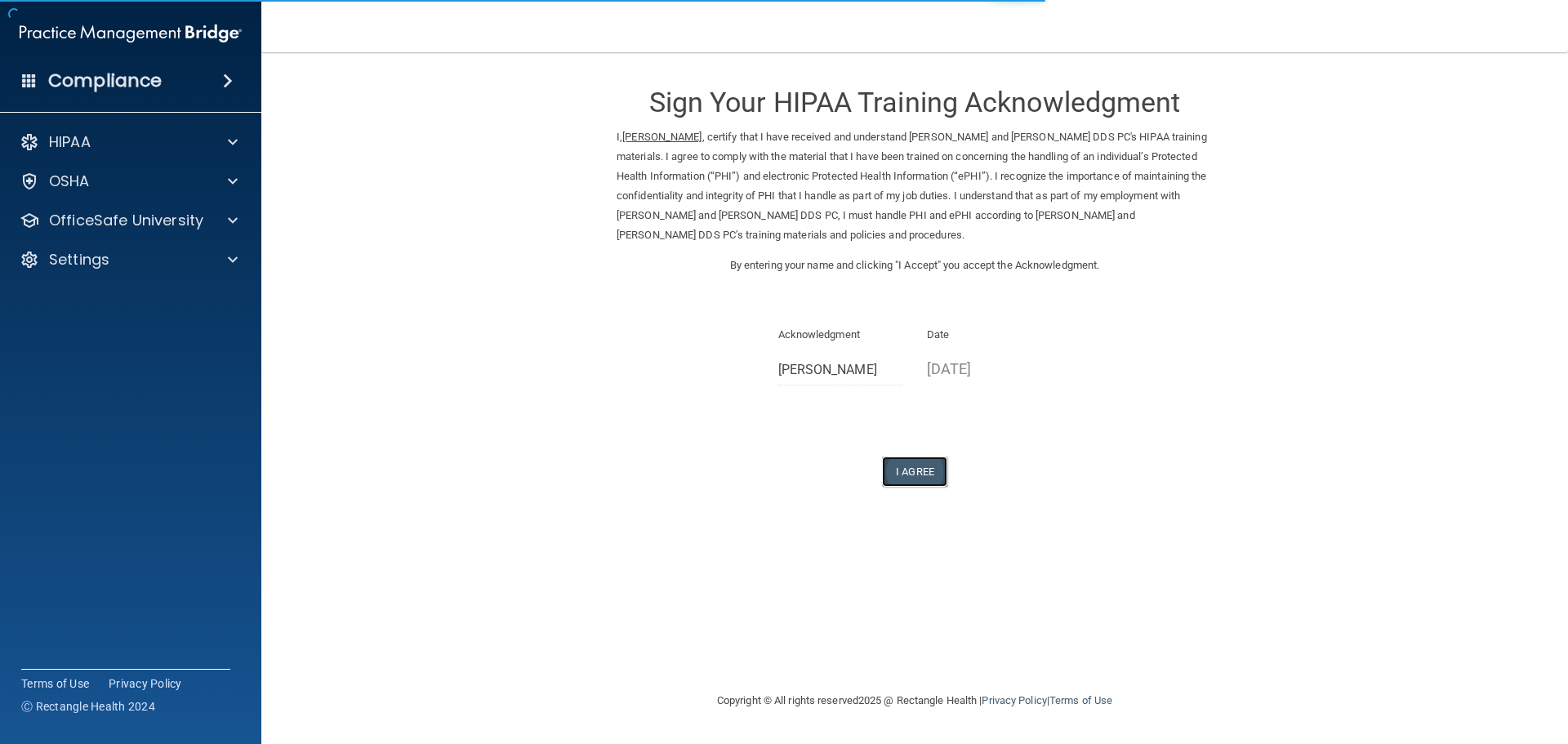
click at [927, 474] on button "I Agree" at bounding box center [915, 471] width 65 height 30
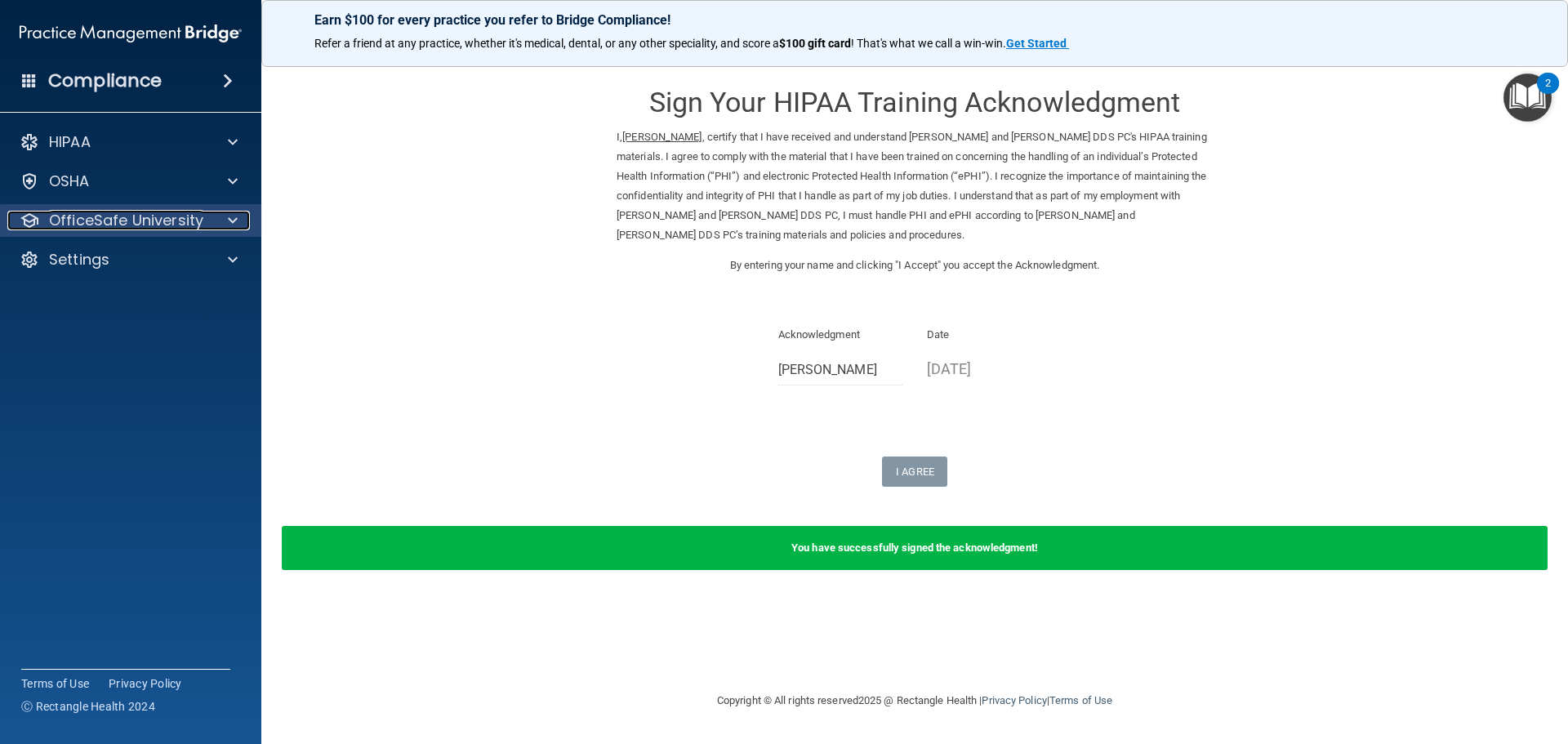
click at [108, 222] on p "OfficeSafe University" at bounding box center [126, 220] width 154 height 20
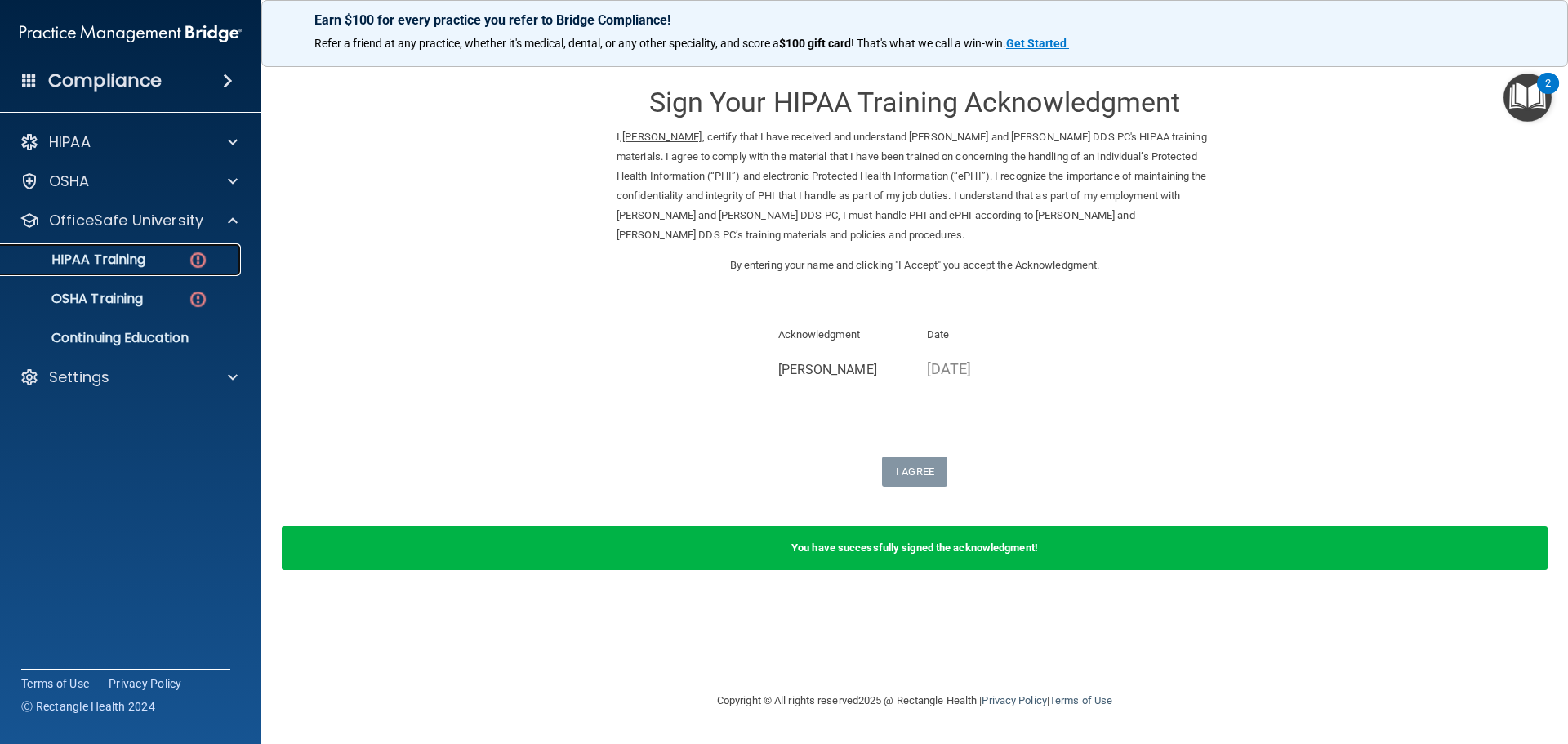
click at [103, 257] on p "HIPAA Training" at bounding box center [78, 259] width 134 height 16
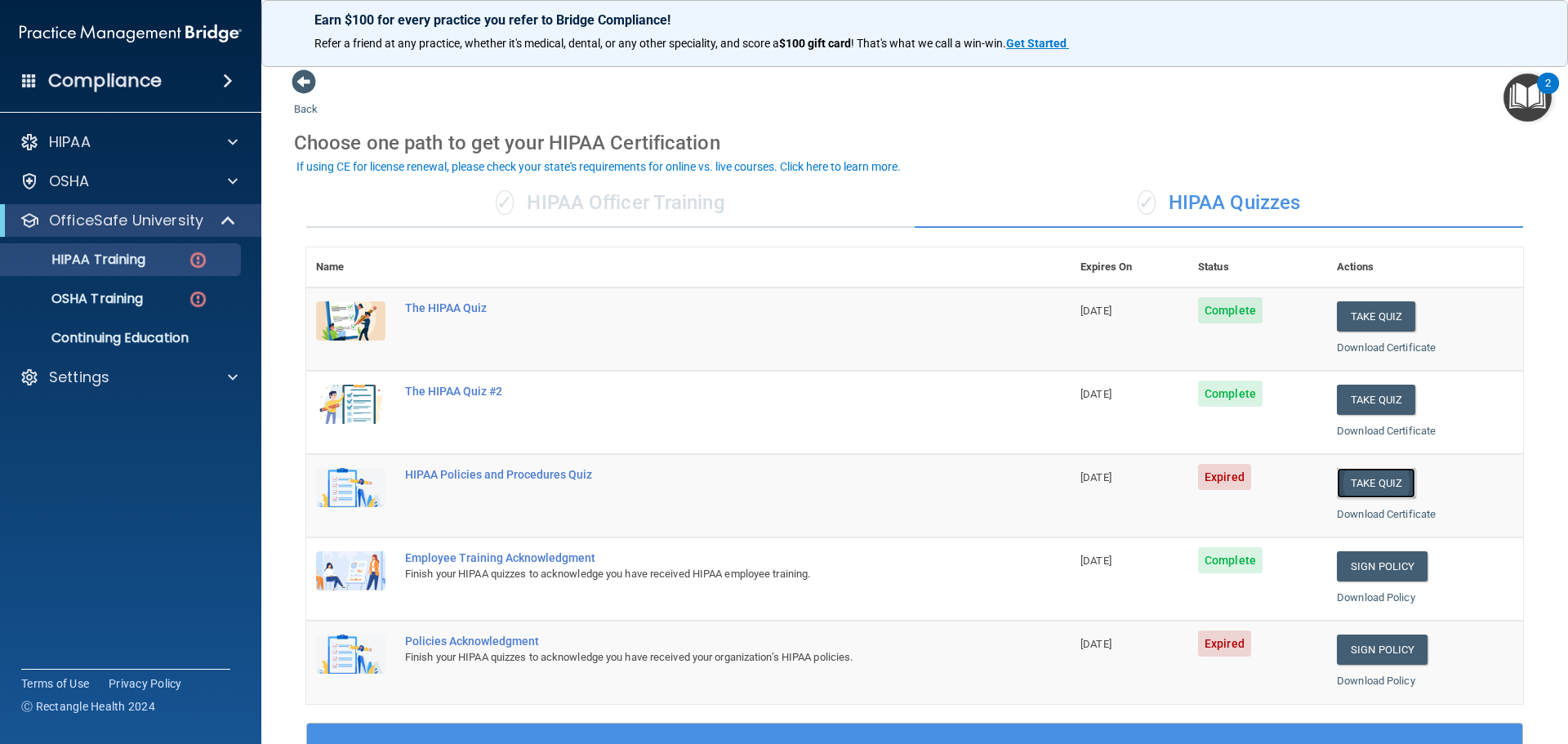
click at [1352, 485] on button "Take Quiz" at bounding box center [1376, 482] width 78 height 30
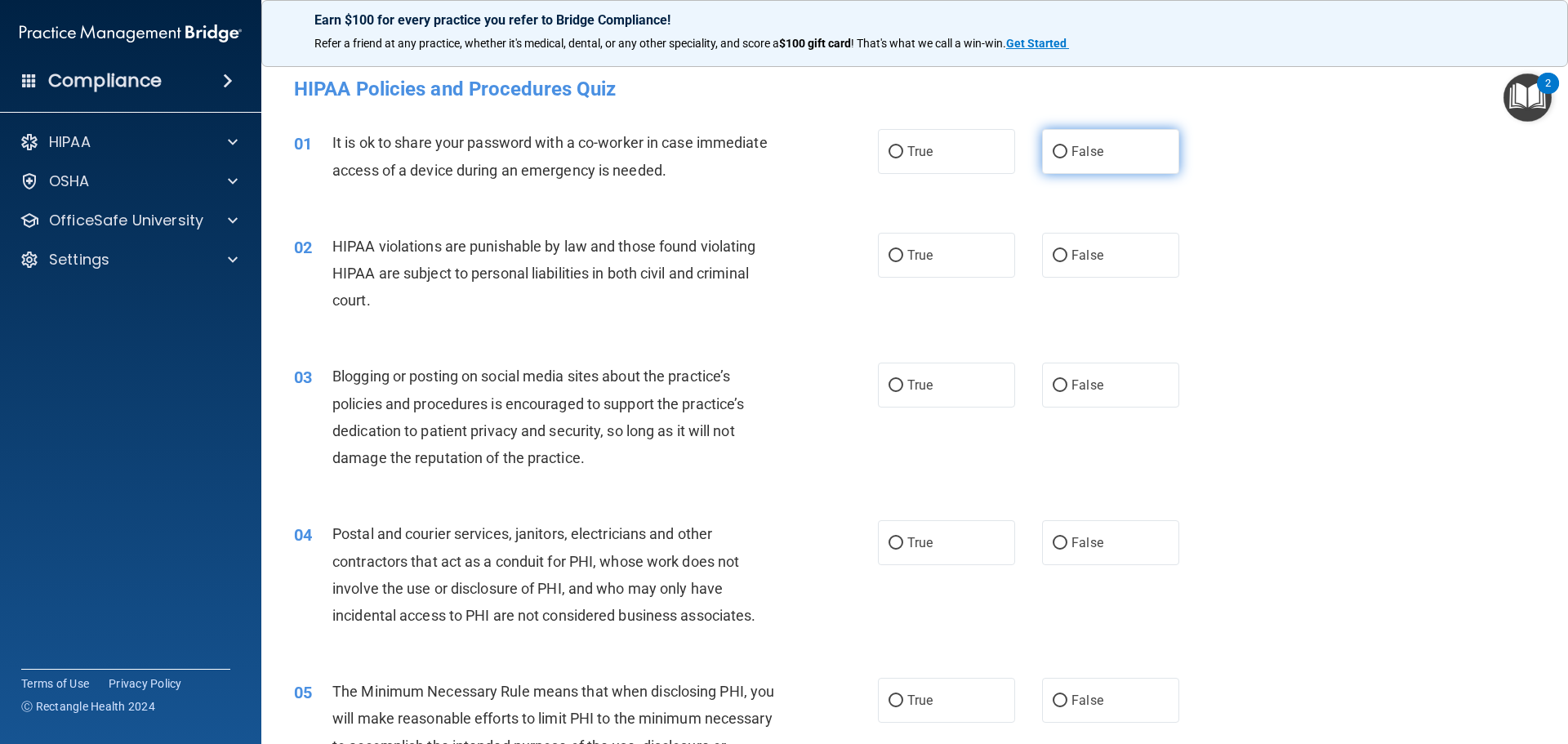
click at [1072, 141] on label "False" at bounding box center [1110, 152] width 137 height 45
click at [1067, 146] on input "False" at bounding box center [1060, 152] width 15 height 12
radio input "true"
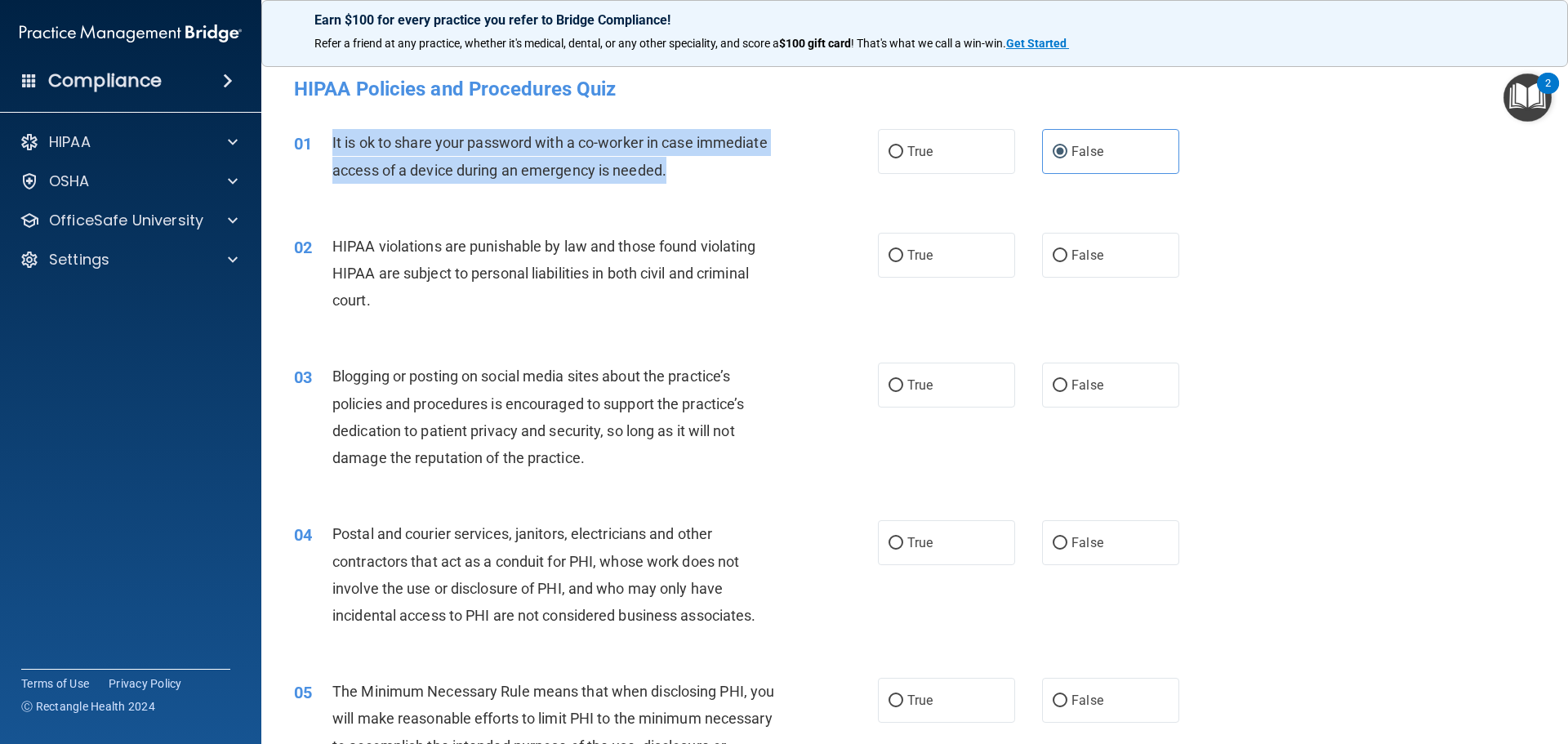
drag, startPoint x: 666, startPoint y: 173, endPoint x: 332, endPoint y: 138, distance: 335.8
click at [333, 138] on span "It is ok to share your password with a co-worker in case immediate access of a …" at bounding box center [550, 155] width 435 height 44
copy span "It is ok to share your password with a co-worker in case immediate access of a …"
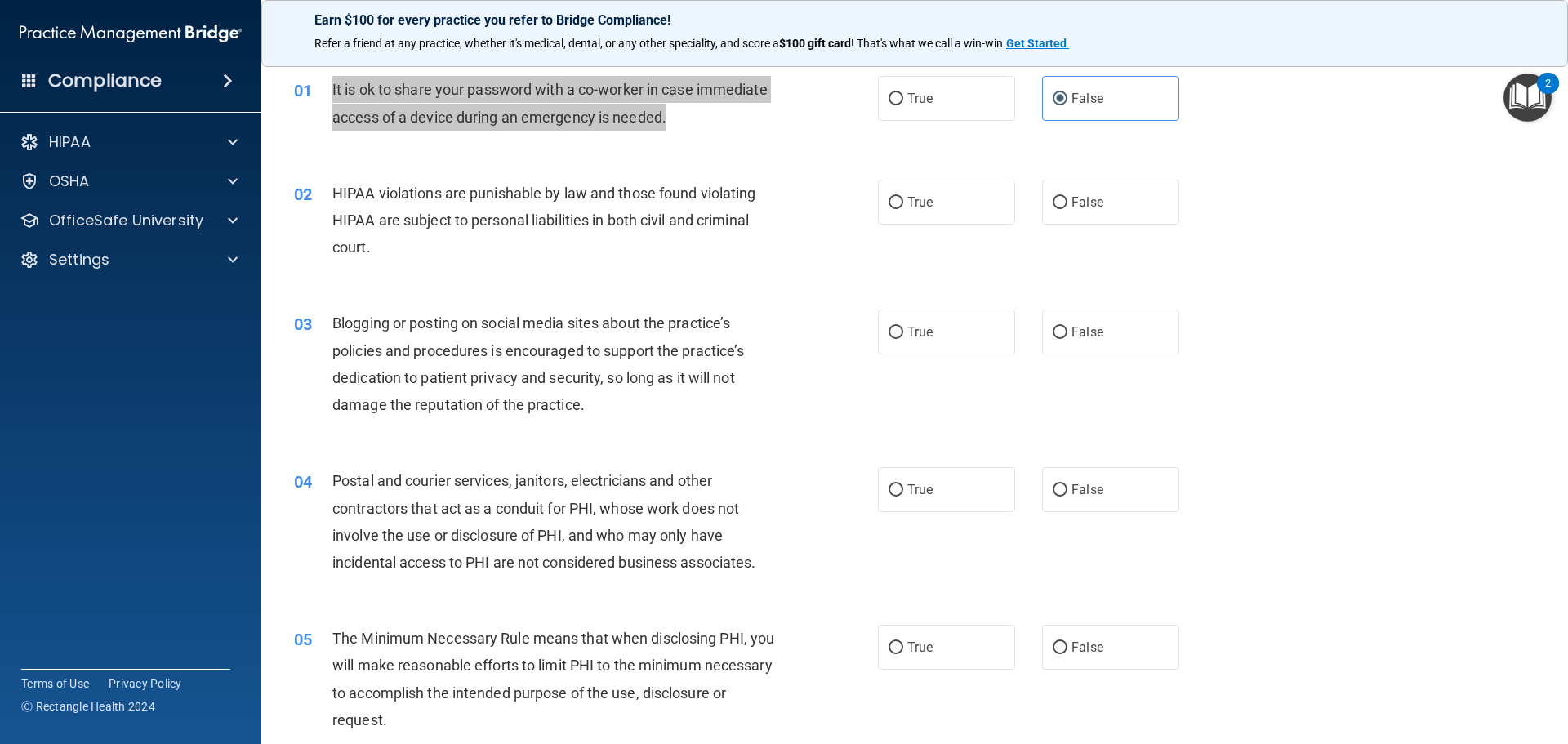
scroll to position [82, 0]
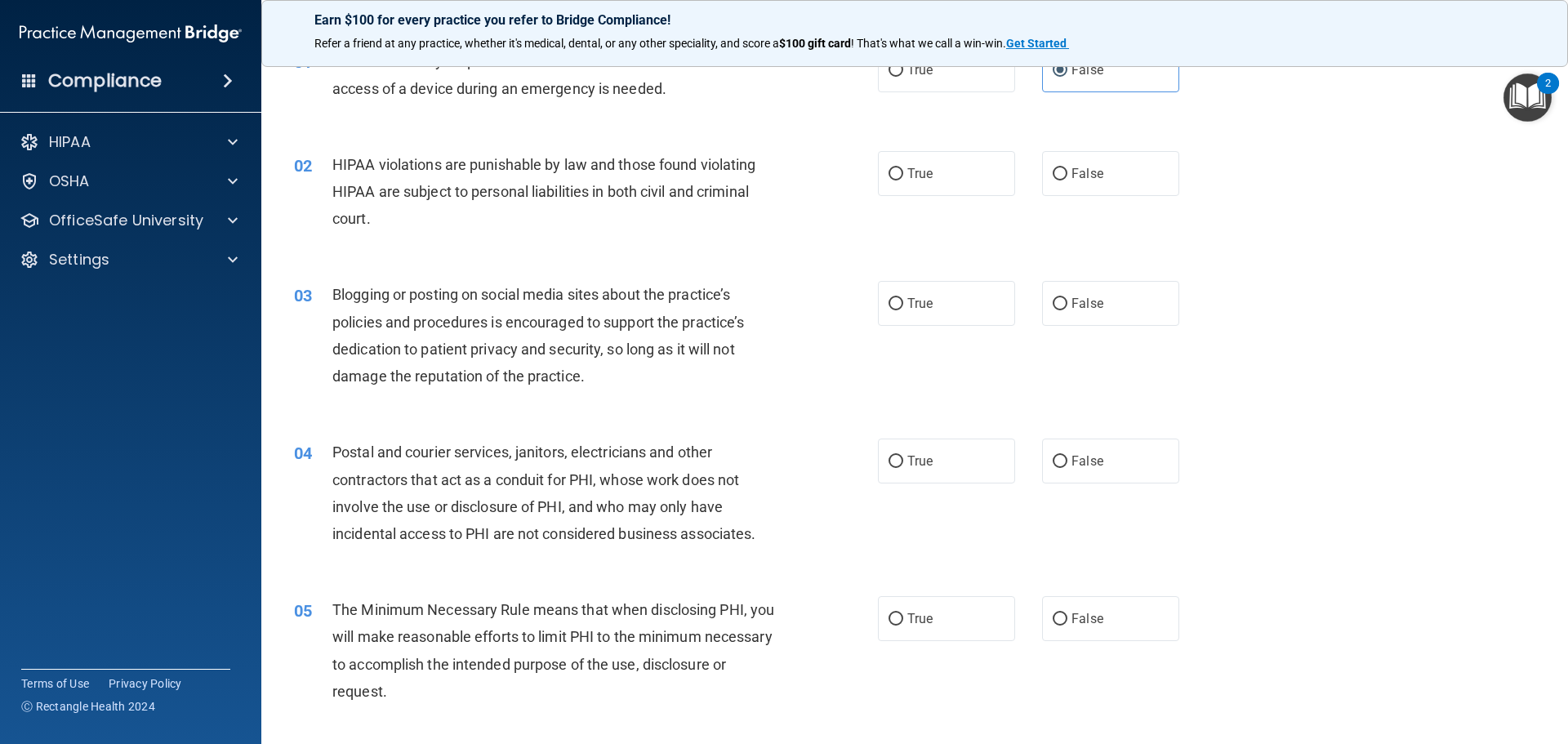
click at [548, 237] on div "02 HIPAA violations are punishable by law and those found violating HIPAA are s…" at bounding box center [586, 195] width 633 height 90
click at [949, 179] on label "True" at bounding box center [946, 173] width 137 height 45
click at [903, 179] on input "True" at bounding box center [895, 174] width 15 height 12
radio input "true"
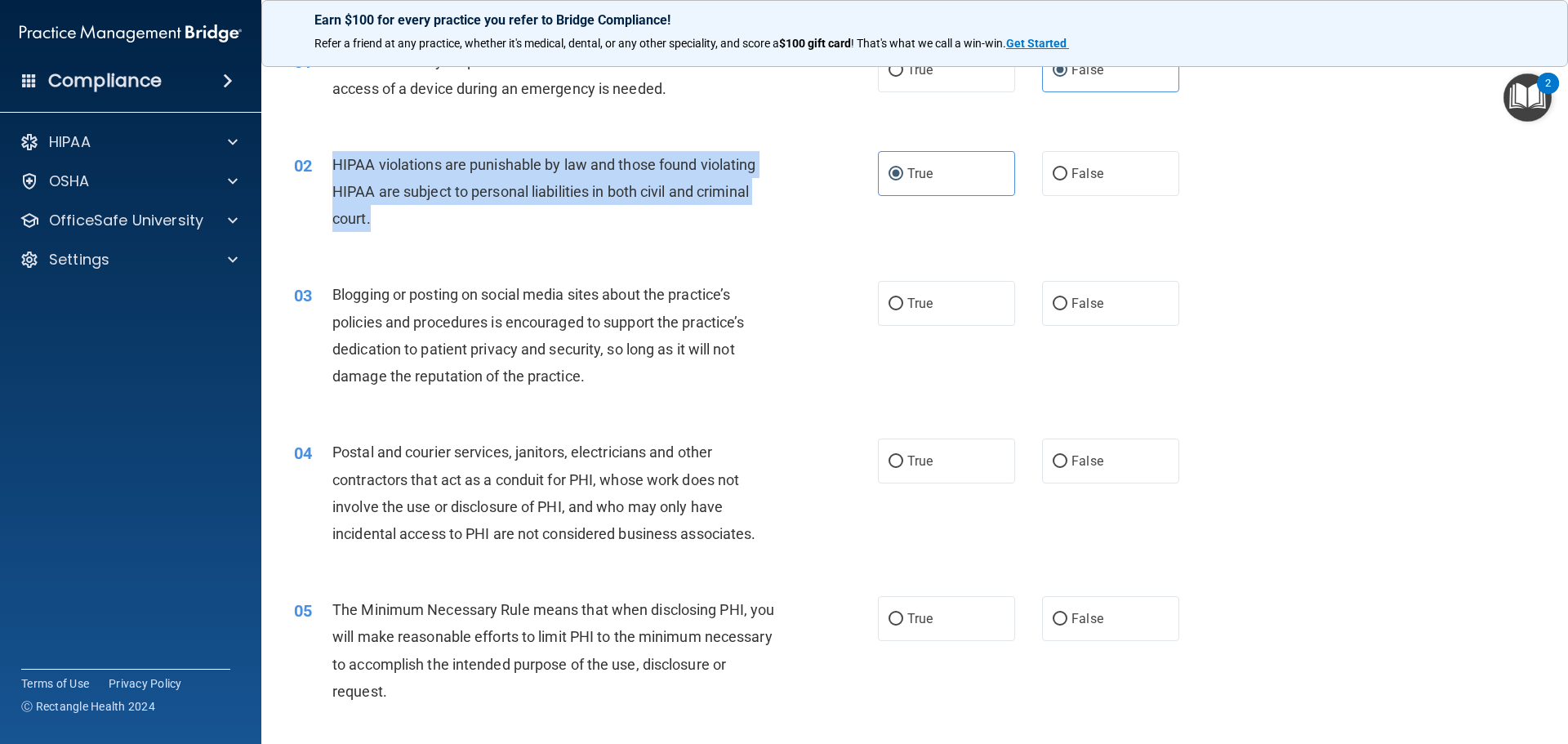
drag, startPoint x: 520, startPoint y: 228, endPoint x: 337, endPoint y: 165, distance: 193.5
click at [337, 165] on div "HIPAA violations are punishable by law and those found violating HIPAA are subj…" at bounding box center [561, 191] width 457 height 82
copy span "HIPAA violations are punishable by law and those found violating HIPAA are subj…"
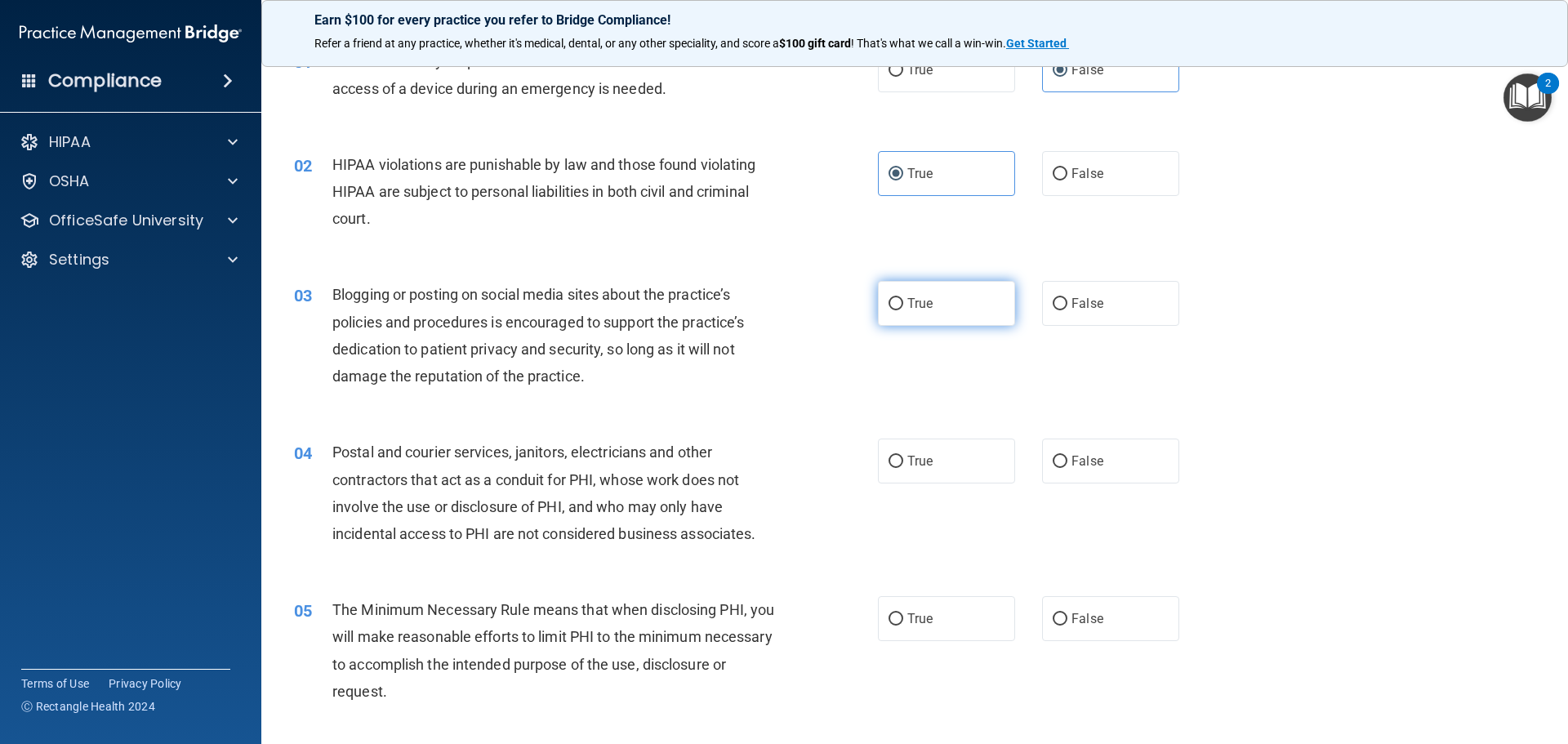
click at [943, 291] on label "True" at bounding box center [946, 303] width 137 height 45
click at [903, 298] on input "True" at bounding box center [895, 304] width 15 height 12
radio input "true"
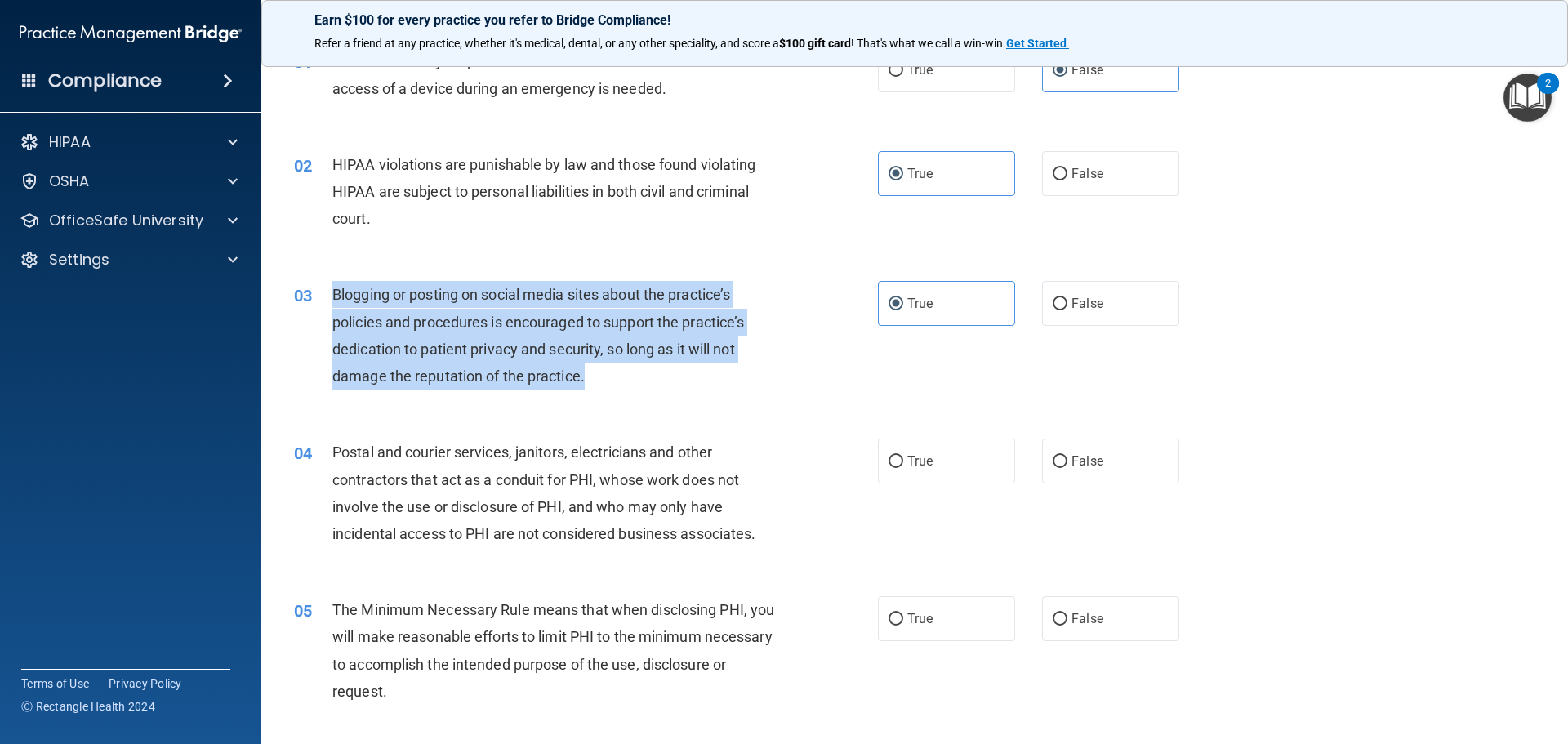
drag, startPoint x: 590, startPoint y: 381, endPoint x: 334, endPoint y: 297, distance: 269.4
click at [334, 297] on div "Blogging or posting on social media sites about the practice’s policies and pro…" at bounding box center [561, 335] width 457 height 108
copy span "Blogging or posting on social media sites about the practice’s policies and pro…"
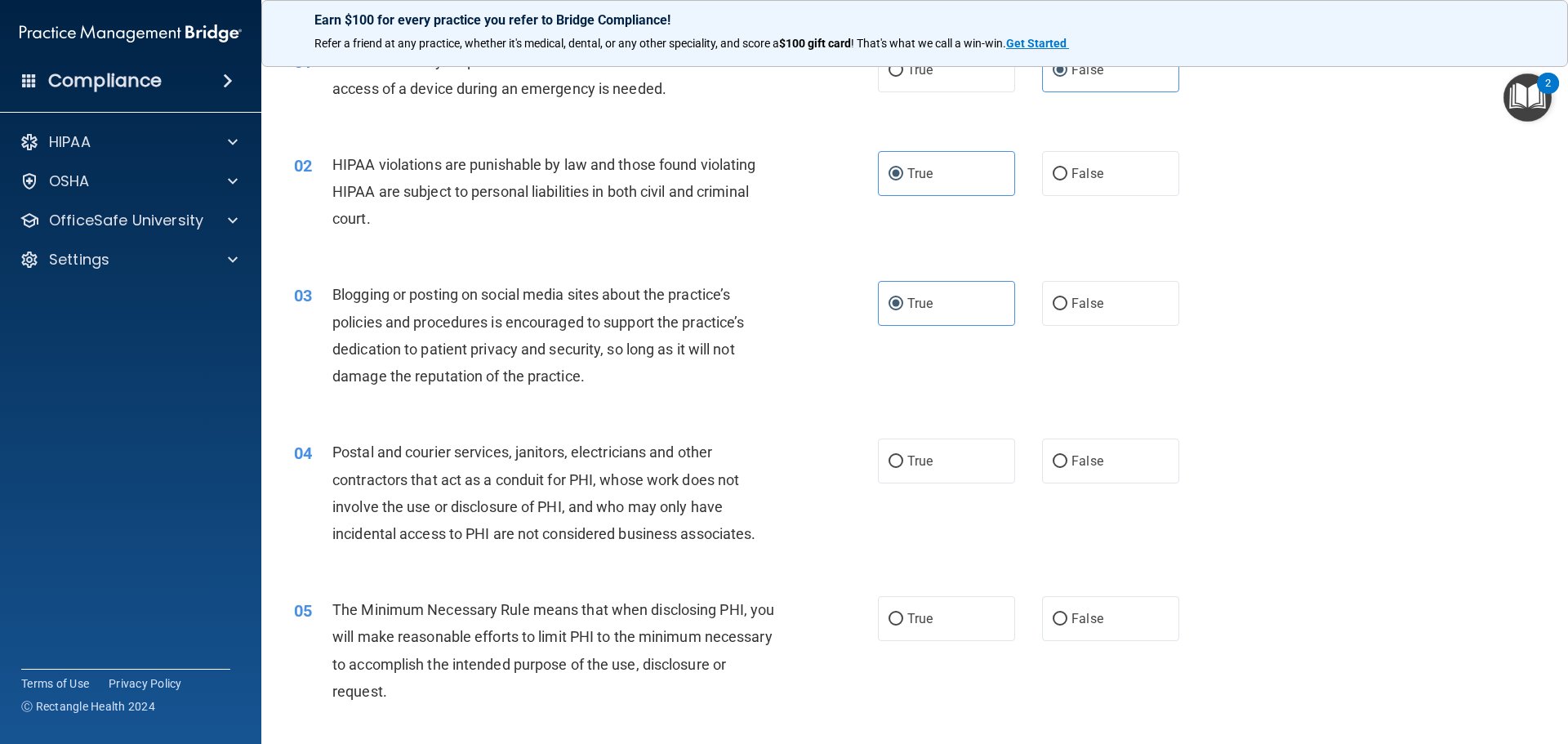
click at [843, 272] on div "03 Blogging or posting on social media sites about the practice’s policies and …" at bounding box center [914, 338] width 1266 height 158
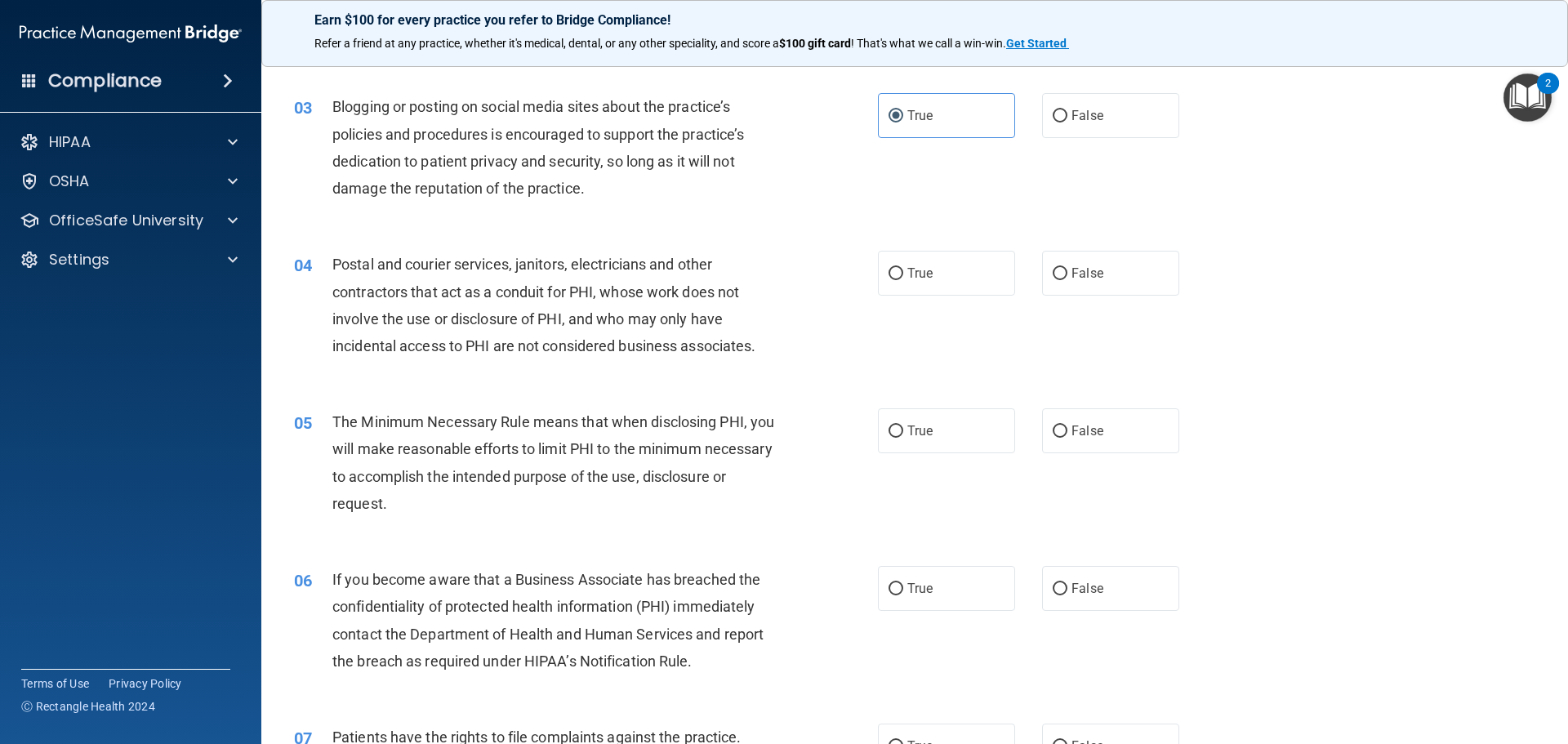
scroll to position [326, 0]
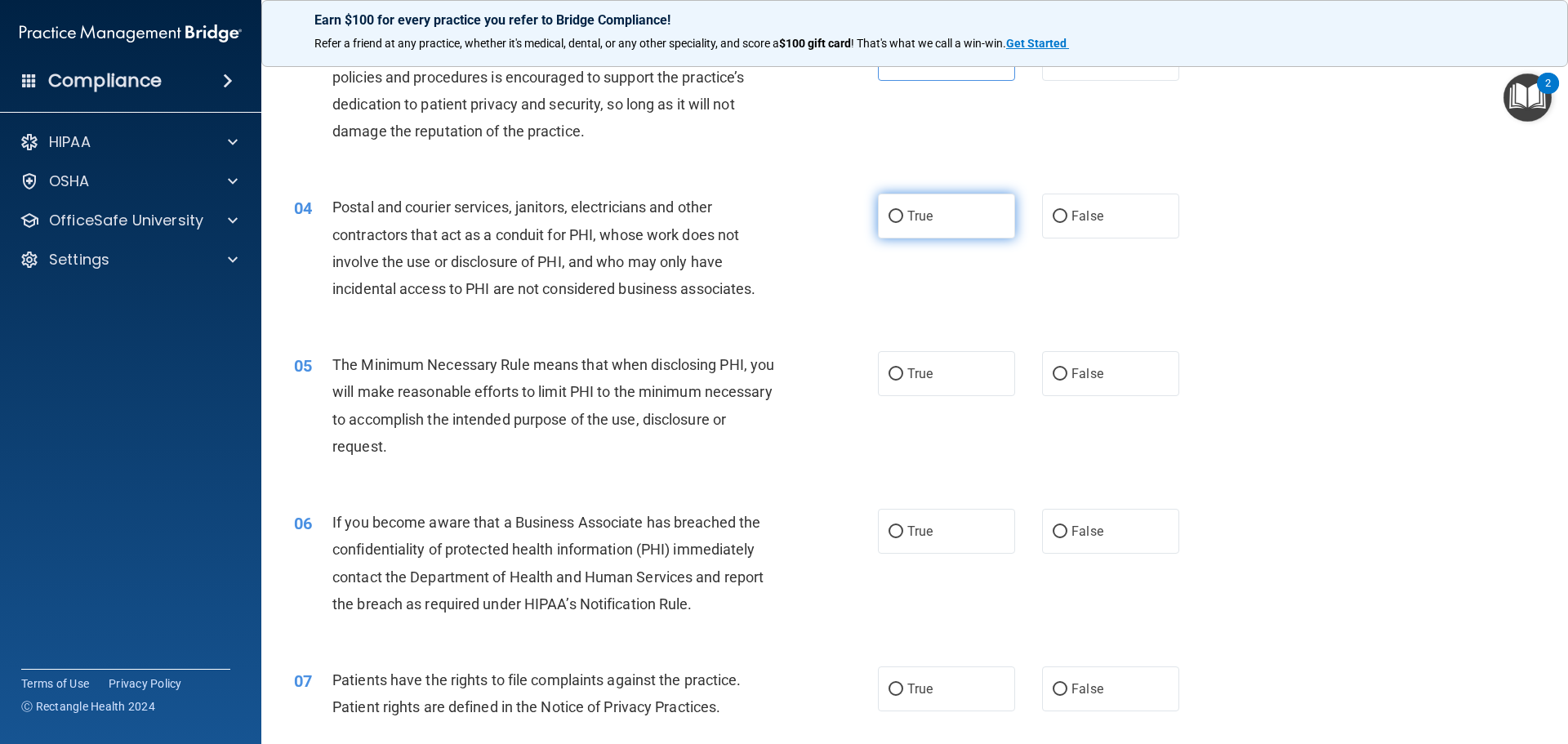
click at [915, 215] on span "True" at bounding box center [919, 216] width 25 height 16
click at [903, 215] on input "True" at bounding box center [895, 217] width 15 height 12
radio input "true"
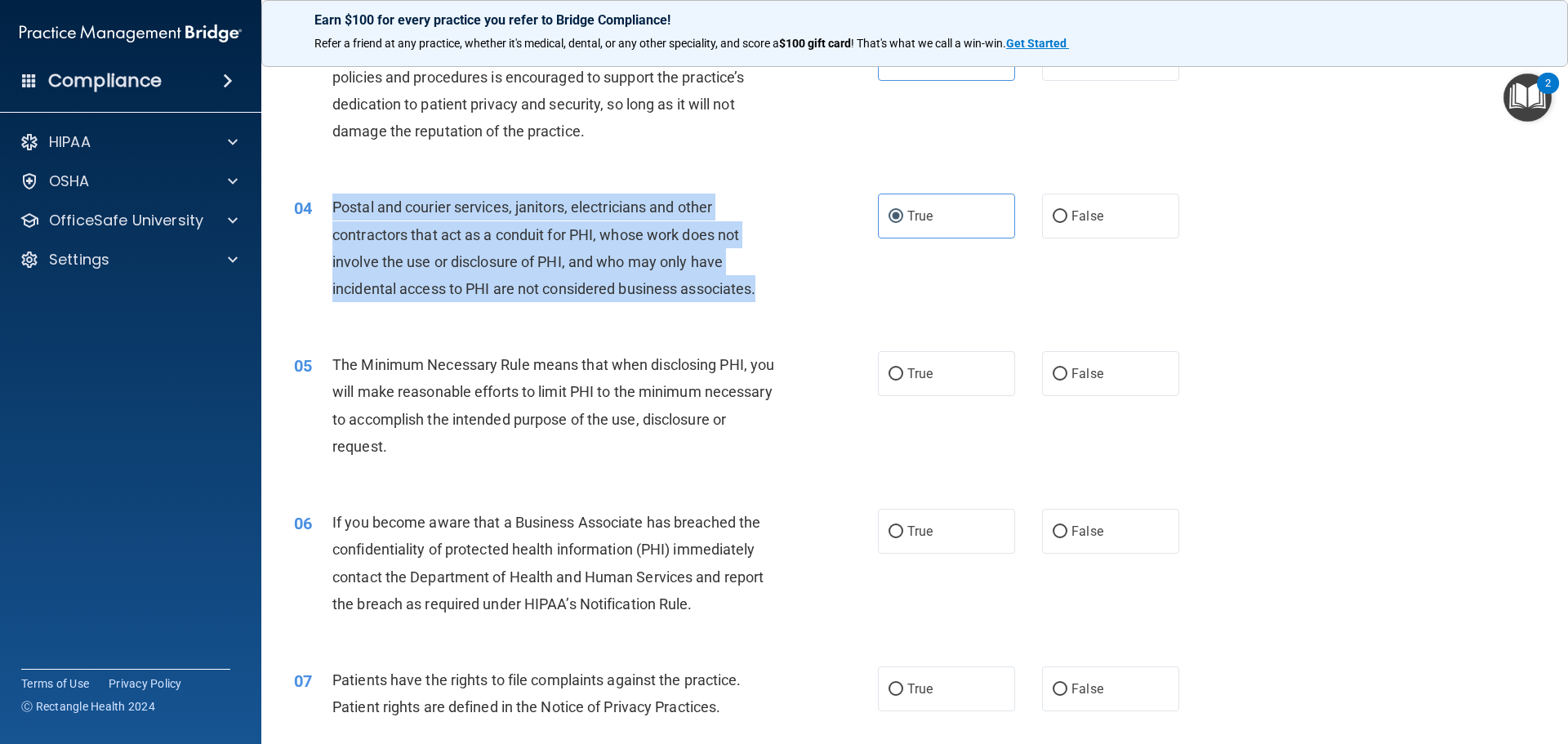
drag, startPoint x: 771, startPoint y: 288, endPoint x: 318, endPoint y: 213, distance: 459.2
click at [318, 213] on div "04 Postal and courier services, janitors, electricians and other contractors th…" at bounding box center [586, 252] width 633 height 117
copy div "Postal and courier services, janitors, electricians and other contractors that …"
click at [849, 280] on div "04 Postal and courier services, janitors, electricians and other contractors th…" at bounding box center [586, 252] width 633 height 117
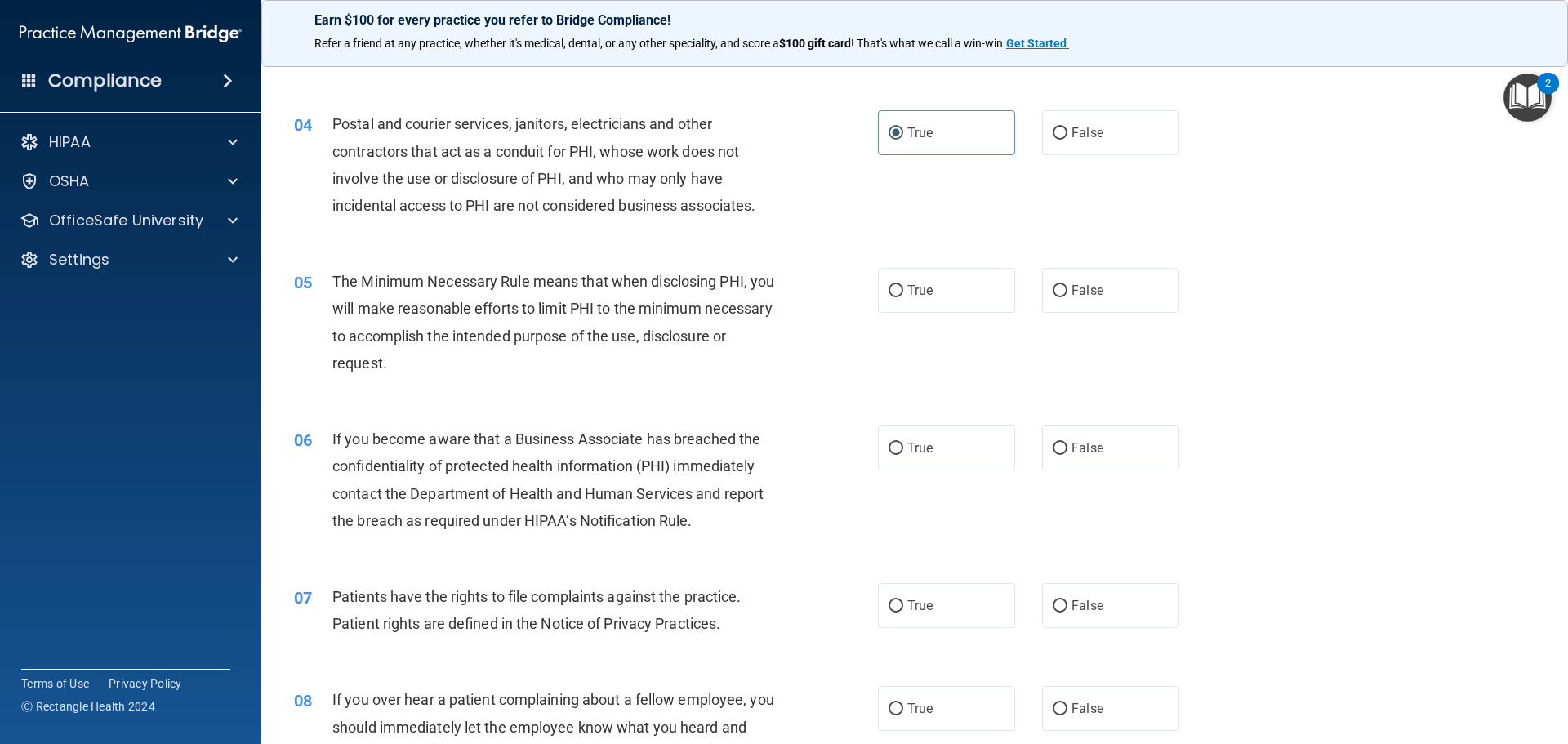
scroll to position [572, 0]
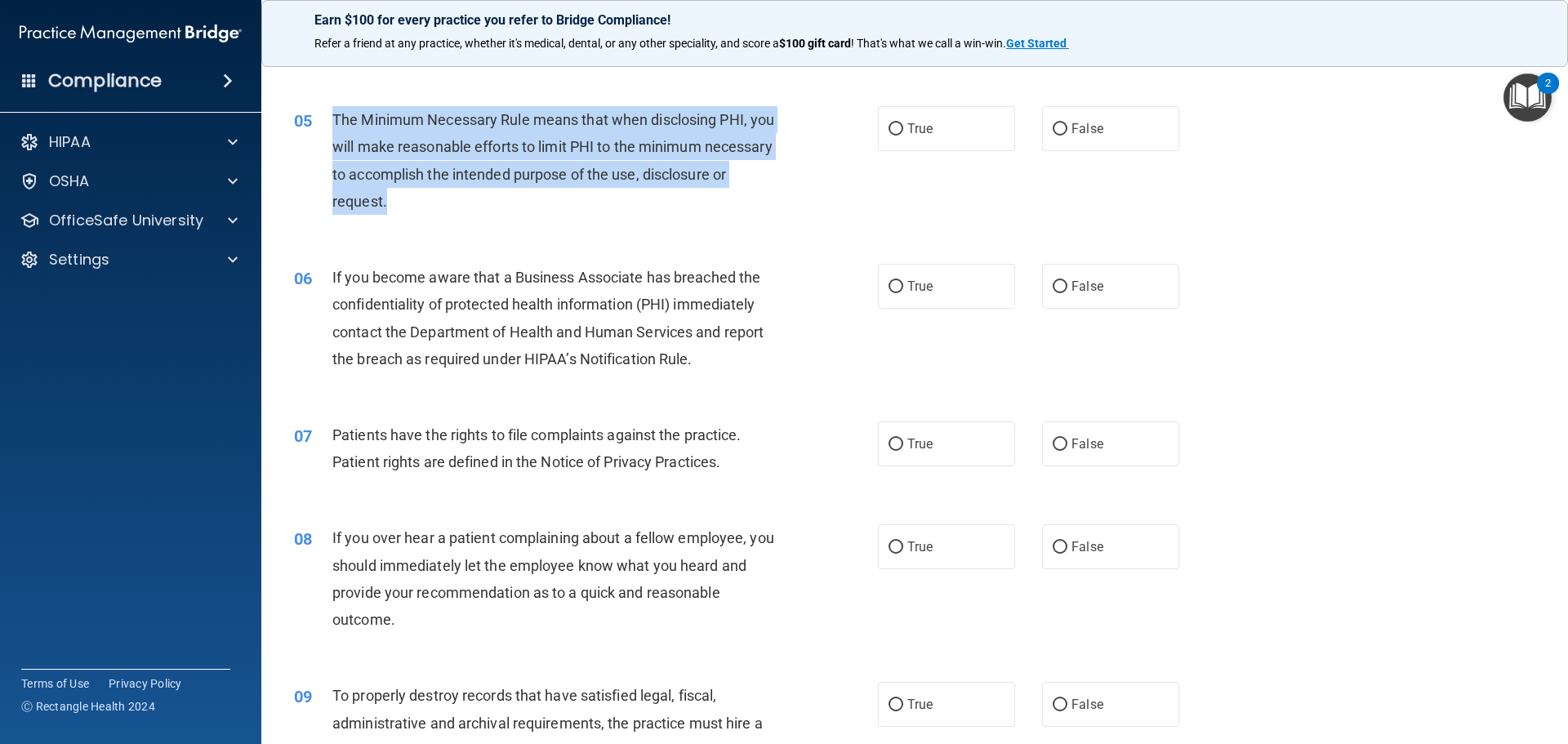
drag, startPoint x: 517, startPoint y: 217, endPoint x: 333, endPoint y: 112, distance: 211.9
click at [333, 112] on div "05 The Minimum Necessary Rule means that when disclosing PHI, you will make rea…" at bounding box center [586, 164] width 633 height 117
copy span "The Minimum Necessary Rule means that when disclosing PHI, you will make reason…"
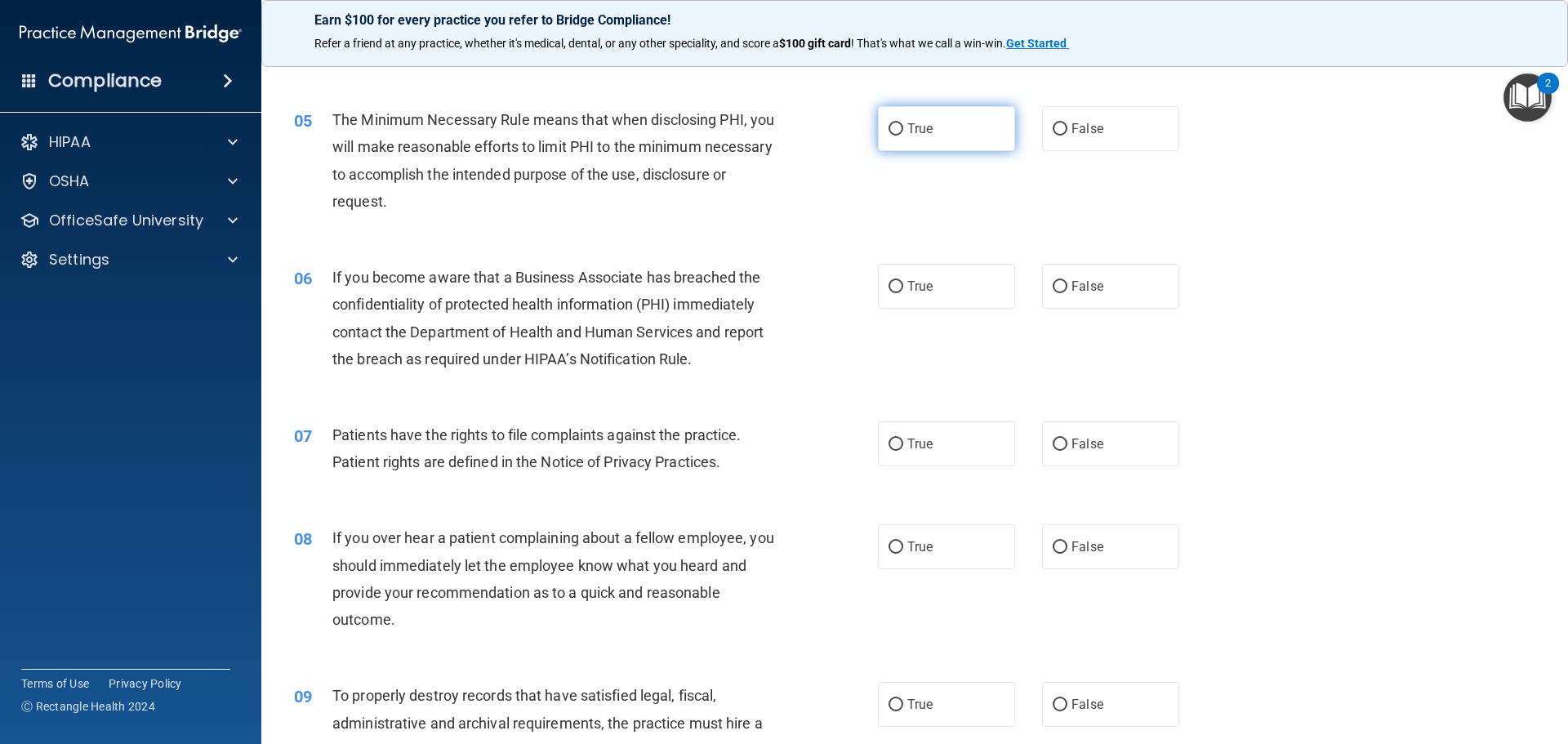
drag, startPoint x: 949, startPoint y: 139, endPoint x: 895, endPoint y: 148, distance: 54.7
click at [949, 139] on label "True" at bounding box center [946, 128] width 137 height 45
click at [903, 135] on input "True" at bounding box center [895, 129] width 15 height 12
radio input "true"
click at [744, 193] on div "The Minimum Necessary Rule means that when disclosing PHI, you will make reason…" at bounding box center [561, 160] width 457 height 108
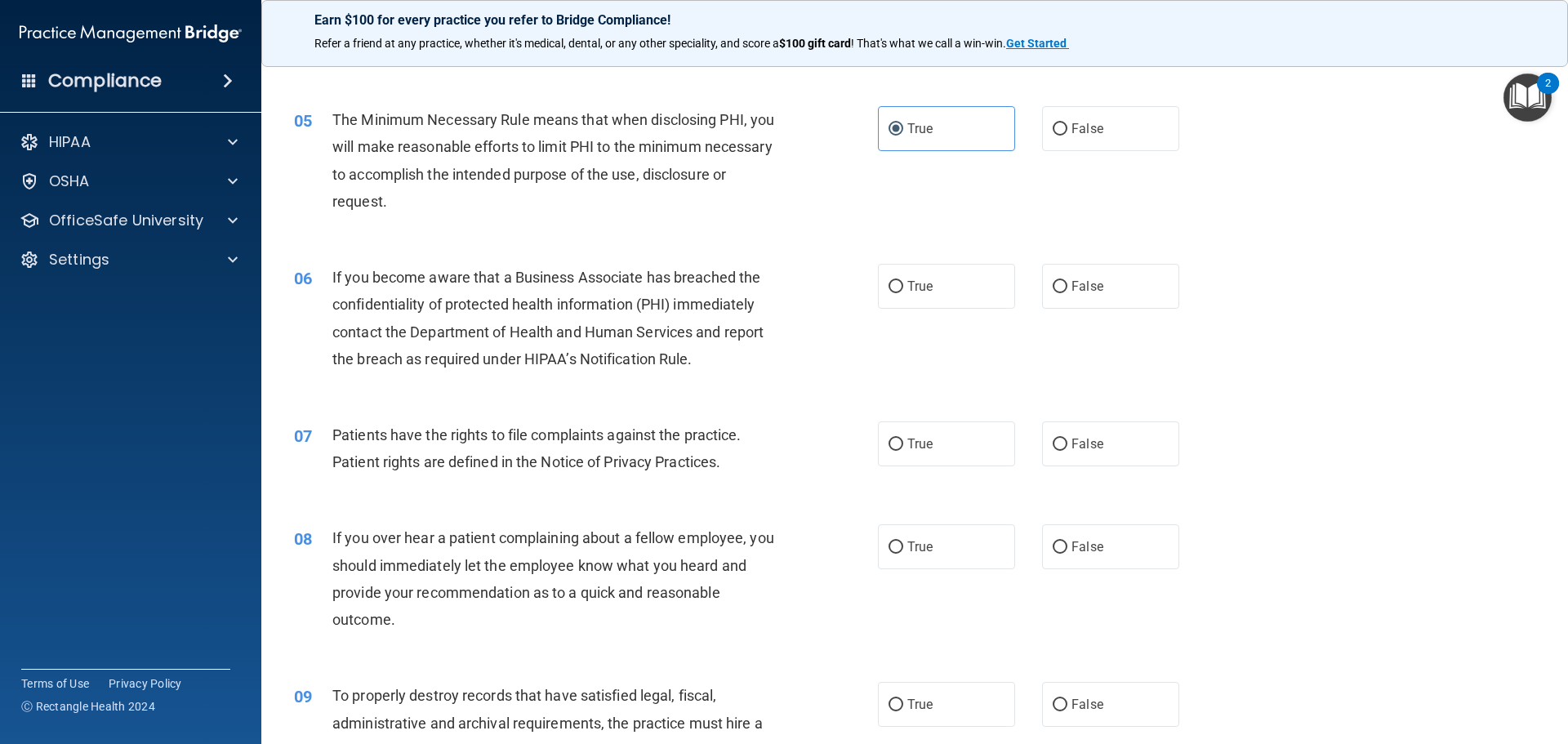
scroll to position [653, 0]
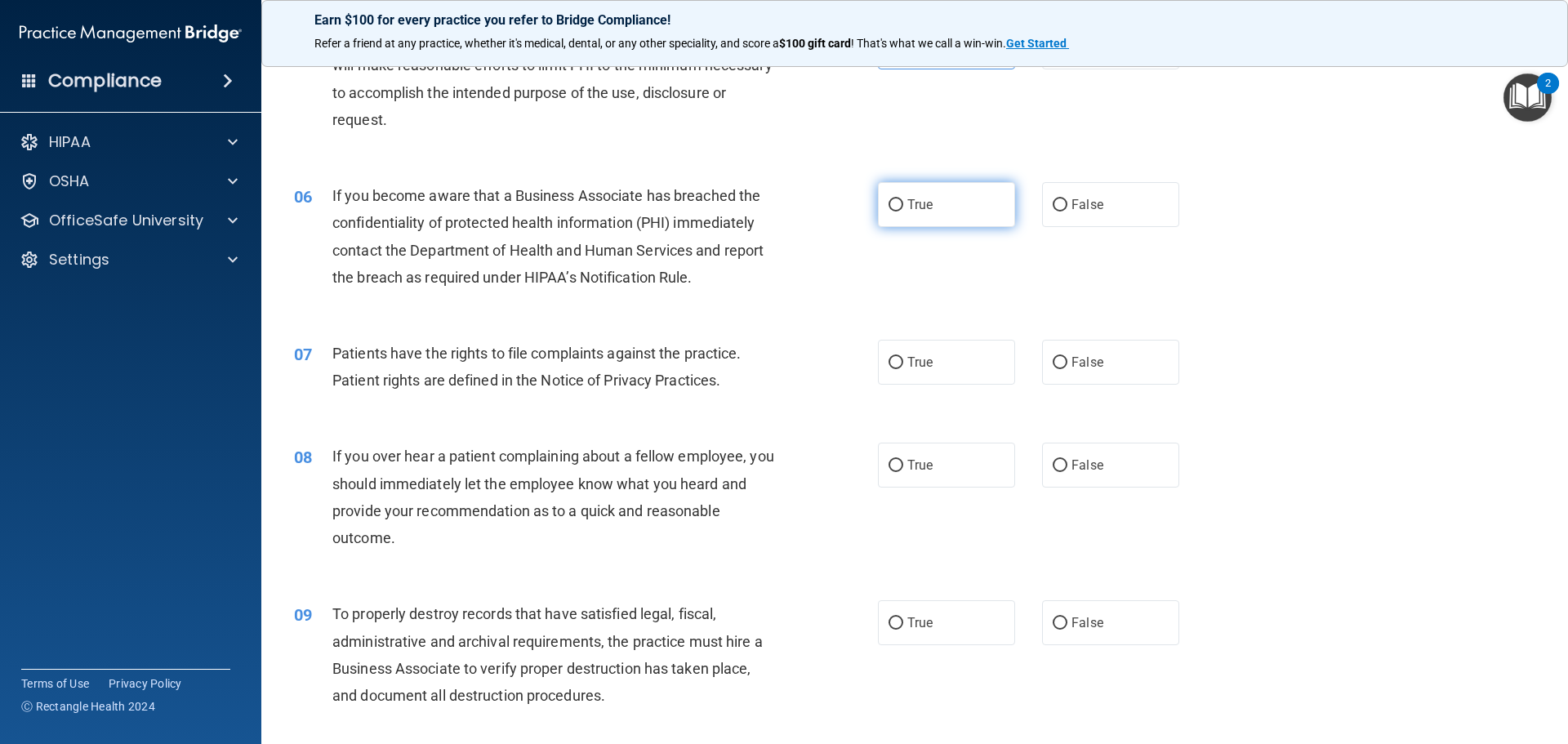
click at [958, 195] on label "True" at bounding box center [946, 204] width 137 height 45
click at [903, 199] on input "True" at bounding box center [895, 205] width 15 height 12
radio input "true"
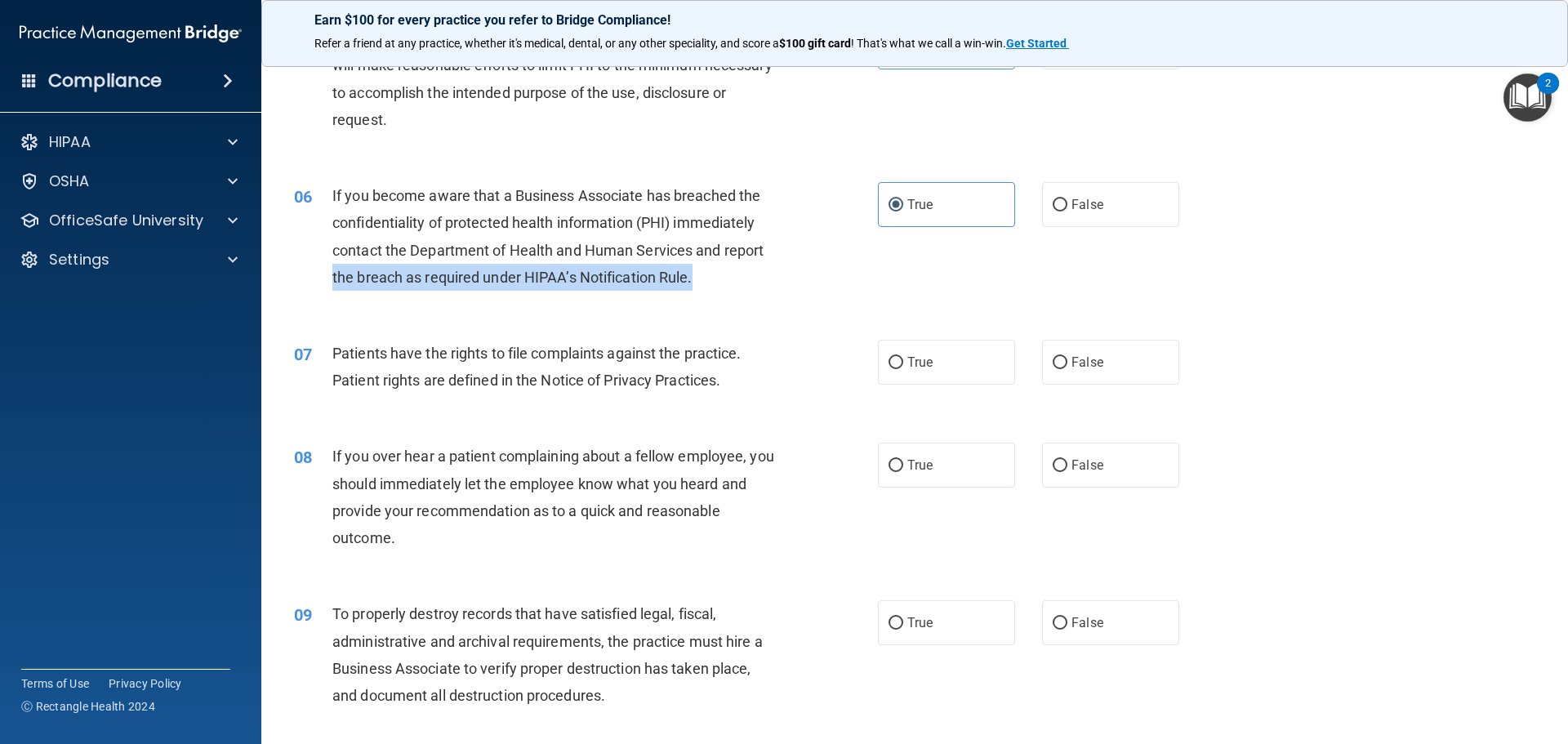
drag, startPoint x: 748, startPoint y: 263, endPoint x: 742, endPoint y: 273, distance: 11.7
click at [742, 273] on div "If you become aware that a Business Associate has breached the confidentiality …" at bounding box center [561, 236] width 457 height 108
click at [801, 291] on div "06 If you become aware that a Business Associate has breached the confidentiali…" at bounding box center [586, 240] width 633 height 117
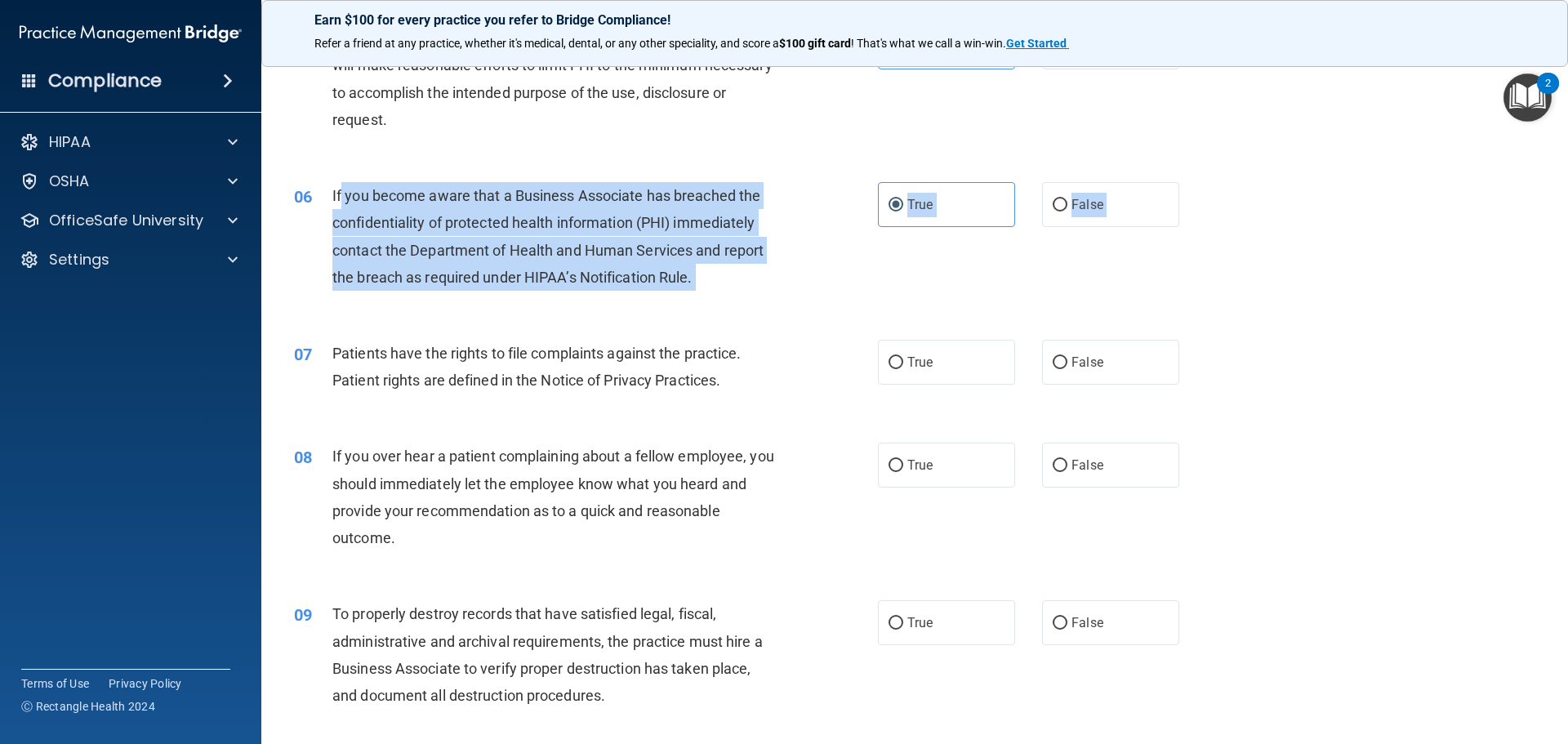
drag, startPoint x: 760, startPoint y: 321, endPoint x: 899, endPoint y: 335, distance: 139.7
click at [899, 335] on div "07 Patients have the rights to file complaints against the practice. Patient ri…" at bounding box center [914, 370] width 1266 height 102
drag, startPoint x: 712, startPoint y: 301, endPoint x: 702, endPoint y: 289, distance: 15.6
click at [702, 289] on div "06 If you become aware that a Business Associate has breached the confidentiali…" at bounding box center [914, 240] width 1266 height 158
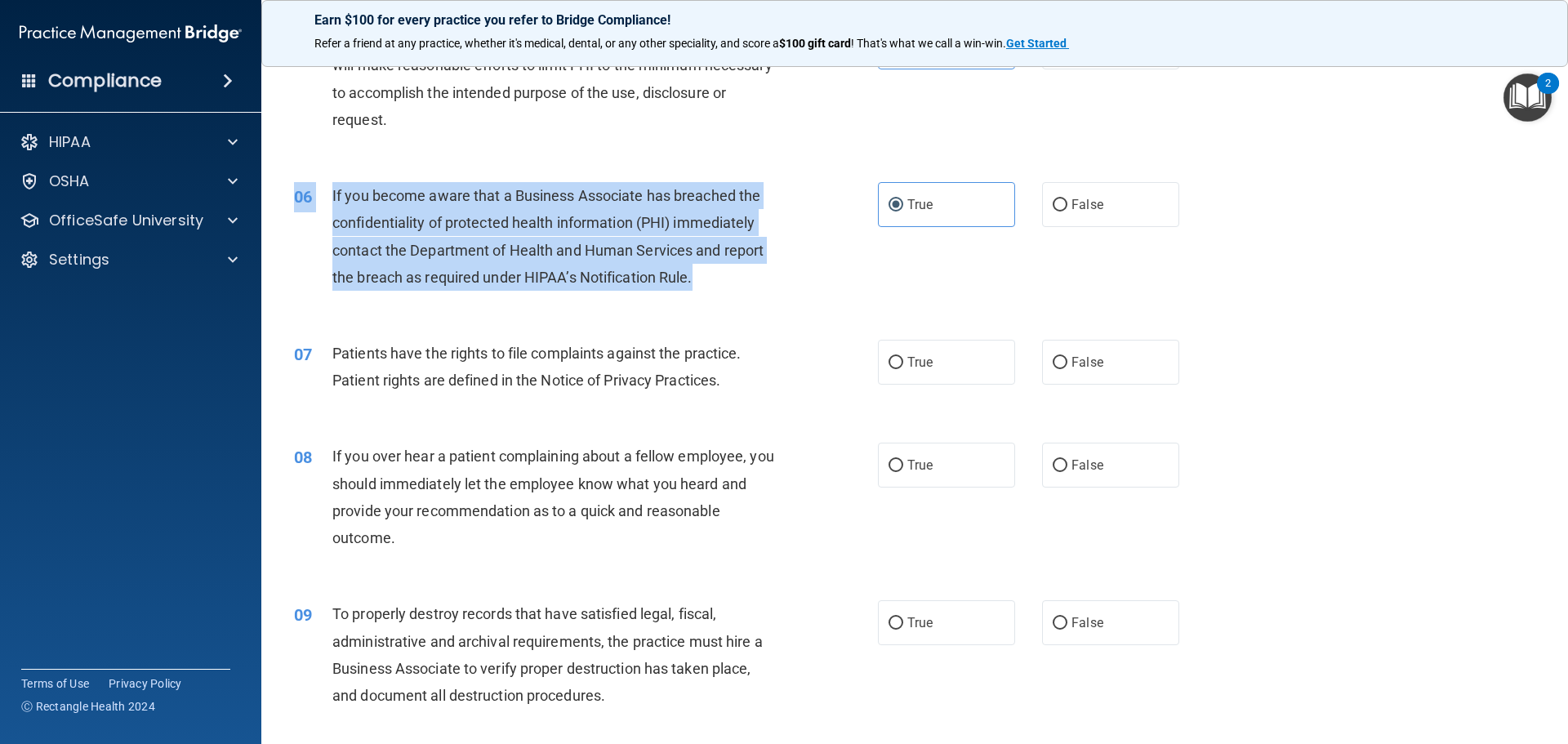
click at [702, 289] on div "If you become aware that a Business Associate has breached the confidentiality …" at bounding box center [561, 236] width 457 height 108
drag, startPoint x: 322, startPoint y: 194, endPoint x: 698, endPoint y: 280, distance: 385.7
click at [698, 280] on div "06 If you become aware that a Business Associate has breached the confidentiali…" at bounding box center [586, 240] width 633 height 117
copy div "If you become aware that a Business Associate has breached the confidentiality …"
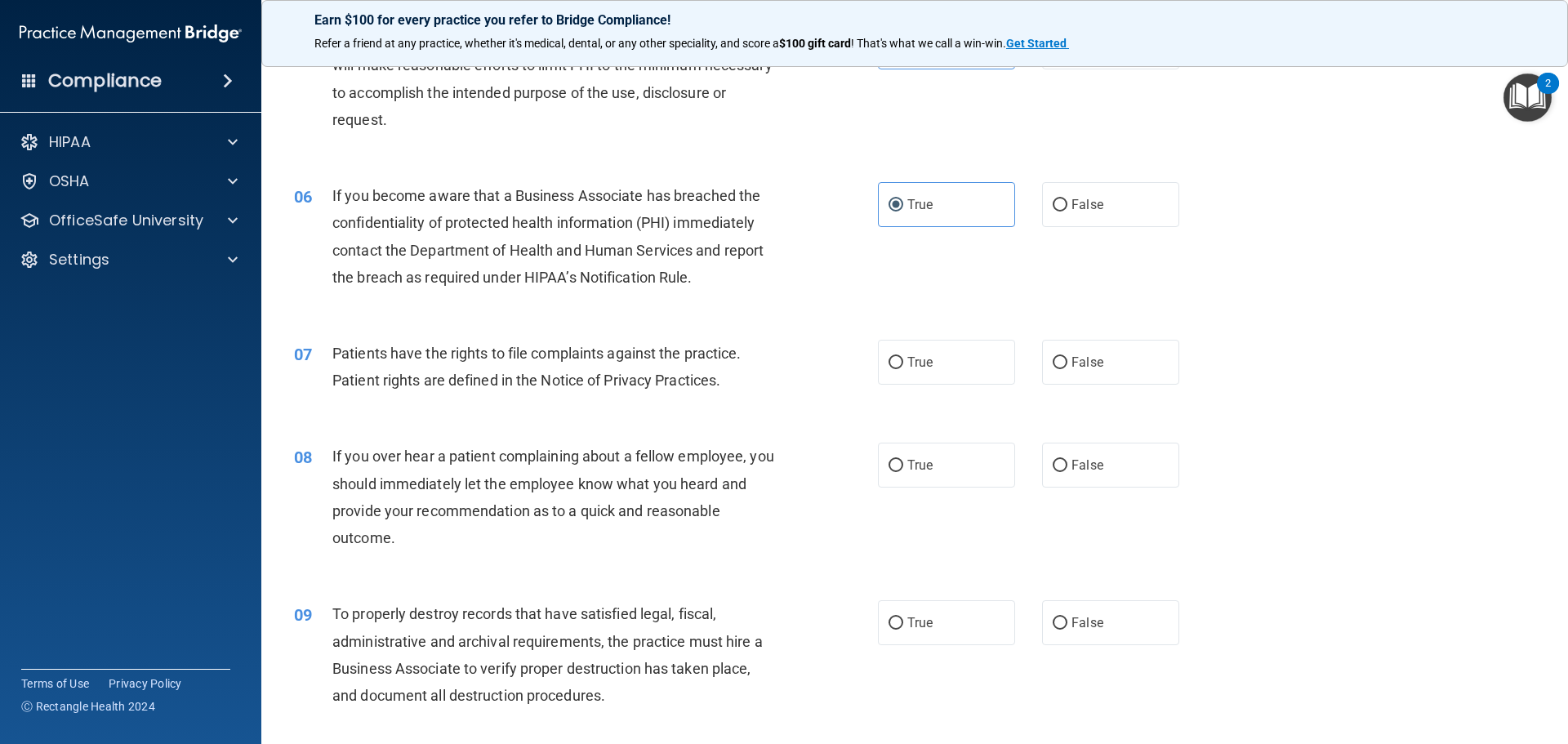
click at [808, 316] on div "06 If you become aware that a Business Associate has breached the confidentiali…" at bounding box center [914, 240] width 1266 height 158
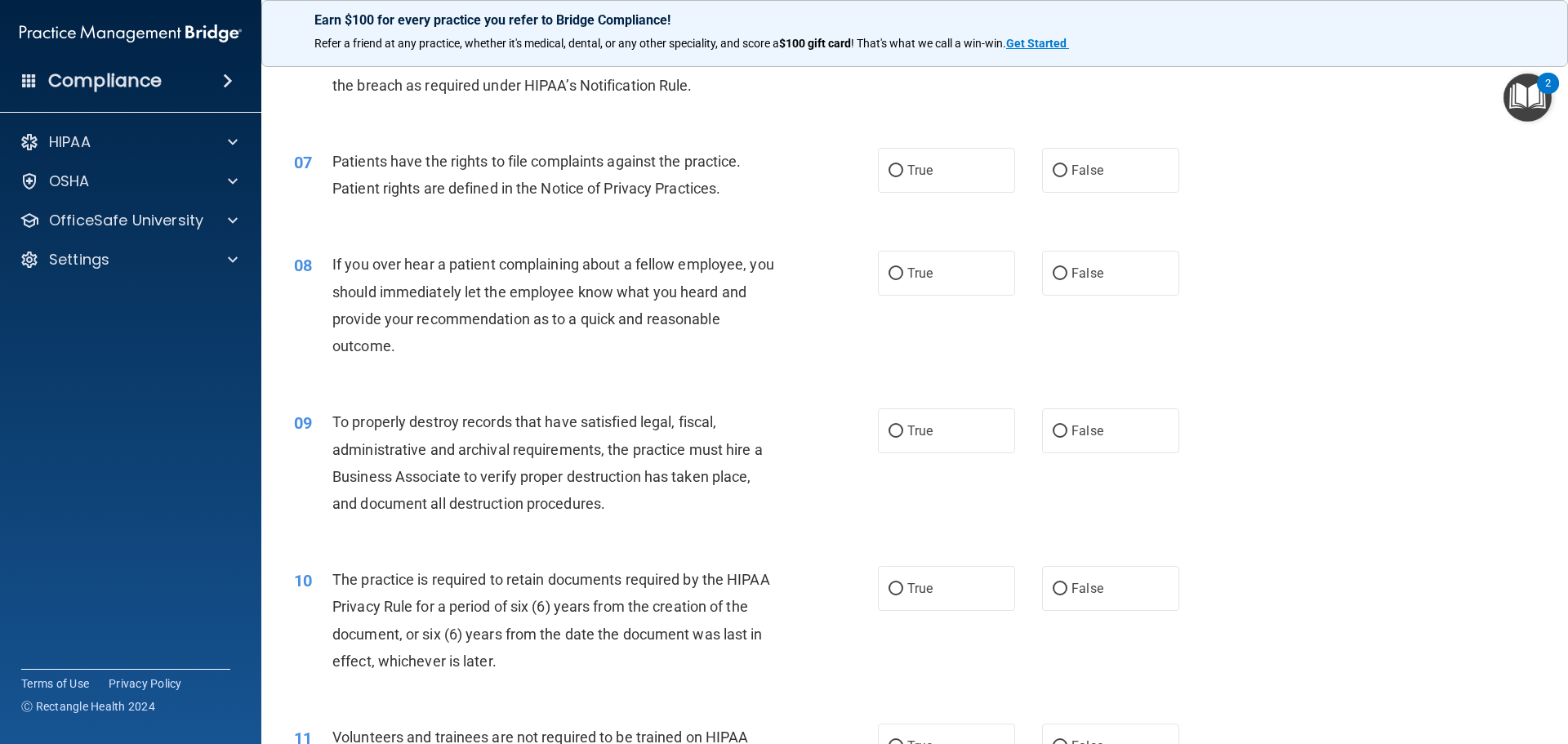
scroll to position [898, 0]
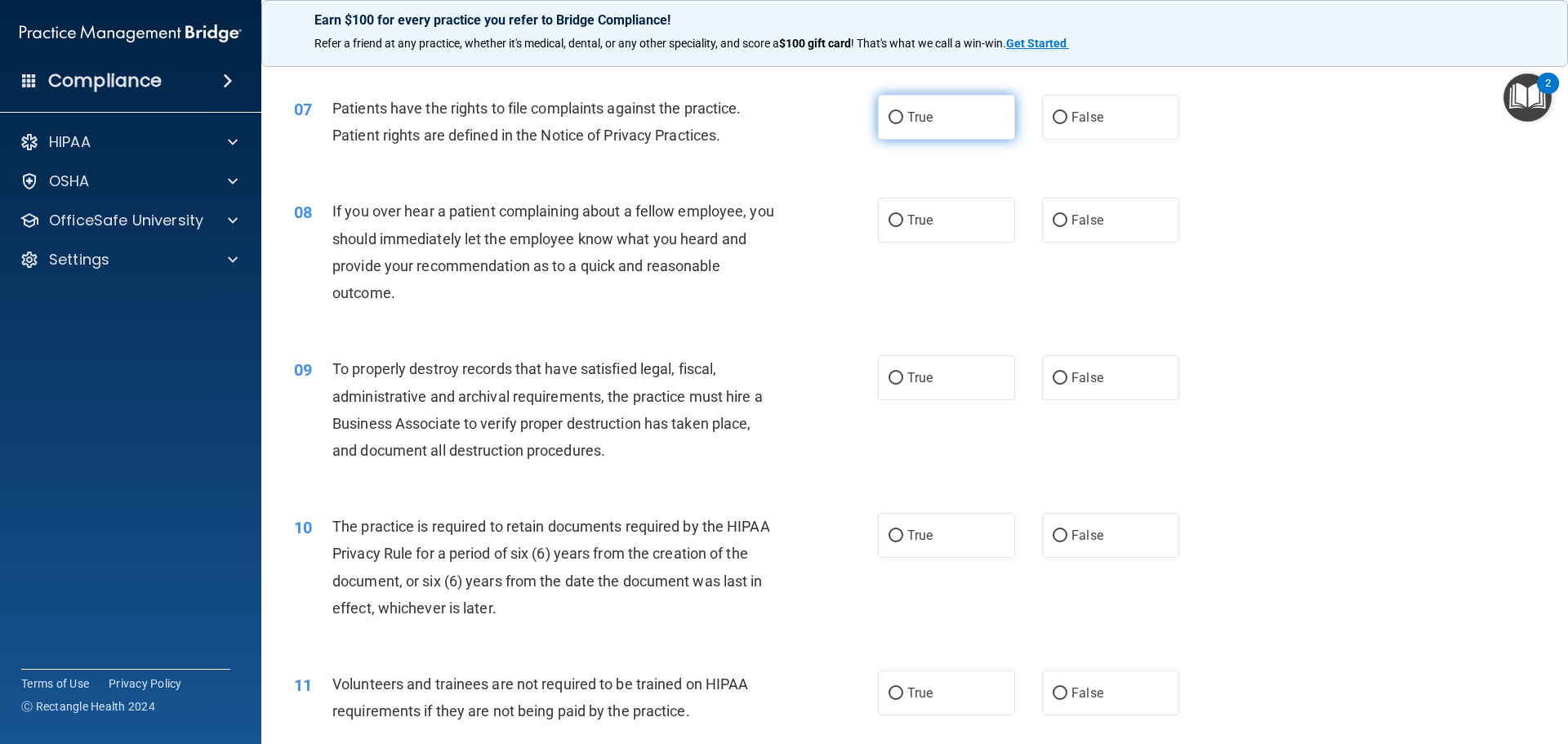
click at [903, 127] on label "True" at bounding box center [946, 117] width 137 height 45
click at [903, 124] on input "True" at bounding box center [895, 118] width 15 height 12
radio input "true"
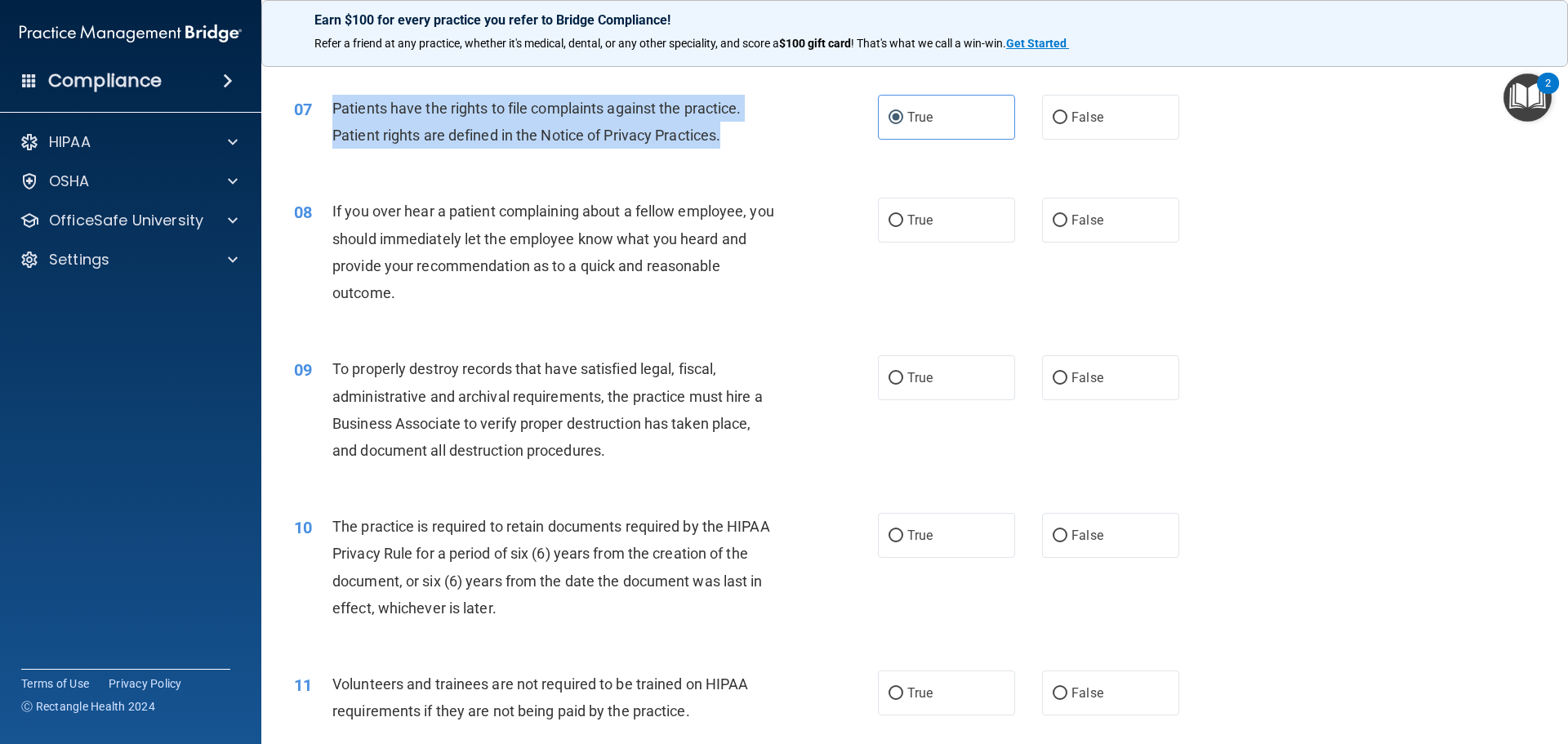
drag, startPoint x: 731, startPoint y: 152, endPoint x: 335, endPoint y: 106, distance: 398.7
click at [335, 106] on div "Patients have the rights to file complaints against the practice. Patient right…" at bounding box center [561, 121] width 457 height 54
copy span "Patients have the rights to file complaints against the practice. Patient right…"
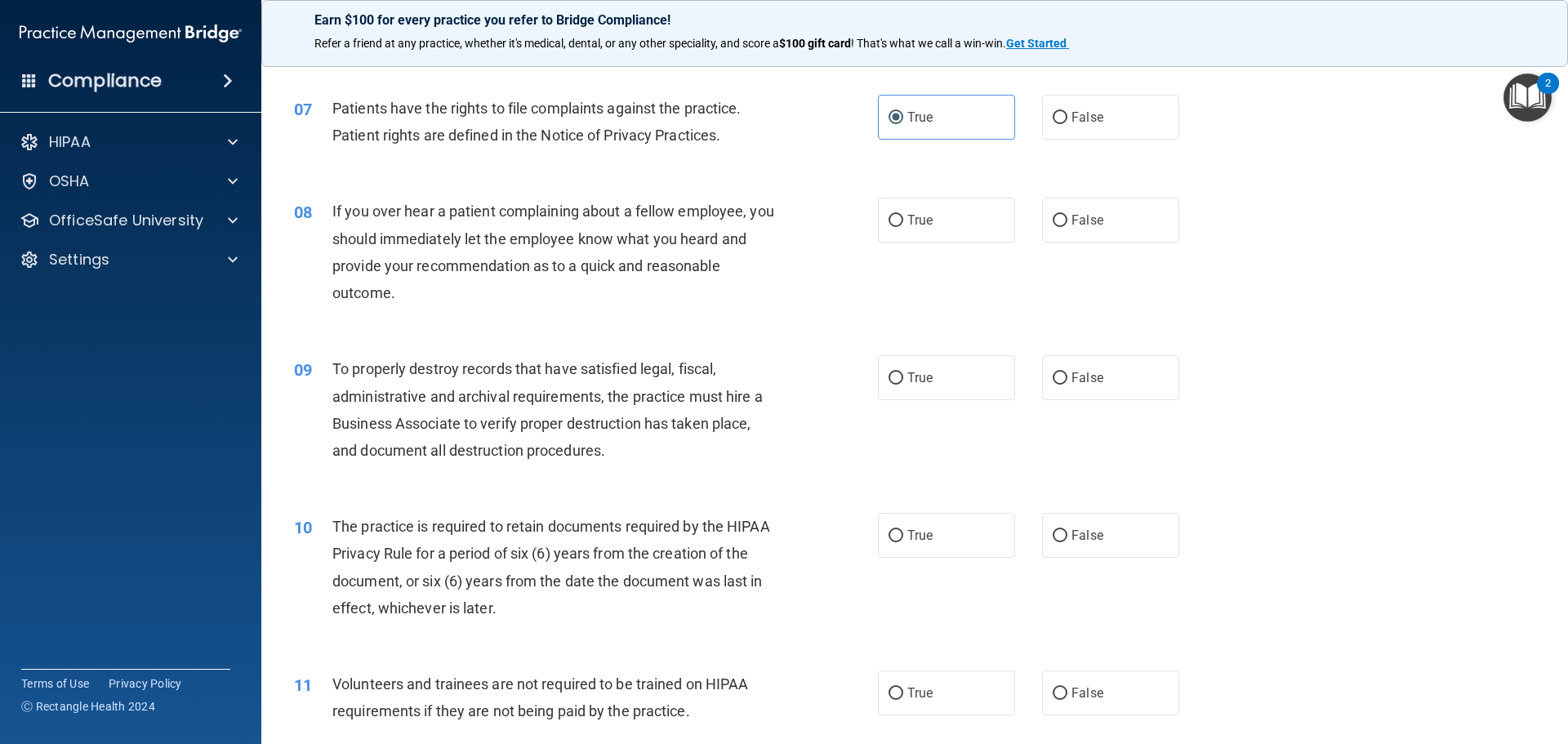
click at [787, 321] on div "08 If you over hear a patient complaining about a fellow employee, you should i…" at bounding box center [914, 256] width 1266 height 158
click at [961, 227] on label "True" at bounding box center [946, 220] width 137 height 45
click at [903, 227] on input "True" at bounding box center [895, 220] width 15 height 12
radio input "true"
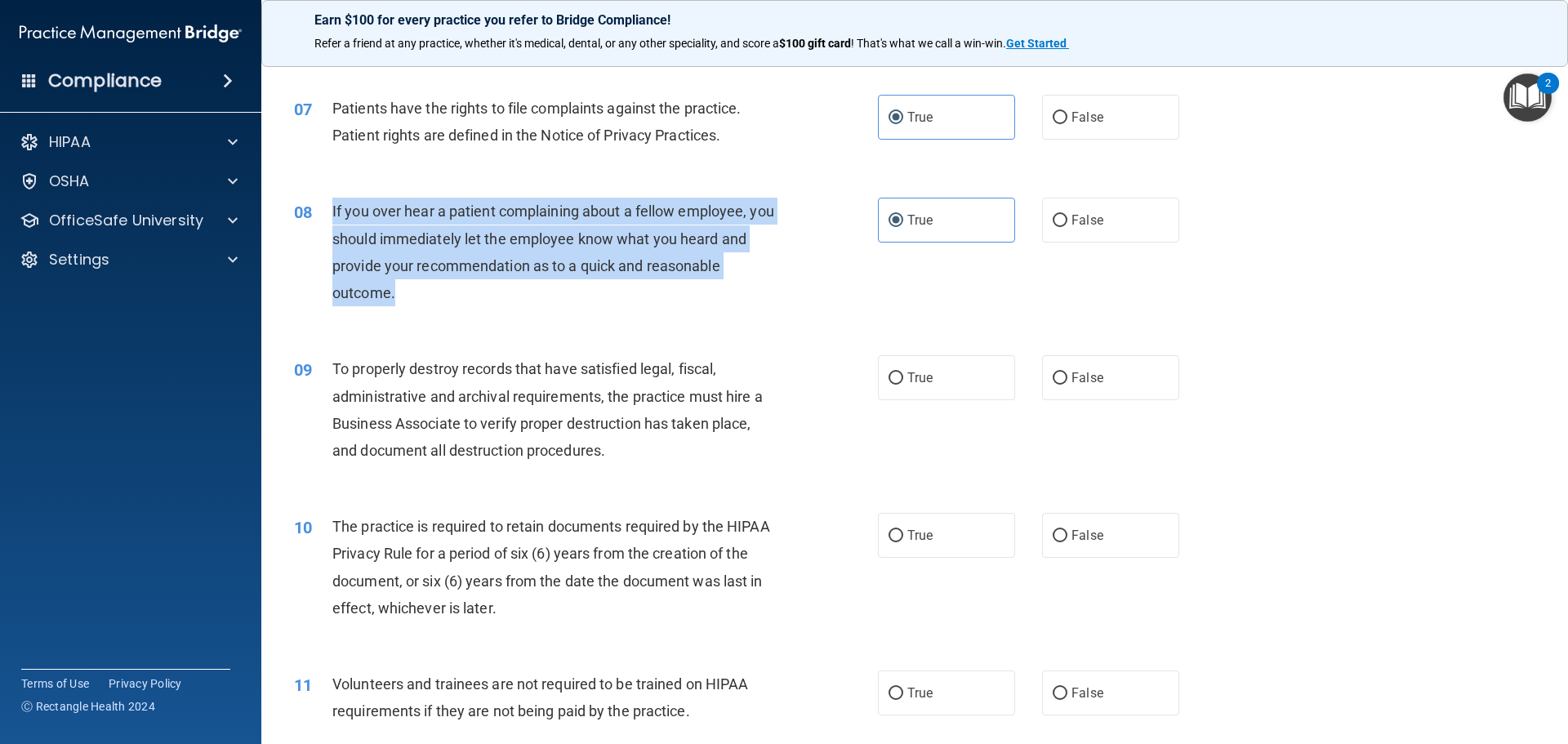
drag, startPoint x: 423, startPoint y: 300, endPoint x: 327, endPoint y: 208, distance: 133.0
click at [327, 208] on div "08 If you over hear a patient complaining about a fellow employee, you should i…" at bounding box center [586, 256] width 633 height 117
copy div "If you over hear a patient complaining about a fellow employee, you should imme…"
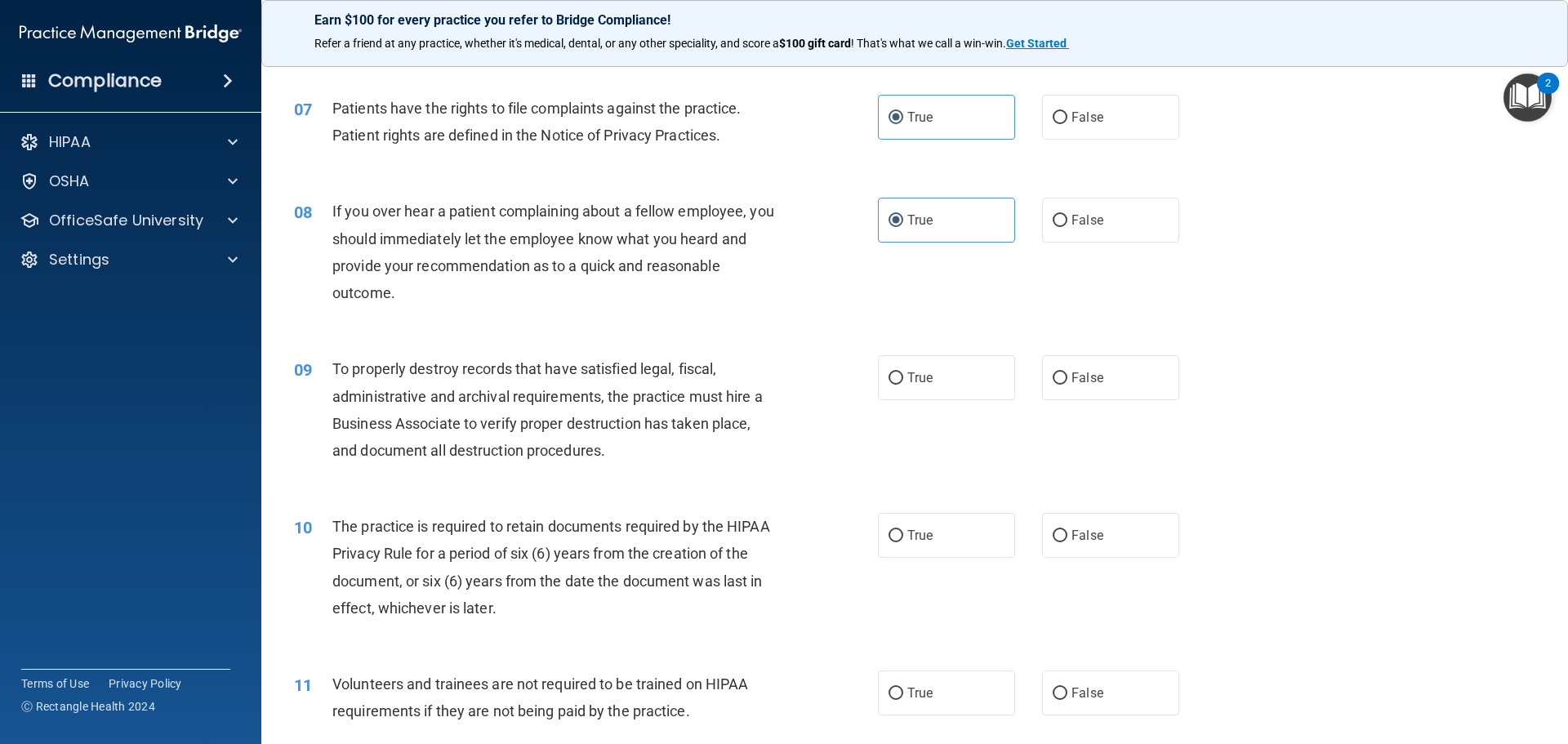
click at [759, 319] on div "08 If you over hear a patient complaining about a fellow employee, you should i…" at bounding box center [914, 256] width 1266 height 158
click at [1072, 226] on span "False" at bounding box center [1087, 220] width 32 height 16
click at [1066, 226] on input "False" at bounding box center [1060, 220] width 15 height 12
radio input "true"
radio input "false"
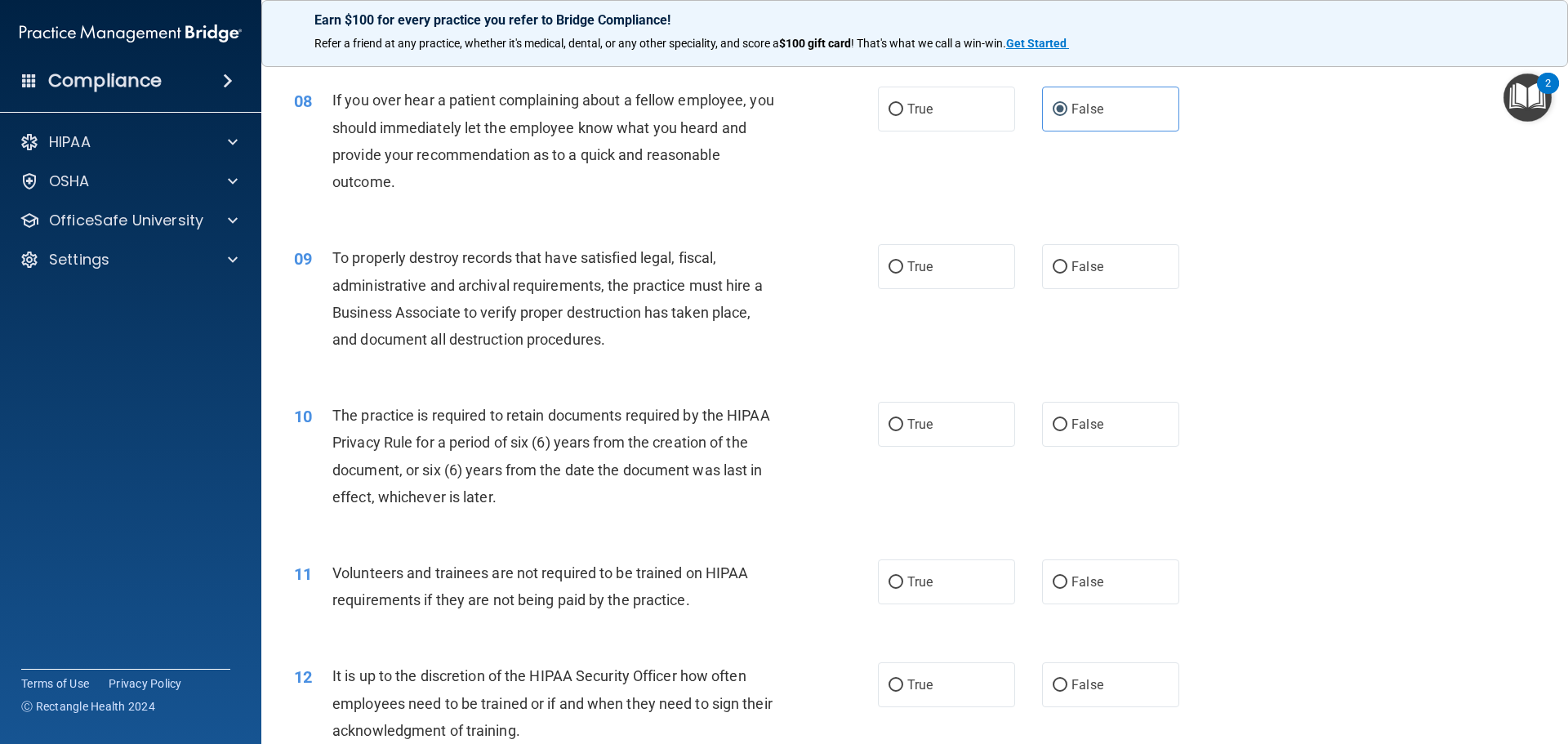
scroll to position [979, 0]
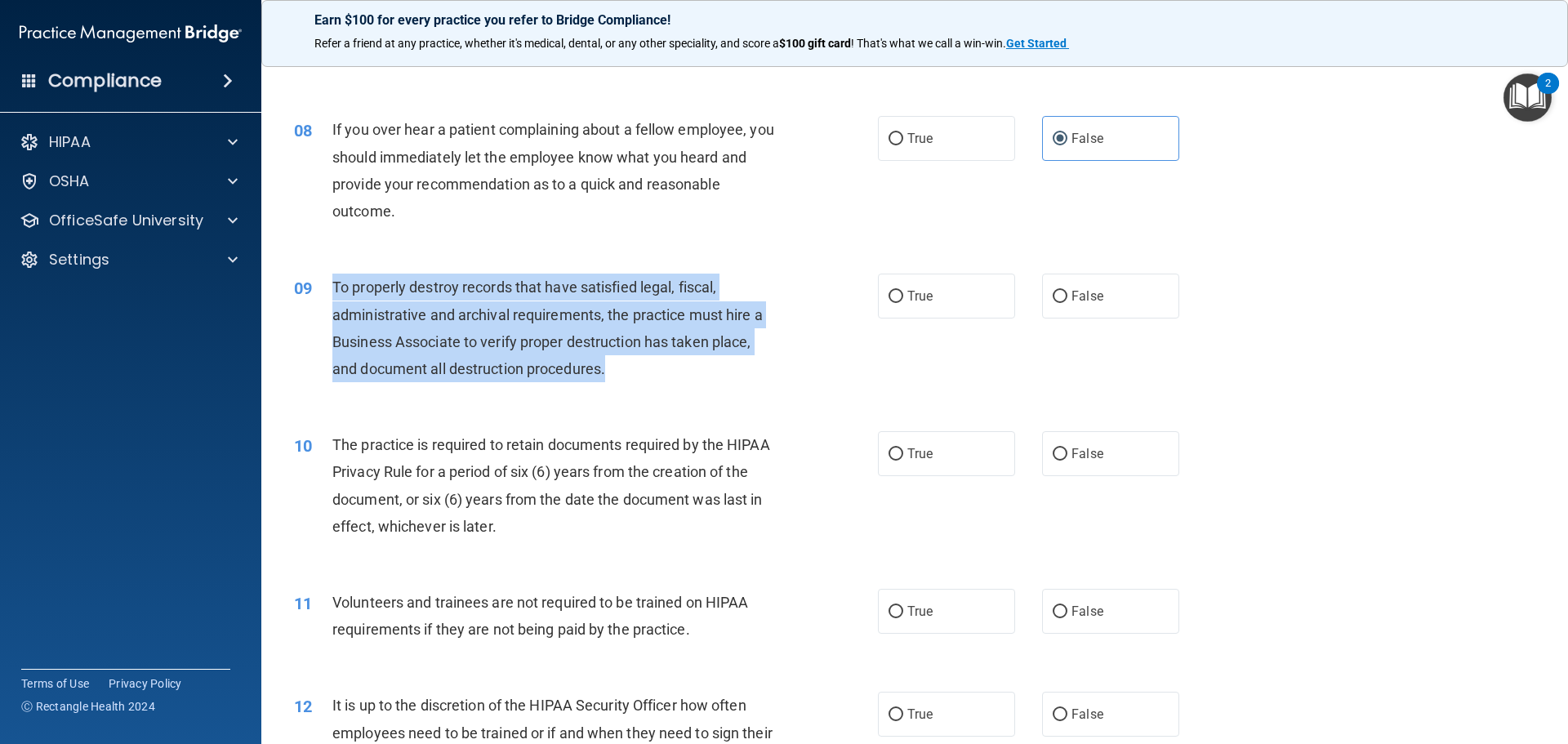
drag, startPoint x: 617, startPoint y: 374, endPoint x: 333, endPoint y: 282, distance: 298.5
click at [333, 282] on div "To properly destroy records that have satisfied legal, fiscal, administrative a…" at bounding box center [561, 328] width 457 height 108
copy span "To properly destroy records that have satisfied legal, fiscal, administrative a…"
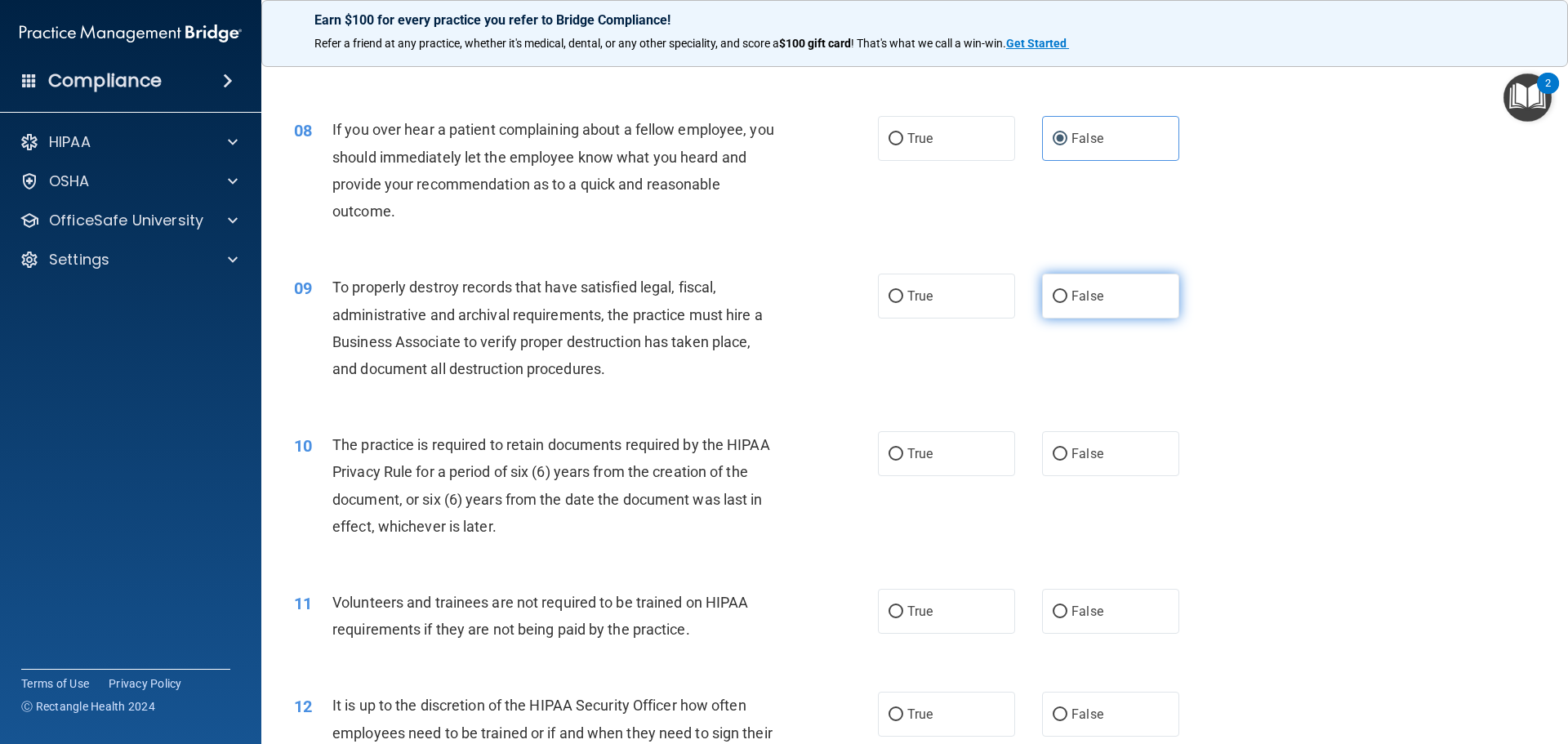
click at [1094, 289] on span "False" at bounding box center [1087, 296] width 32 height 16
click at [1067, 290] on input "False" at bounding box center [1060, 296] width 15 height 12
radio input "true"
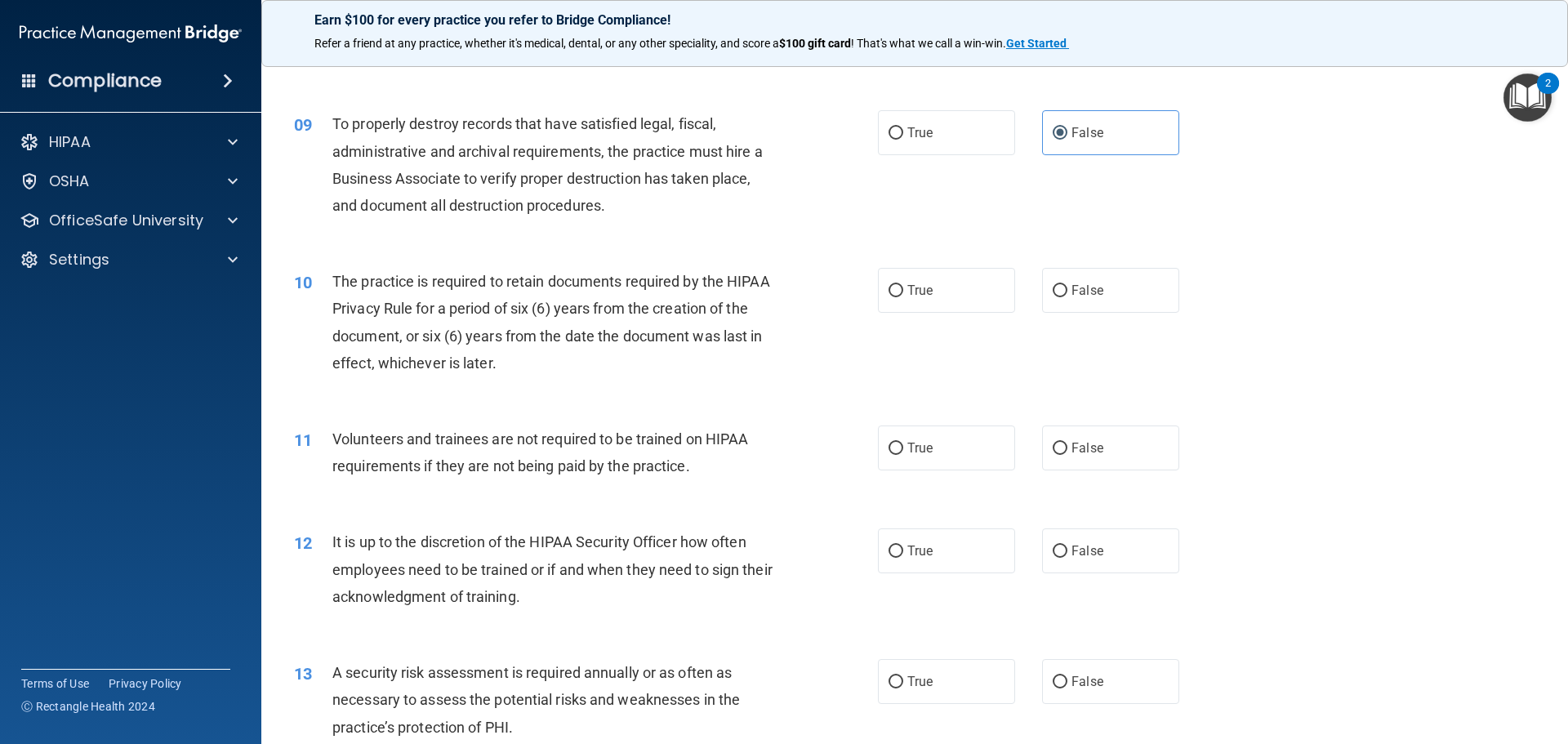
scroll to position [1224, 0]
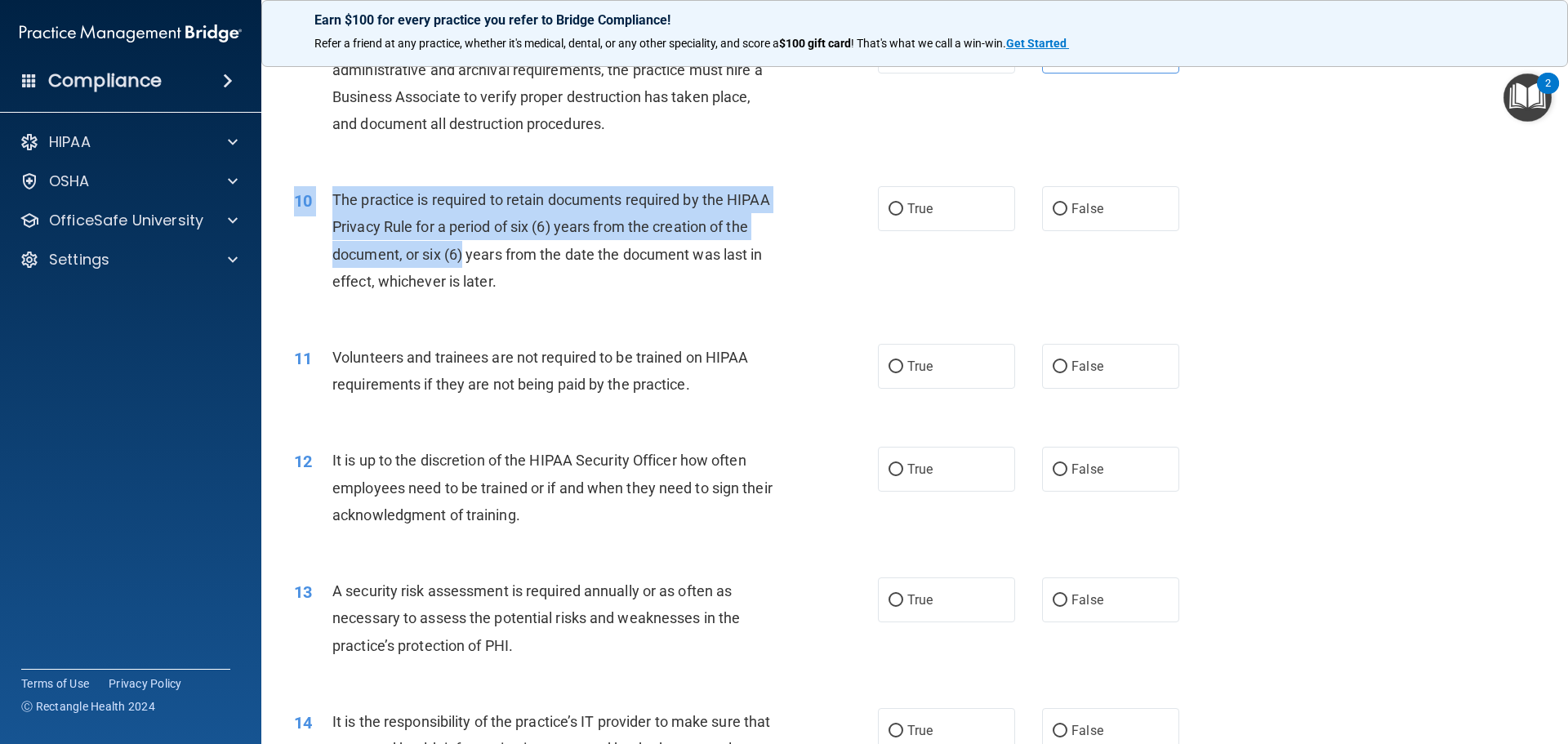
drag, startPoint x: 588, startPoint y: 320, endPoint x: 463, endPoint y: 259, distance: 139.1
click at [463, 259] on div "10 The practice is required to retain documents required by the HIPAA Privacy R…" at bounding box center [914, 244] width 1266 height 158
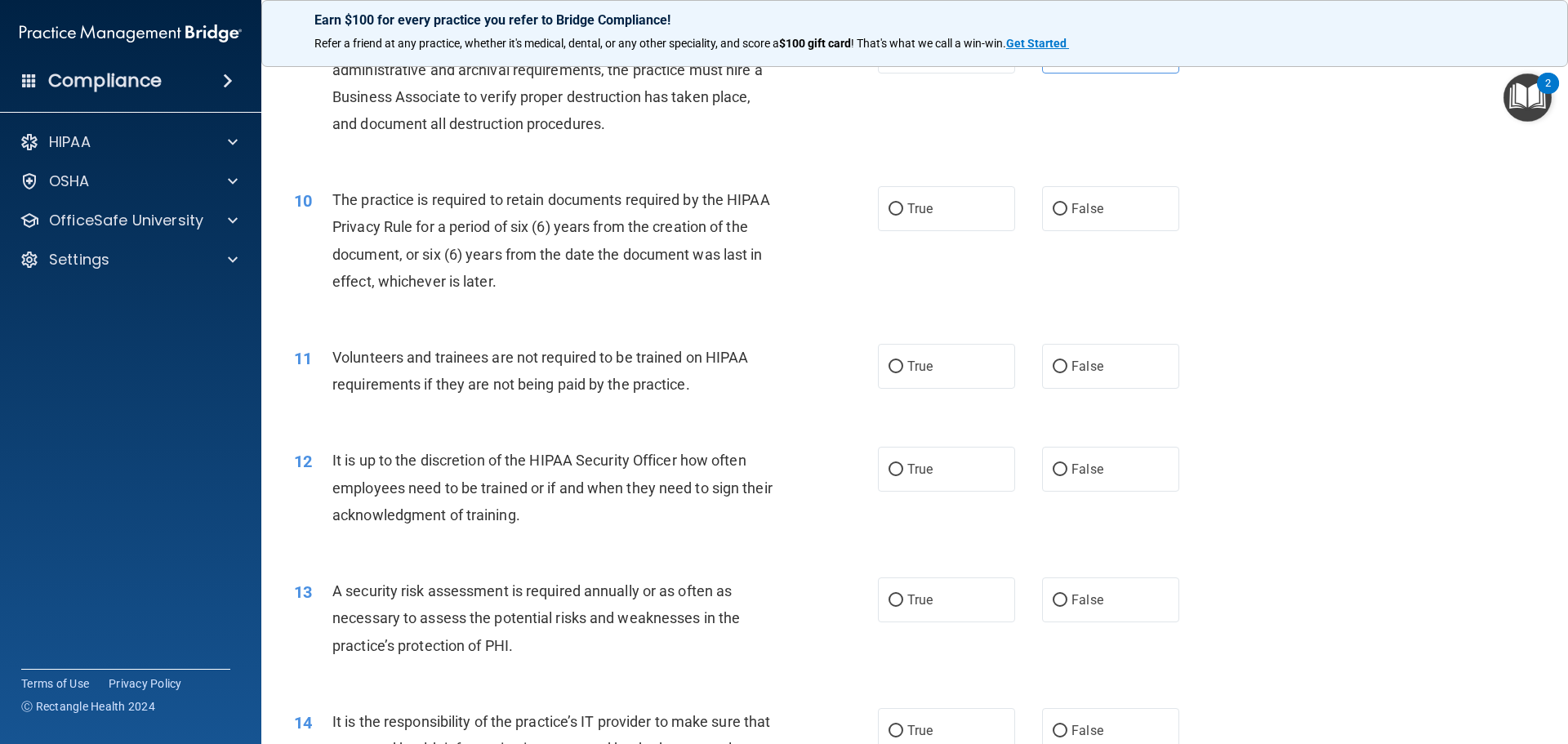
click at [505, 242] on div "The practice is required to retain documents required by the HIPAA Privacy Rule…" at bounding box center [561, 240] width 457 height 108
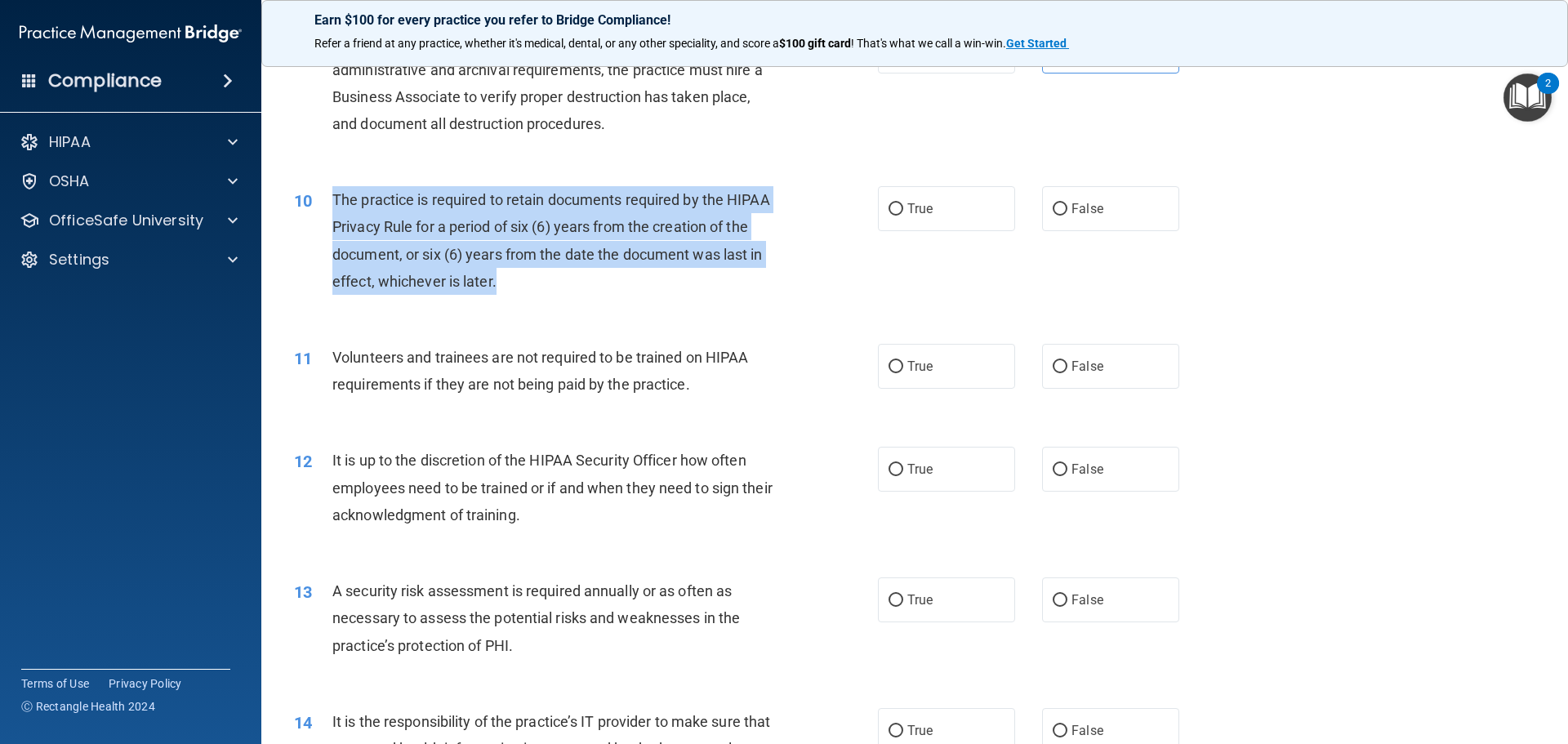
drag, startPoint x: 565, startPoint y: 284, endPoint x: 332, endPoint y: 195, distance: 249.4
click at [333, 195] on div "The practice is required to retain documents required by the HIPAA Privacy Rule…" at bounding box center [561, 240] width 457 height 108
copy span "The practice is required to retain documents required by the HIPAA Privacy Rule…"
drag, startPoint x: 810, startPoint y: 251, endPoint x: 849, endPoint y: 228, distance: 45.3
click at [810, 251] on div "10 The practice is required to retain documents required by the HIPAA Privacy R…" at bounding box center [586, 245] width 633 height 117
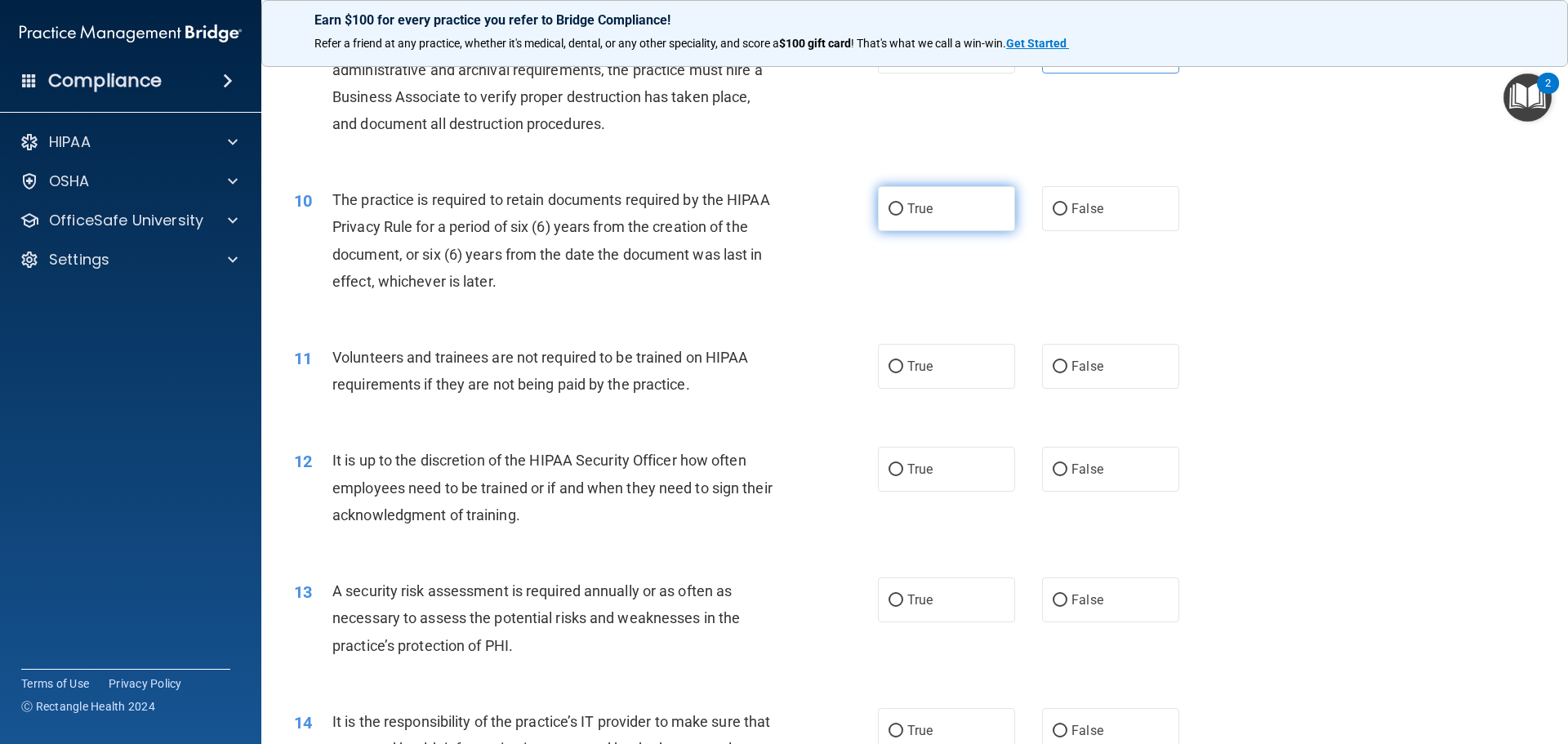
click at [912, 202] on span "True" at bounding box center [919, 208] width 25 height 16
click at [903, 203] on input "True" at bounding box center [895, 209] width 15 height 12
radio input "true"
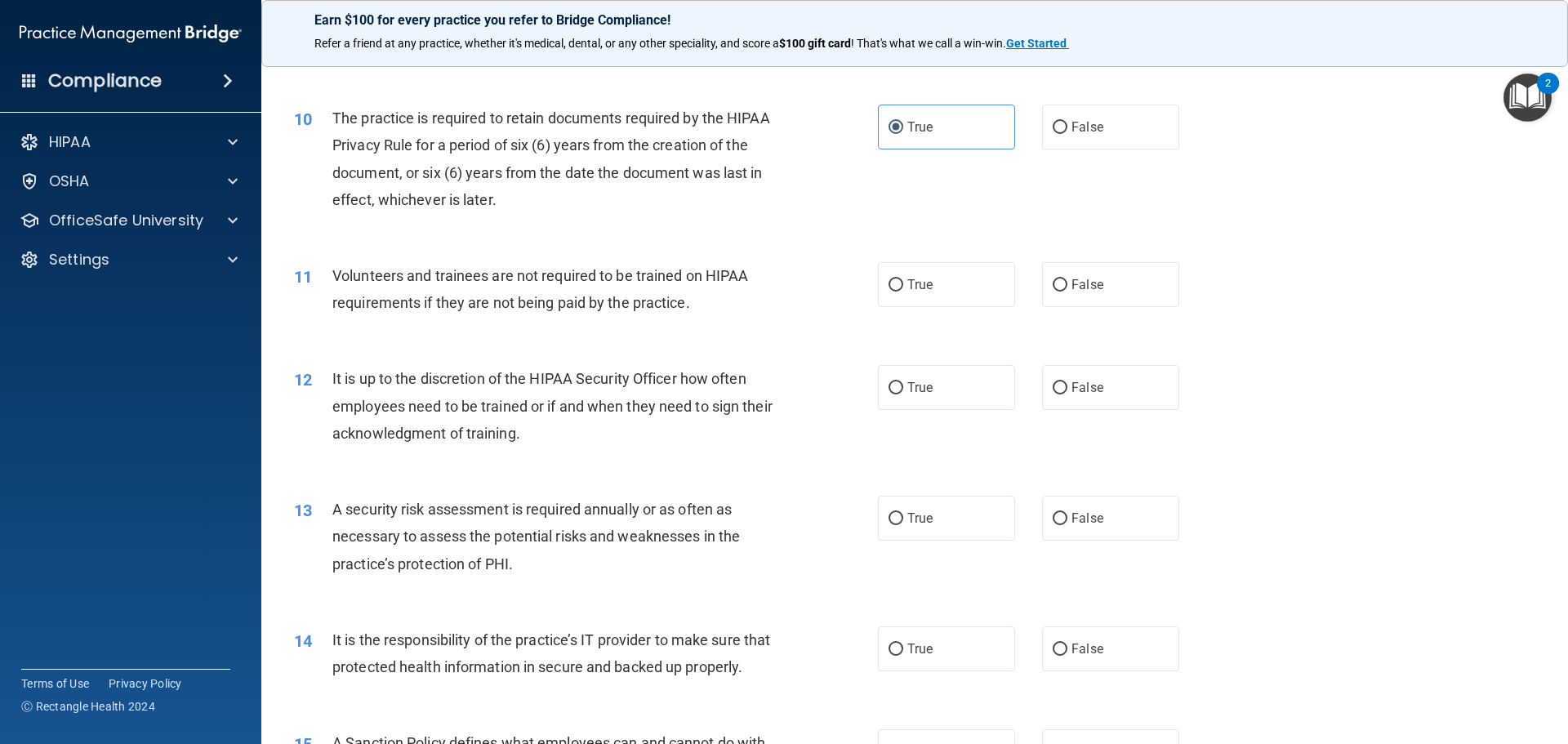
scroll to position [1387, 0]
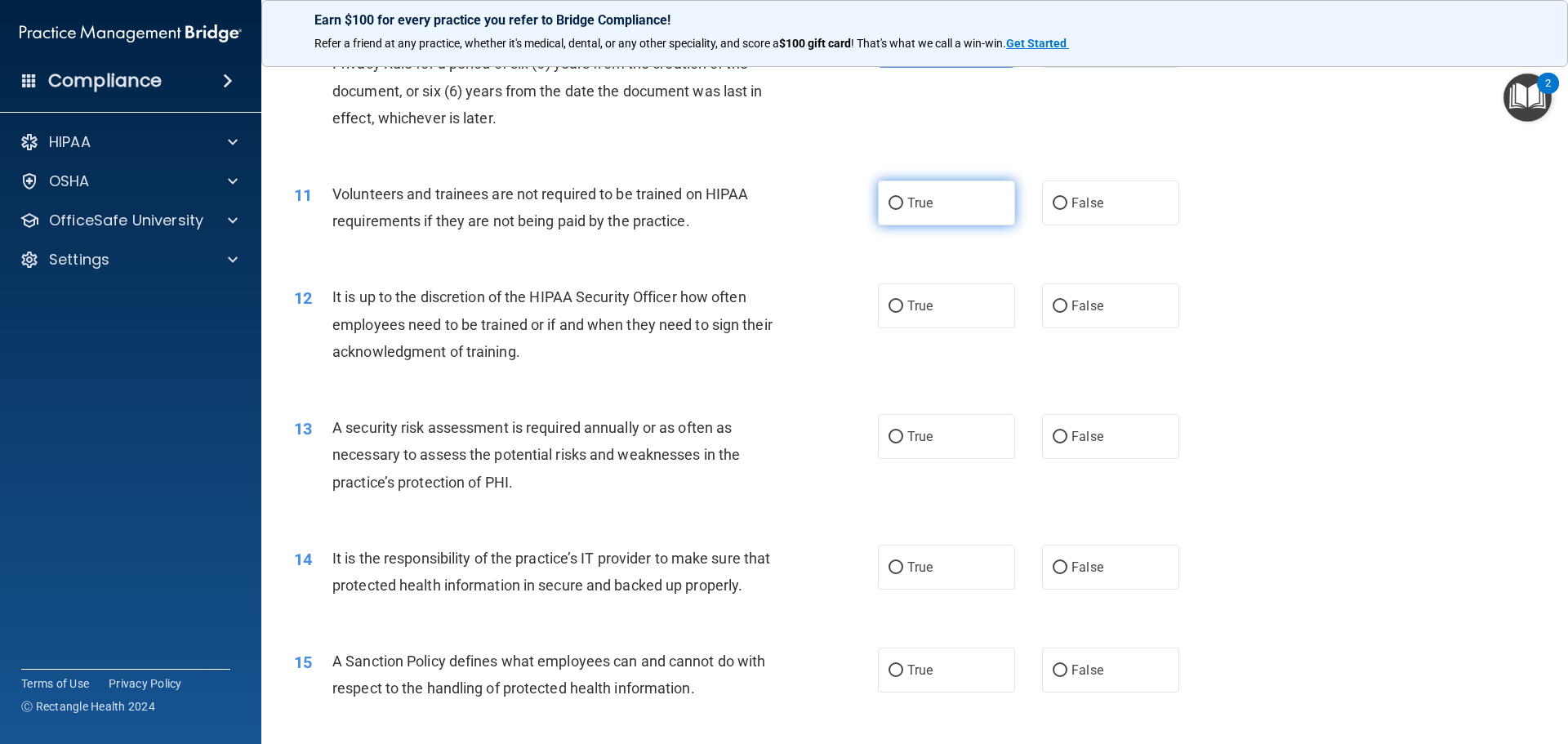
click at [917, 195] on span "True" at bounding box center [919, 203] width 25 height 16
click at [903, 197] on input "True" at bounding box center [895, 203] width 15 height 12
radio input "true"
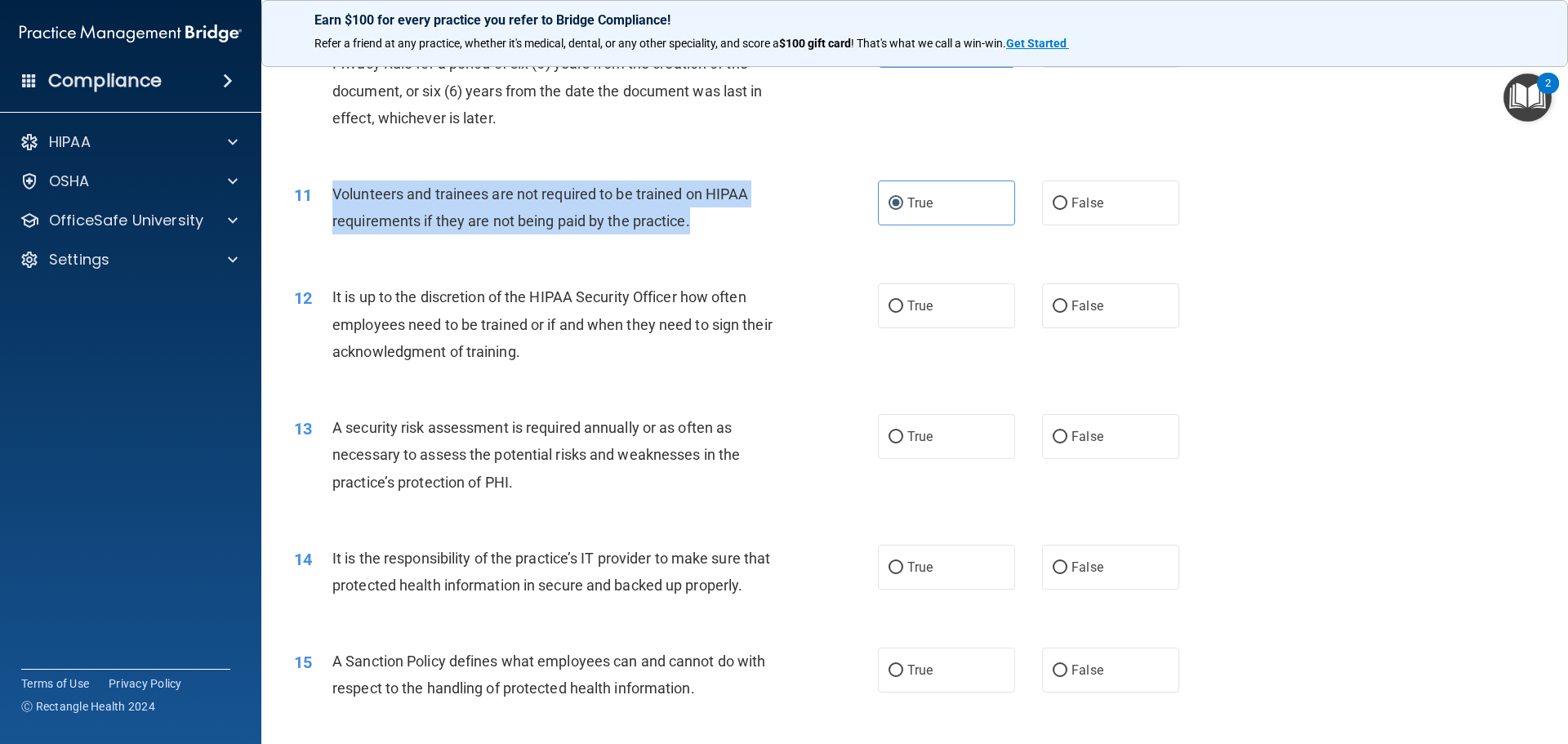
drag, startPoint x: 676, startPoint y: 218, endPoint x: 334, endPoint y: 193, distance: 342.9
click at [334, 193] on div "Volunteers and trainees are not required to be trained on HIPAA requirements if…" at bounding box center [561, 207] width 457 height 54
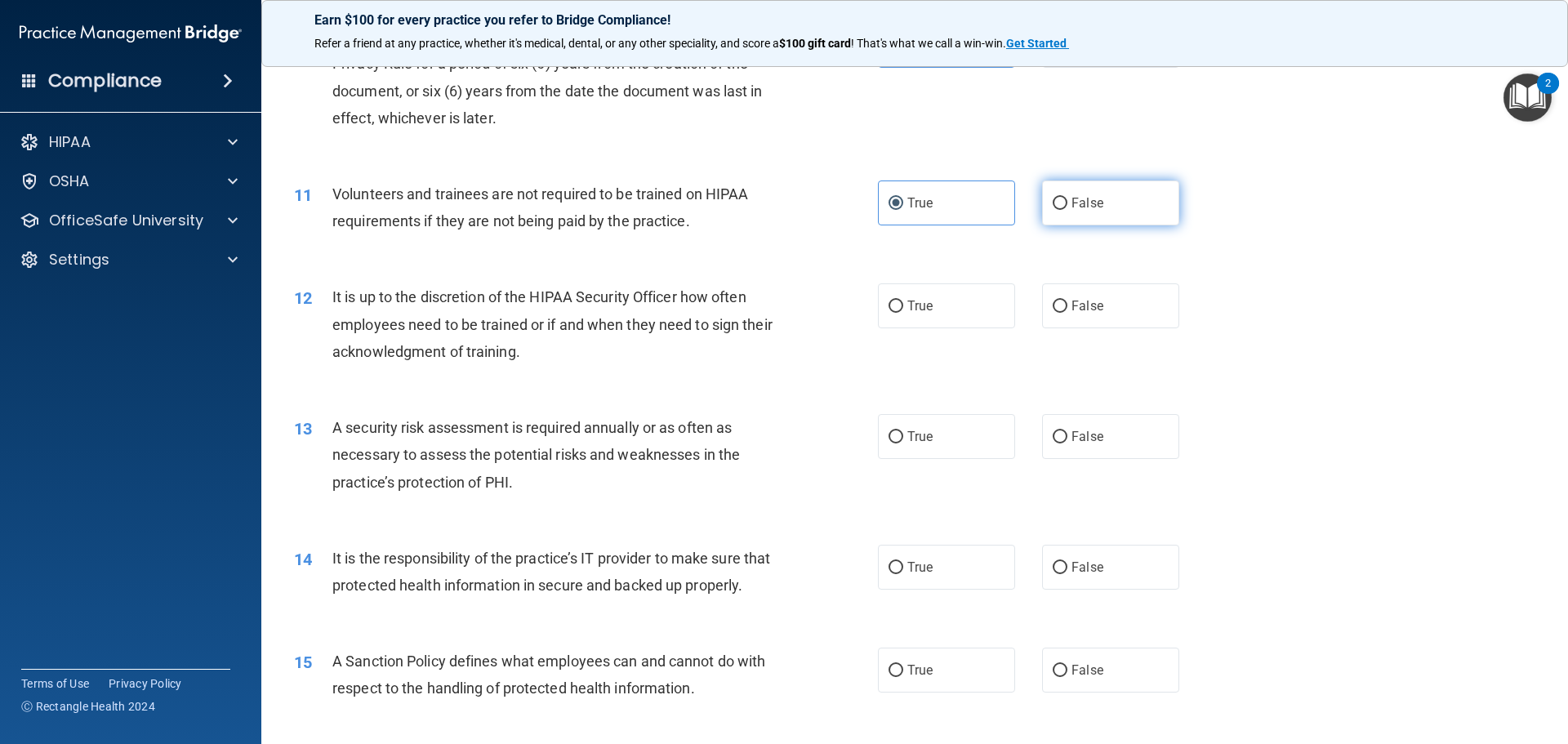
click at [1097, 210] on label "False" at bounding box center [1110, 202] width 137 height 45
click at [1067, 210] on input "False" at bounding box center [1060, 203] width 15 height 12
radio input "true"
radio input "false"
click at [1404, 285] on div "12 It is up to the discretion of the HIPAA Security Officer how often employees…" at bounding box center [914, 328] width 1266 height 131
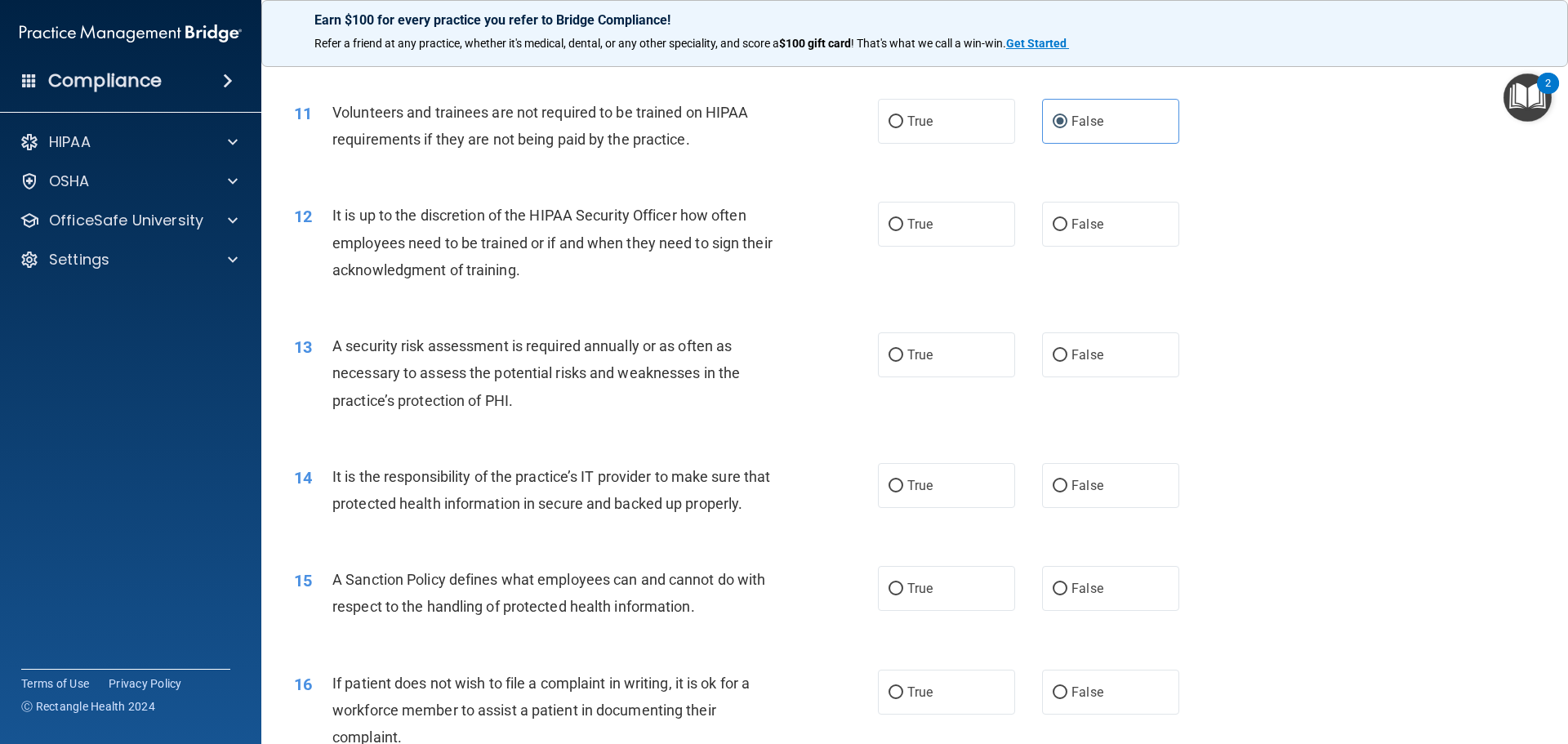
scroll to position [1551, 0]
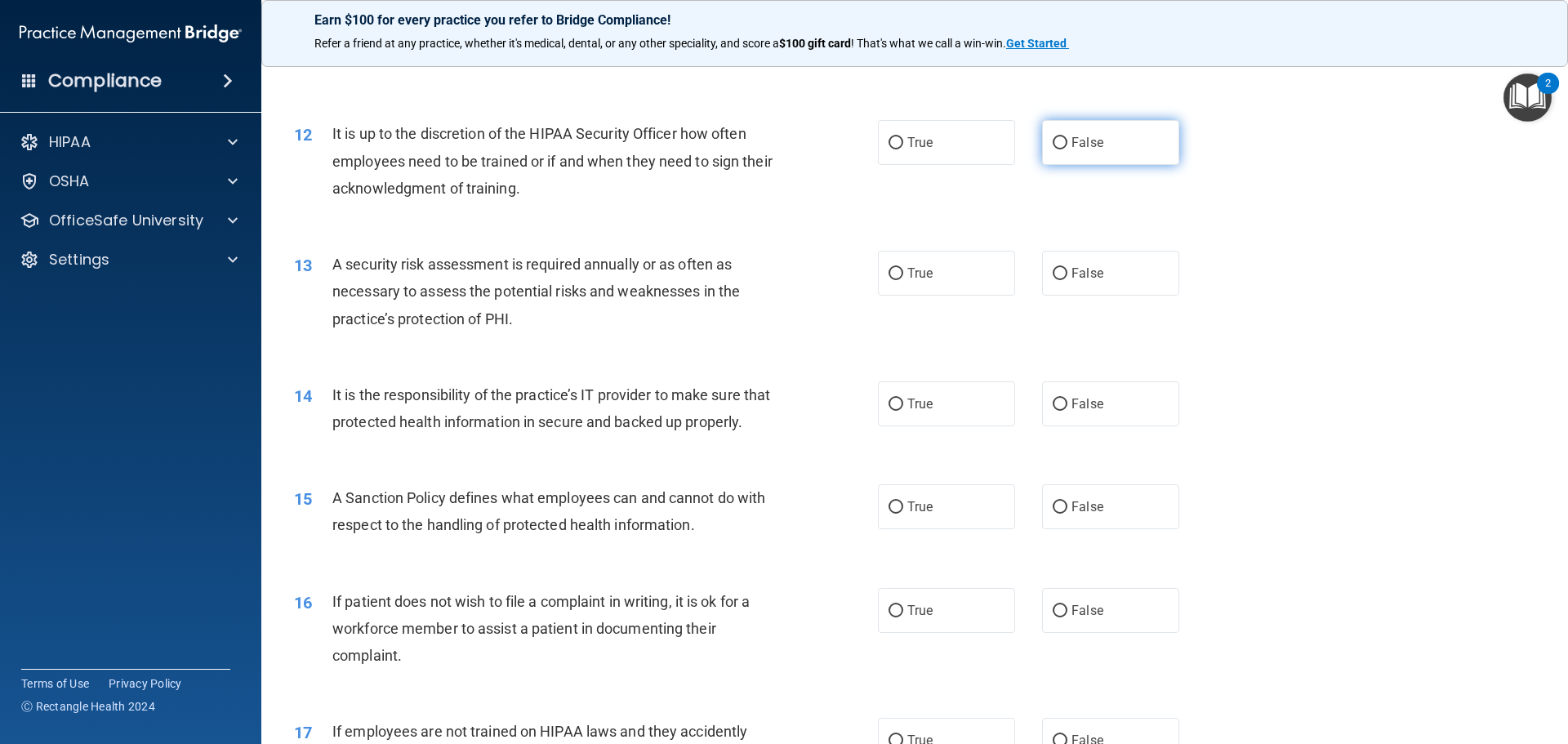
click at [1072, 137] on span "False" at bounding box center [1087, 142] width 32 height 16
click at [1067, 137] on input "False" at bounding box center [1060, 143] width 15 height 12
radio input "true"
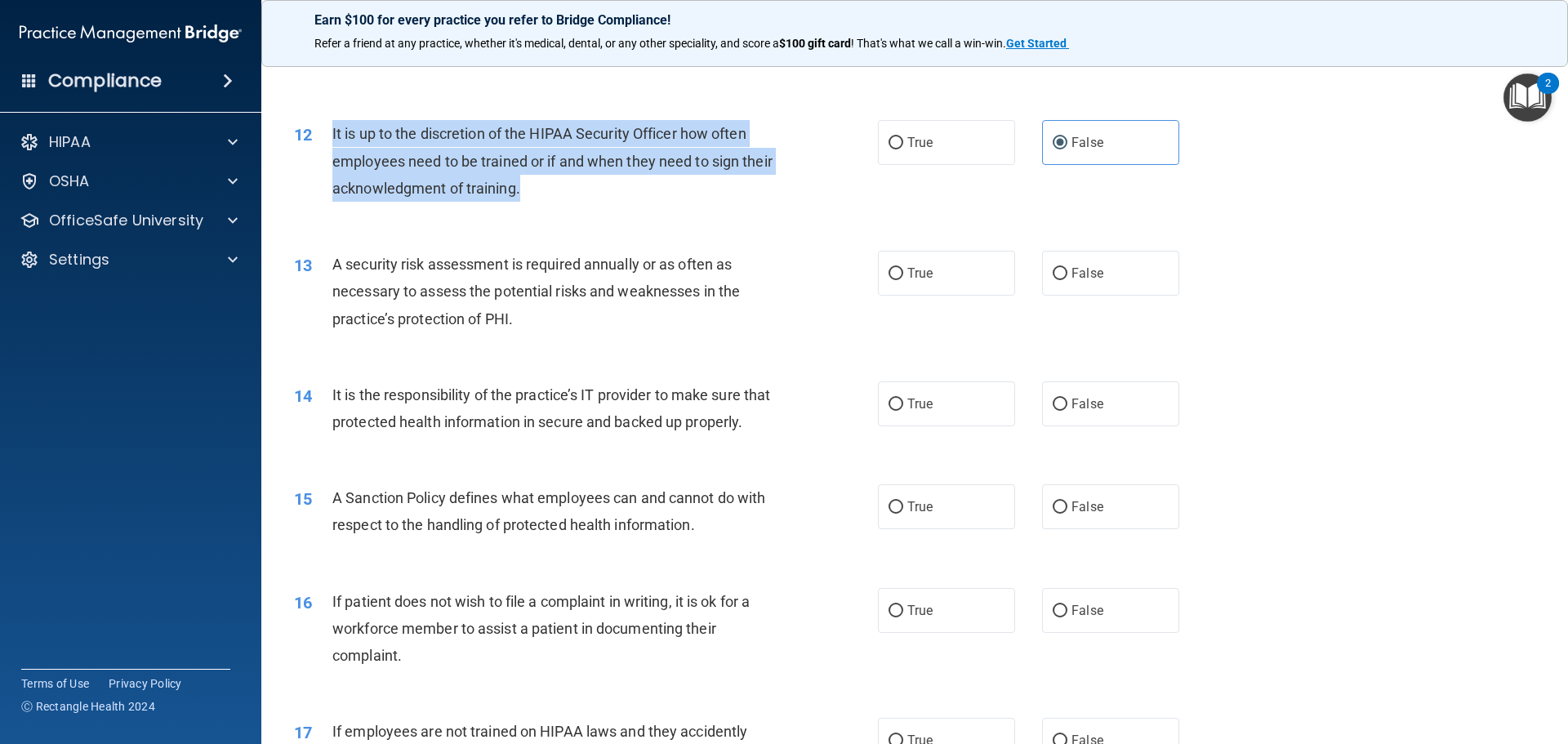
drag, startPoint x: 536, startPoint y: 190, endPoint x: 328, endPoint y: 136, distance: 214.9
click at [328, 136] on div "12 It is up to the discretion of the HIPAA Security Officer how often employees…" at bounding box center [586, 164] width 633 height 90
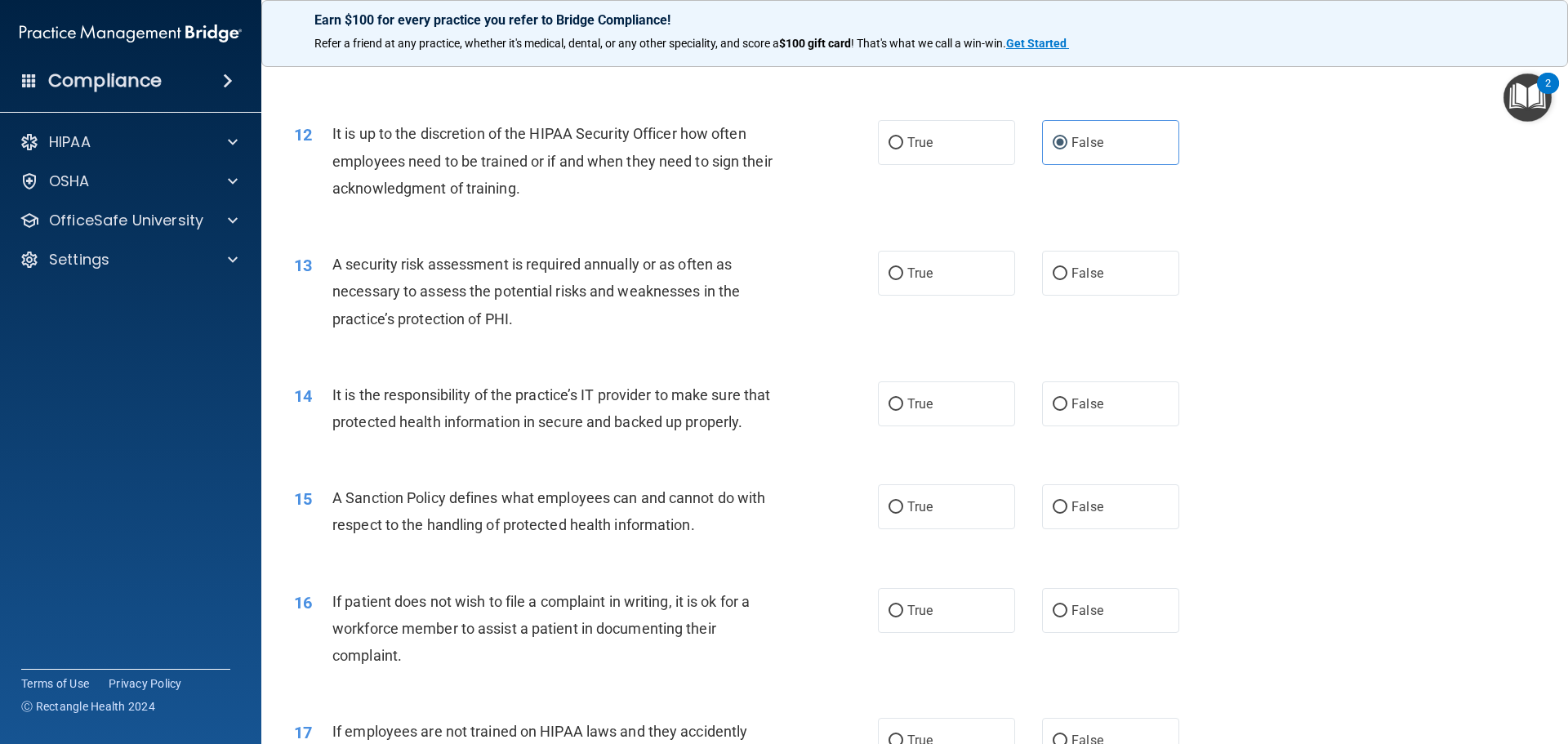
click at [1317, 326] on div "13 A security risk assessment is required annually or as often as necessary to …" at bounding box center [914, 295] width 1266 height 131
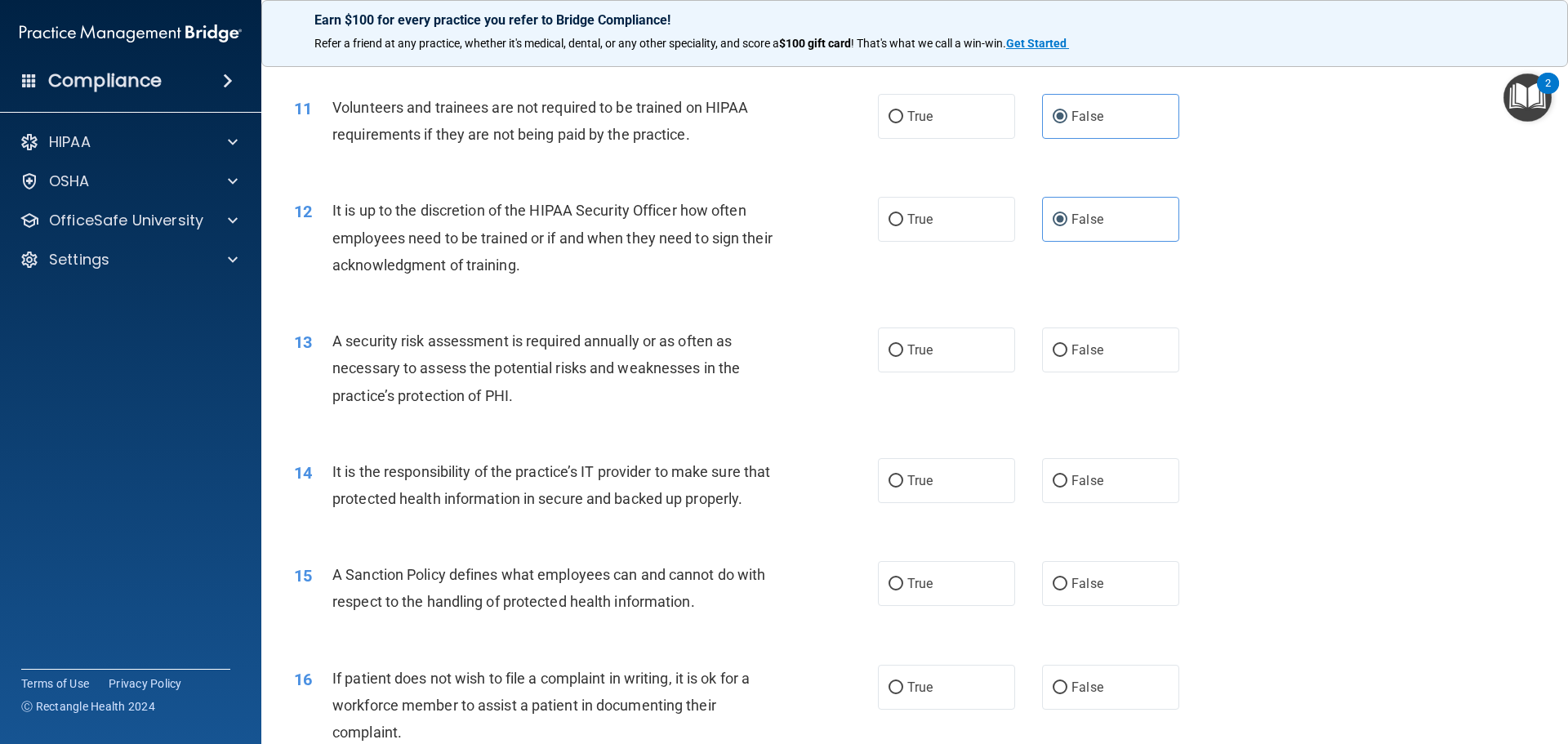
scroll to position [1469, 0]
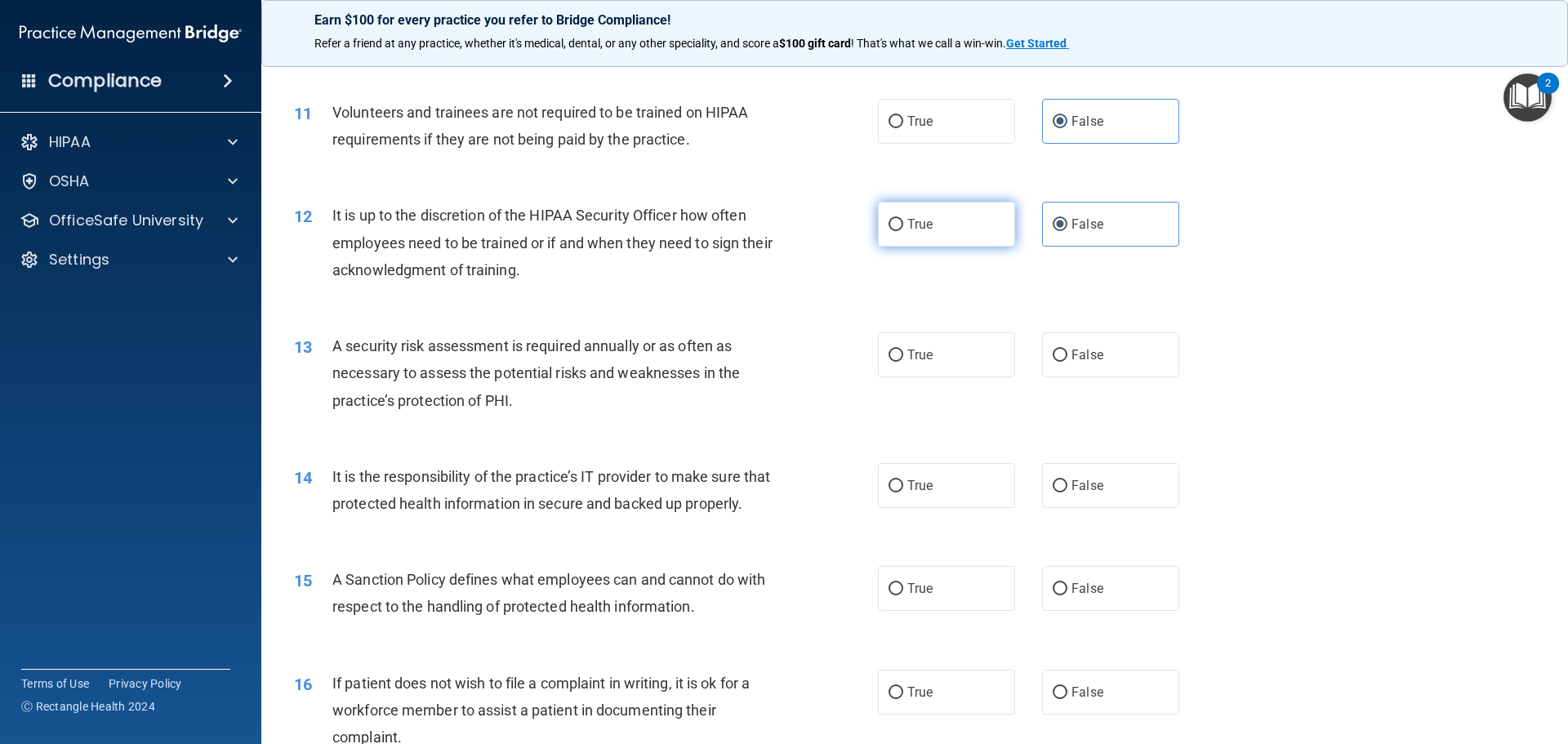
click at [955, 223] on label "True" at bounding box center [946, 224] width 137 height 45
click at [903, 223] on input "True" at bounding box center [895, 225] width 15 height 12
radio input "true"
radio input "false"
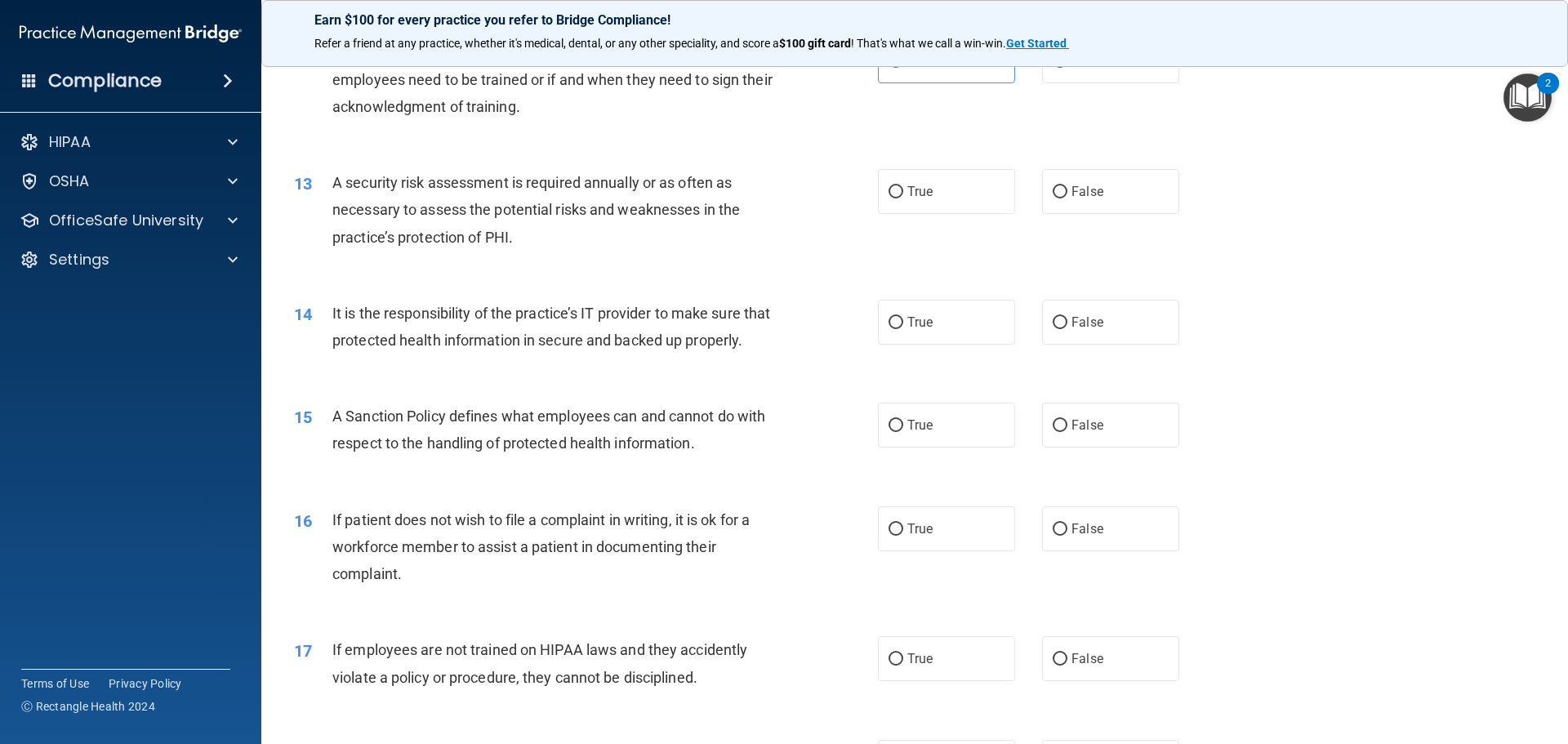
scroll to position [1714, 0]
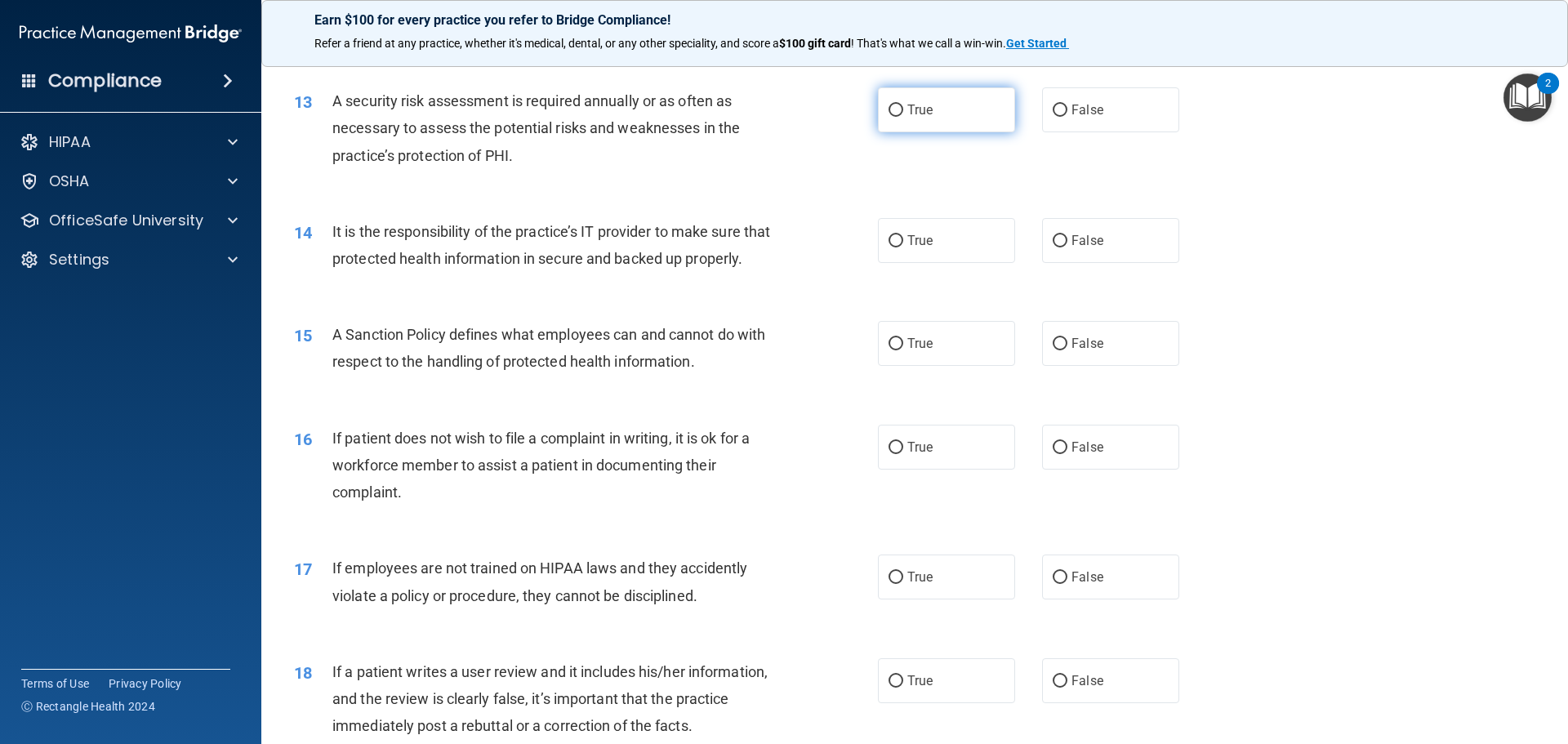
click at [932, 100] on label "True" at bounding box center [946, 109] width 137 height 45
click at [903, 104] on input "True" at bounding box center [895, 110] width 15 height 12
radio input "true"
click at [913, 248] on label "True" at bounding box center [946, 240] width 137 height 45
click at [903, 247] on input "True" at bounding box center [895, 241] width 15 height 12
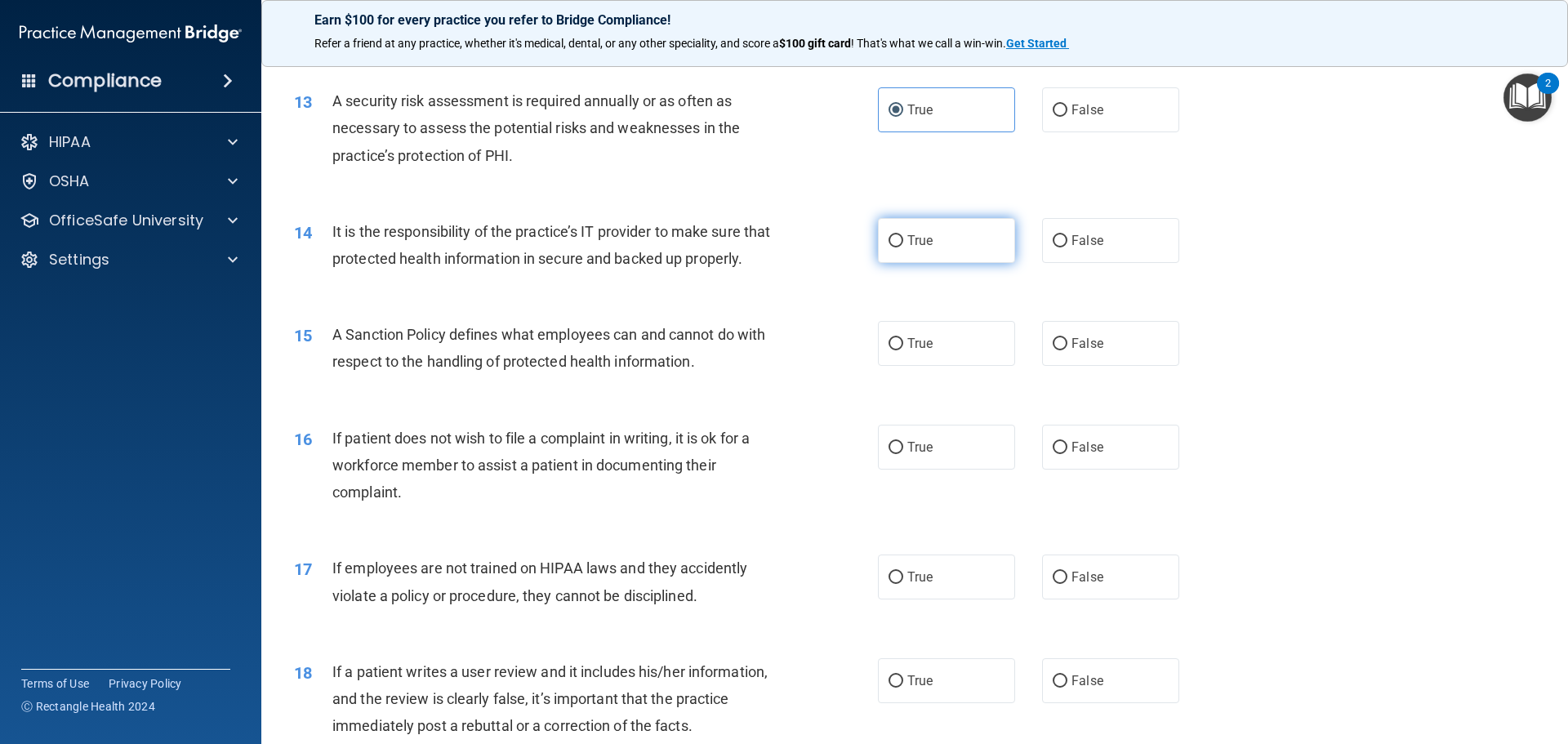
radio input "true"
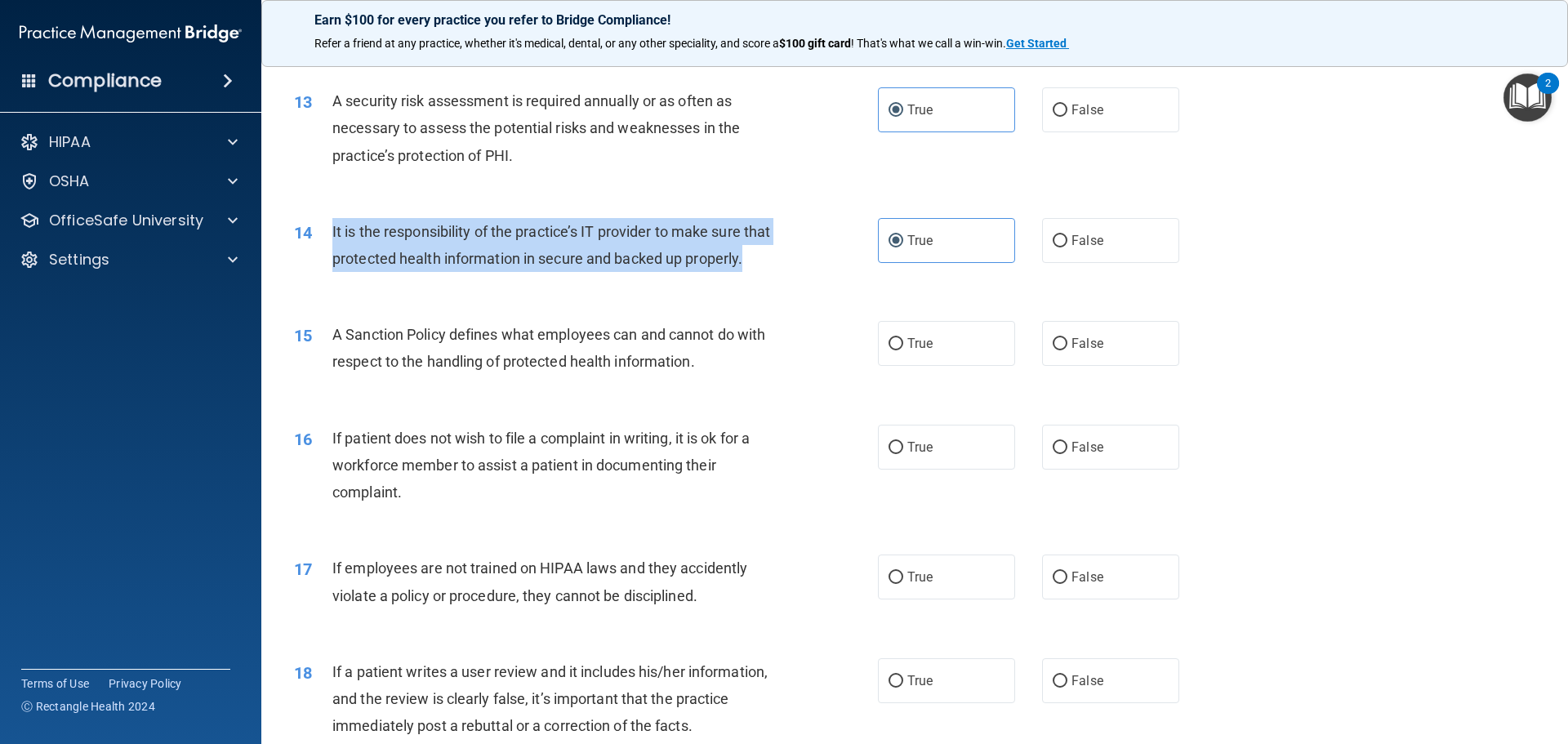
drag, startPoint x: 391, startPoint y: 289, endPoint x: 328, endPoint y: 224, distance: 90.5
click at [328, 224] on div "14 It is the responsibility of the practice’s IT provider to make sure that pro…" at bounding box center [586, 249] width 633 height 62
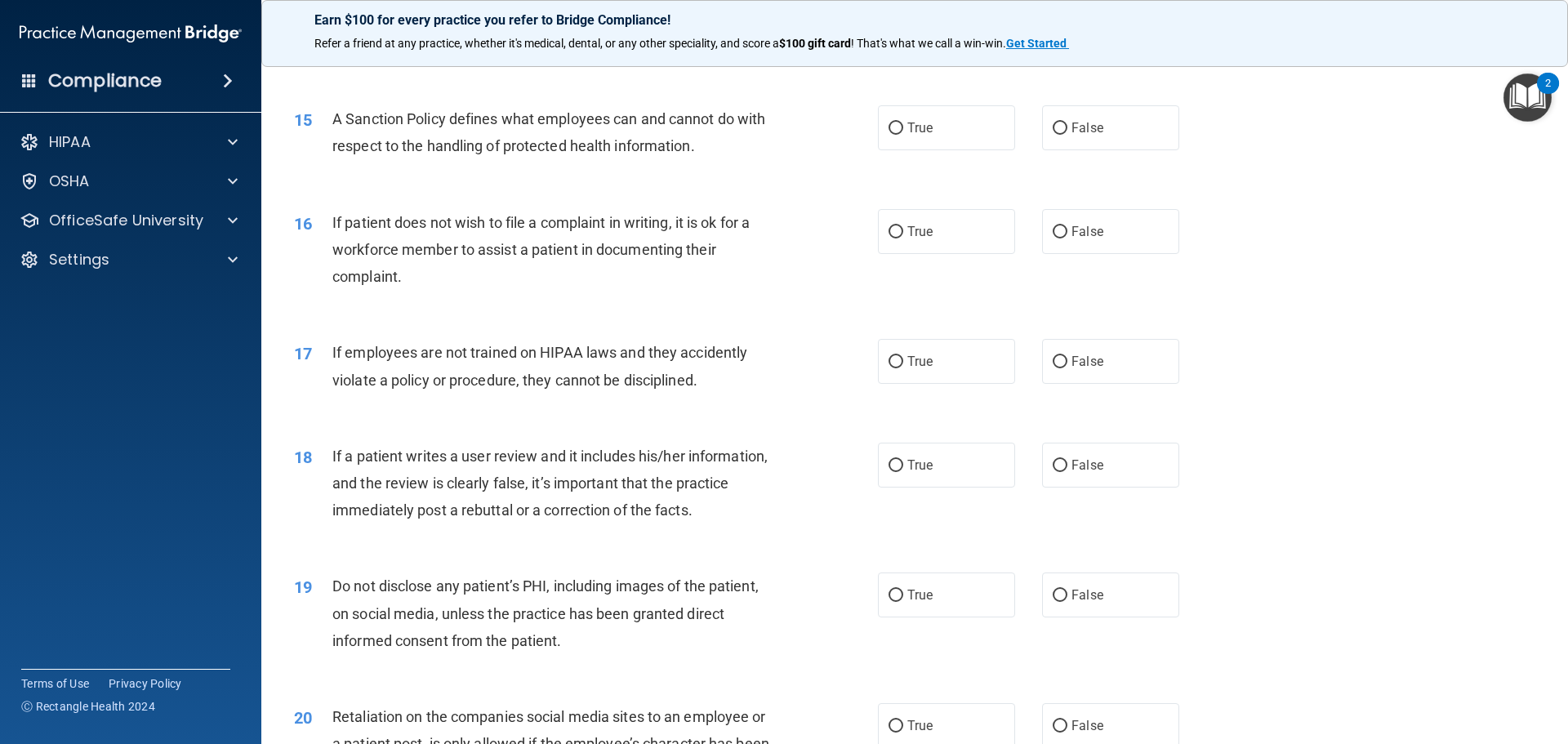
scroll to position [1959, 0]
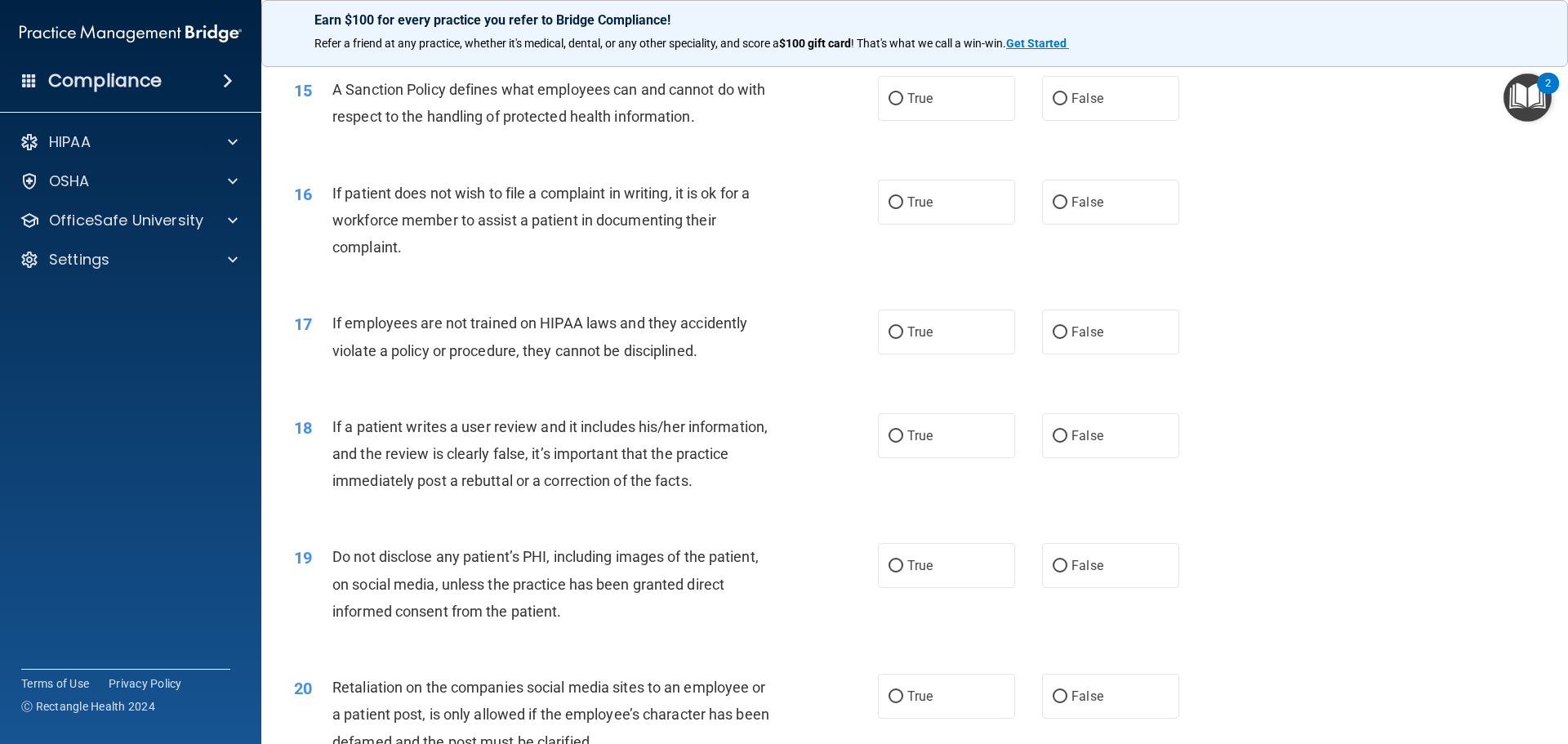
click at [1391, 341] on div "17 If employees are not trained on HIPAA laws and they accidently violate a pol…" at bounding box center [914, 340] width 1266 height 102
click at [918, 106] on span "True" at bounding box center [919, 98] width 25 height 16
click at [903, 105] on input "True" at bounding box center [895, 99] width 15 height 12
radio input "true"
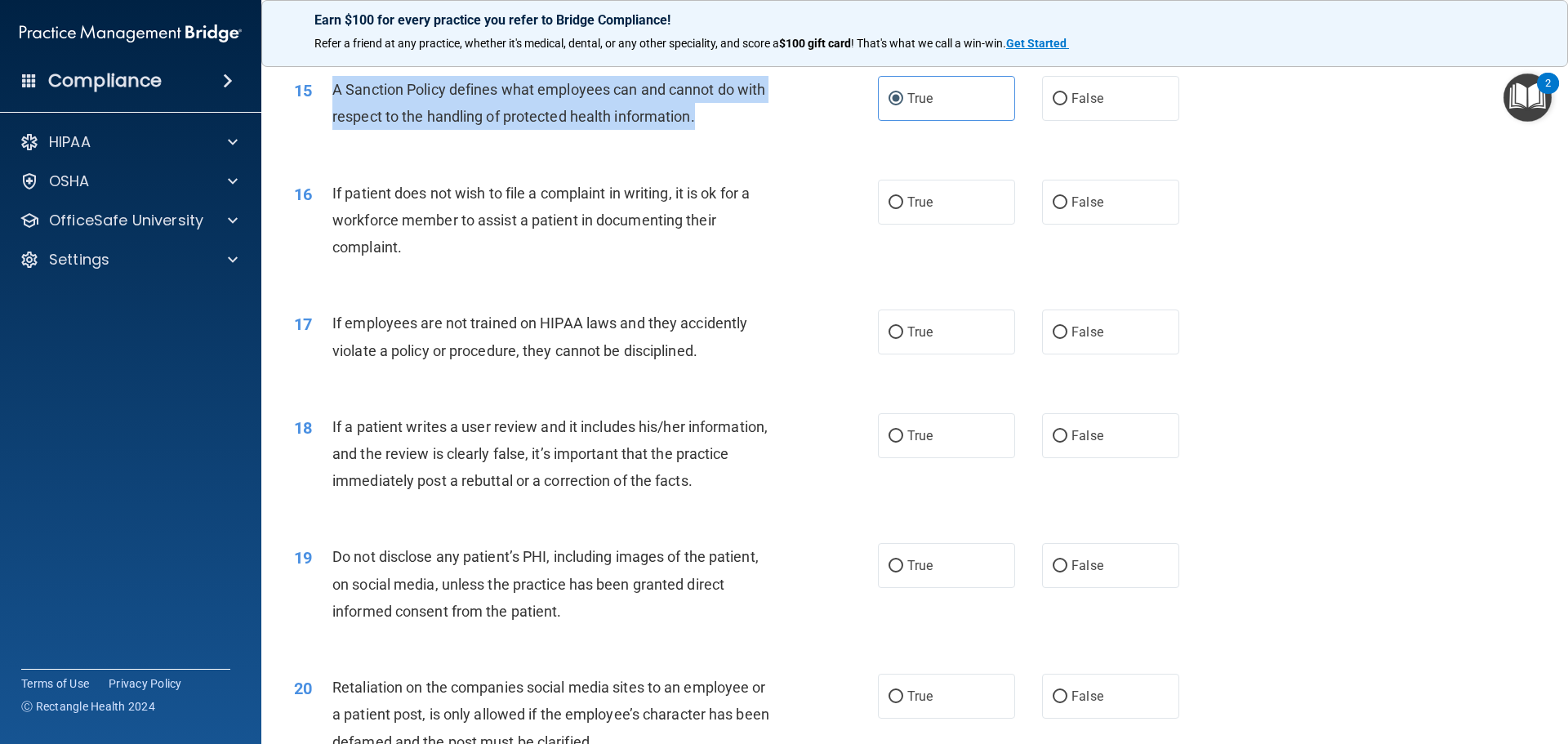
drag, startPoint x: 691, startPoint y: 149, endPoint x: 333, endPoint y: 108, distance: 360.3
click at [333, 108] on div "A Sanction Policy defines what employees can and cannot do with respect to the …" at bounding box center [561, 102] width 457 height 54
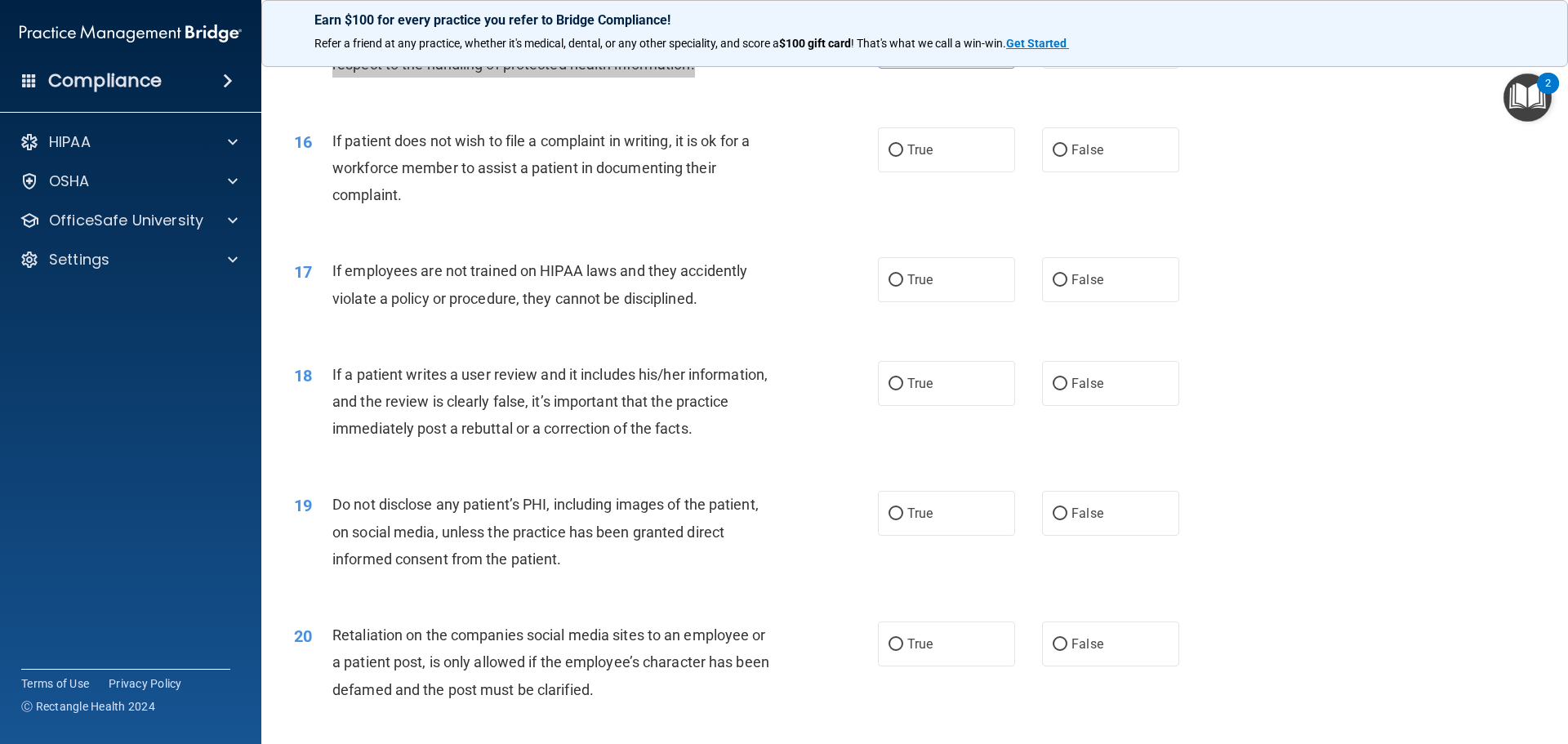
scroll to position [2041, 0]
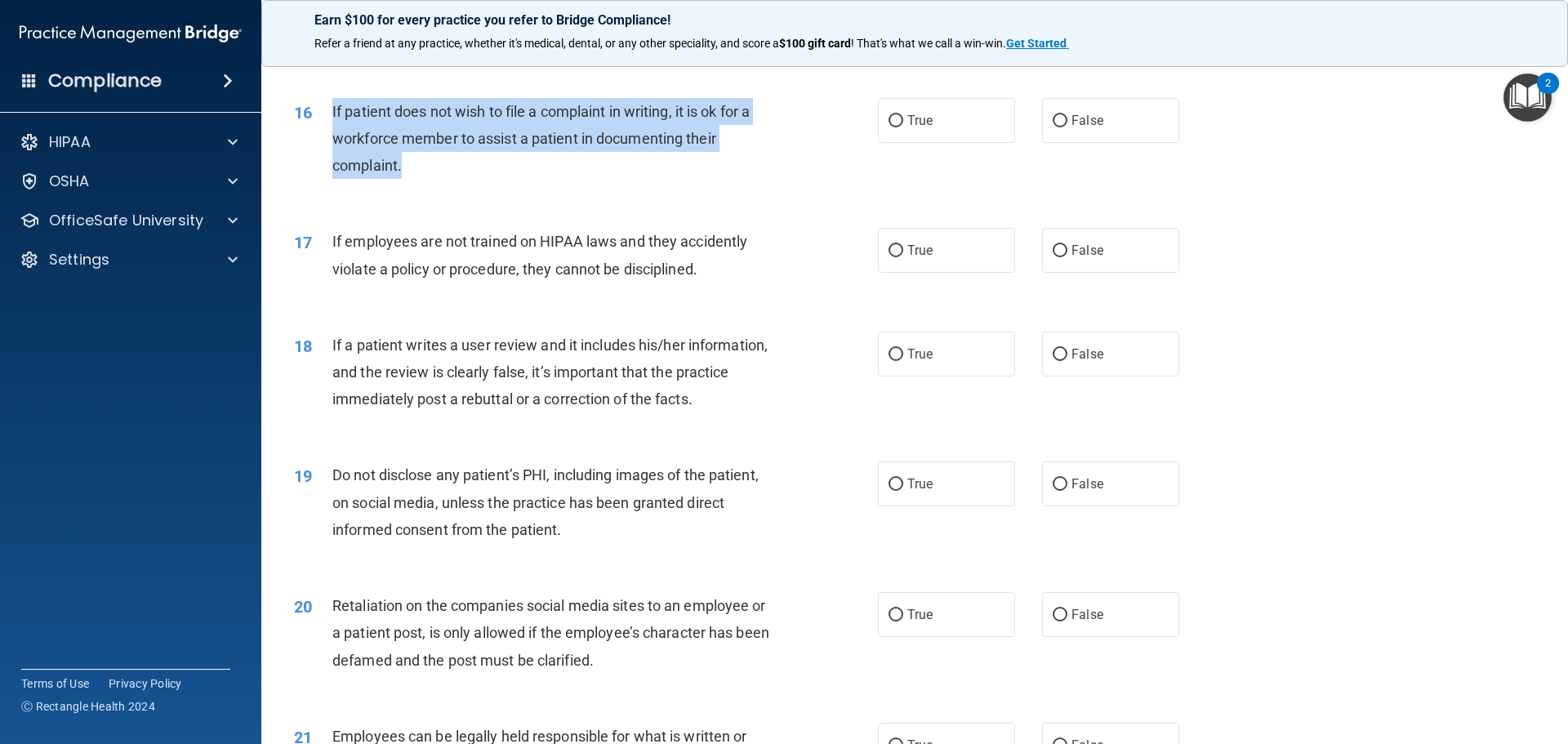
drag, startPoint x: 425, startPoint y: 200, endPoint x: 325, endPoint y: 140, distance: 116.6
click at [325, 140] on div "16 If patient does not wish to file a complaint in writing, it is ok for a work…" at bounding box center [586, 143] width 633 height 90
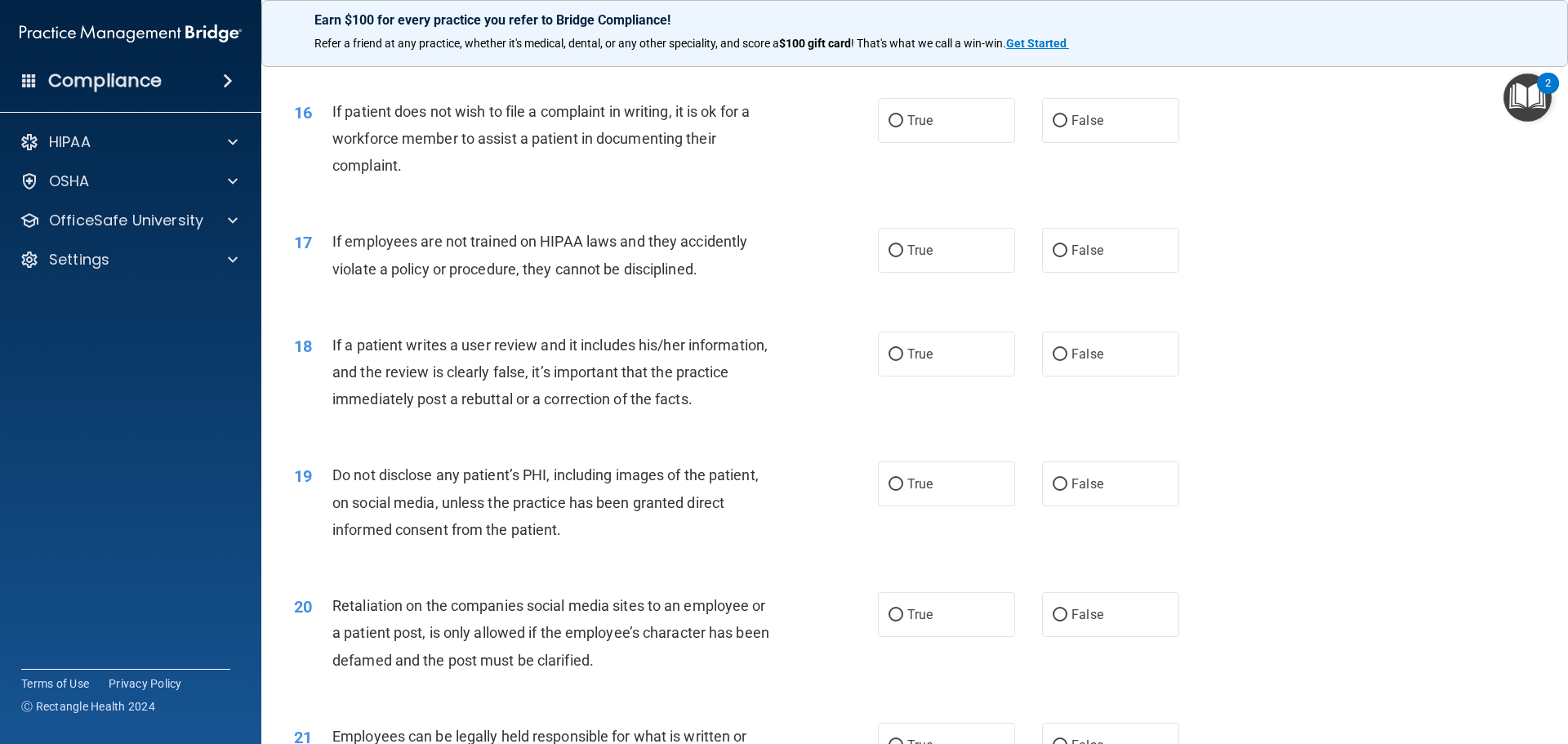
click at [538, 208] on div "16 If patient does not wish to file a complaint in writing, it is ok for a work…" at bounding box center [914, 143] width 1266 height 131
click at [946, 143] on label "True" at bounding box center [946, 121] width 137 height 45
click at [903, 127] on input "True" at bounding box center [895, 121] width 15 height 12
radio input "true"
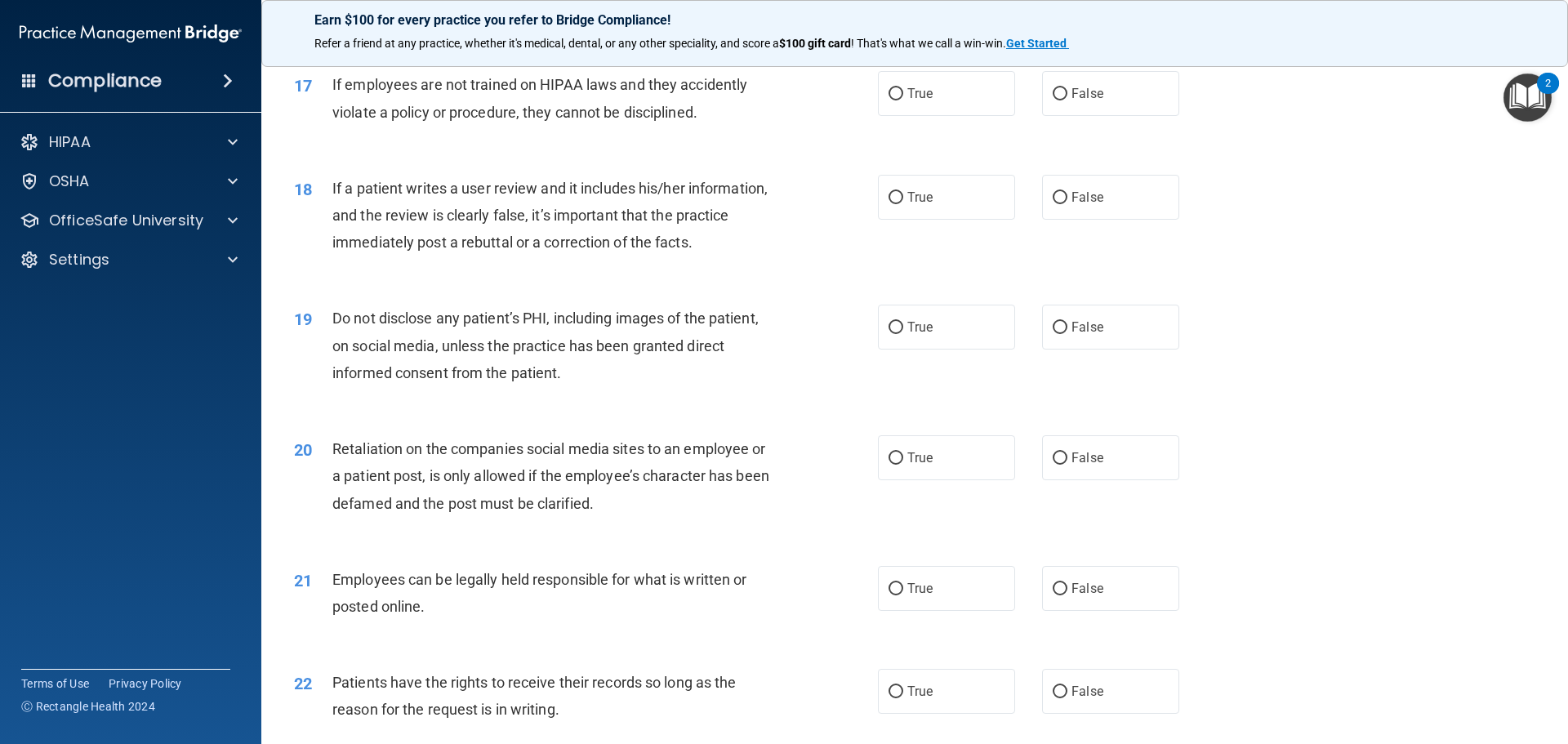
scroll to position [2204, 0]
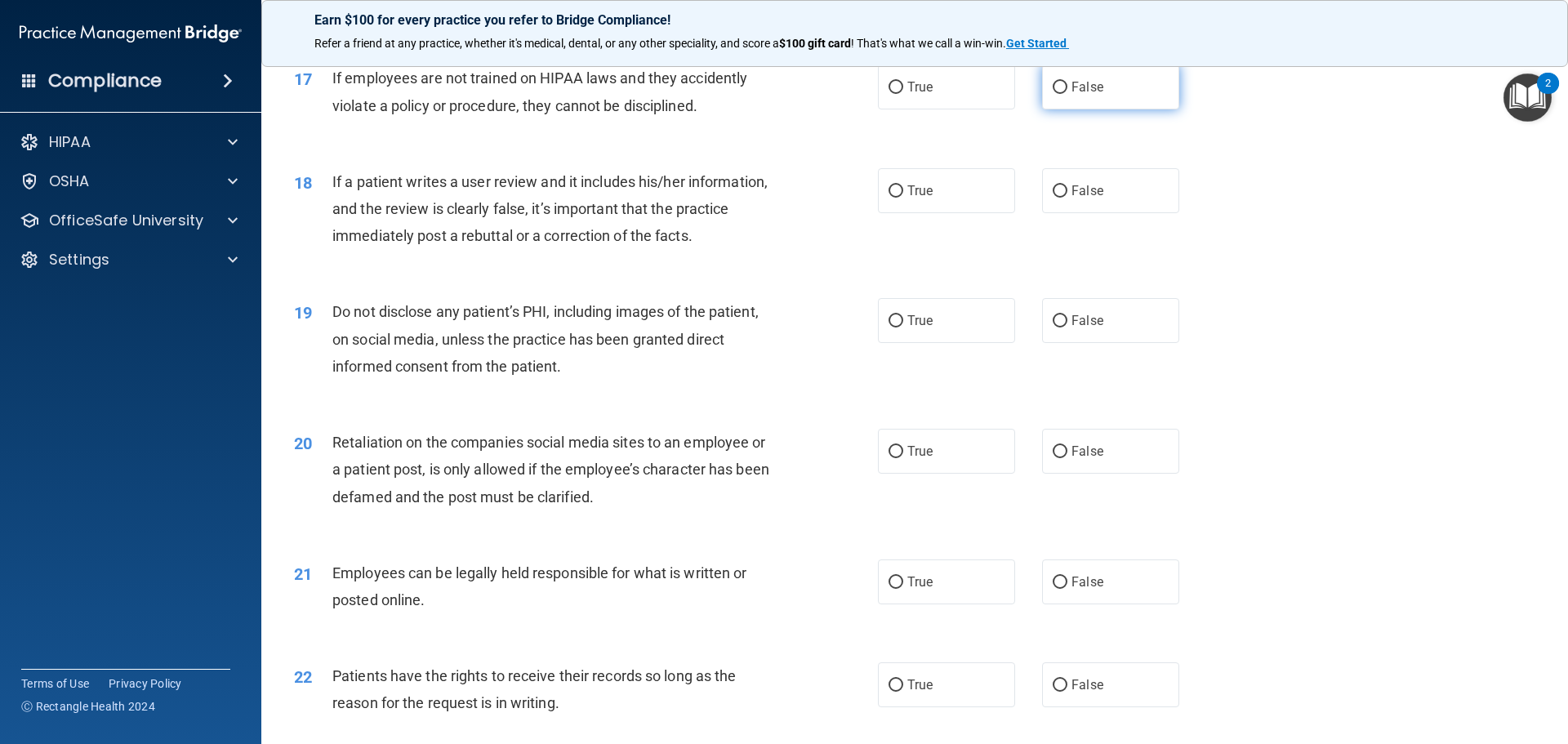
click at [1080, 95] on span "False" at bounding box center [1087, 87] width 32 height 16
click at [1067, 94] on input "False" at bounding box center [1060, 88] width 15 height 12
radio input "true"
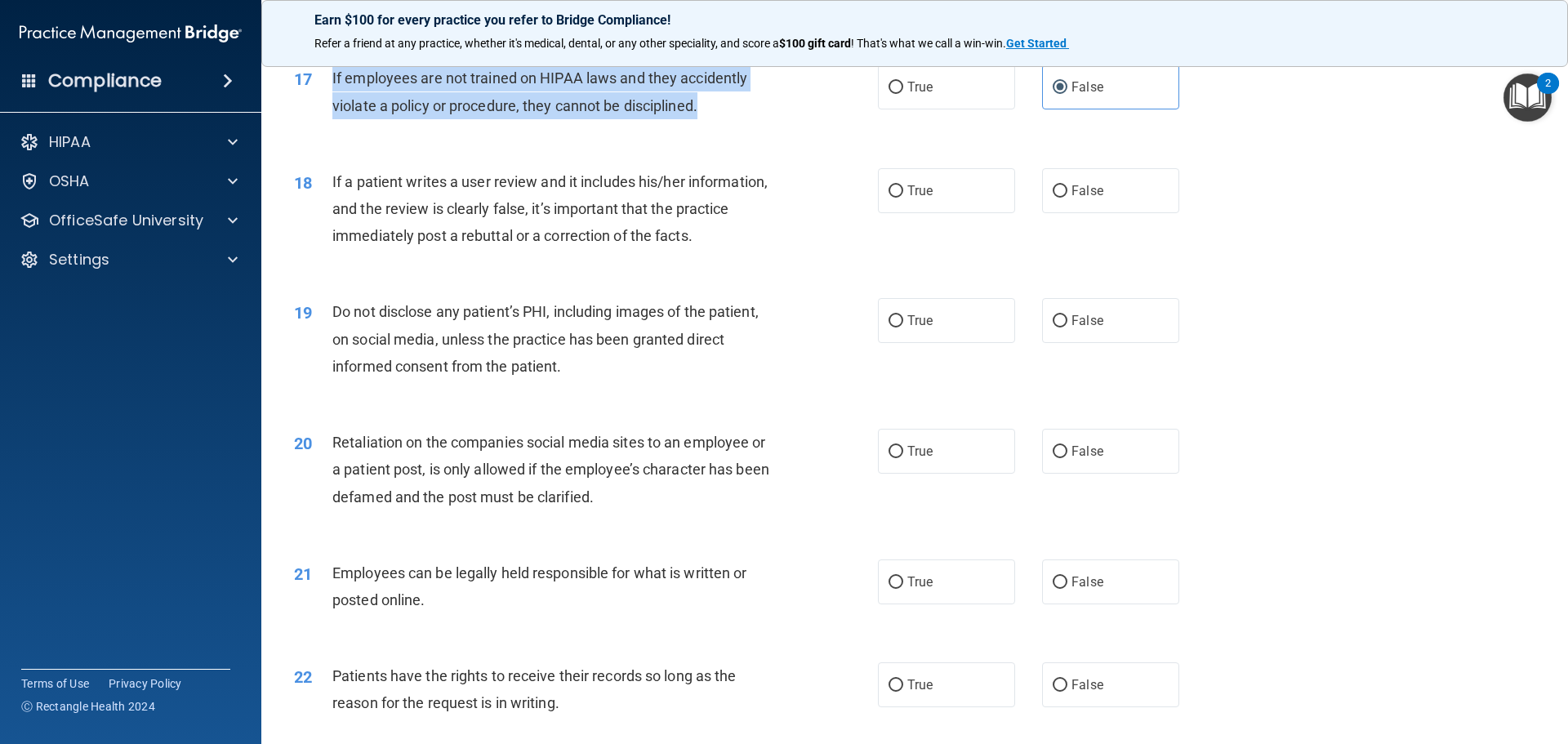
drag, startPoint x: 705, startPoint y: 133, endPoint x: 324, endPoint y: 102, distance: 382.3
click at [324, 102] on div "17 If employees are not trained on HIPAA laws and they accidently violate a pol…" at bounding box center [586, 96] width 633 height 62
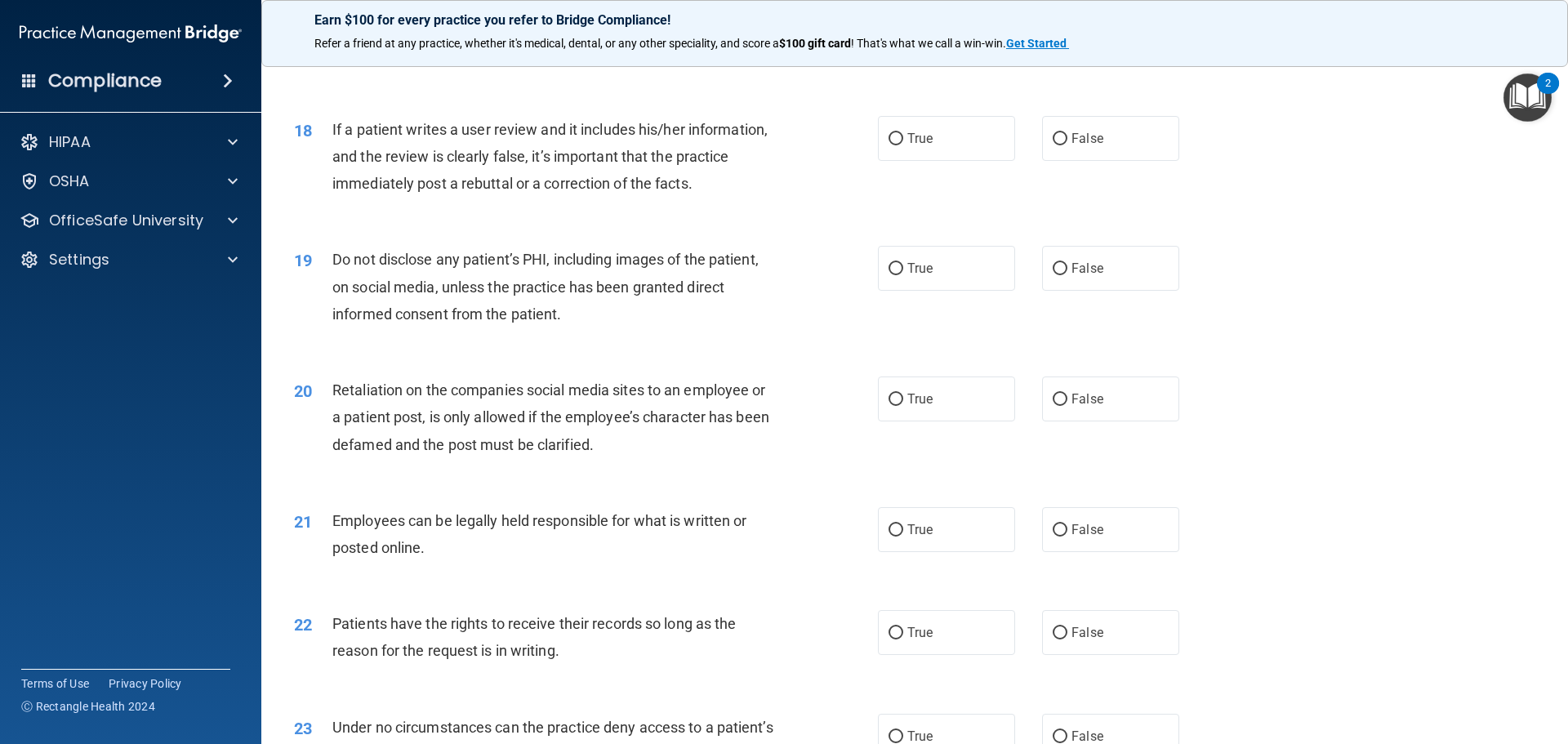
scroll to position [2285, 0]
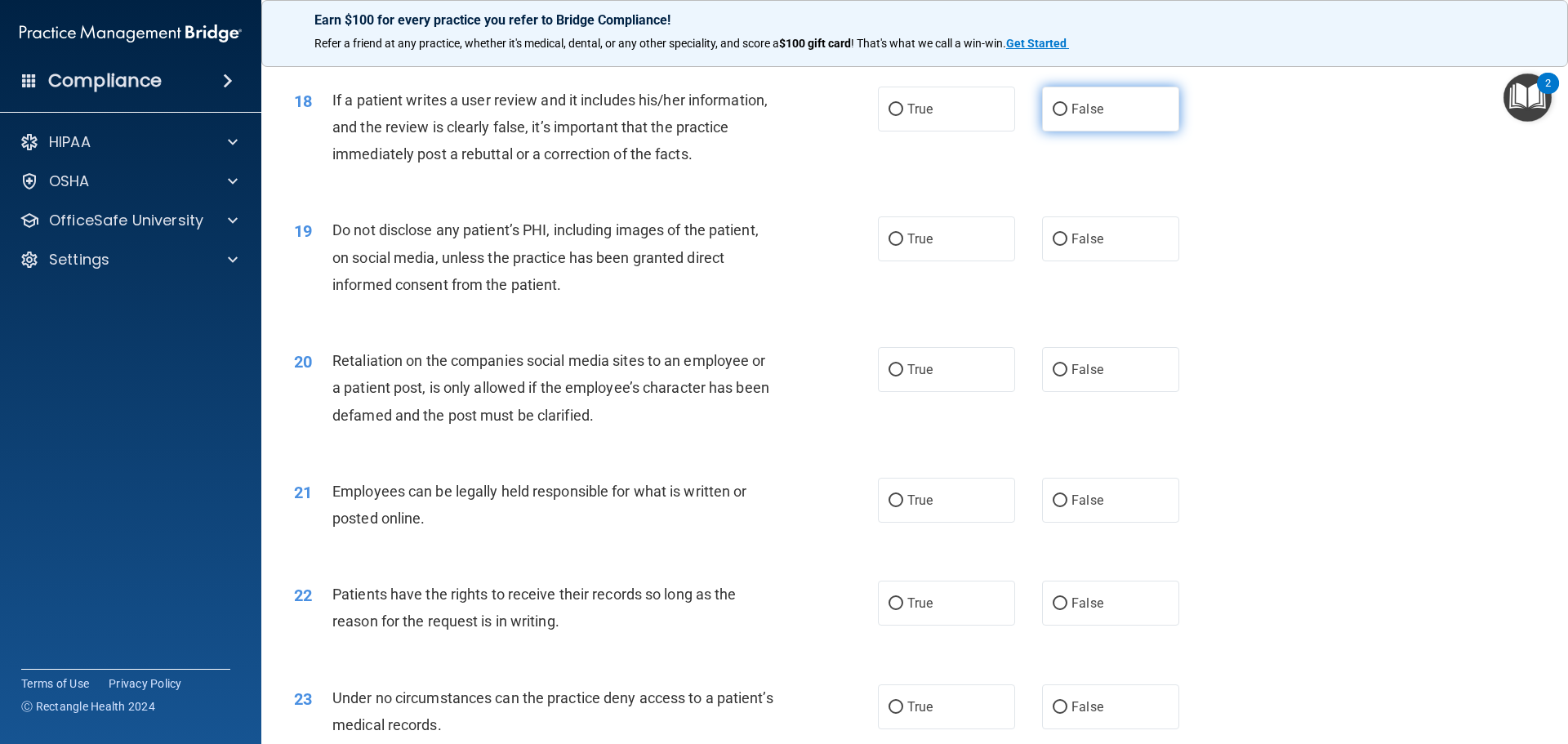
click at [1097, 132] on label "False" at bounding box center [1110, 108] width 137 height 45
click at [1067, 116] on input "False" at bounding box center [1060, 109] width 15 height 12
radio input "true"
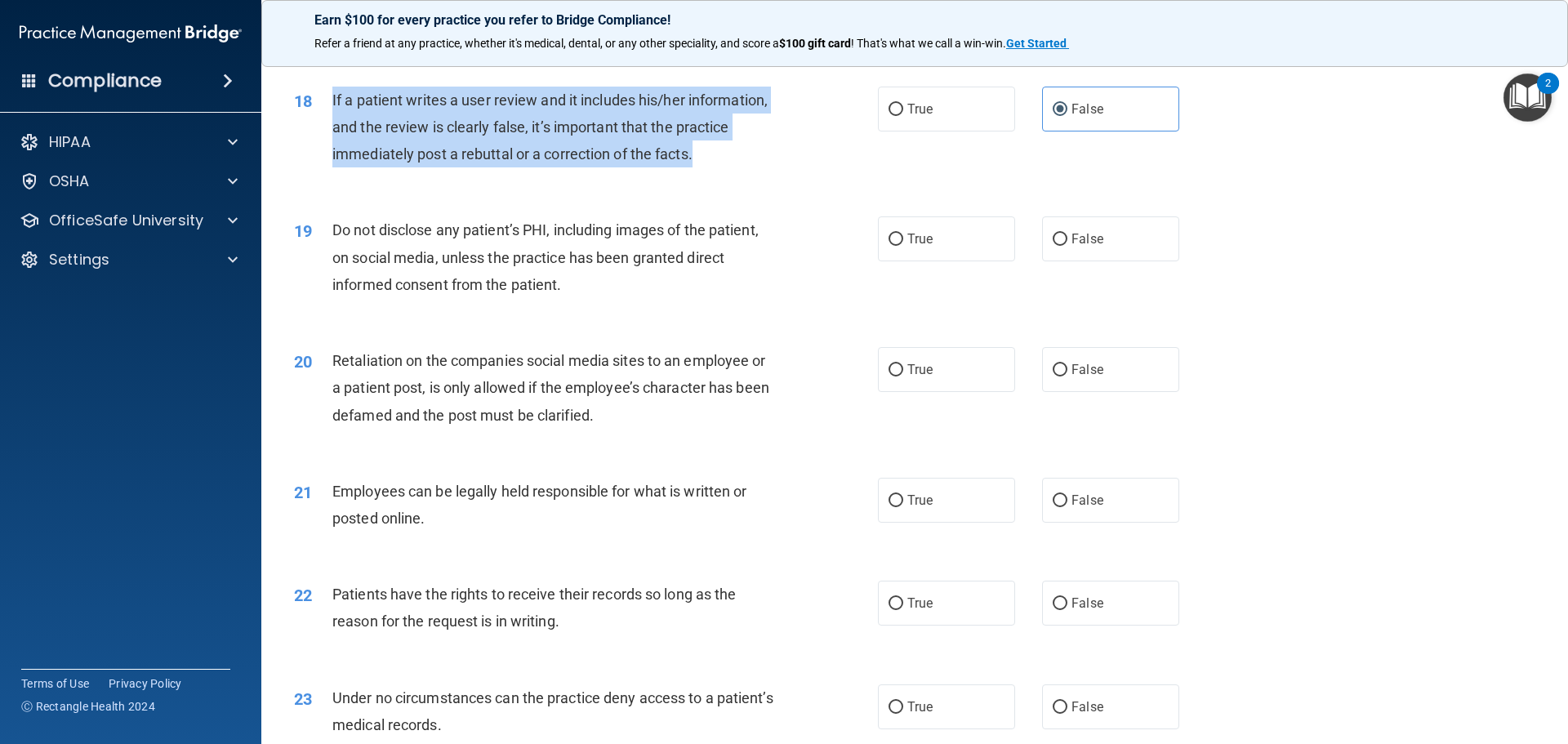
drag, startPoint x: 731, startPoint y: 182, endPoint x: 329, endPoint y: 133, distance: 405.0
click at [329, 133] on div "18 If a patient writes a user review and it includes his/her information, and t…" at bounding box center [586, 131] width 633 height 90
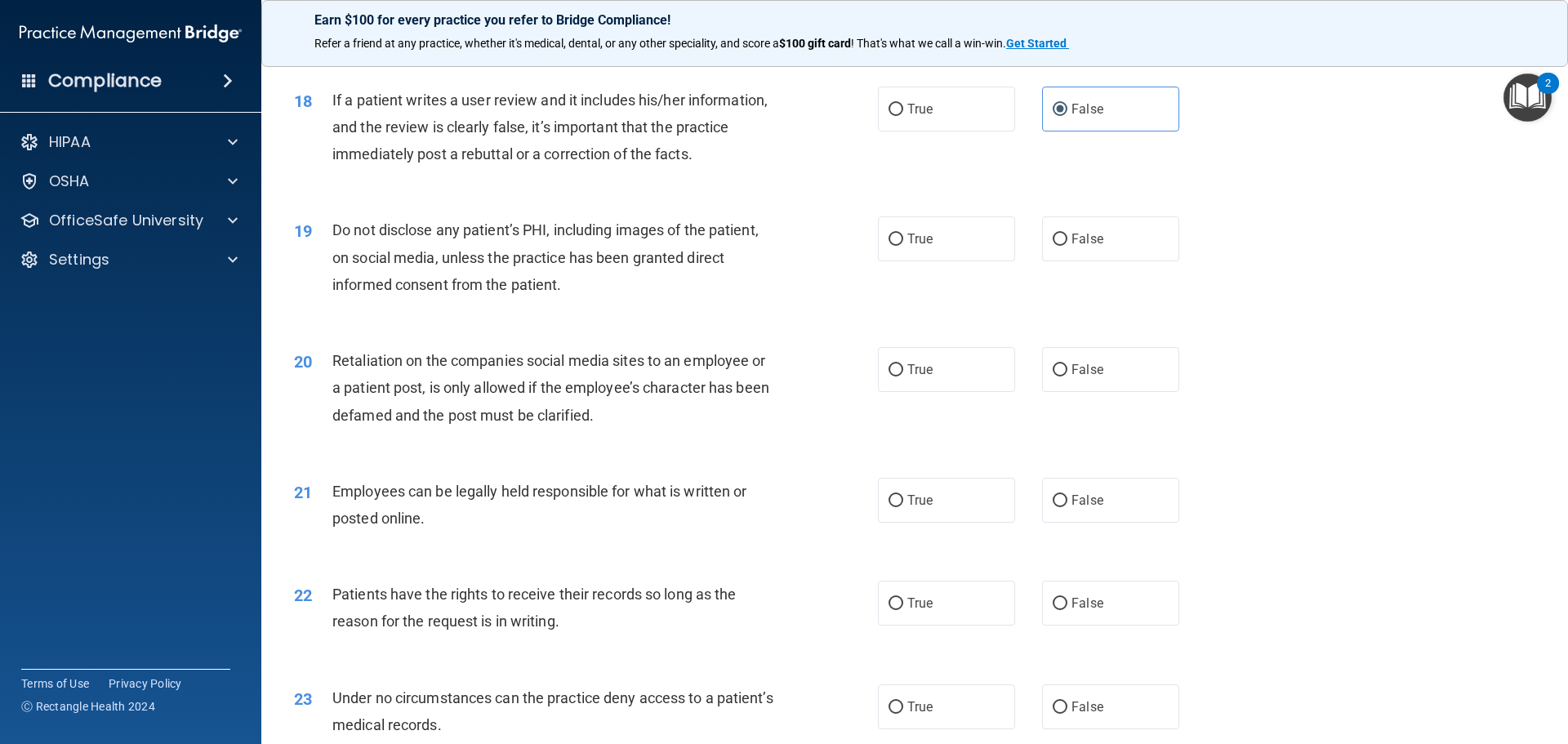
click at [743, 386] on span "Retaliation on the companies social media sites to an employee or a patient pos…" at bounding box center [551, 388] width 437 height 71
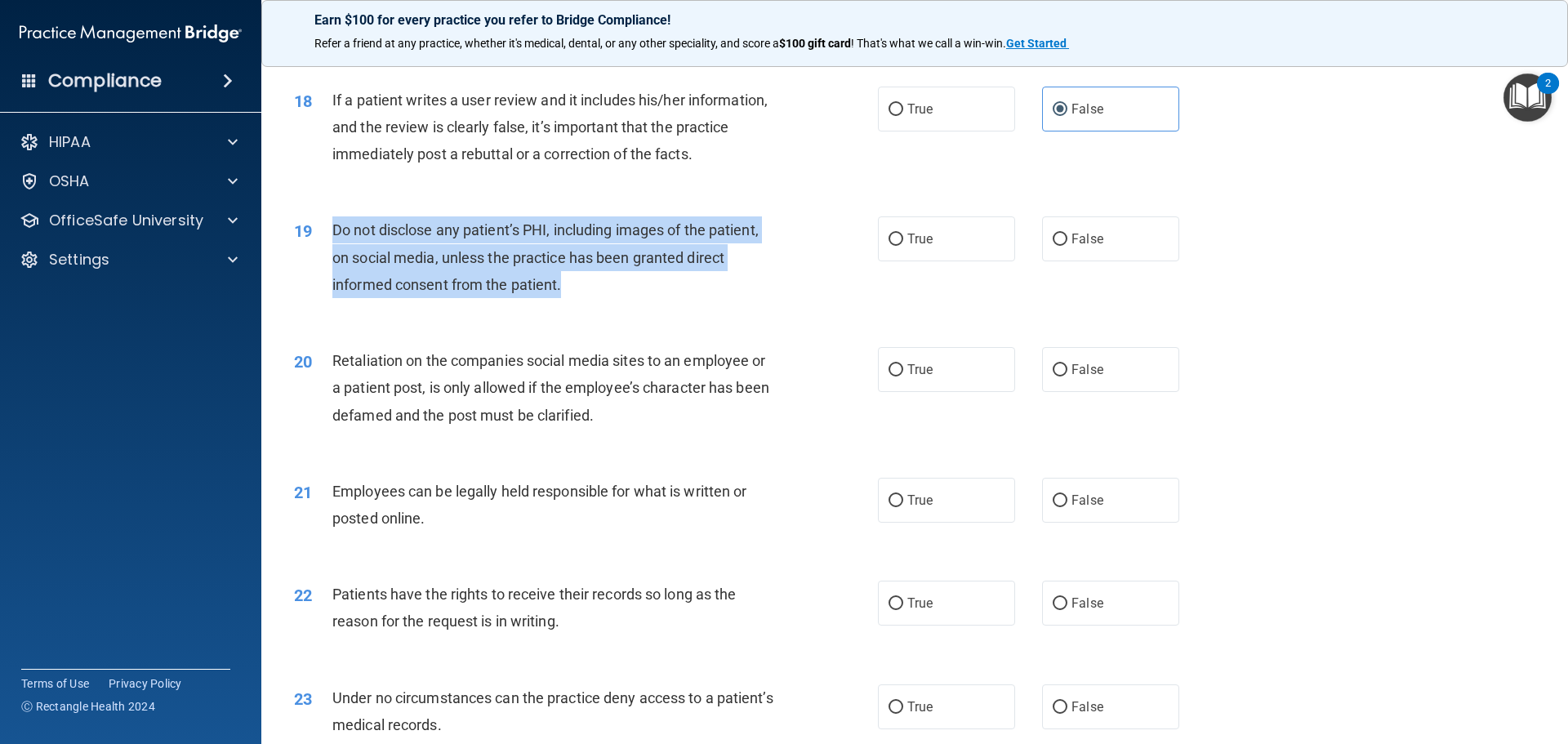
drag, startPoint x: 565, startPoint y: 313, endPoint x: 330, endPoint y: 258, distance: 241.4
click at [330, 258] on div "19 Do not disclose any patient’s PHI, including images of the patient, on socia…" at bounding box center [586, 261] width 633 height 90
click at [583, 306] on div "19 Do not disclose any patient’s PHI, including images of the patient, on socia…" at bounding box center [586, 261] width 633 height 90
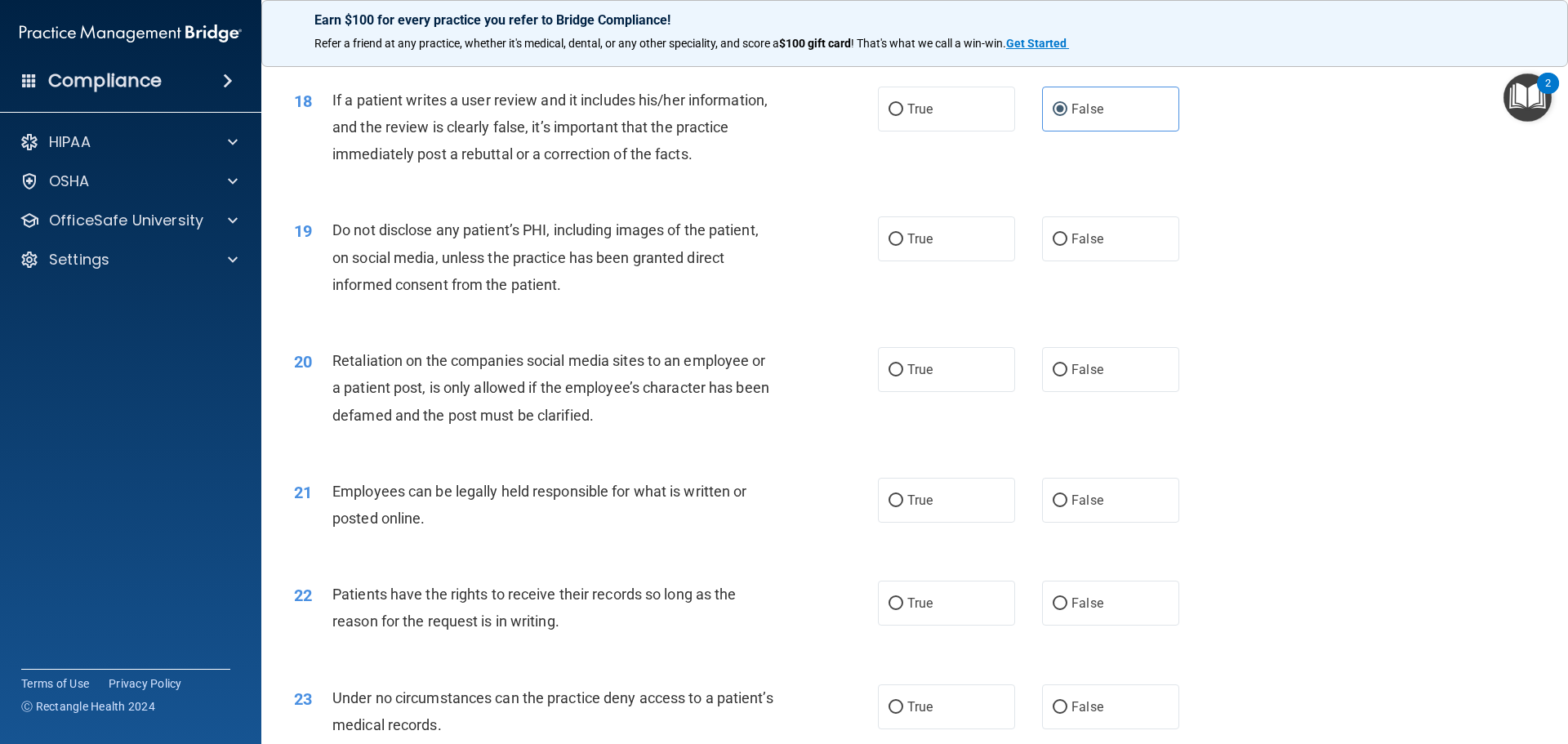
click at [669, 298] on div "Do not disclose any patient’s PHI, including images of the patient, on social m…" at bounding box center [561, 257] width 457 height 82
click at [927, 261] on label "True" at bounding box center [946, 239] width 137 height 45
click at [903, 245] on input "True" at bounding box center [895, 239] width 15 height 12
radio input "true"
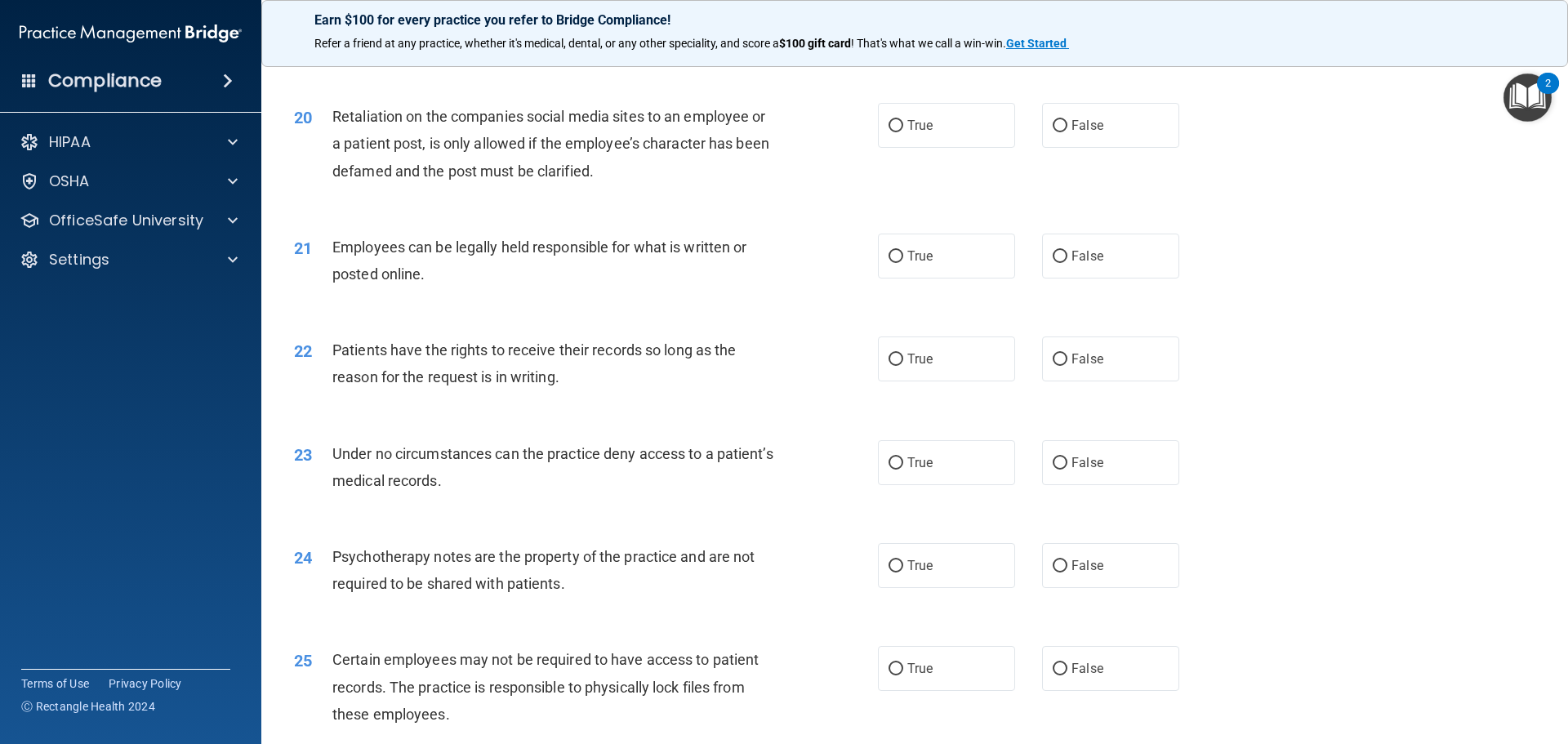
scroll to position [2530, 0]
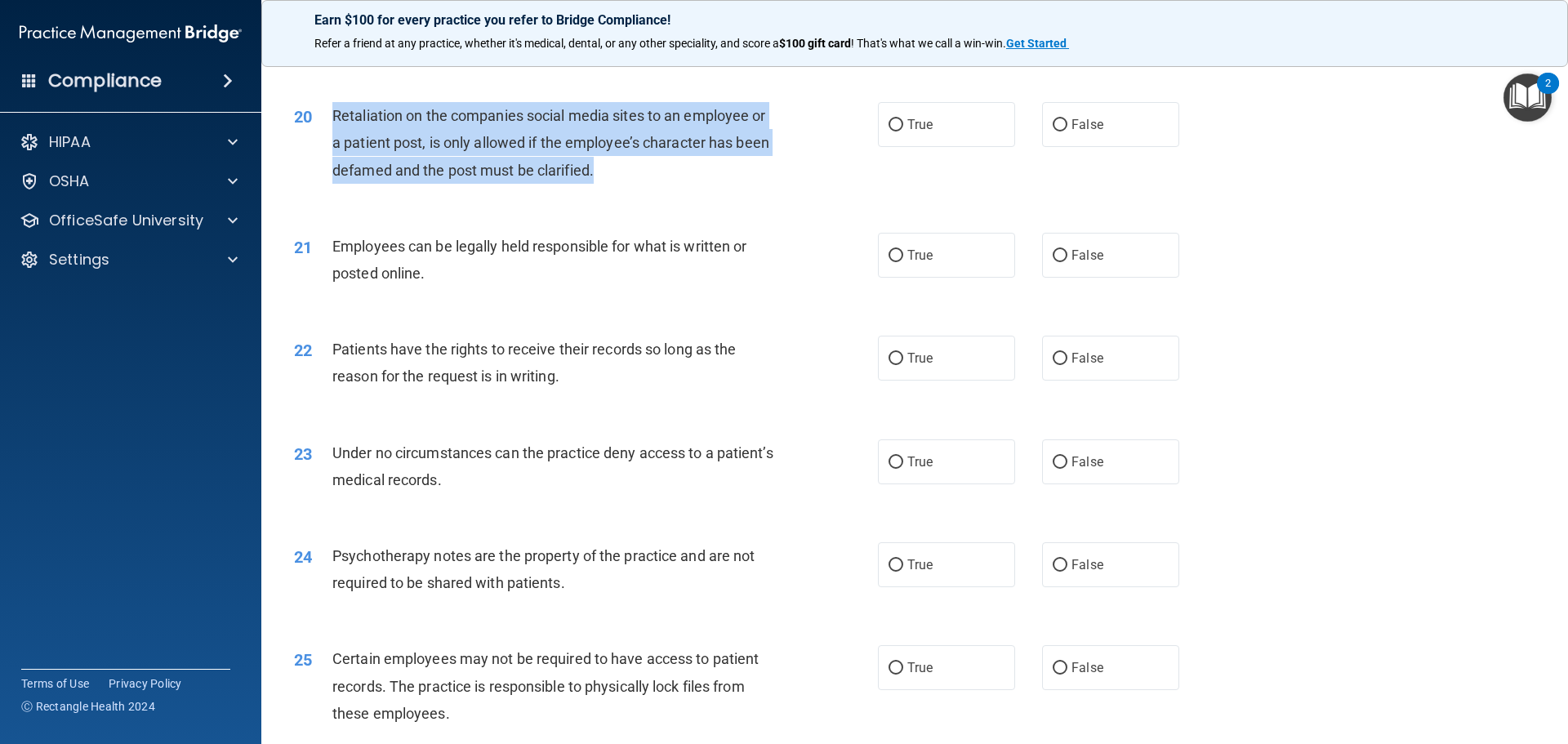
drag, startPoint x: 592, startPoint y: 205, endPoint x: 311, endPoint y: 149, distance: 286.5
click at [311, 149] on div "20 Retaliation on the companies social media sites to an employee or a patient …" at bounding box center [586, 146] width 633 height 90
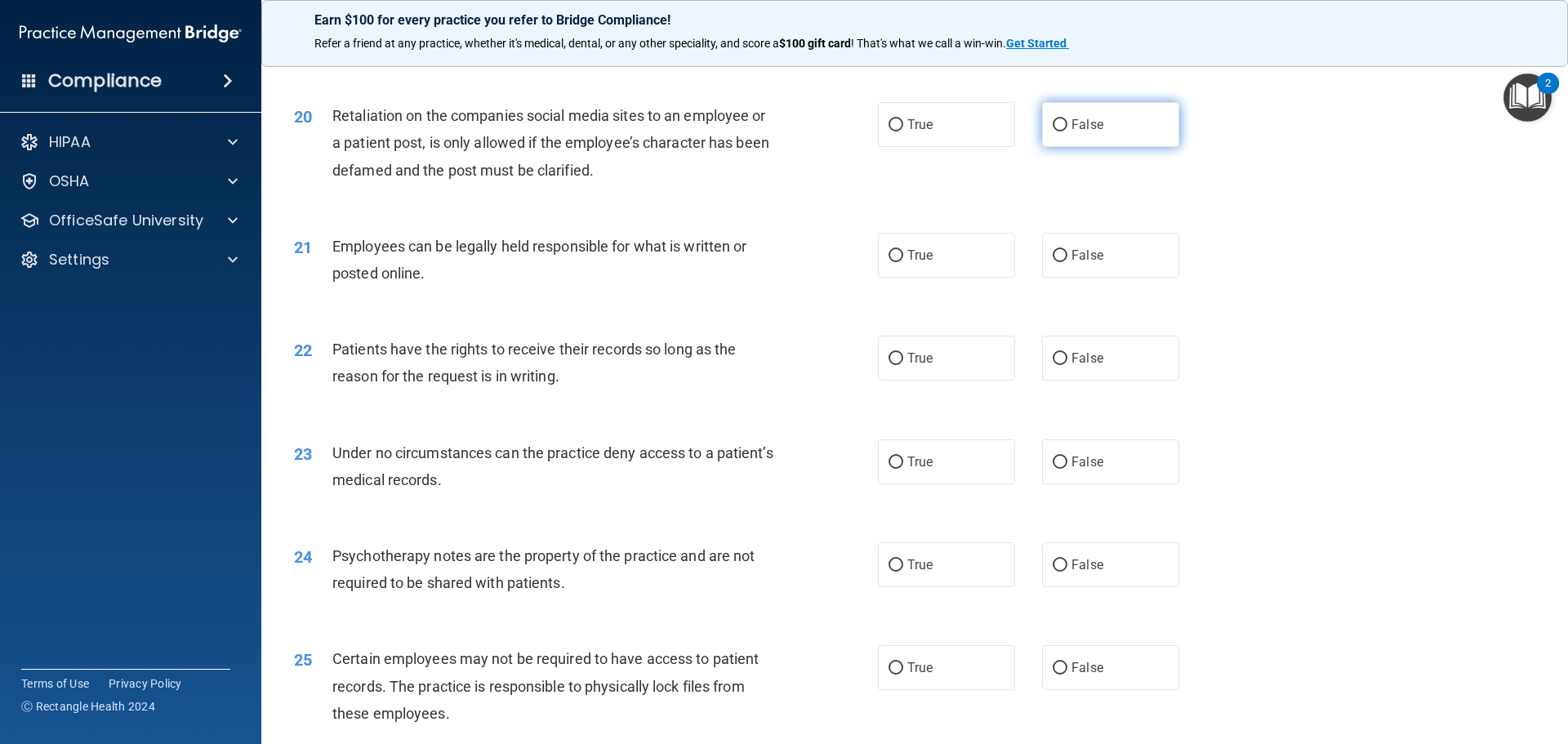
click at [1110, 147] on label "False" at bounding box center [1110, 124] width 137 height 45
click at [1067, 132] on input "False" at bounding box center [1060, 125] width 15 height 12
radio input "true"
click at [924, 263] on span "True" at bounding box center [919, 255] width 25 height 16
click at [903, 262] on input "True" at bounding box center [895, 256] width 15 height 12
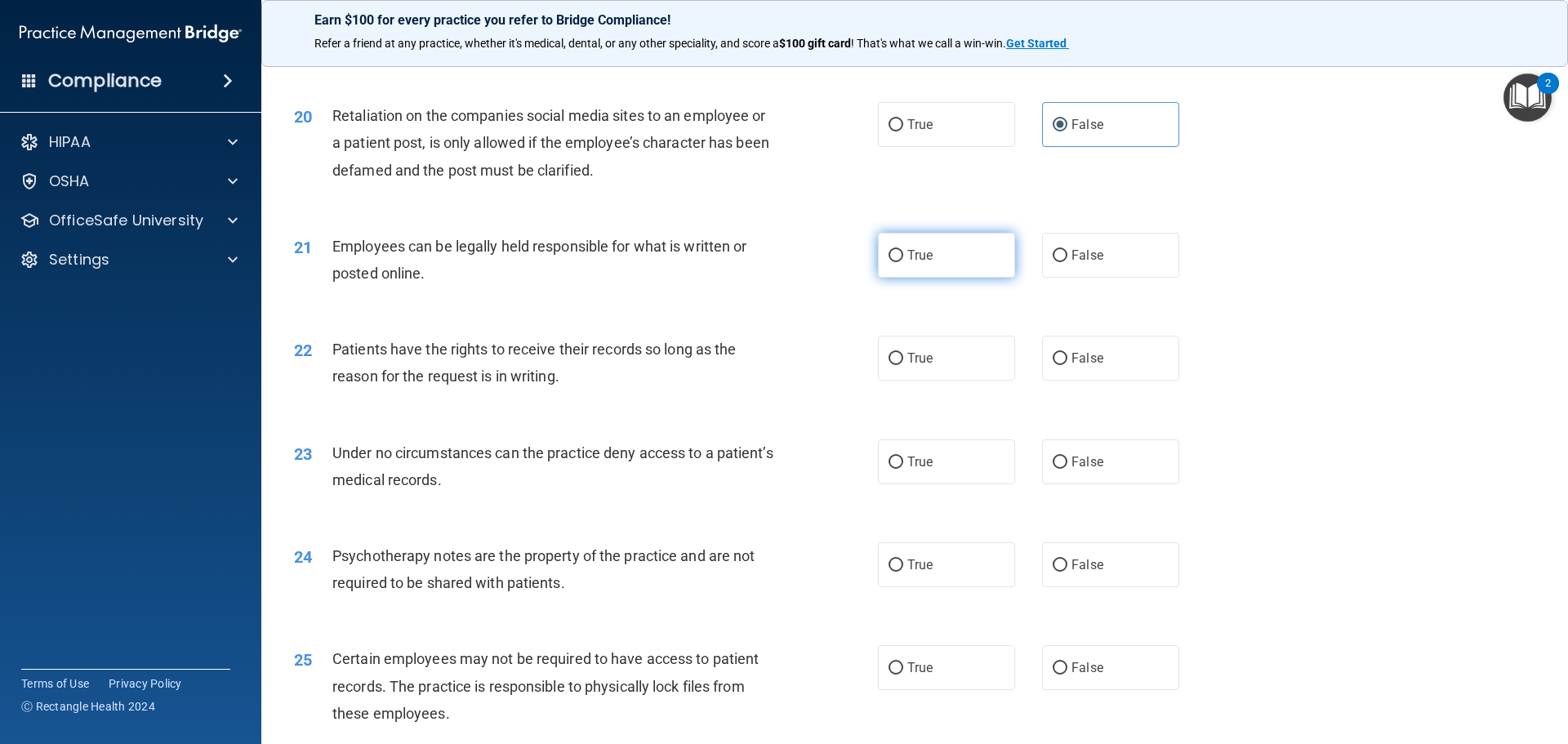
radio input "true"
click at [1096, 277] on label "False" at bounding box center [1110, 255] width 137 height 45
click at [1067, 262] on input "False" at bounding box center [1060, 256] width 15 height 12
radio input "true"
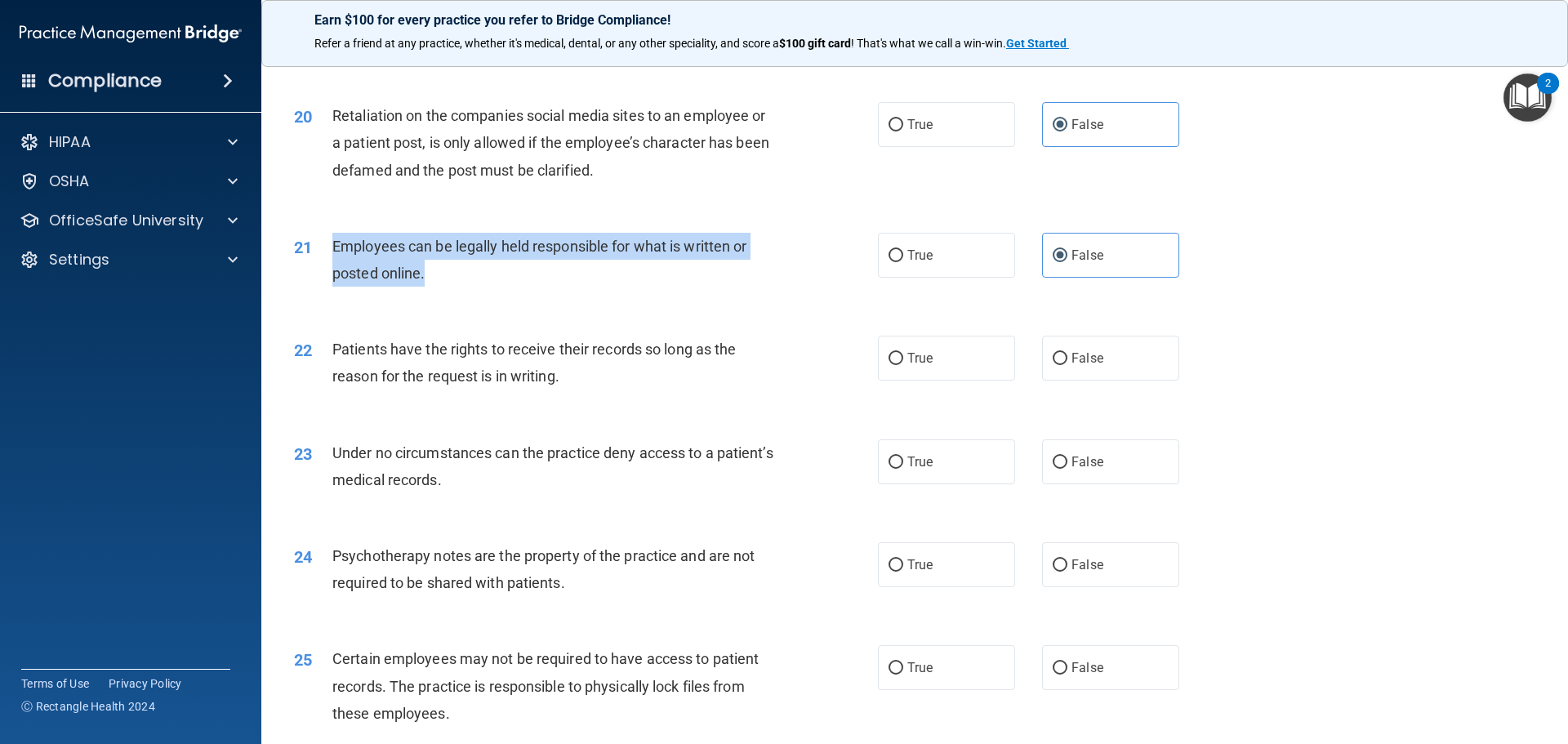
drag, startPoint x: 439, startPoint y: 307, endPoint x: 331, endPoint y: 258, distance: 118.6
click at [331, 258] on div "21 Employees can be legally held responsible for what is written or posted onli…" at bounding box center [586, 264] width 633 height 62
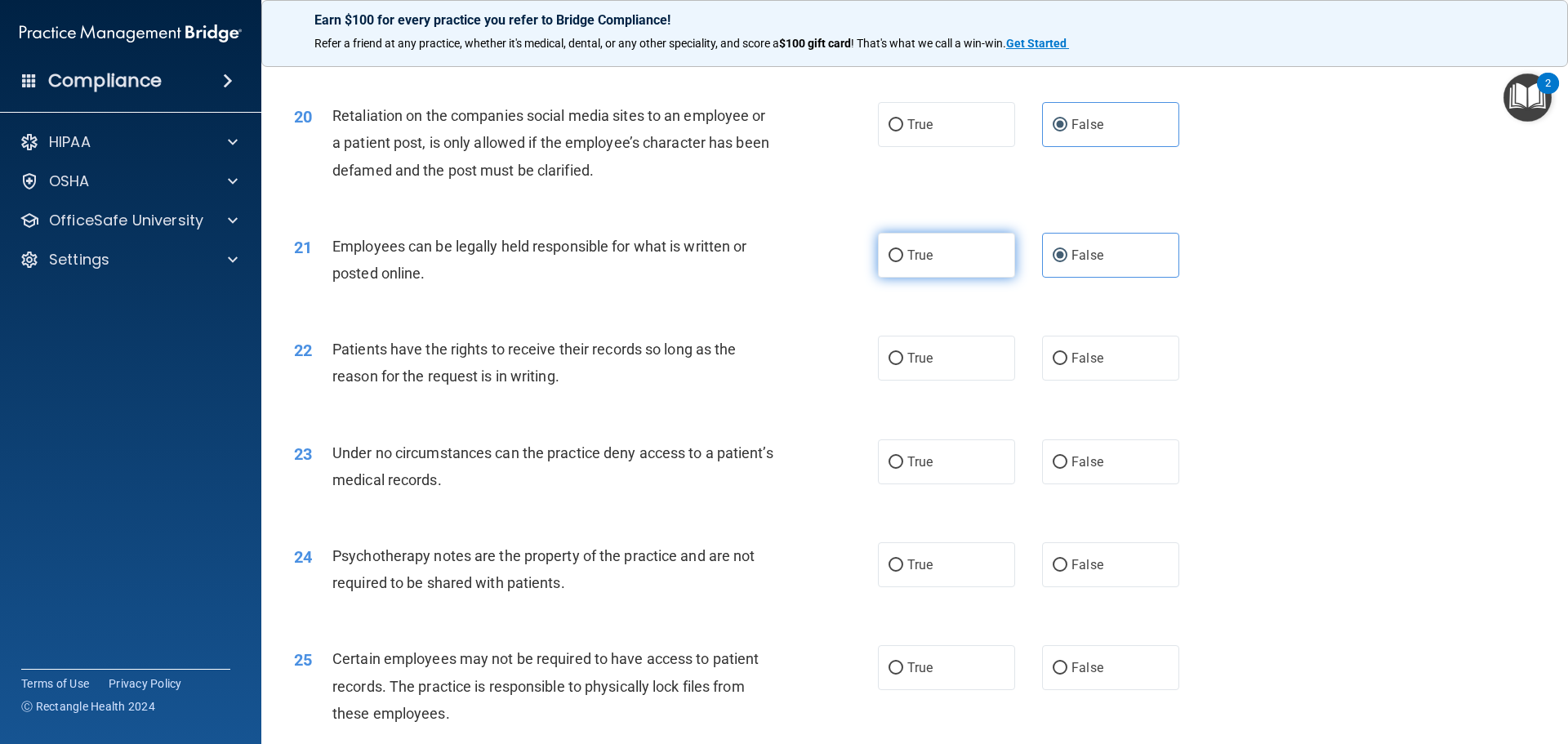
click at [933, 277] on label "True" at bounding box center [946, 255] width 137 height 45
click at [903, 262] on input "True" at bounding box center [895, 256] width 15 height 12
radio input "true"
radio input "false"
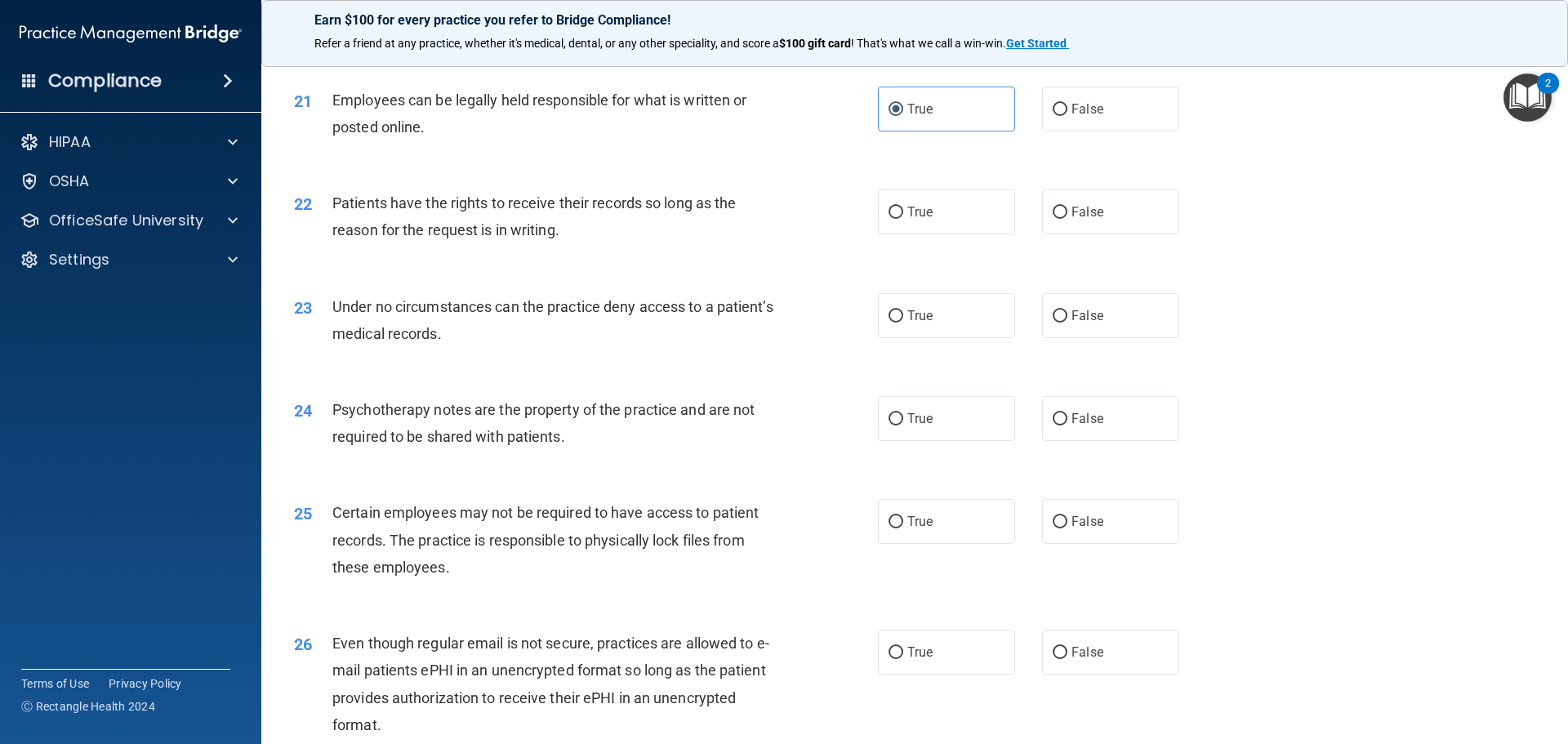
scroll to position [2694, 0]
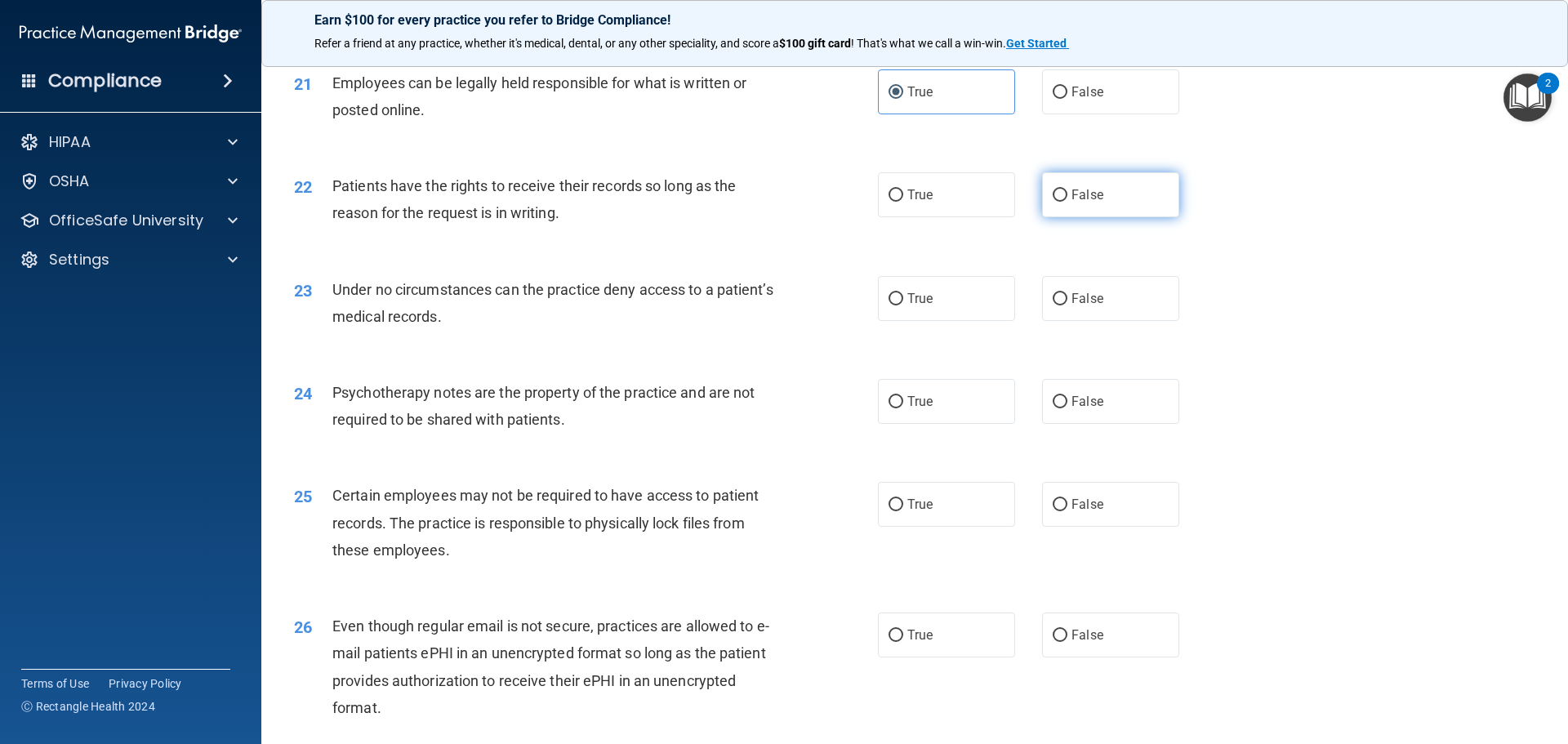
click at [1096, 217] on label "False" at bounding box center [1110, 195] width 137 height 45
click at [1067, 202] on input "False" at bounding box center [1060, 195] width 15 height 12
radio input "true"
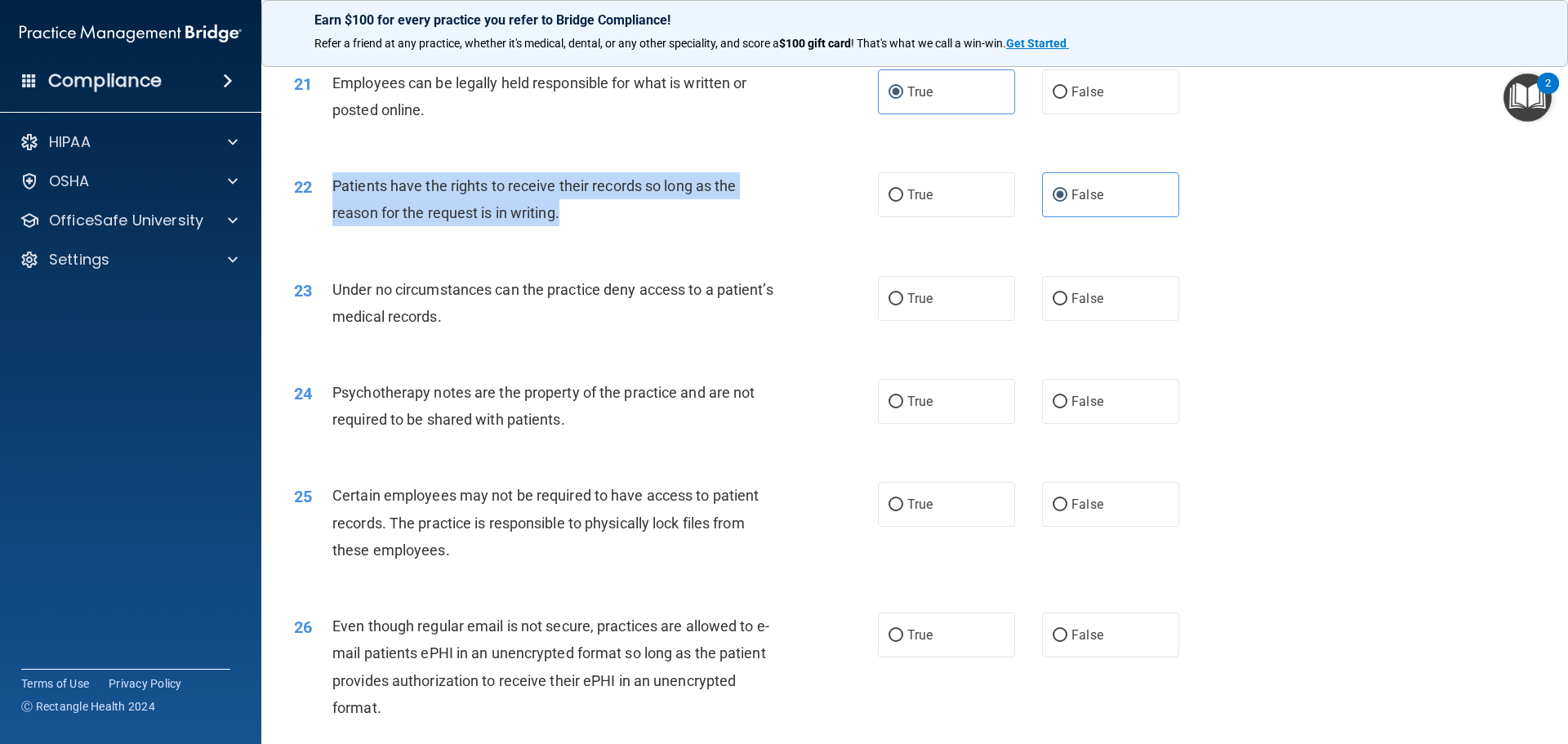
drag, startPoint x: 565, startPoint y: 244, endPoint x: 333, endPoint y: 202, distance: 235.8
click at [333, 202] on div "Patients have the rights to receive their records so long as the reason for the…" at bounding box center [561, 199] width 457 height 54
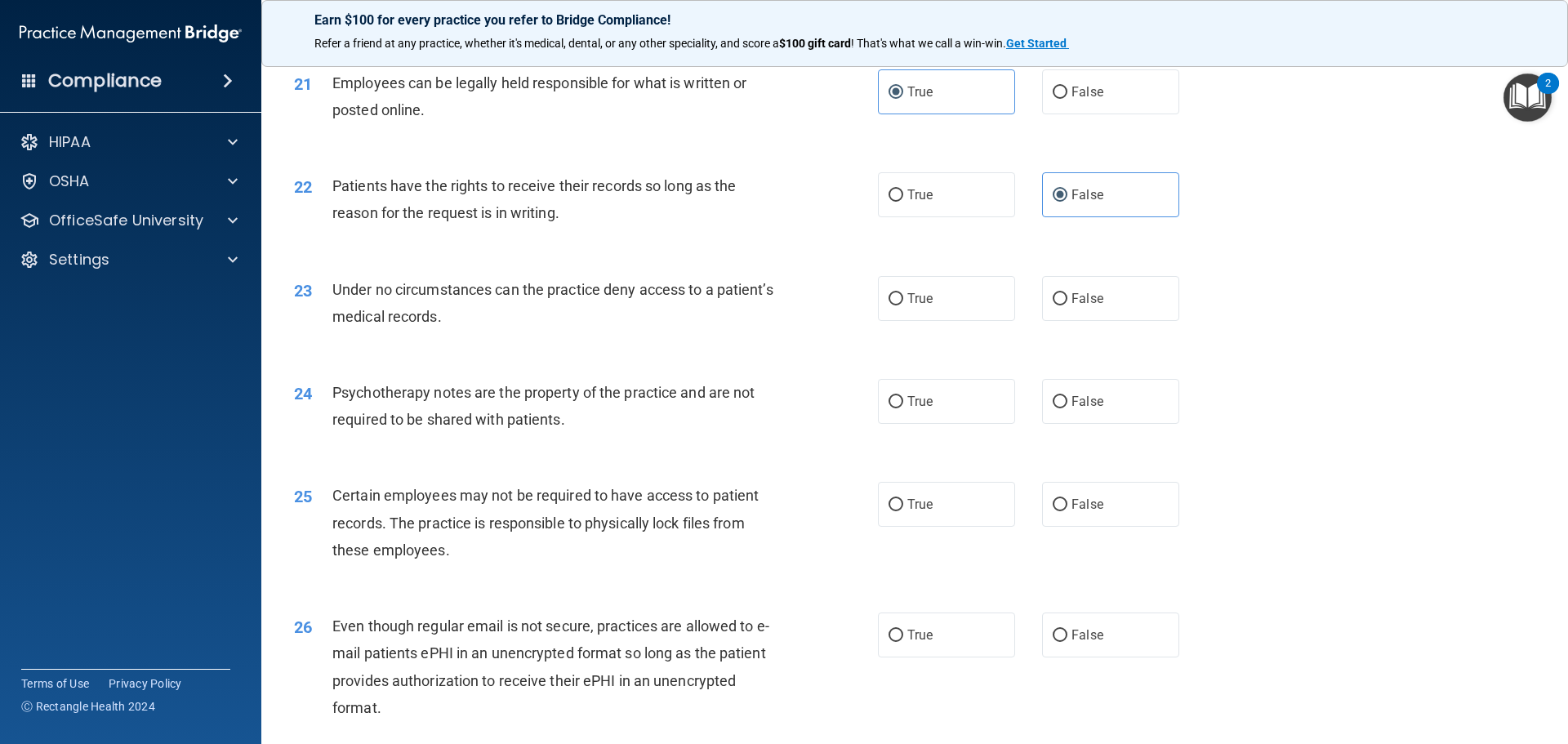
click at [781, 330] on div "Under no circumstances can the practice deny access to a patient’s medical reco…" at bounding box center [561, 302] width 457 height 54
click at [953, 321] on label "True" at bounding box center [946, 298] width 137 height 45
click at [903, 306] on input "True" at bounding box center [895, 299] width 15 height 12
radio input "true"
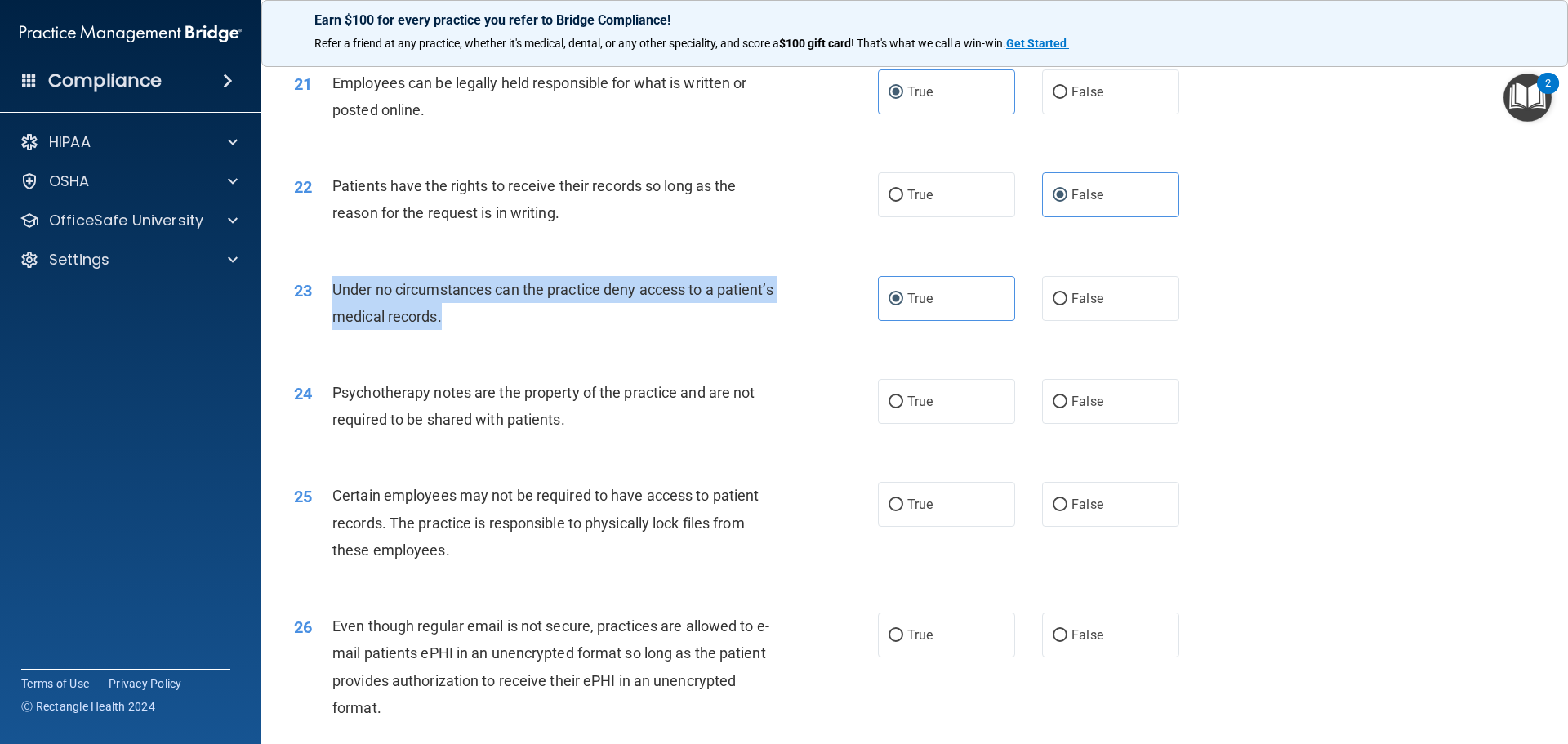
drag, startPoint x: 563, startPoint y: 348, endPoint x: 332, endPoint y: 310, distance: 234.1
click at [333, 310] on div "Under no circumstances can the practice deny access to a patient’s medical reco…" at bounding box center [561, 302] width 457 height 54
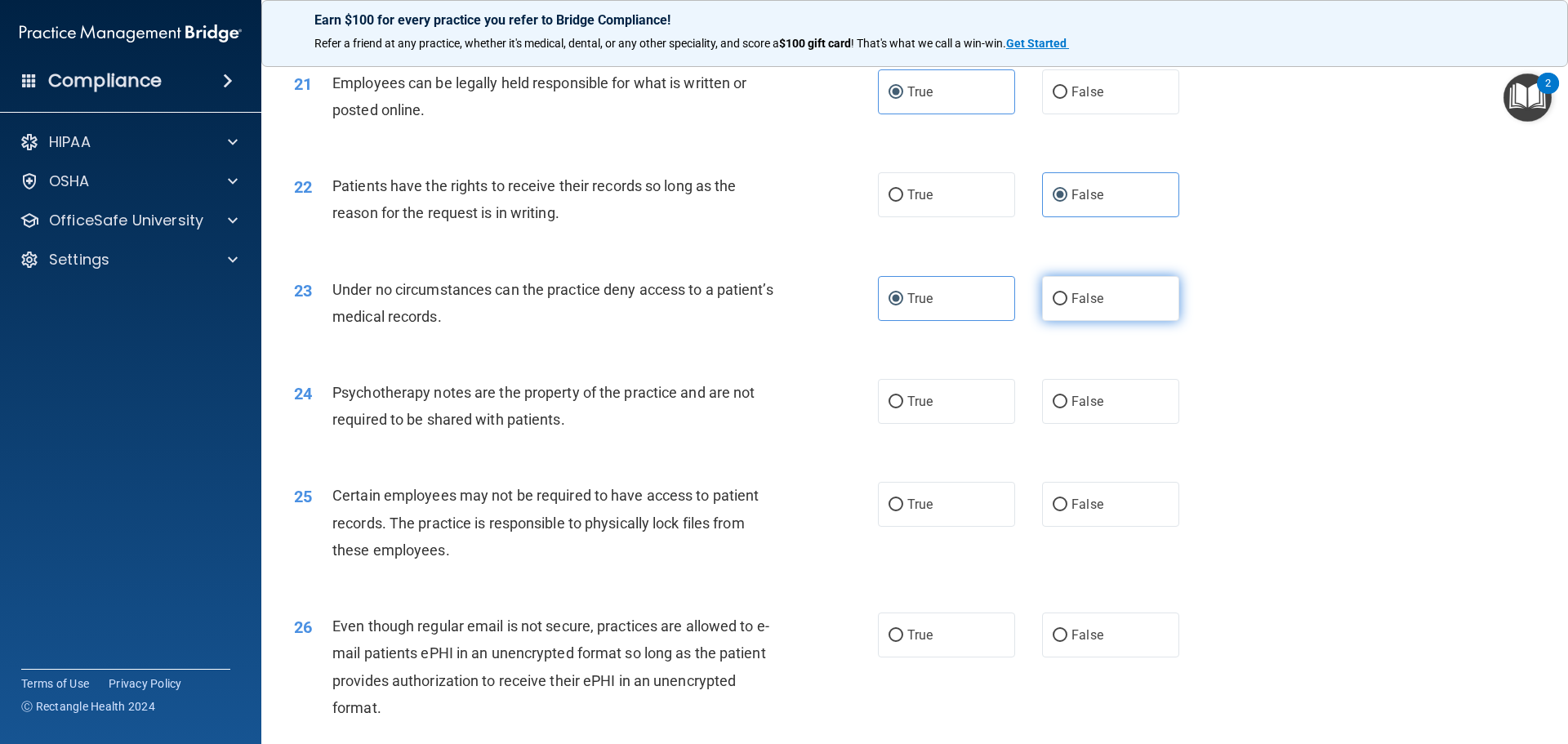
click at [1061, 321] on label "False" at bounding box center [1110, 298] width 137 height 45
click at [1061, 306] on input "False" at bounding box center [1060, 299] width 15 height 12
radio input "true"
radio input "false"
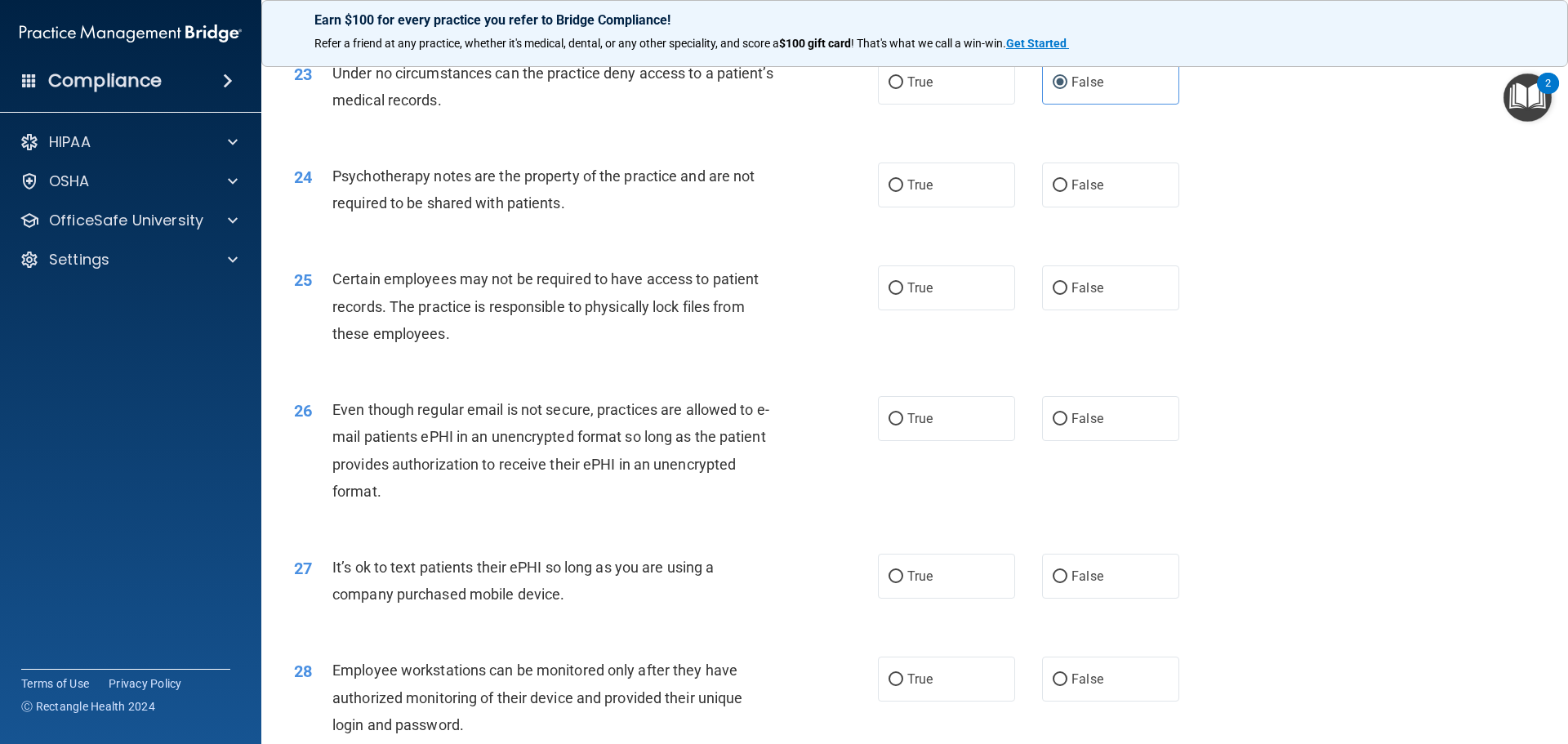
scroll to position [2938, 0]
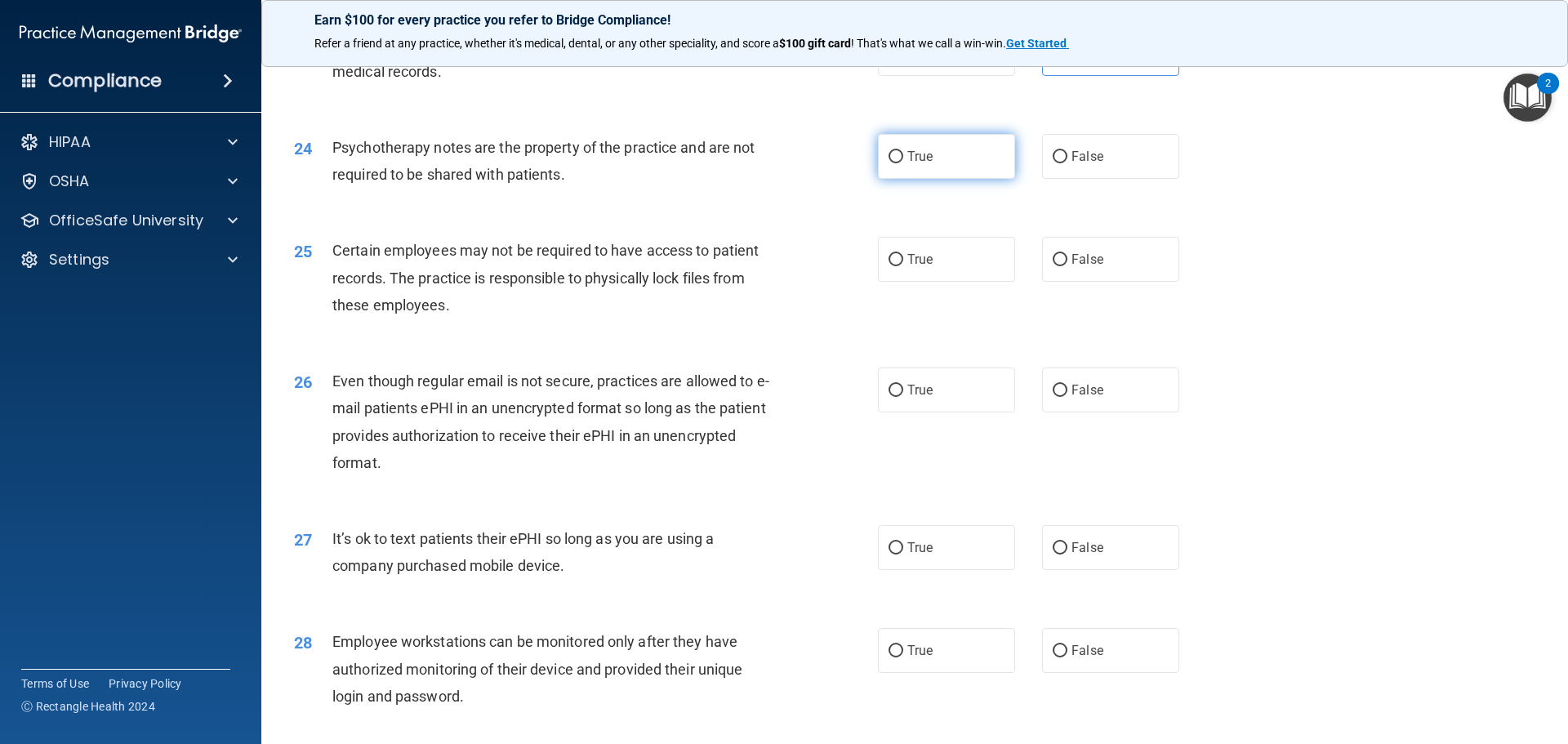
click at [948, 177] on label "True" at bounding box center [946, 156] width 137 height 45
click at [903, 164] on input "True" at bounding box center [895, 157] width 15 height 12
radio input "true"
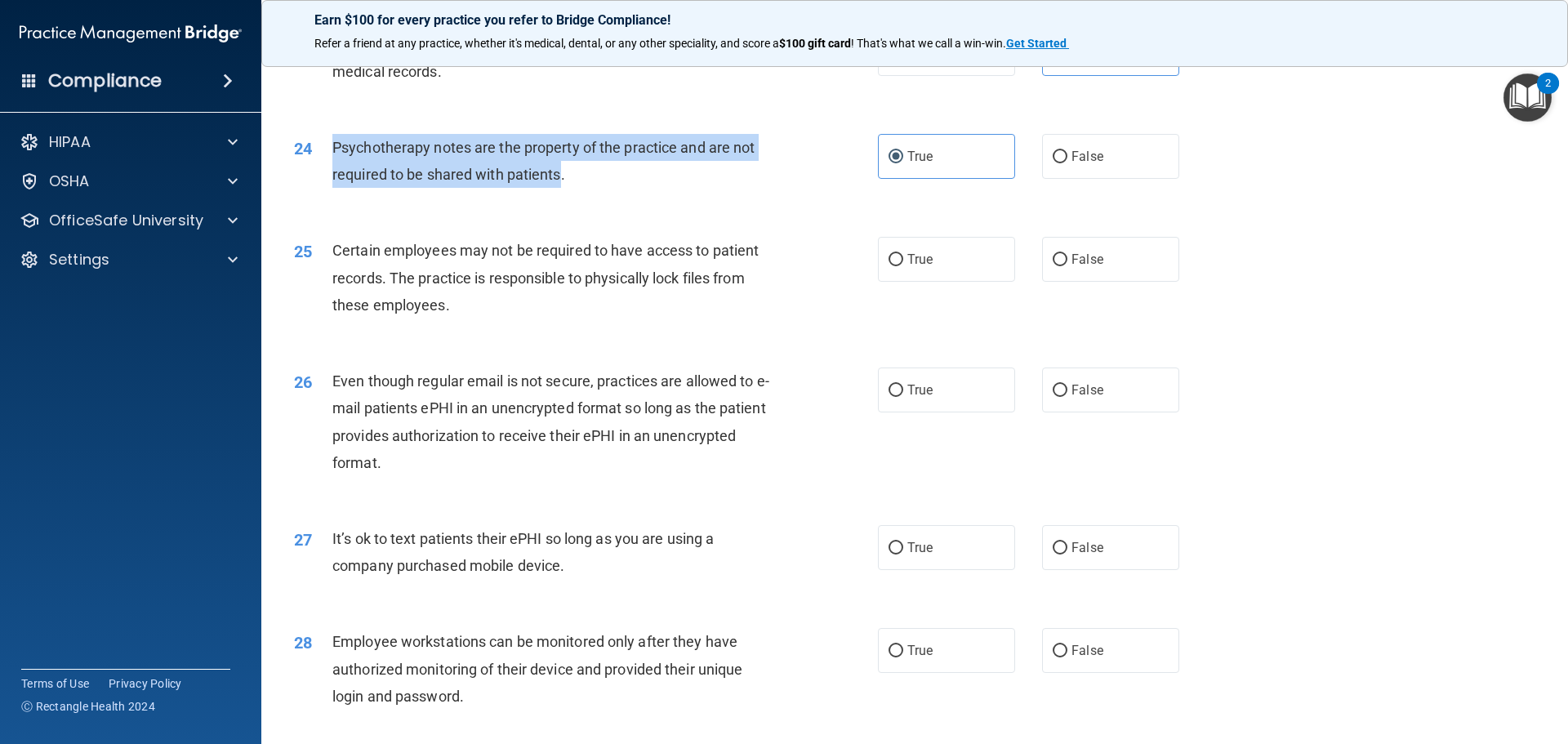
drag, startPoint x: 558, startPoint y: 206, endPoint x: 325, endPoint y: 182, distance: 234.2
click at [325, 182] on div "24 Psychotherapy notes are the property of the practice and are not required to…" at bounding box center [586, 164] width 633 height 62
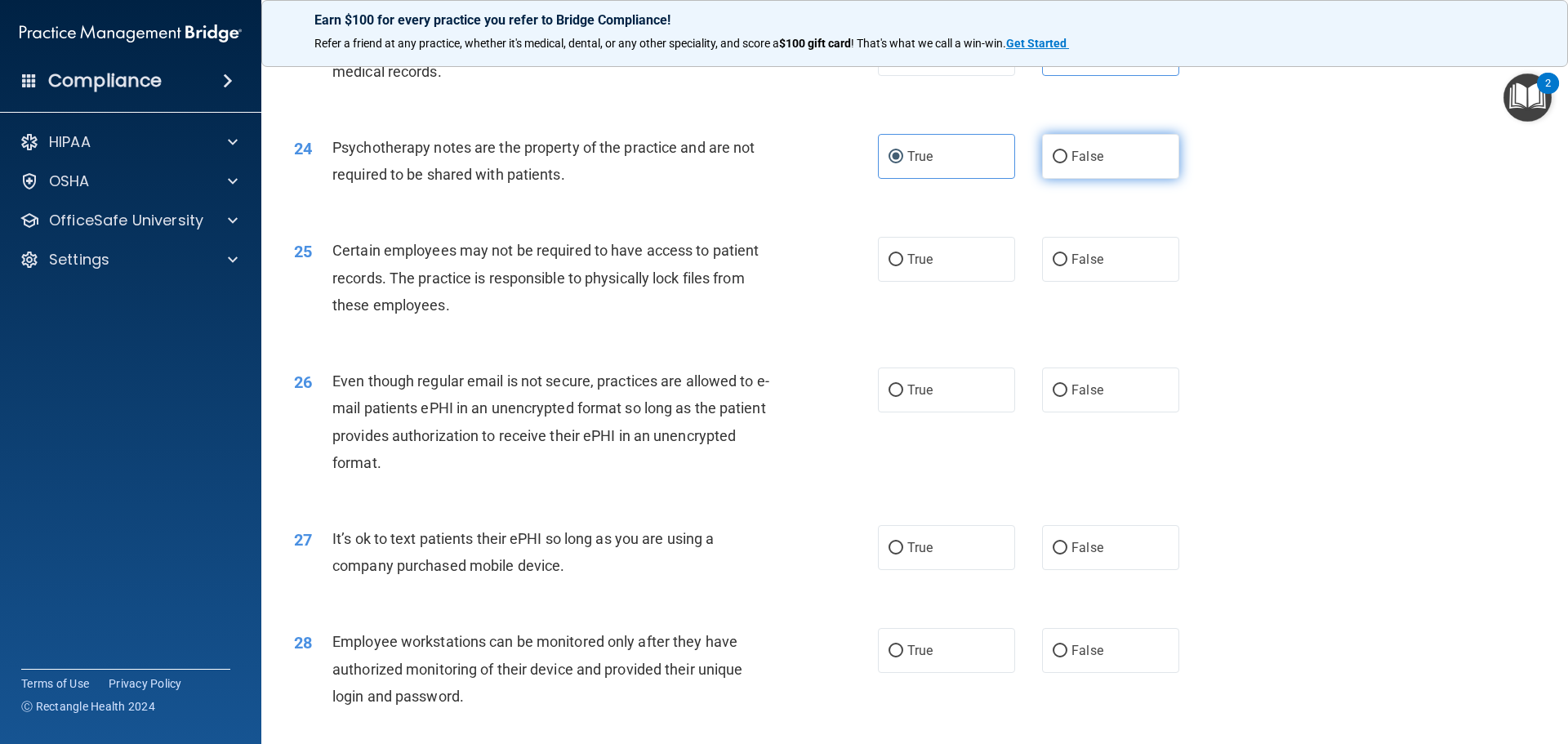
click at [1151, 179] on label "False" at bounding box center [1110, 156] width 137 height 45
click at [1067, 164] on input "False" at bounding box center [1060, 157] width 15 height 12
radio input "true"
radio input "false"
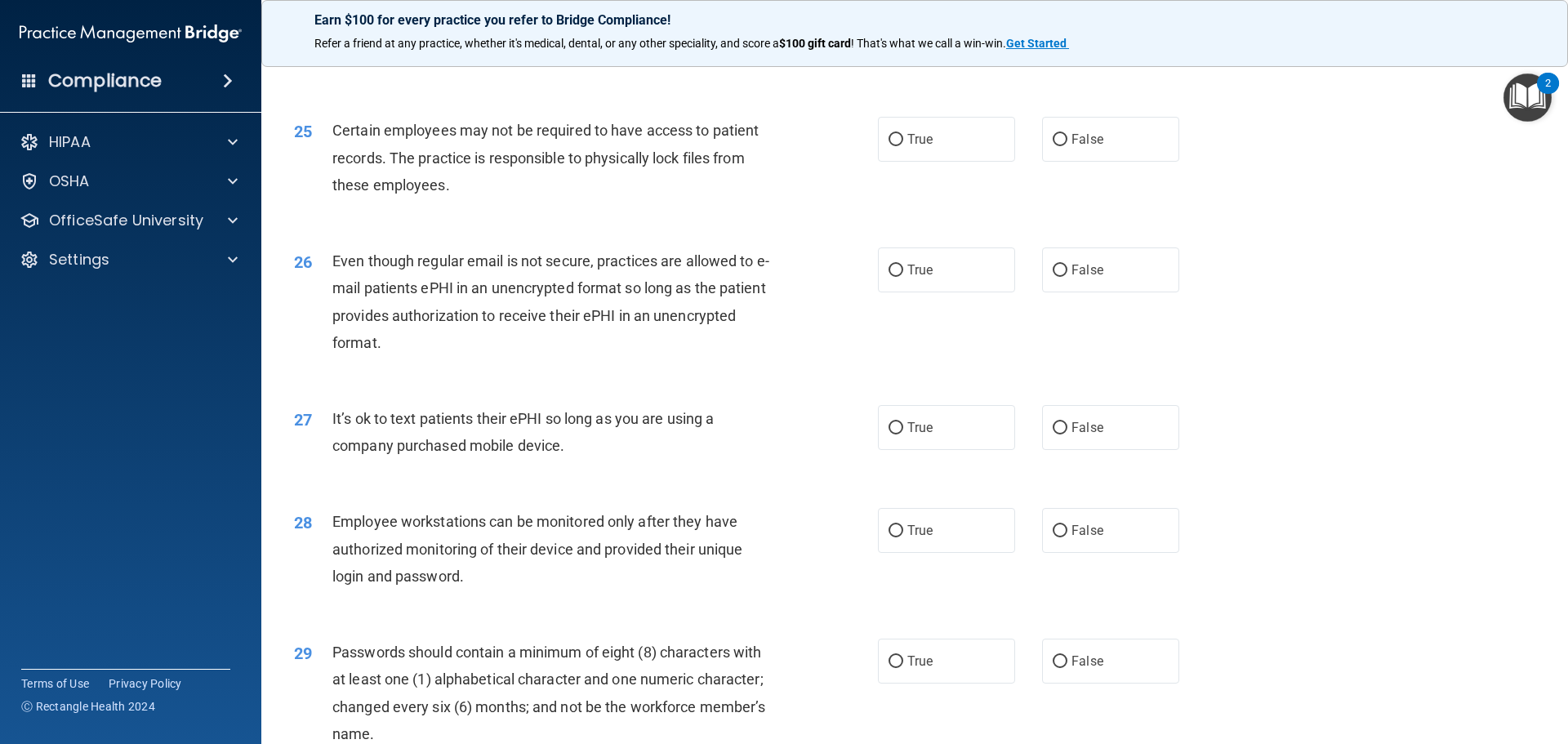
scroll to position [3102, 0]
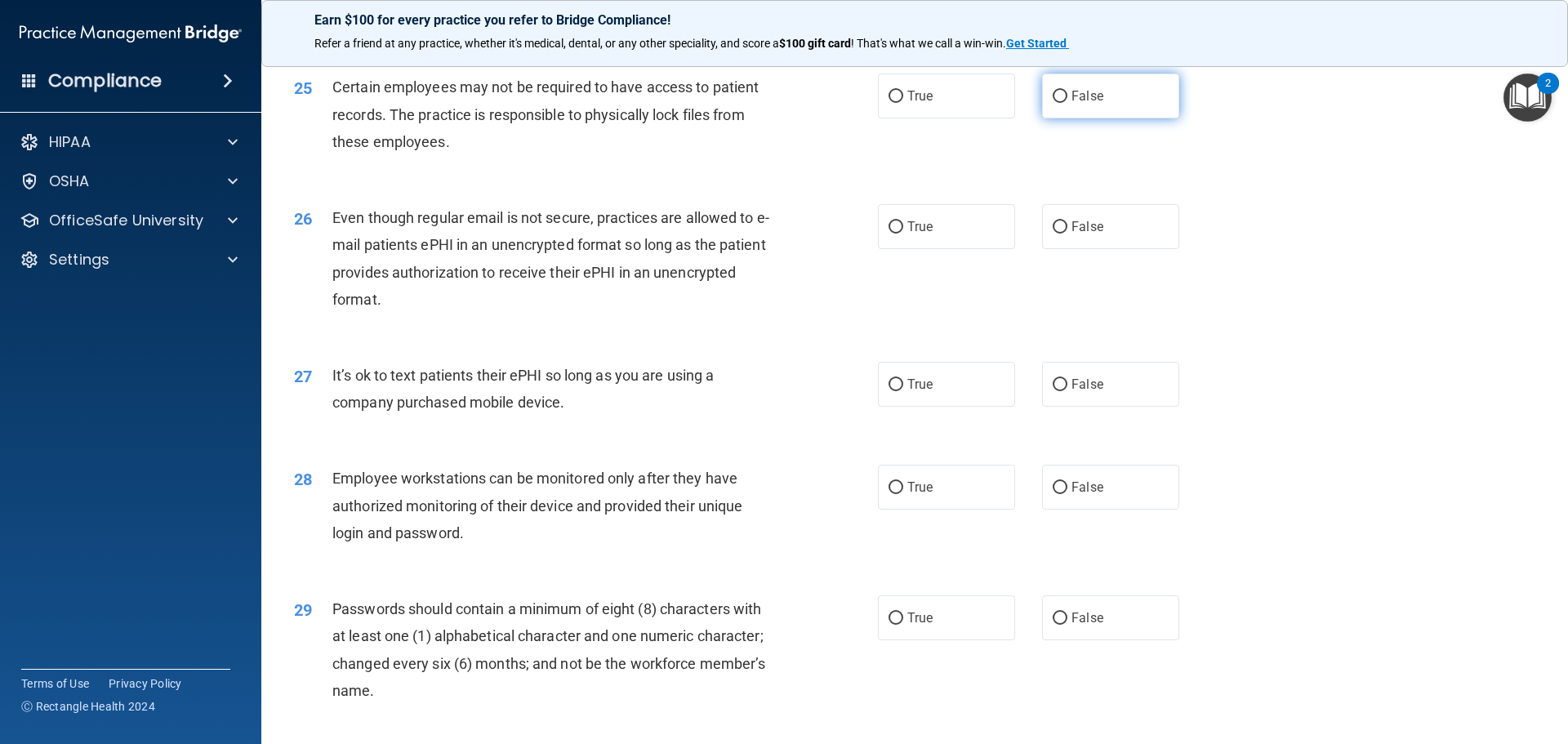
drag, startPoint x: 1081, startPoint y: 120, endPoint x: 1041, endPoint y: 128, distance: 40.8
click at [1081, 103] on span "False" at bounding box center [1087, 96] width 32 height 16
click at [1067, 102] on input "False" at bounding box center [1060, 96] width 15 height 12
radio input "true"
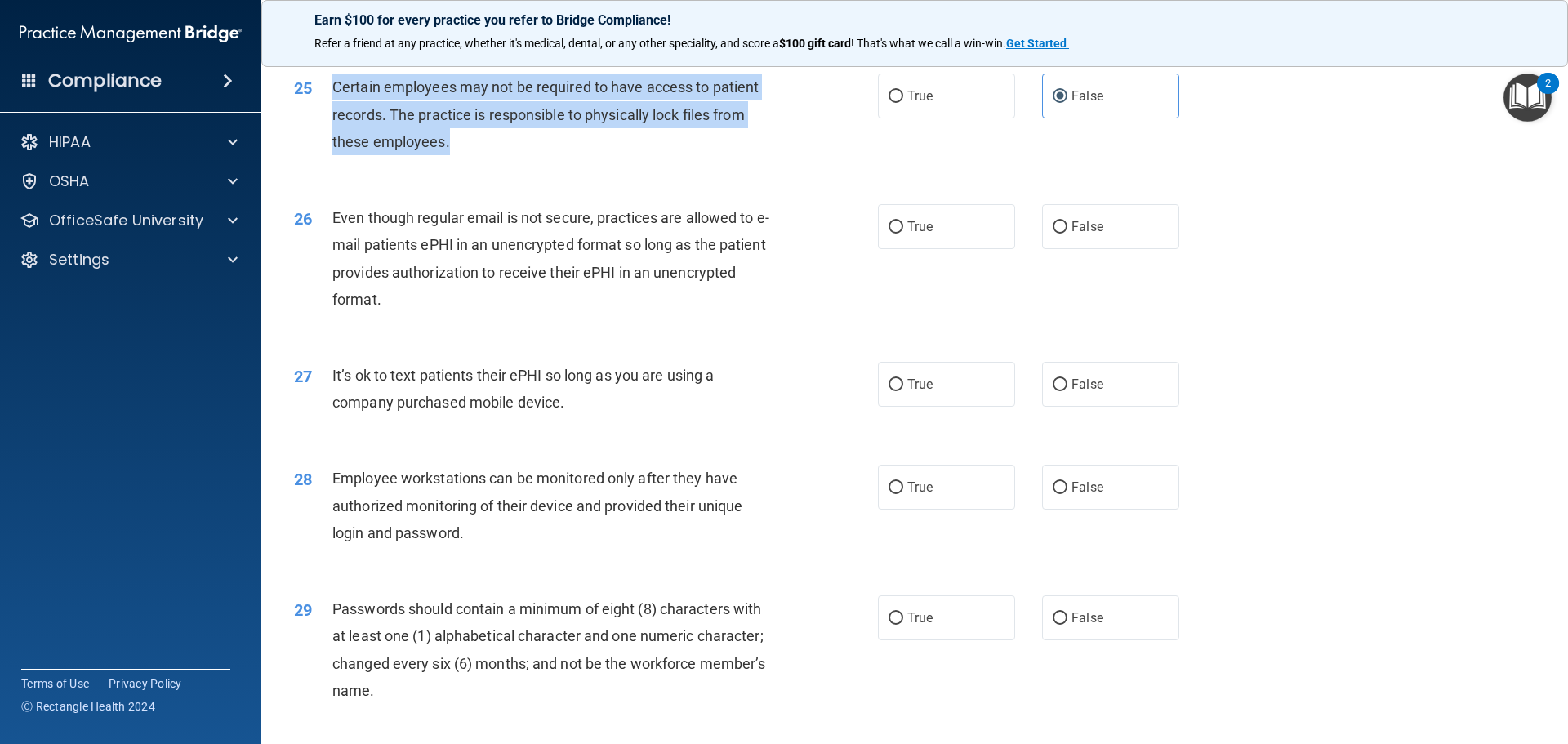
drag, startPoint x: 575, startPoint y: 177, endPoint x: 333, endPoint y: 104, distance: 252.8
click at [333, 104] on div "Certain employees may not be required to have access to patient records. The pr…" at bounding box center [561, 114] width 457 height 82
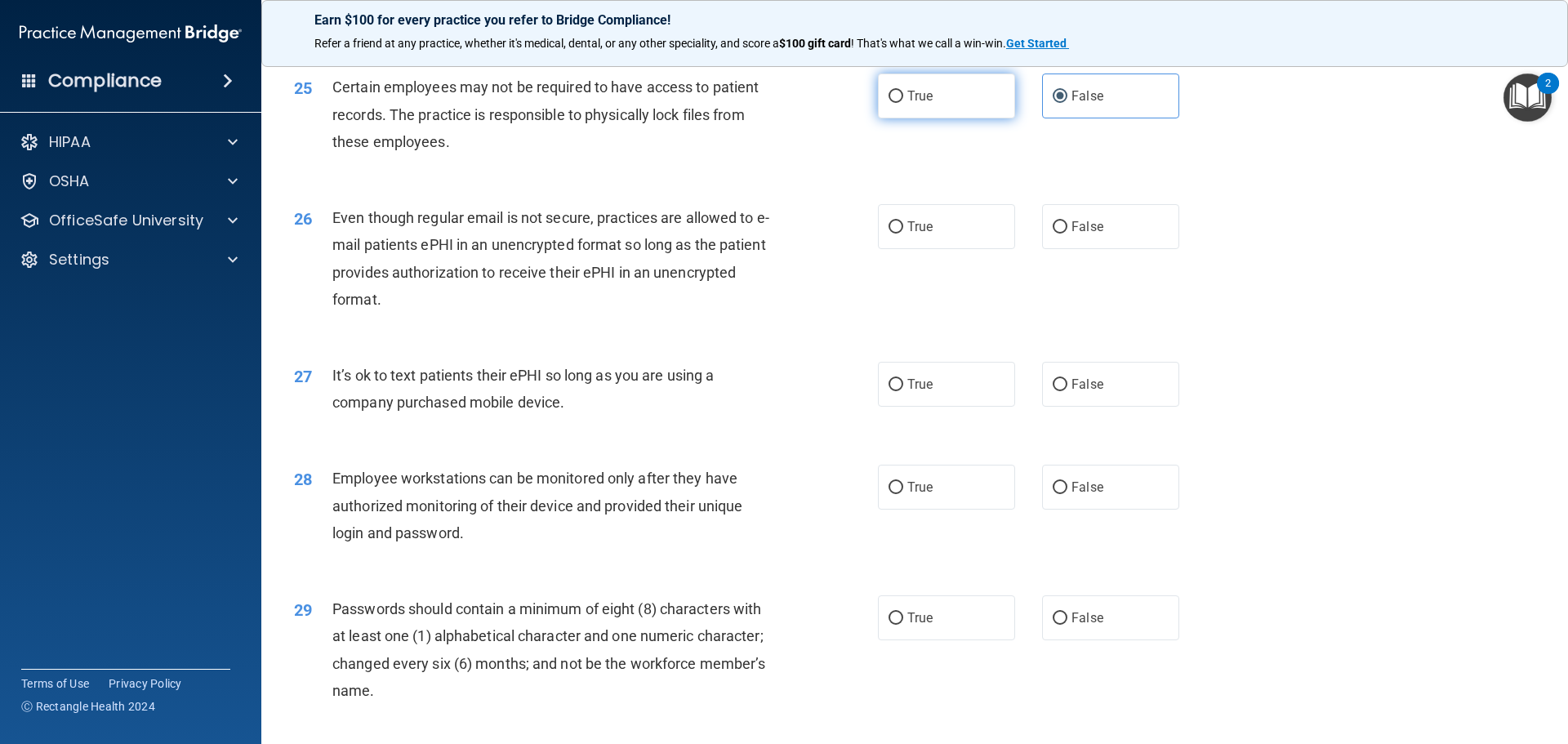
click at [932, 118] on label "True" at bounding box center [946, 96] width 137 height 45
click at [903, 102] on input "True" at bounding box center [895, 96] width 15 height 12
radio input "true"
radio input "false"
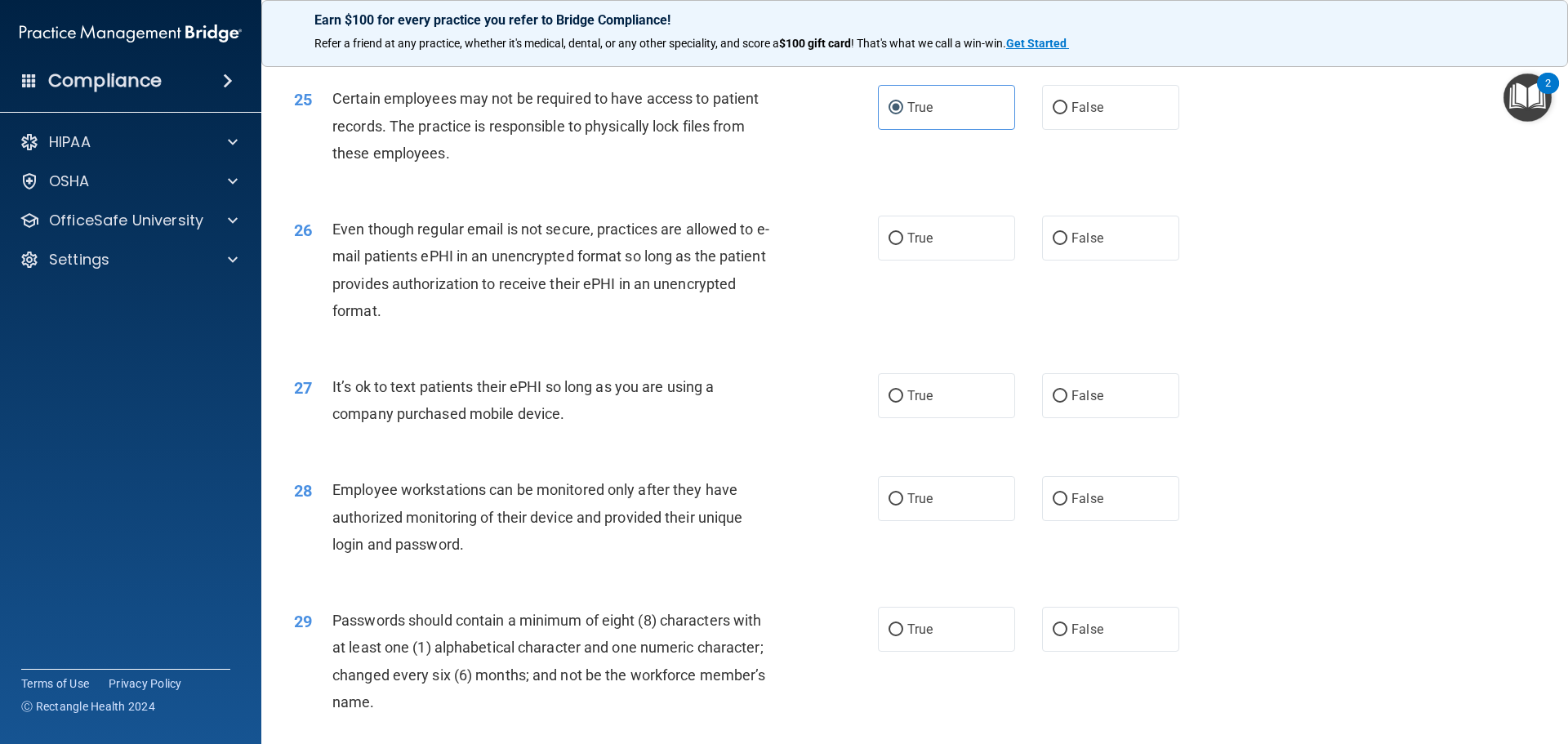
scroll to position [3109, 0]
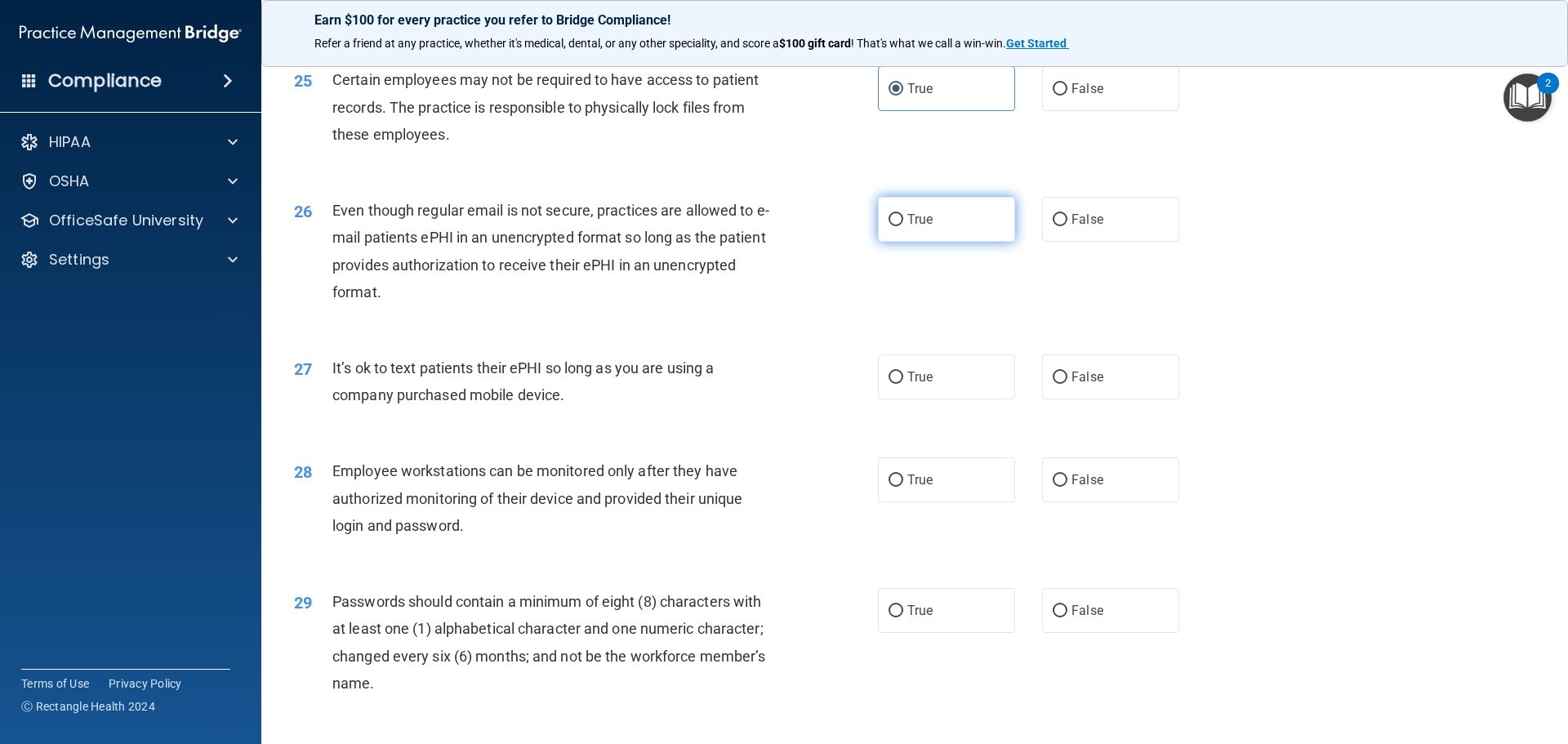
click at [918, 232] on label "True" at bounding box center [946, 219] width 137 height 45
click at [903, 226] on input "True" at bounding box center [895, 220] width 15 height 12
radio input "true"
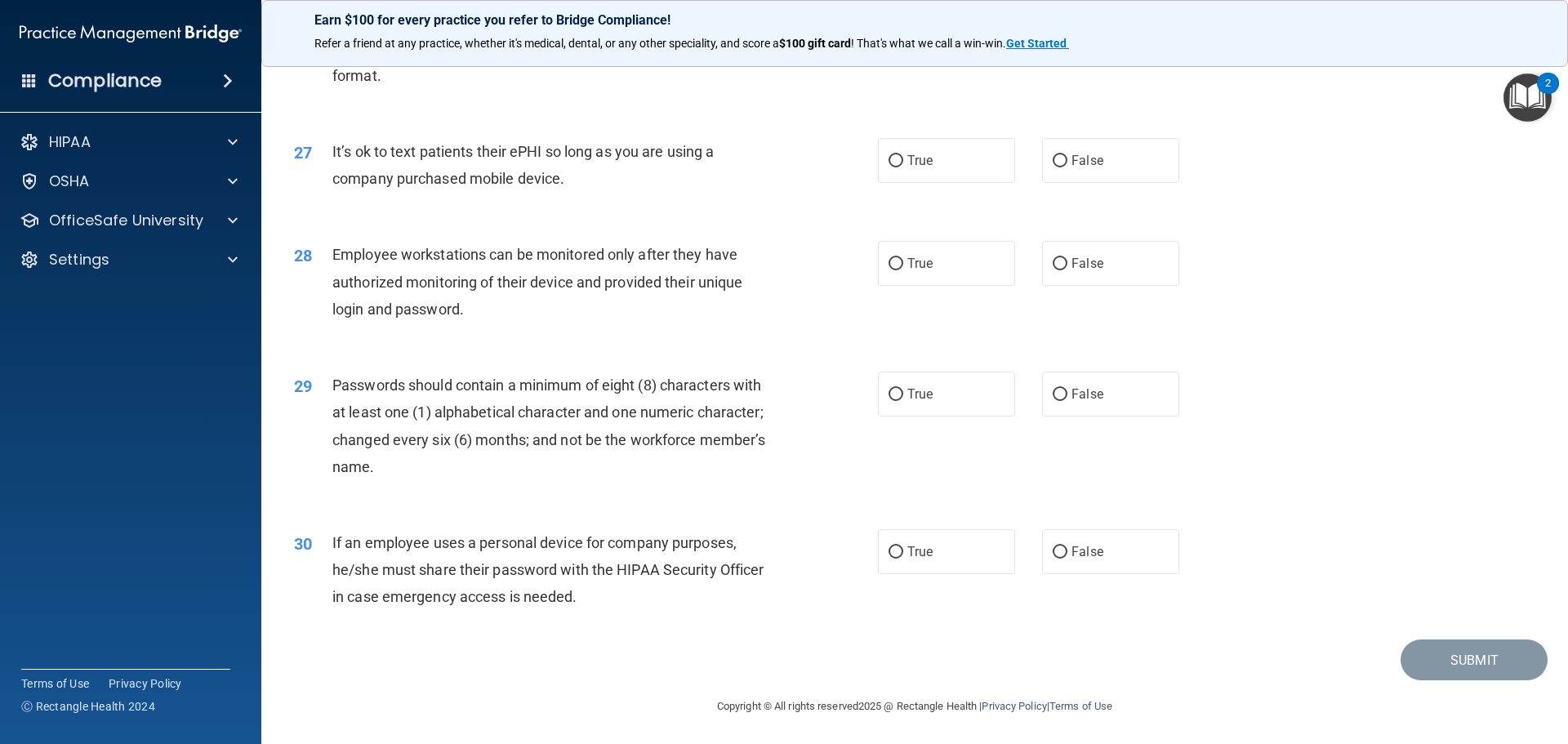
scroll to position [3354, 0]
click at [950, 163] on label "True" at bounding box center [946, 158] width 137 height 45
click at [903, 163] on input "True" at bounding box center [895, 159] width 15 height 12
radio input "true"
drag, startPoint x: 623, startPoint y: 172, endPoint x: 336, endPoint y: 149, distance: 287.9
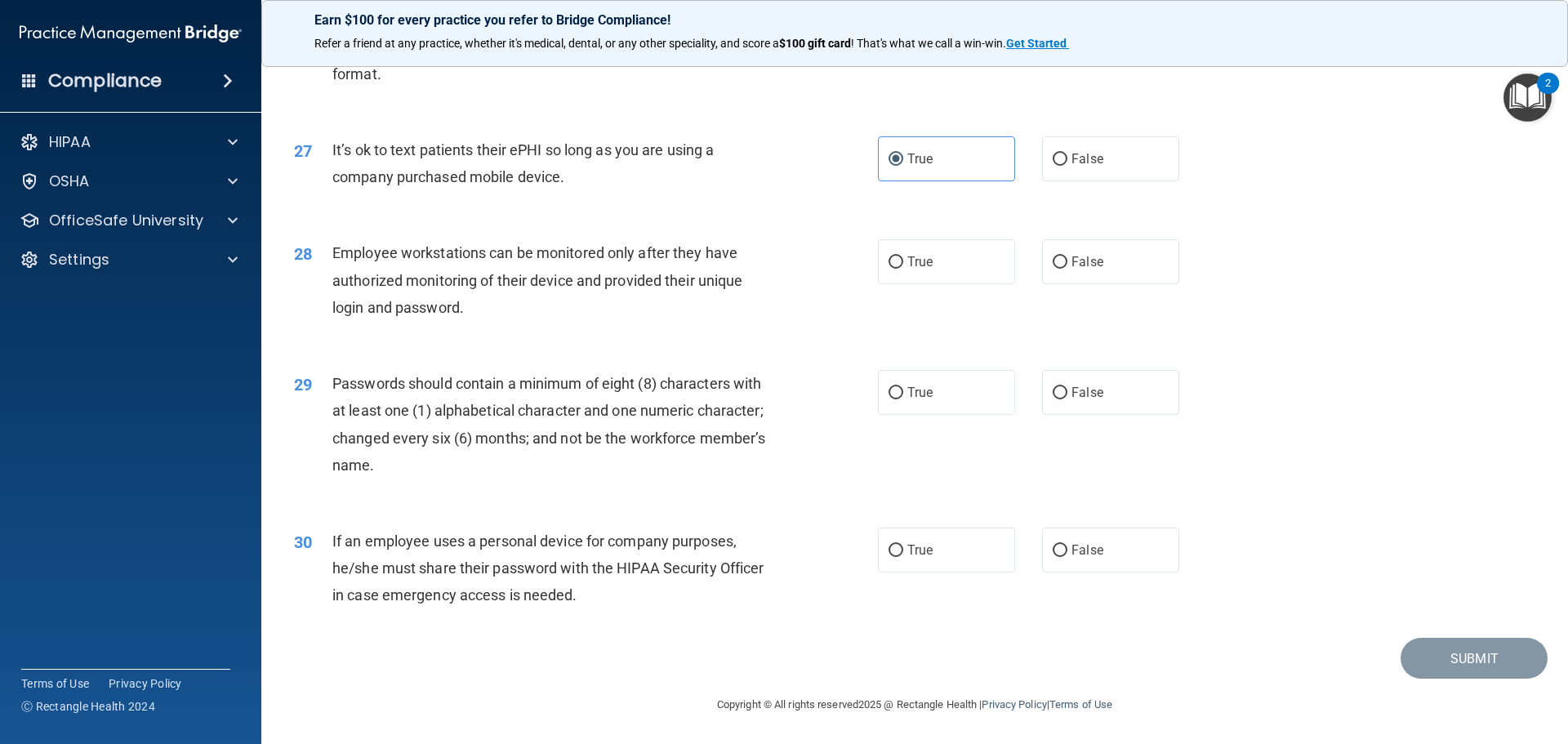
click at [336, 149] on div "It’s ok to text patients their ePHI so long as you are using a company purchase…" at bounding box center [561, 163] width 457 height 54
click at [362, 160] on div "It’s ok to text patients their ePHI so long as you are using a company purchase…" at bounding box center [561, 163] width 457 height 54
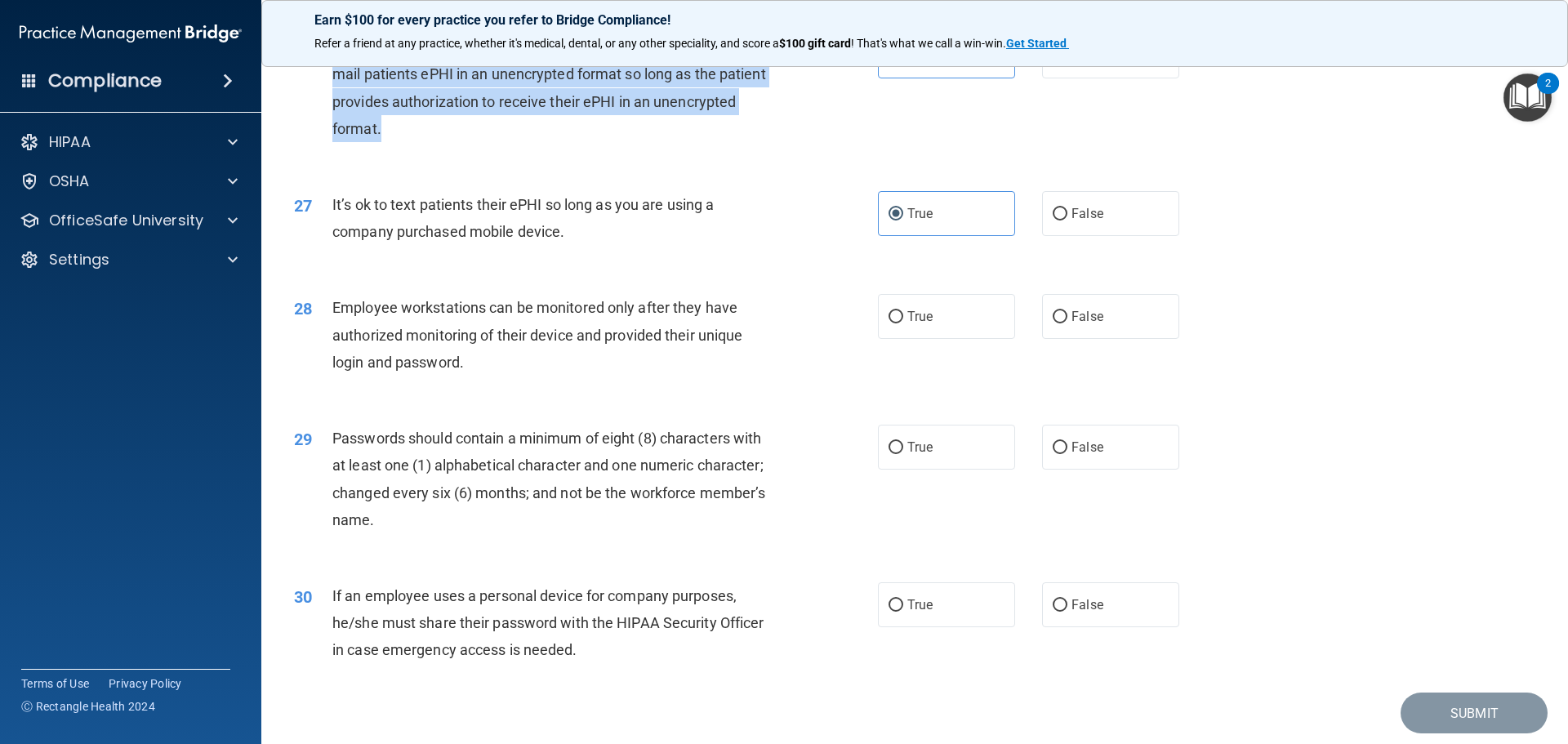
drag, startPoint x: 430, startPoint y: 164, endPoint x: 331, endPoint y: 74, distance: 133.8
click at [331, 74] on div "26 Even though regular email is not secure, practices are allowed to e-mail pat…" at bounding box center [586, 92] width 633 height 117
drag, startPoint x: 574, startPoint y: 271, endPoint x: 320, endPoint y: 239, distance: 256.0
click at [320, 239] on div "27 It’s ok to text patients their ePHI so long as you are using a company purch…" at bounding box center [586, 222] width 633 height 62
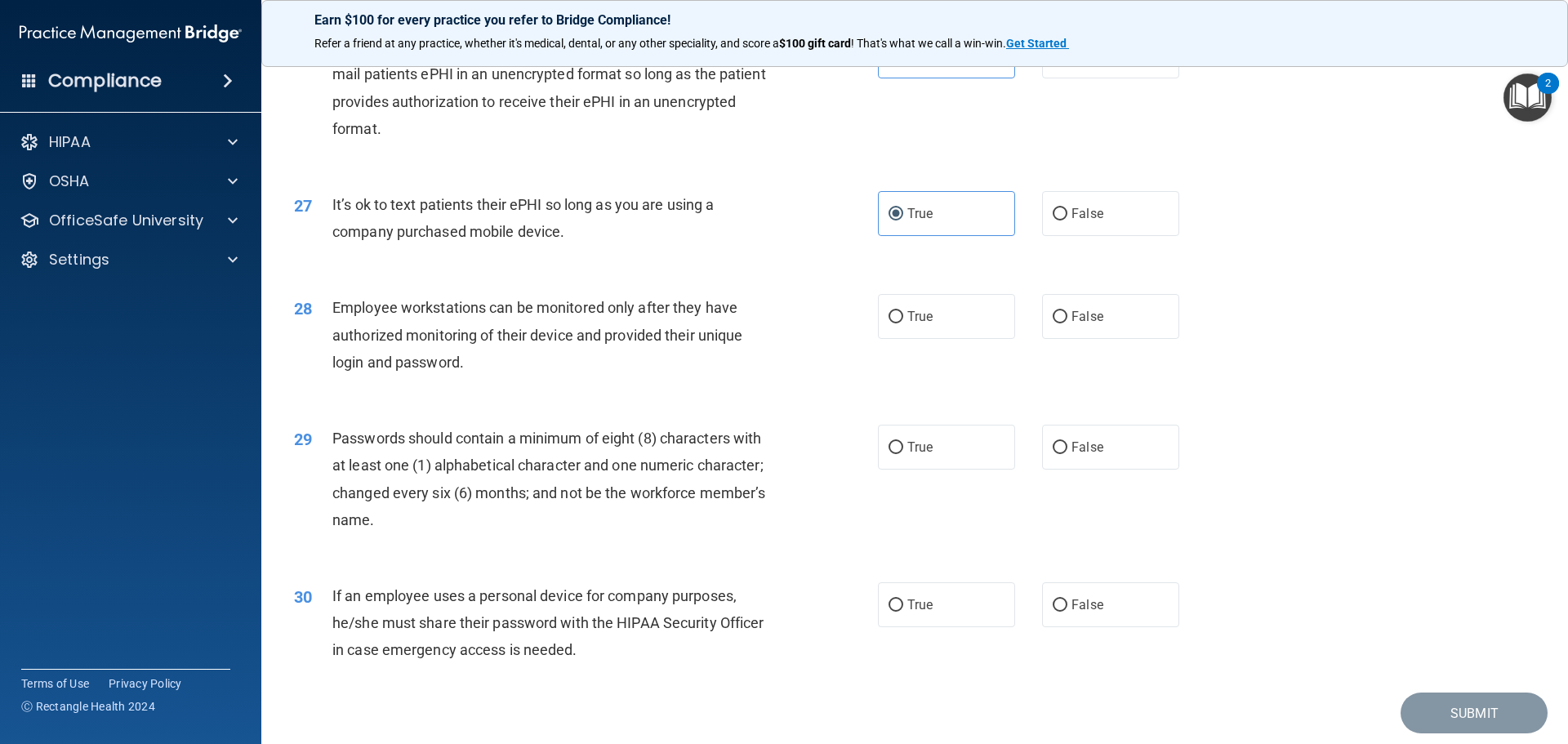
click at [1257, 274] on div "27 It’s ok to text patients their ePHI so long as you are using a company purch…" at bounding box center [914, 221] width 1266 height 102
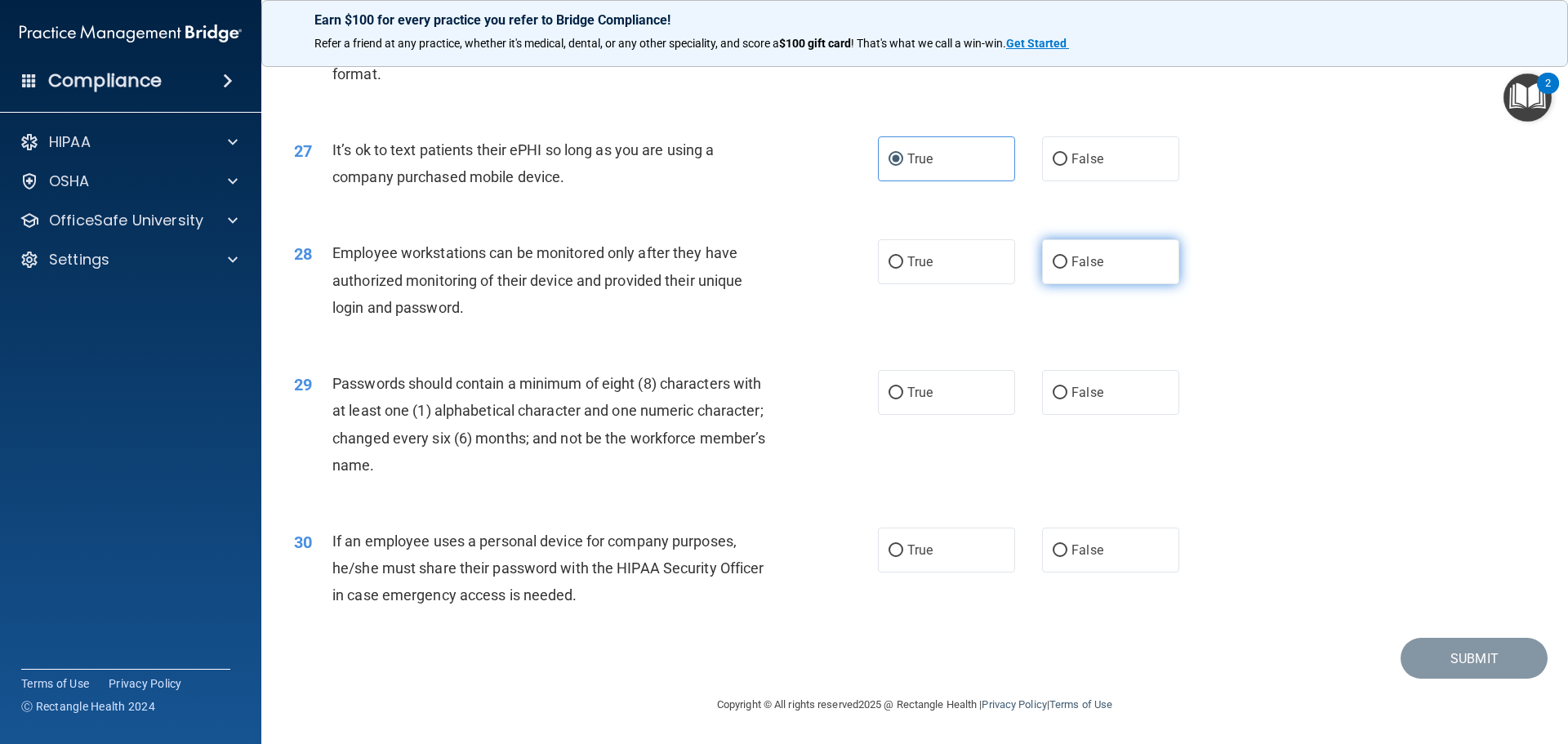
click at [1115, 268] on label "False" at bounding box center [1110, 262] width 137 height 45
click at [1067, 268] on input "False" at bounding box center [1060, 263] width 15 height 12
radio input "true"
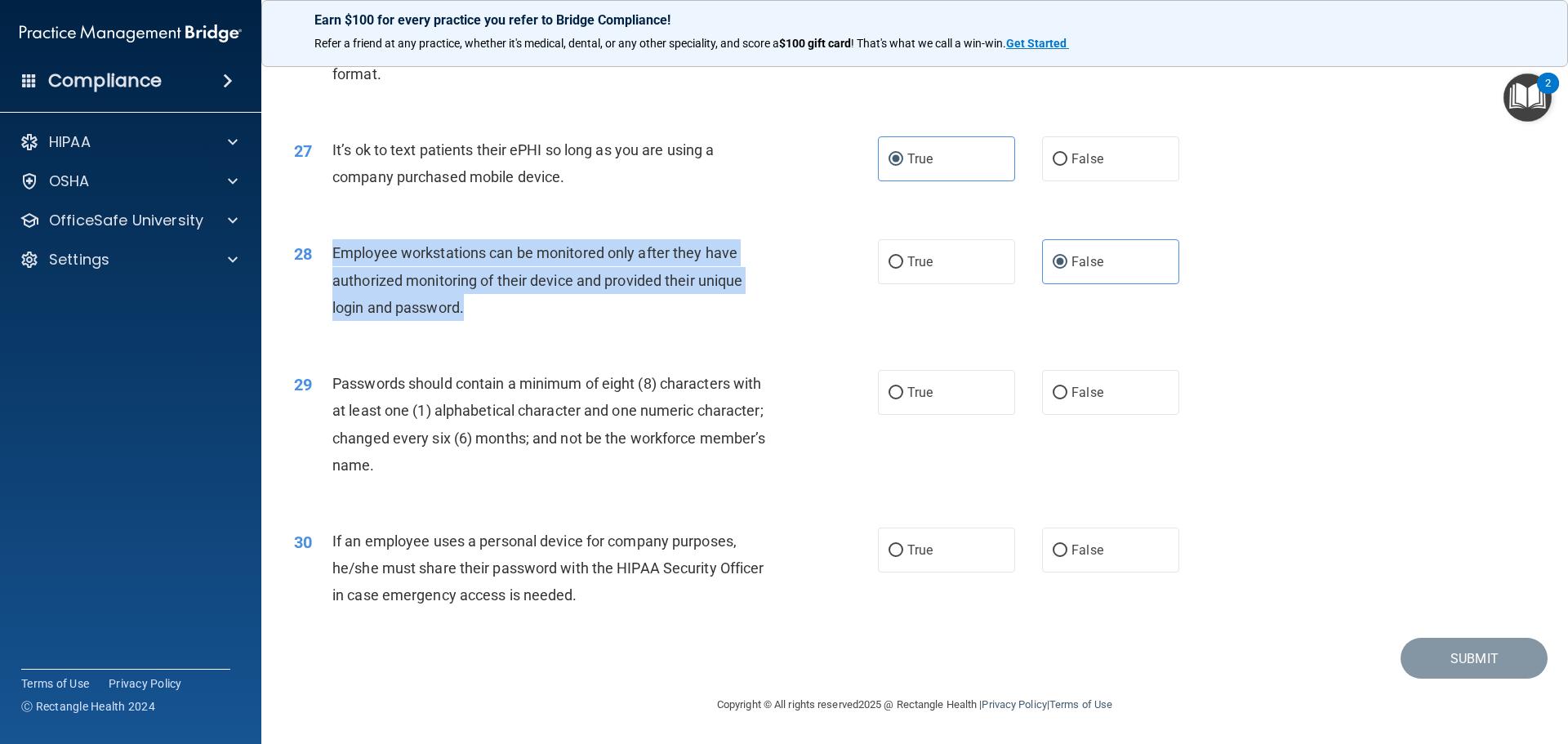
drag, startPoint x: 445, startPoint y: 313, endPoint x: 314, endPoint y: 252, distance: 144.5
click at [314, 252] on div "28 Employee workstations can be monitored only after they have authorized monit…" at bounding box center [586, 284] width 633 height 90
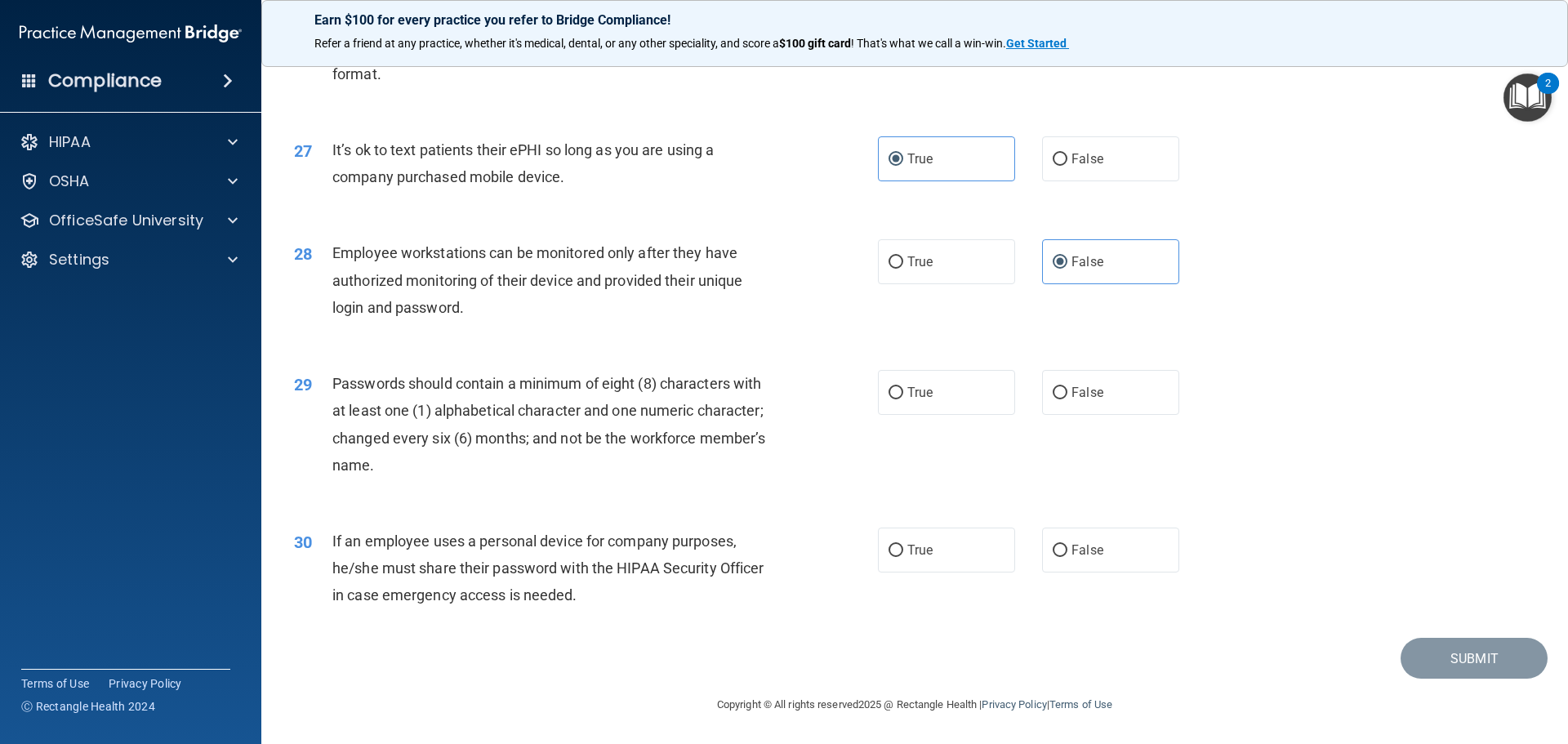
click at [1277, 367] on div "29 Passwords should contain a minimum of eight (8) characters with at least one…" at bounding box center [914, 428] width 1266 height 158
click at [969, 395] on label "True" at bounding box center [946, 392] width 137 height 45
click at [903, 395] on input "True" at bounding box center [895, 393] width 15 height 12
radio input "true"
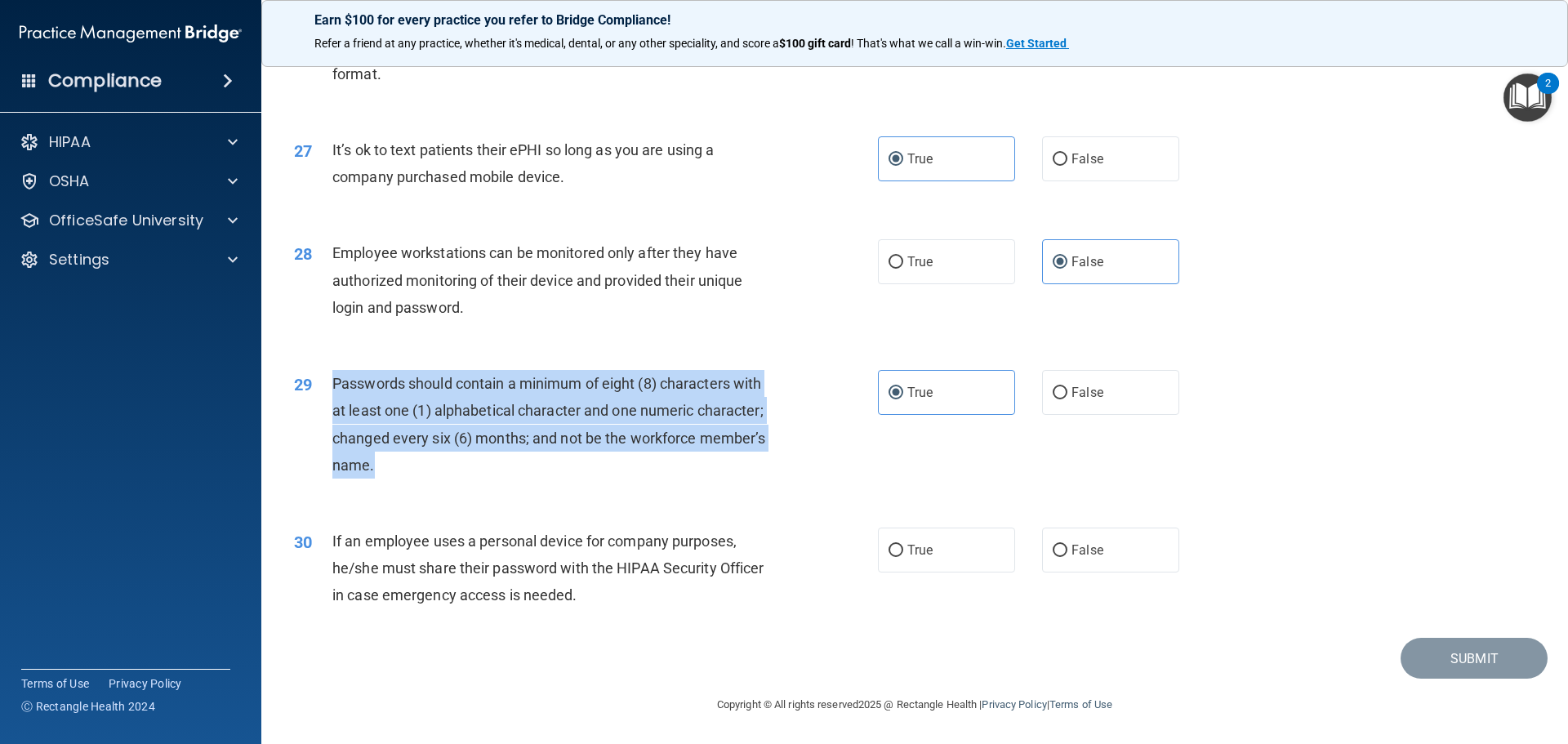
drag, startPoint x: 627, startPoint y: 477, endPoint x: 333, endPoint y: 378, distance: 310.2
click at [333, 378] on div "Passwords should contain a minimum of eight (8) characters with at least one (1…" at bounding box center [561, 424] width 457 height 108
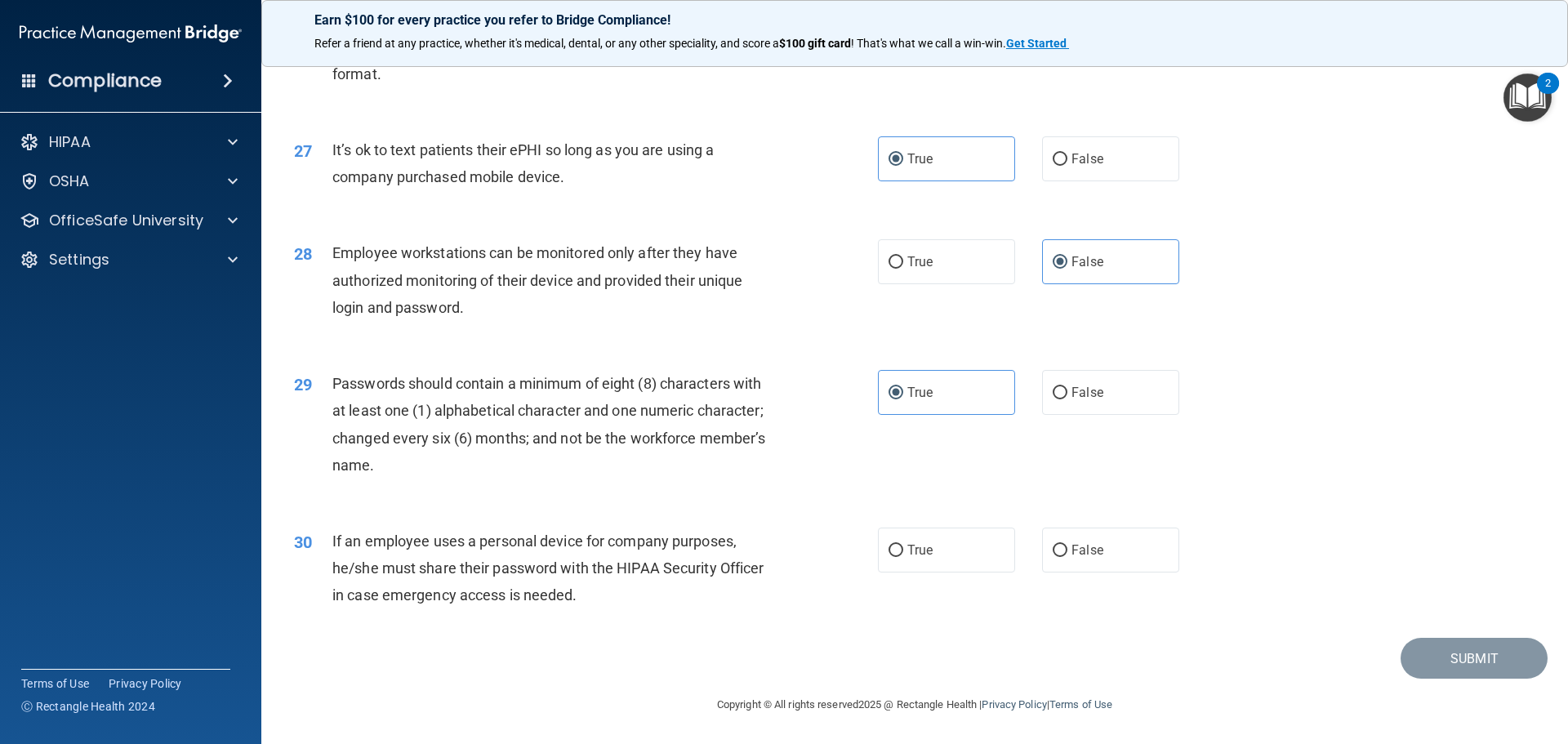
click at [1338, 365] on div "29 Passwords should contain a minimum of eight (8) characters with at least one…" at bounding box center [914, 428] width 1266 height 158
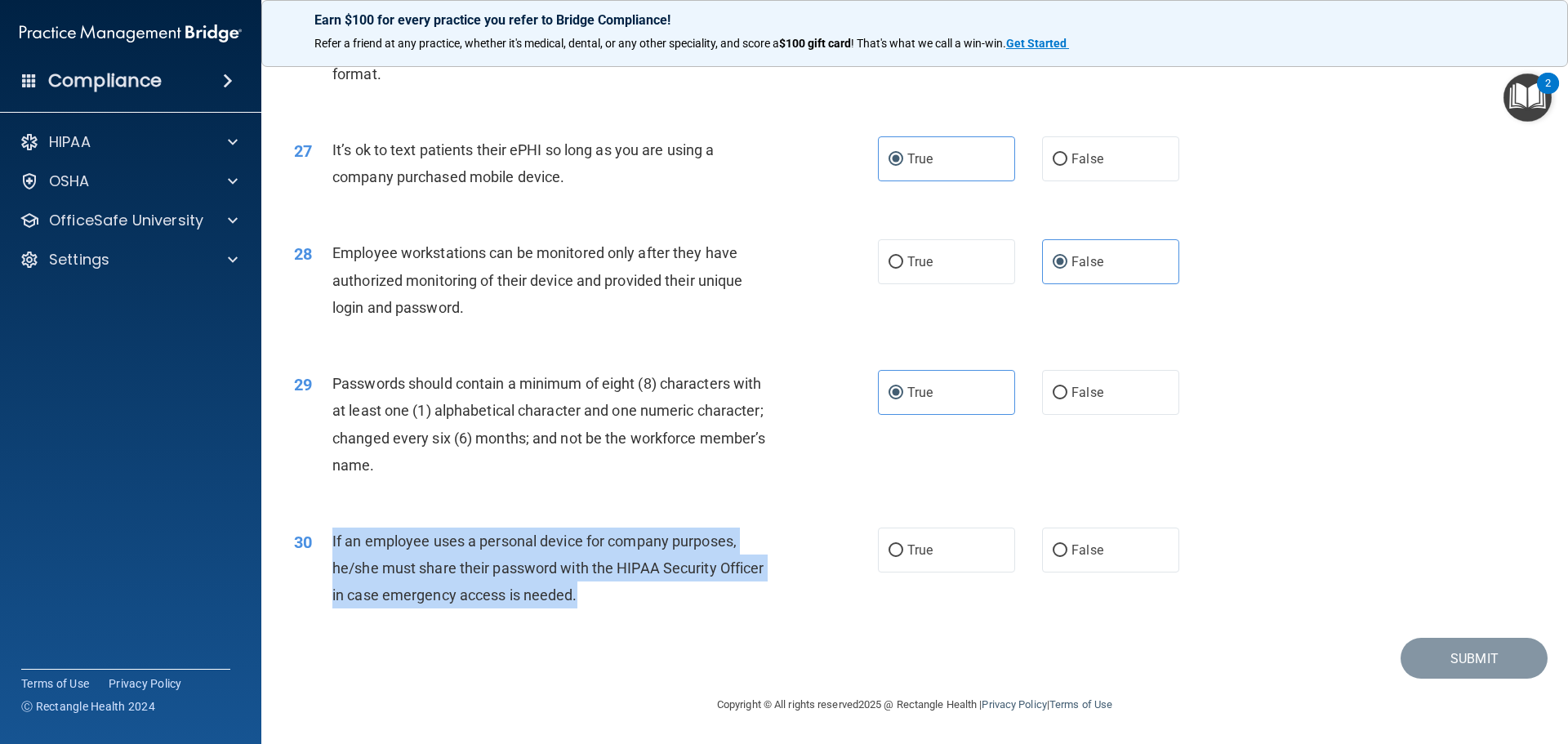
drag, startPoint x: 520, startPoint y: 593, endPoint x: 326, endPoint y: 539, distance: 201.4
click at [326, 539] on div "30 If an employee uses a personal device for company purposes, he/she must shar…" at bounding box center [586, 572] width 633 height 90
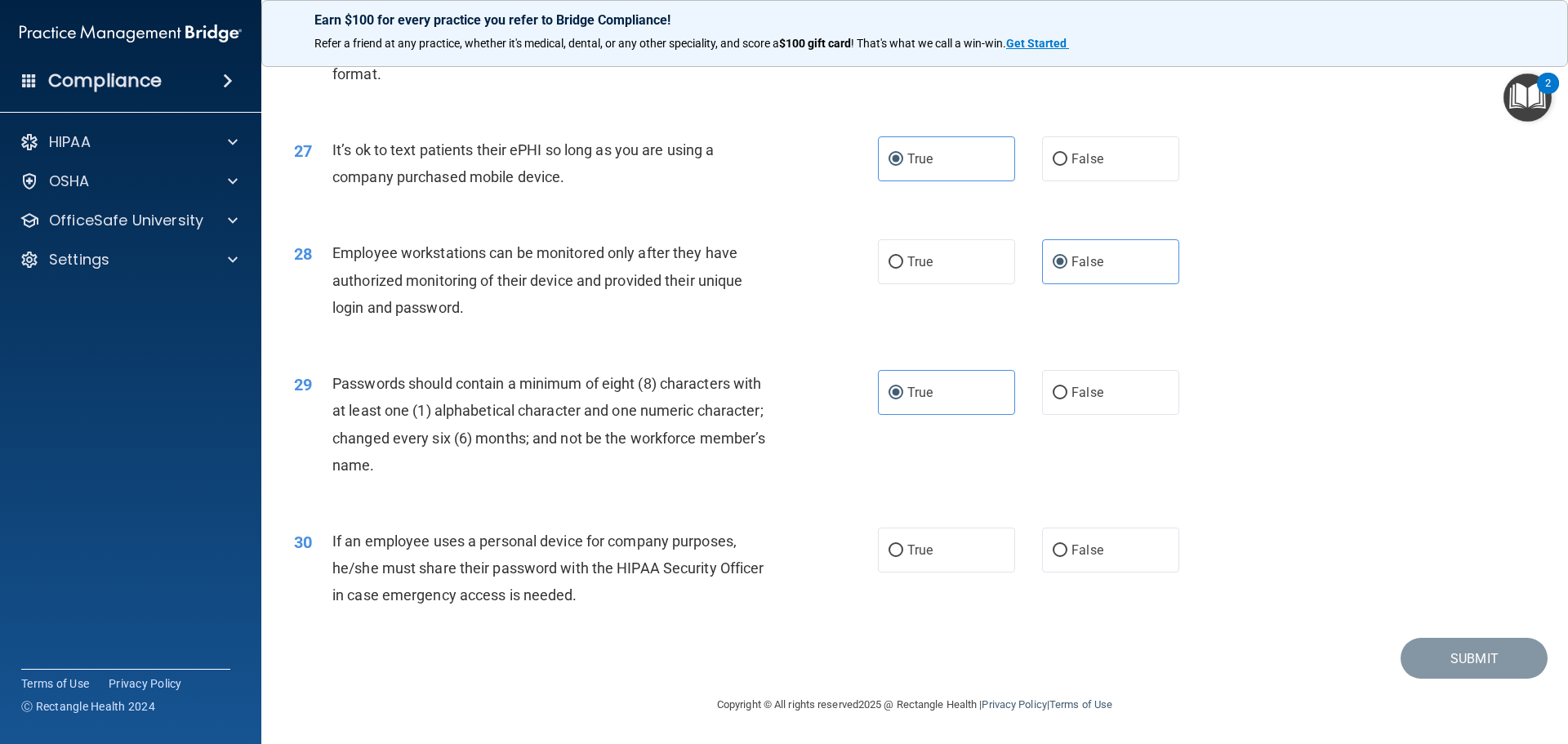
drag, startPoint x: 1119, startPoint y: 551, endPoint x: 1230, endPoint y: 474, distance: 135.1
click at [1120, 551] on label "False" at bounding box center [1110, 549] width 137 height 45
click at [1067, 551] on input "False" at bounding box center [1060, 550] width 15 height 12
radio input "true"
click at [1465, 651] on button "Submit" at bounding box center [1474, 658] width 147 height 41
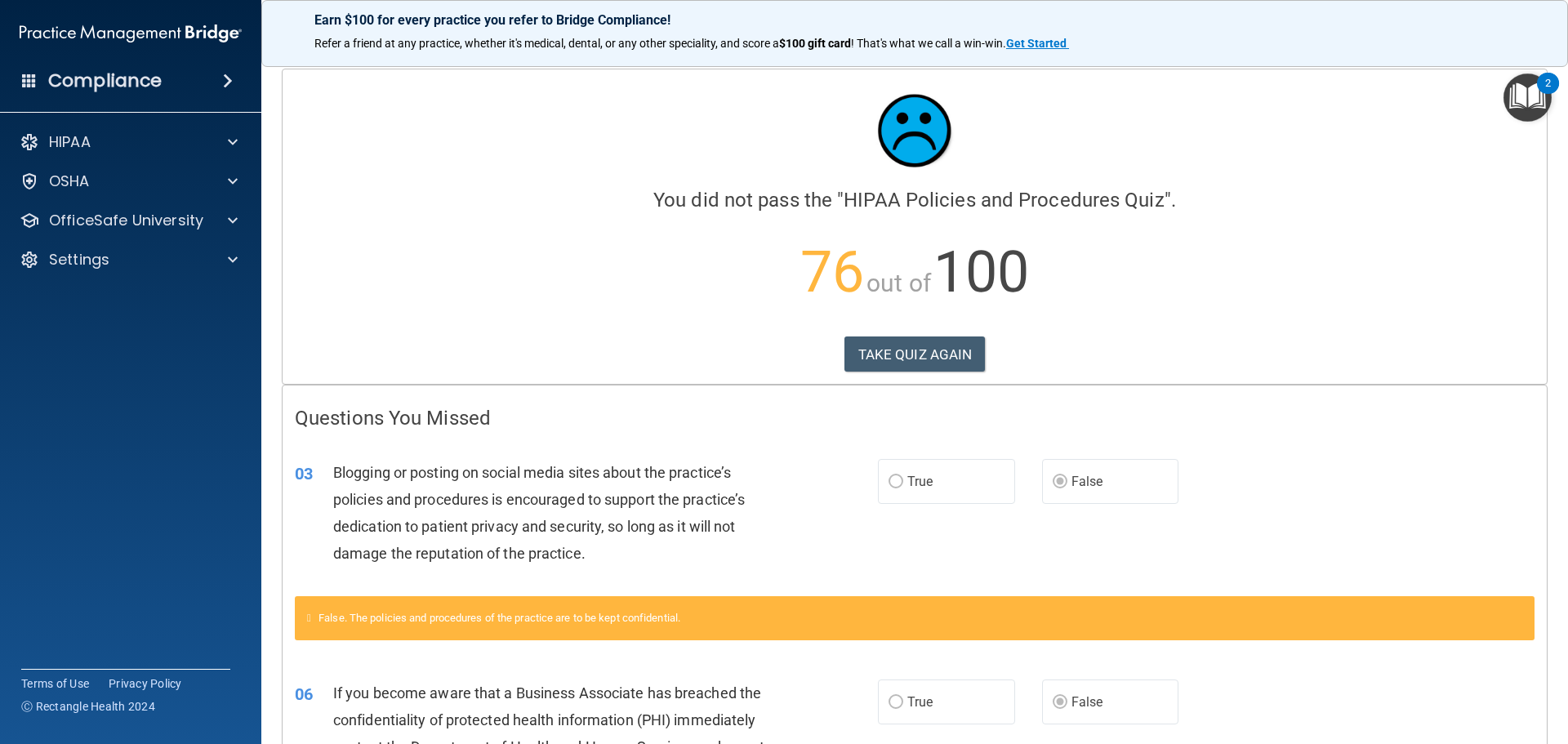
click at [893, 327] on div "Calculating your score.... You did not pass the " HIPAA Policies and Procedures…" at bounding box center [914, 226] width 1264 height 314
click at [895, 342] on button "TAKE QUIZ AGAIN" at bounding box center [915, 355] width 141 height 36
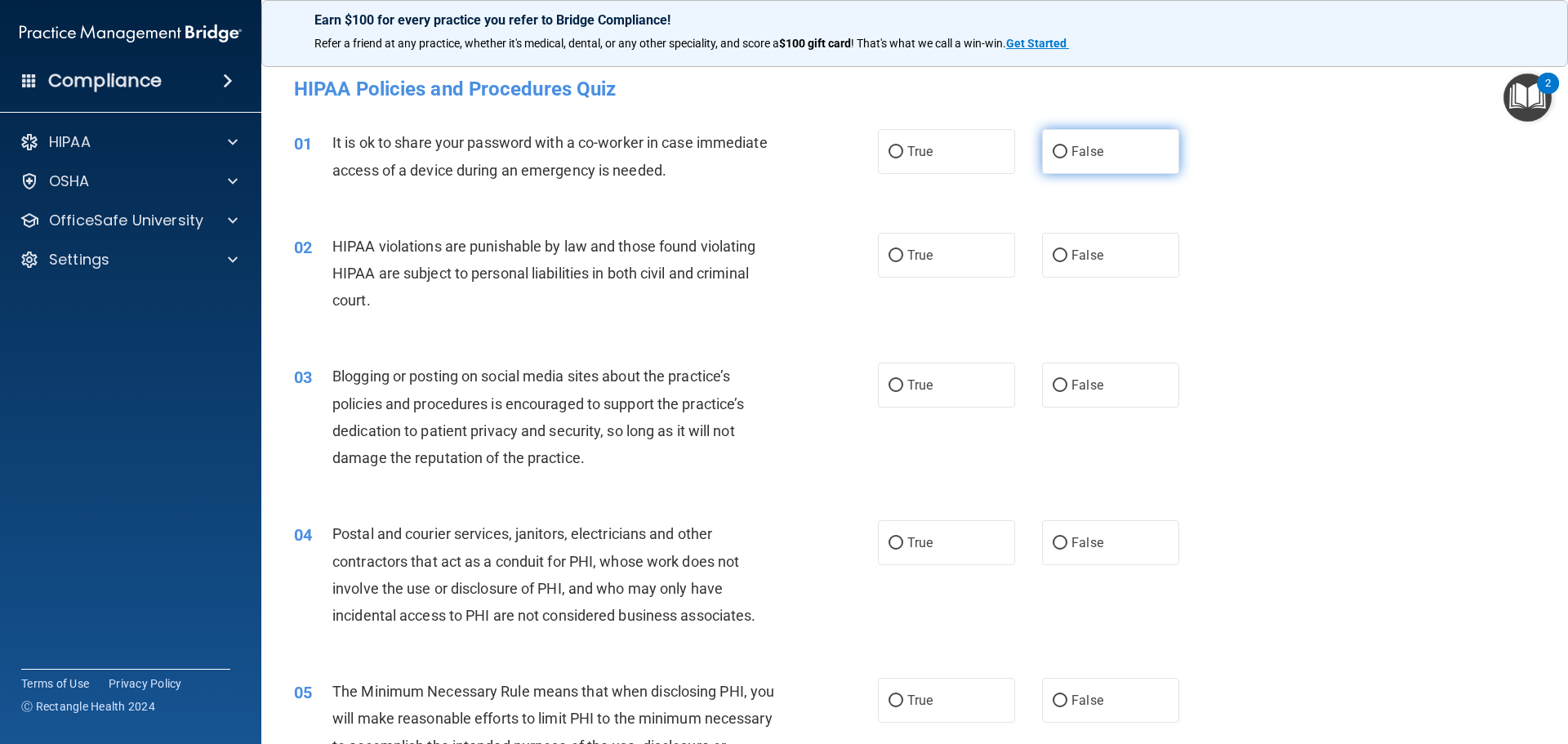
click at [1106, 158] on label "False" at bounding box center [1110, 152] width 137 height 45
click at [1067, 158] on input "False" at bounding box center [1060, 152] width 15 height 12
radio input "true"
click at [1091, 390] on span "False" at bounding box center [1087, 385] width 32 height 16
click at [1067, 390] on input "False" at bounding box center [1060, 386] width 15 height 12
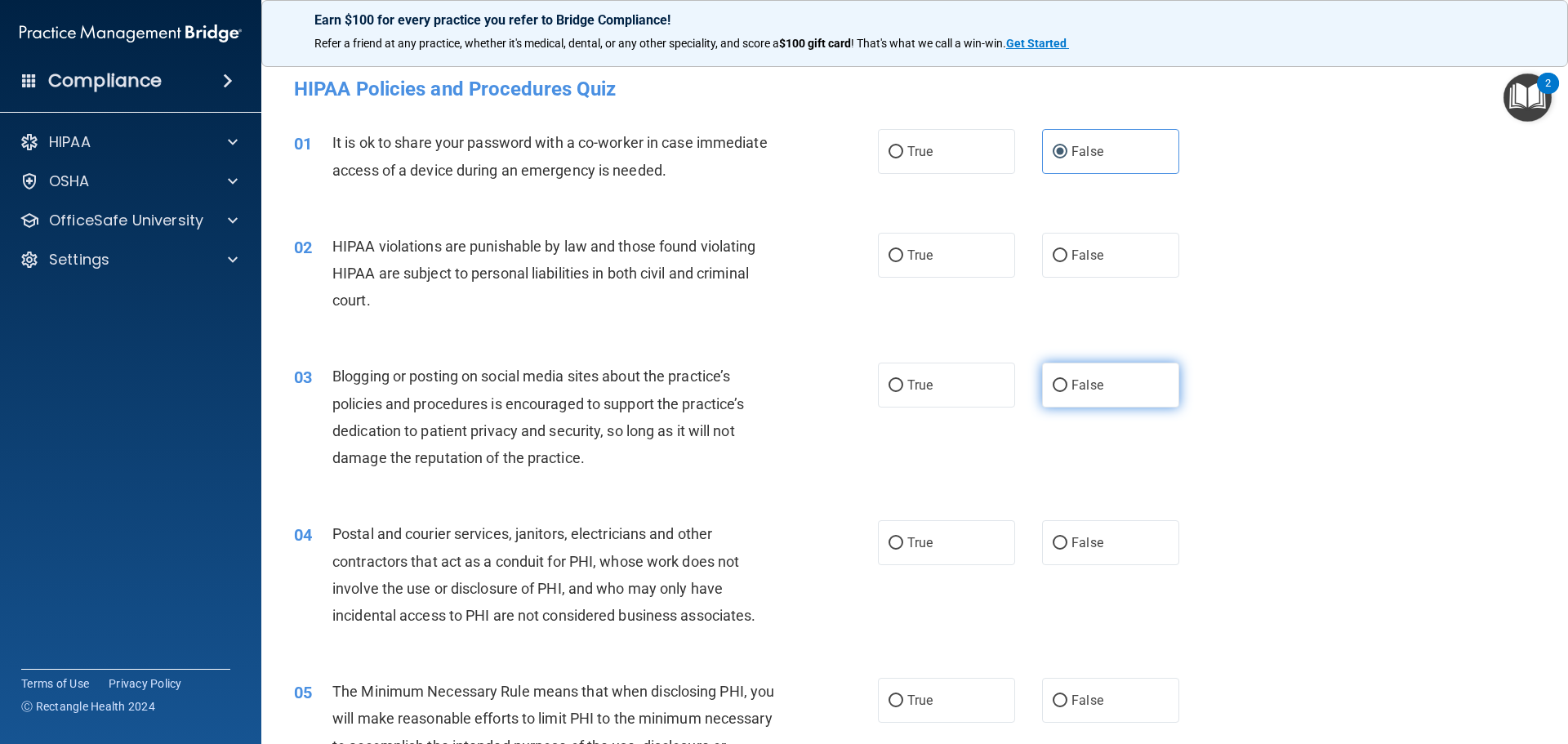
radio input "true"
click at [912, 269] on label "True" at bounding box center [946, 255] width 137 height 45
click at [903, 262] on input "True" at bounding box center [895, 256] width 15 height 12
radio input "true"
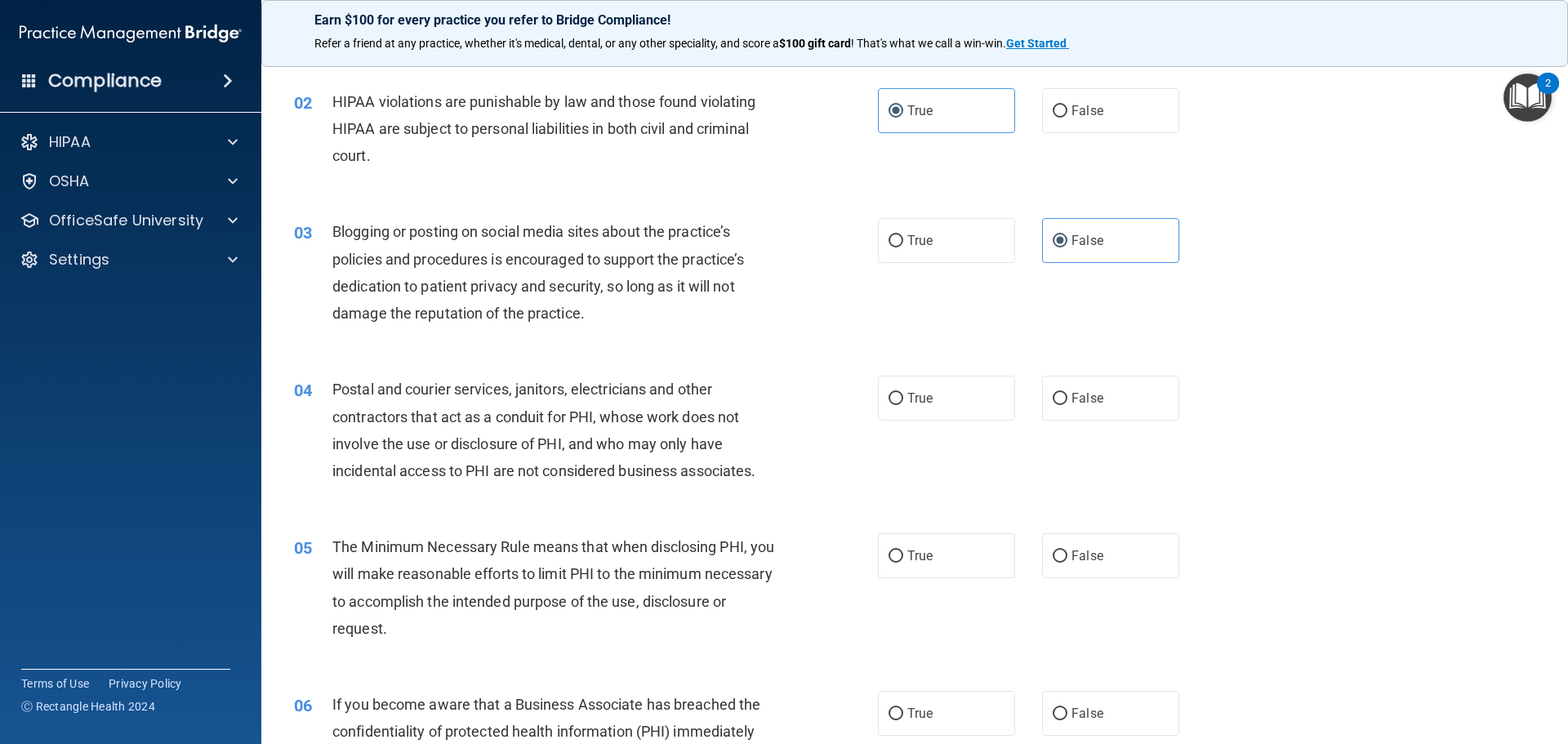
scroll to position [164, 0]
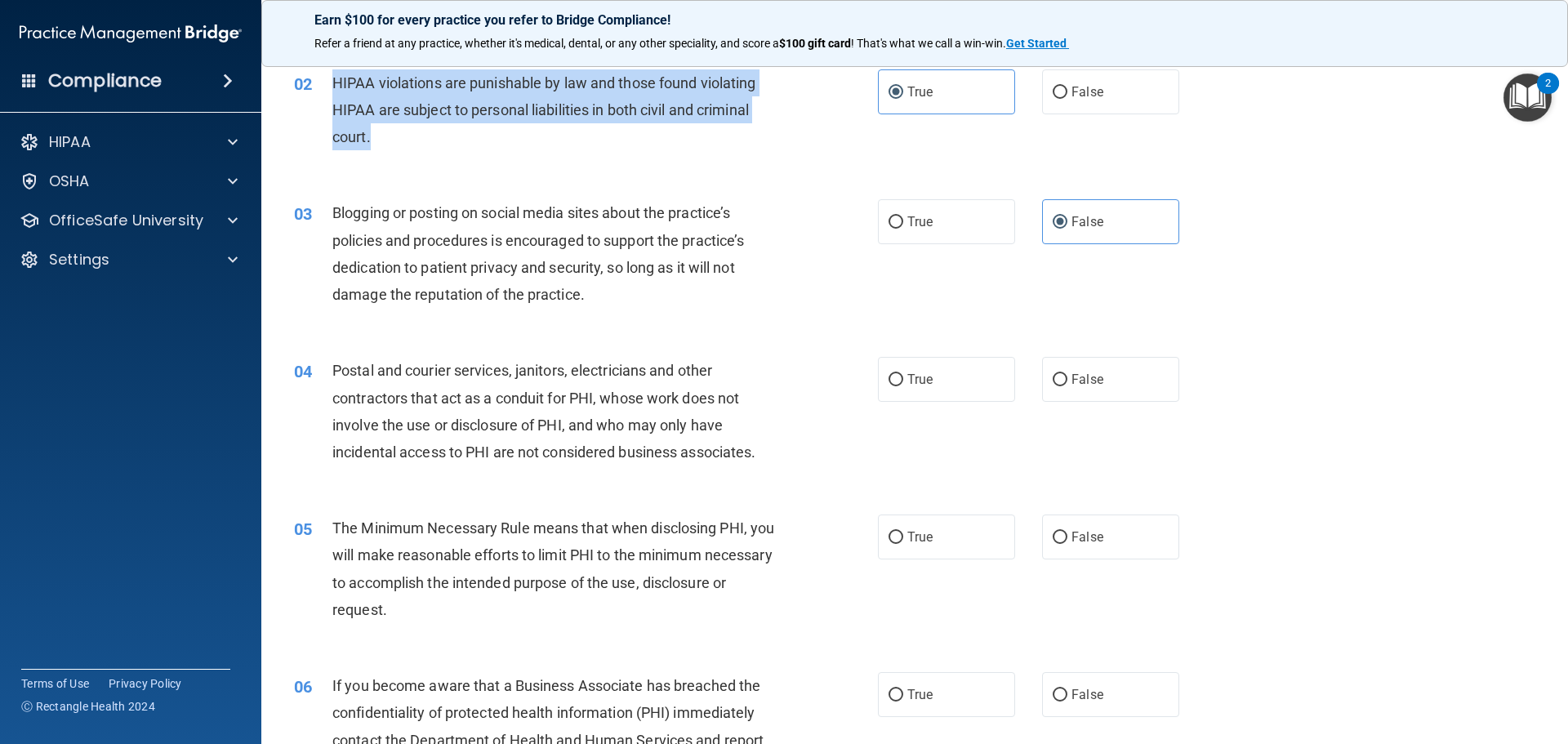
drag, startPoint x: 383, startPoint y: 132, endPoint x: 332, endPoint y: 82, distance: 71.4
click at [333, 82] on div "HIPAA violations are punishable by law and those found violating HIPAA are subj…" at bounding box center [561, 110] width 457 height 82
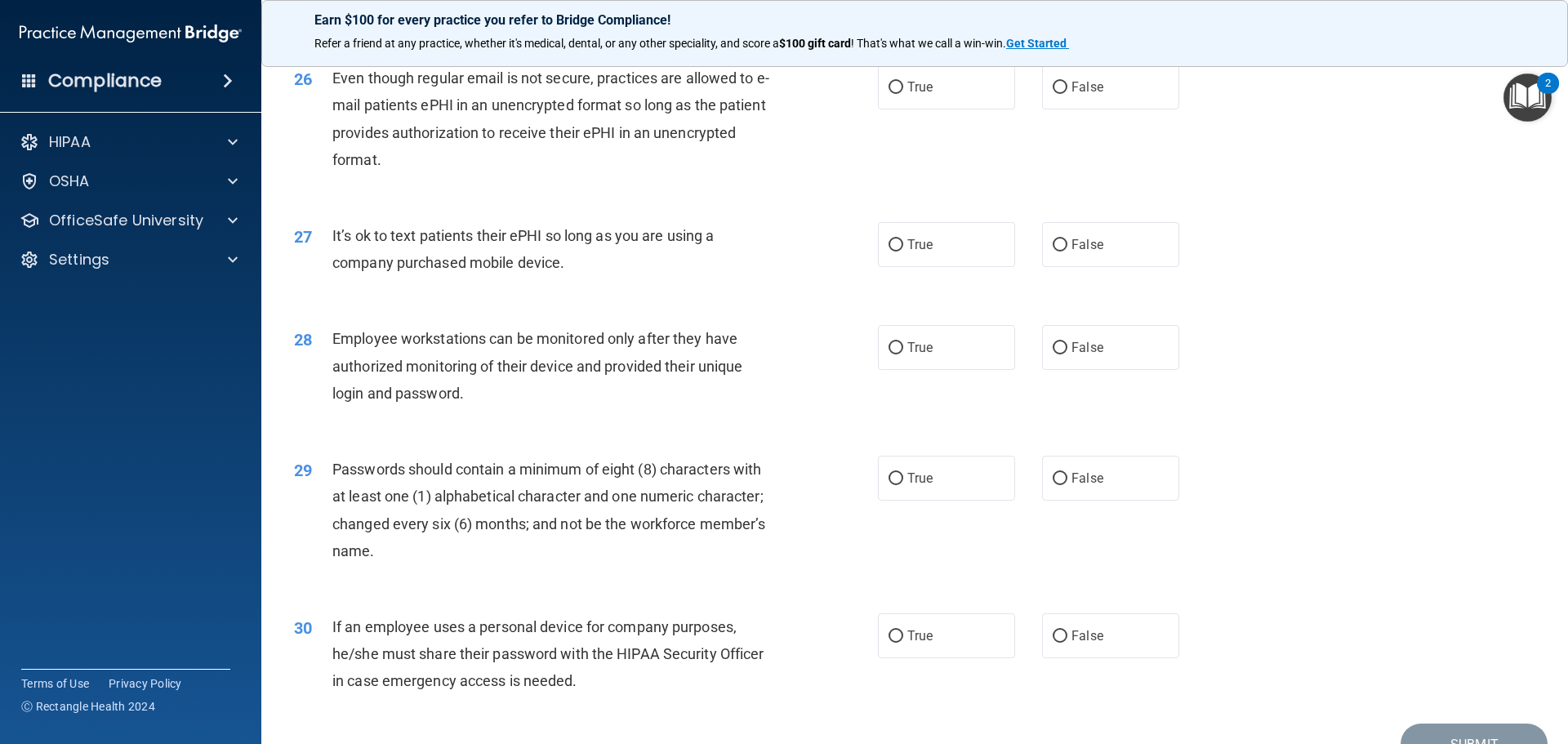
scroll to position [3190, 0]
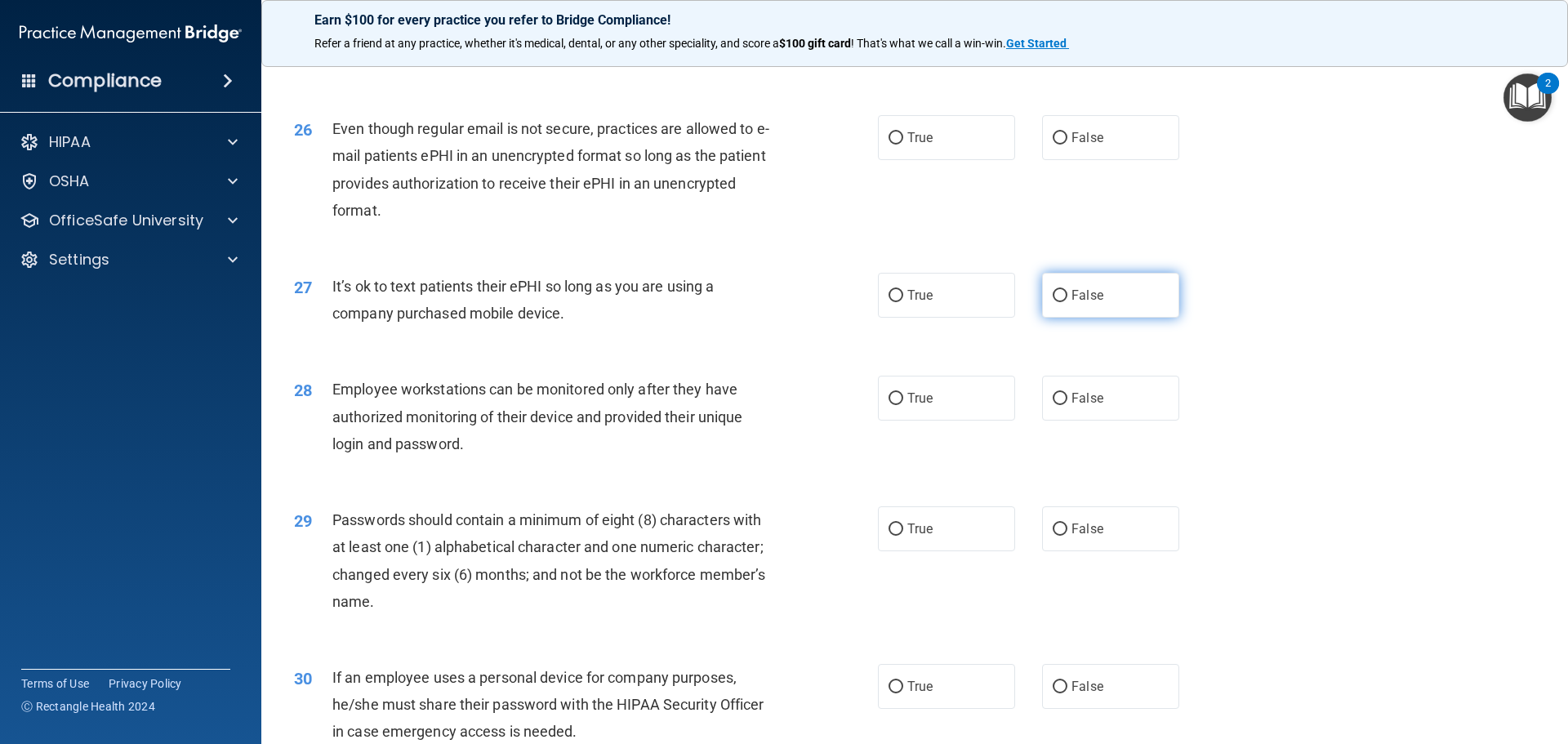
click at [1087, 303] on span "False" at bounding box center [1087, 295] width 32 height 16
click at [1067, 302] on input "False" at bounding box center [1060, 295] width 15 height 12
radio input "true"
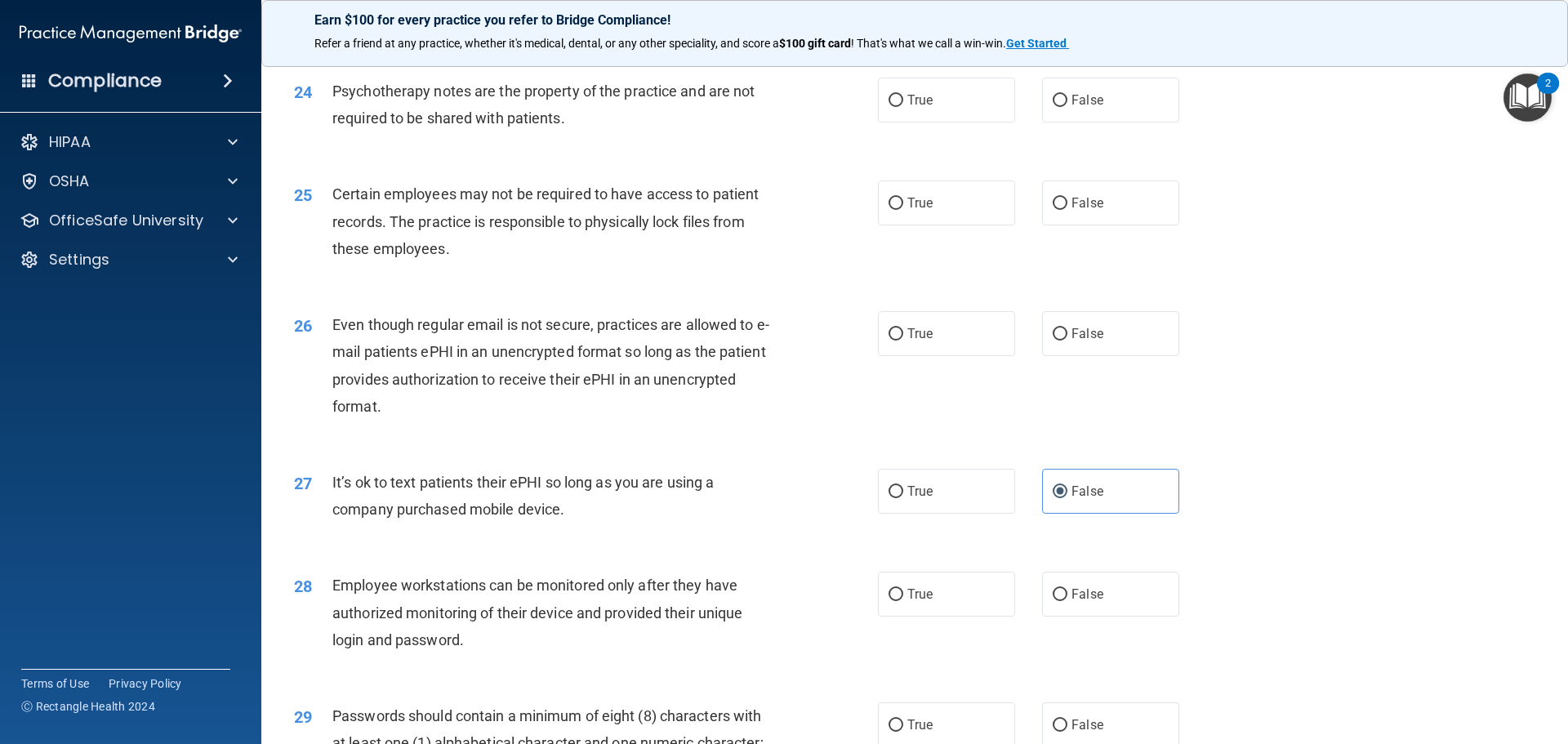
scroll to position [2946, 0]
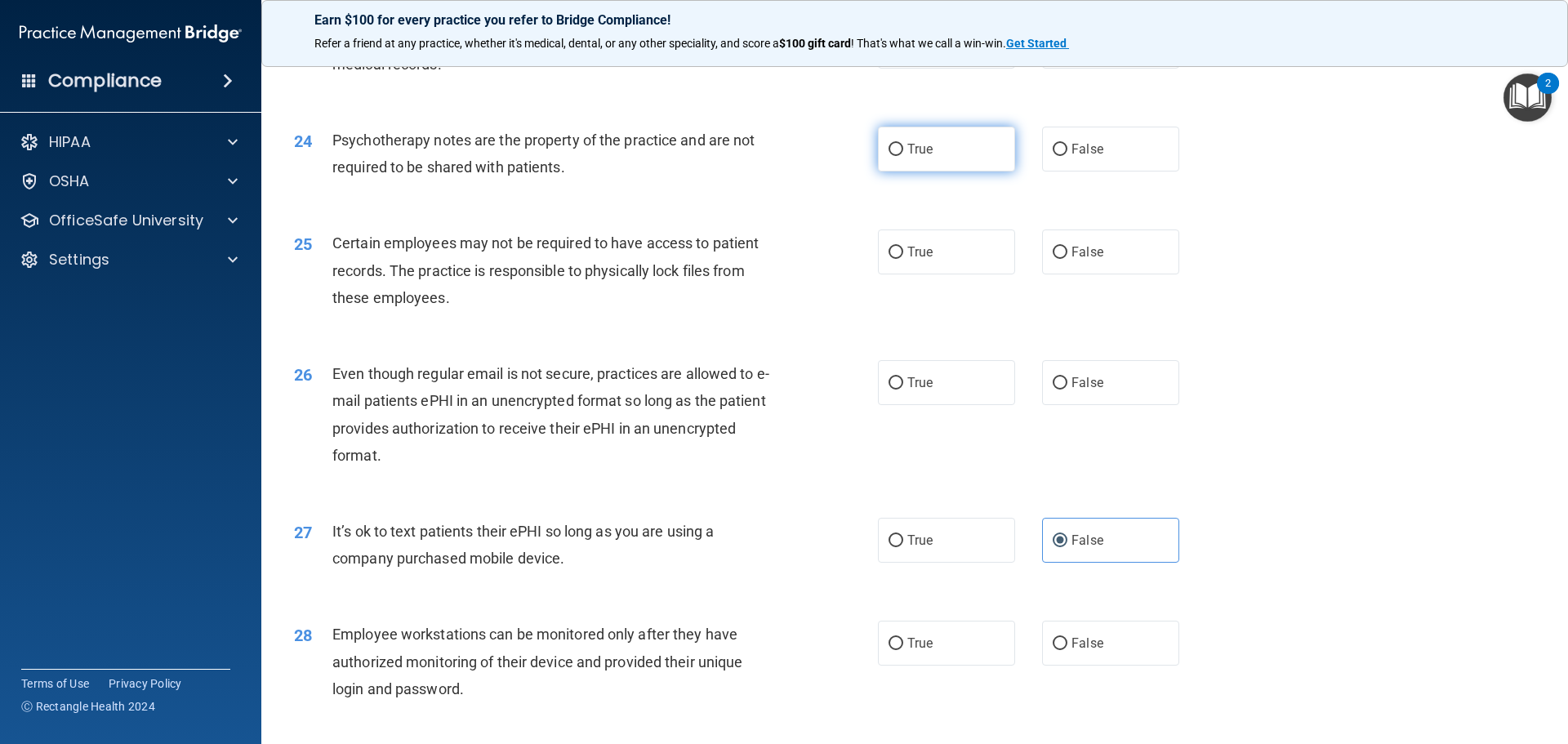
click at [913, 171] on label "True" at bounding box center [946, 149] width 137 height 45
click at [903, 156] on input "True" at bounding box center [895, 150] width 15 height 12
radio input "true"
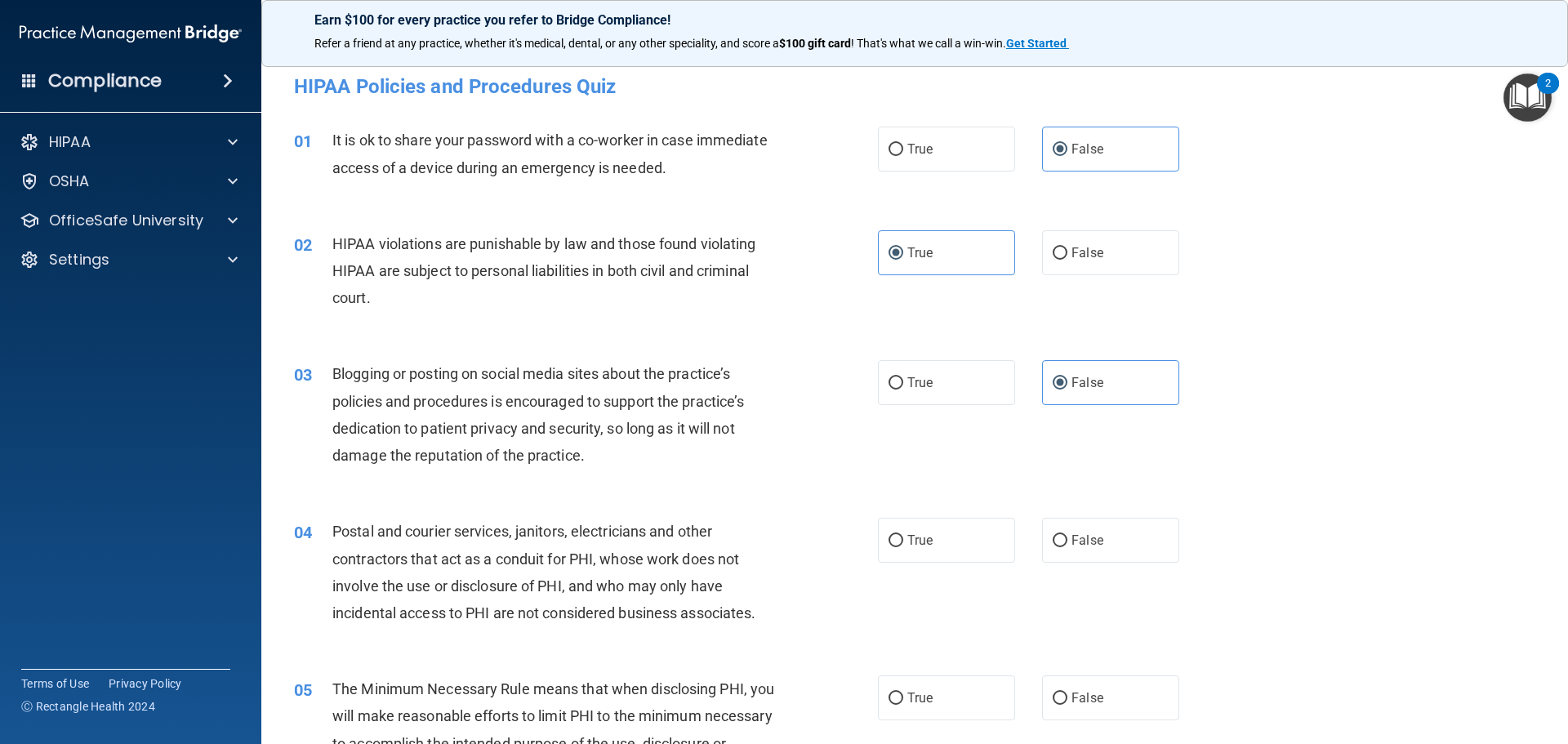
scroll to position [0, 0]
click at [1310, 321] on div "02 HIPAA violations are punishable by law and those found violating HIPAA are s…" at bounding box center [914, 277] width 1266 height 131
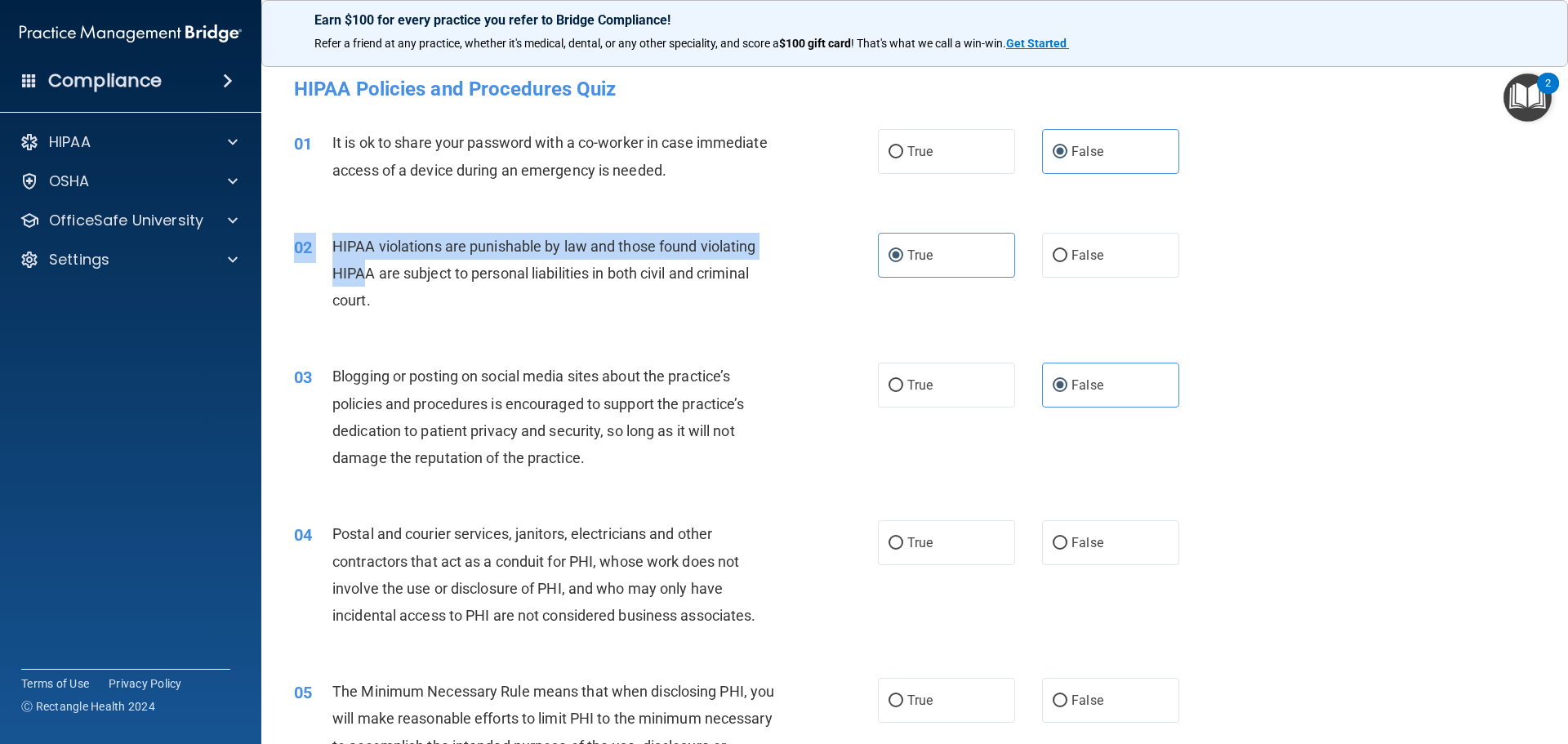
drag, startPoint x: 446, startPoint y: 332, endPoint x: 382, endPoint y: 272, distance: 87.7
click at [380, 272] on div "02 HIPAA violations are punishable by law and those found violating HIPAA are s…" at bounding box center [914, 277] width 1266 height 131
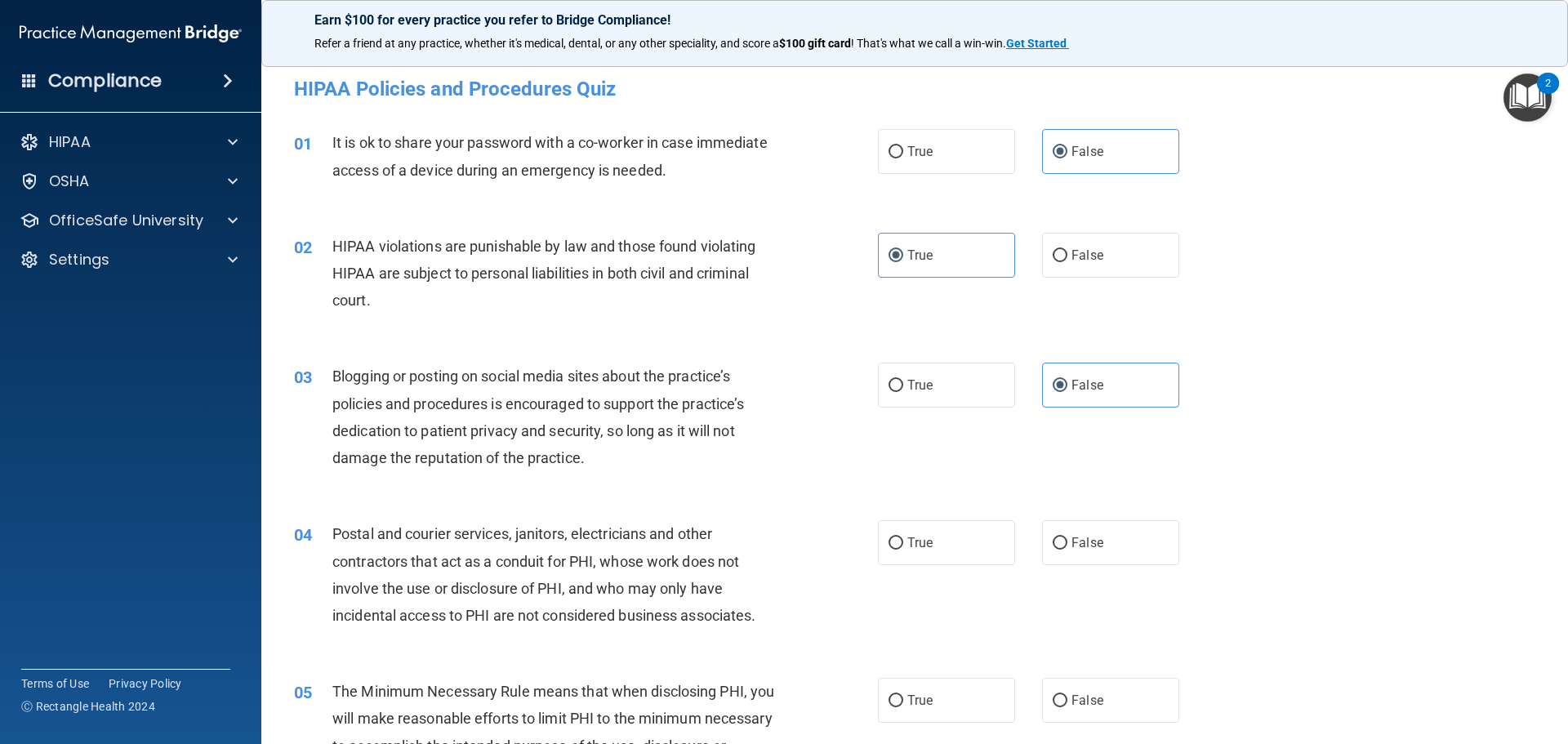
click at [391, 292] on div "HIPAA violations are punishable by law and those found violating HIPAA are subj…" at bounding box center [561, 273] width 457 height 82
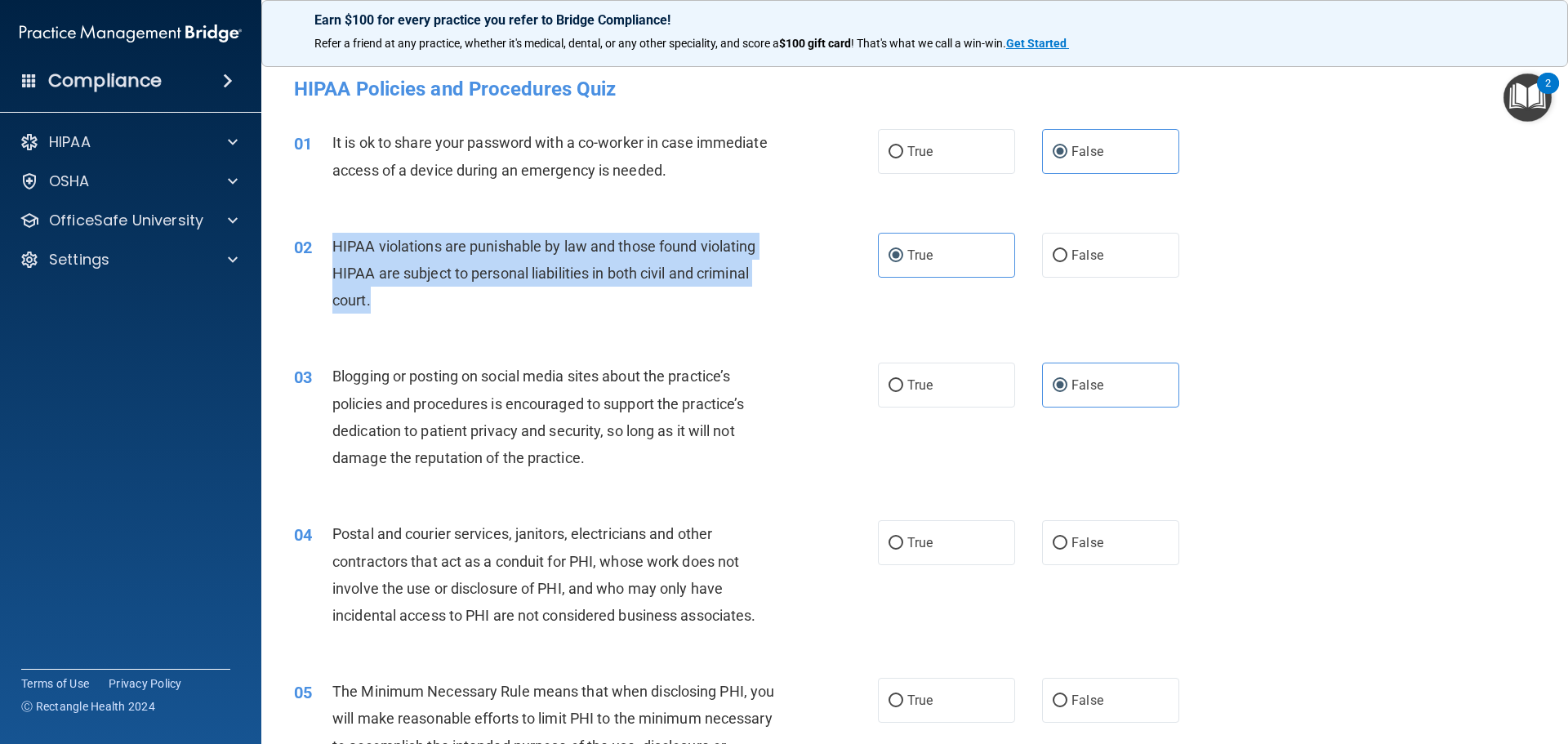
drag, startPoint x: 383, startPoint y: 300, endPoint x: 337, endPoint y: 240, distance: 75.6
click at [337, 240] on div "HIPAA violations are punishable by law and those found violating HIPAA are subj…" at bounding box center [561, 273] width 457 height 82
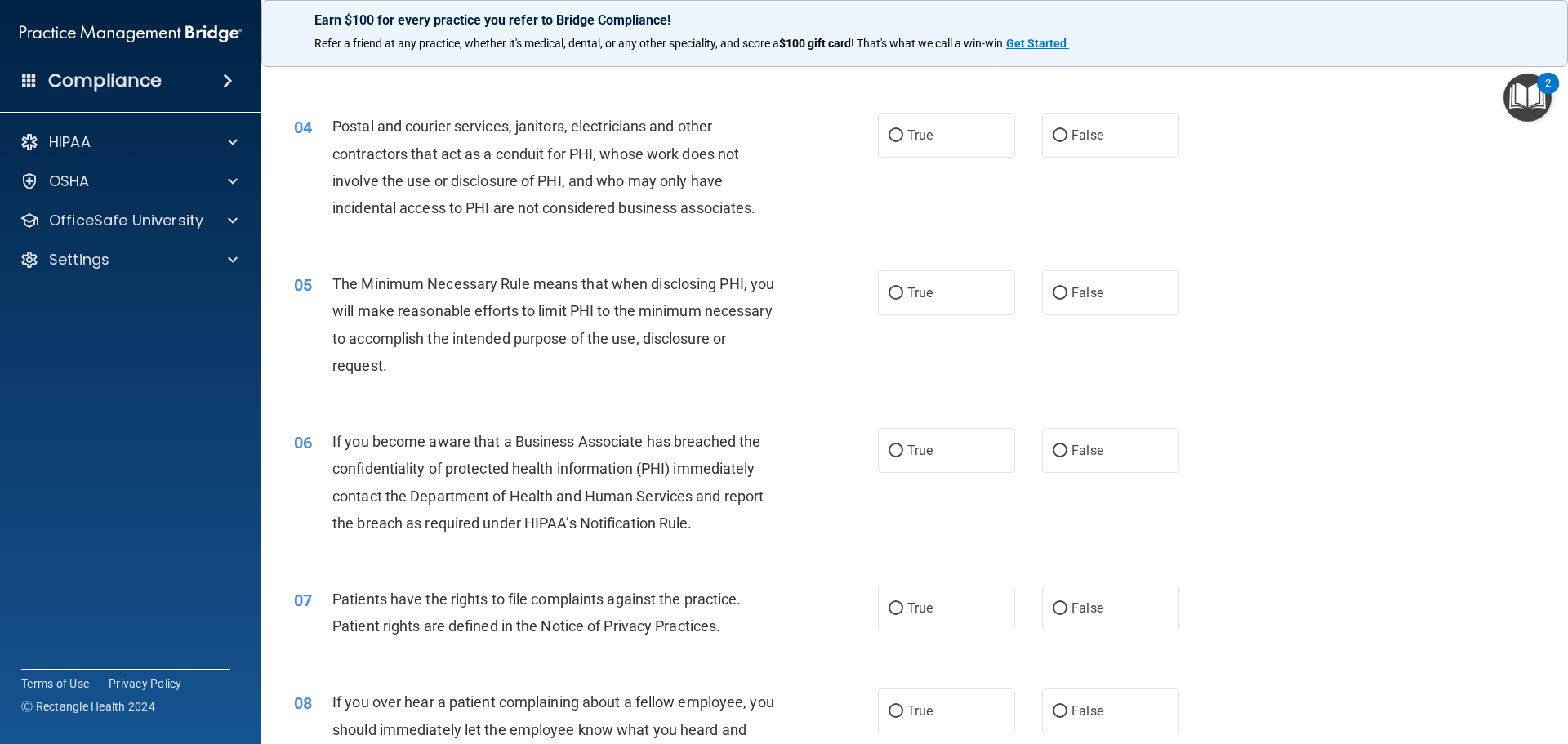
scroll to position [408, 0]
click at [1389, 383] on div "05 The Minimum Necessary Rule means that when disclosing PHI, you will make rea…" at bounding box center [914, 327] width 1266 height 158
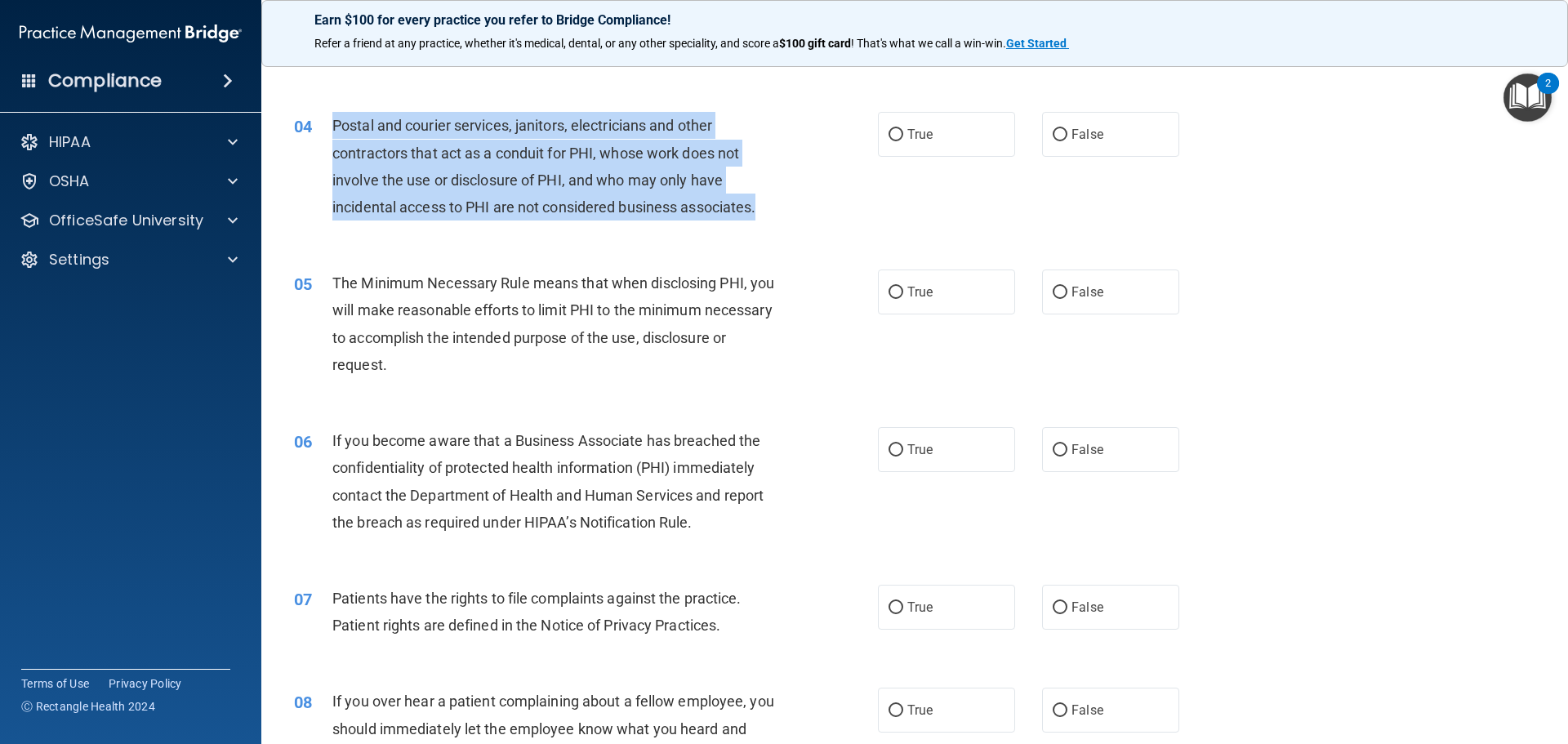
drag, startPoint x: 767, startPoint y: 209, endPoint x: 331, endPoint y: 124, distance: 444.2
click at [331, 124] on div "04 Postal and courier services, janitors, electricians and other contractors th…" at bounding box center [586, 170] width 633 height 117
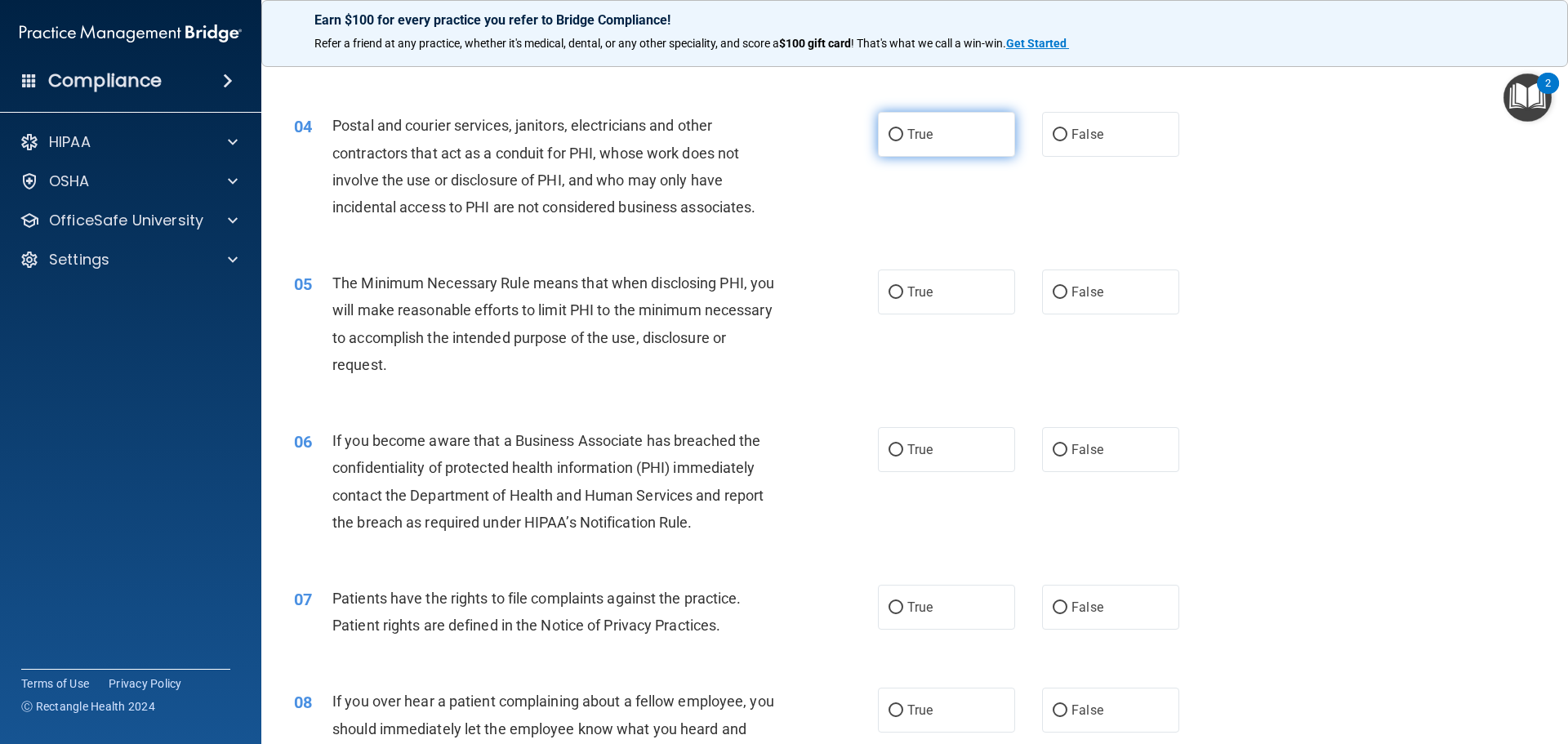
drag, startPoint x: 936, startPoint y: 146, endPoint x: 932, endPoint y: 129, distance: 17.5
click at [936, 145] on label "True" at bounding box center [946, 134] width 137 height 45
click at [903, 141] on input "True" at bounding box center [895, 135] width 15 height 12
radio input "true"
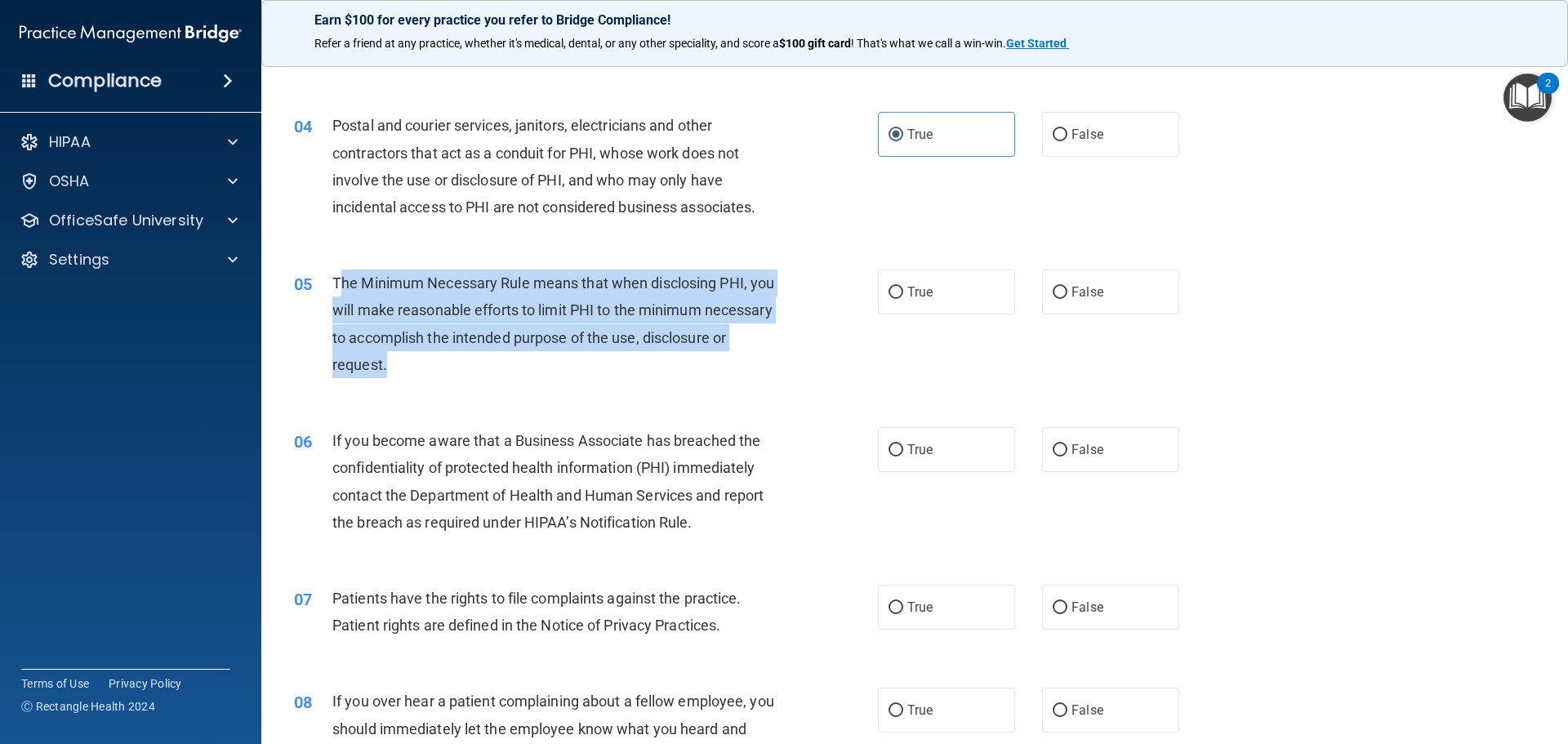
drag, startPoint x: 498, startPoint y: 363, endPoint x: 338, endPoint y: 286, distance: 177.6
click at [338, 286] on div "The Minimum Necessary Rule means that when disclosing PHI, you will make reason…" at bounding box center [561, 324] width 457 height 108
click at [338, 286] on span "The Minimum Necessary Rule means that when disclosing PHI, you will make reason…" at bounding box center [553, 323] width 442 height 99
drag, startPoint x: 336, startPoint y: 286, endPoint x: 486, endPoint y: 371, distance: 172.4
click at [486, 371] on div "The Minimum Necessary Rule means that when disclosing PHI, you will make reason…" at bounding box center [561, 324] width 457 height 108
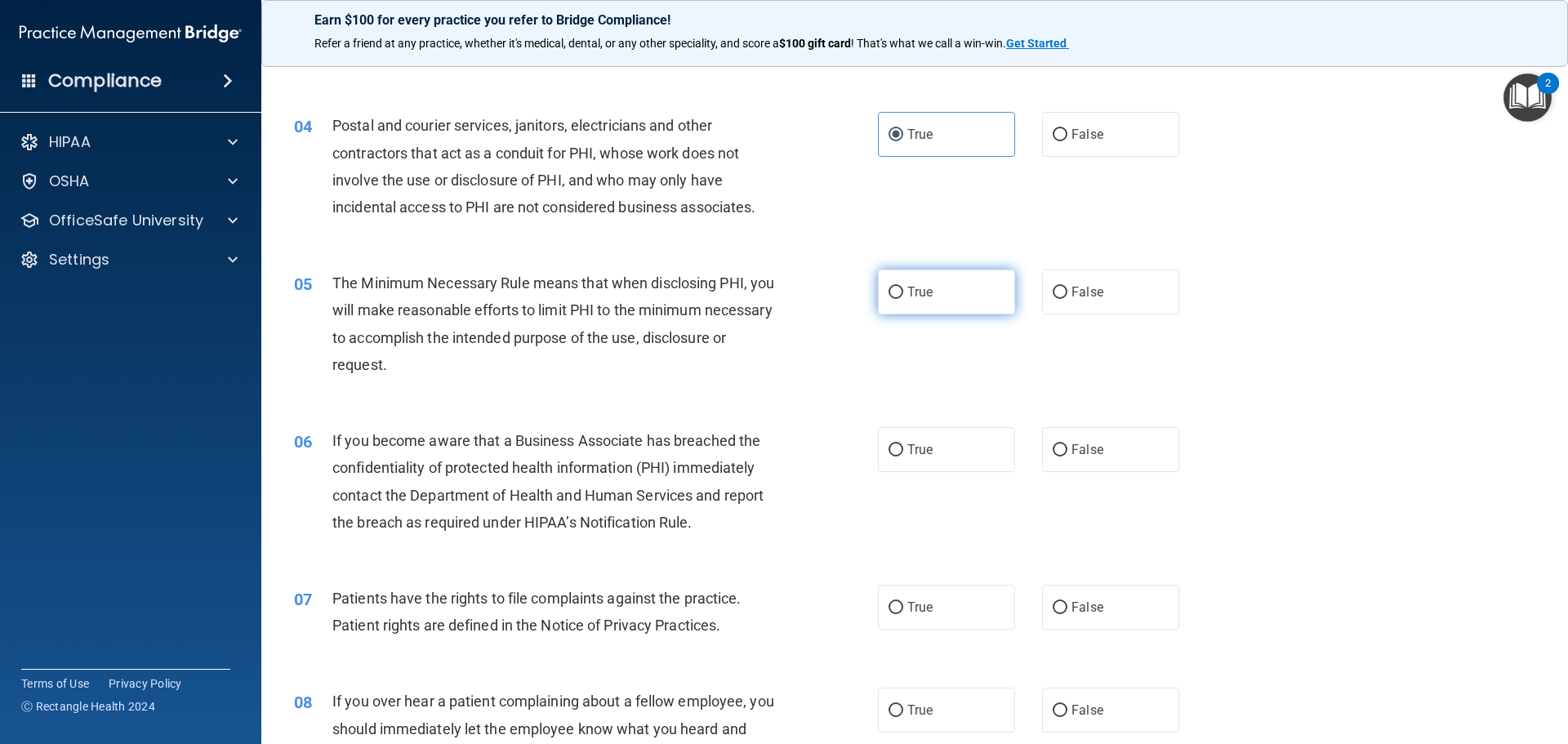
click at [985, 301] on label "True" at bounding box center [946, 292] width 137 height 45
click at [903, 299] on input "True" at bounding box center [895, 293] width 15 height 12
radio input "true"
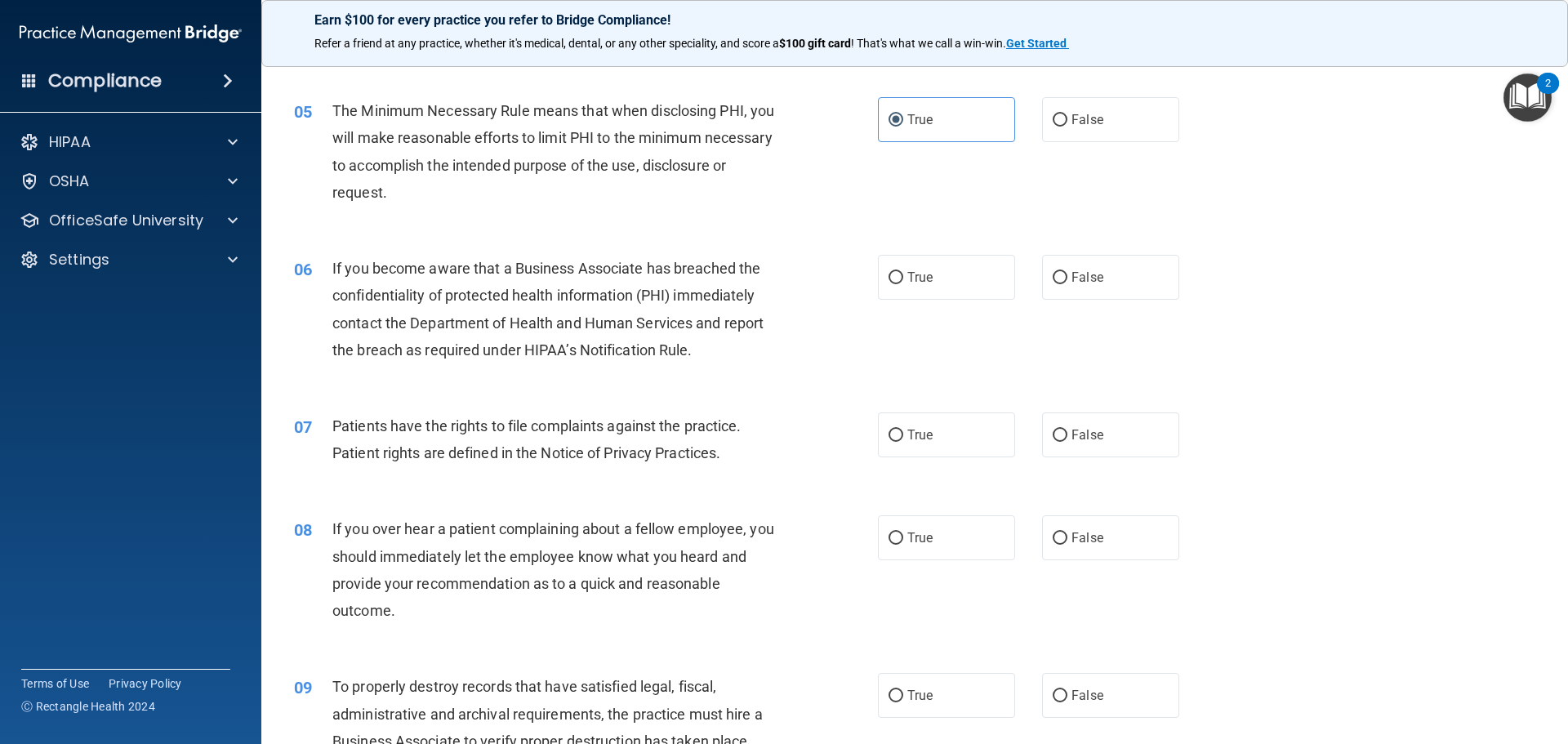
scroll to position [653, 0]
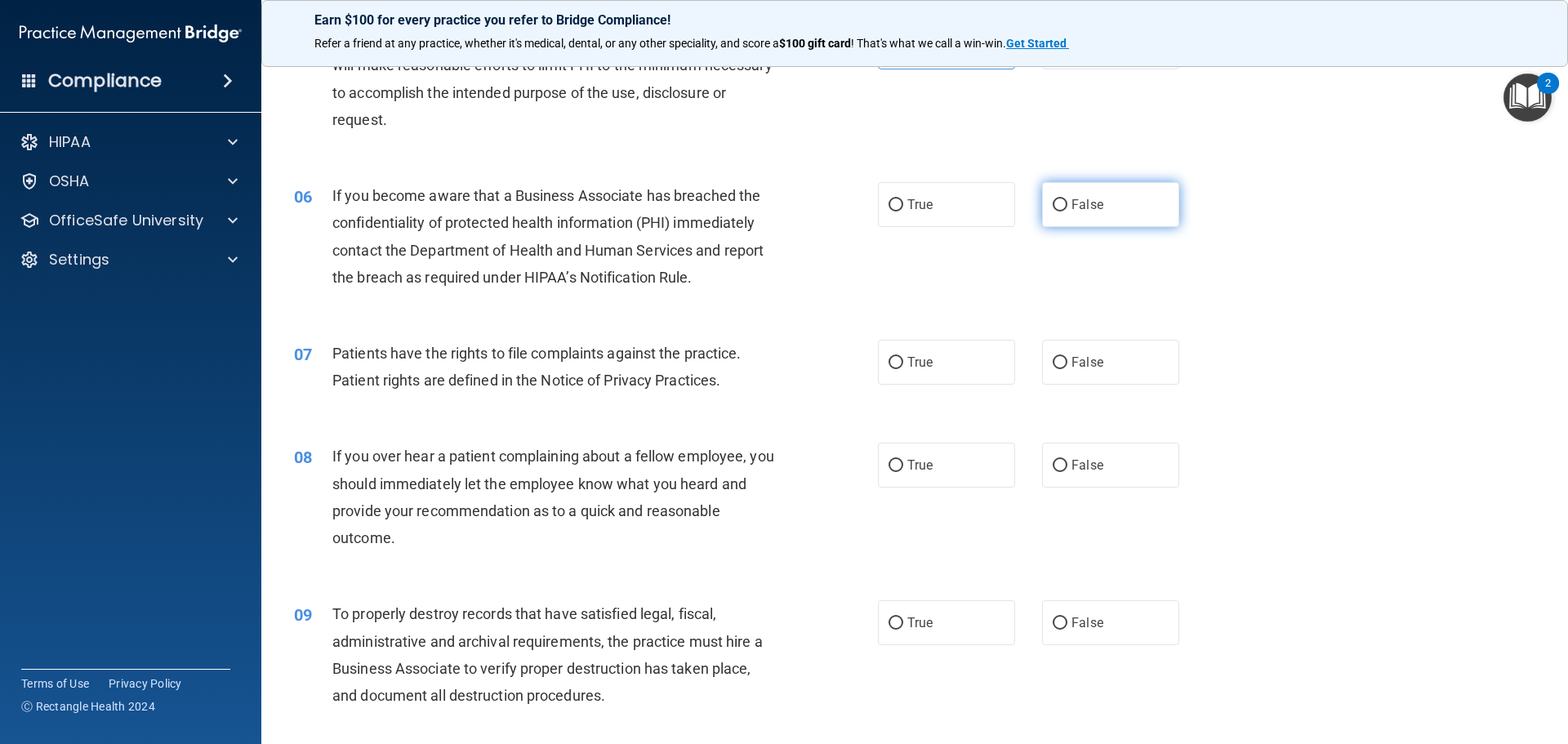
click at [1074, 208] on span "False" at bounding box center [1087, 204] width 32 height 16
click at [1067, 208] on input "False" at bounding box center [1060, 205] width 15 height 12
radio input "true"
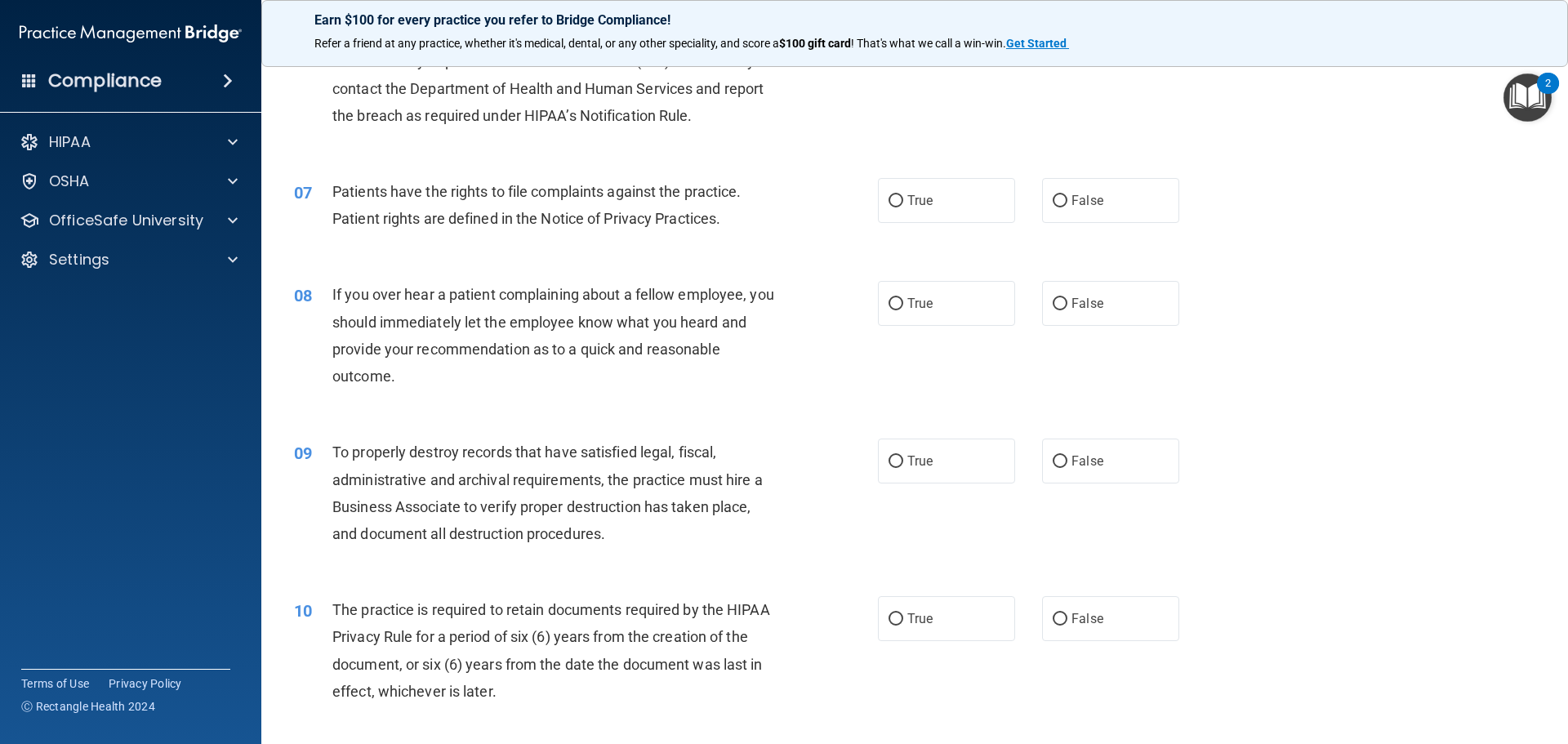
scroll to position [816, 0]
click at [961, 195] on label "True" at bounding box center [946, 199] width 137 height 45
click at [903, 195] on input "True" at bounding box center [895, 200] width 15 height 12
radio input "true"
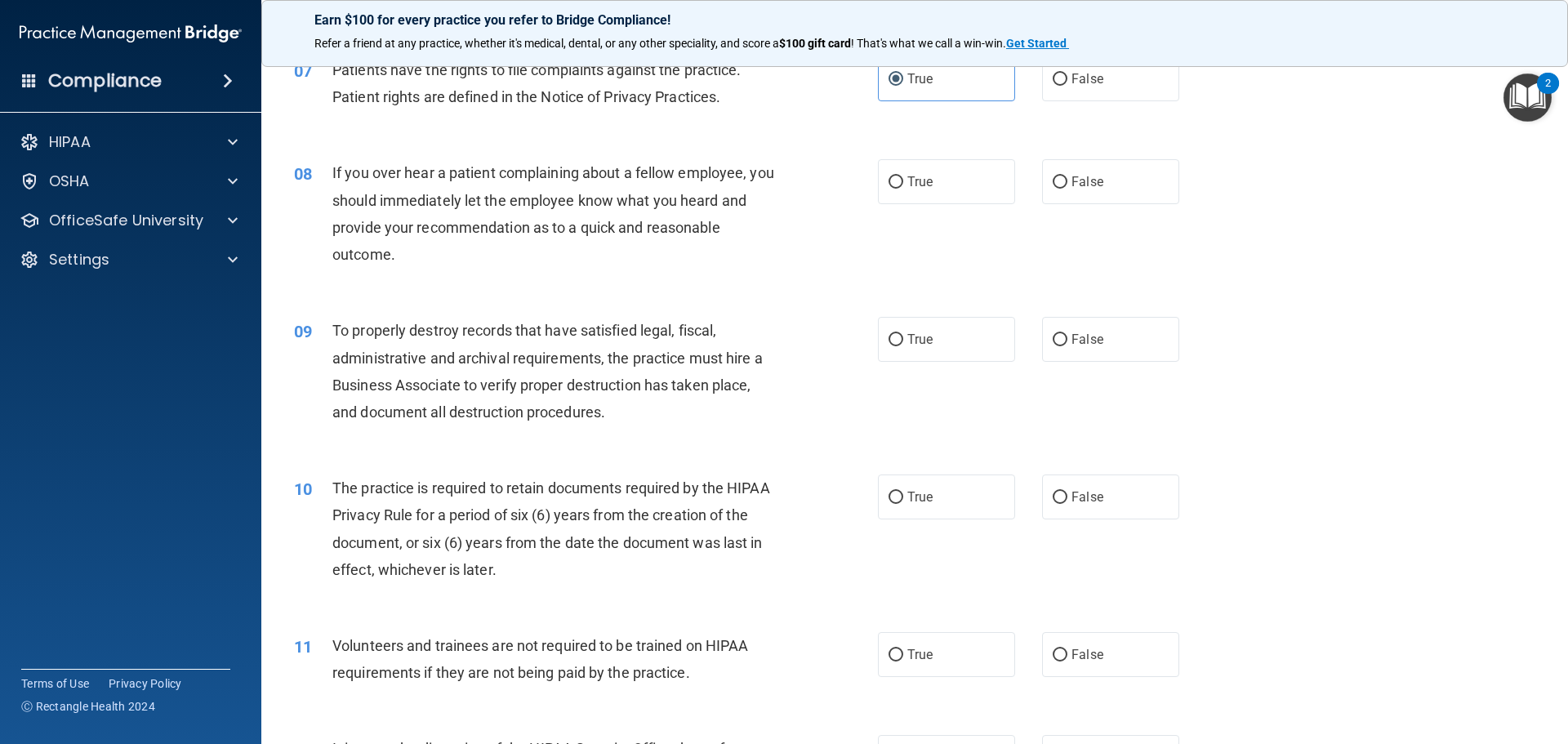
scroll to position [979, 0]
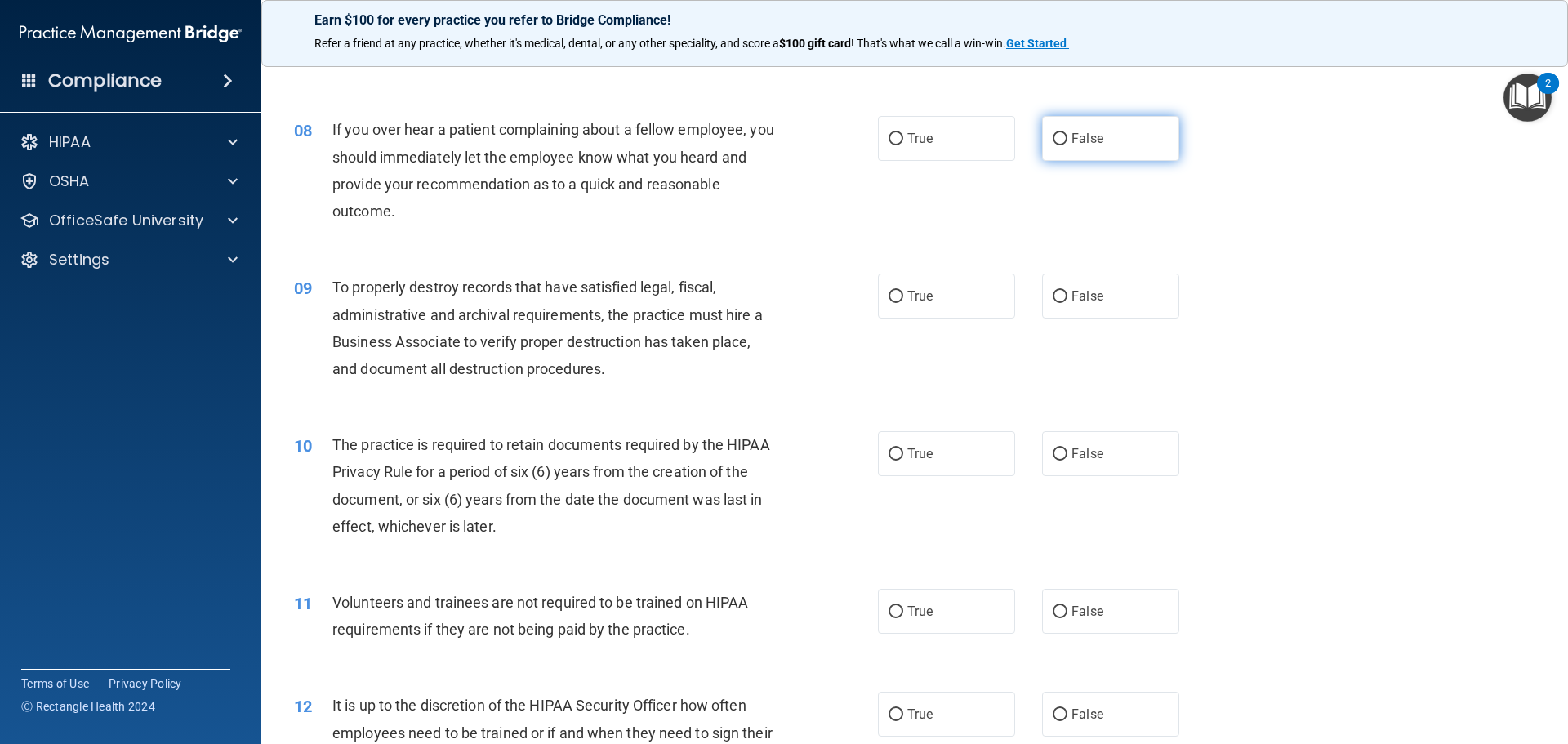
click at [1151, 145] on label "False" at bounding box center [1110, 139] width 137 height 45
click at [1067, 145] on input "False" at bounding box center [1060, 140] width 15 height 12
radio input "true"
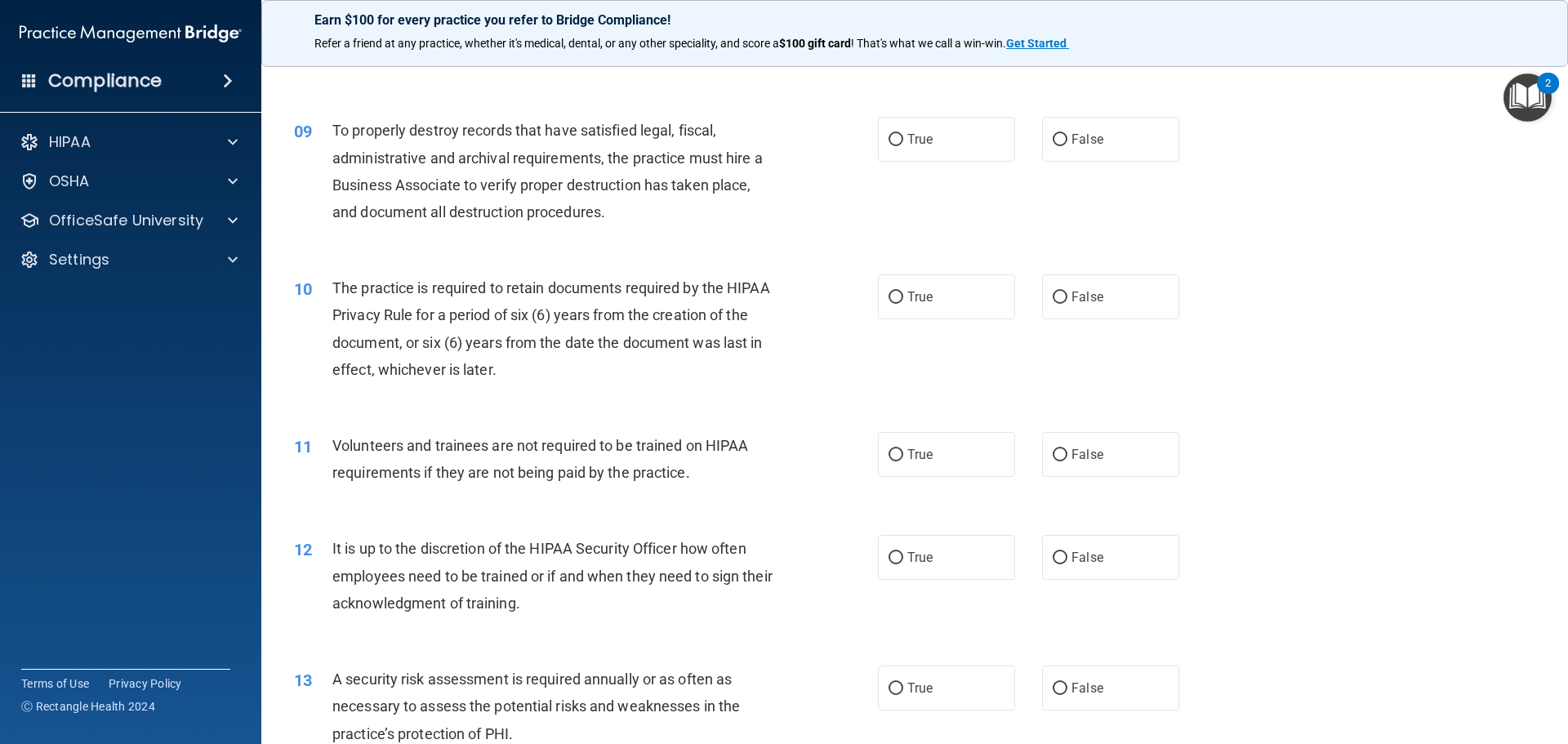
scroll to position [1143, 0]
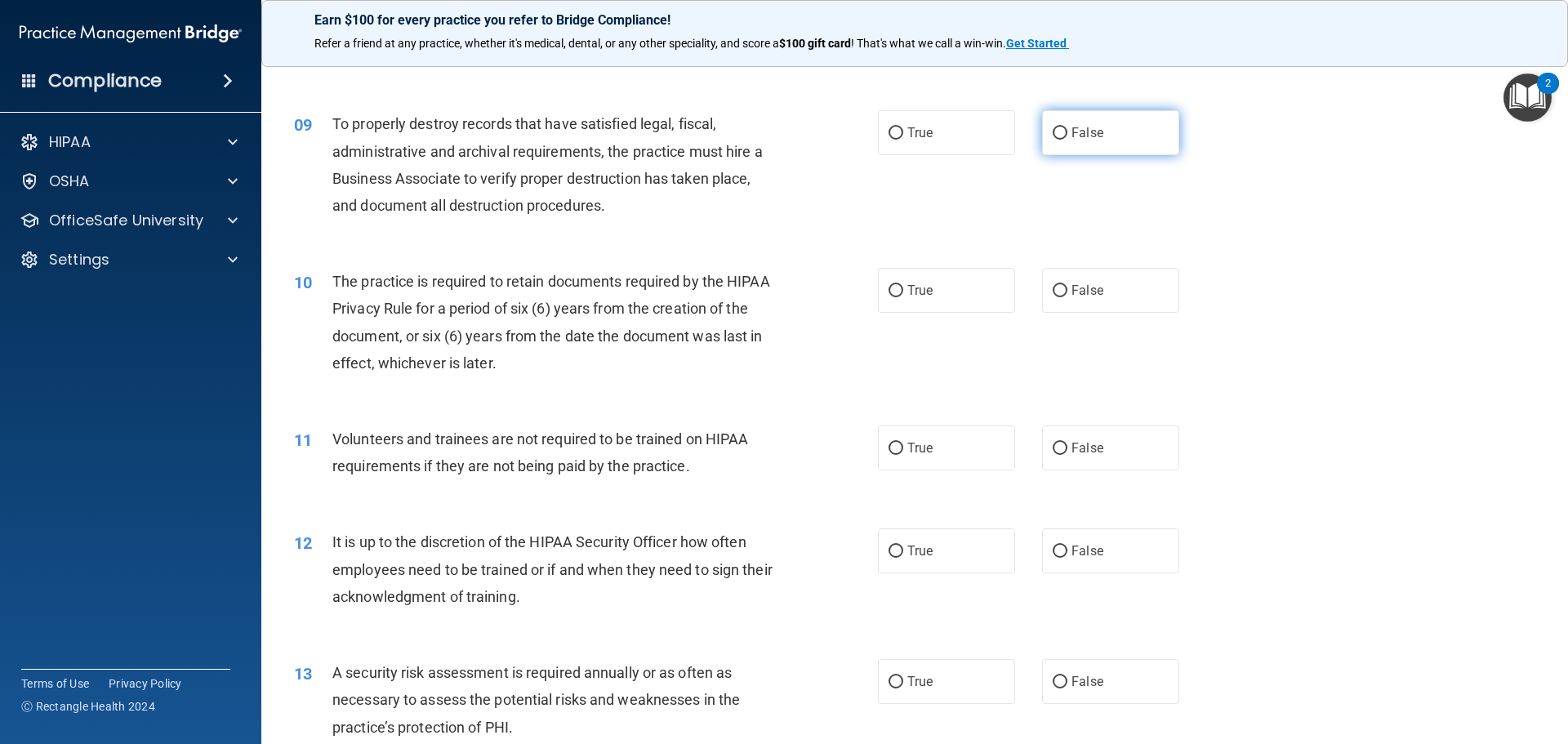
click at [1125, 119] on label "False" at bounding box center [1110, 133] width 137 height 45
click at [1067, 127] on input "False" at bounding box center [1060, 133] width 15 height 12
radio input "true"
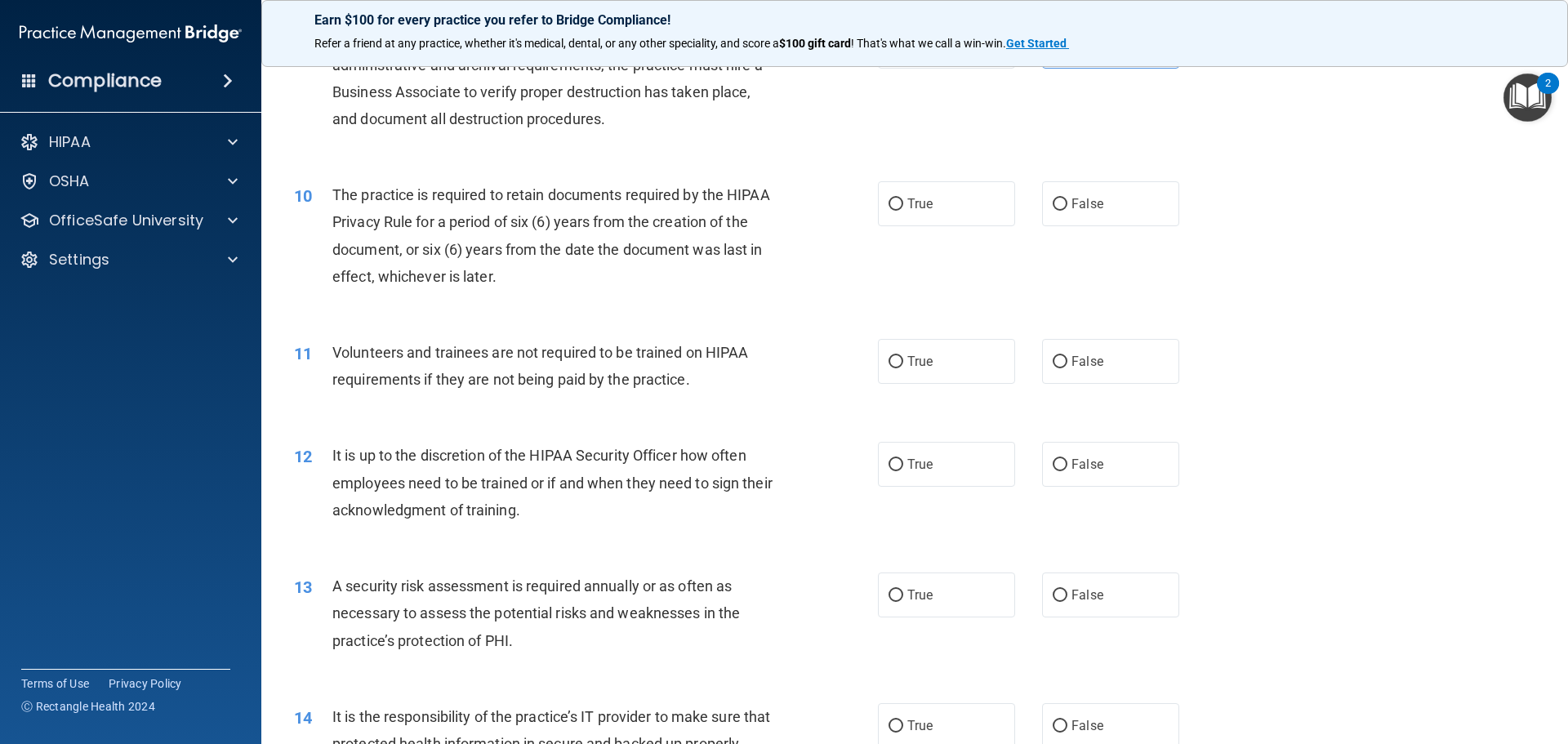
scroll to position [1306, 0]
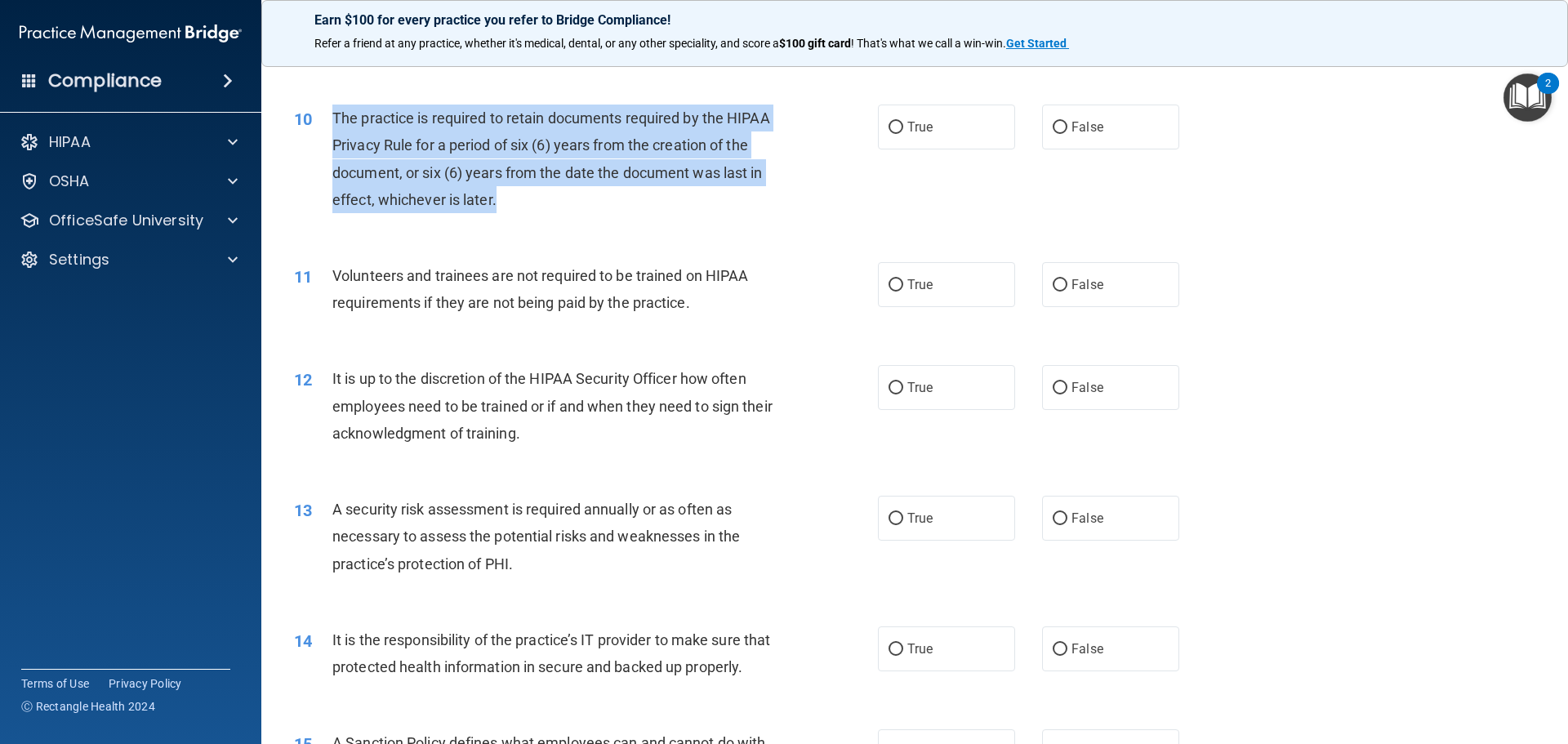
drag, startPoint x: 515, startPoint y: 215, endPoint x: 333, endPoint y: 107, distance: 211.6
click at [333, 107] on div "10 The practice is required to retain documents required by the HIPAA Privacy R…" at bounding box center [586, 163] width 633 height 117
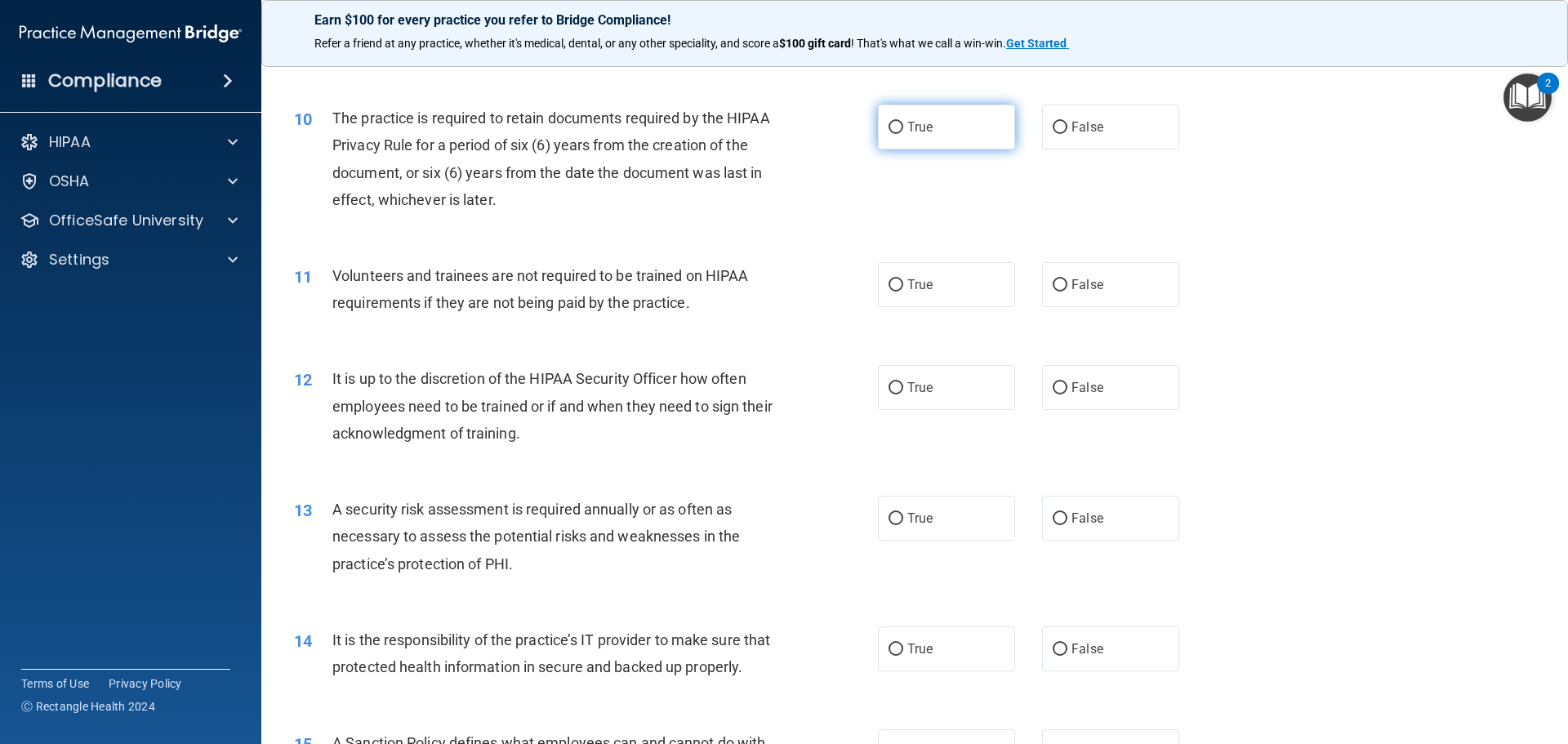
click at [912, 137] on label "True" at bounding box center [946, 127] width 137 height 45
click at [903, 133] on input "True" at bounding box center [895, 127] width 15 height 12
radio input "true"
click at [1098, 298] on label "False" at bounding box center [1110, 284] width 137 height 45
click at [1067, 291] on input "False" at bounding box center [1060, 285] width 15 height 12
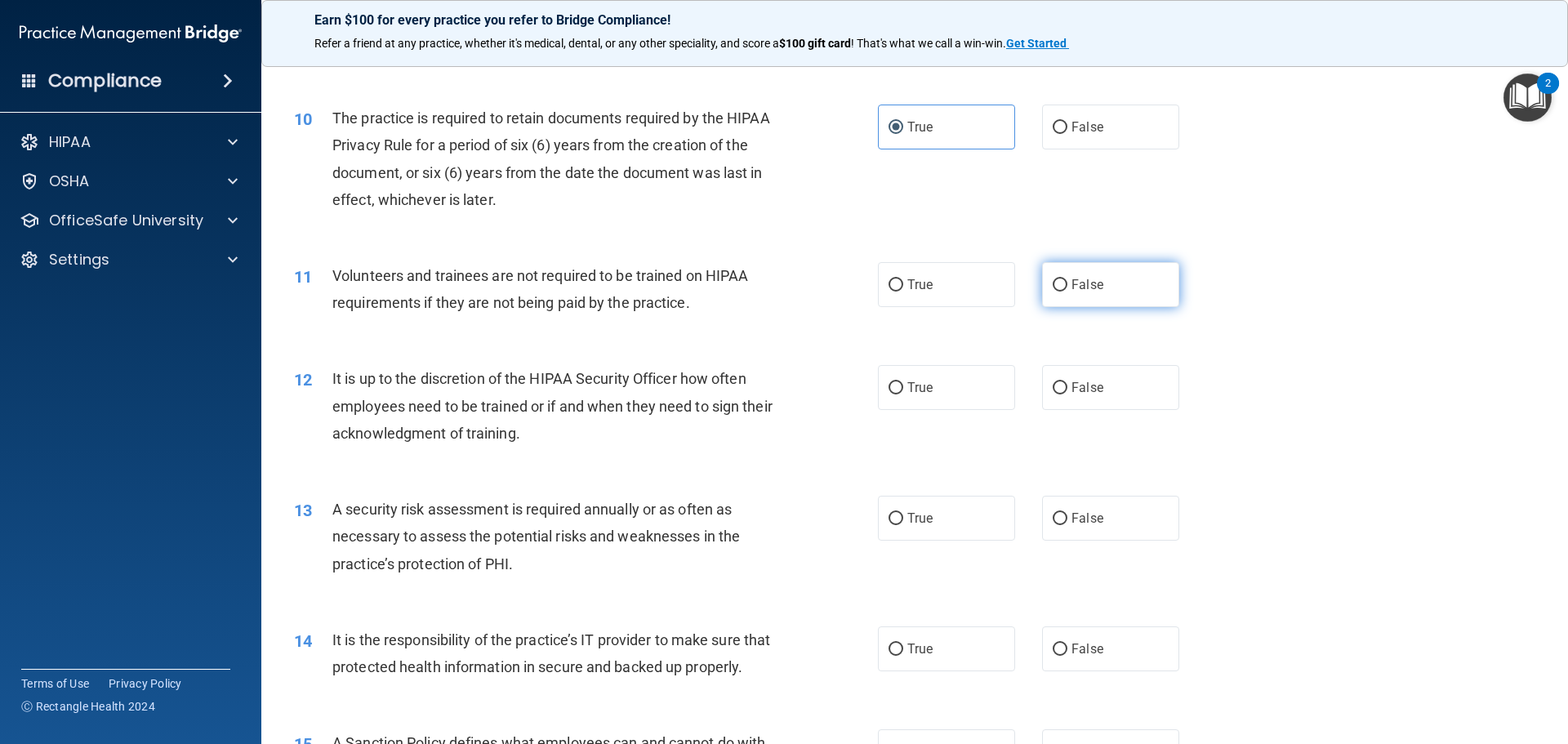
radio input "true"
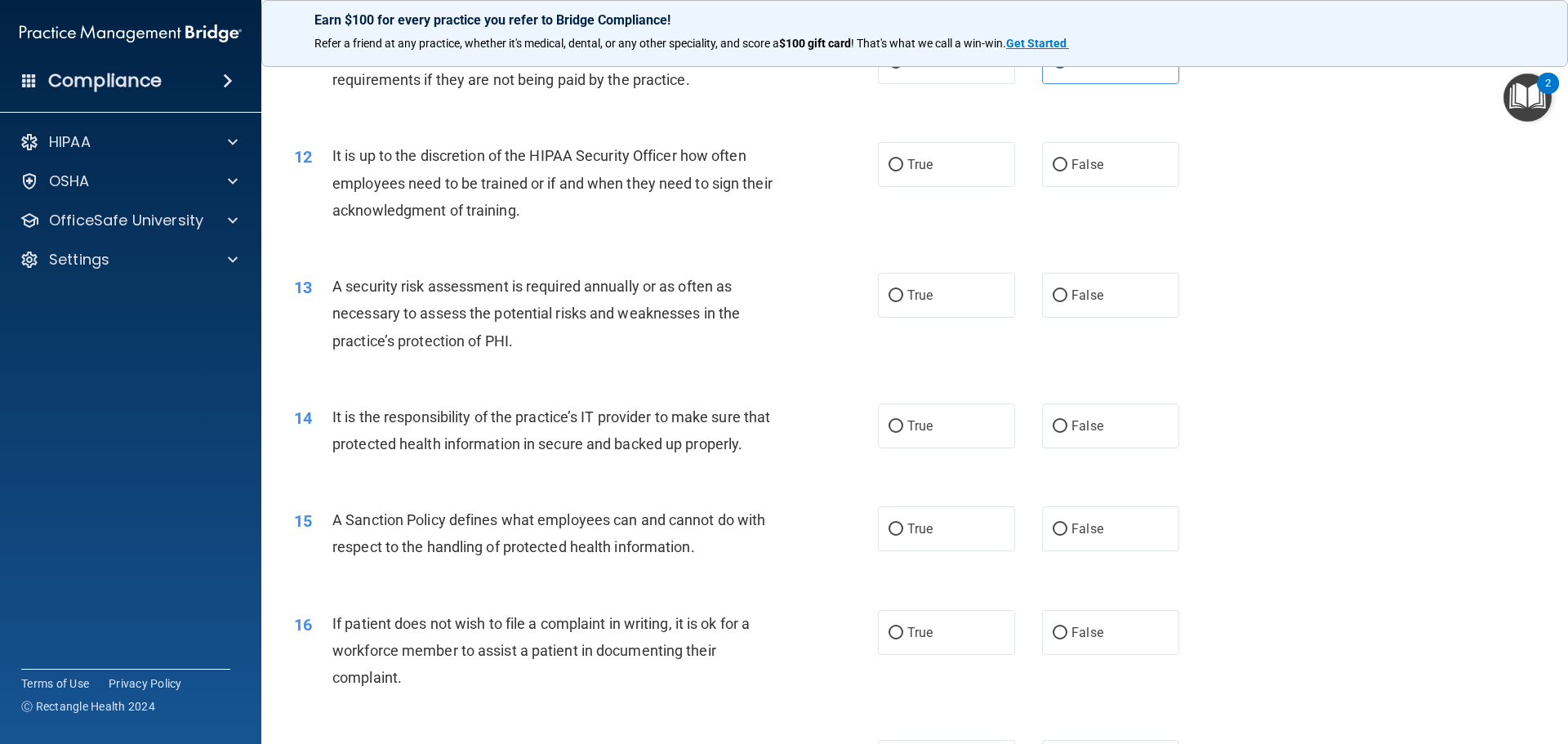
scroll to position [1551, 0]
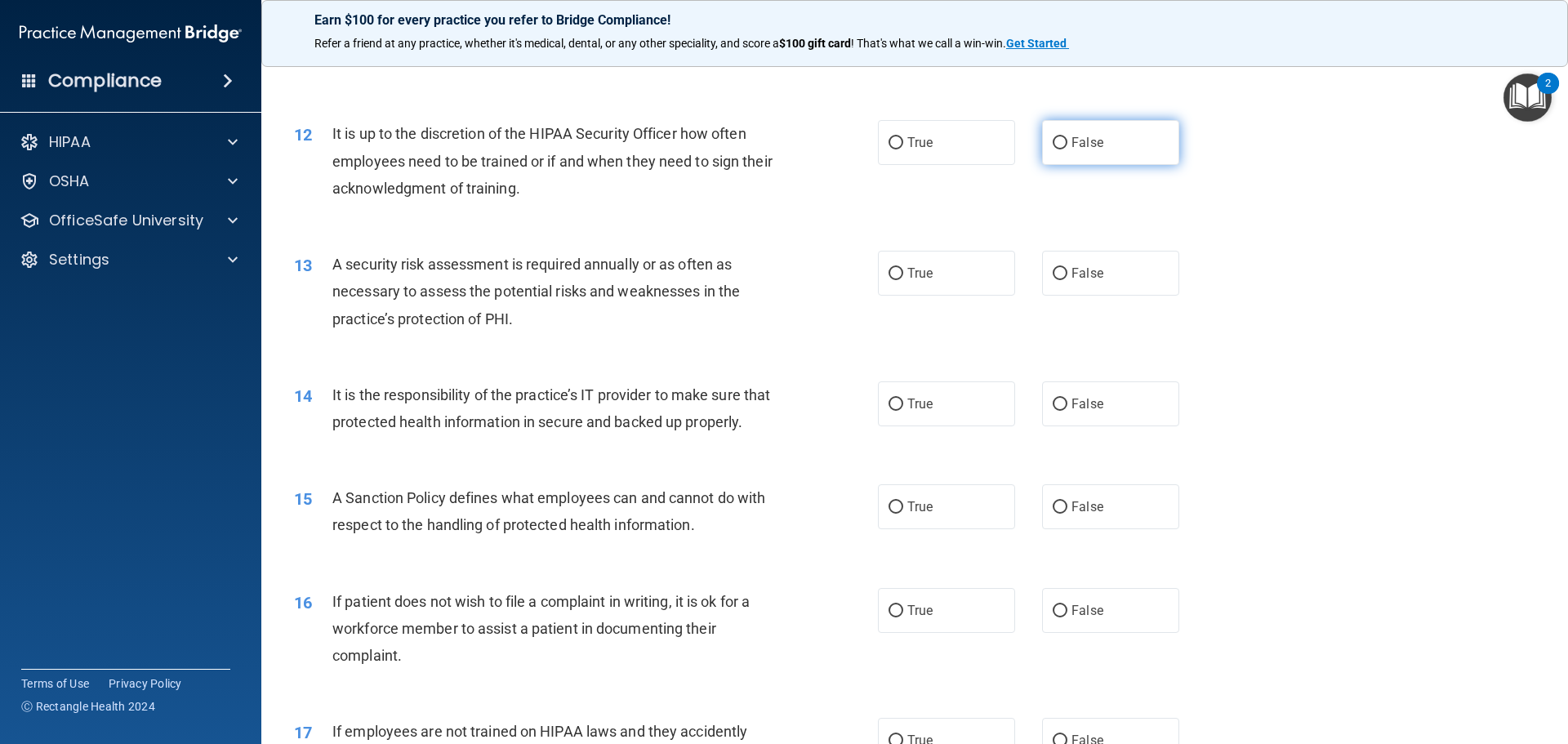
click at [1124, 150] on label "False" at bounding box center [1110, 142] width 137 height 45
click at [1067, 149] on input "False" at bounding box center [1060, 143] width 15 height 12
radio input "true"
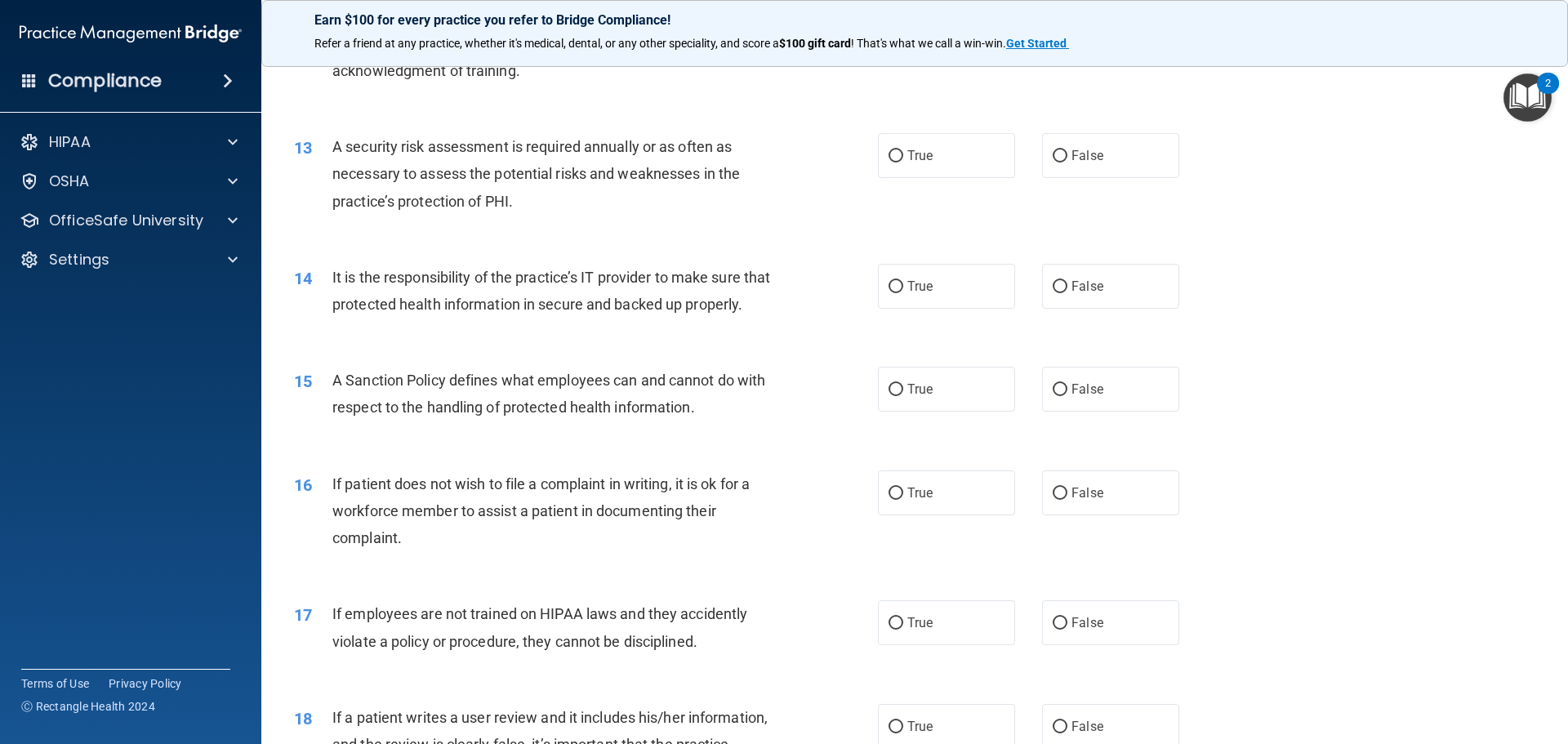
scroll to position [1714, 0]
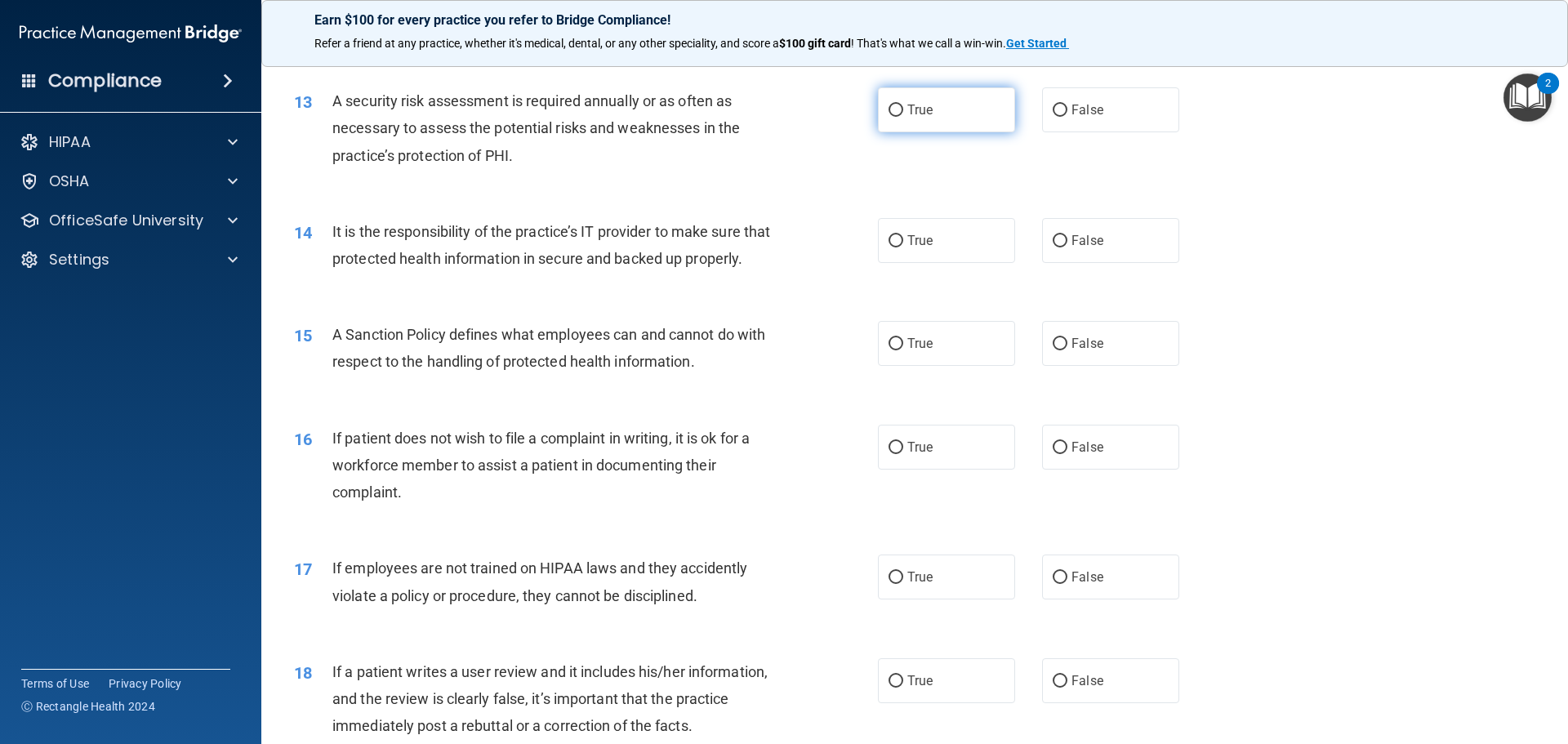
click at [926, 124] on label "True" at bounding box center [946, 109] width 137 height 45
click at [903, 117] on input "True" at bounding box center [895, 110] width 15 height 12
radio input "true"
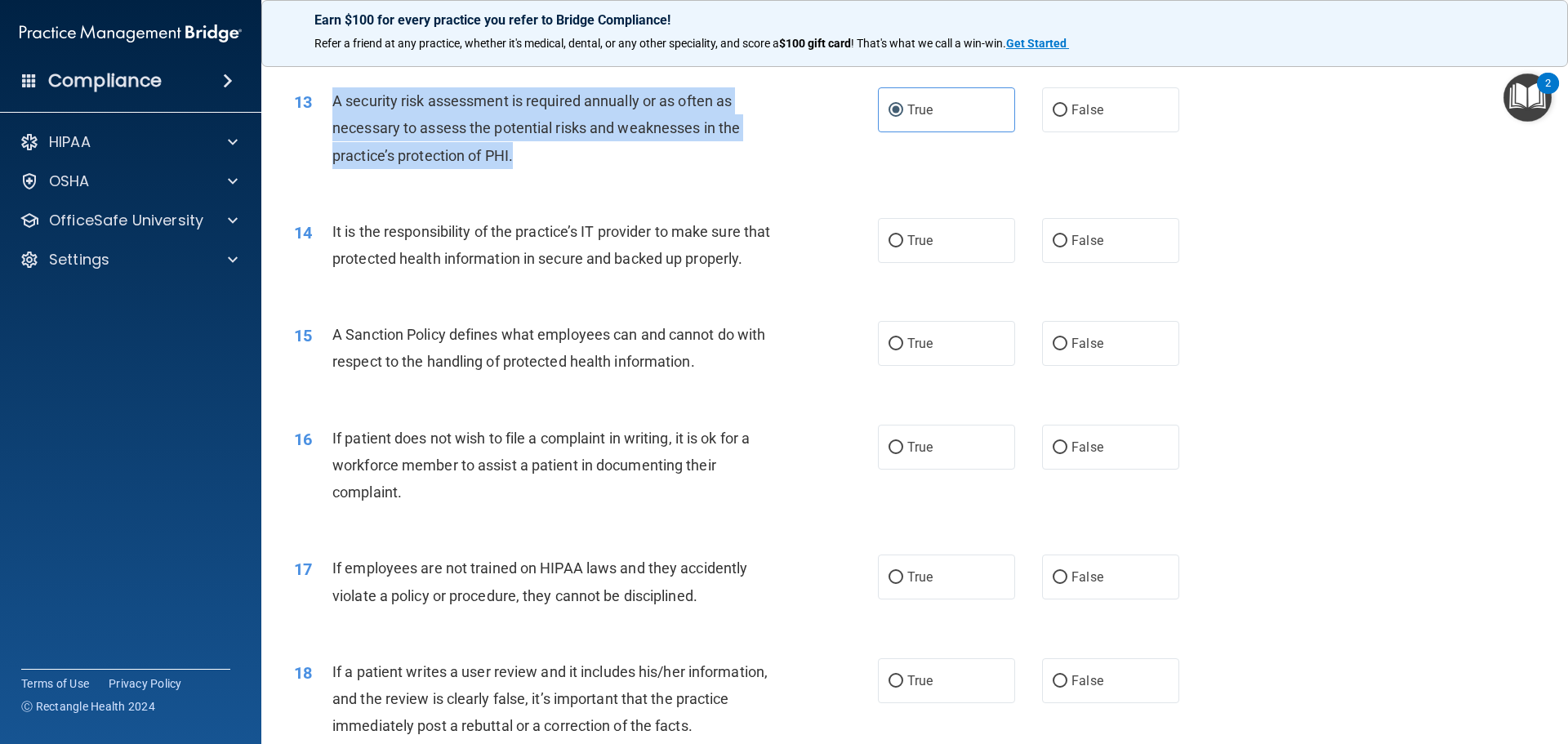
drag, startPoint x: 506, startPoint y: 154, endPoint x: 326, endPoint y: 105, distance: 186.6
click at [326, 105] on div "13 A security risk assessment is required annually or as often as necessary to …" at bounding box center [586, 132] width 633 height 90
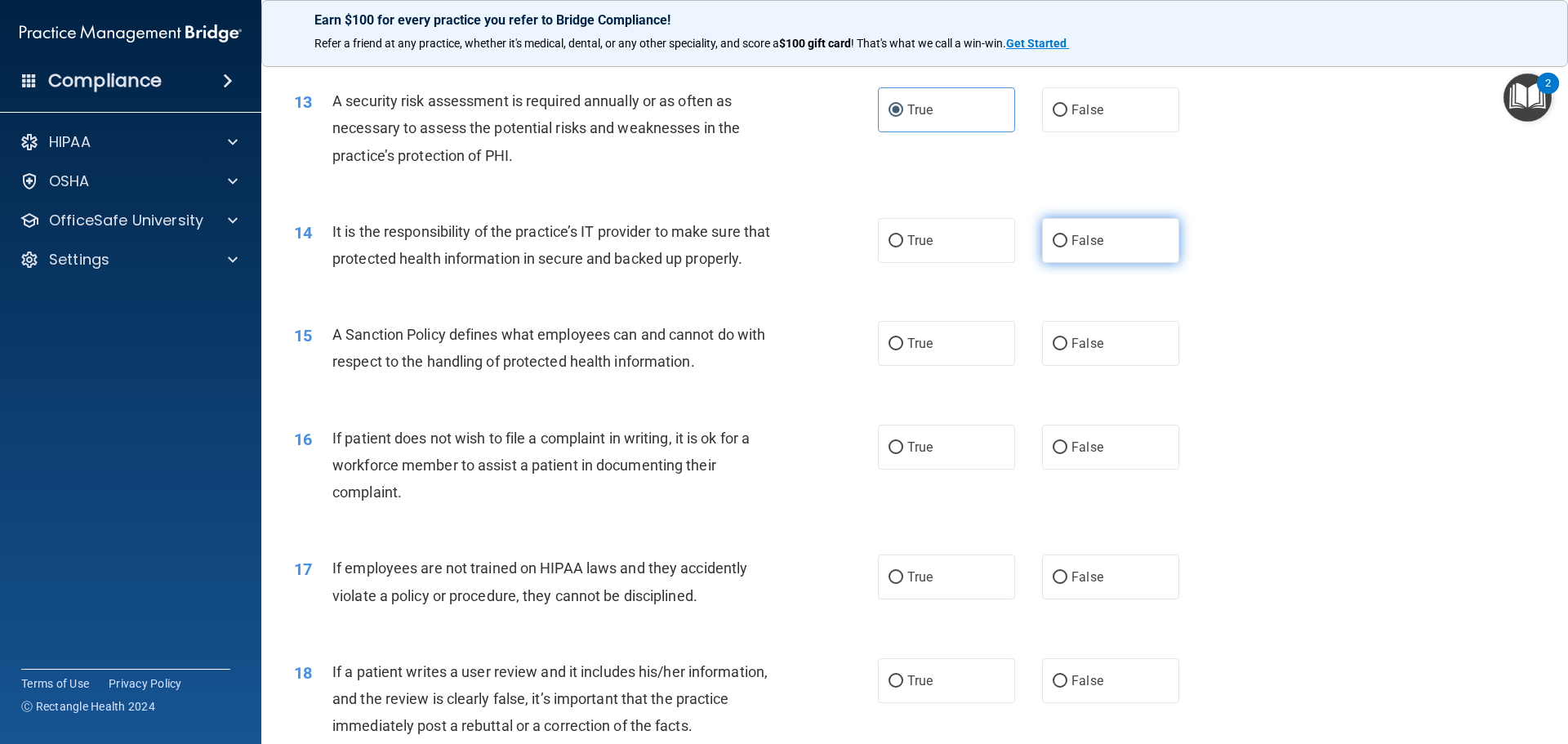
click at [1140, 236] on label "False" at bounding box center [1110, 240] width 137 height 45
click at [1067, 236] on input "False" at bounding box center [1060, 241] width 15 height 12
radio input "true"
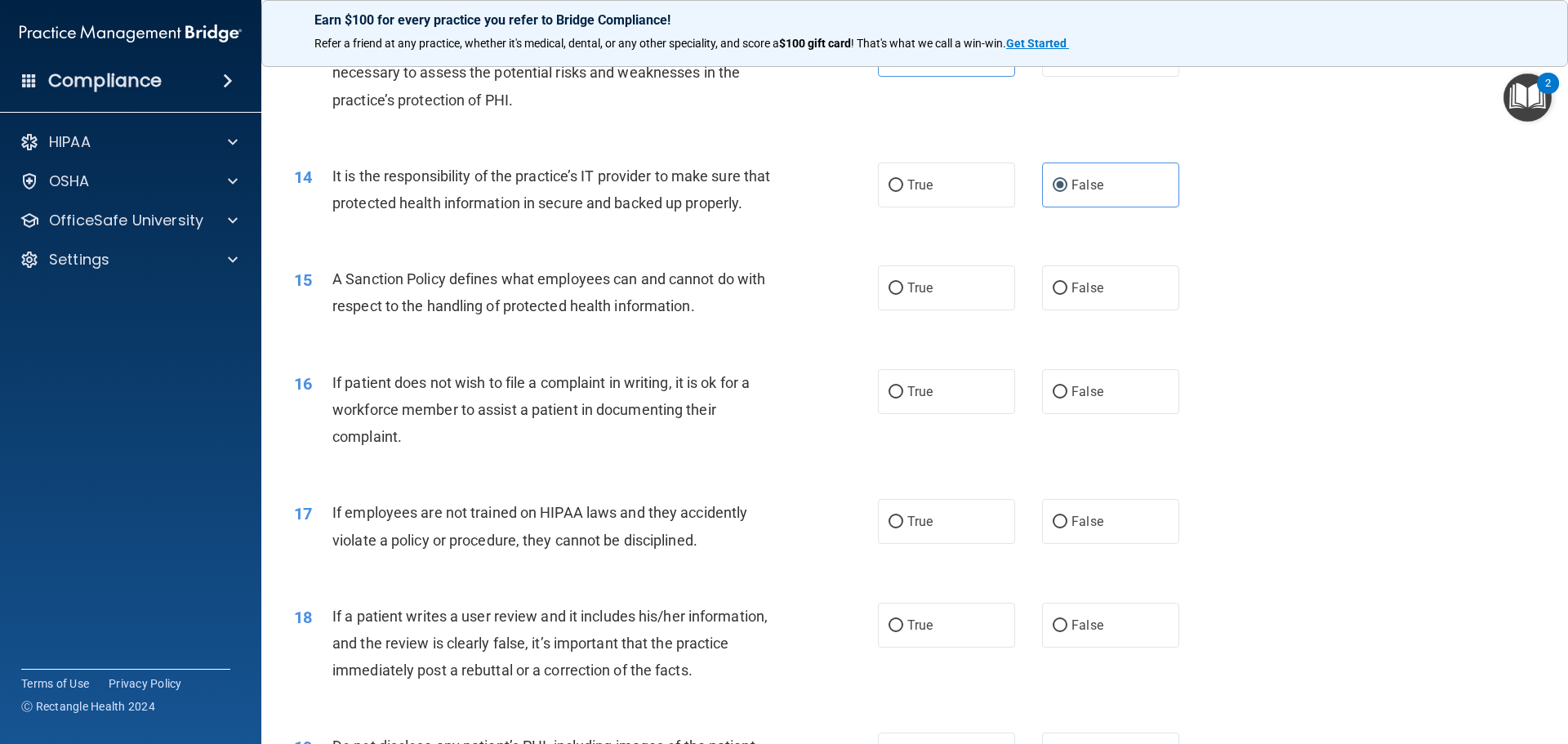
scroll to position [1877, 0]
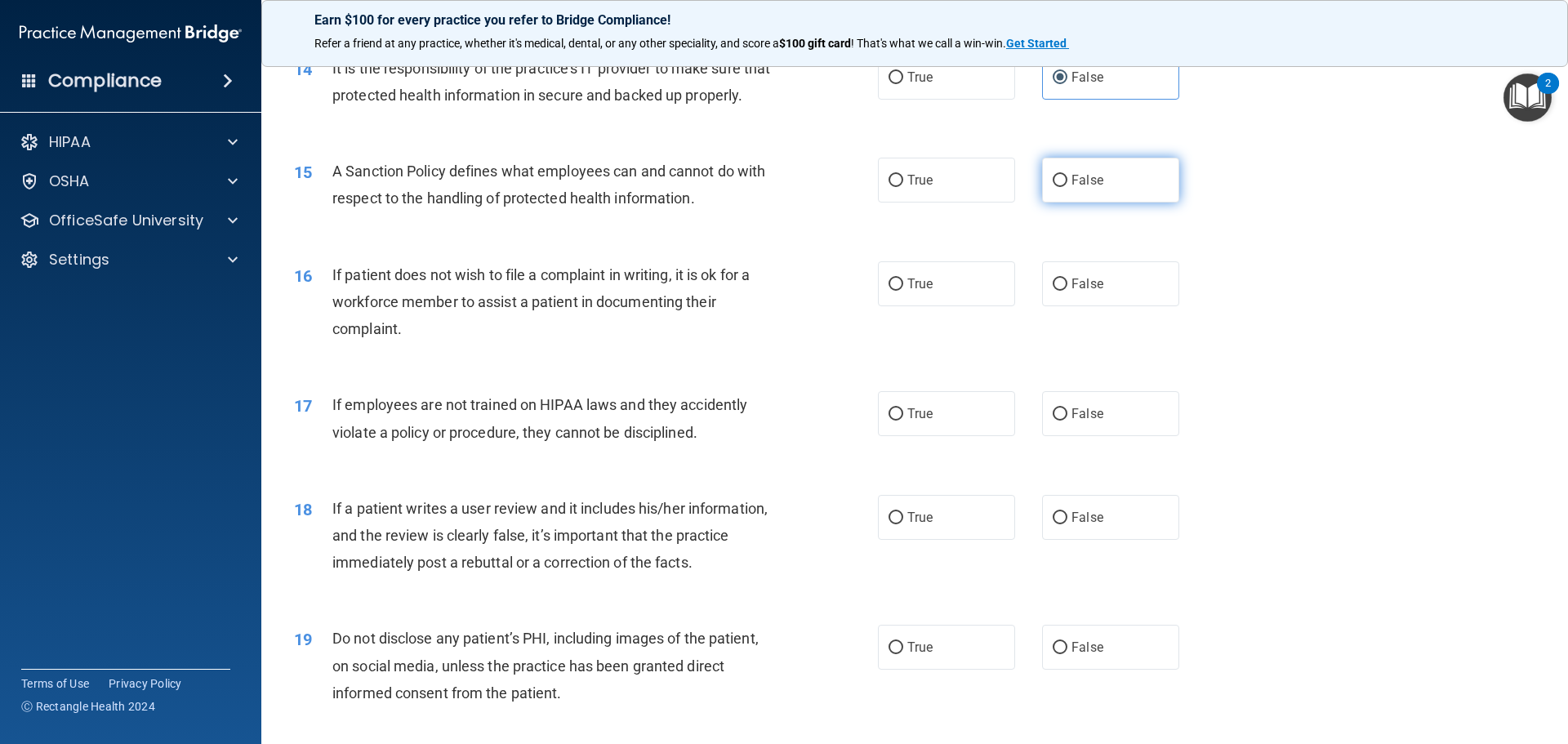
click at [1118, 202] on label "False" at bounding box center [1110, 180] width 137 height 45
click at [1067, 187] on input "False" at bounding box center [1060, 181] width 15 height 12
radio input "true"
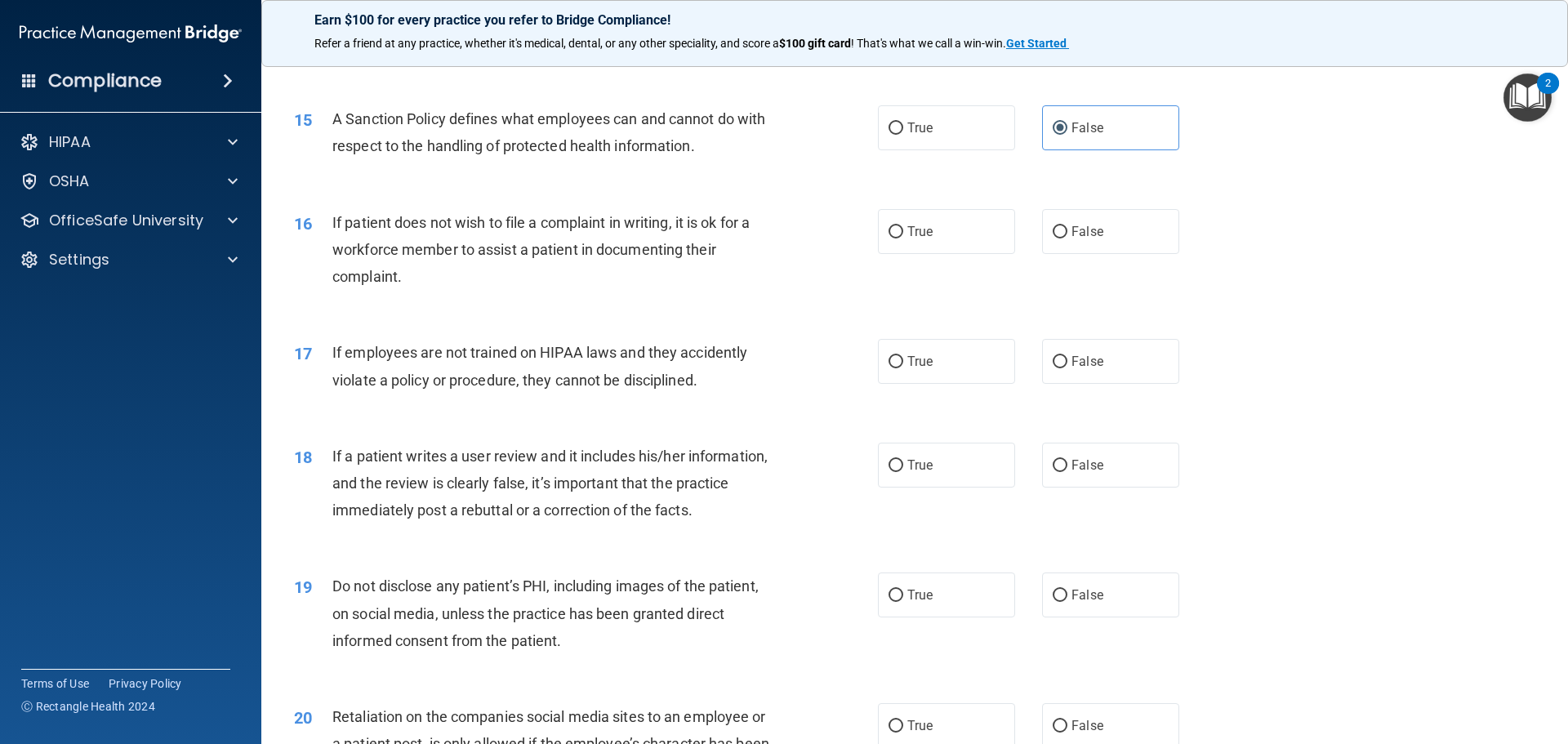
scroll to position [1959, 0]
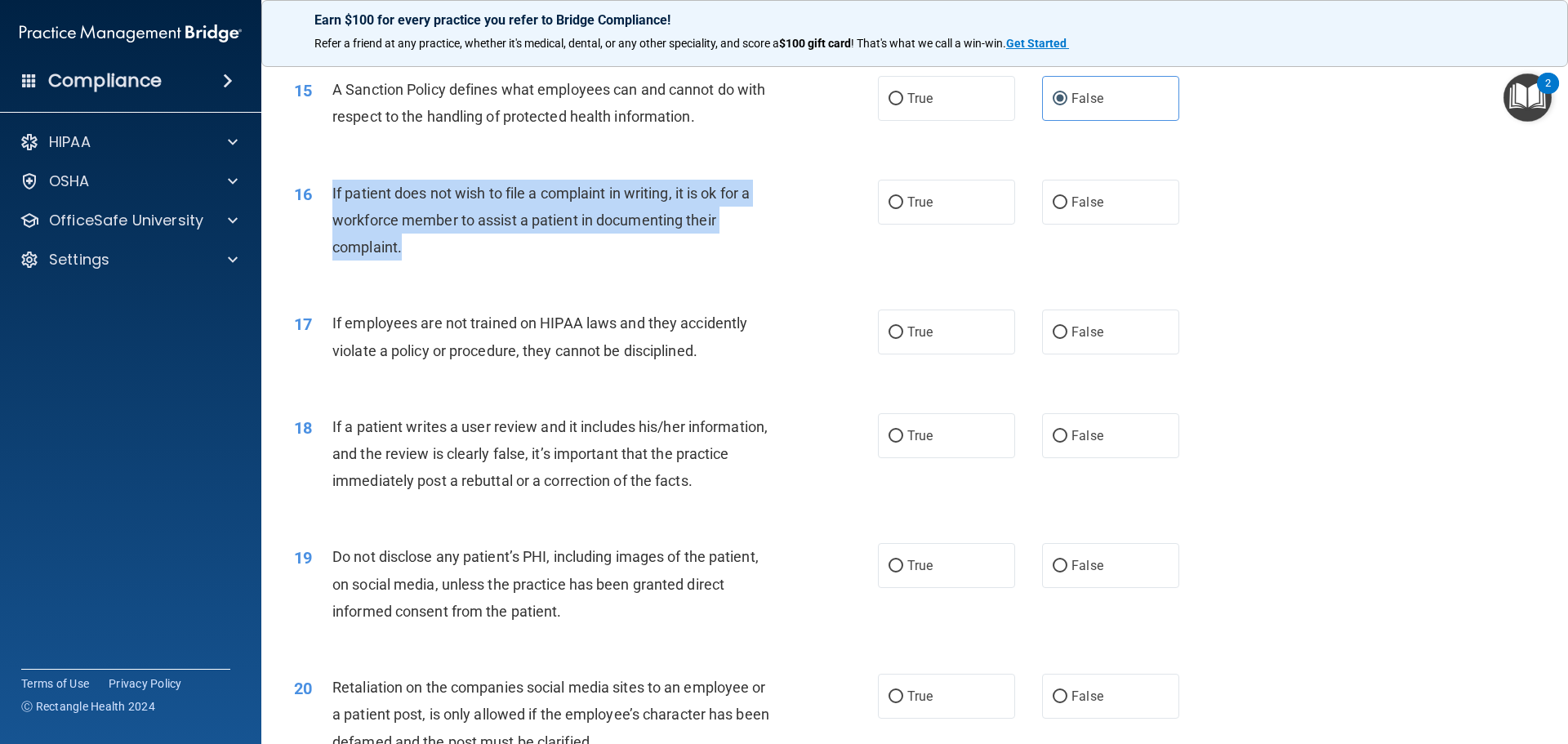
drag, startPoint x: 407, startPoint y: 273, endPoint x: 333, endPoint y: 224, distance: 88.8
click at [333, 224] on div "If patient does not wish to file a complaint in writing, it is ok for a workfor…" at bounding box center [561, 220] width 457 height 82
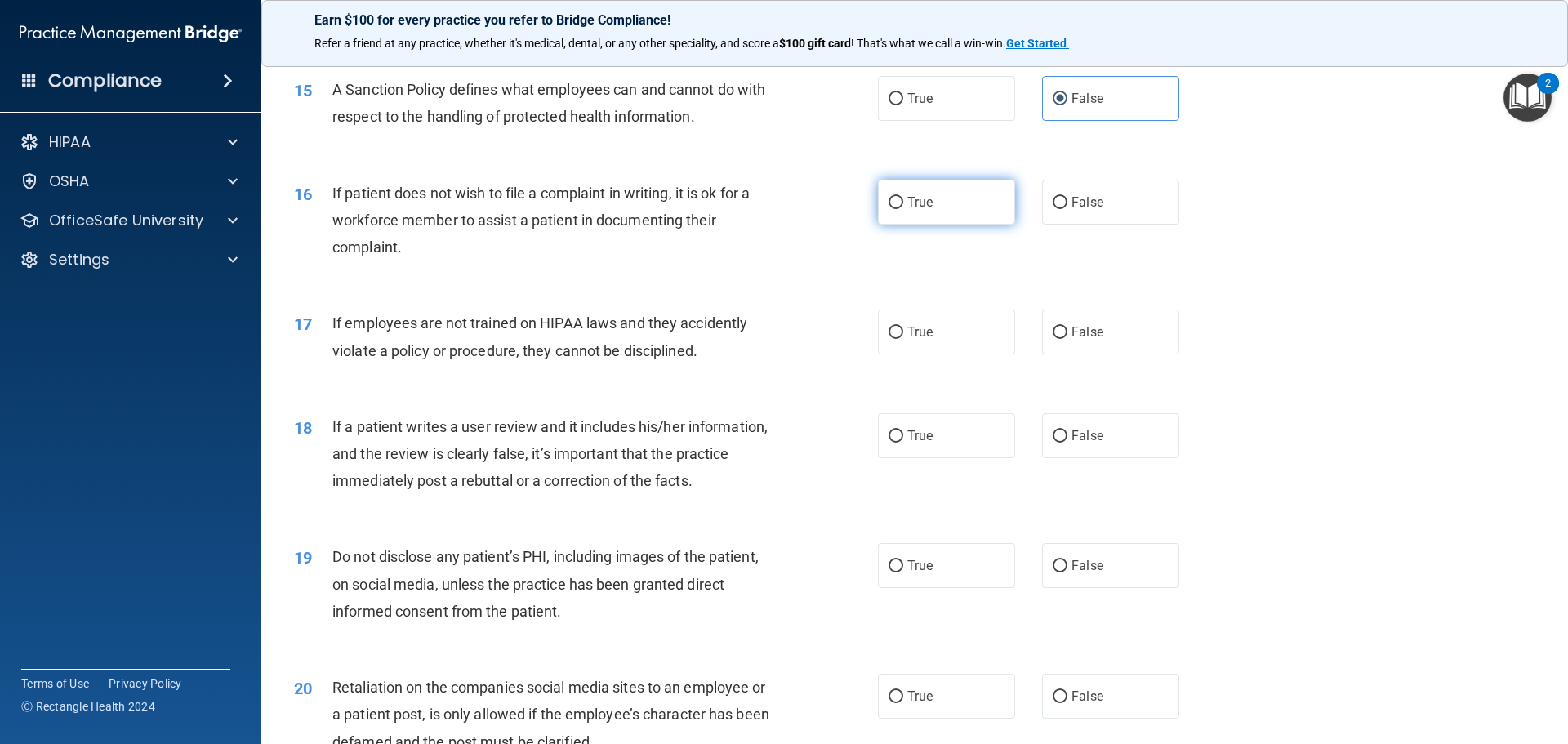
click at [918, 210] on span "True" at bounding box center [919, 202] width 25 height 16
click at [903, 209] on input "True" at bounding box center [895, 202] width 15 height 12
radio input "true"
click at [792, 371] on div "17 If employees are not trained on HIPAA laws and they accidently violate a pol…" at bounding box center [586, 340] width 633 height 62
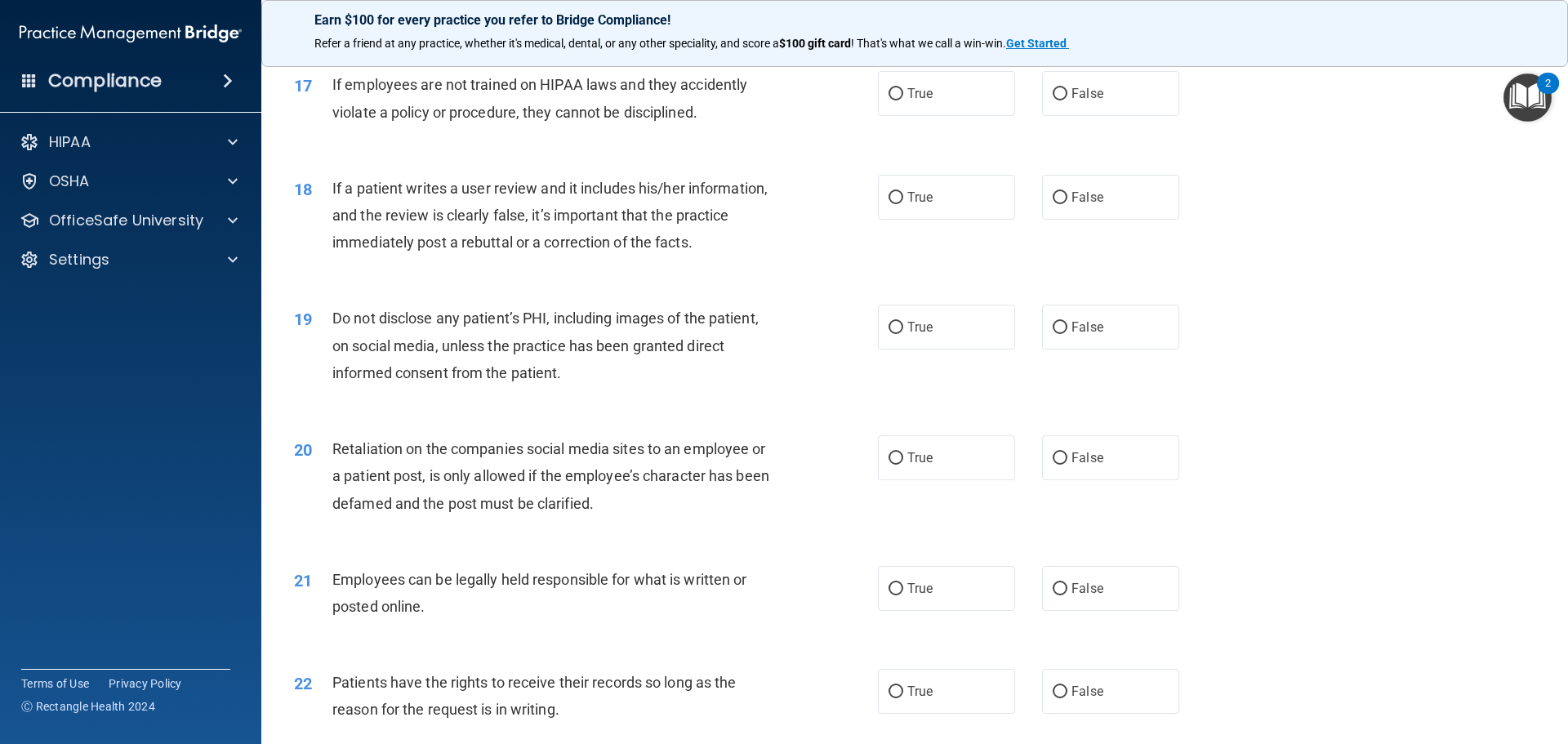
scroll to position [2204, 0]
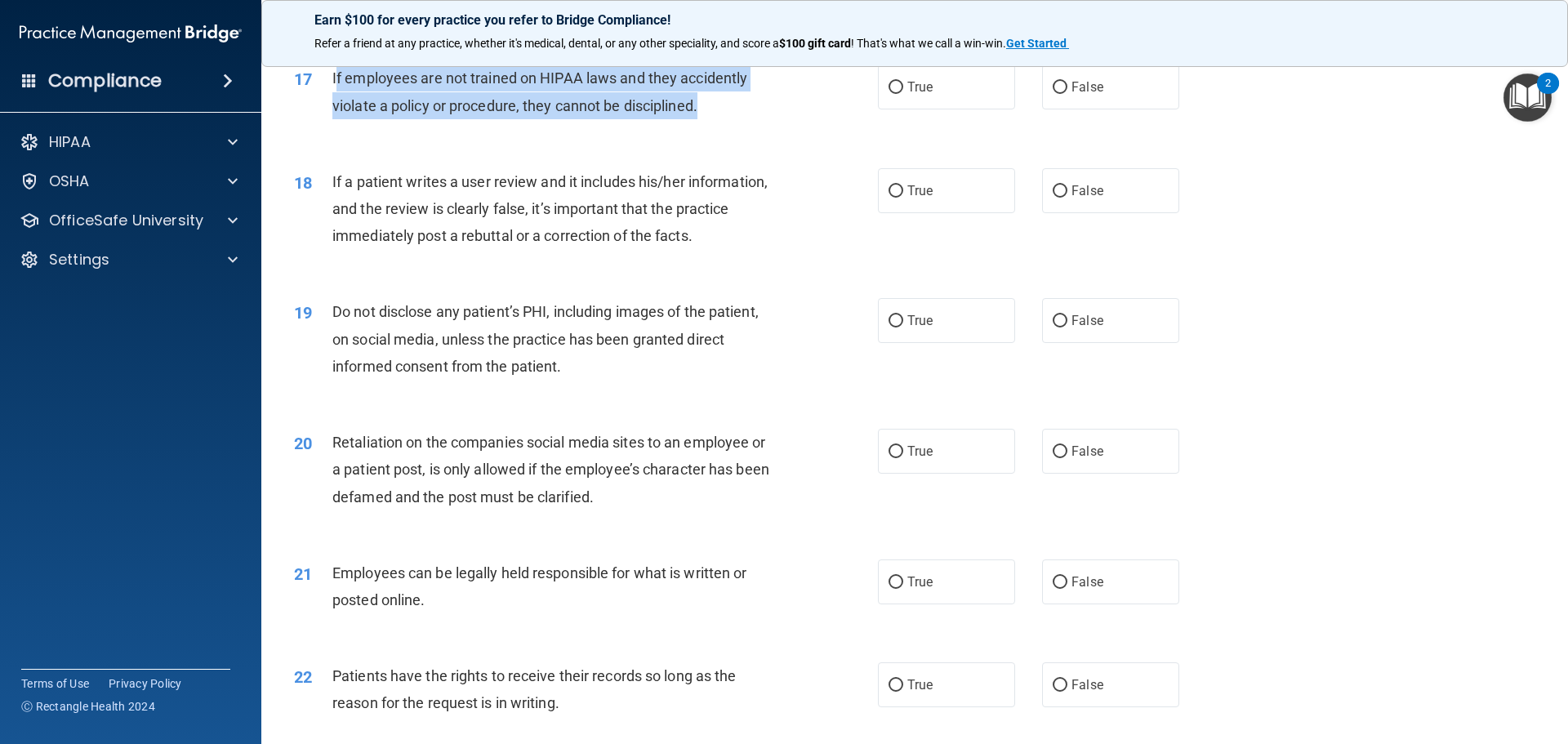
drag, startPoint x: 700, startPoint y: 146, endPoint x: 571, endPoint y: 125, distance: 130.7
click at [337, 107] on div "17 If employees are not trained on HIPAA laws and they accidently violate a pol…" at bounding box center [586, 96] width 633 height 62
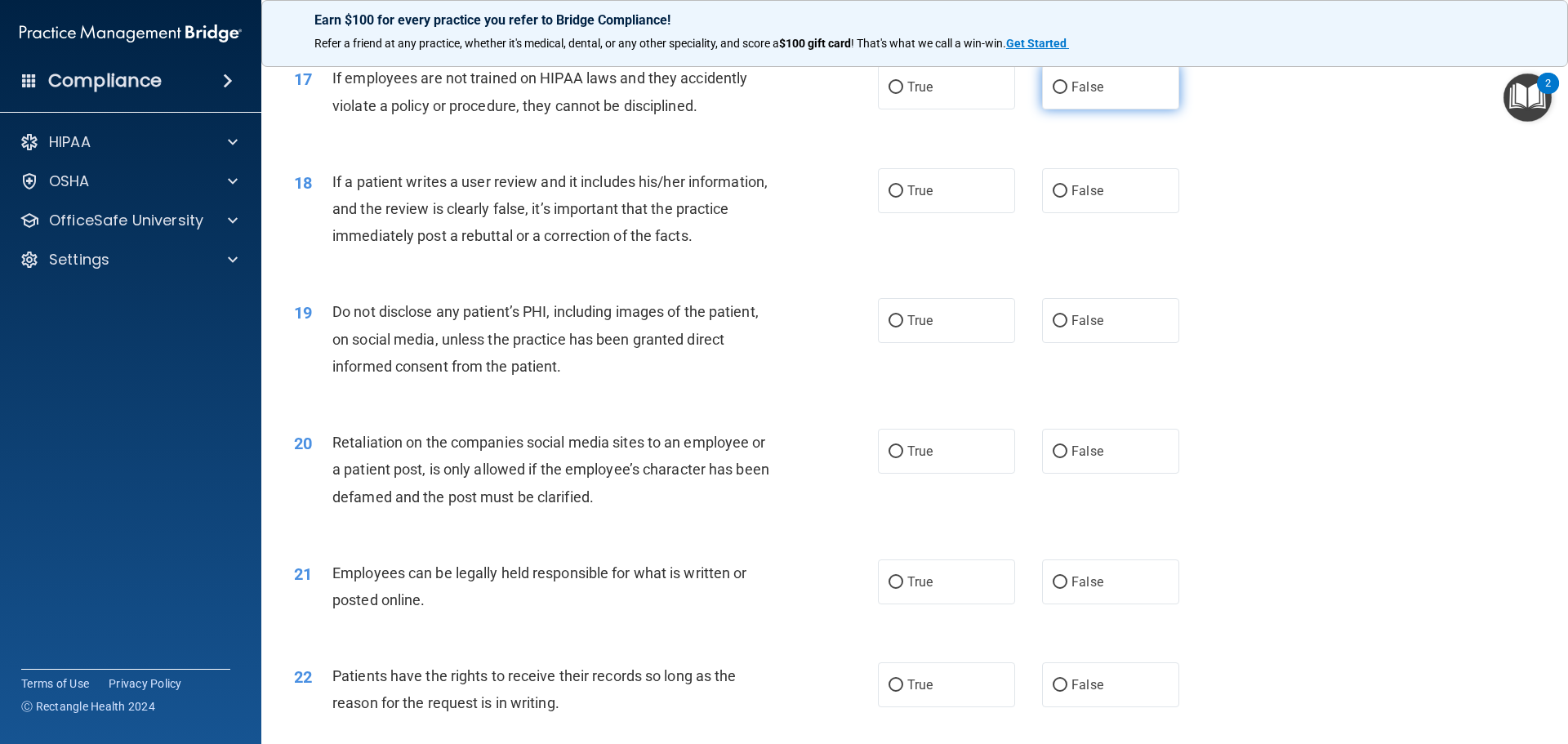
click at [1083, 105] on label "False" at bounding box center [1110, 87] width 137 height 45
click at [1067, 94] on input "False" at bounding box center [1060, 88] width 15 height 12
radio input "true"
click at [1112, 213] on label "False" at bounding box center [1110, 190] width 137 height 45
click at [1067, 197] on input "False" at bounding box center [1060, 191] width 15 height 12
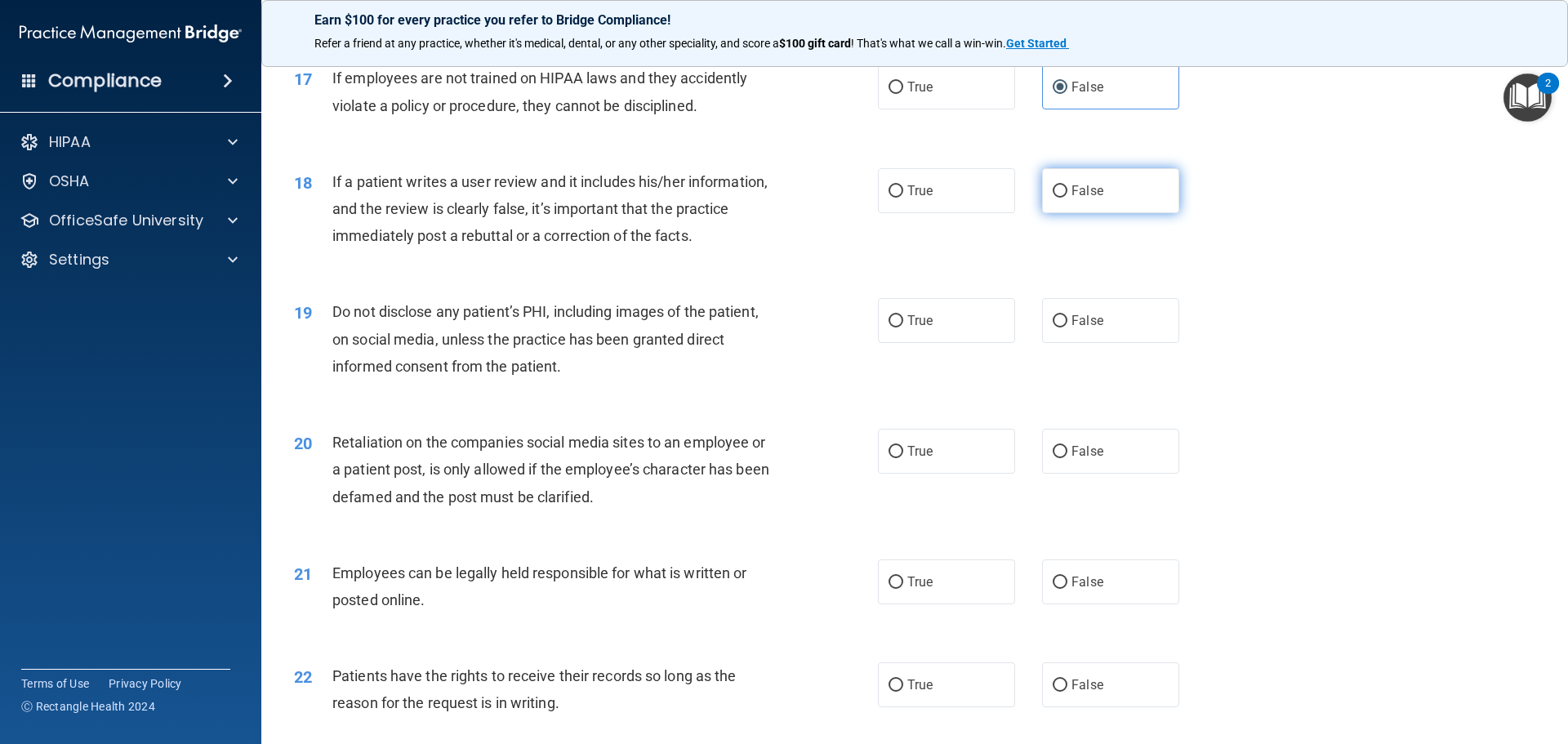
radio input "true"
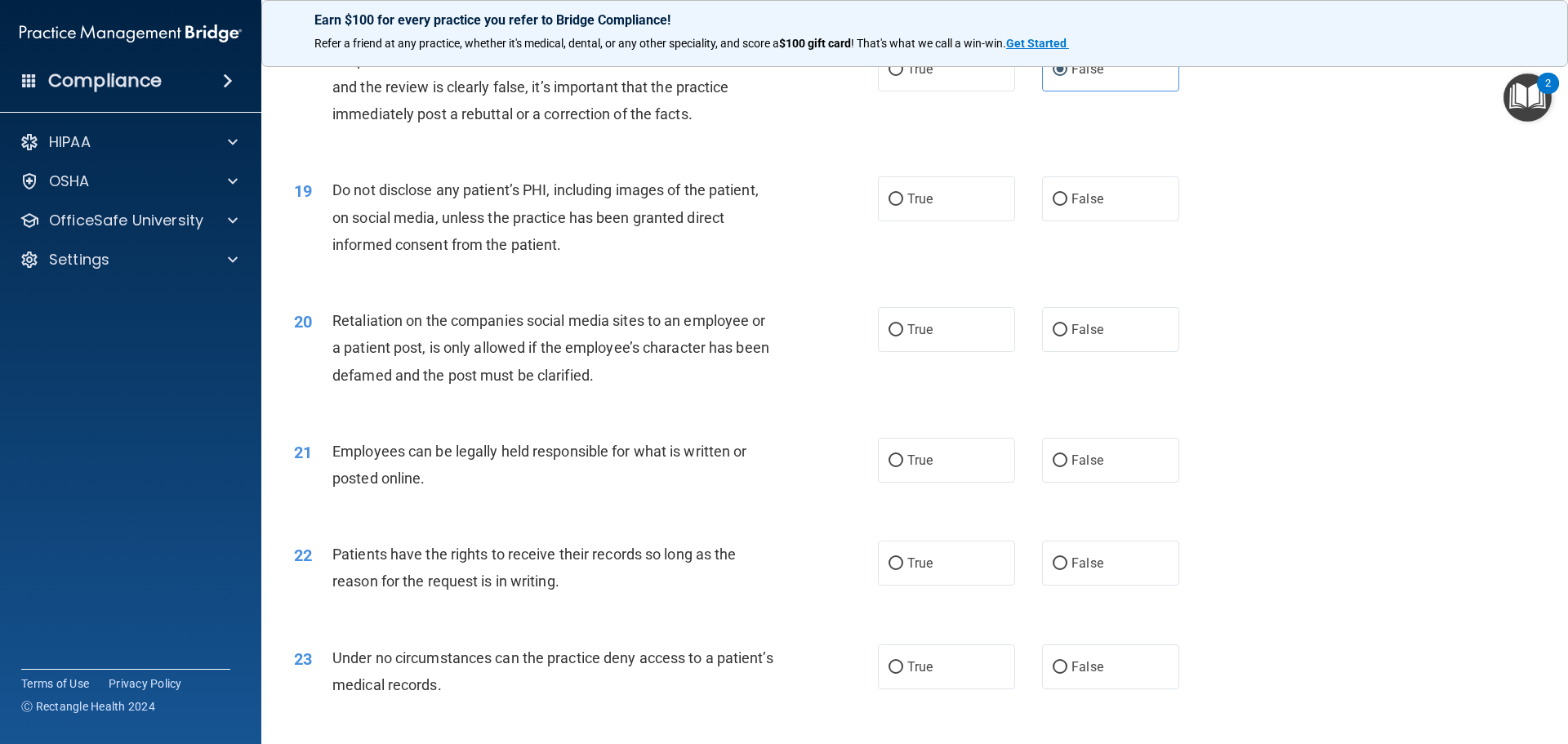
scroll to position [2367, 0]
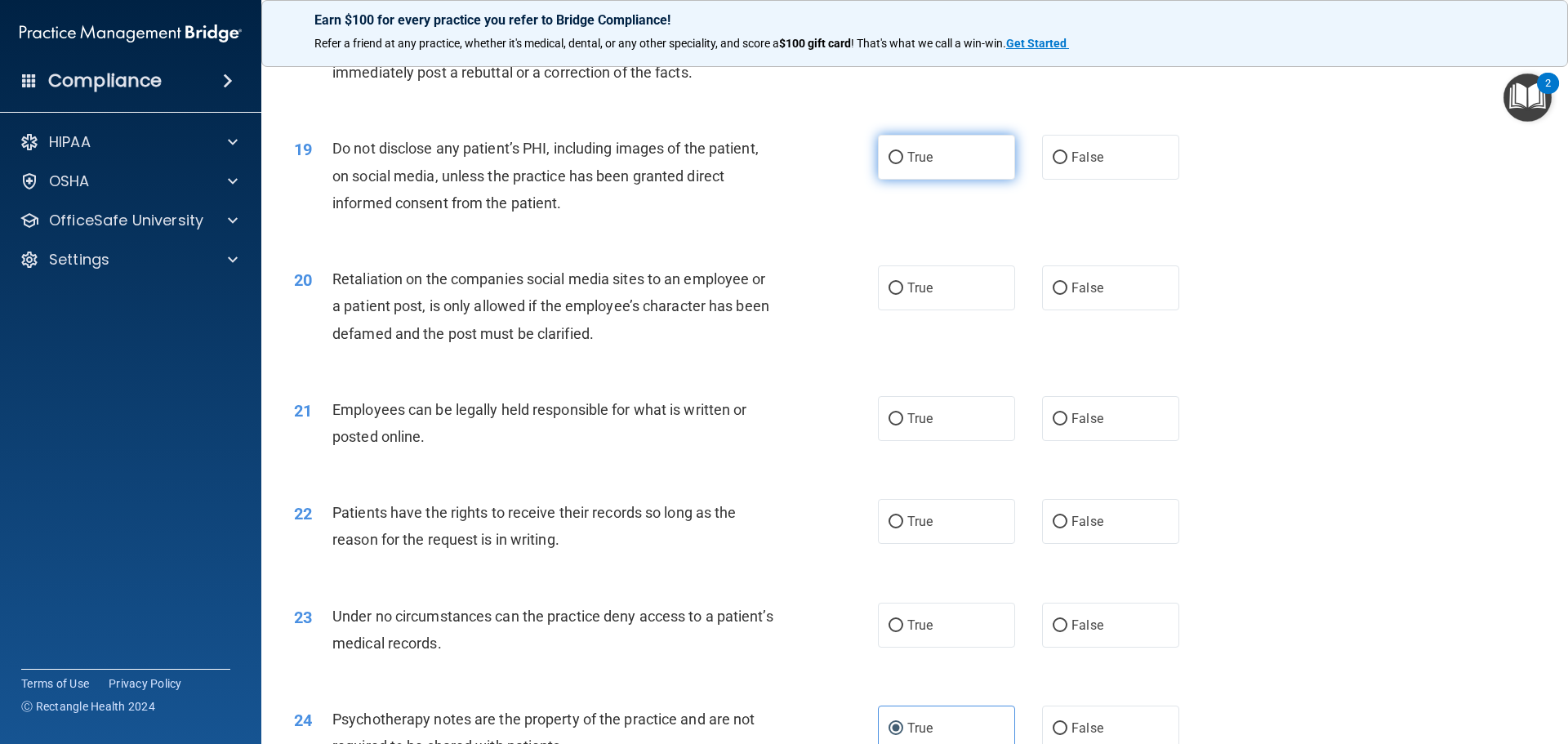
click at [986, 180] on label "True" at bounding box center [946, 157] width 137 height 45
click at [903, 164] on input "True" at bounding box center [895, 158] width 15 height 12
radio input "true"
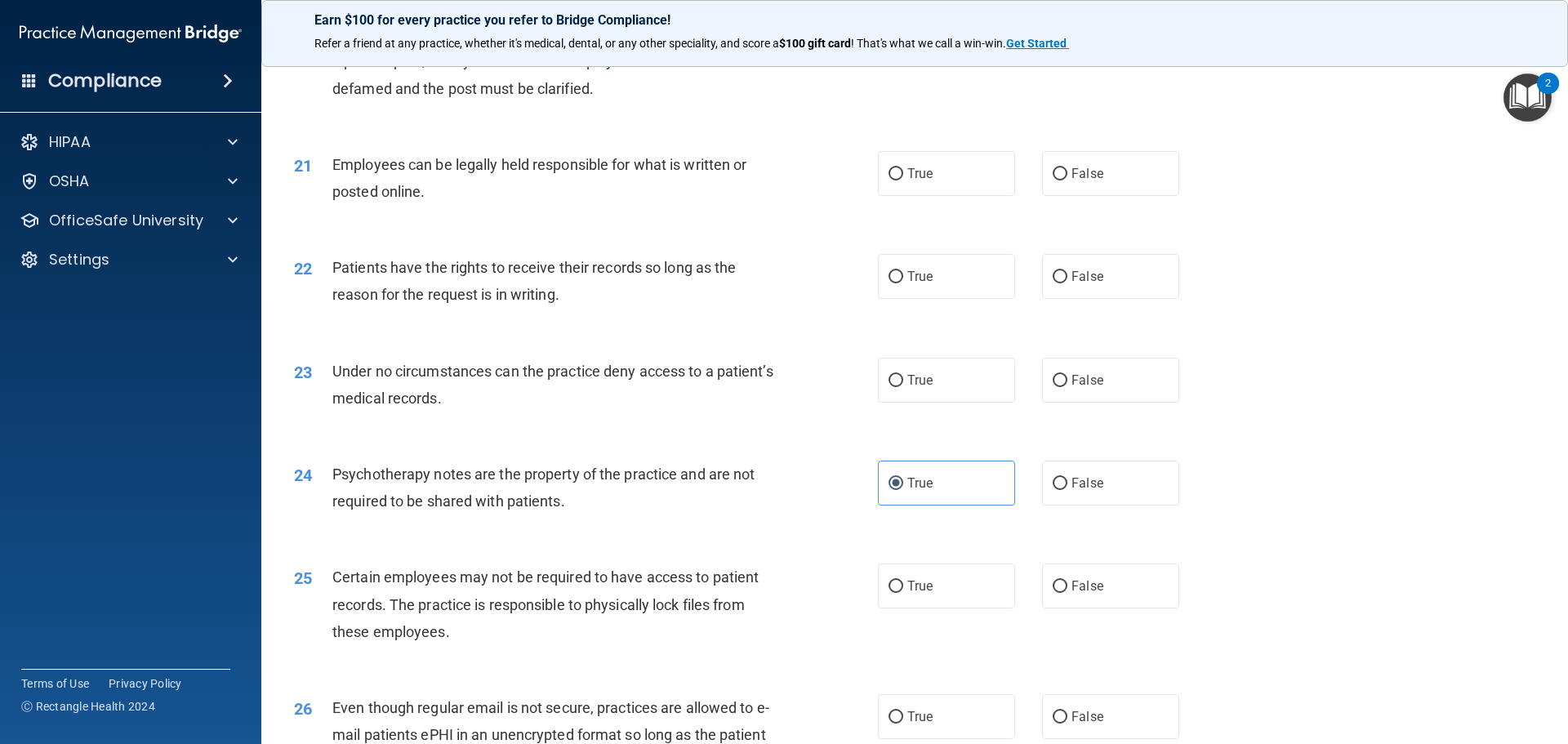
scroll to position [2530, 0]
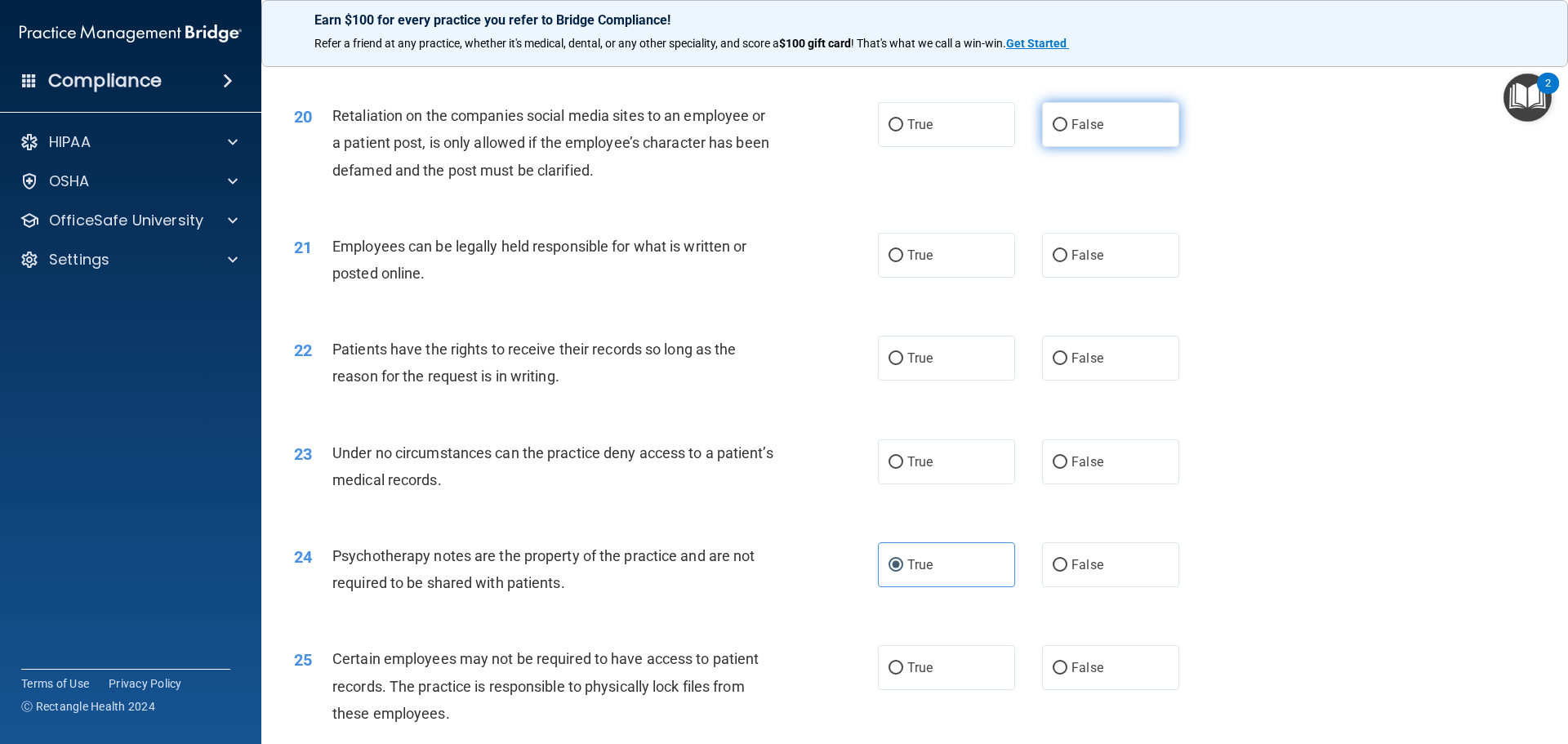
click at [1111, 140] on label "False" at bounding box center [1110, 124] width 137 height 45
click at [1067, 132] on input "False" at bounding box center [1060, 125] width 15 height 12
radio input "true"
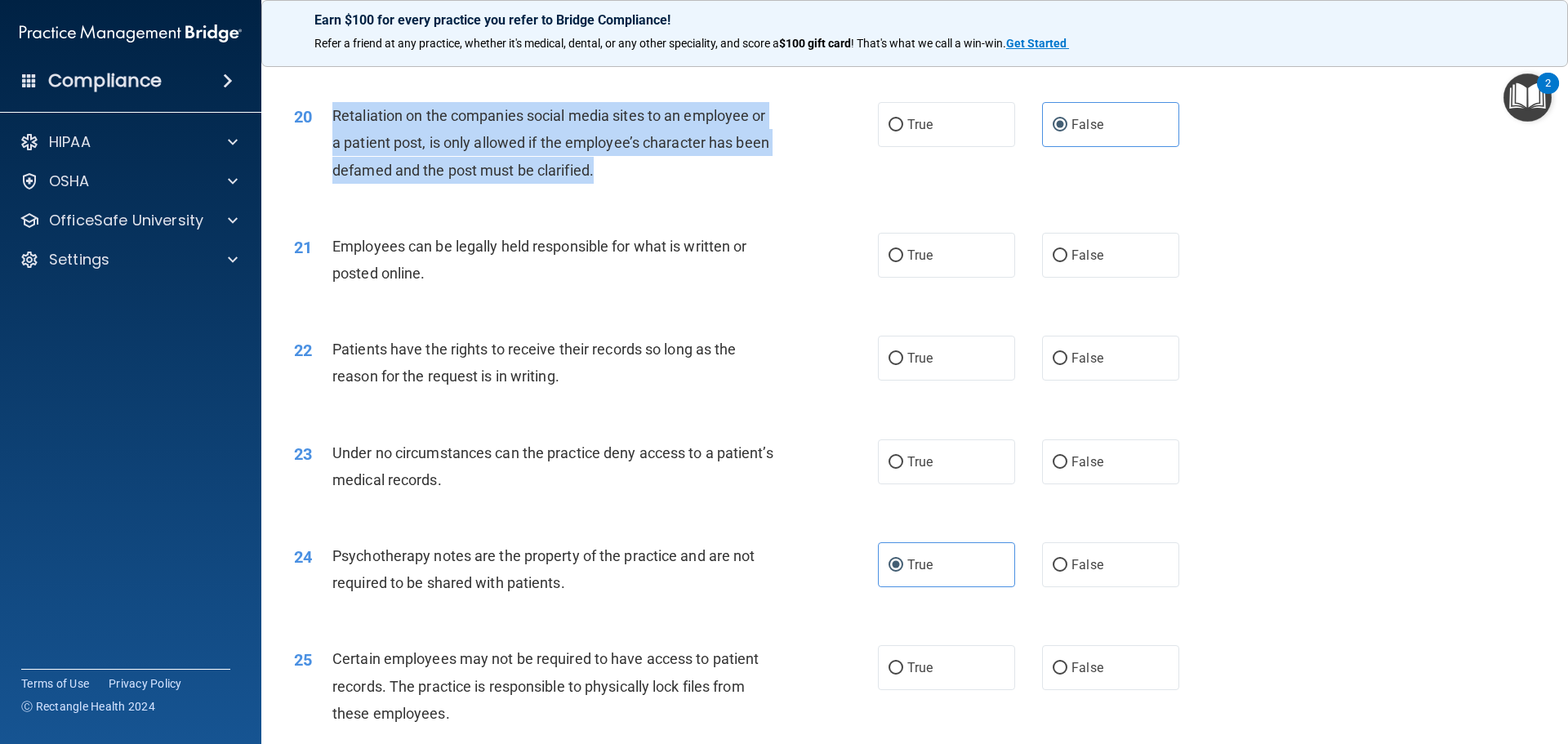
drag, startPoint x: 572, startPoint y: 200, endPoint x: 337, endPoint y: 139, distance: 242.8
click at [337, 139] on div "Retaliation on the companies social media sites to an employee or a patient pos…" at bounding box center [561, 142] width 457 height 82
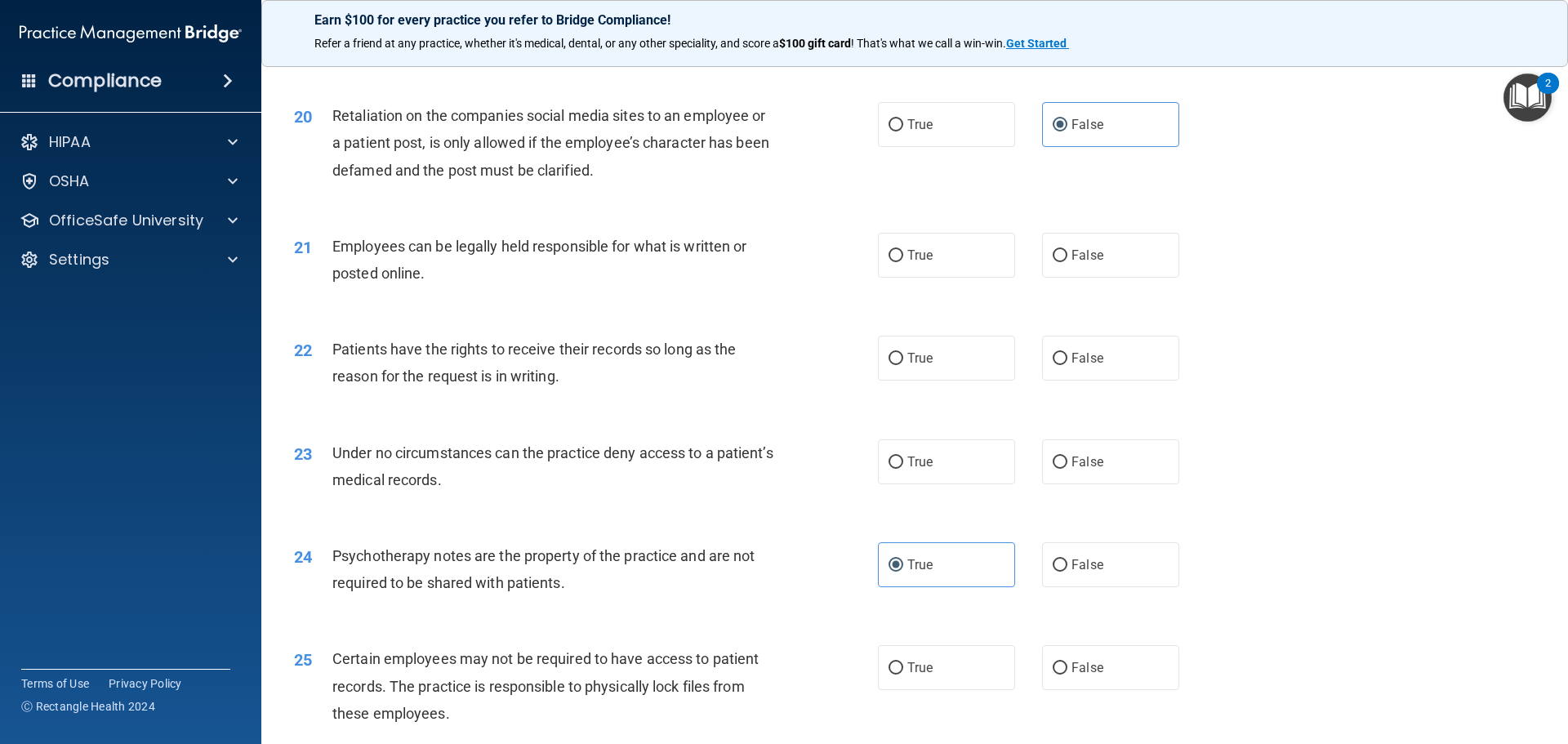
click at [1409, 315] on div "21 Employees can be legally held responsible for what is written or posted onli…" at bounding box center [914, 263] width 1266 height 102
click at [926, 263] on span "True" at bounding box center [919, 255] width 25 height 16
click at [897, 262] on input "True" at bounding box center [895, 256] width 15 height 12
radio input "true"
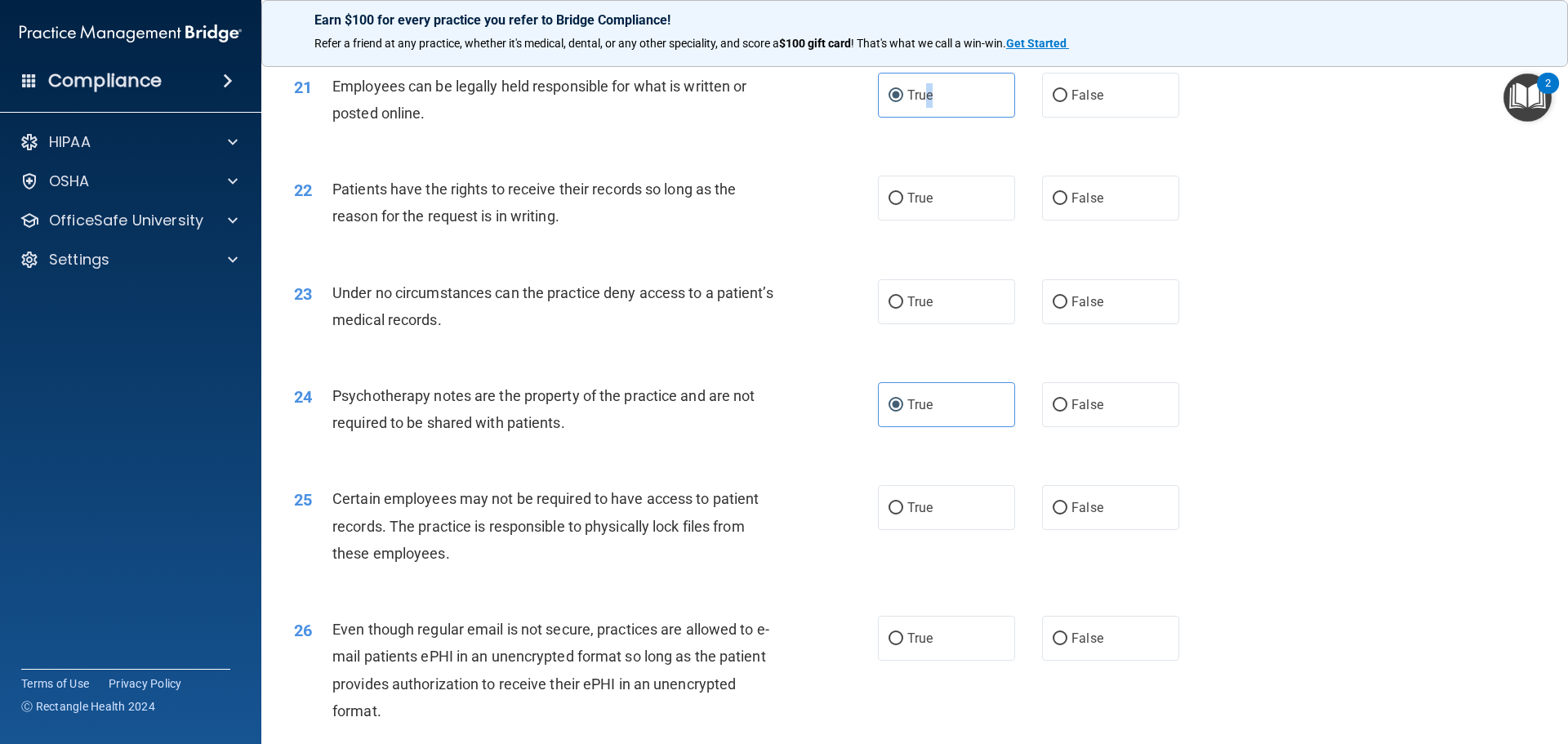
scroll to position [2694, 0]
click at [790, 338] on div "23 Under no circumstances can the practice deny access to a patient’s medical r…" at bounding box center [586, 307] width 633 height 62
click at [1094, 194] on div "22 Patients have the rights to receive their records so long as the reason for …" at bounding box center [914, 202] width 1266 height 102
click at [1096, 217] on label "False" at bounding box center [1110, 195] width 137 height 45
click at [1067, 202] on input "False" at bounding box center [1060, 195] width 15 height 12
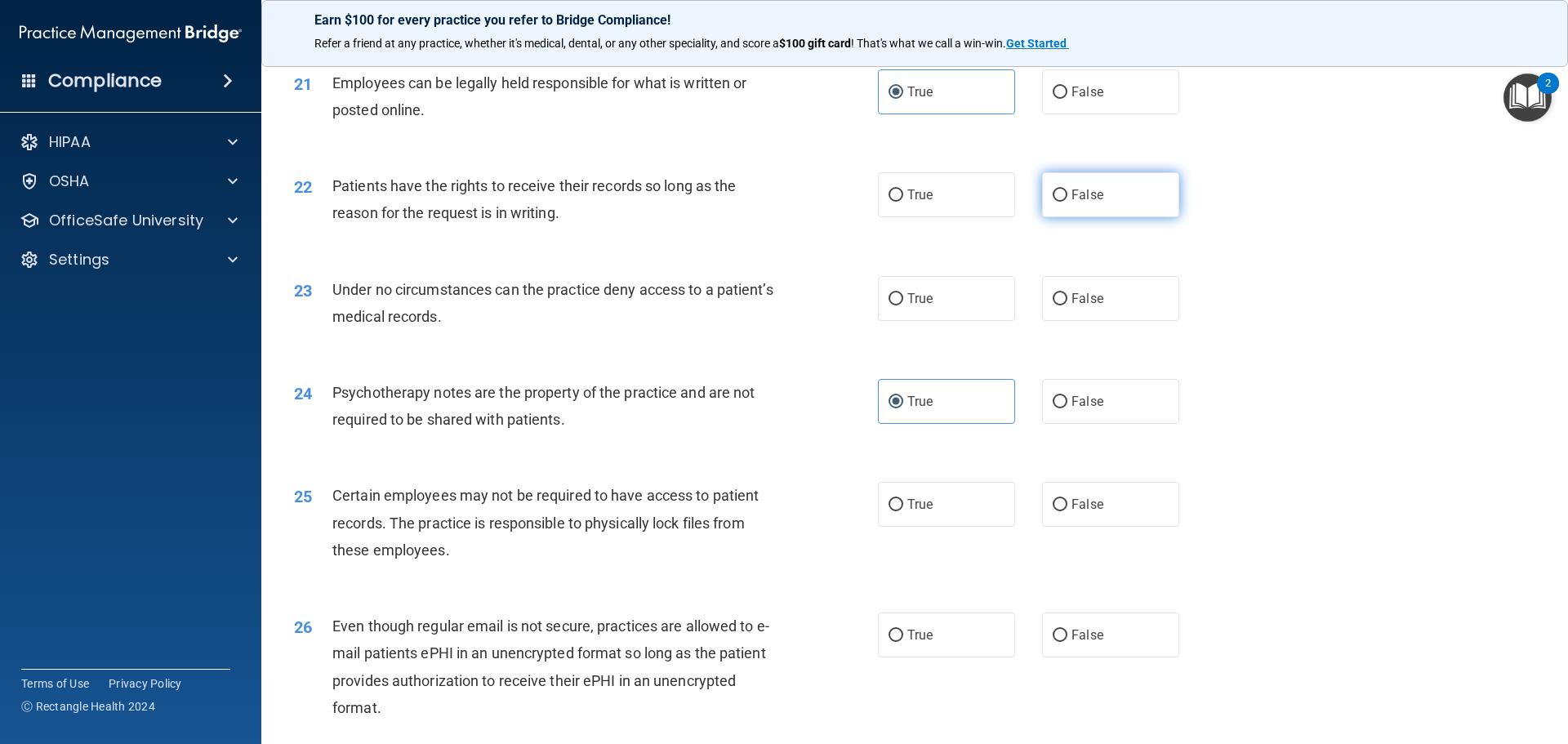
radio input "true"
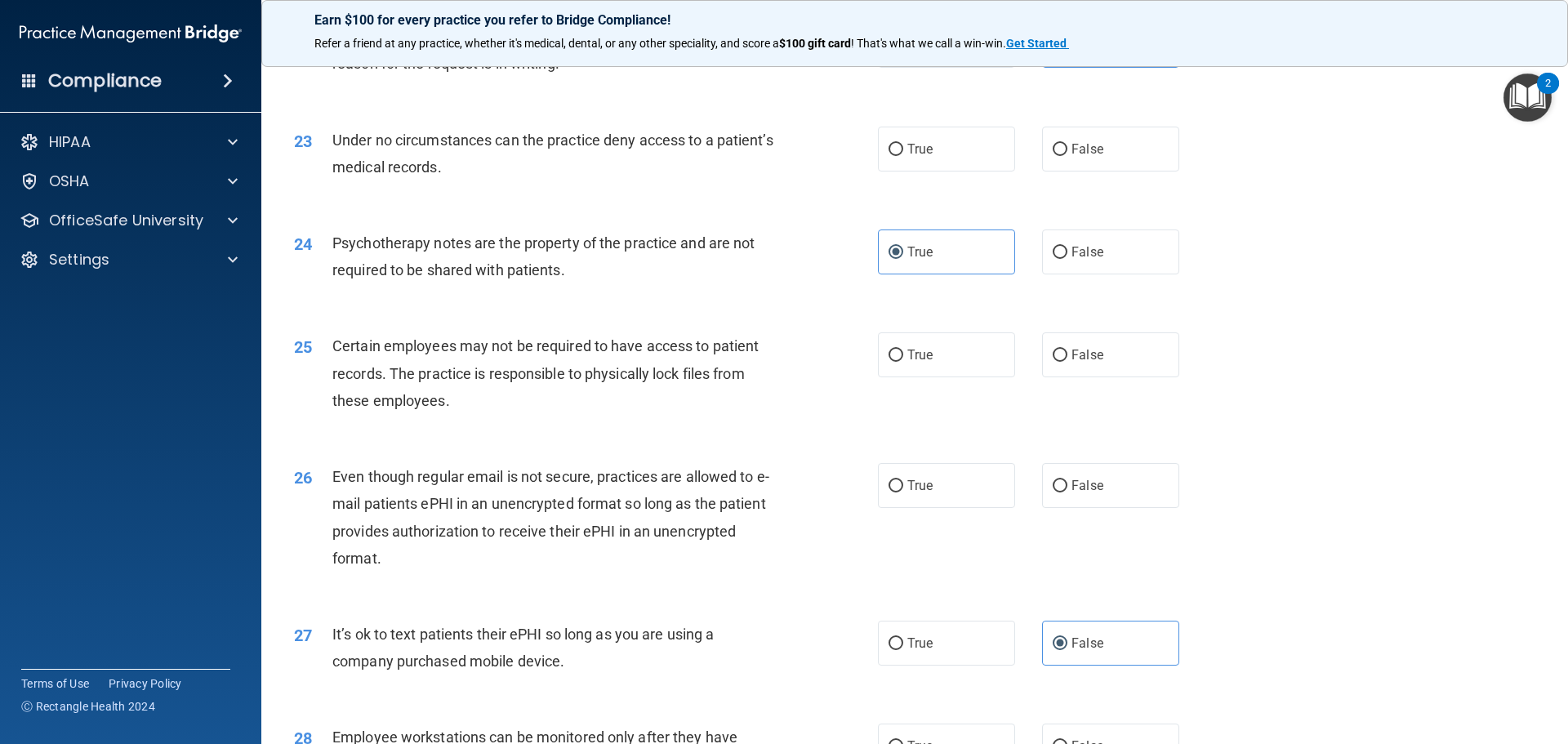
scroll to position [2857, 0]
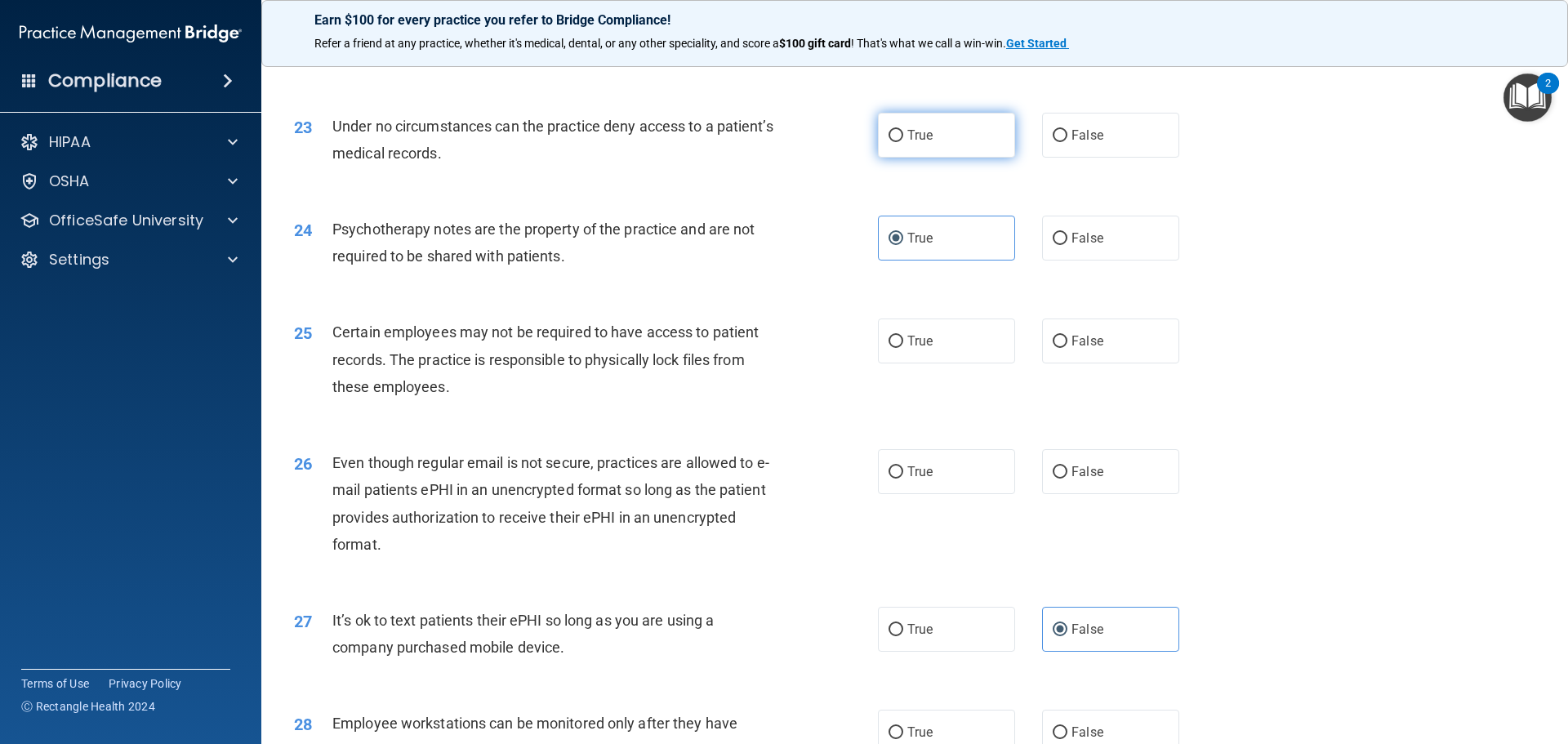
click at [954, 158] on label "True" at bounding box center [946, 135] width 137 height 45
click at [903, 142] on input "True" at bounding box center [895, 136] width 15 height 12
radio input "true"
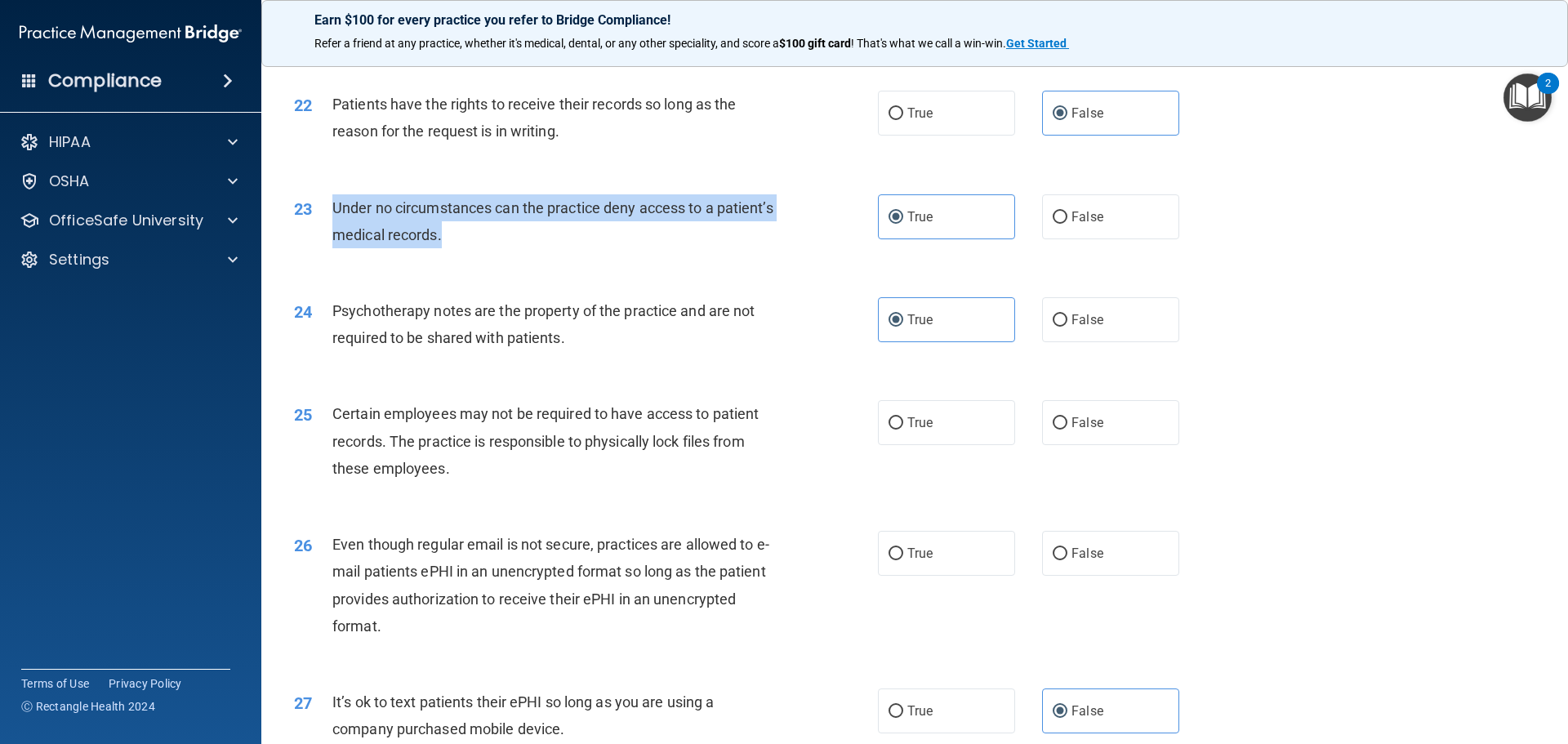
drag, startPoint x: 507, startPoint y: 275, endPoint x: 327, endPoint y: 239, distance: 183.6
click at [327, 239] on div "23 Under no circumstances can the practice deny access to a patient’s medical r…" at bounding box center [586, 226] width 633 height 62
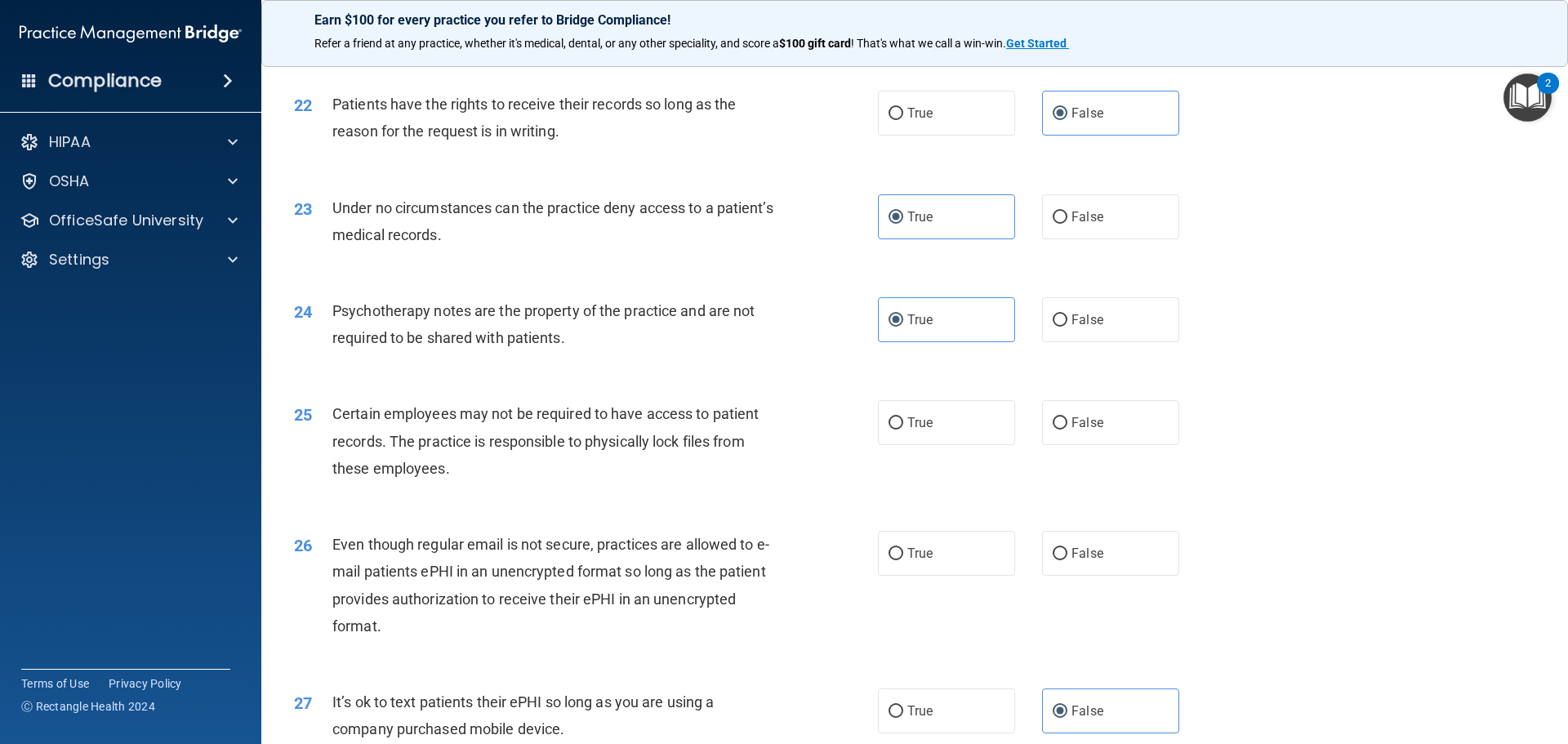
click at [1217, 214] on div "23 Under no circumstances can the practice deny access to a patient’s medical r…" at bounding box center [914, 225] width 1266 height 102
click at [1073, 239] on label "False" at bounding box center [1110, 217] width 137 height 45
click at [1067, 224] on input "False" at bounding box center [1060, 218] width 15 height 12
radio input "true"
radio input "false"
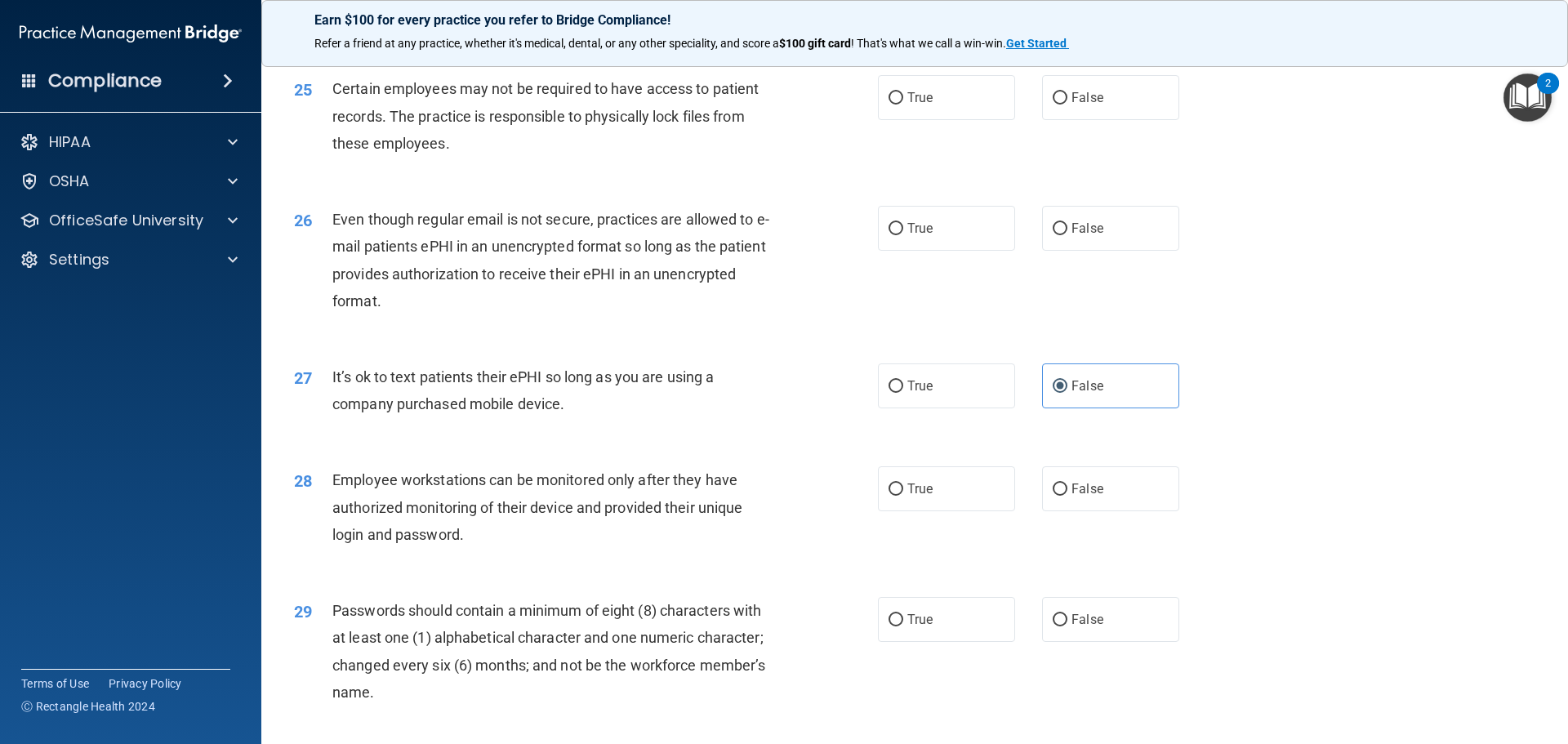
scroll to position [3102, 0]
click at [963, 118] on label "True" at bounding box center [946, 96] width 137 height 45
click at [903, 102] on input "True" at bounding box center [895, 96] width 15 height 12
radio input "true"
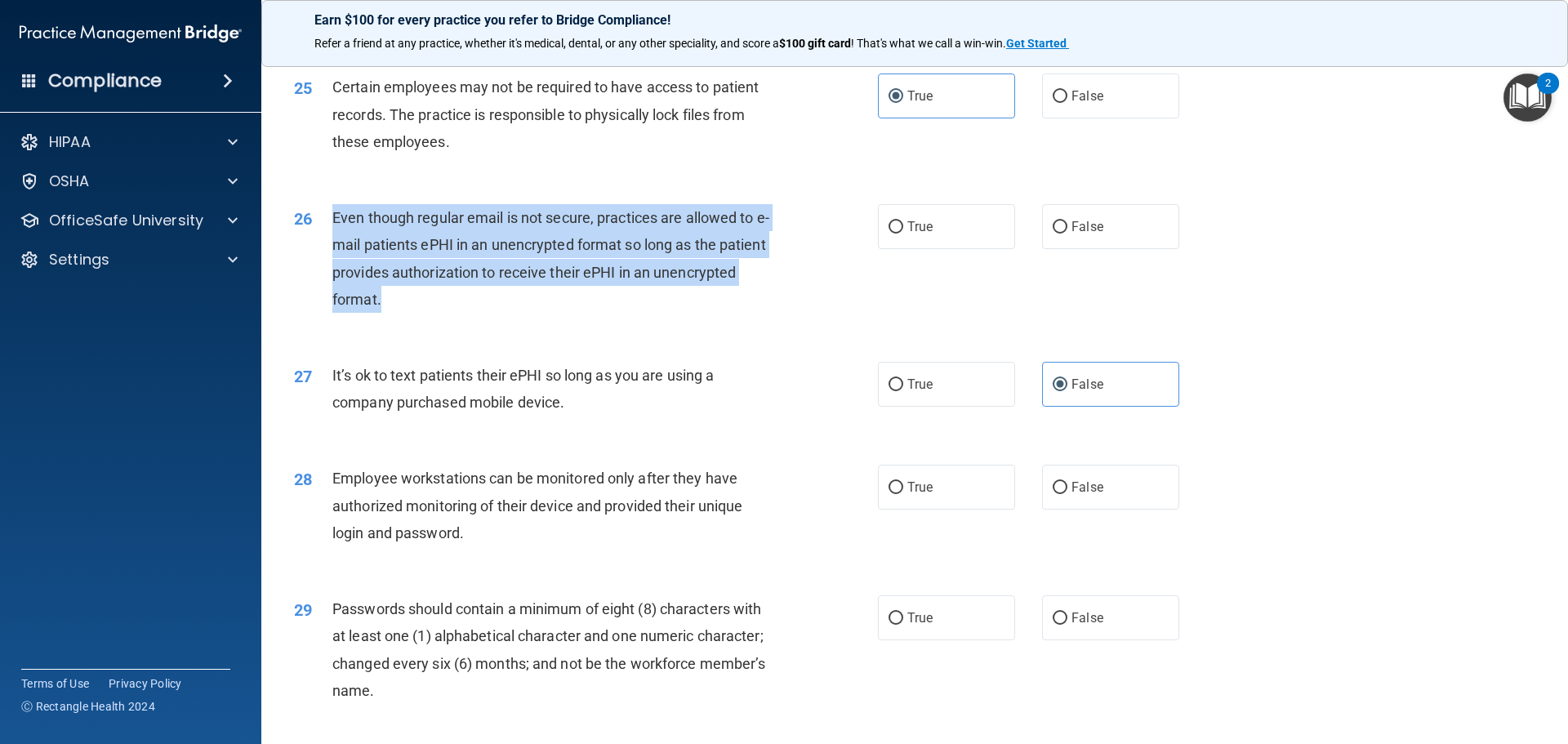
drag, startPoint x: 451, startPoint y: 321, endPoint x: 323, endPoint y: 235, distance: 154.2
click at [323, 235] on div "26 Even though regular email is not secure, practices are allowed to e-mail pat…" at bounding box center [586, 263] width 633 height 117
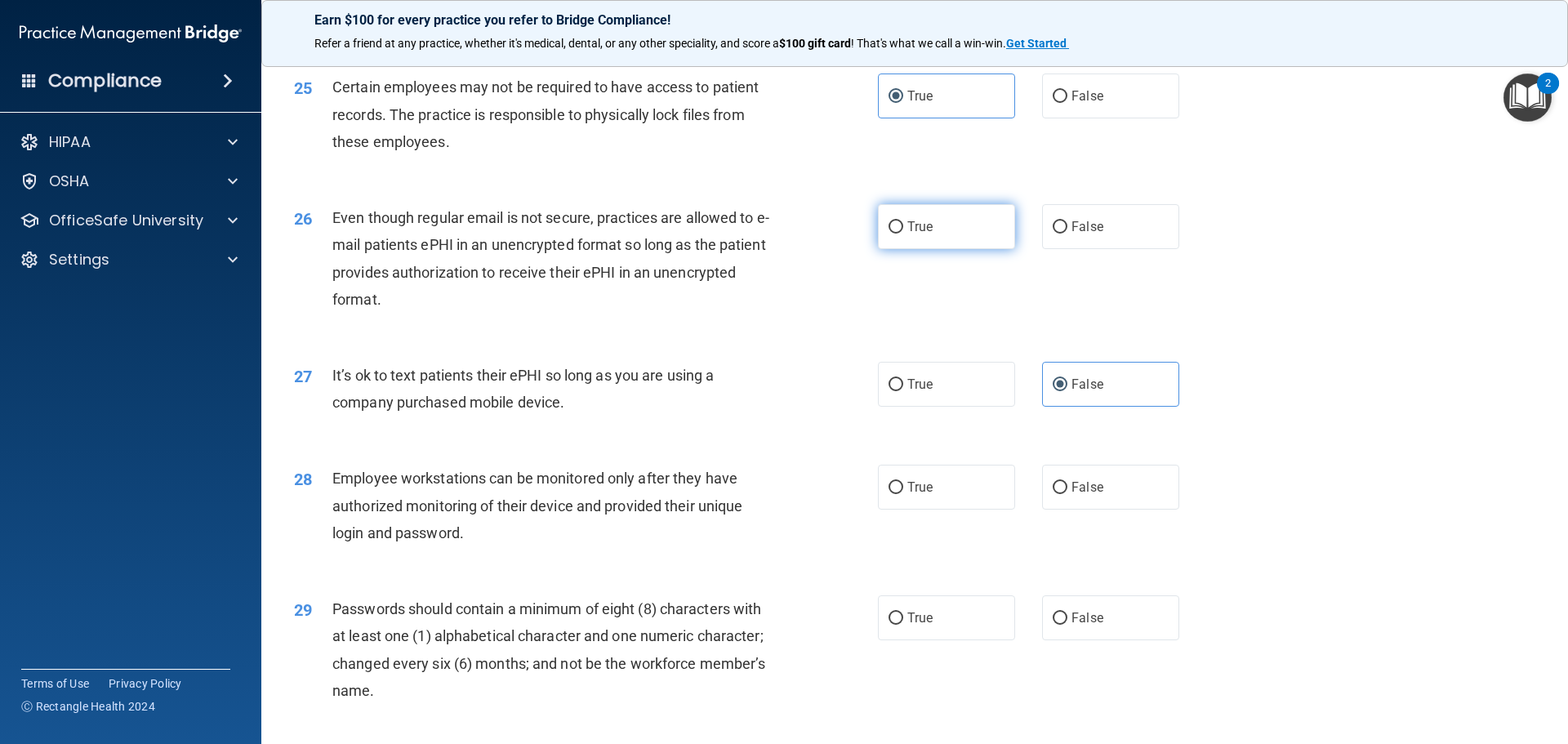
click at [965, 249] on label "True" at bounding box center [946, 226] width 137 height 45
click at [903, 233] on input "True" at bounding box center [895, 227] width 15 height 12
radio input "true"
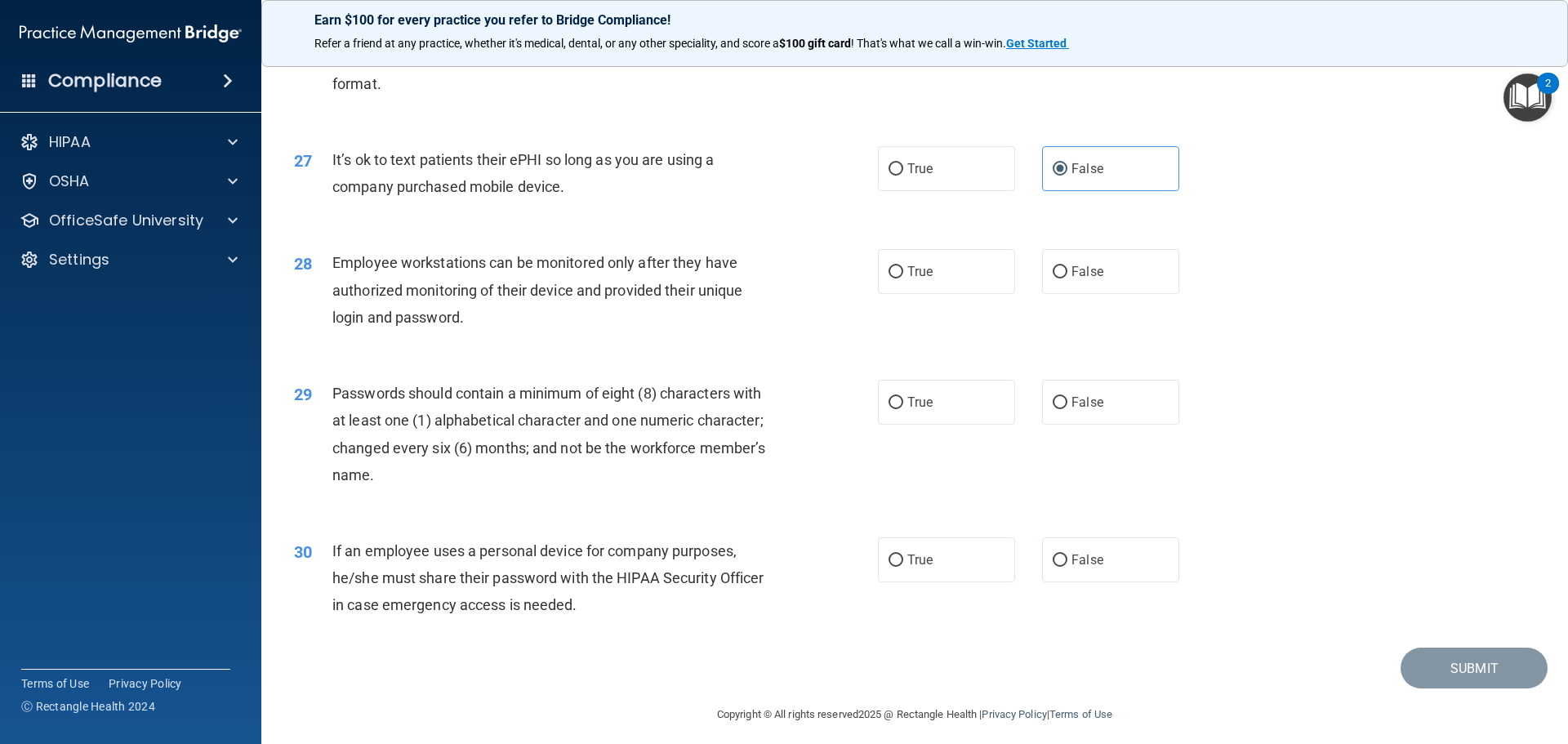
scroll to position [3354, 0]
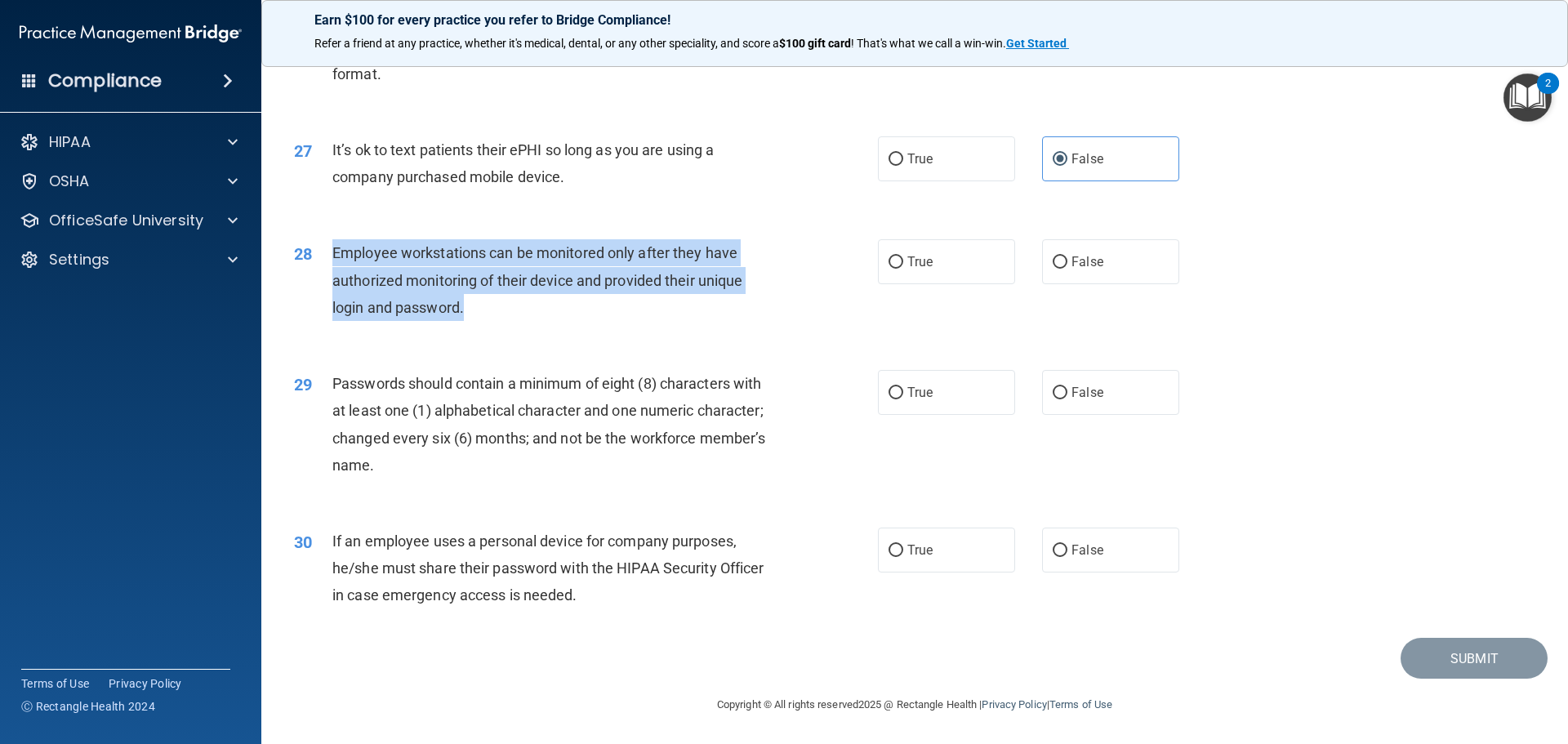
drag, startPoint x: 477, startPoint y: 316, endPoint x: 333, endPoint y: 253, distance: 157.2
click at [333, 253] on div "Employee workstations can be monitored only after they have authorized monitori…" at bounding box center [561, 280] width 457 height 82
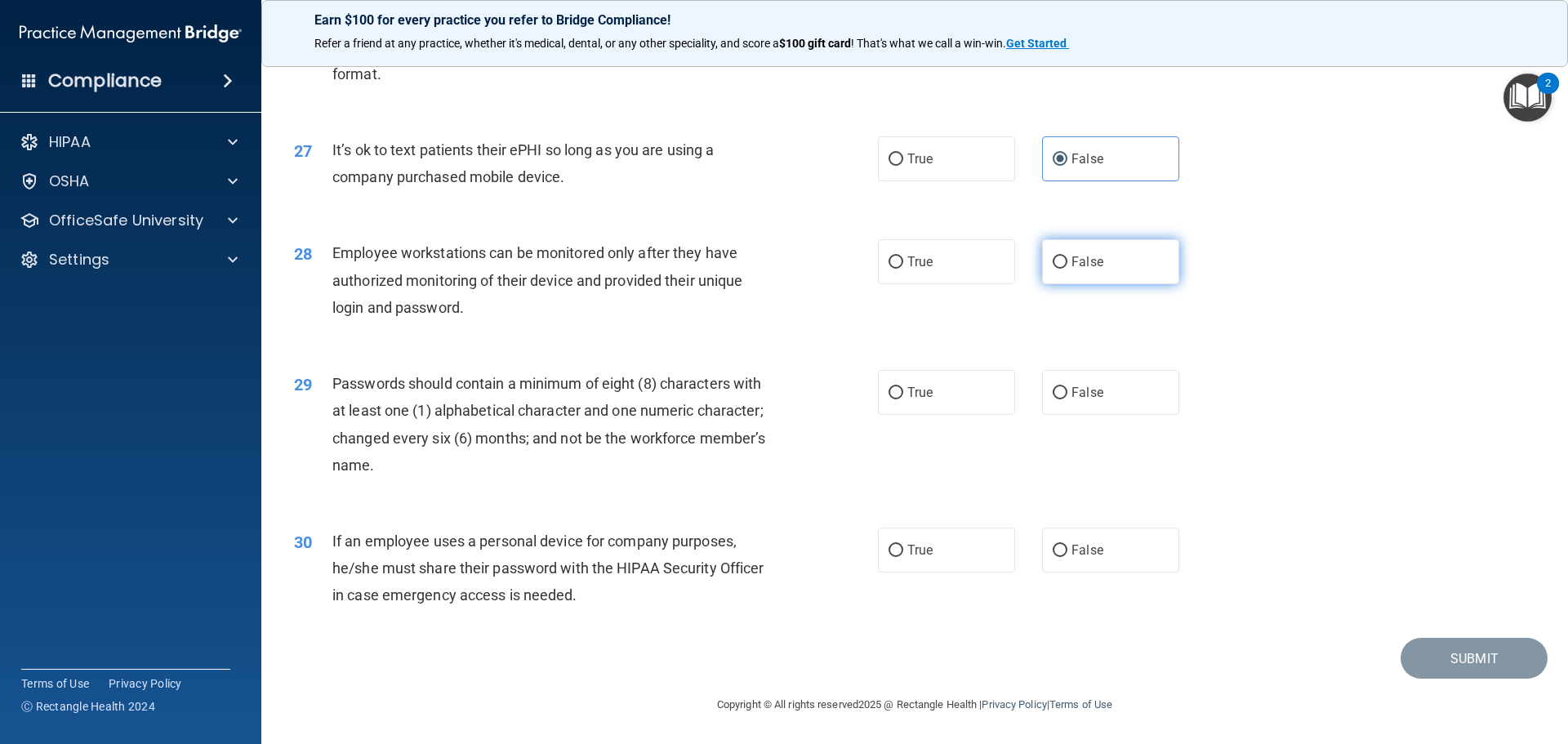
click at [1069, 270] on label "False" at bounding box center [1110, 262] width 137 height 45
click at [1067, 269] on input "False" at bounding box center [1060, 263] width 15 height 12
radio input "true"
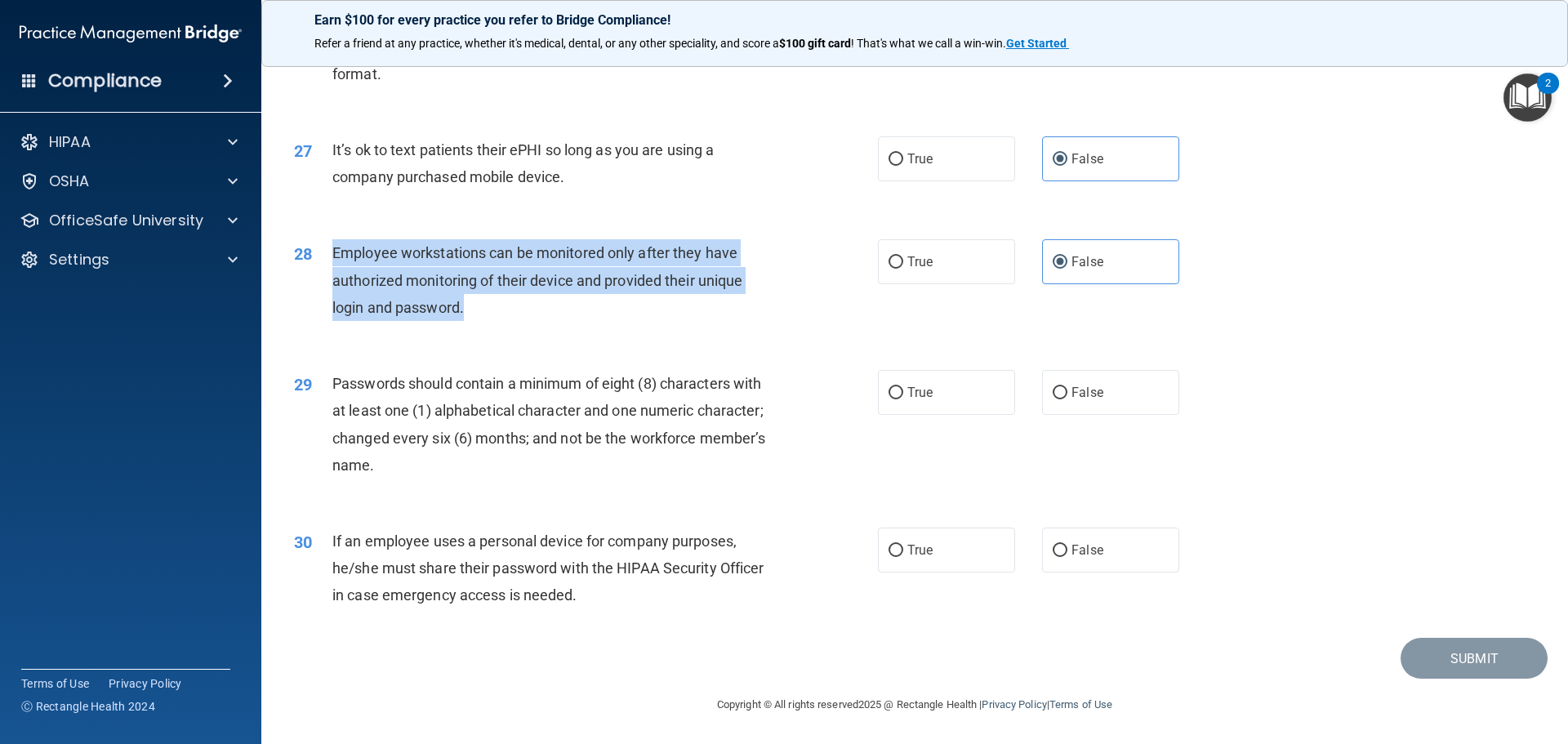
drag, startPoint x: 459, startPoint y: 313, endPoint x: 321, endPoint y: 250, distance: 151.7
click at [321, 250] on div "28 Employee workstations can be monitored only after they have authorized monit…" at bounding box center [586, 284] width 633 height 90
click at [859, 325] on div "28 Employee workstations can be monitored only after they have authorized monit…" at bounding box center [586, 284] width 633 height 90
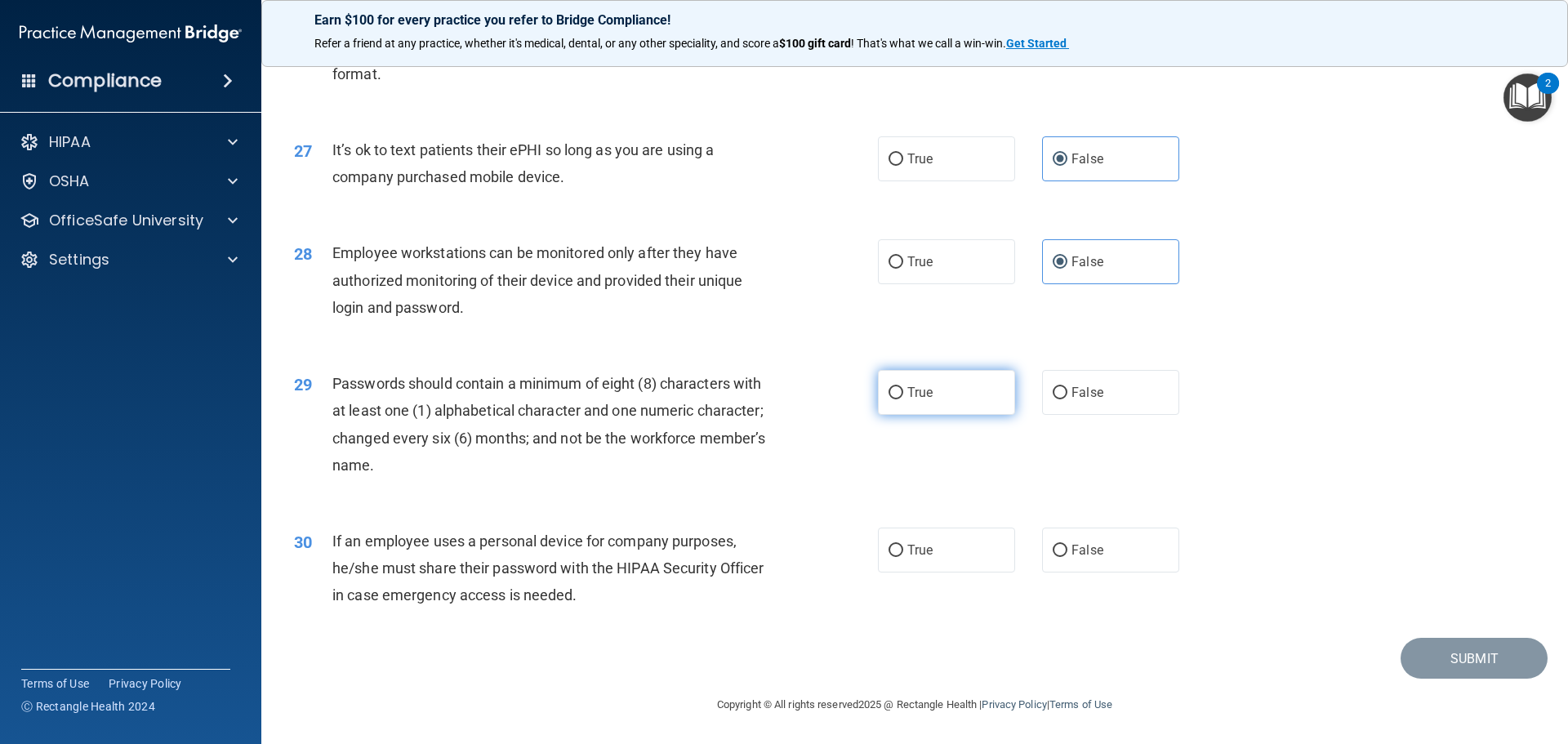
click at [926, 379] on label "True" at bounding box center [946, 392] width 137 height 45
click at [903, 387] on input "True" at bounding box center [895, 393] width 15 height 12
radio input "true"
click at [1061, 539] on label "False" at bounding box center [1110, 549] width 137 height 45
click at [1061, 544] on input "False" at bounding box center [1060, 550] width 15 height 12
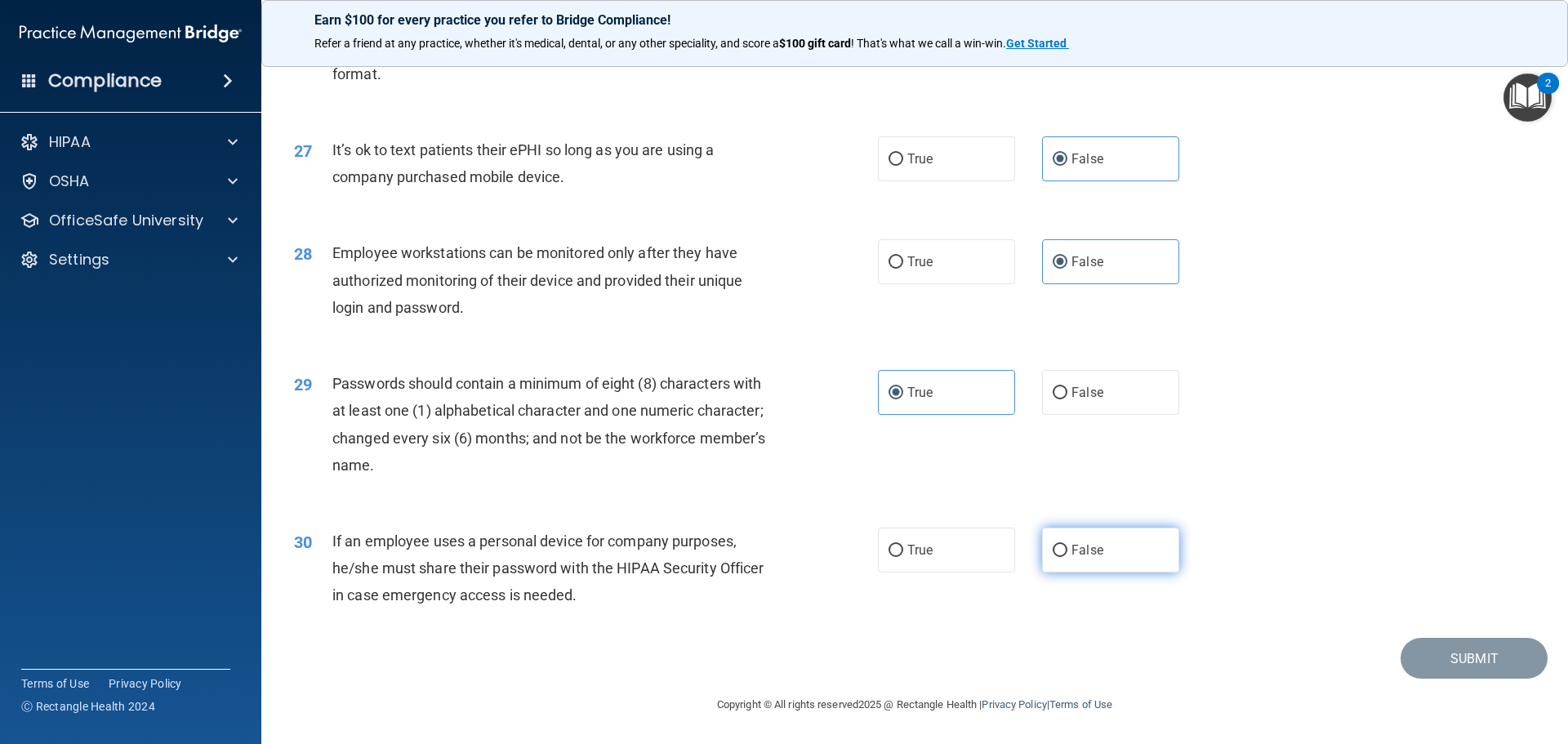
radio input "true"
click at [1435, 641] on button "Submit" at bounding box center [1474, 658] width 147 height 41
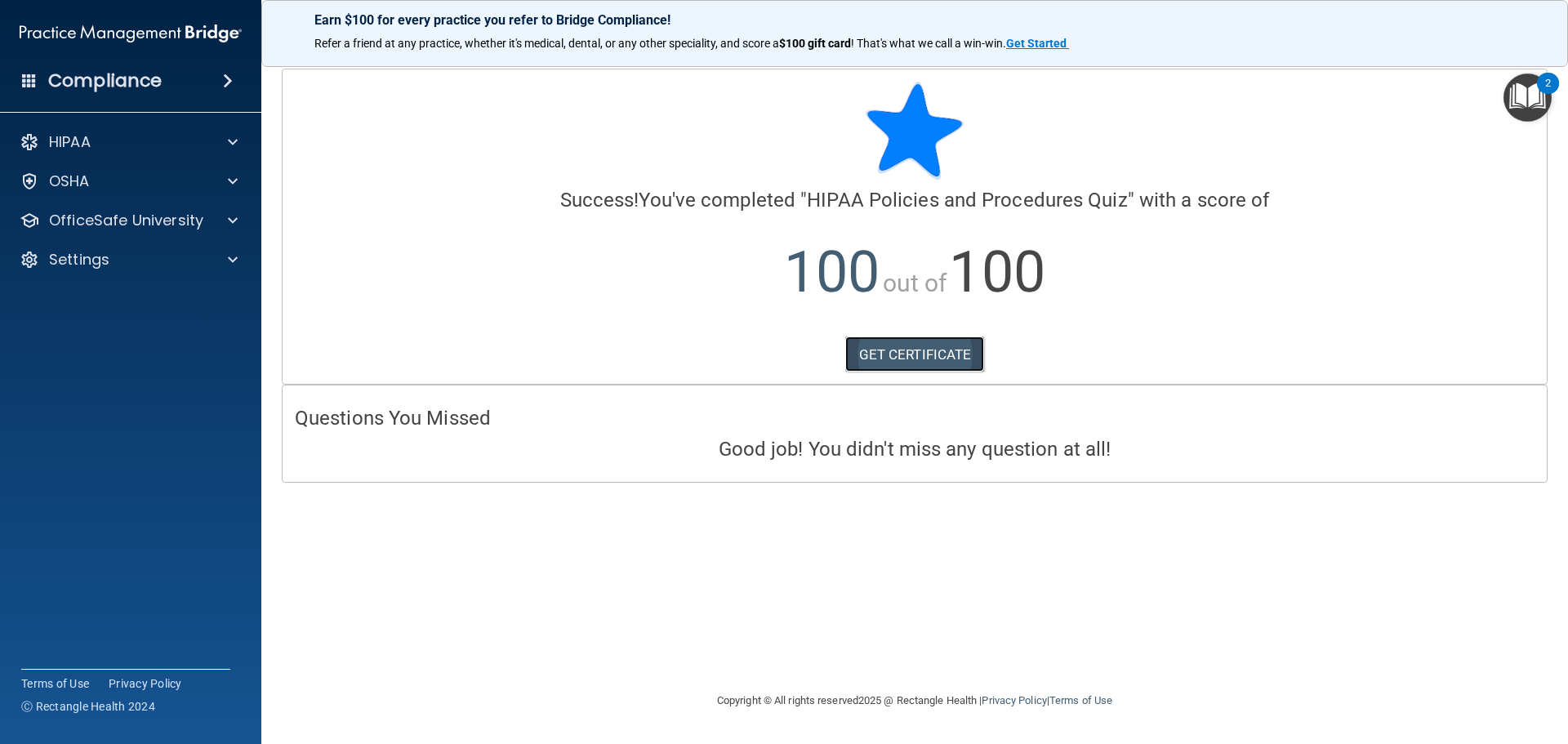
click at [912, 357] on link "GET CERTIFICATE" at bounding box center [915, 355] width 140 height 36
click at [116, 232] on div "OfficeSafe University" at bounding box center [131, 220] width 262 height 33
click at [232, 224] on span at bounding box center [232, 220] width 9 height 20
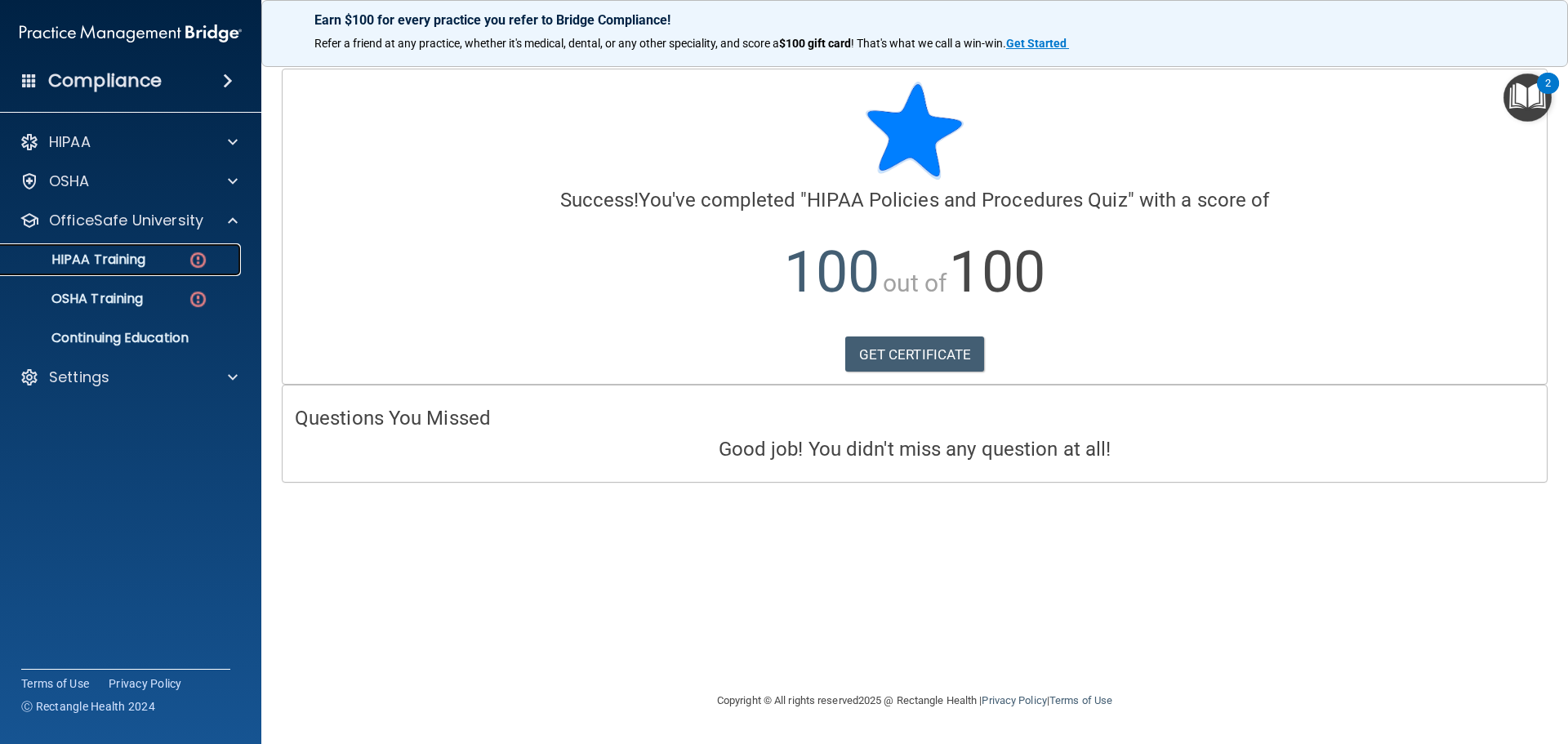
click at [181, 254] on div "HIPAA Training" at bounding box center [121, 259] width 223 height 16
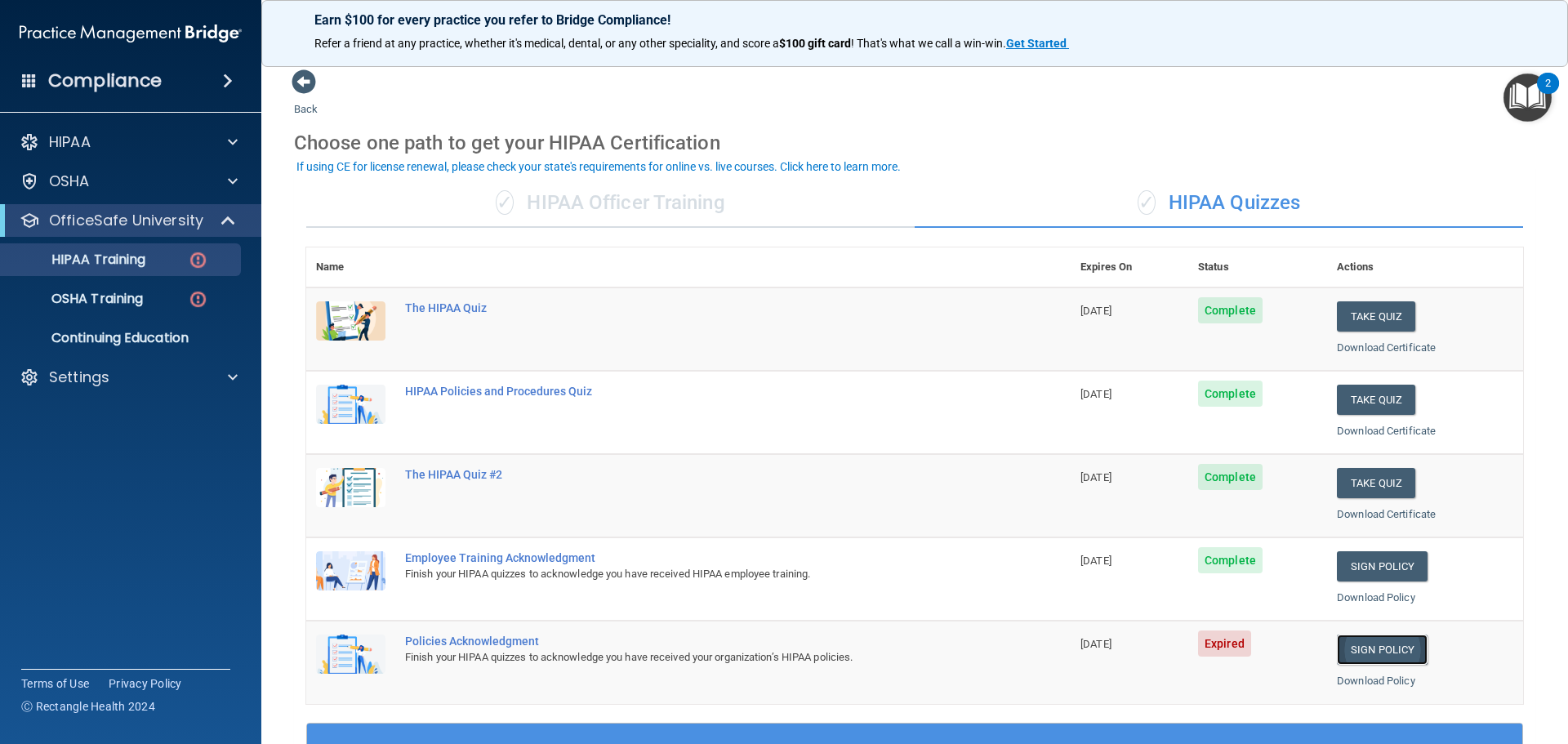
click at [1378, 648] on link "Sign Policy" at bounding box center [1382, 649] width 90 height 30
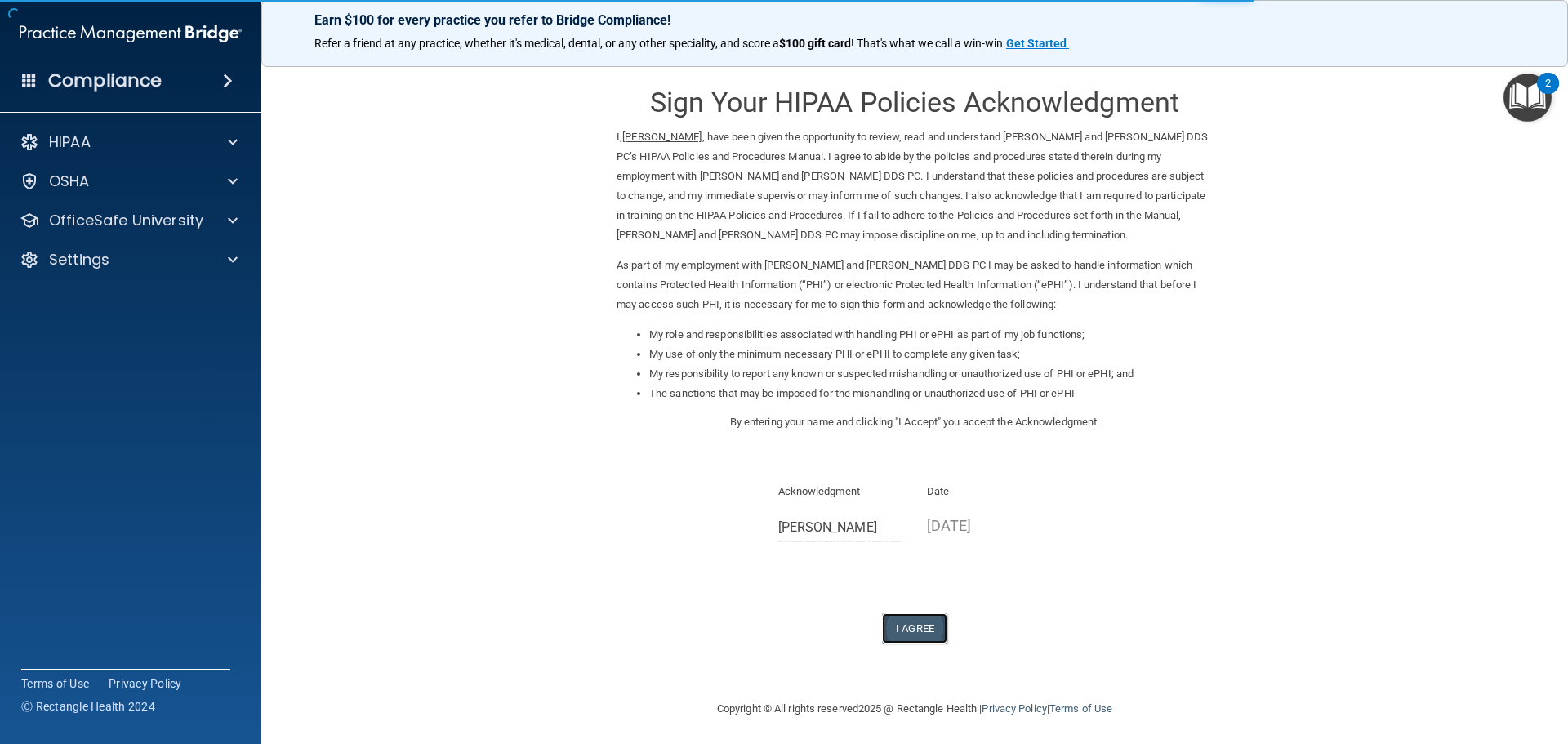
click at [925, 629] on button "I Agree" at bounding box center [915, 628] width 65 height 30
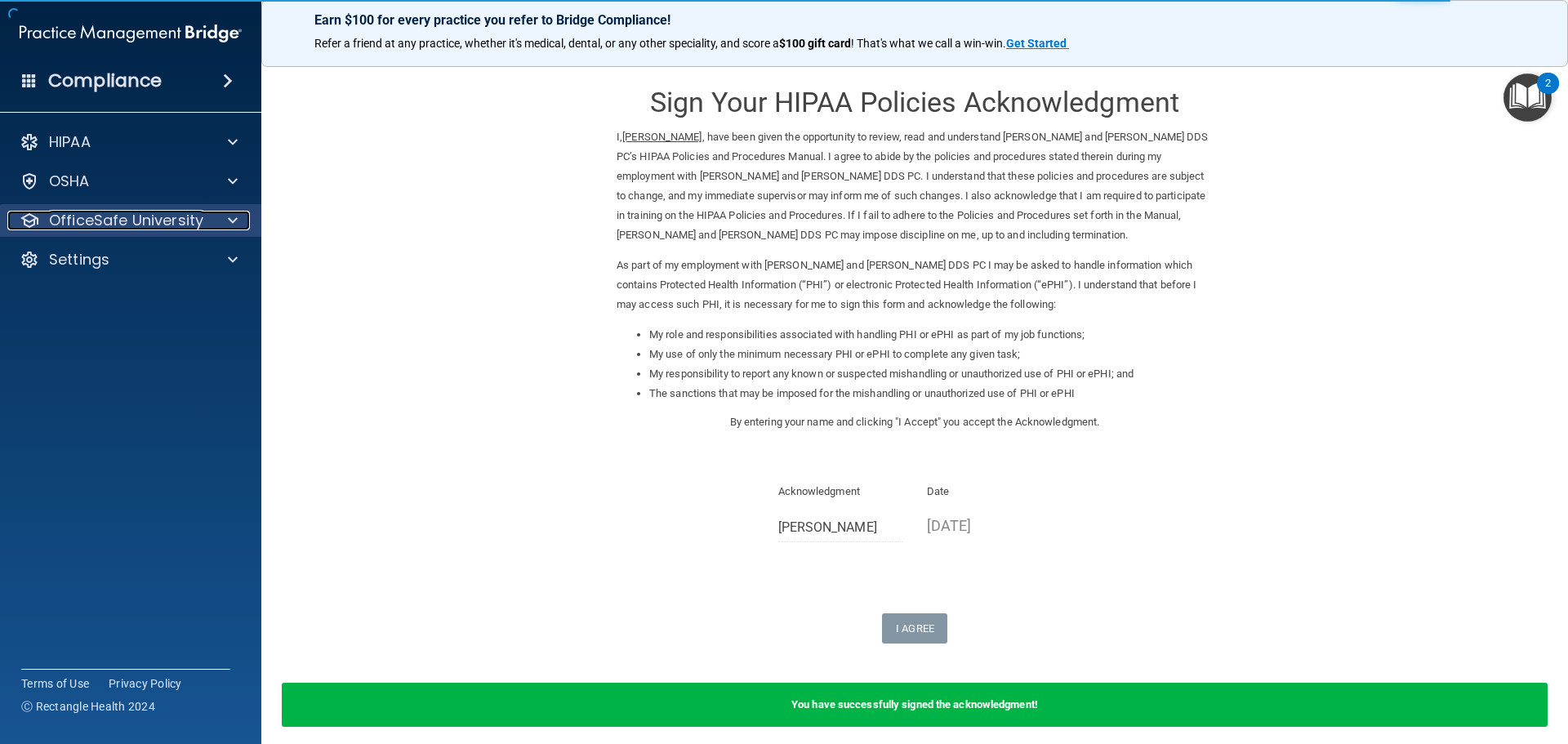
drag, startPoint x: 233, startPoint y: 220, endPoint x: 231, endPoint y: 231, distance: 11.2
click at [233, 220] on span at bounding box center [232, 220] width 9 height 20
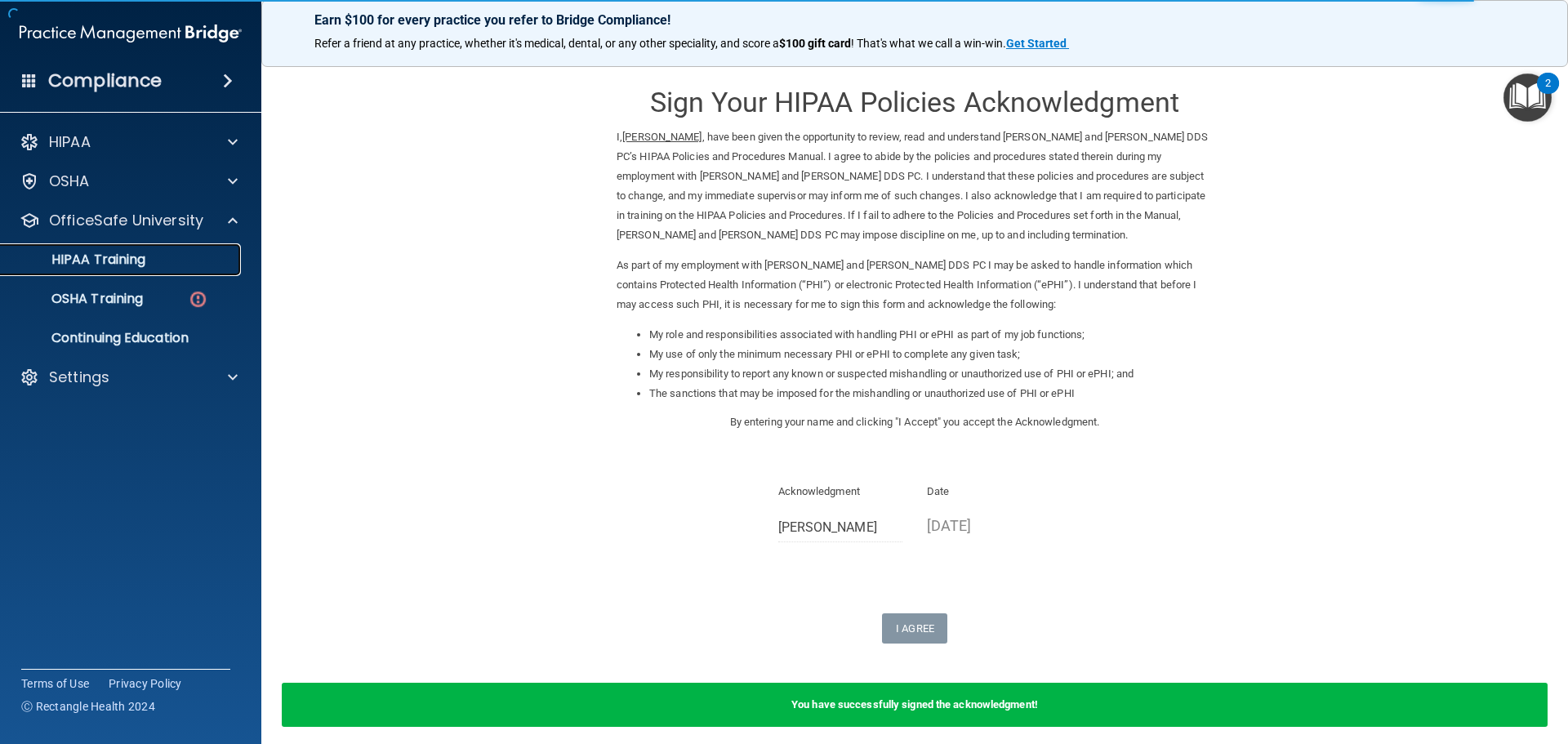
click at [212, 260] on div "HIPAA Training" at bounding box center [121, 259] width 223 height 16
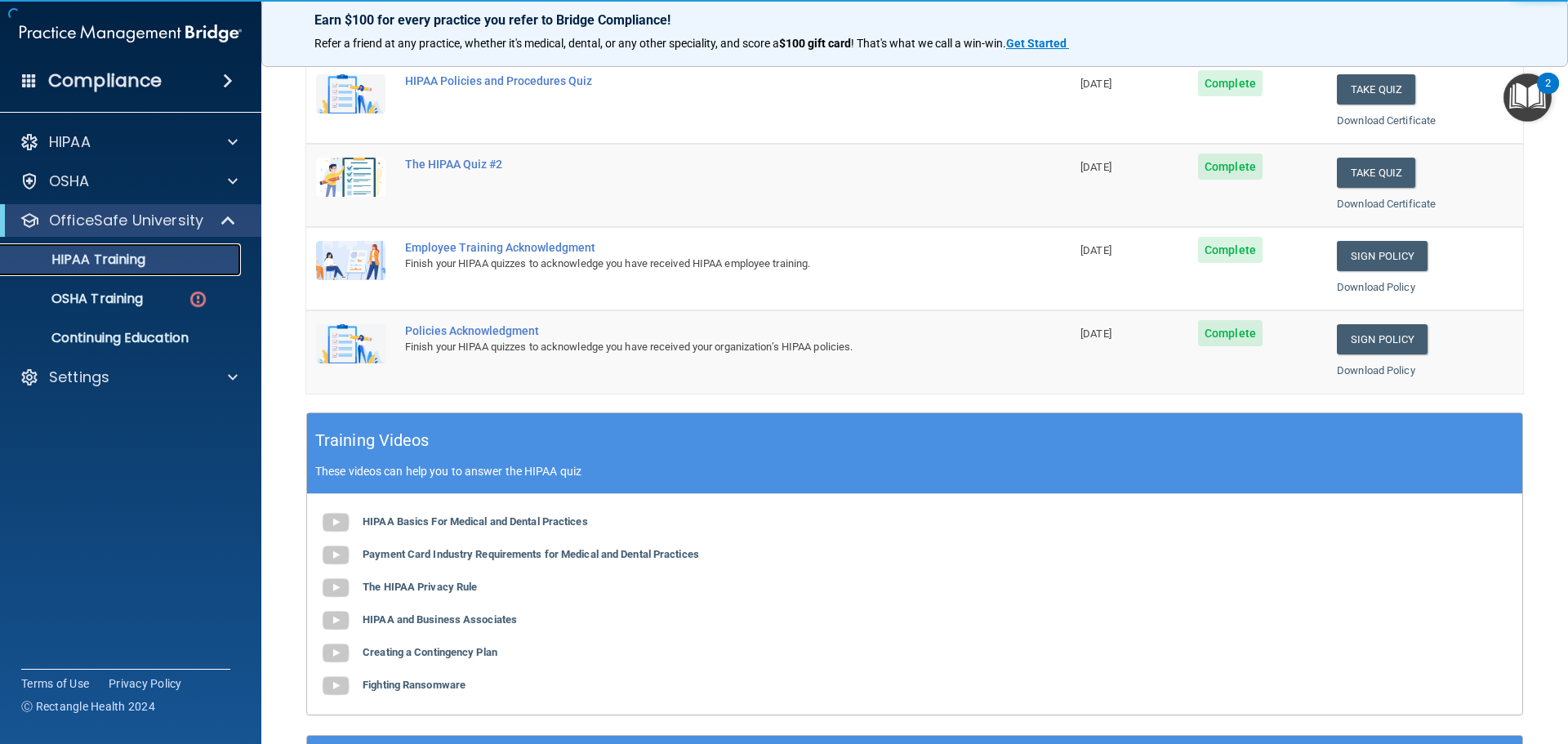
scroll to position [326, 0]
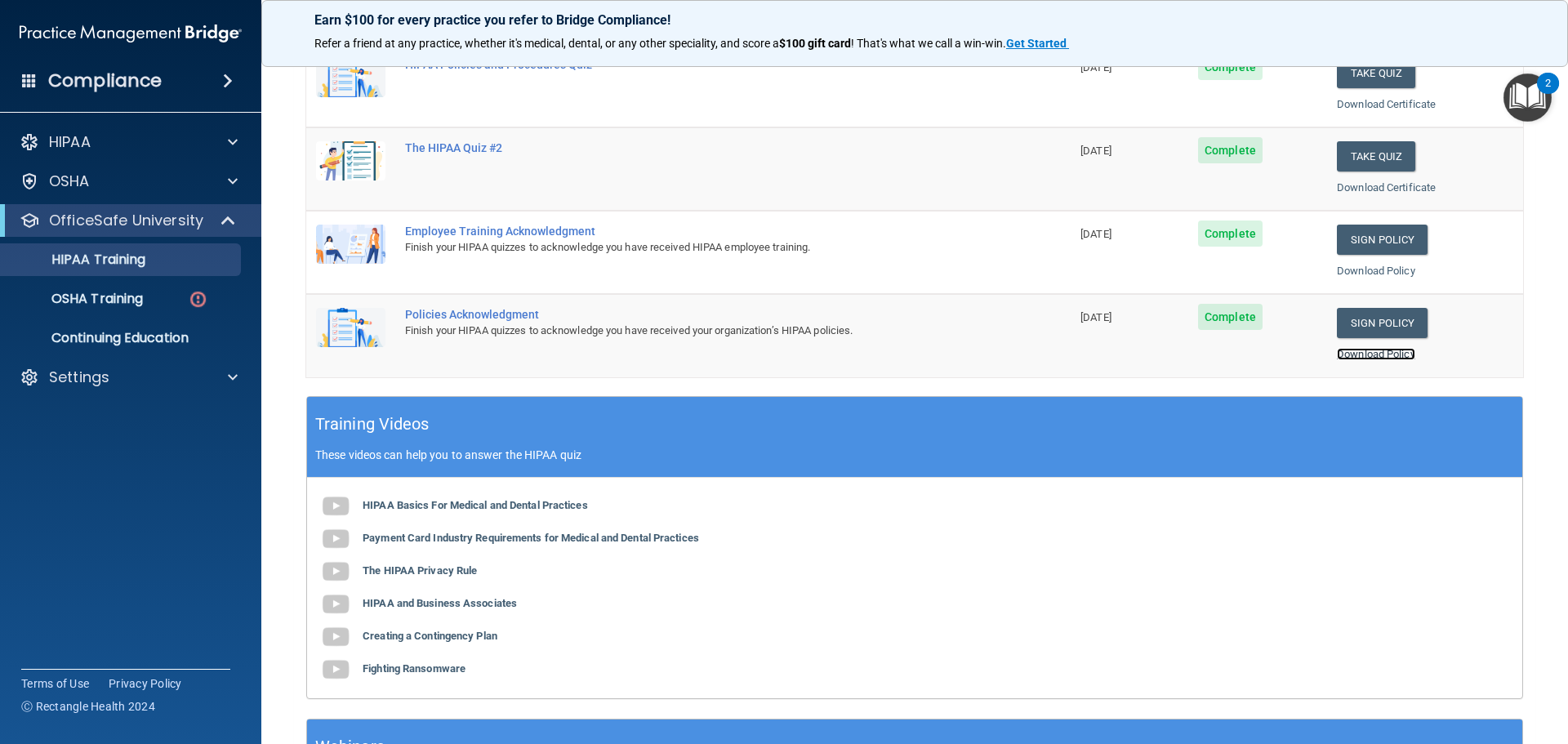
click at [1384, 353] on link "Download Policy" at bounding box center [1376, 354] width 78 height 12
click at [1383, 269] on link "Download Policy" at bounding box center [1376, 270] width 78 height 12
